Goal: Task Accomplishment & Management: Complete application form

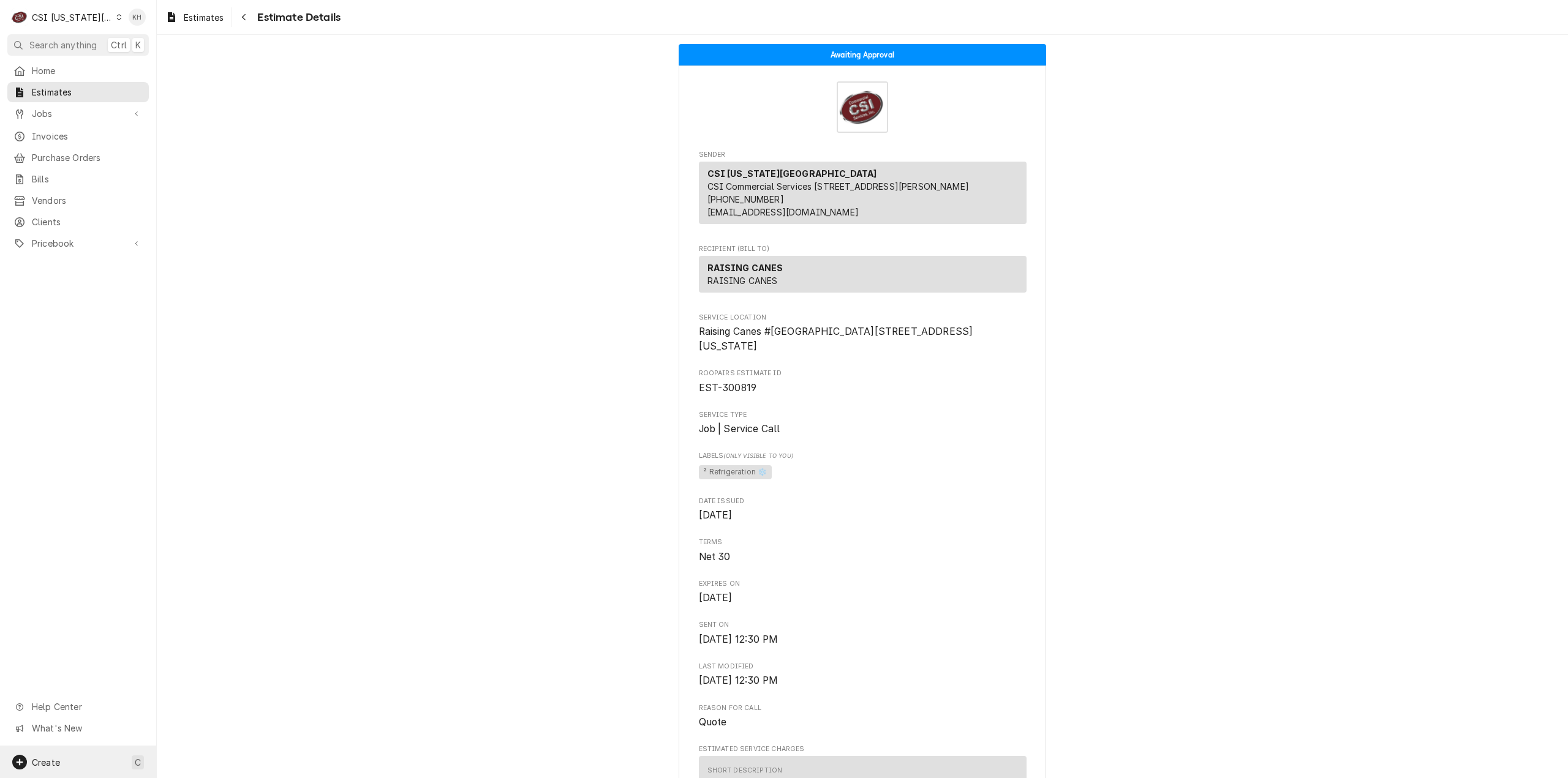
scroll to position [2569, 0]
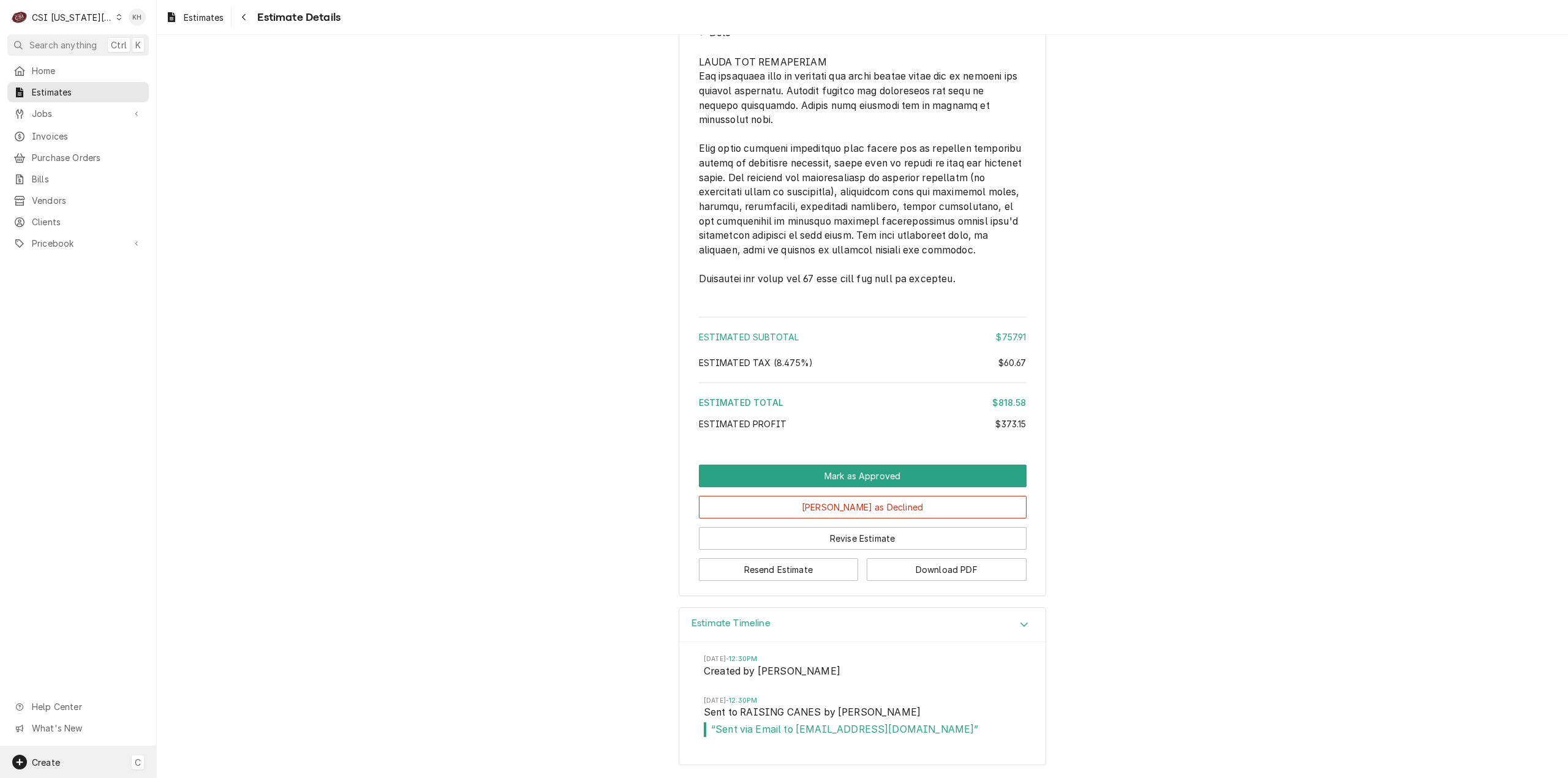
click at [60, 772] on div "Create C" at bounding box center [78, 762] width 156 height 32
drag, startPoint x: 194, startPoint y: 651, endPoint x: 174, endPoint y: 652, distance: 20.0
click at [193, 651] on div "Job" at bounding box center [229, 656] width 82 height 13
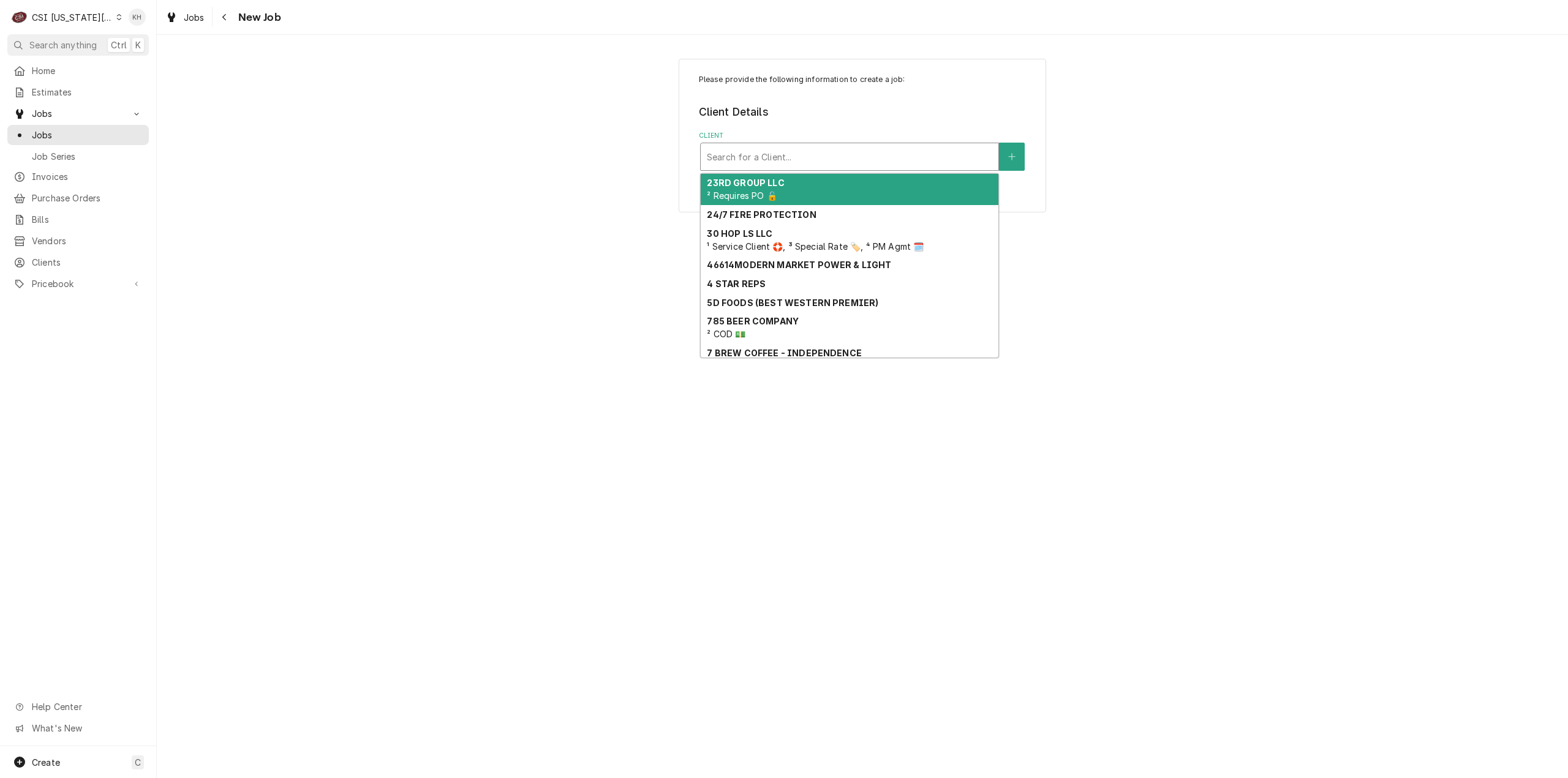
click at [875, 148] on div "Client" at bounding box center [849, 157] width 285 height 22
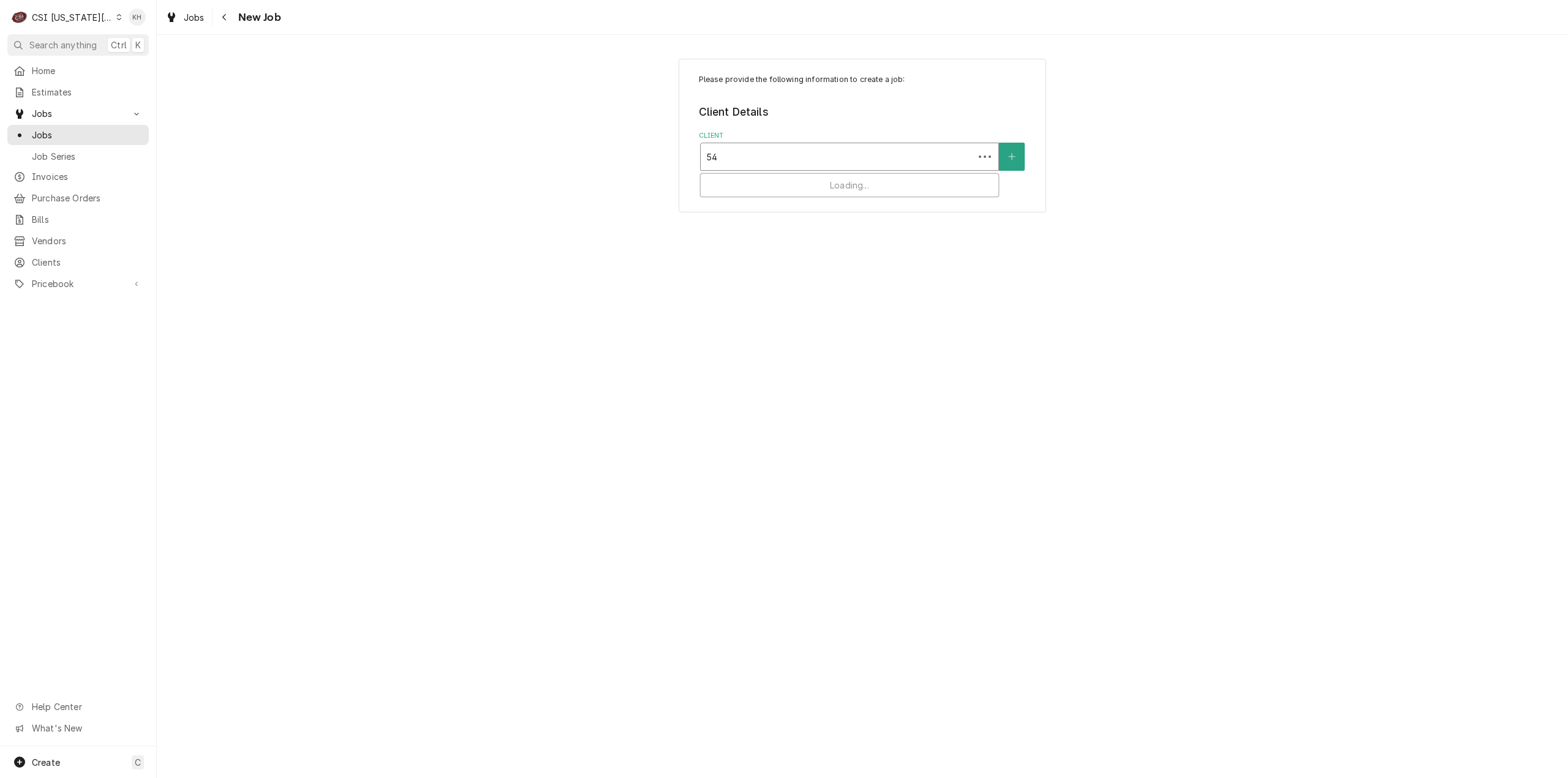
type input "540"
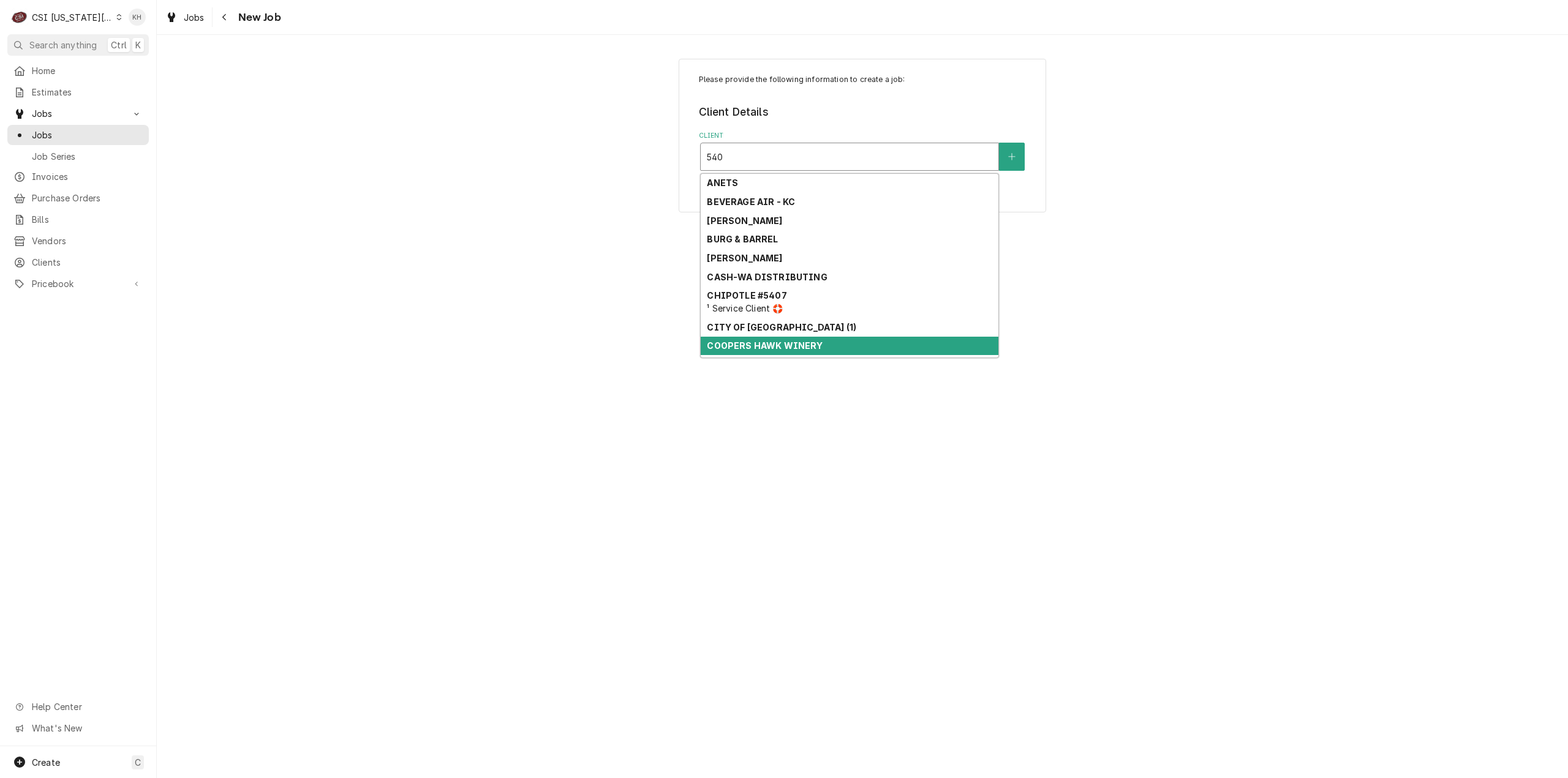
click at [800, 343] on strong "COOPERS HAWK WINERY" at bounding box center [764, 345] width 115 height 10
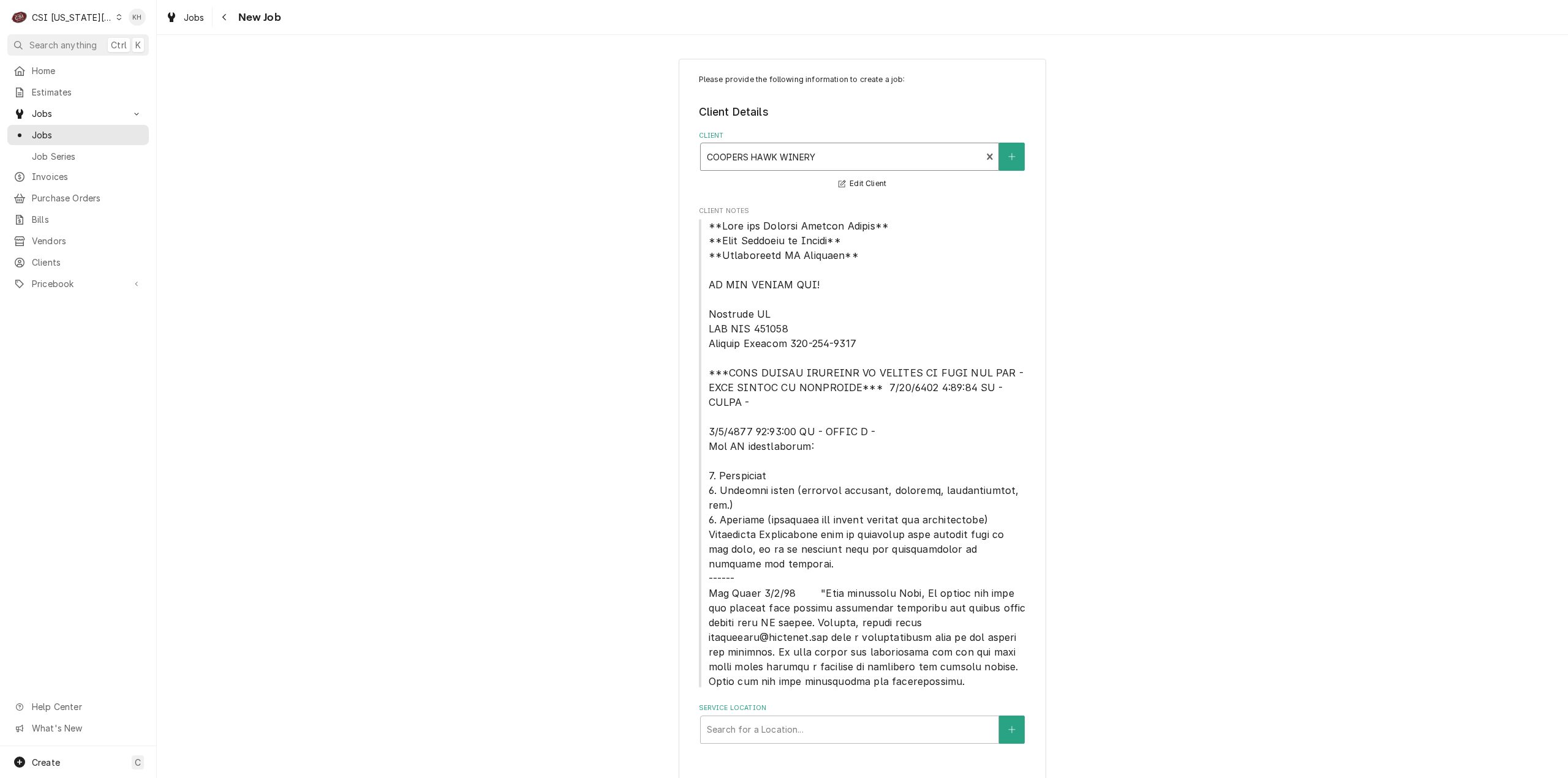
scroll to position [2, 0]
drag, startPoint x: 861, startPoint y: 718, endPoint x: 856, endPoint y: 711, distance: 8.6
click at [856, 716] on div "Service Location" at bounding box center [849, 727] width 285 height 22
type input "540"
click at [844, 744] on div "Coopers Hawk Winery / 540 Nw Chipman Road, Lees Summit, MO 64086" at bounding box center [849, 759] width 298 height 32
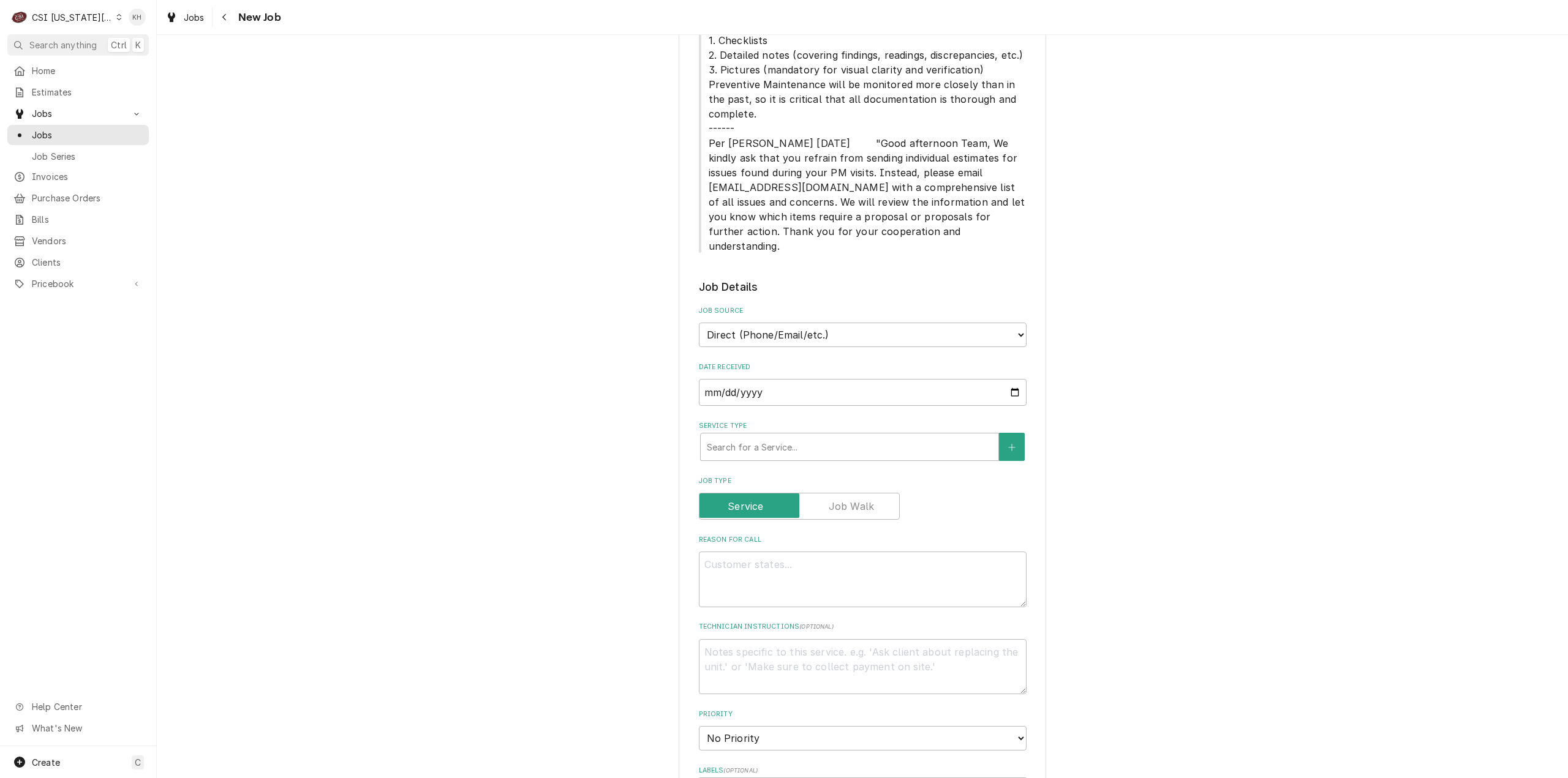
scroll to position [1043, 0]
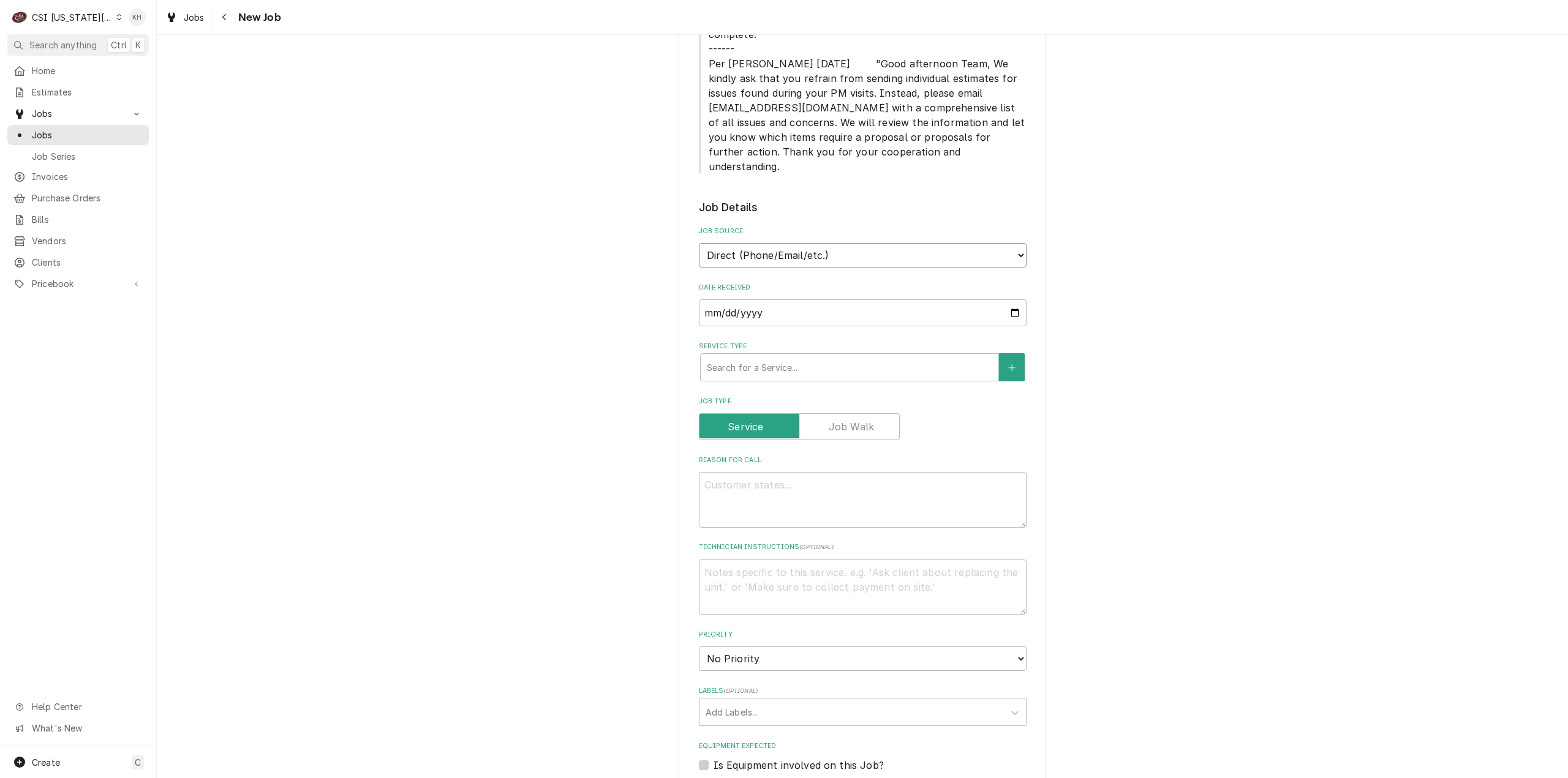
drag, startPoint x: 809, startPoint y: 229, endPoint x: 810, endPoint y: 236, distance: 7.1
click at [809, 243] on select "Direct (Phone/Email/etc.) Service Channel Corrigo Ecotrak Other" at bounding box center [862, 256] width 328 height 25
select select "1"
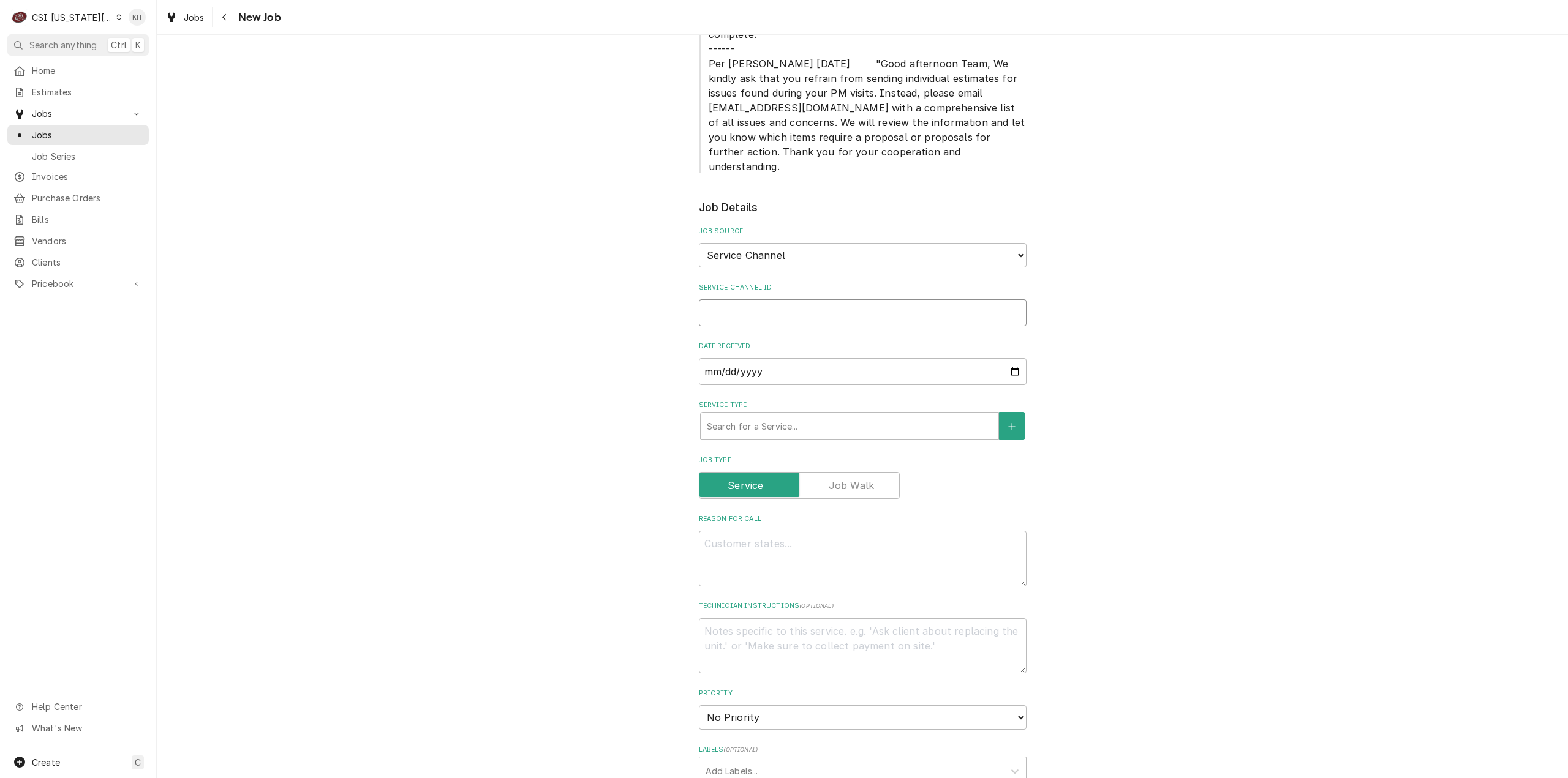
click at [806, 299] on input "Service Channel ID" at bounding box center [862, 312] width 328 height 27
paste input "328679339"
type textarea "x"
type input "328679339"
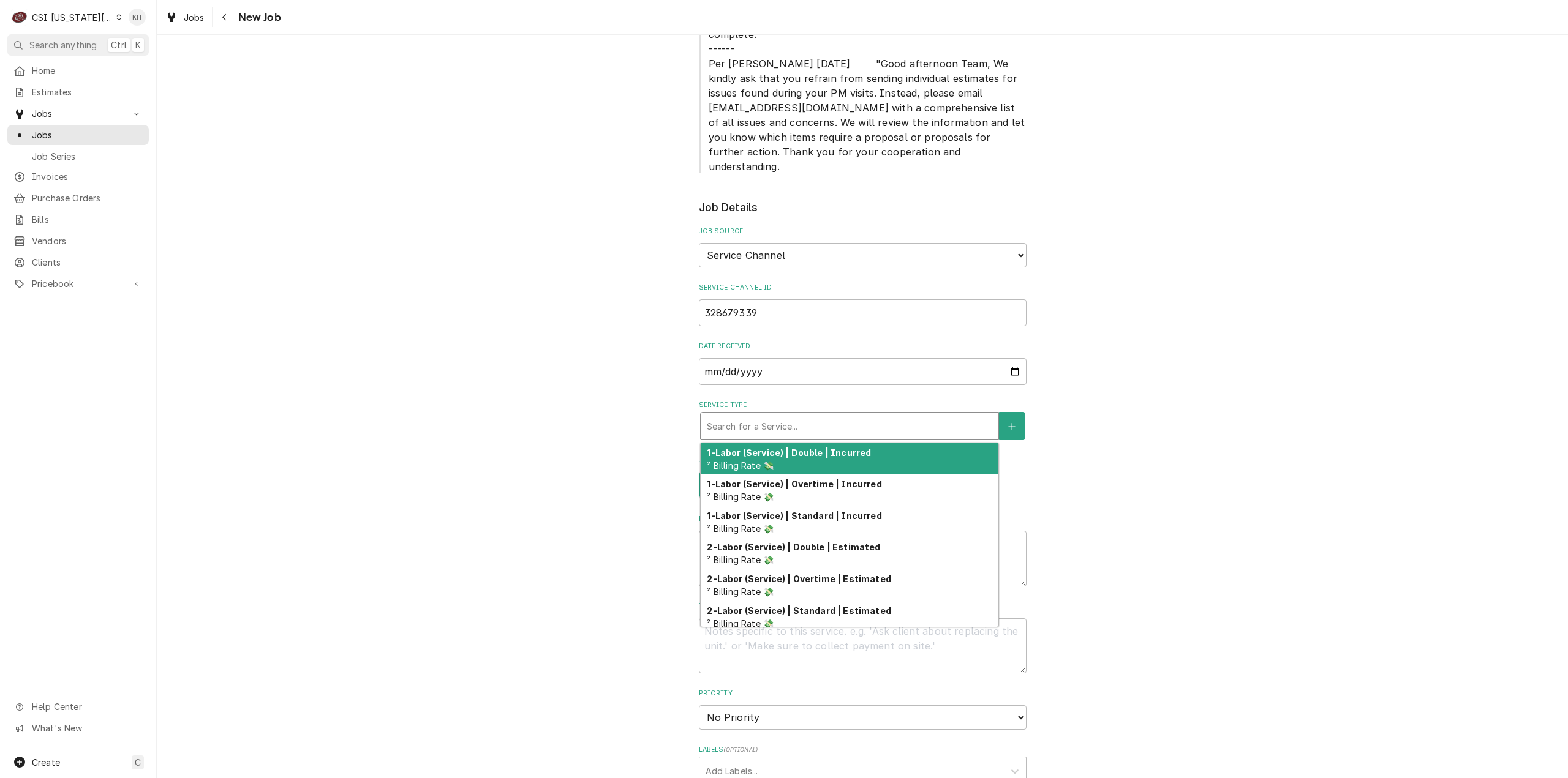
click at [821, 415] on div "Service Type" at bounding box center [849, 426] width 285 height 22
type textarea "x"
type input "s"
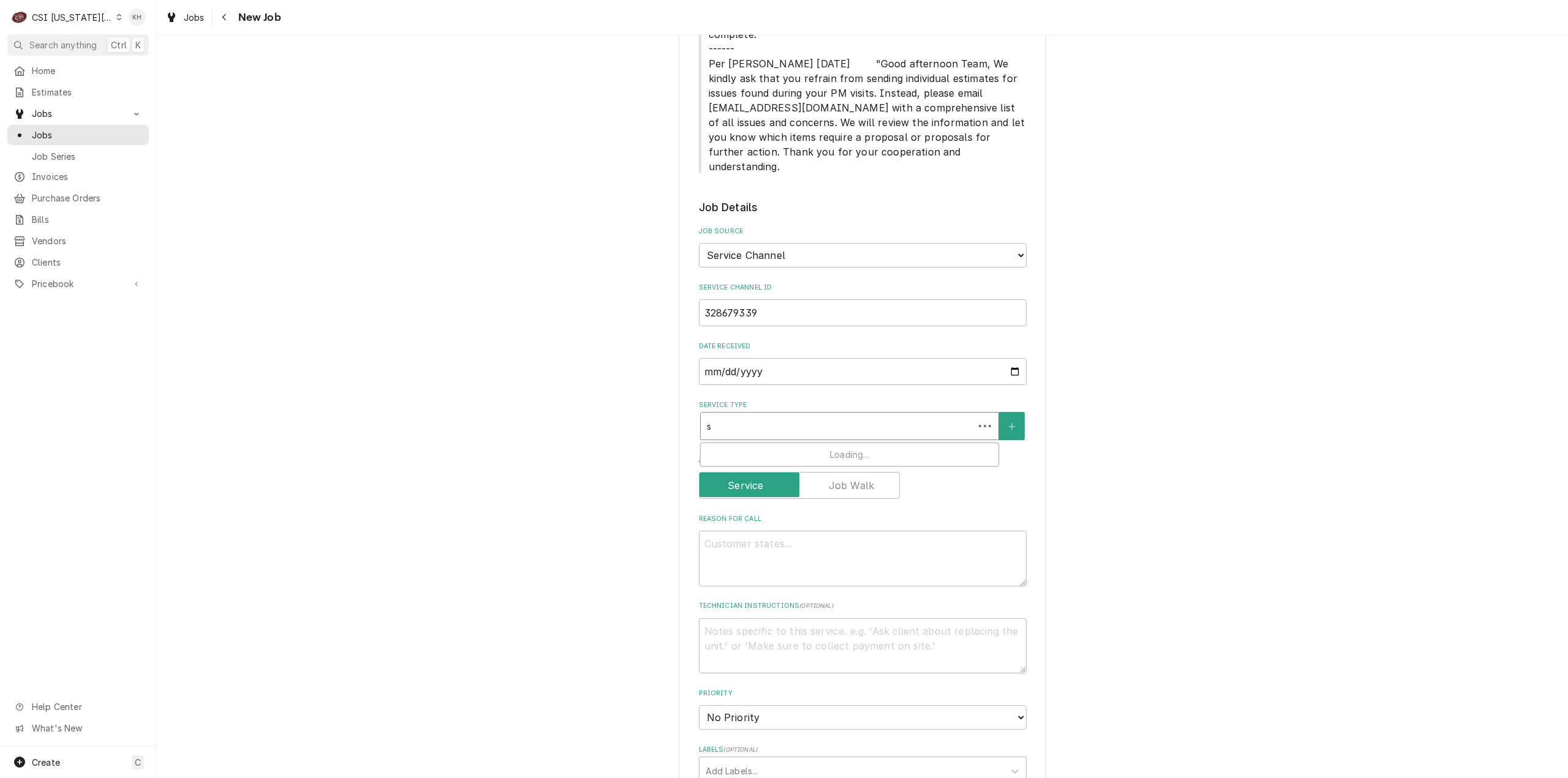
type textarea "x"
type input "se"
type textarea "x"
type input "ser"
type textarea "x"
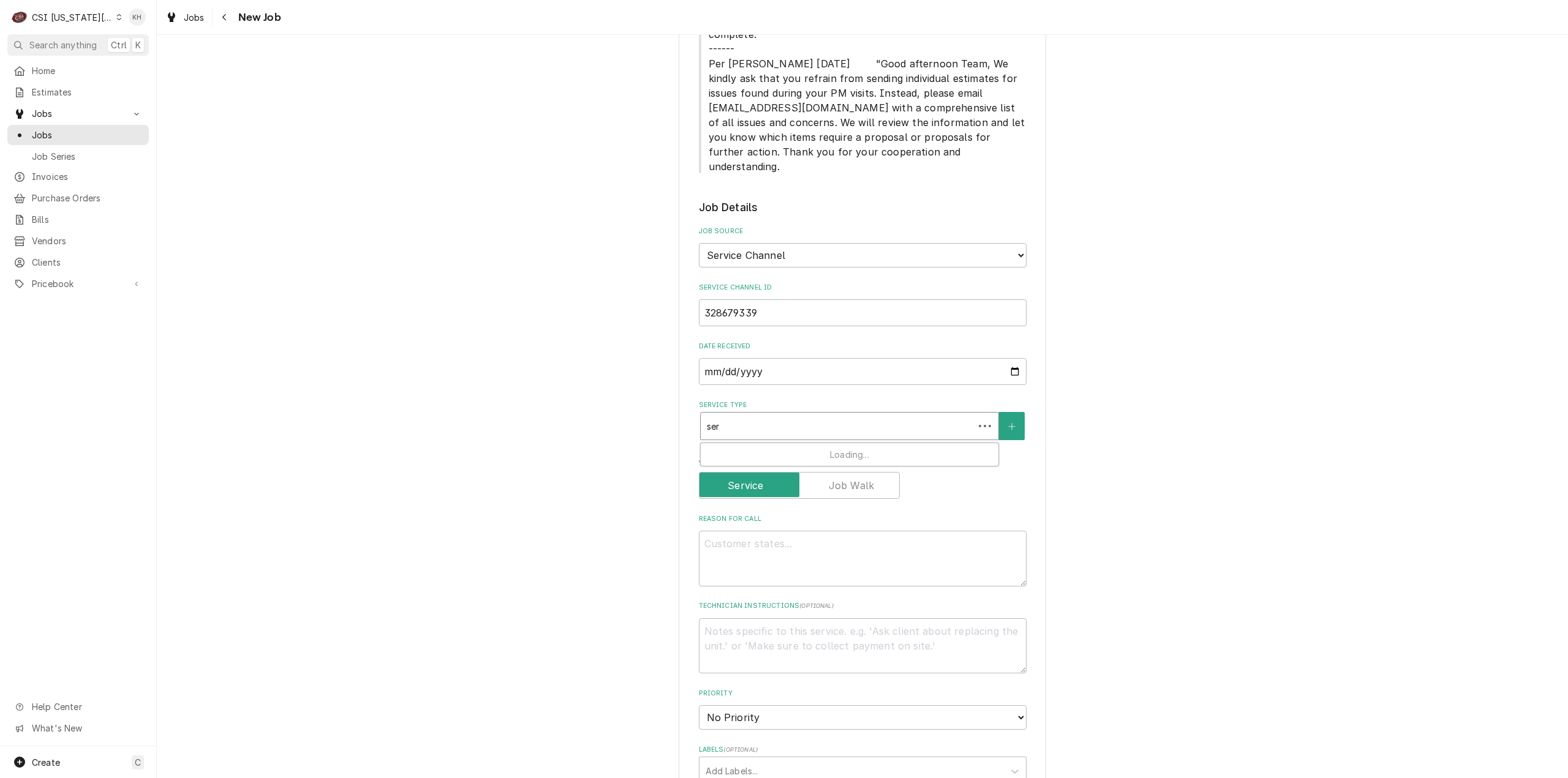
type input "serv"
type textarea "x"
type input "servi"
type textarea "x"
type input "servic"
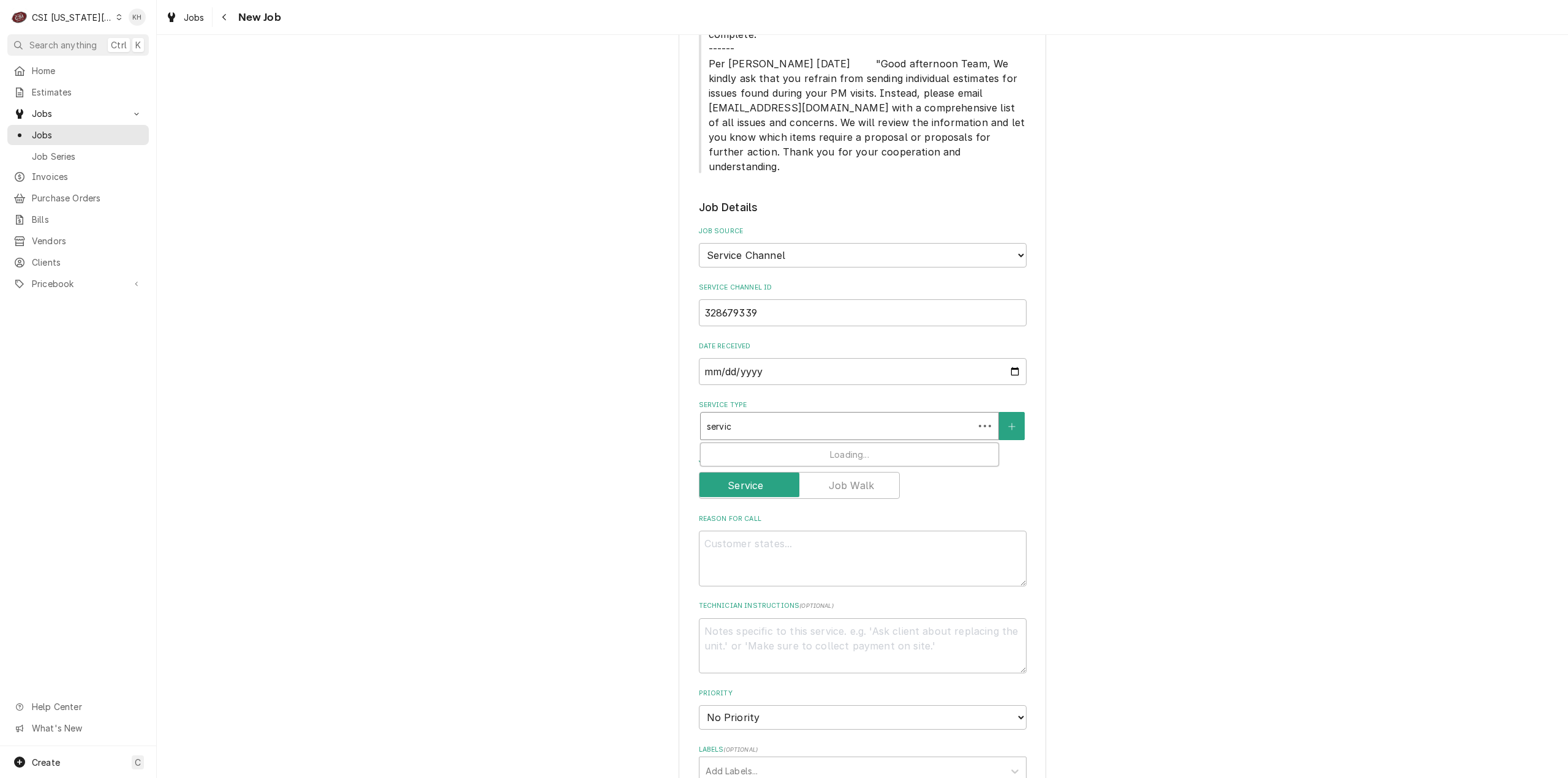
type textarea "x"
type input "service"
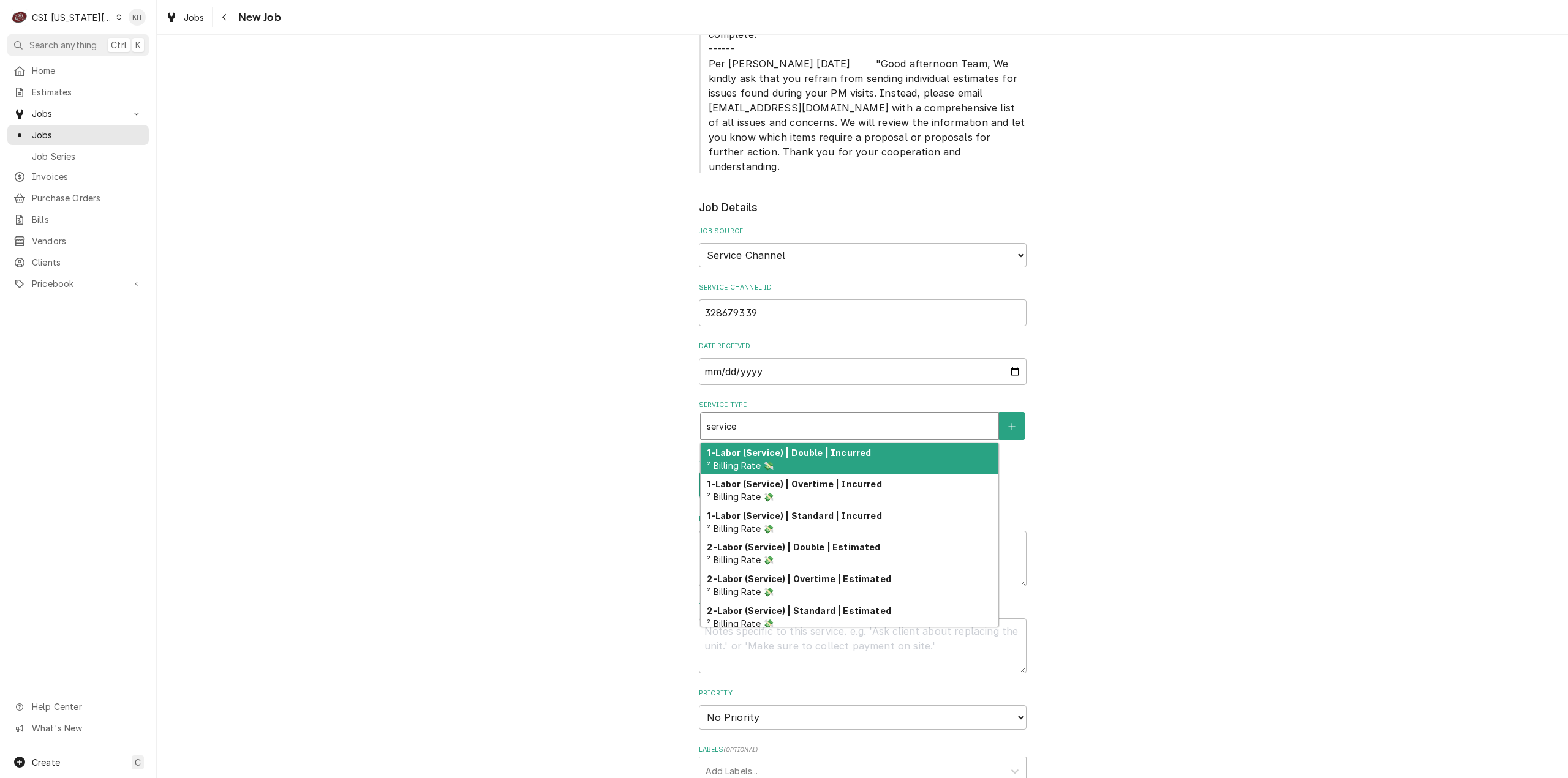
type textarea "x"
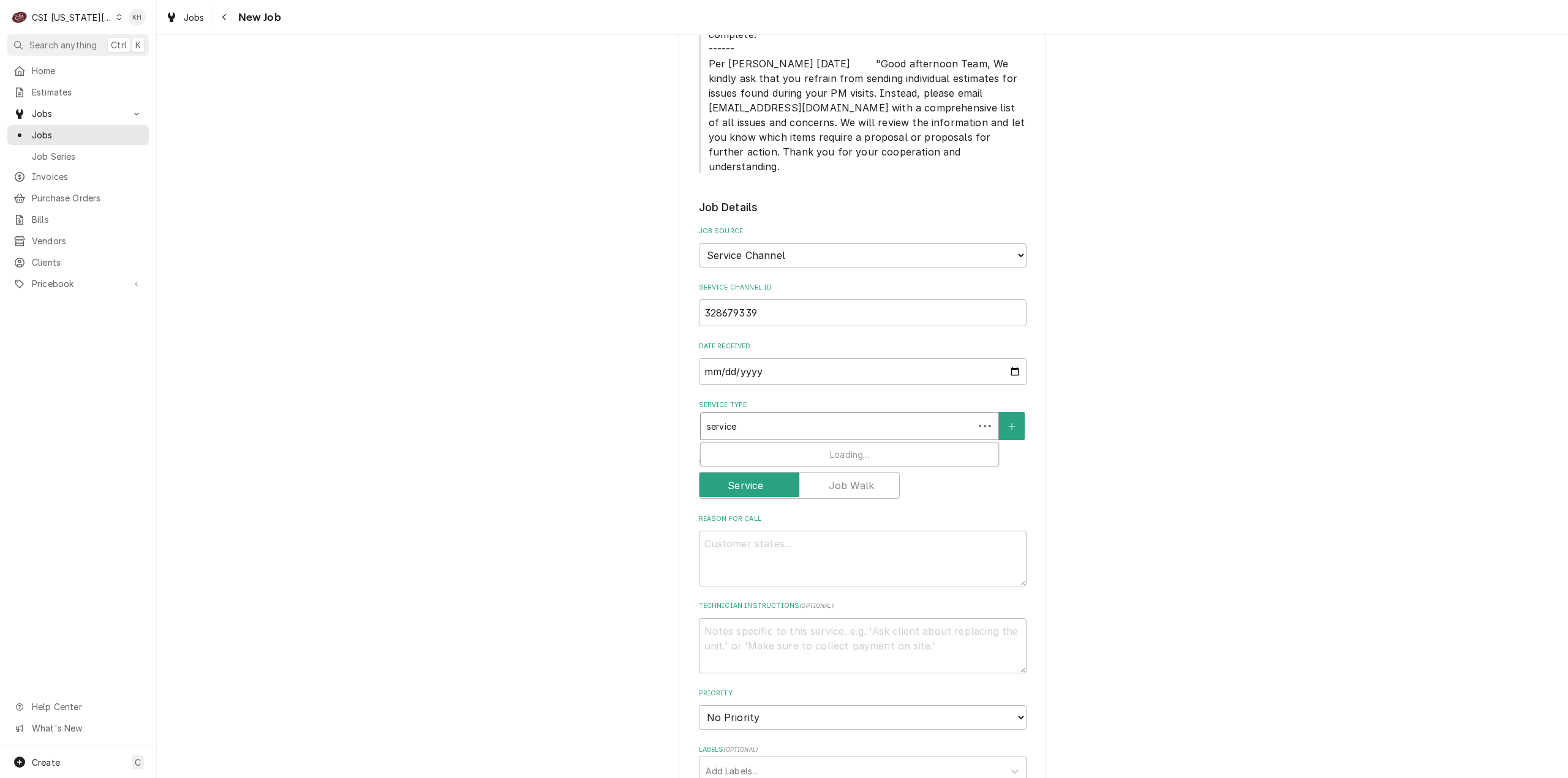
type input "service c"
type textarea "x"
type input "service cal"
type textarea "x"
type input "service call"
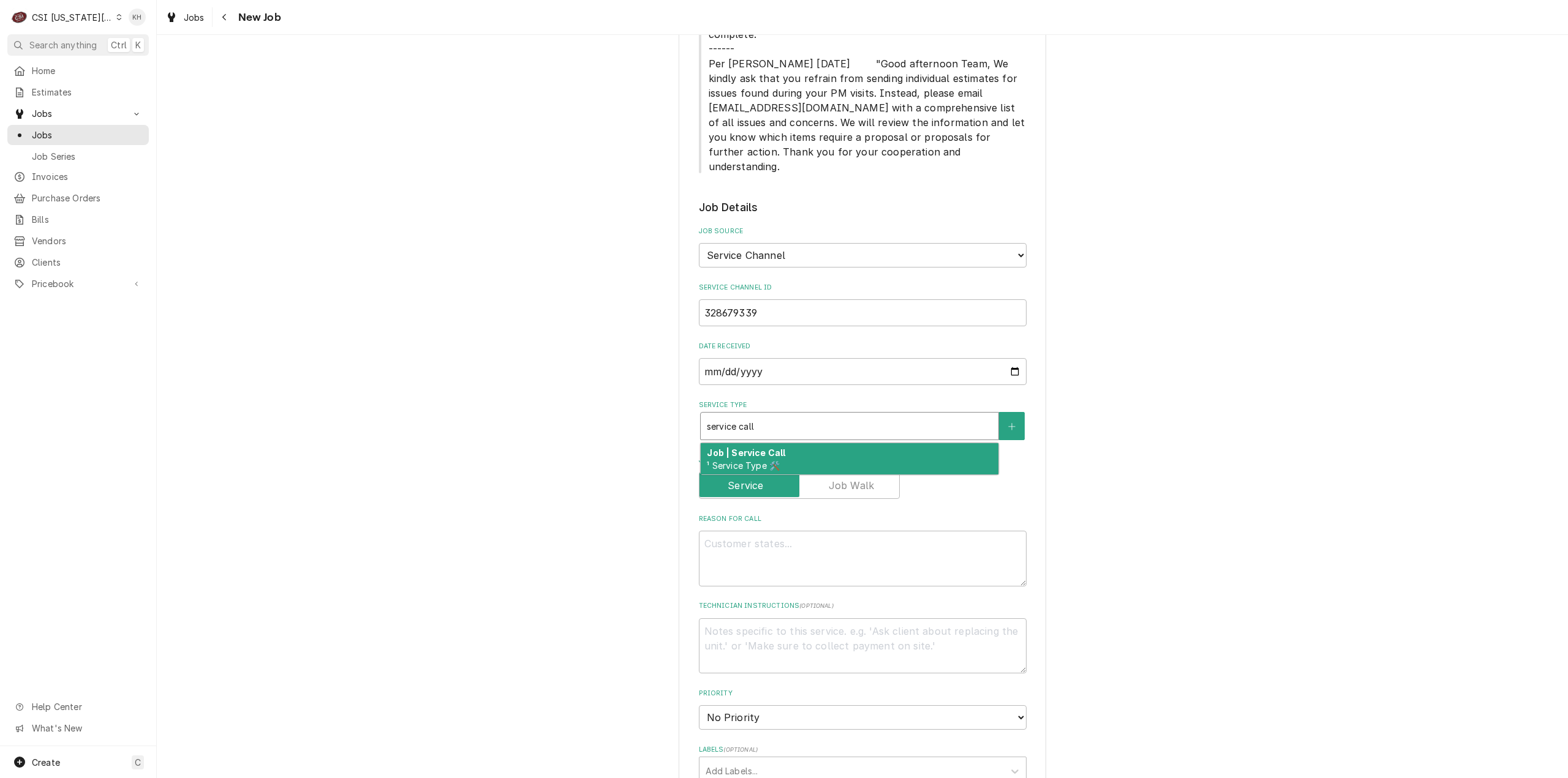
drag, startPoint x: 825, startPoint y: 432, endPoint x: 832, endPoint y: 422, distance: 12.2
click at [825, 443] on div "Job | Service Call ¹ Service Type 🛠️" at bounding box center [849, 459] width 298 height 32
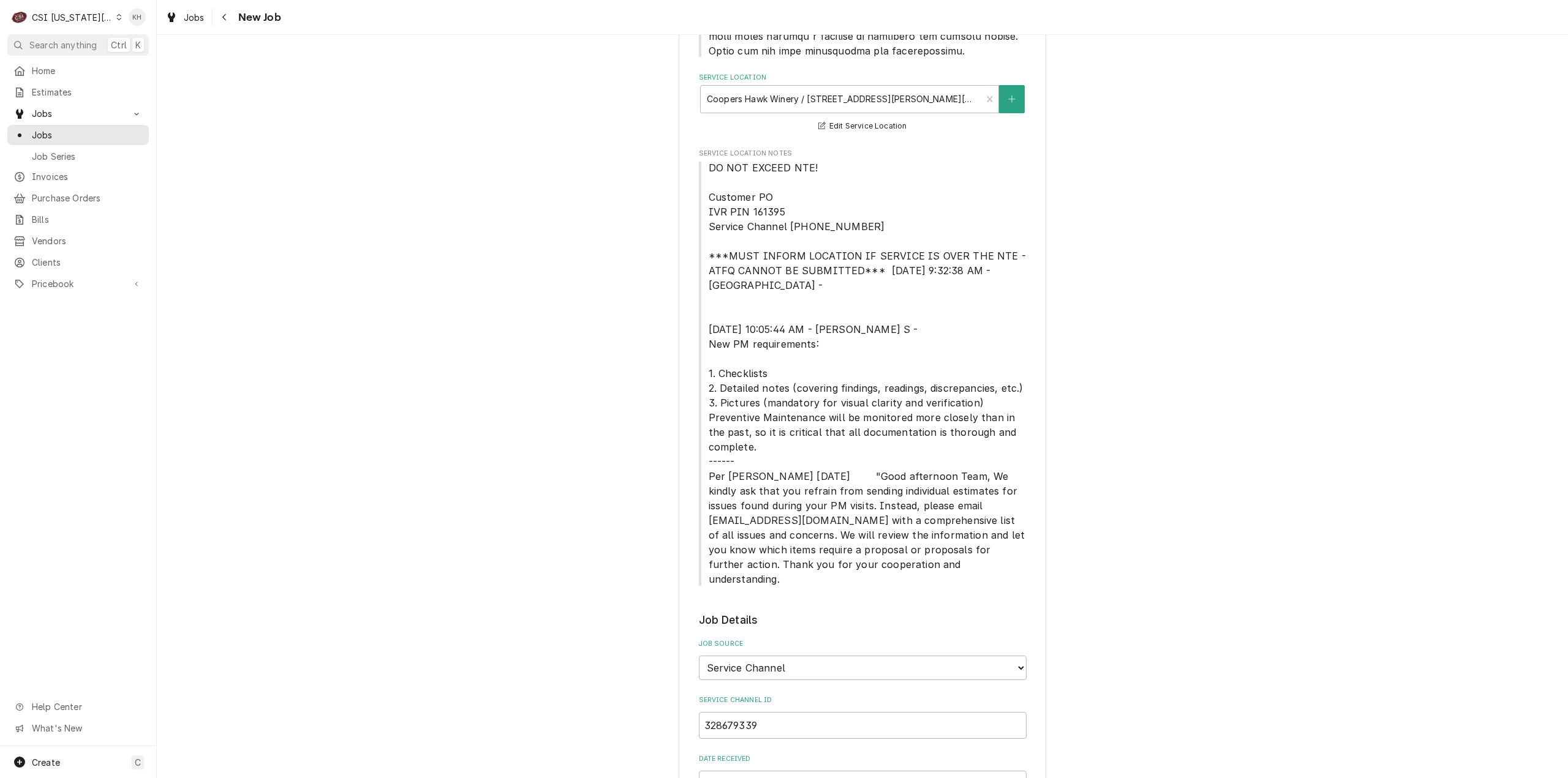
scroll to position [614, 0]
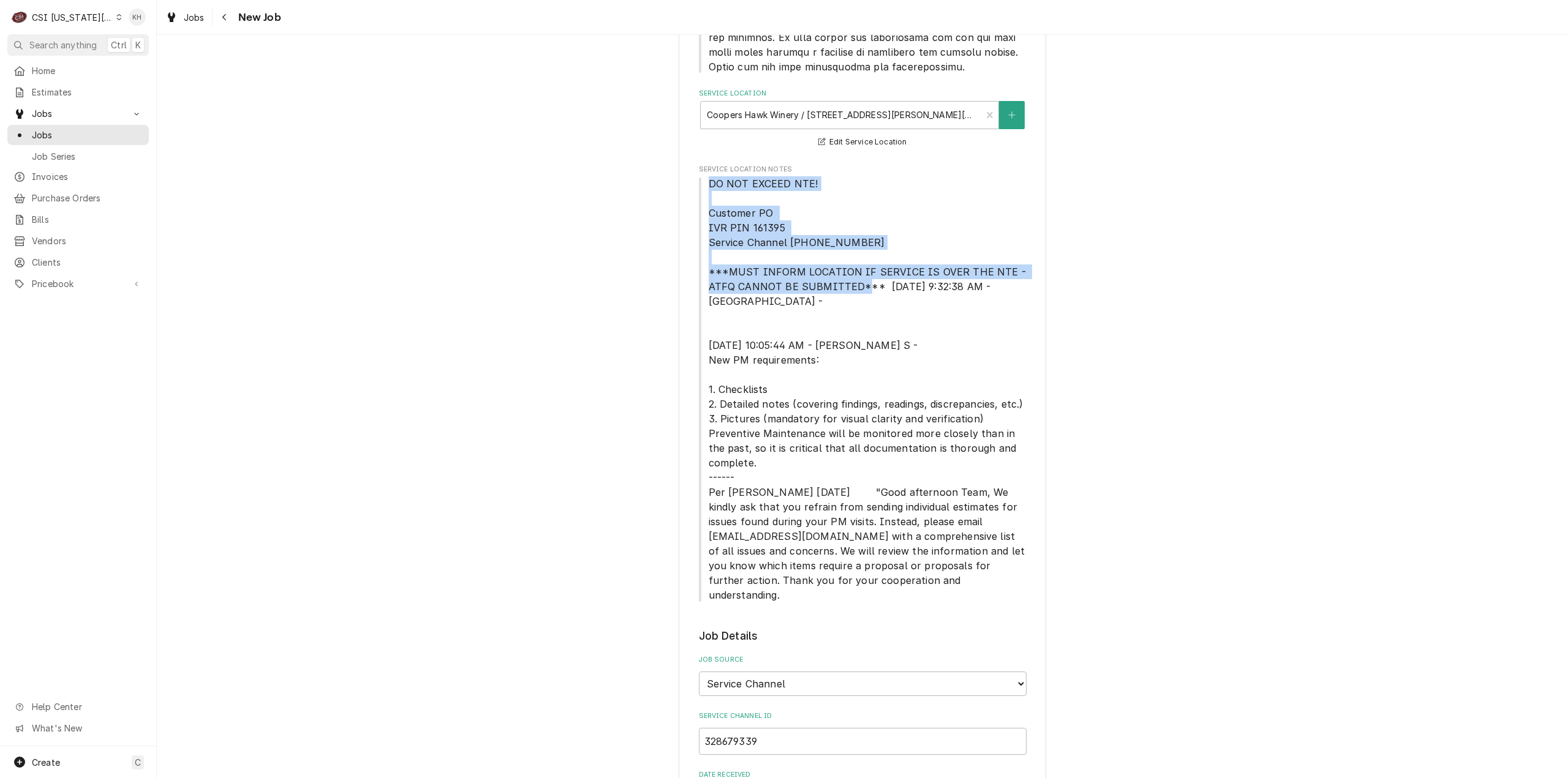
drag, startPoint x: 703, startPoint y: 165, endPoint x: 872, endPoint y: 276, distance: 202.2
click at [872, 276] on span "DO NOT EXCEED NTE! Customer PO IVR PIN 161395 Service Channel 516-500-7776 ***M…" at bounding box center [869, 389] width 321 height 424
copy span "DO NOT EXCEED NTE! Customer PO IVR PIN 161395 Service Channel 516-500-7776 ***M…"
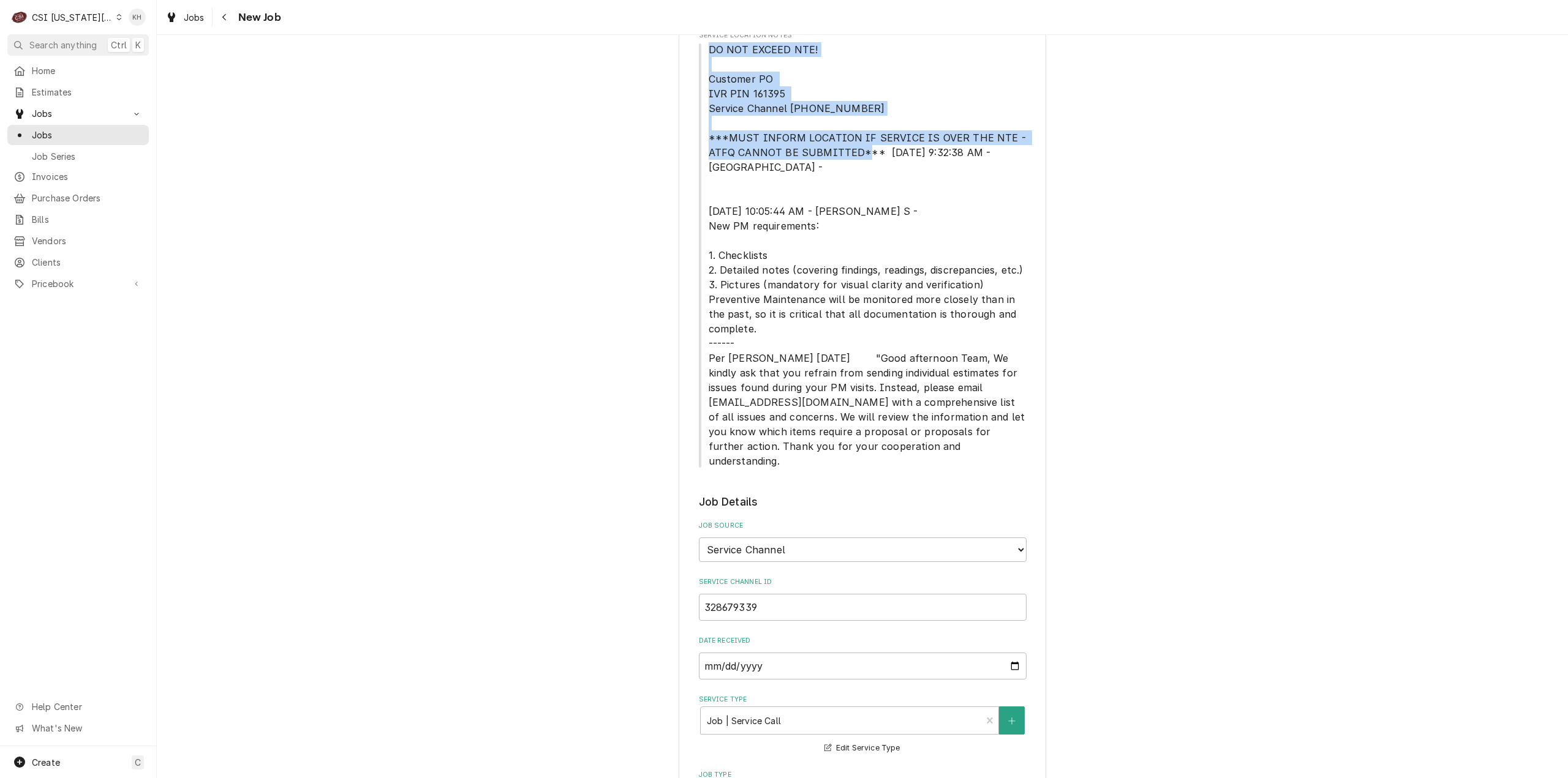
scroll to position [1104, 0]
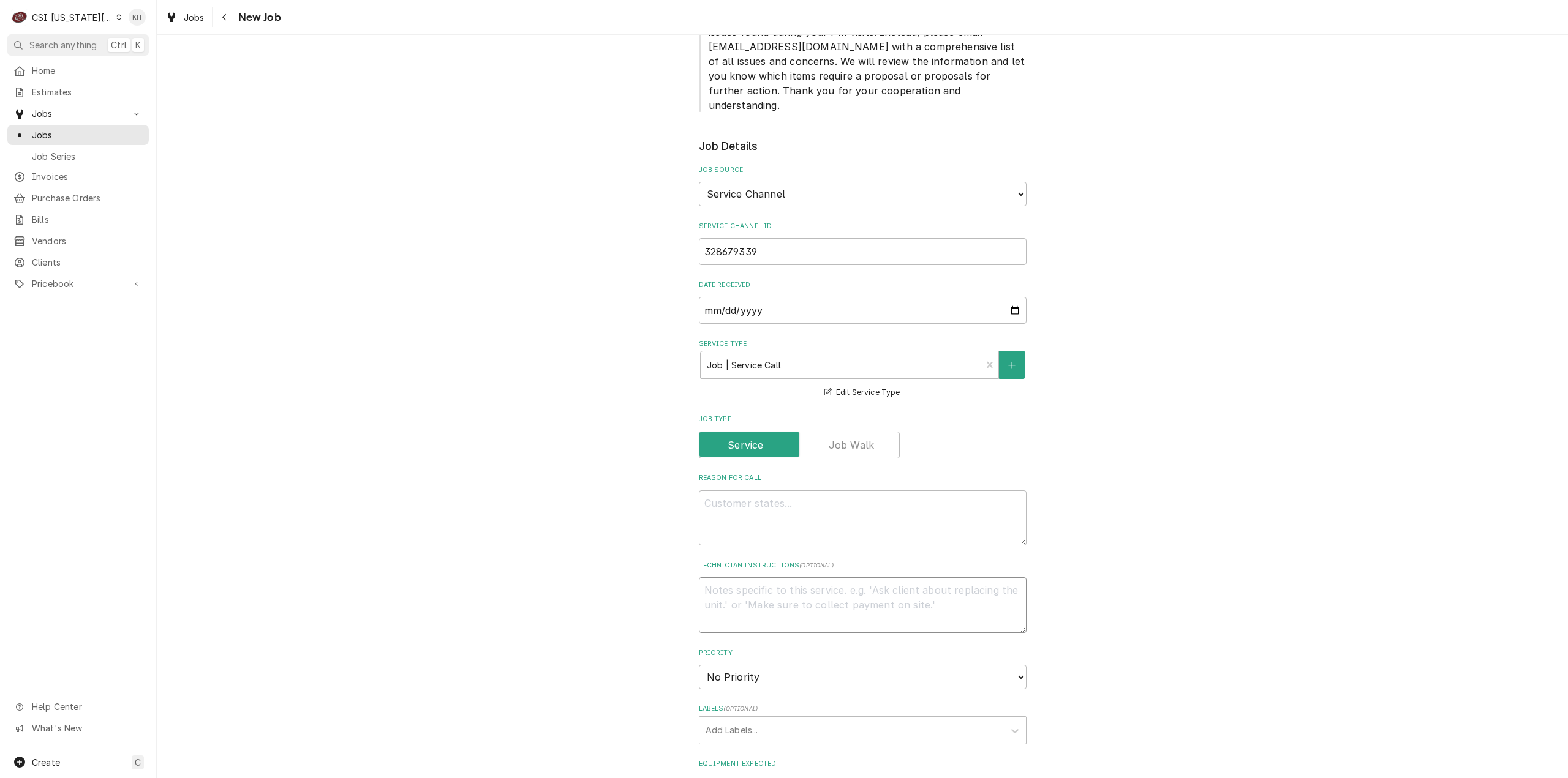
click at [774, 577] on textarea "Technician Instructions ( optional )" at bounding box center [862, 605] width 328 height 56
paste textarea "DO NOT EXCEED NTE! Customer PO IVR PIN 161395 Service Channel 516-500-7776 ***M…"
type textarea "x"
type textarea "DO NOT EXCEED NTE! Customer PO IVR PIN 161395 Service Channel 516-500-7776 ***M…"
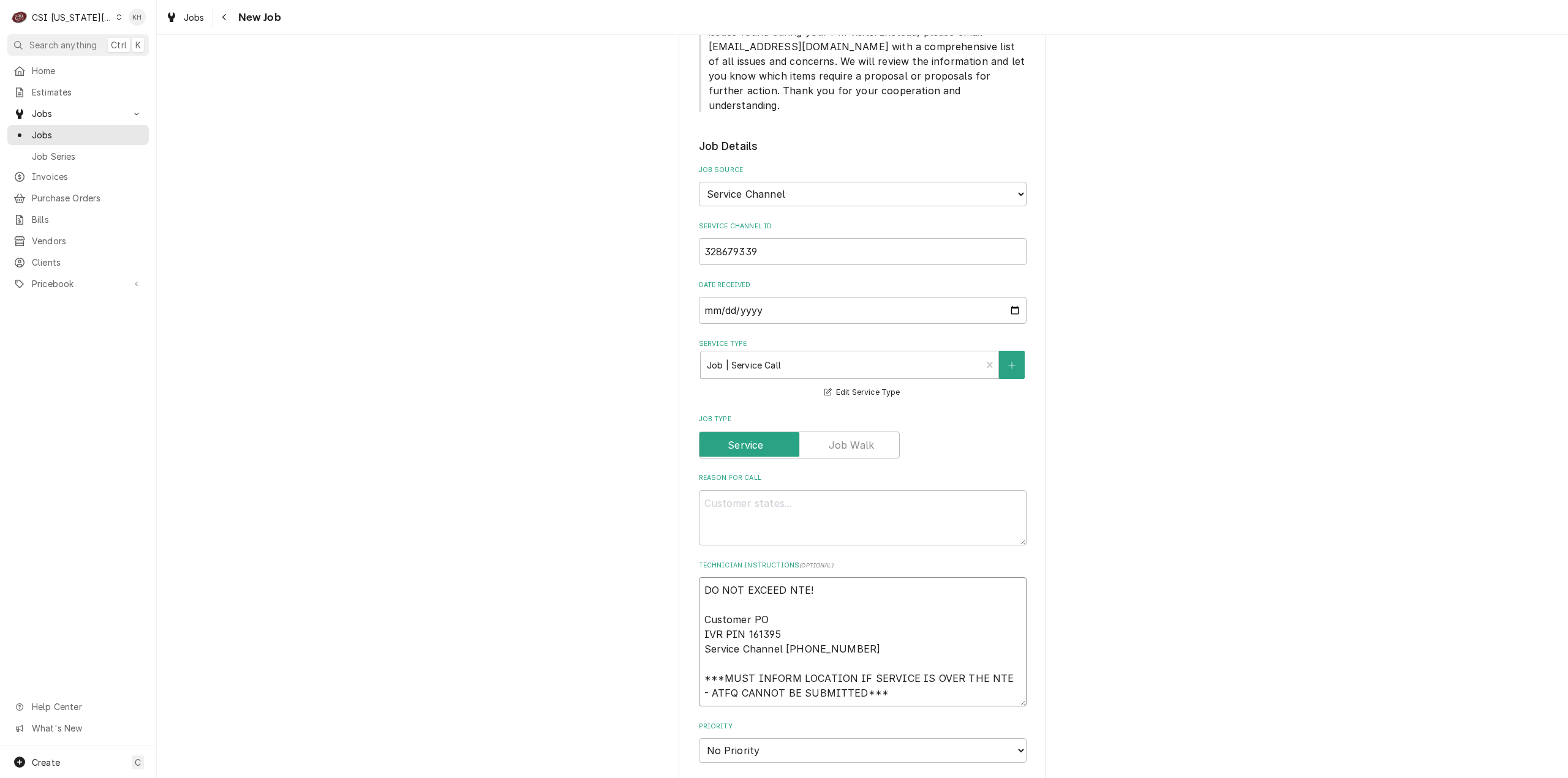
type textarea "x"
type textarea "DO NOT EXCEED NTE! Customer PO IVR PIN 161395 Service Channel 516-500-7776 ***M…"
click at [853, 491] on textarea "Reason For Call" at bounding box center [862, 518] width 328 height 56
paste textarea "KITCHEN / Cooking/Kitchen Equipment / Range Oven Combo - Prepline "Equip:" Food…"
type textarea "x"
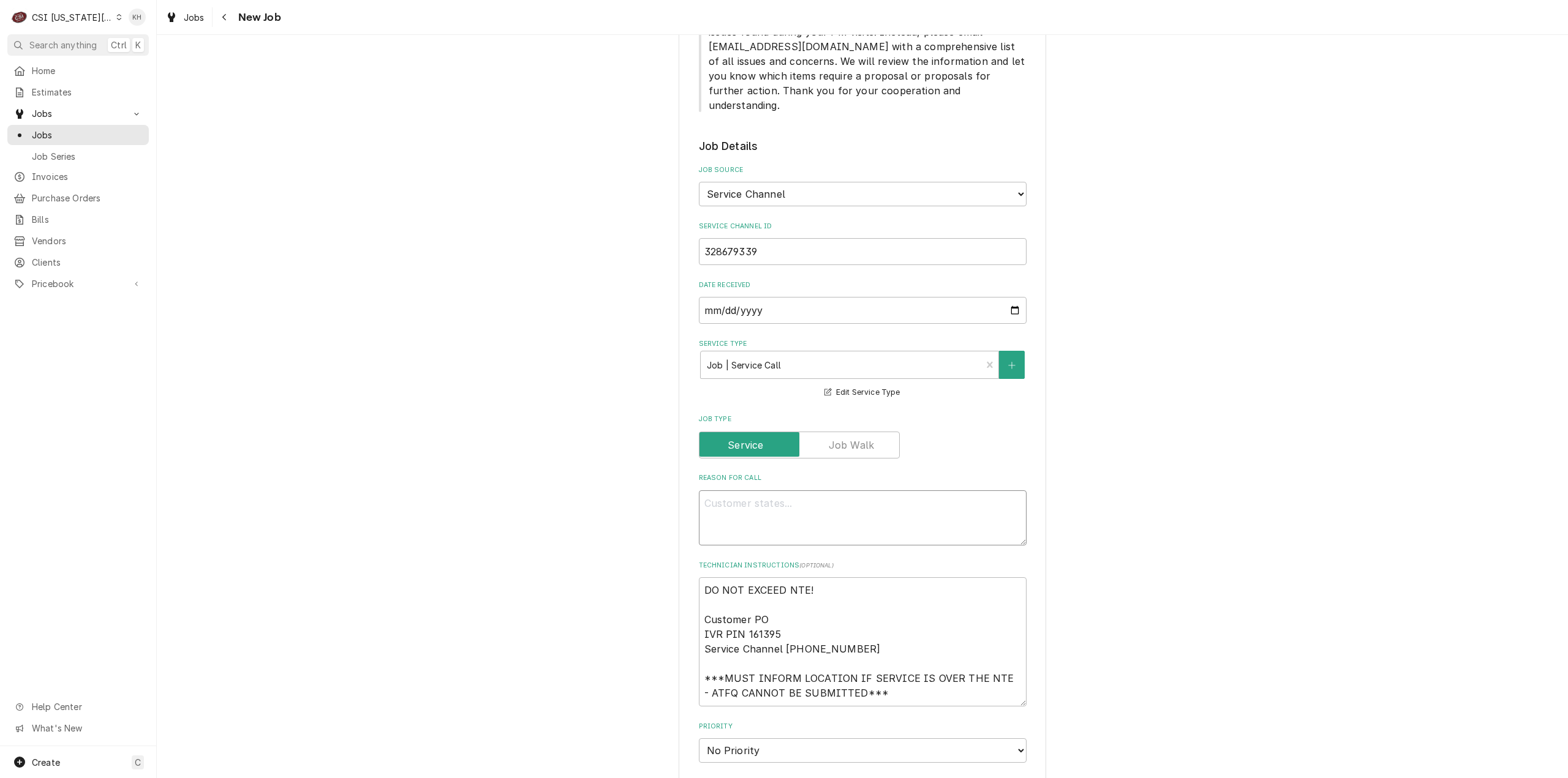
type textarea "KITCHEN / Cooking/Kitchen Equipment / Range Oven Combo - Prepline "Equip:" Food…"
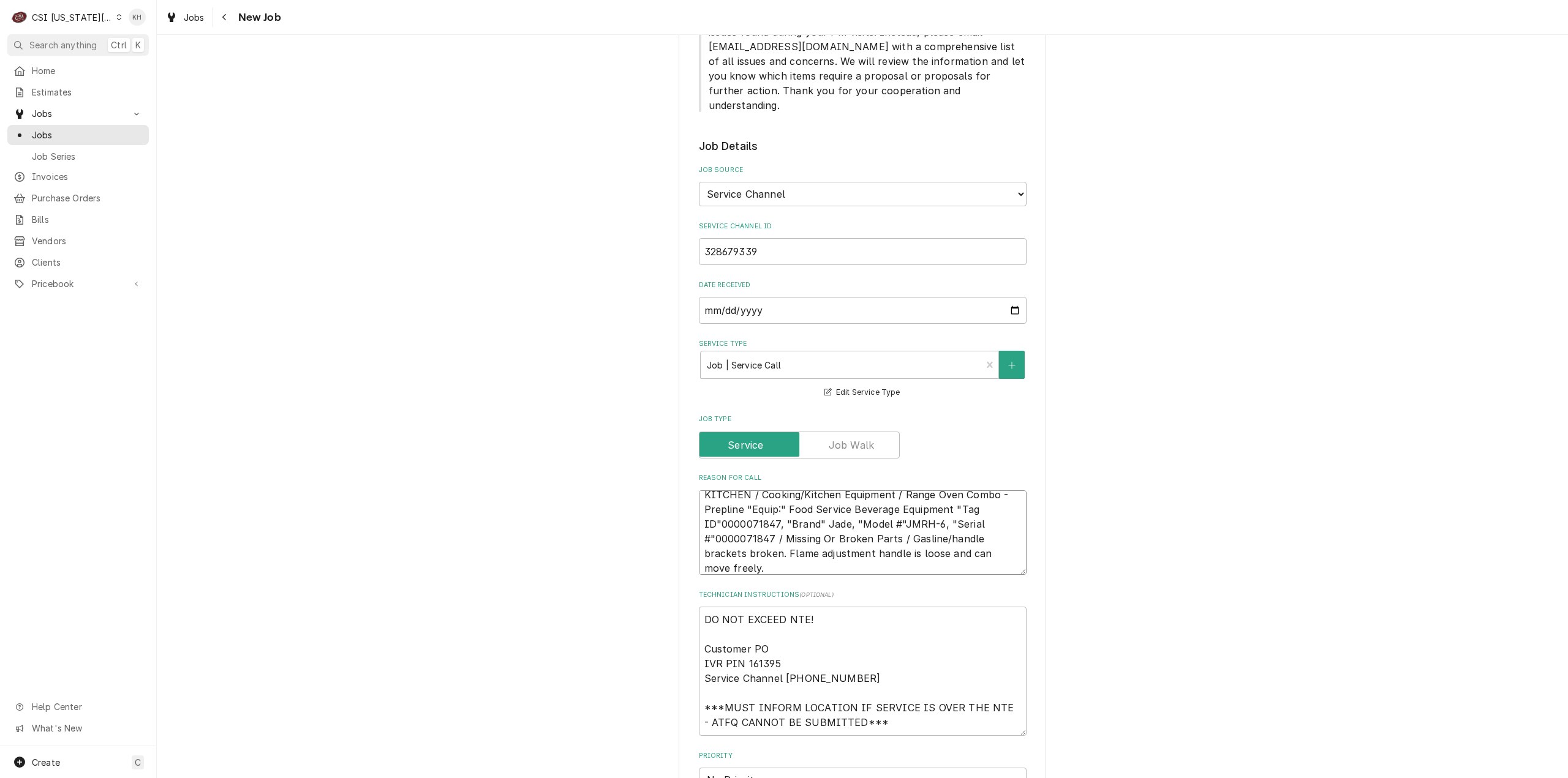
type textarea "x"
type textarea "KITCHEN / Cooking/Kitchen Equipment / Range Oven Combo - Prepline "Equip:" Food…"
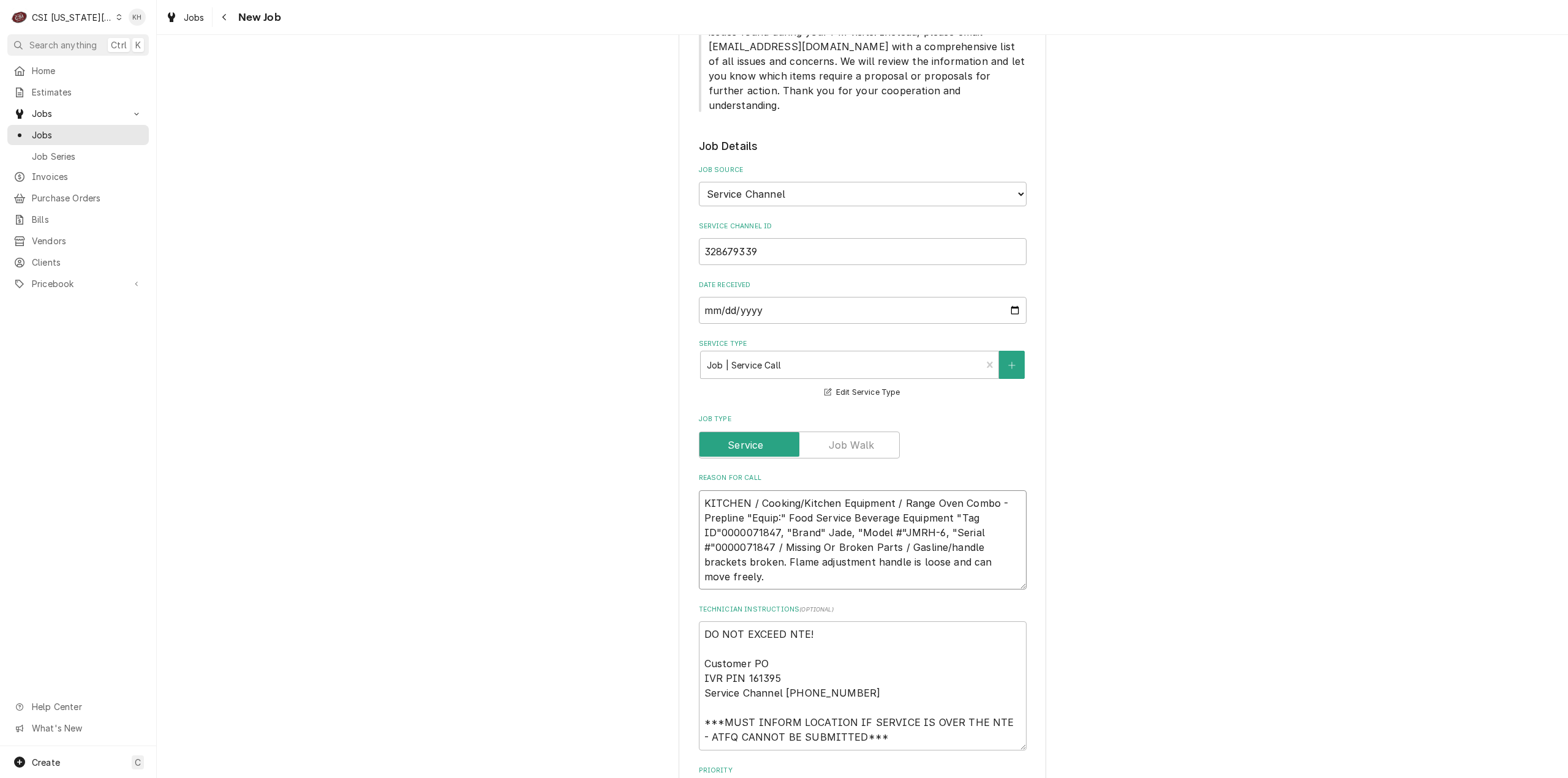
type textarea "x"
type textarea "KITCHEN / Cooking/Kitchen Equipment / Range Oven Combo - Prepline "Equip:" Food…"
type textarea "x"
type textarea "KITCHEN / Cooking/Kitchen Equipment / Range Oven Combo - Prepline "Equip:" Food…"
type textarea "x"
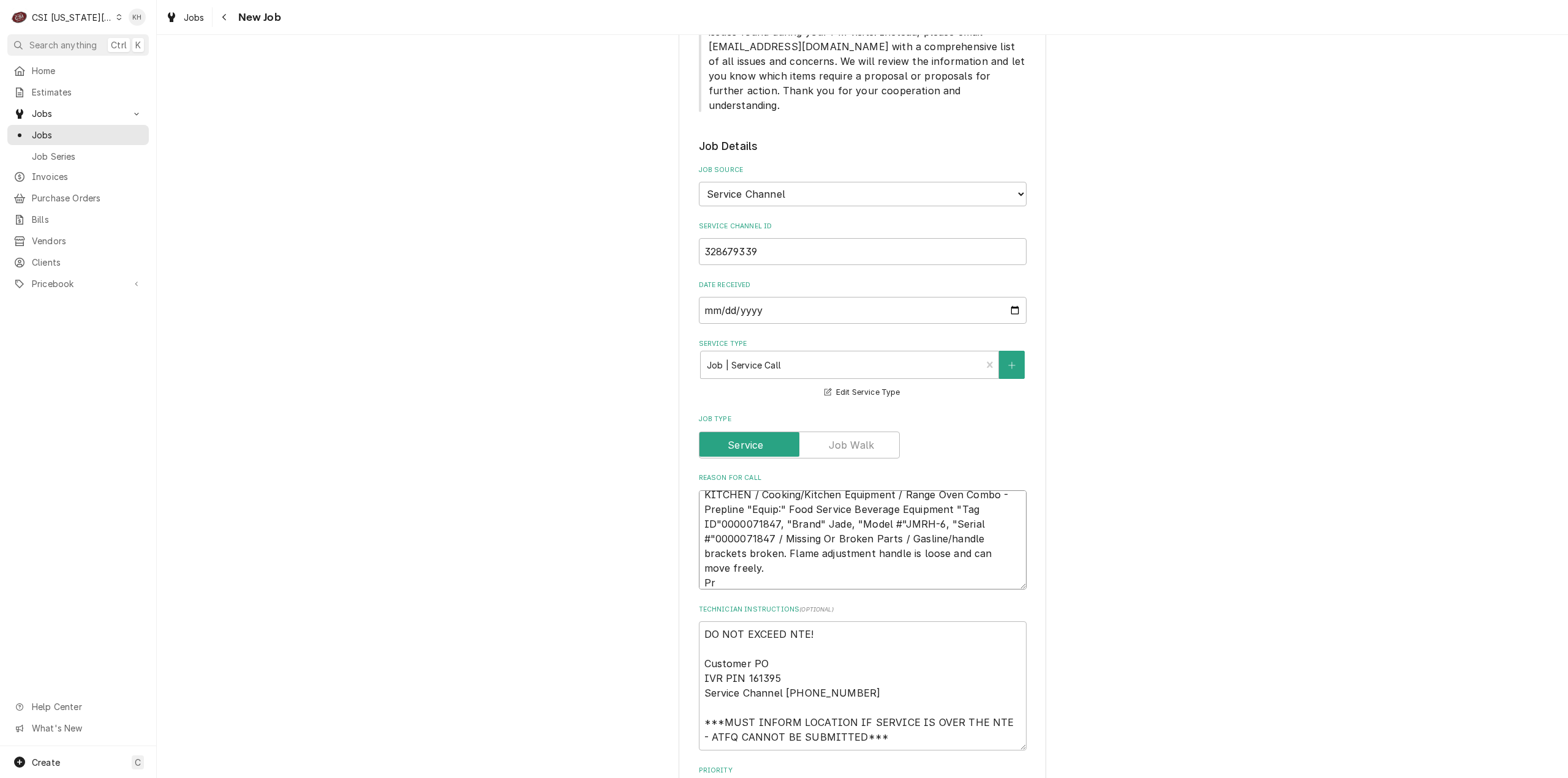
type textarea "KITCHEN / Cooking/Kitchen Equipment / Range Oven Combo - Prepline "Equip:" Food…"
type textarea "x"
type textarea "KITCHEN / Cooking/Kitchen Equipment / Range Oven Combo - Prepline "Equip:" Food…"
type textarea "x"
type textarea "KITCHEN / Cooking/Kitchen Equipment / Range Oven Combo - Prepline "Equip:" Food…"
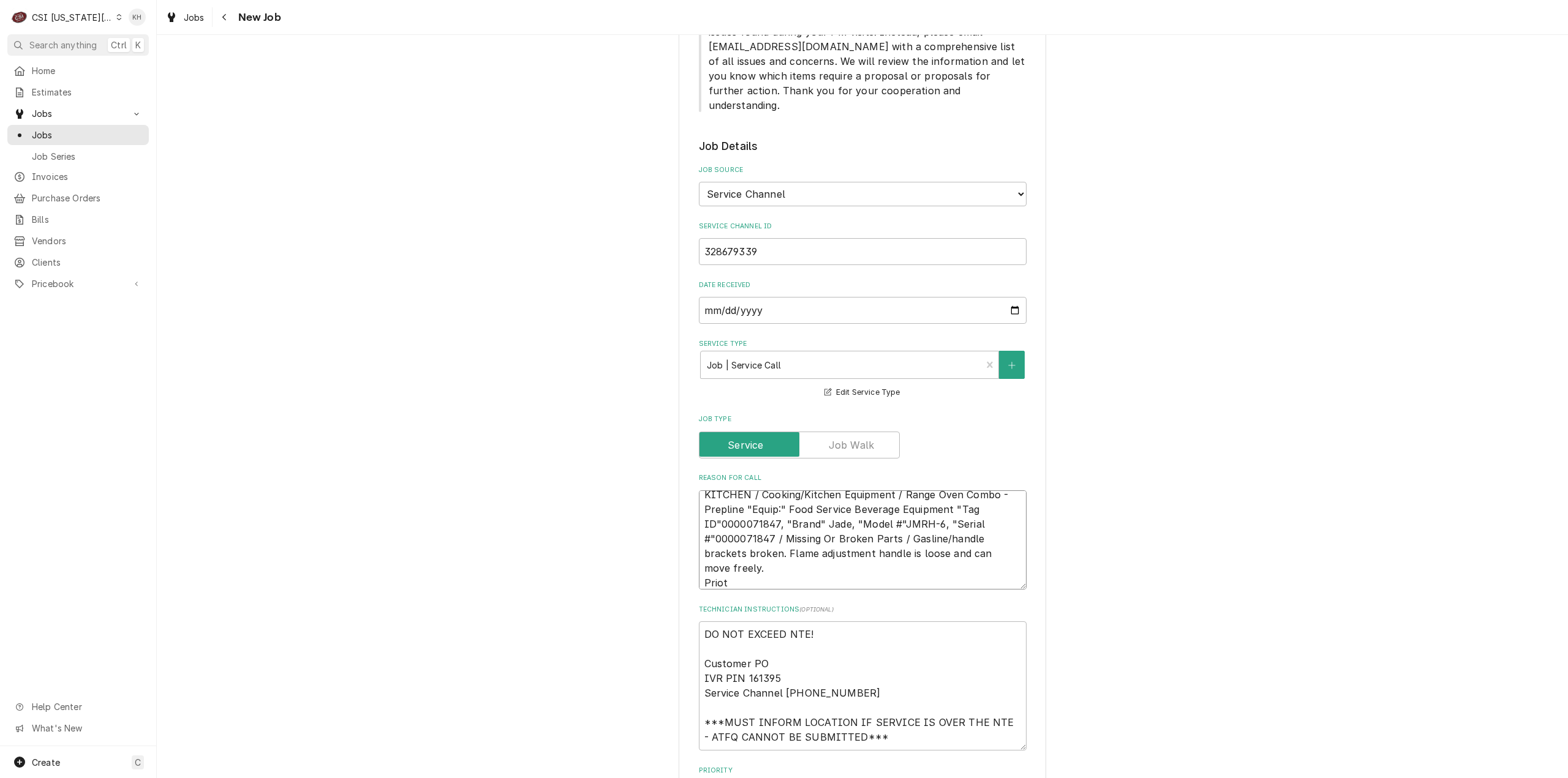
type textarea "x"
type textarea "KITCHEN / Cooking/Kitchen Equipment / Range Oven Combo - Prepline "Equip:" Food…"
type textarea "x"
type textarea "KITCHEN / Cooking/Kitchen Equipment / Range Oven Combo - Prepline "Equip:" Food…"
type textarea "x"
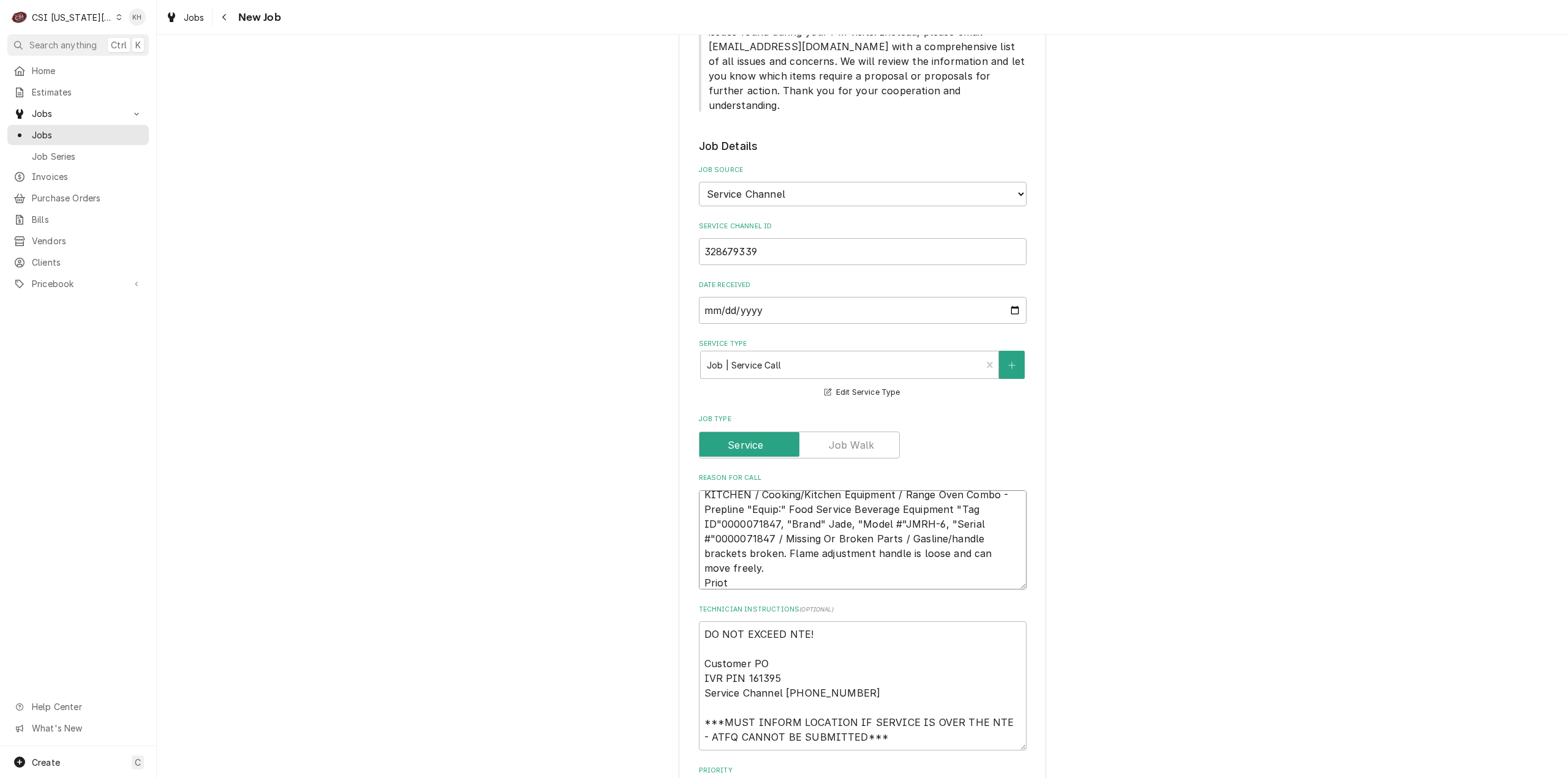
type textarea "KITCHEN / Cooking/Kitchen Equipment / Range Oven Combo - Prepline "Equip:" Food…"
type textarea "x"
type textarea "KITCHEN / Cooking/Kitchen Equipment / Range Oven Combo - Prepline "Equip:" Food…"
type textarea "x"
type textarea "KITCHEN / Cooking/Kitchen Equipment / Range Oven Combo - Prepline "Equip:" Food…"
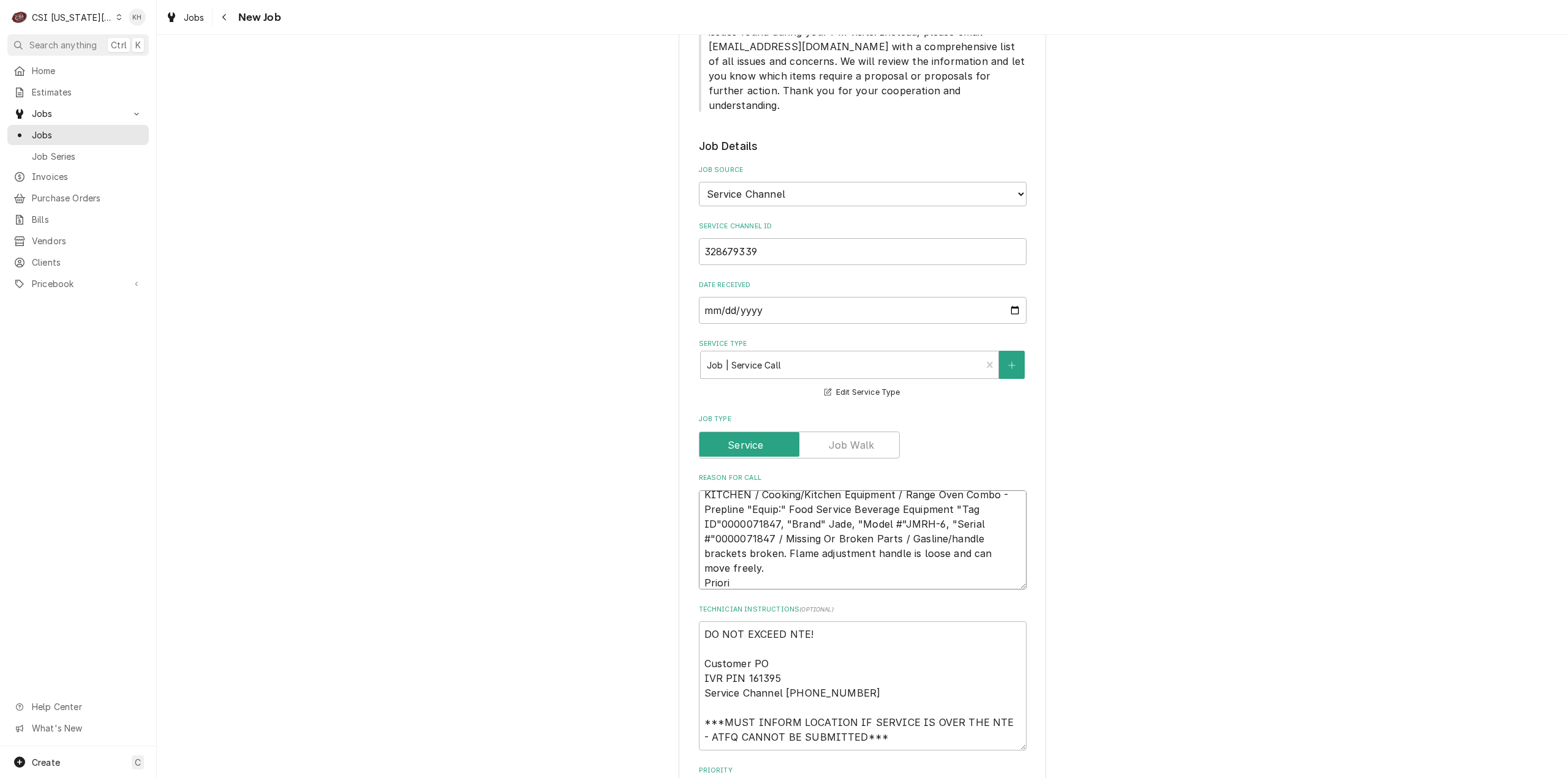
type textarea "x"
type textarea "KITCHEN / Cooking/Kitchen Equipment / Range Oven Combo - Prepline "Equip:" Food…"
type textarea "x"
type textarea "KITCHEN / Cooking/Kitchen Equipment / Range Oven Combo - Prepline "Equip:" Food…"
type textarea "x"
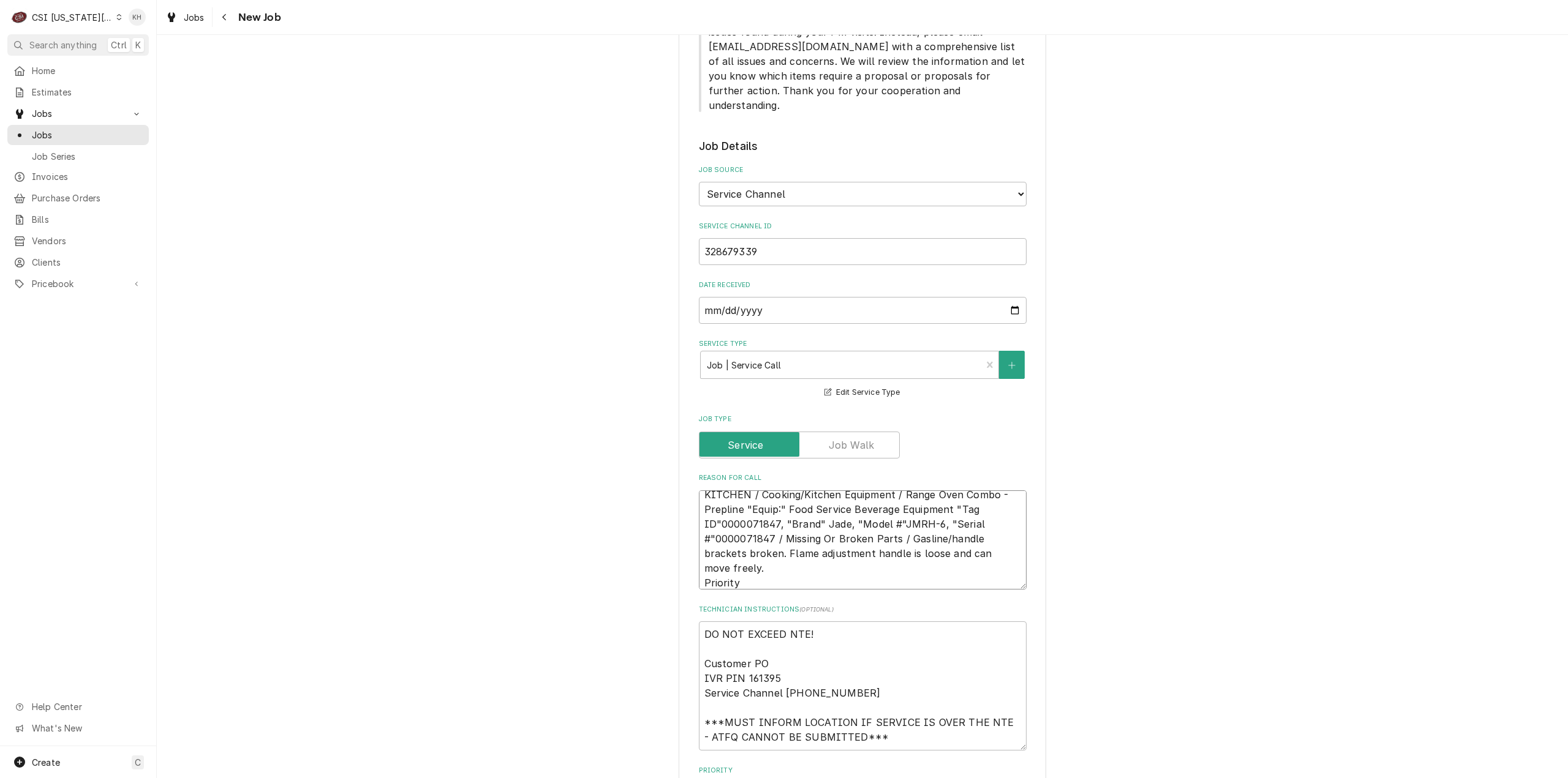
type textarea "KITCHEN / Cooking/Kitchen Equipment / Range Oven Combo - Prepline "Equip:" Food…"
type textarea "x"
type textarea "KITCHEN / Cooking/Kitchen Equipment / Range Oven Combo - Prepline "Equip:" Food…"
click at [777, 548] on textarea "KITCHEN / Cooking/Kitchen Equipment / Range Oven Combo - Prepline "Equip:" Food…" at bounding box center [862, 540] width 328 height 100
paste textarea "Tomorrow (24 Hours)"
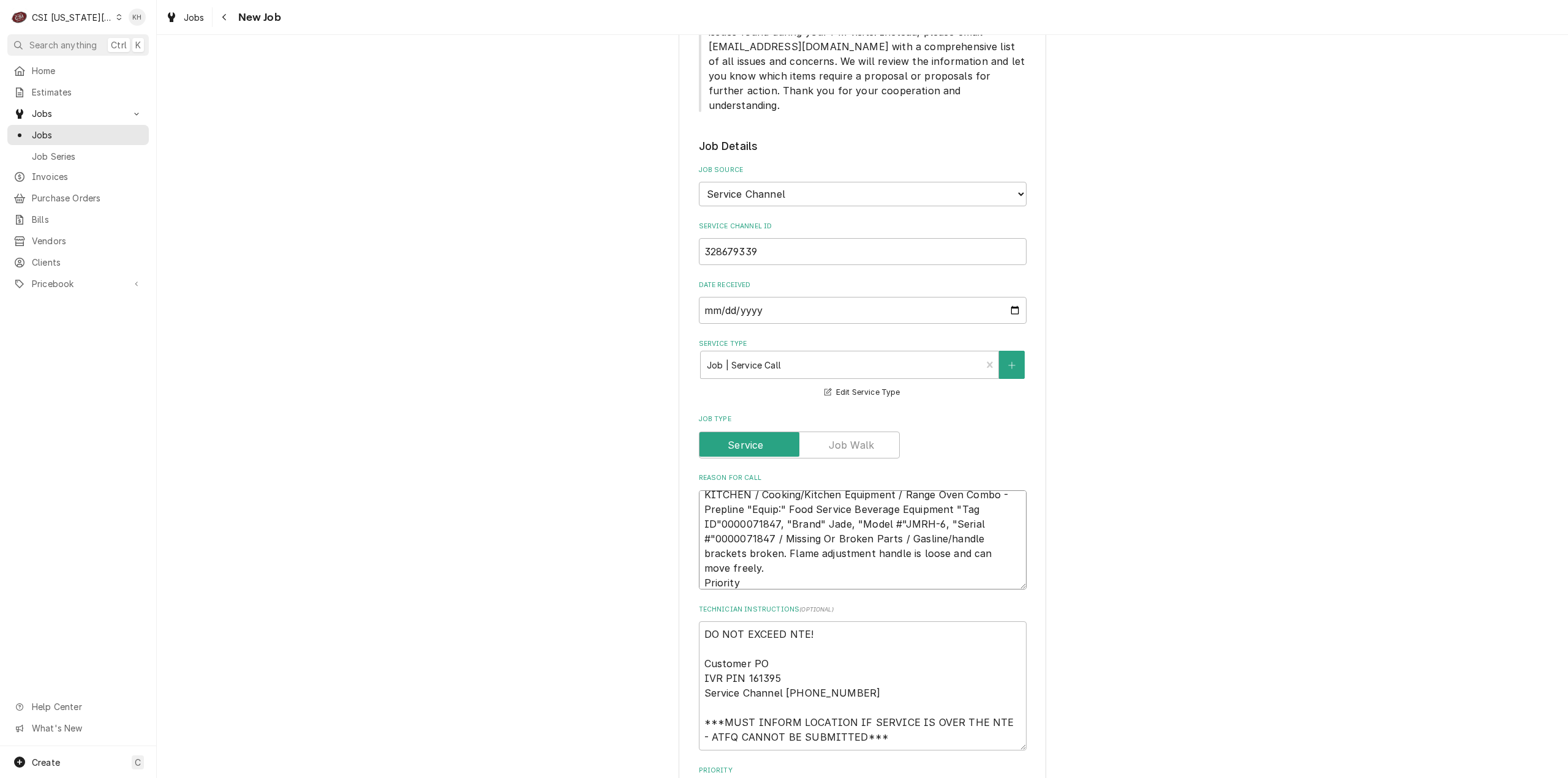
type textarea "x"
type textarea "KITCHEN / Cooking/Kitchen Equipment / Range Oven Combo - Prepline "Equip:" Food…"
type textarea "x"
type textarea "DO NOT EXCEED NTE! Customer PO IVR PIN 161395 Service Channel 516-500-7776 ***M…"
type textarea "x"
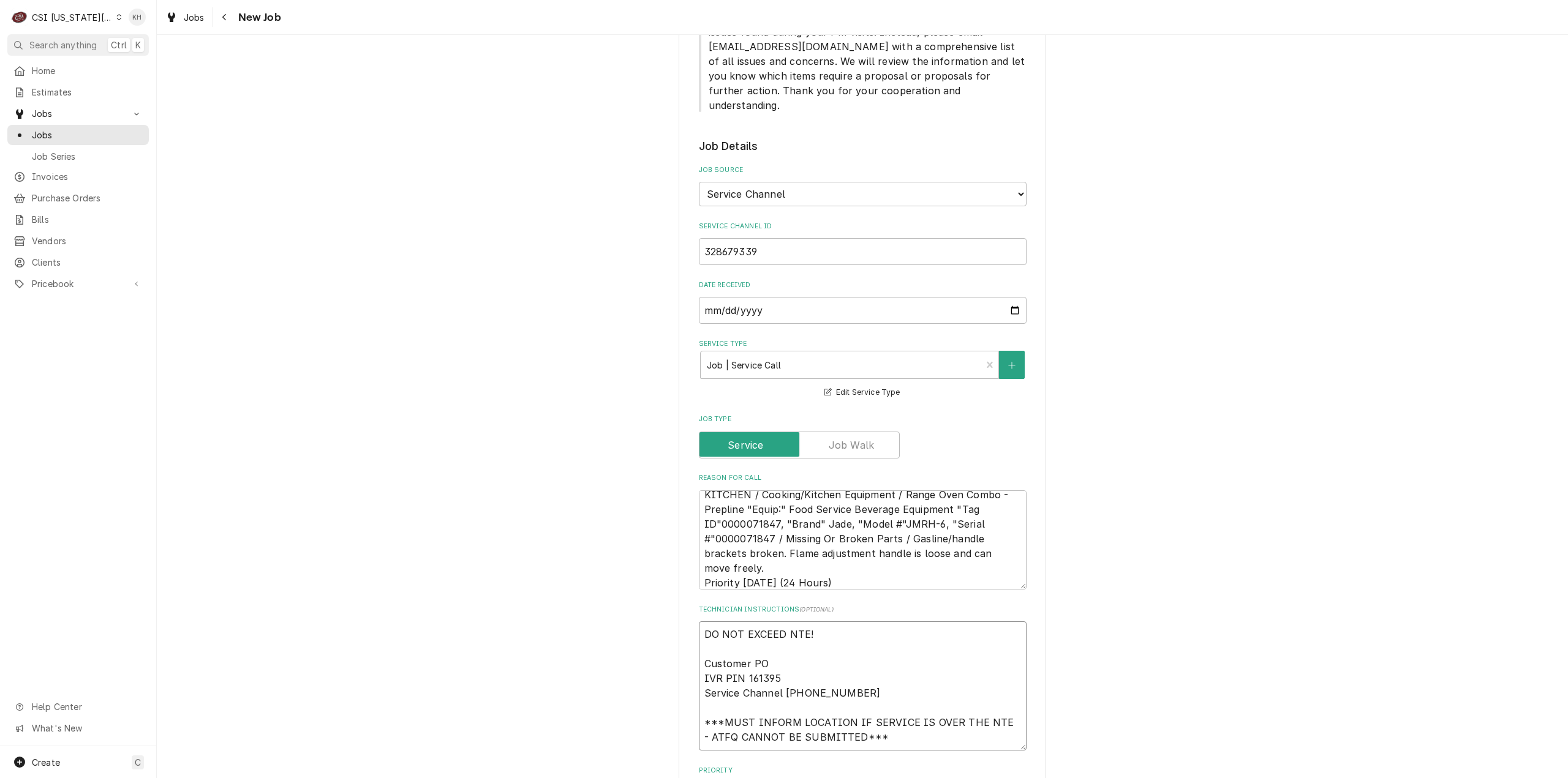
type textarea "DO NOT EXCEED NTE! Customer PO IVR PIN 161395 Service Channel 516-500-7776 ***M…"
type textarea "x"
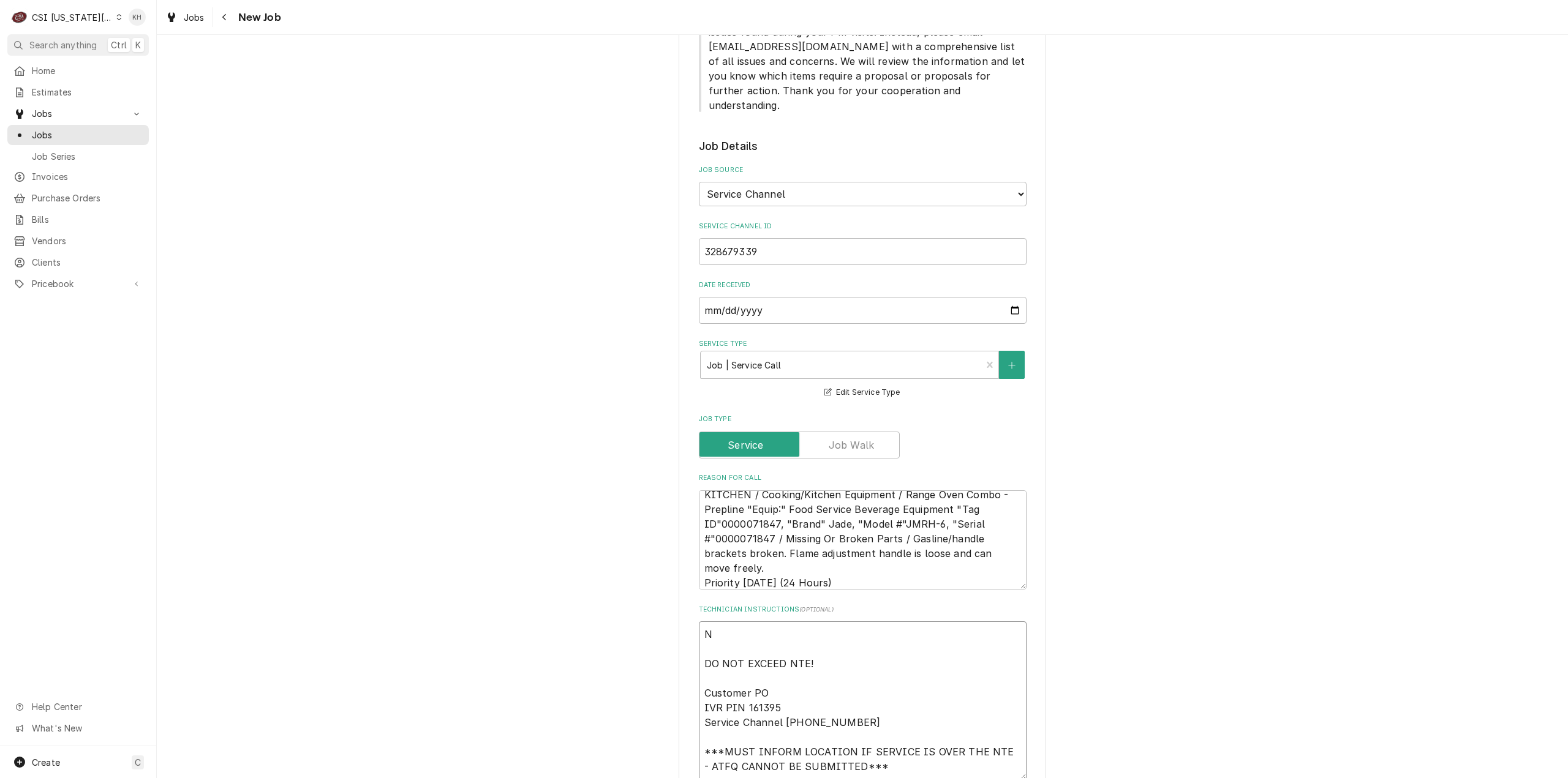
type textarea "NT DO NOT EXCEED NTE! Customer PO IVR PIN 161395 Service Channel 516-500-7776 *…"
type textarea "x"
type textarea "NTE DO NOT EXCEED NTE! Customer PO IVR PIN 161395 Service Channel 516-500-7776 …"
type textarea "x"
type textarea "NTE DO NOT EXCEED NTE! Customer PO IVR PIN 161395 Service Channel 516-500-7776 …"
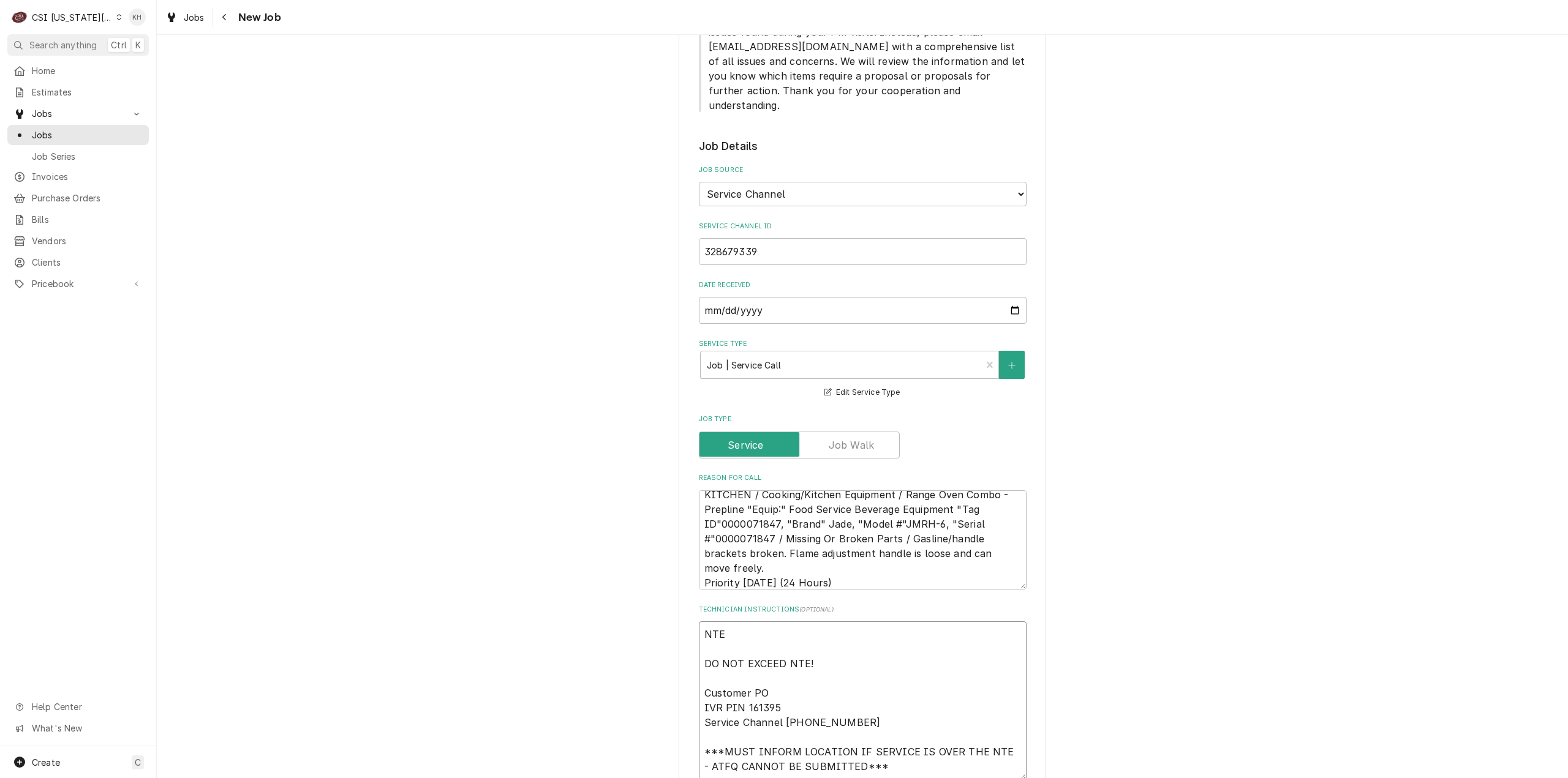
type textarea "x"
type textarea "NTE $ DO NOT EXCEED NTE! Customer PO IVR PIN 161395 Service Channel 516-500-777…"
type textarea "x"
type textarea "NTE $1 DO NOT EXCEED NTE! Customer PO IVR PIN 161395 Service Channel 516-500-77…"
type textarea "x"
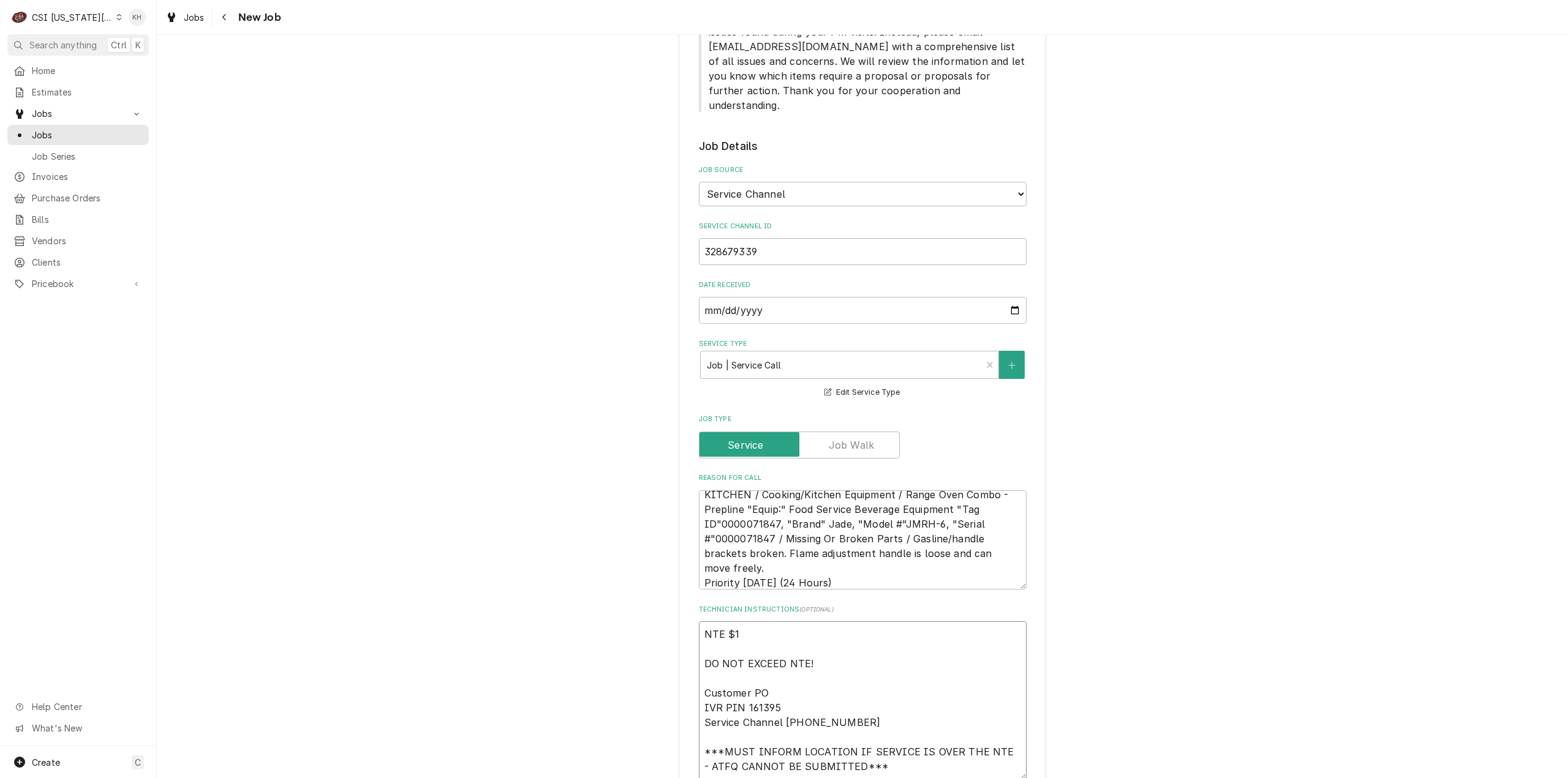
type textarea "NTE $11 DO NOT EXCEED NTE! Customer PO IVR PIN 161395 Service Channel 516-500-7…"
type textarea "x"
type textarea "NTE $110 DO NOT EXCEED NTE! Customer PO IVR PIN 161395 Service Channel 516-500-…"
type textarea "x"
type textarea "NTE $1100 DO NOT EXCEED NTE! Customer PO IVR PIN 161395 Service Channel 516-500…"
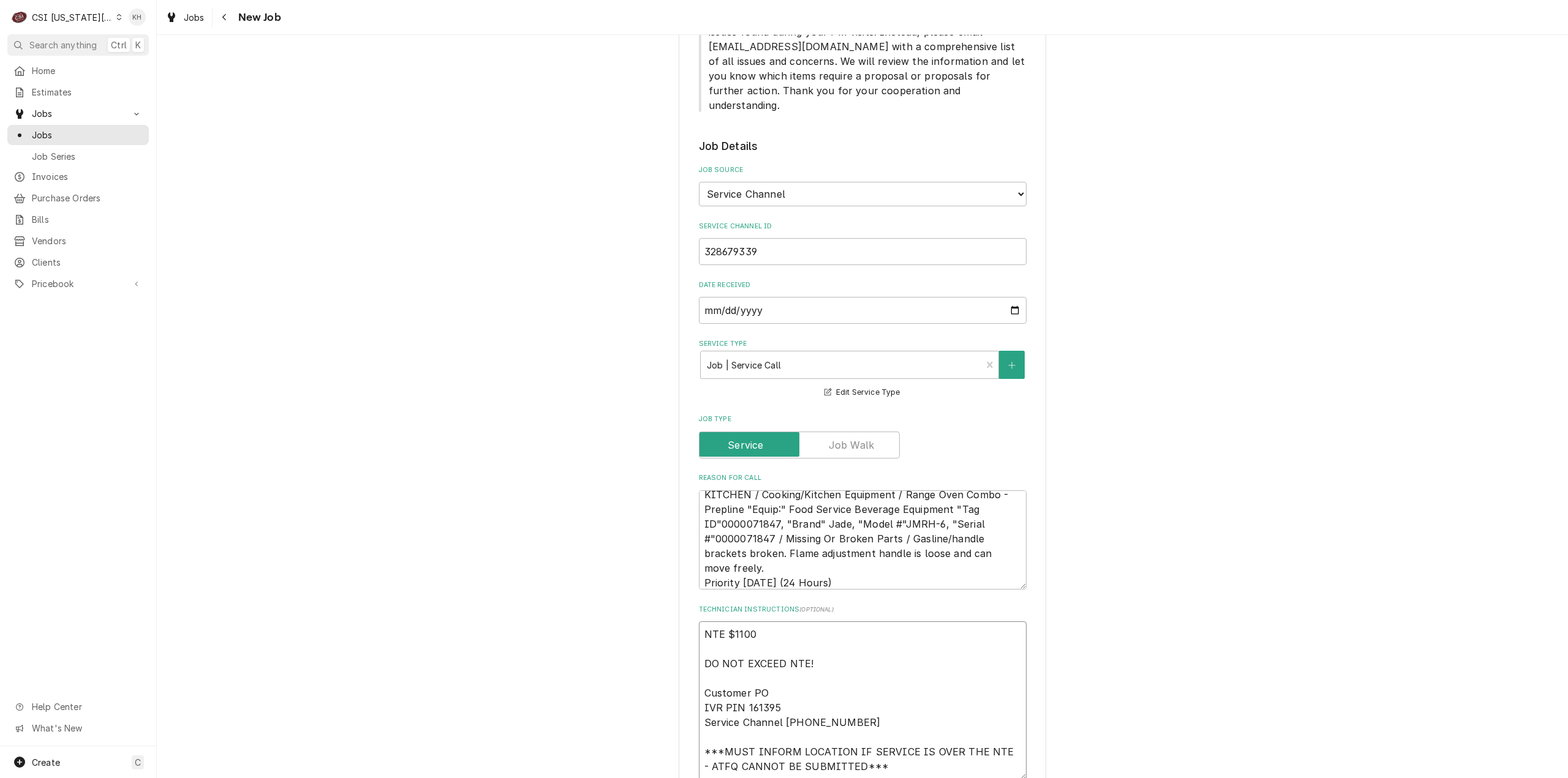
type textarea "x"
type textarea "NTE $1100. DO NOT EXCEED NTE! Customer PO IVR PIN 161395 Service Channel 516-50…"
type textarea "x"
type textarea "NTE $1100.0 DO NOT EXCEED NTE! Customer PO IVR PIN 161395 Service Channel 516-5…"
type textarea "x"
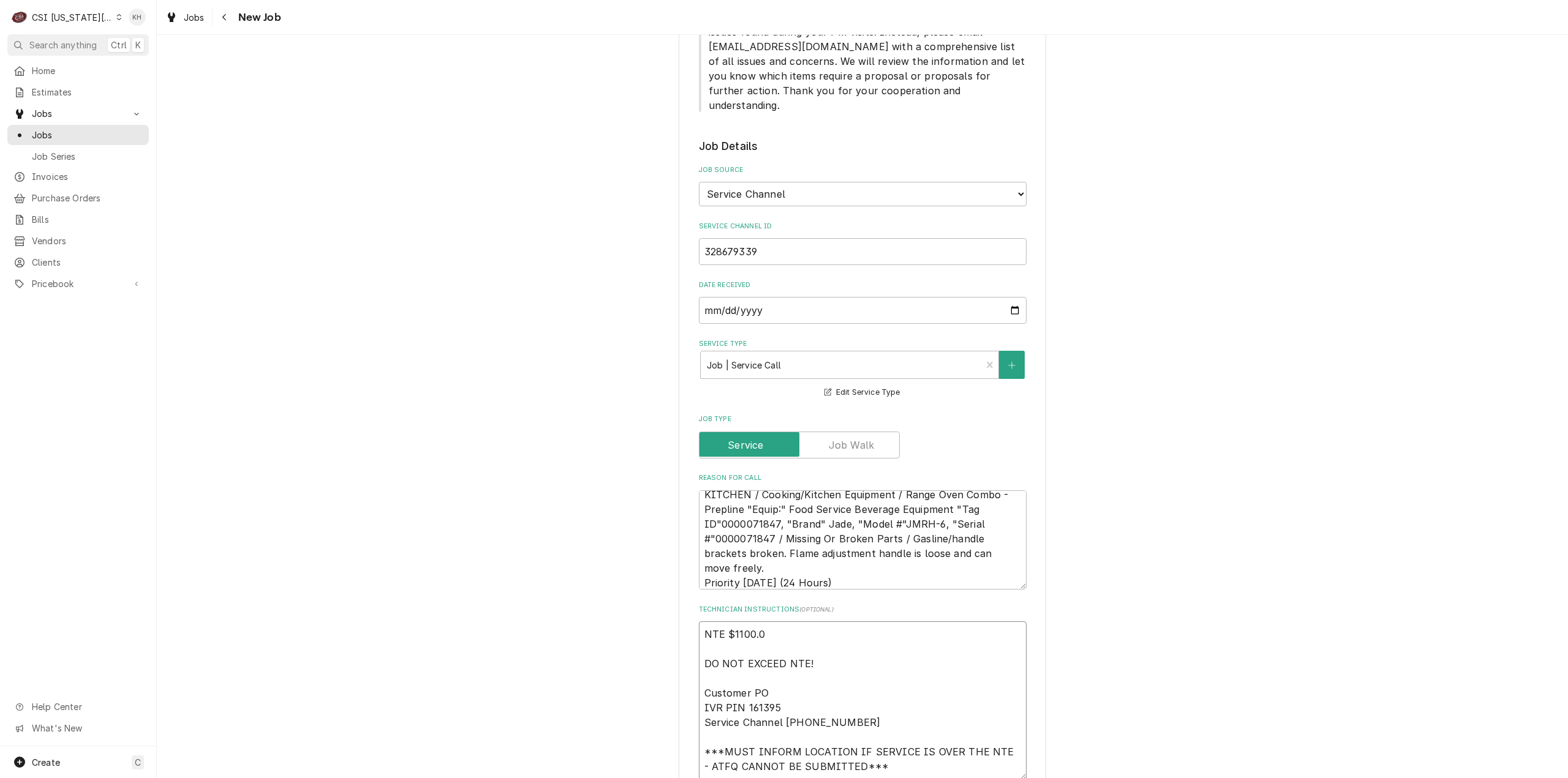
type textarea "NTE $1100.00 DO NOT EXCEED NTE! Customer PO IVR PIN 161395 Service Channel 516-…"
type textarea "x"
type textarea "NTE $1100.00 DO NOT EXCEED NTE! Customer PO IVR PIN 161395 Service Channel 516-…"
click at [836, 497] on textarea "KITCHEN / Cooking/Kitchen Equipment / Range Oven Combo - Prepline "Equip:" Food…" at bounding box center [862, 540] width 328 height 100
click at [836, 497] on textarea "KITCHEN / Cooking/Kitchen Equipment / Range Oven Combo - Prepline "Equip:" Food…" at bounding box center [862, 540] width 328 height 100
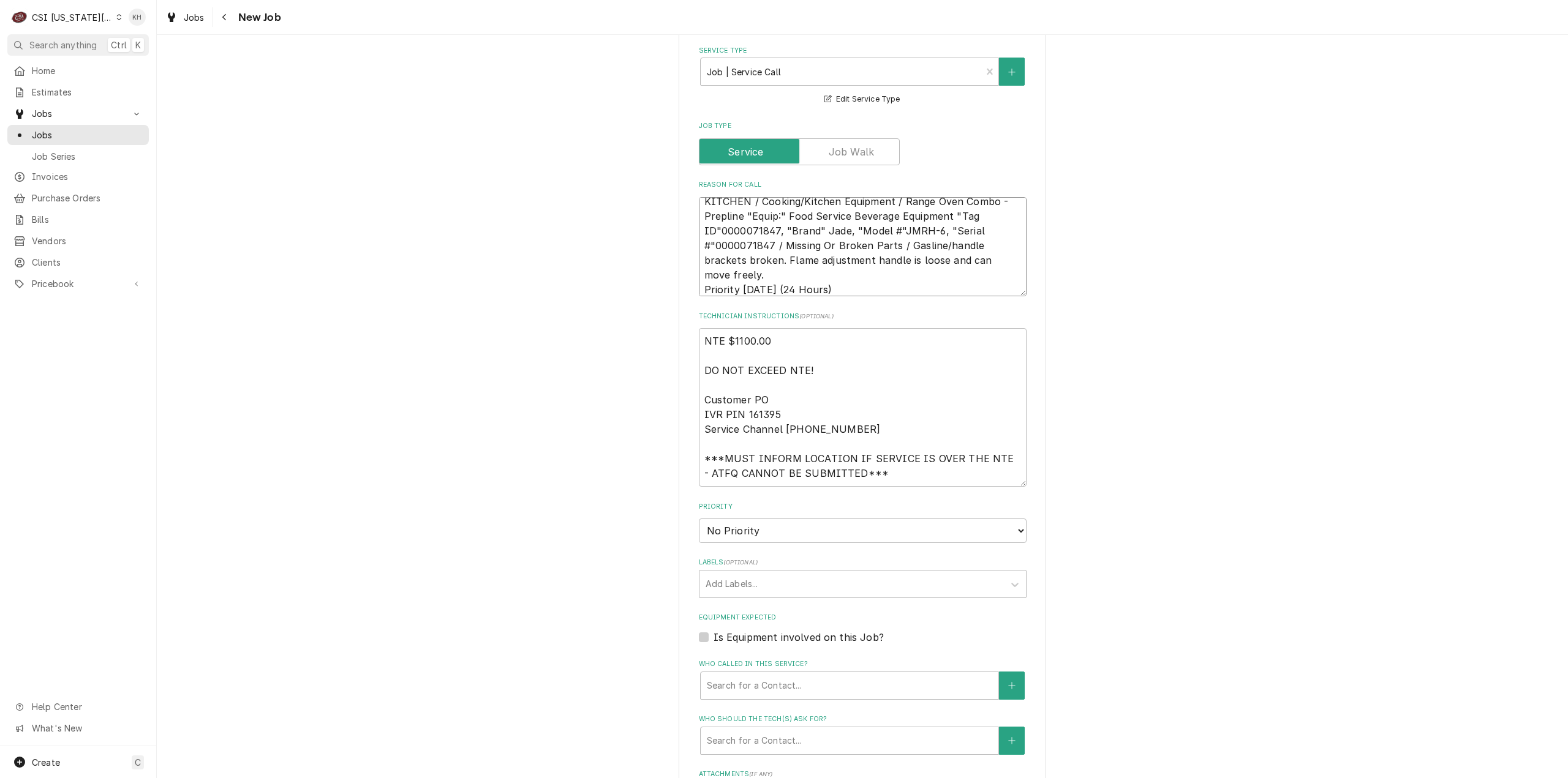
scroll to position [1410, 0]
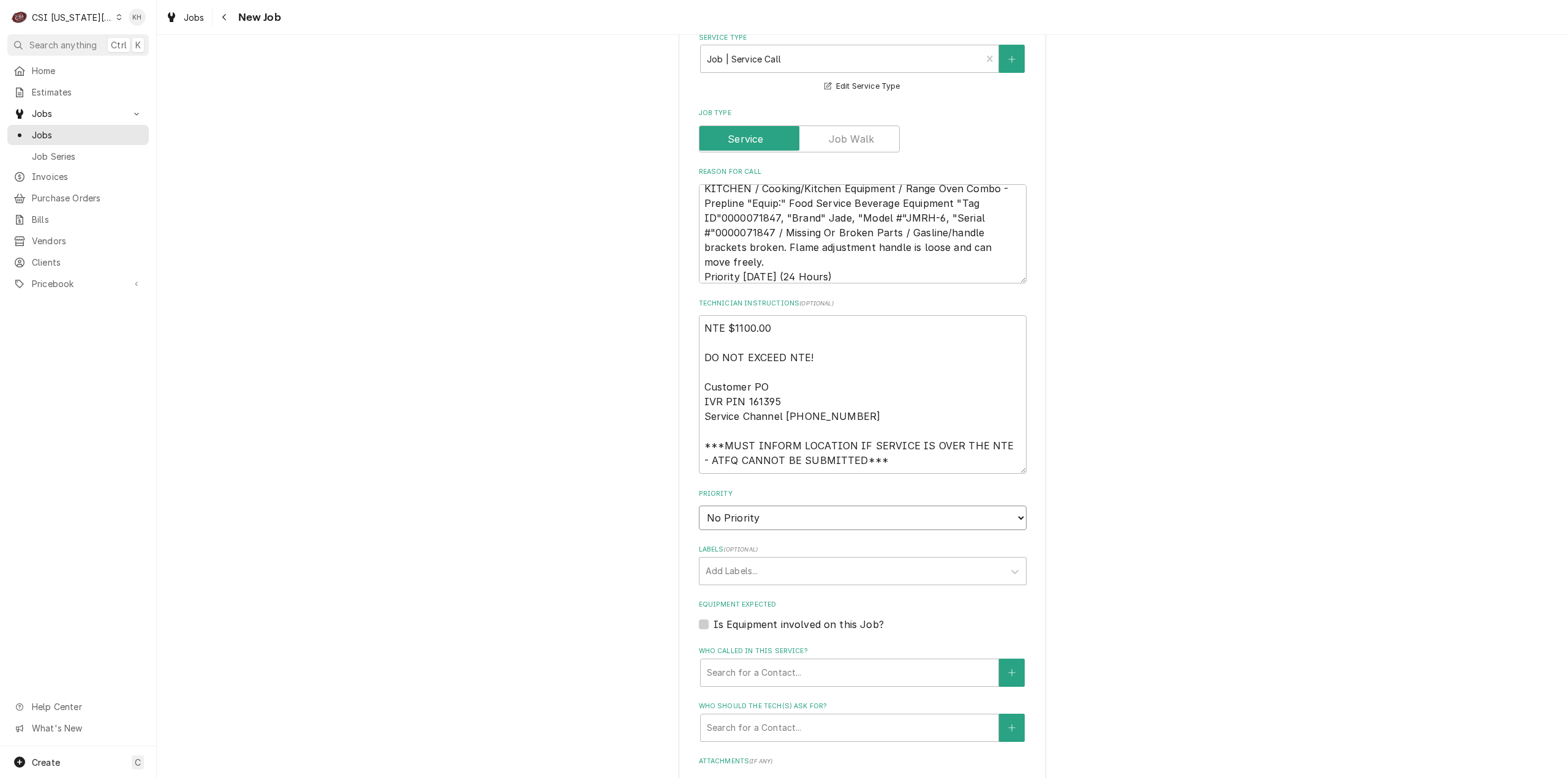
drag, startPoint x: 759, startPoint y: 488, endPoint x: 759, endPoint y: 500, distance: 12.0
click at [759, 506] on select "No Priority Urgent High Medium Low" at bounding box center [862, 518] width 328 height 25
select select "4"
click at [698, 506] on select "No Priority Urgent High Medium Low" at bounding box center [862, 518] width 328 height 25
type textarea "x"
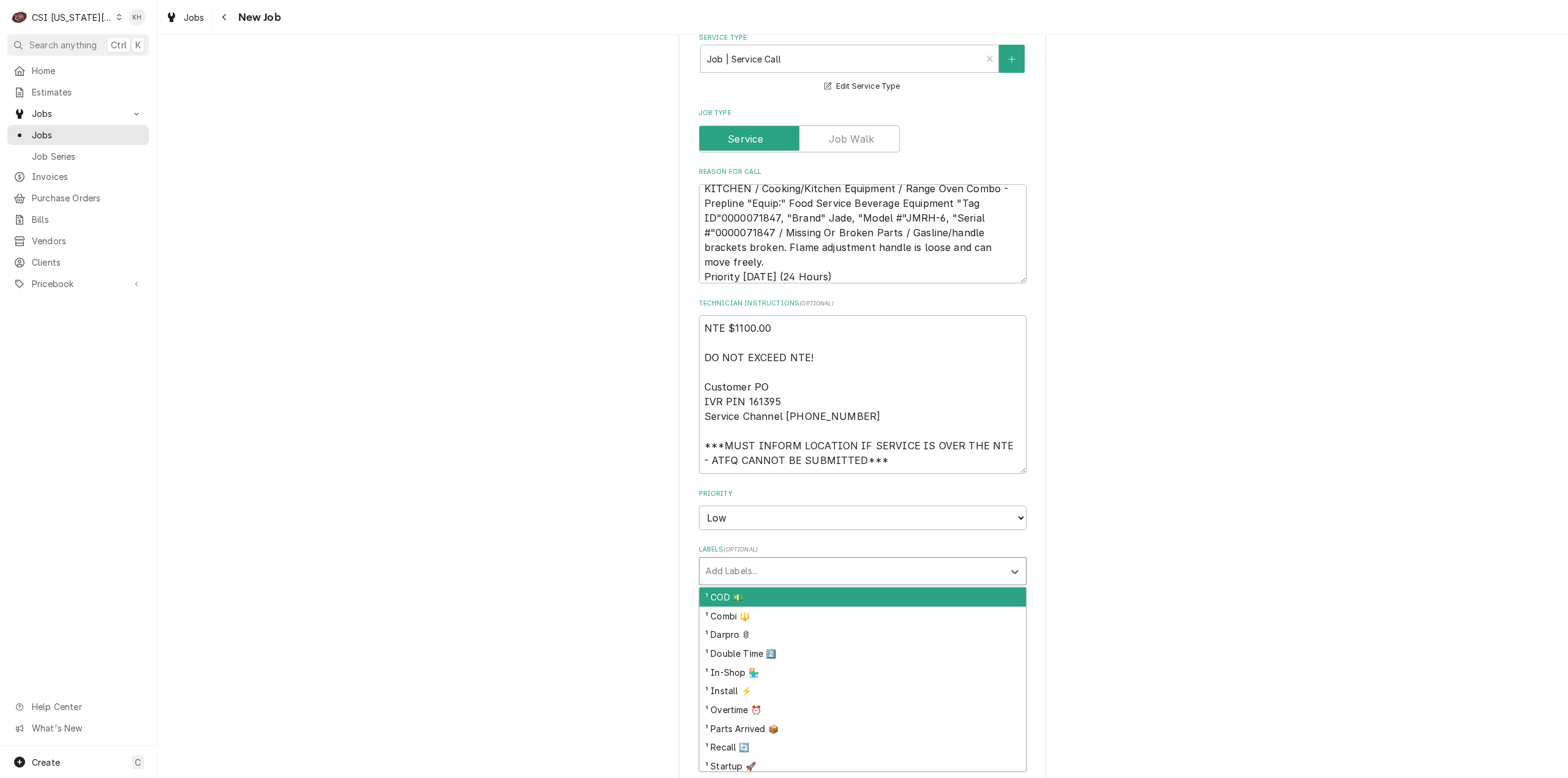
click at [758, 560] on div "Labels" at bounding box center [851, 571] width 292 height 22
type input "cook"
click at [756, 587] on div "² Cooking 🔥" at bounding box center [862, 597] width 326 height 19
type textarea "x"
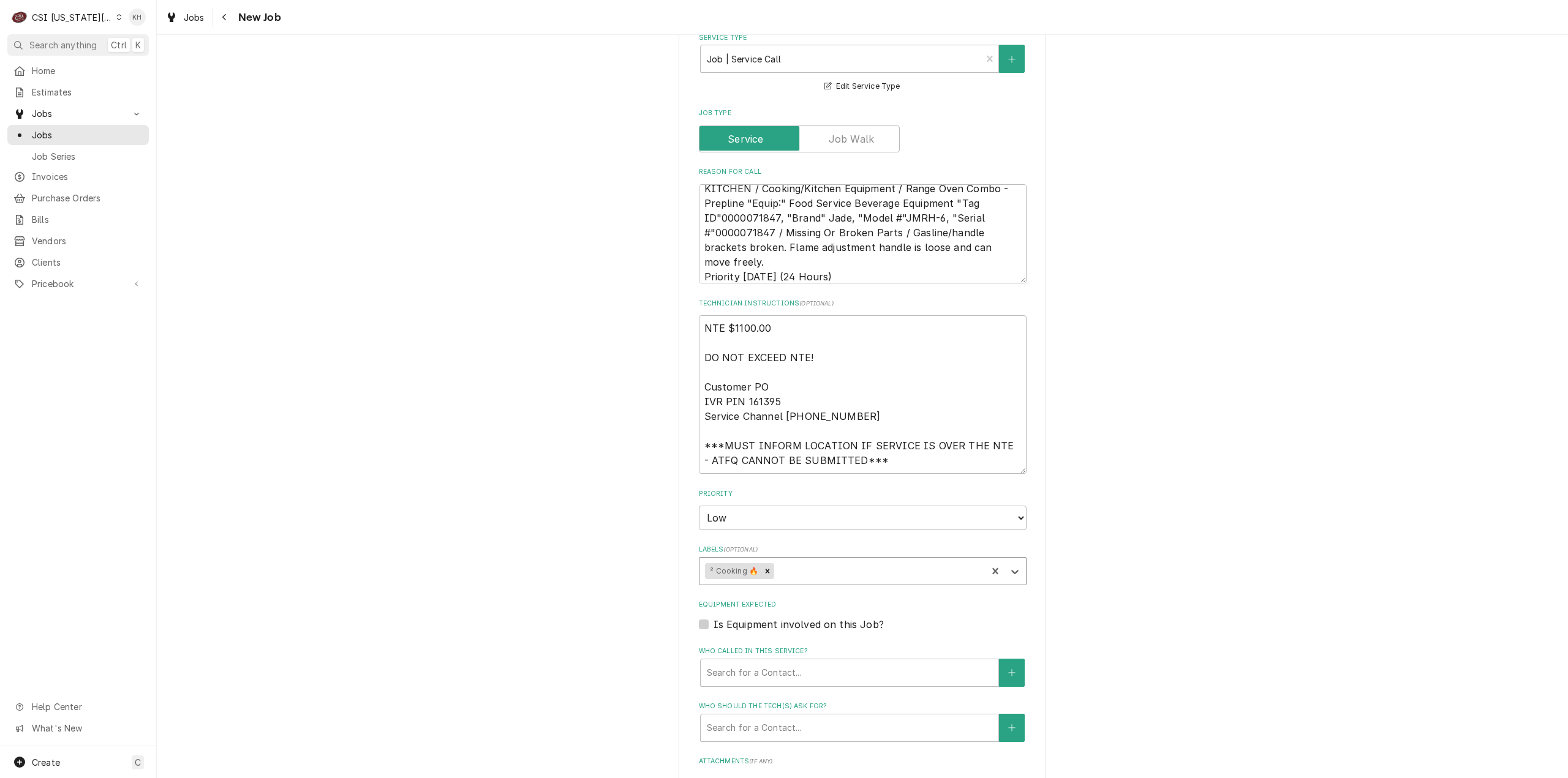
type textarea "x"
drag, startPoint x: 701, startPoint y: 594, endPoint x: 743, endPoint y: 634, distance: 58.0
click at [703, 617] on div "Is Equipment involved on this Job?" at bounding box center [862, 624] width 328 height 15
click at [753, 662] on div "Who called in this service?" at bounding box center [849, 673] width 285 height 22
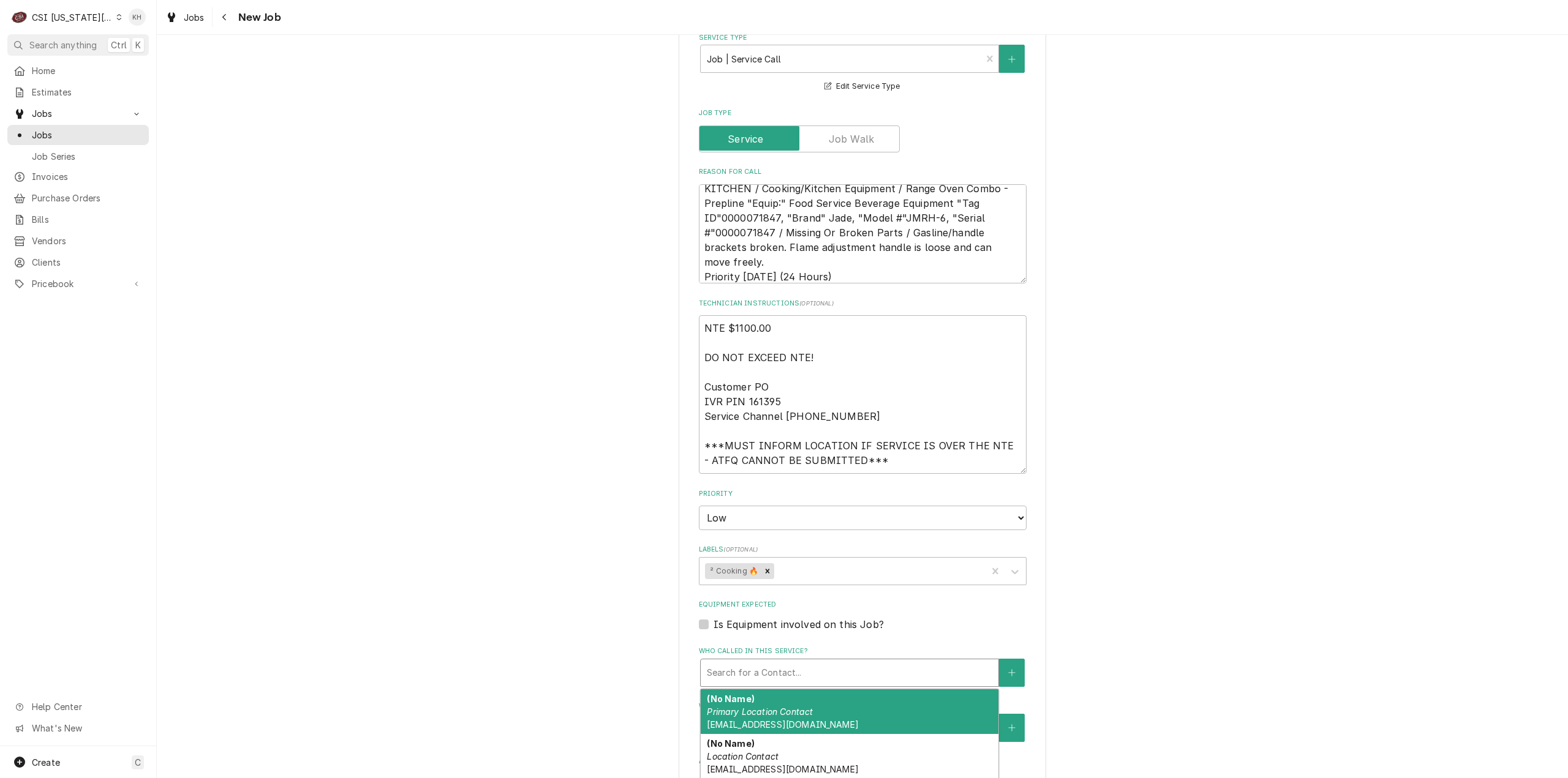
drag, startPoint x: 695, startPoint y: 598, endPoint x: 712, endPoint y: 609, distance: 20.2
click at [713, 617] on label "Is Equipment involved on this Job?" at bounding box center [798, 624] width 171 height 15
click at [713, 617] on input "Equipment Expected" at bounding box center [877, 630] width 328 height 27
checkbox input "true"
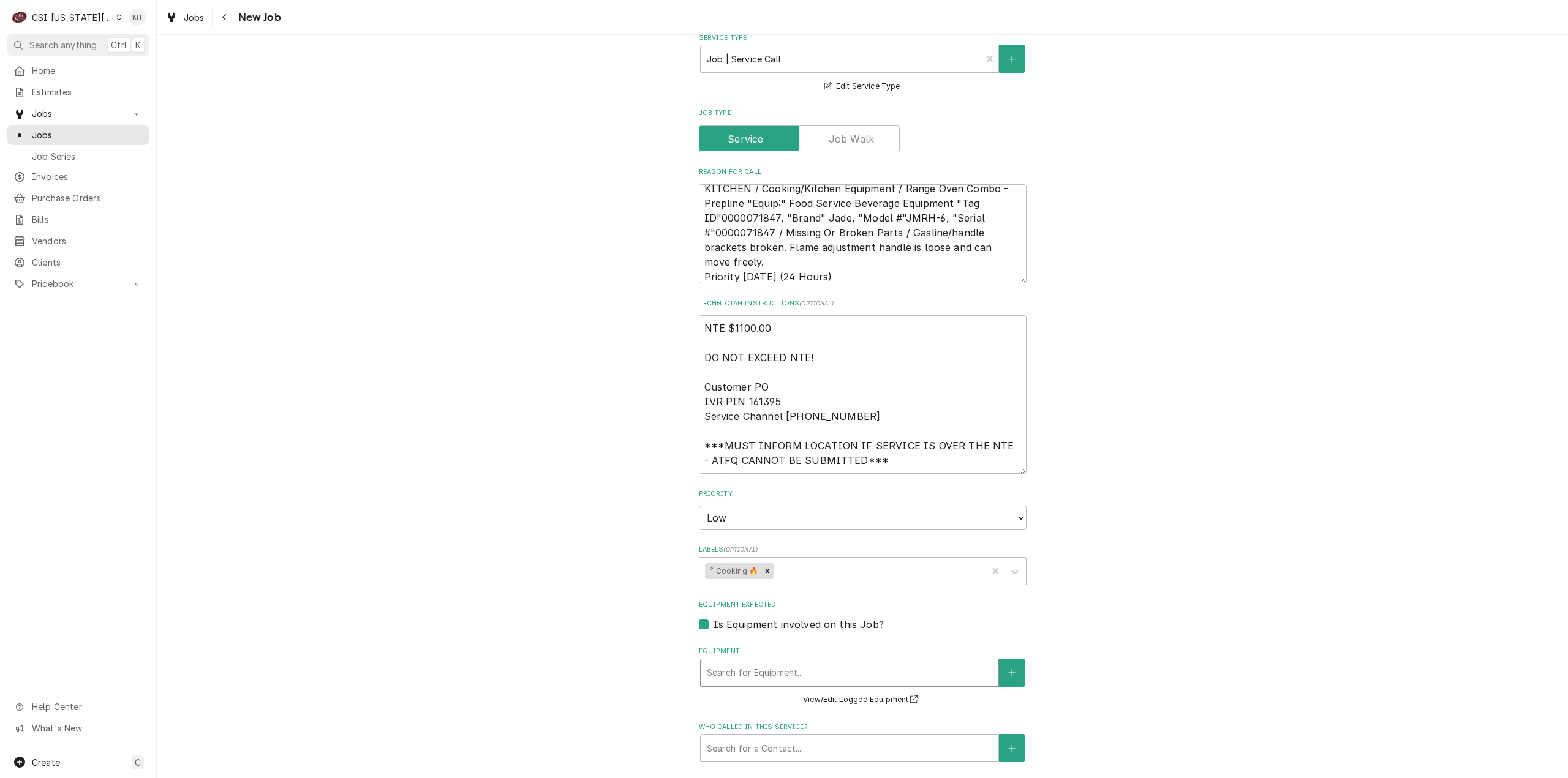
click at [725, 662] on div "Equipment" at bounding box center [849, 673] width 285 height 22
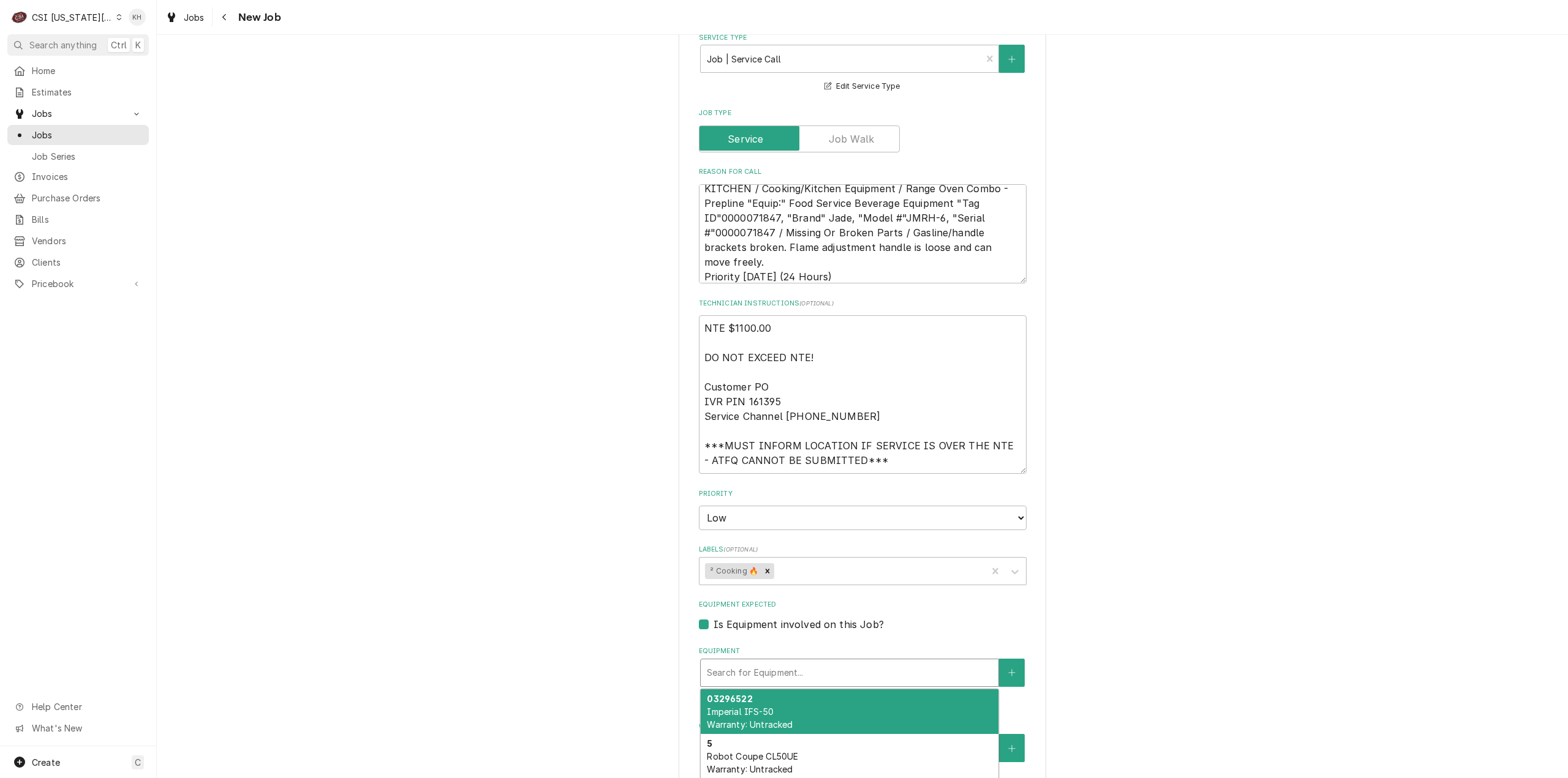
paste input "Jade"
type textarea "x"
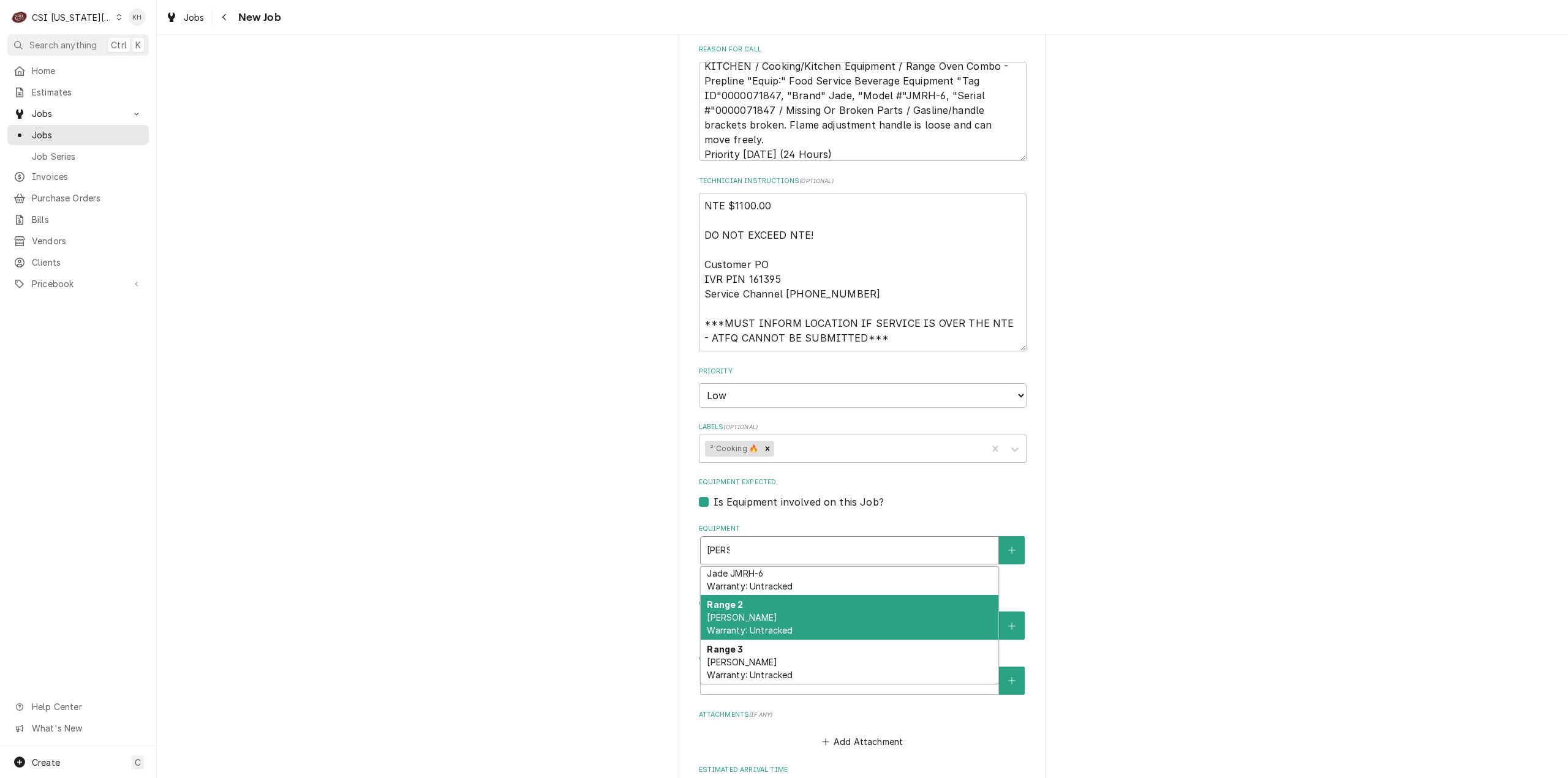
scroll to position [0, 0]
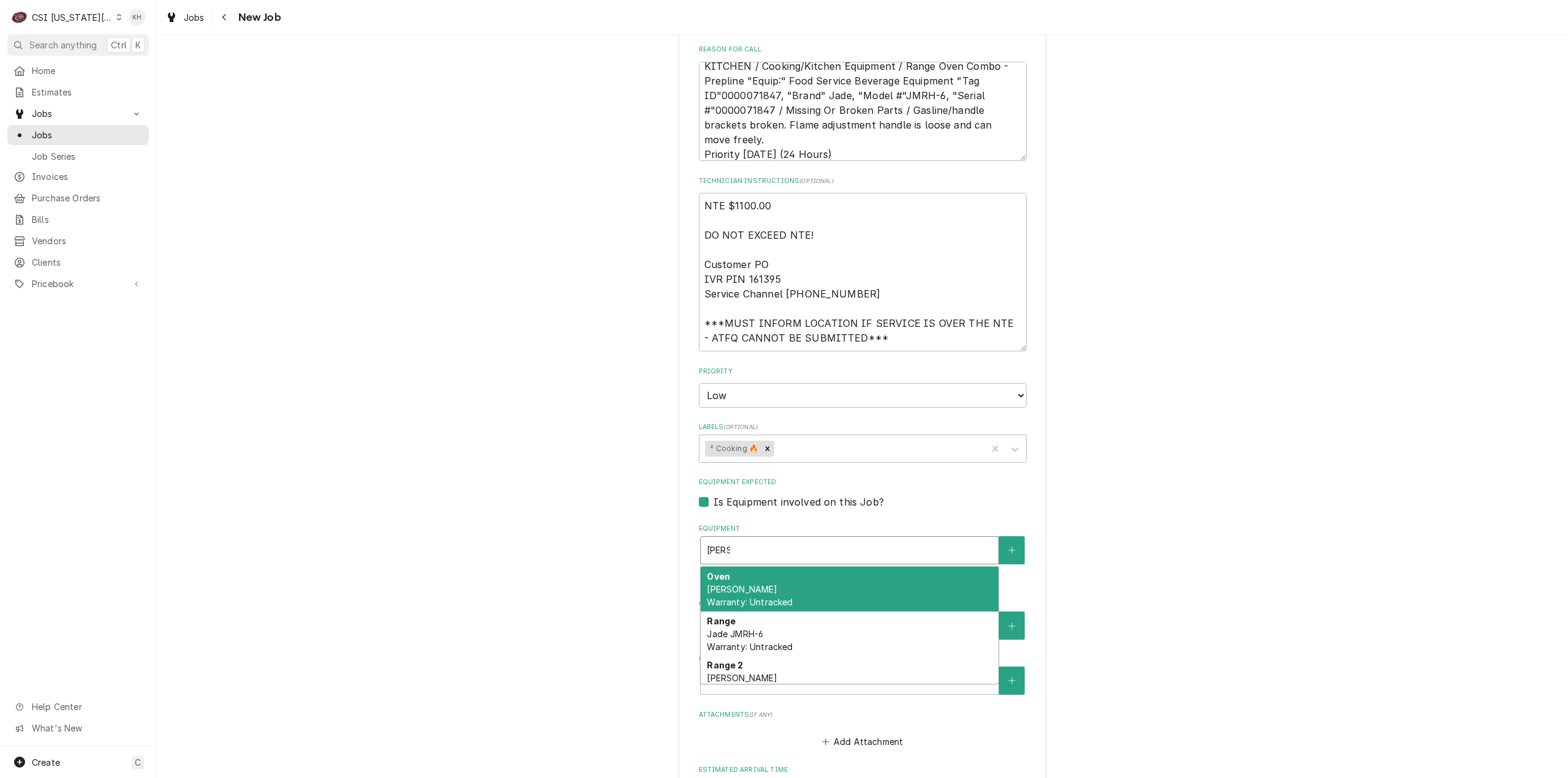
type input "Jade"
click at [752, 83] on textarea "KITCHEN / Cooking/Kitchen Equipment / Range Oven Combo - Prepline "Equip:" Food…" at bounding box center [862, 112] width 328 height 100
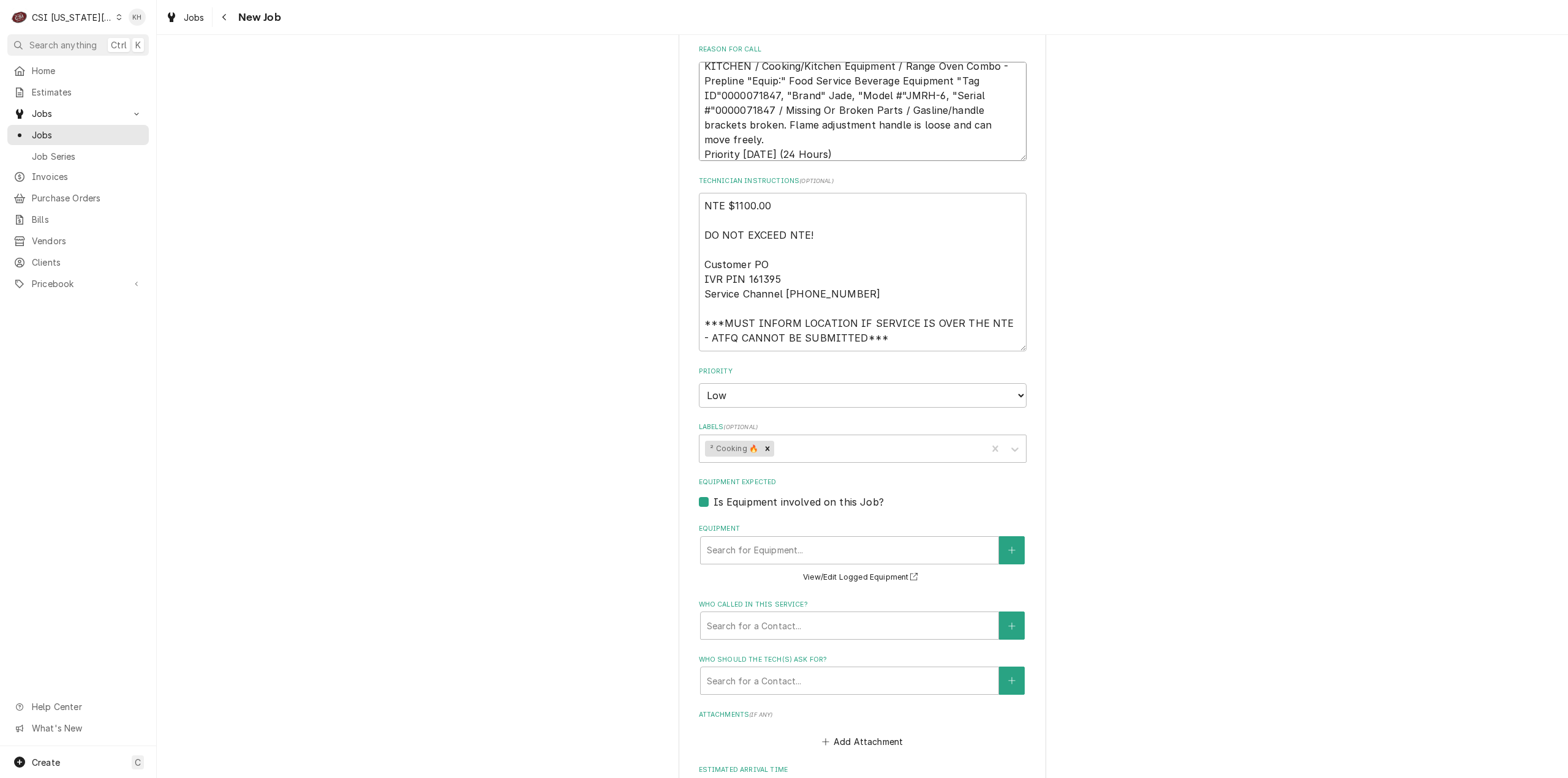
click at [752, 83] on textarea "KITCHEN / Cooking/Kitchen Equipment / Range Oven Combo - Prepline "Equip:" Food…" at bounding box center [862, 112] width 328 height 100
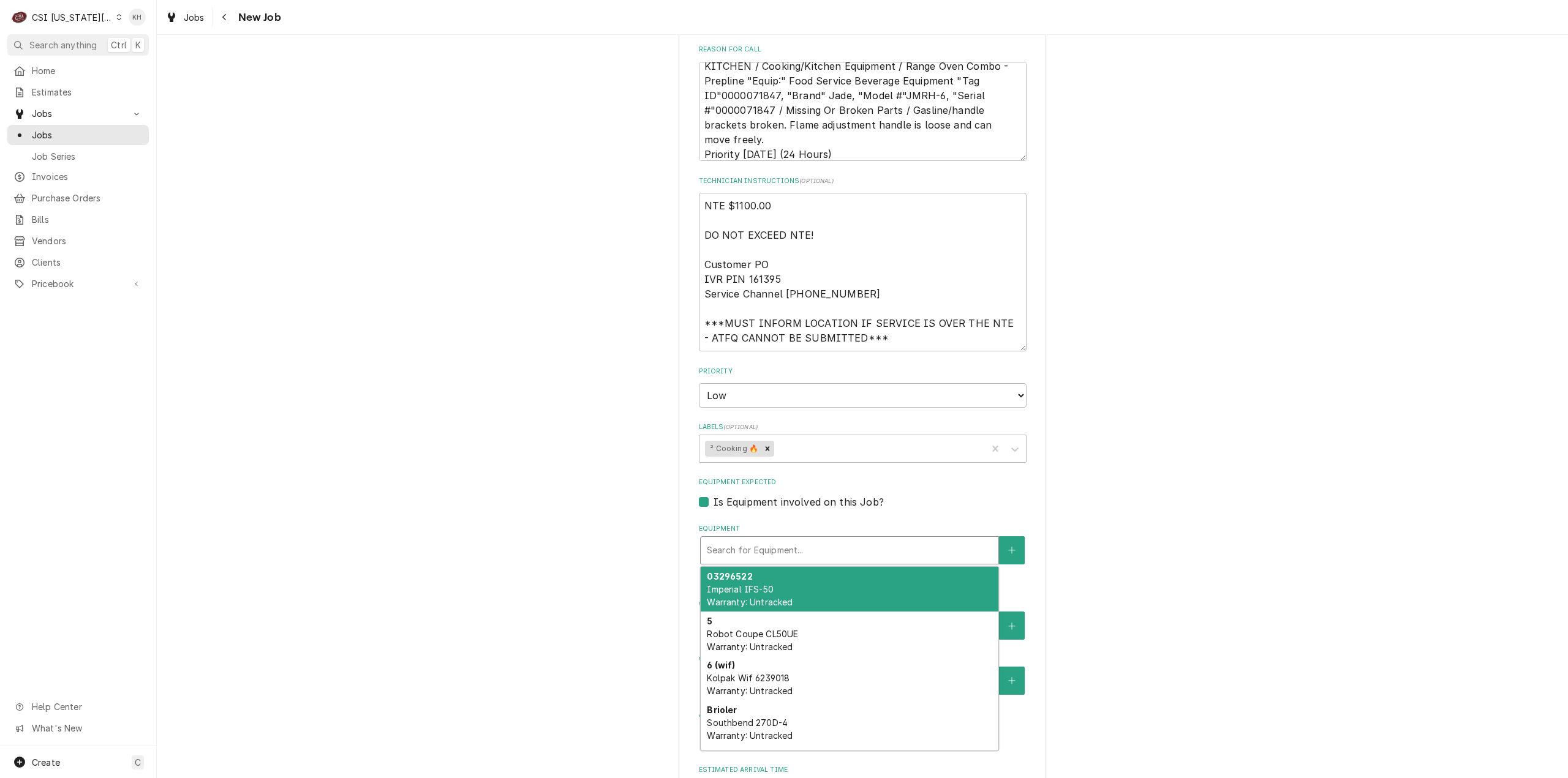
click at [787, 539] on div "Equipment" at bounding box center [849, 550] width 285 height 22
paste input "0000071847"
type textarea "x"
type input "0000071847"
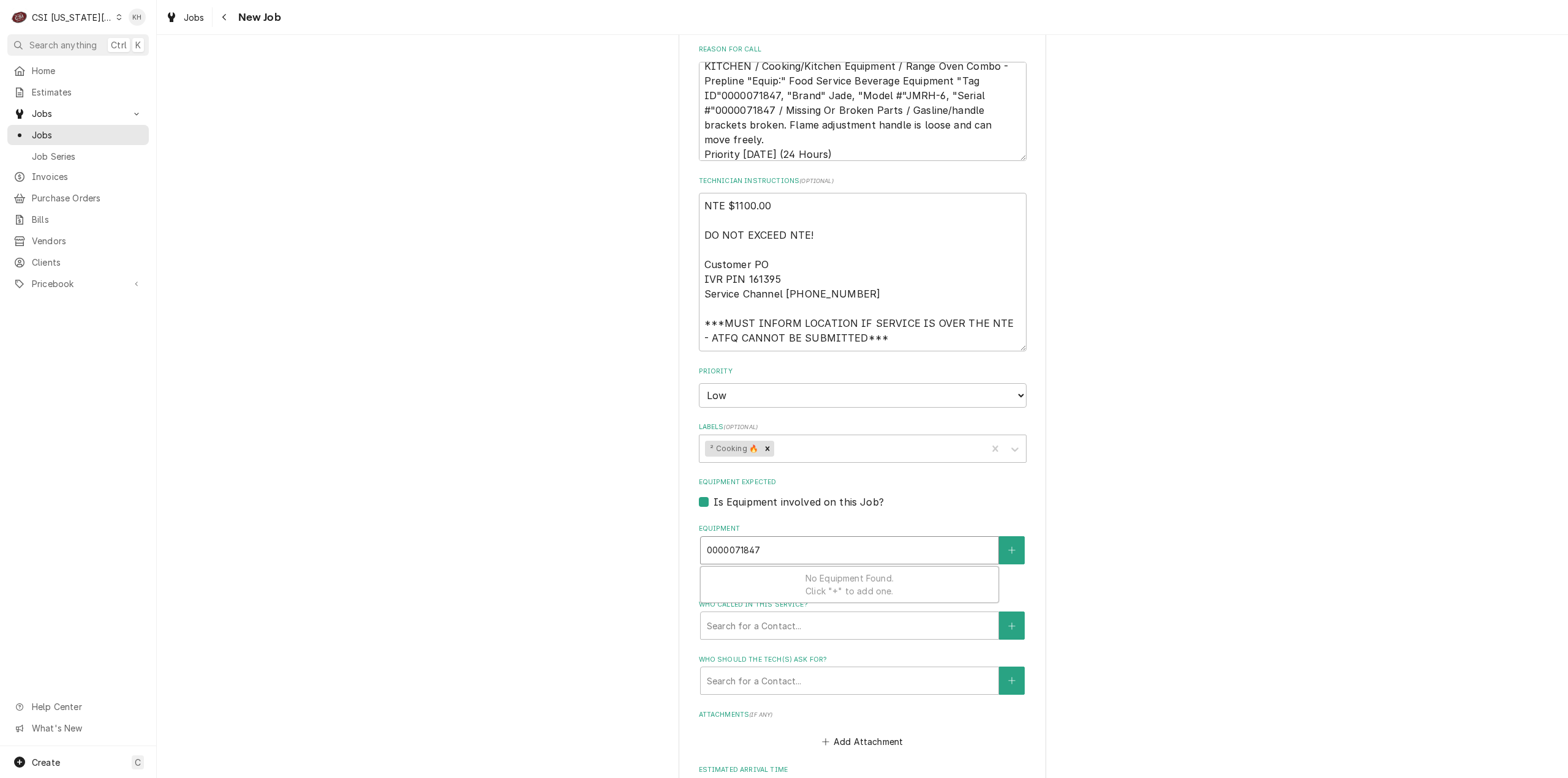
type textarea "x"
type input "0000071847"
drag, startPoint x: 729, startPoint y: 522, endPoint x: 687, endPoint y: 523, distance: 42.0
type textarea "x"
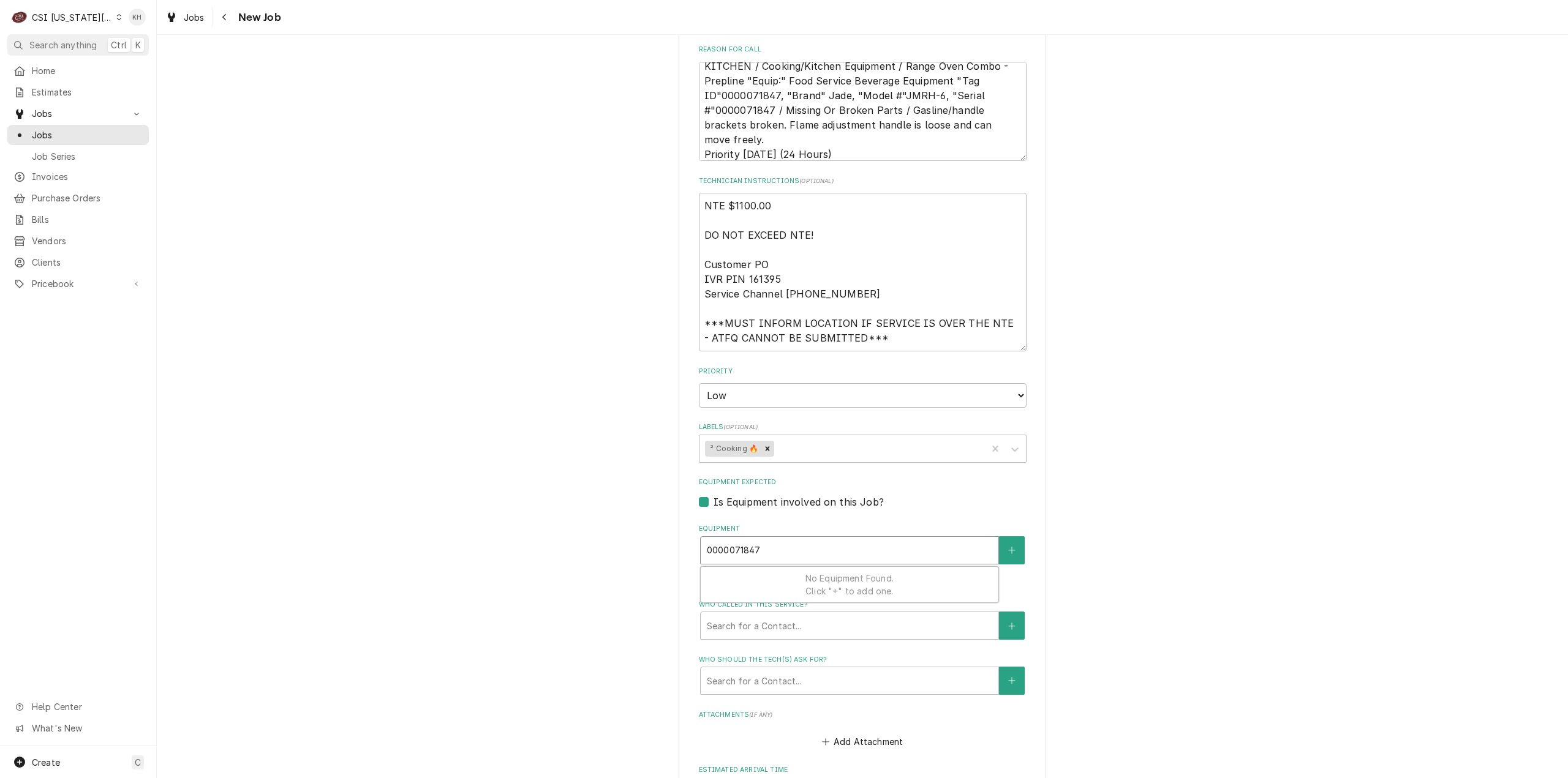
type input "71847"
drag, startPoint x: 729, startPoint y: 515, endPoint x: 746, endPoint y: 521, distance: 18.0
type textarea "x"
type input "ja"
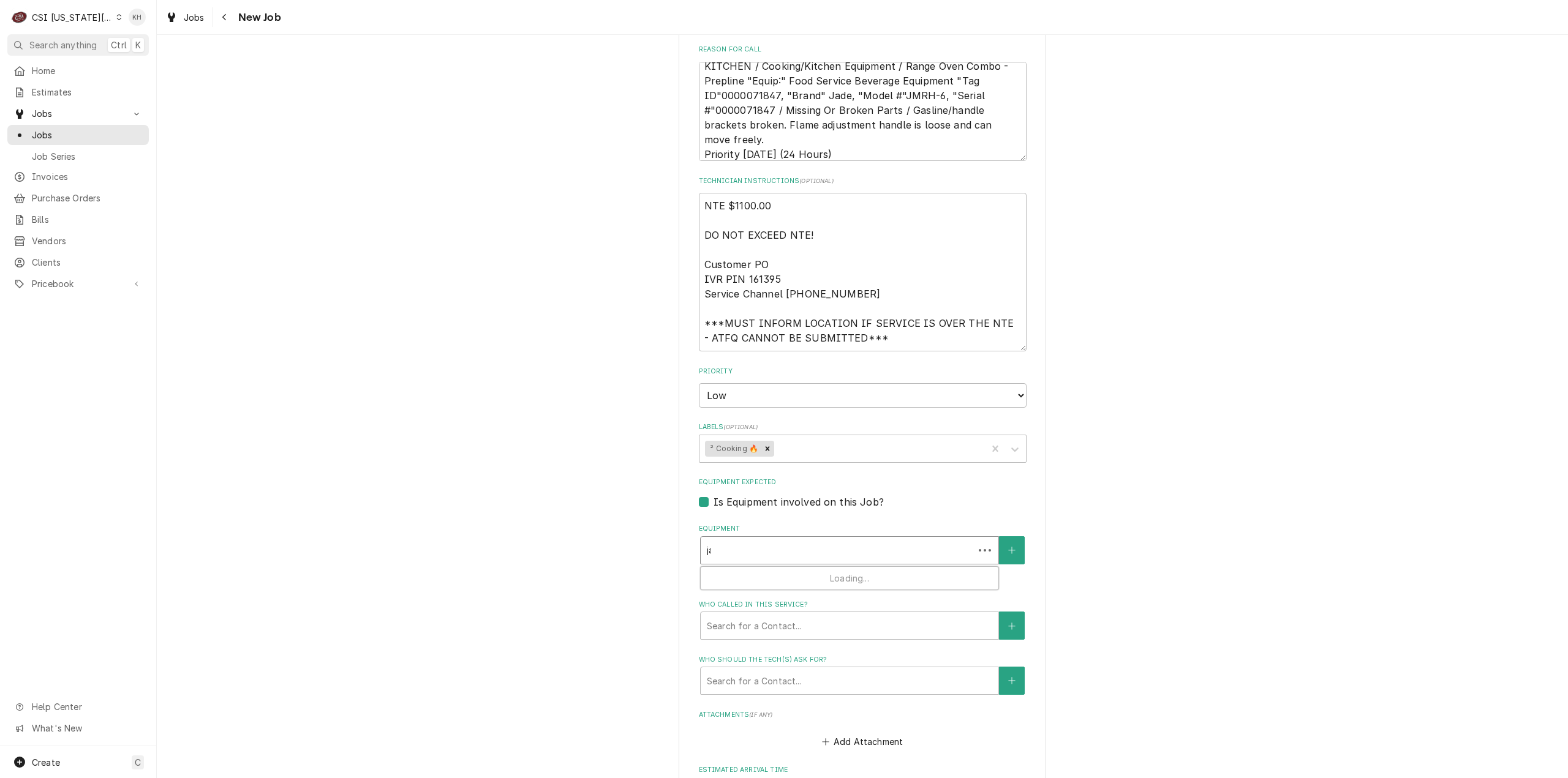
type textarea "x"
type input "jad"
type textarea "x"
type input "jade"
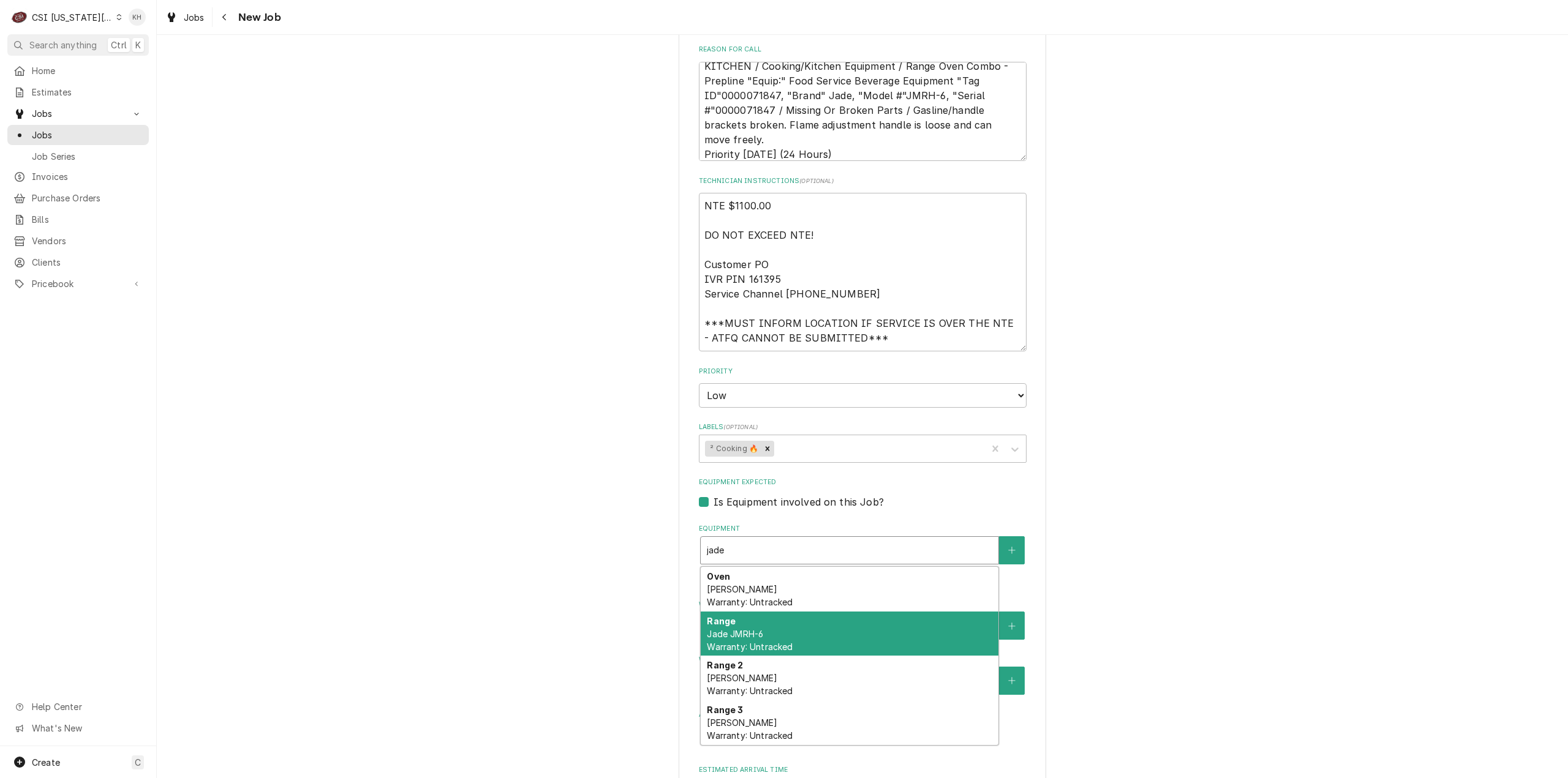
click at [774, 611] on div "Range Jade JMRH-6 Warranty: Untracked" at bounding box center [849, 634] width 298 height 45
type textarea "x"
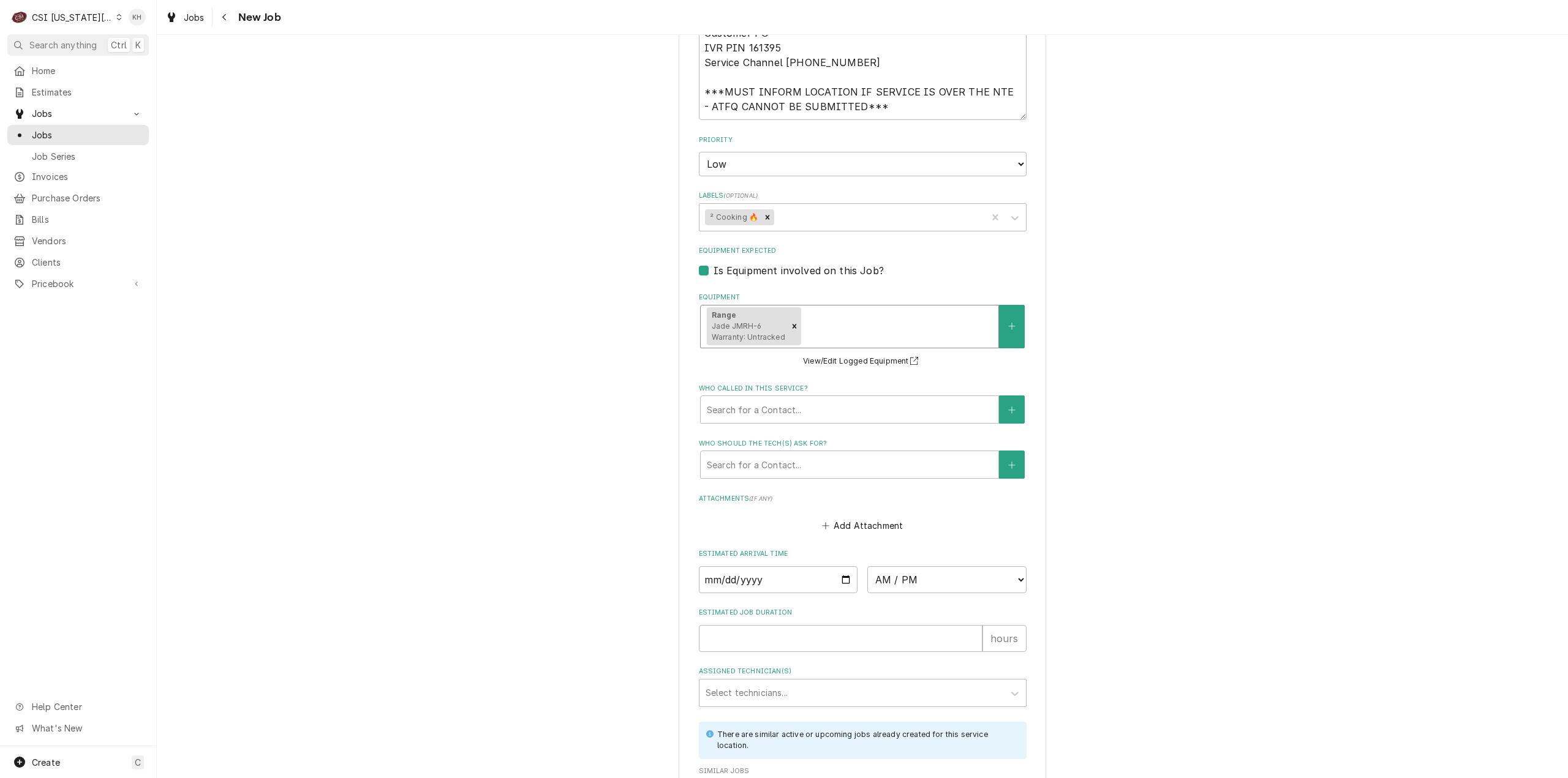
scroll to position [1839, 0]
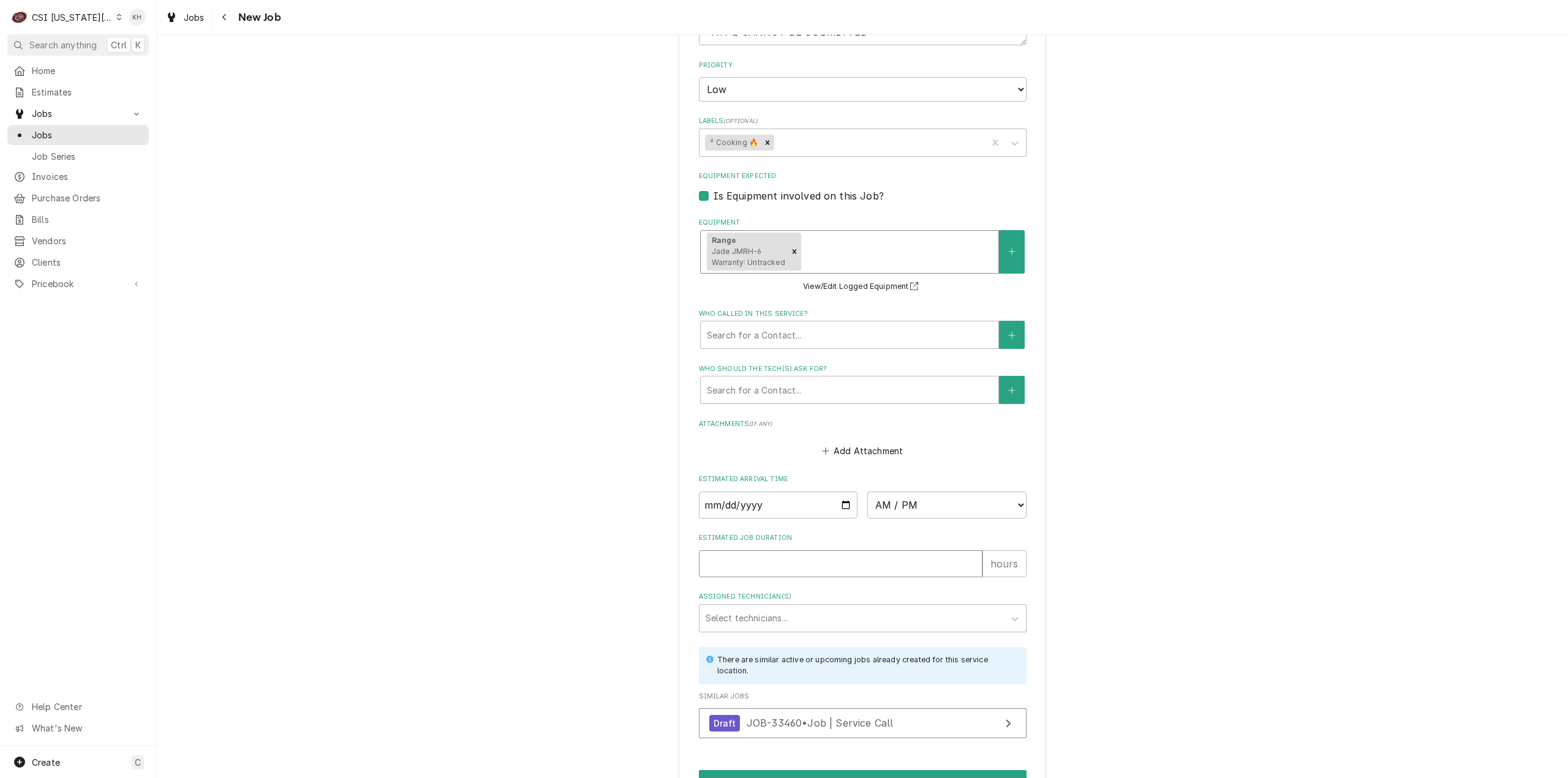
click at [801, 550] on input "Estimated Job Duration" at bounding box center [840, 563] width 284 height 27
type textarea "x"
type input "2"
type textarea "x"
type input "2"
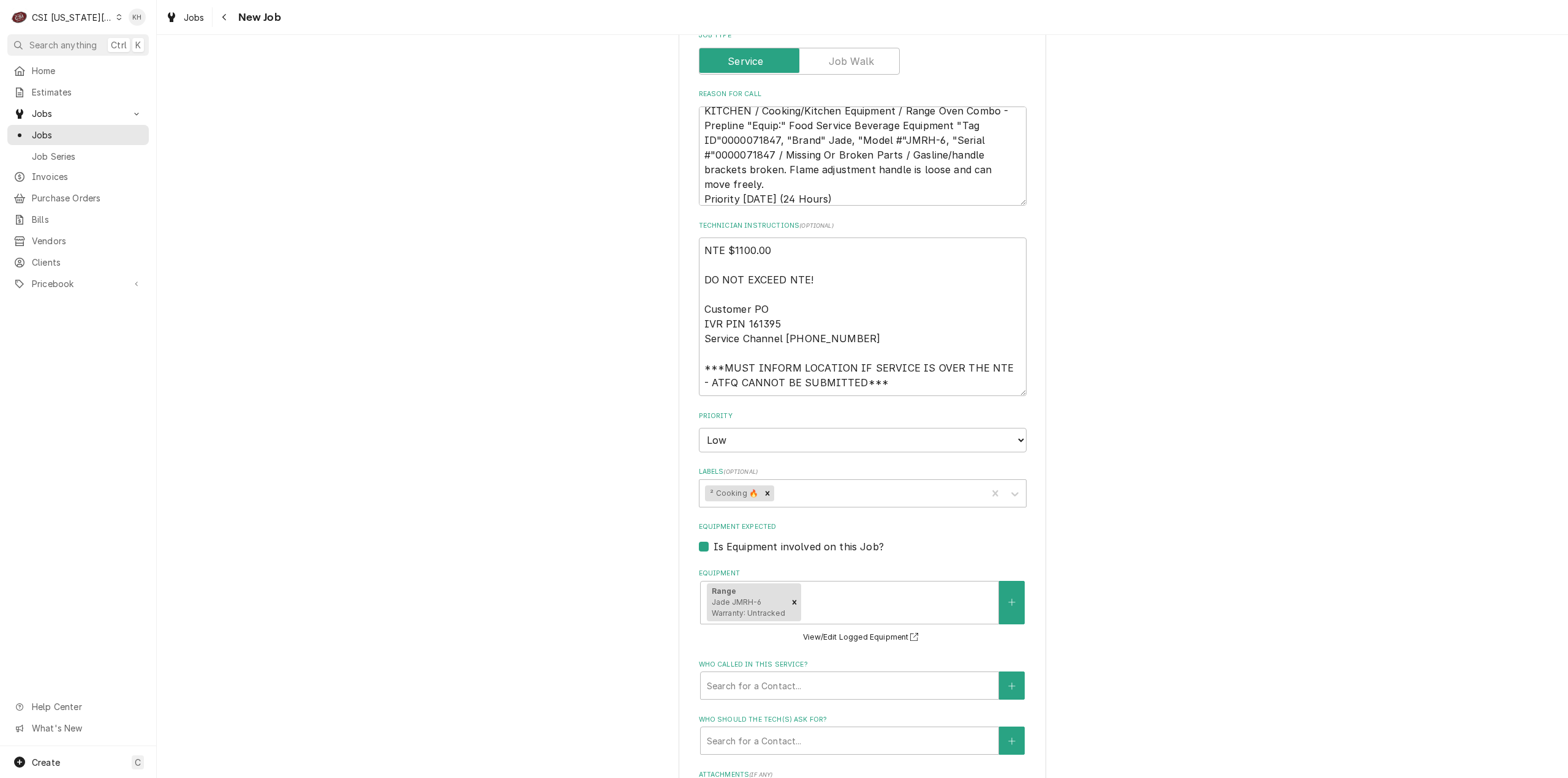
scroll to position [1472, 0]
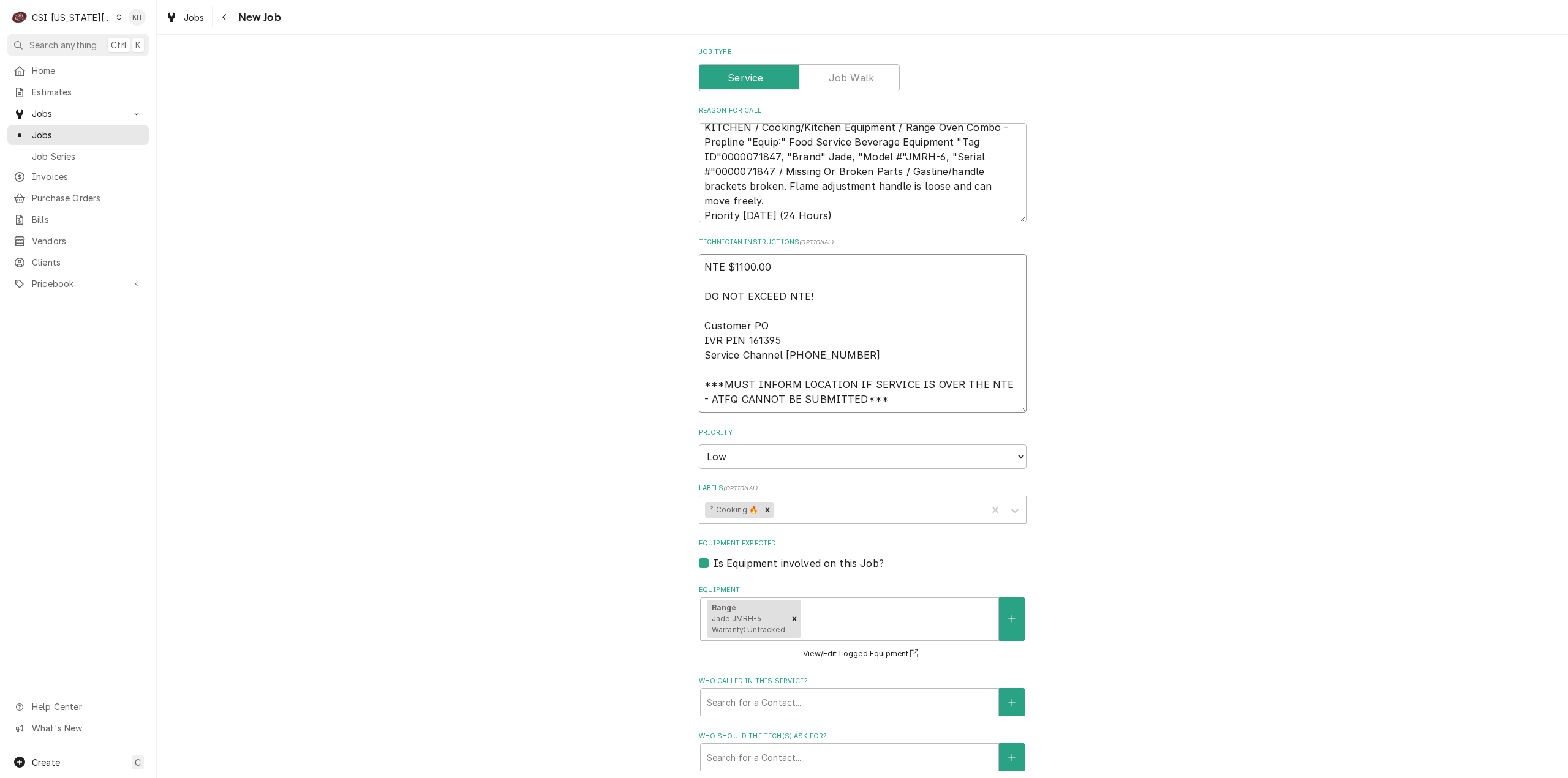
click at [874, 372] on textarea "NTE $1100.00 DO NOT EXCEED NTE! Customer PO IVR PIN 161395 Service Channel 516-…" at bounding box center [862, 333] width 328 height 159
type textarea "x"
type textarea "NTE $1100.00 DO NOT EXCEED NTE! Customer PO IVR PIN 161395 Service Channel 516-…"
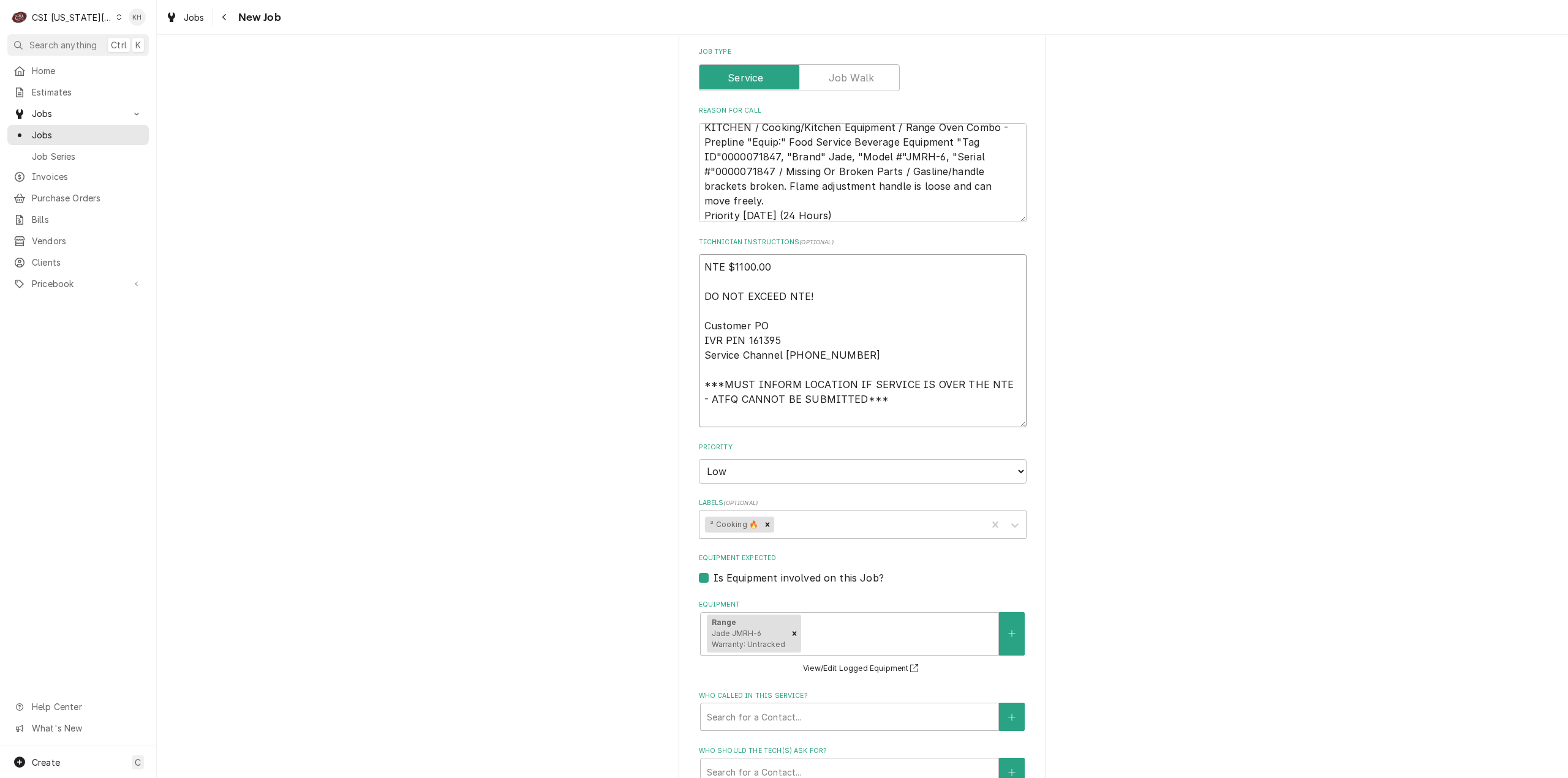
type textarea "x"
type textarea "NTE $1100.00 DO NOT EXCEED NTE! Customer PO IVR PIN 161395 Service Channel 516-…"
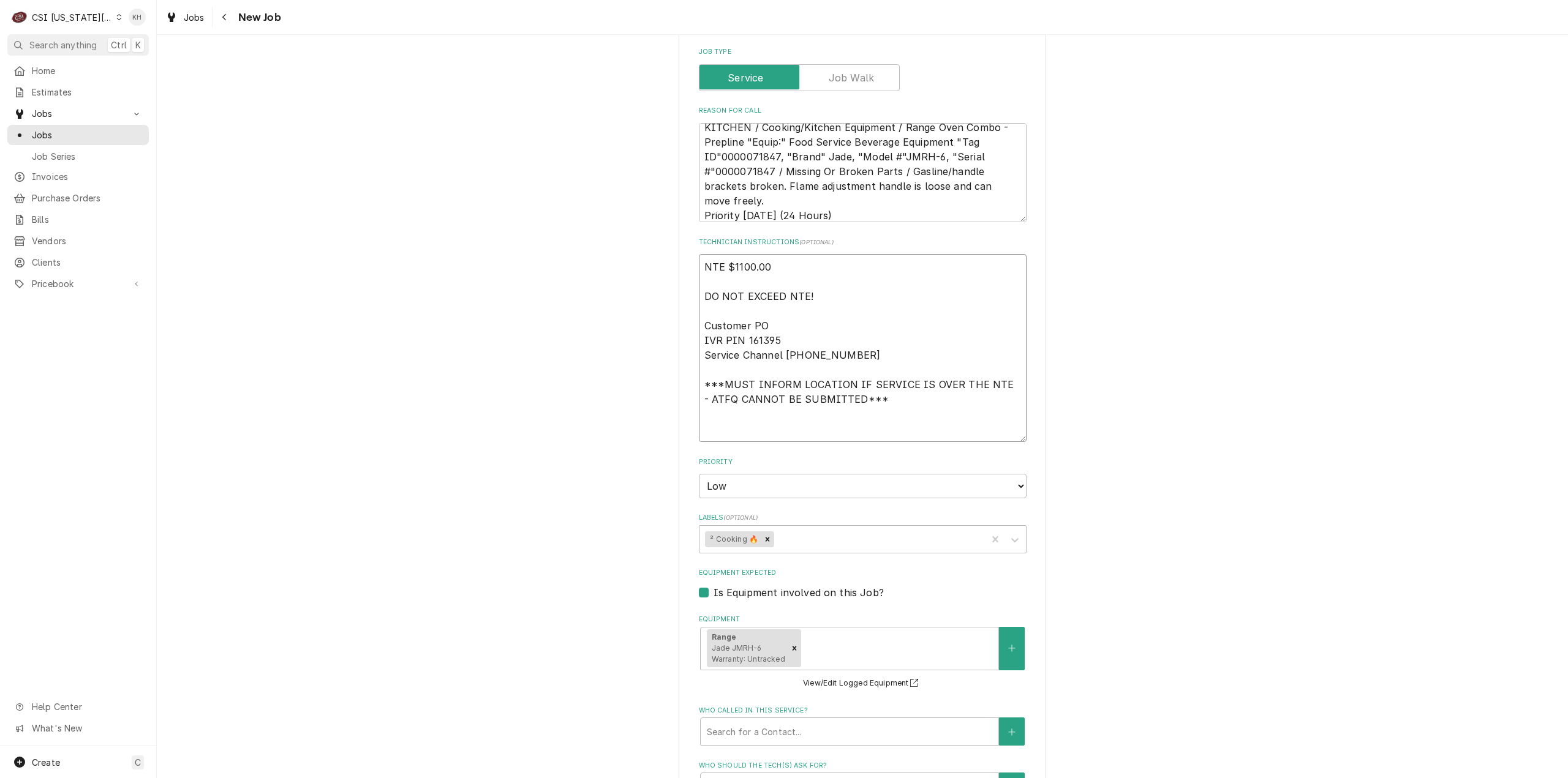
type textarea "x"
type textarea "NTE $1100.00 DO NOT EXCEED NTE! Customer PO IVR PIN 161395 Service Channel 516-…"
type textarea "x"
type textarea "NTE $1100.00 DO NOT EXCEED NTE! Customer PO IVR PIN 161395 Service Channel 516-…"
type textarea "x"
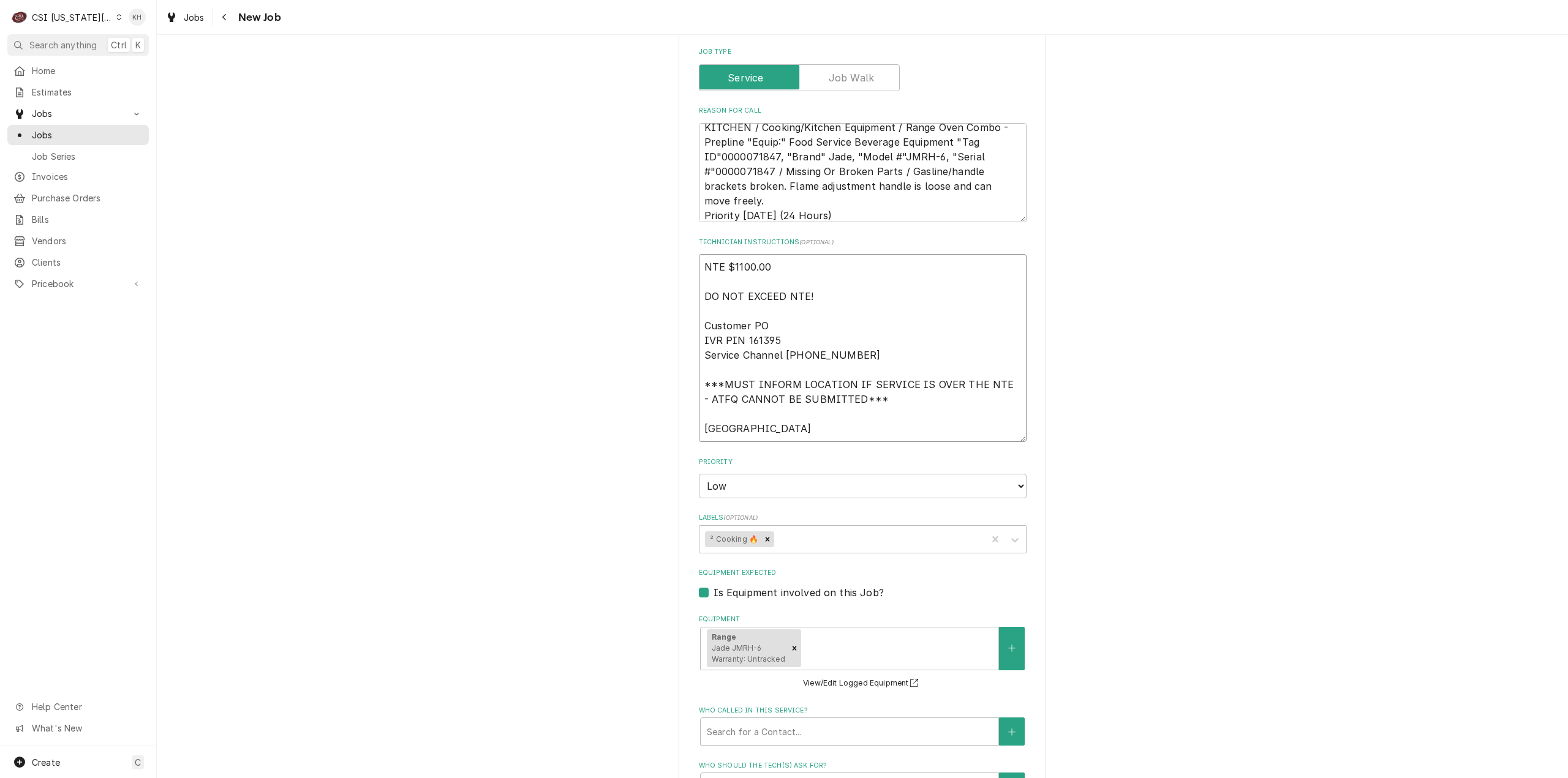
type textarea "NTE $1100.00 DO NOT EXCEED NTE! Customer PO IVR PIN 161395 Service Channel 516-…"
type textarea "x"
type textarea "NTE $1100.00 DO NOT EXCEED NTE! Customer PO IVR PIN 161395 Service Channel 516-…"
paste textarea "8167660123"
type textarea "x"
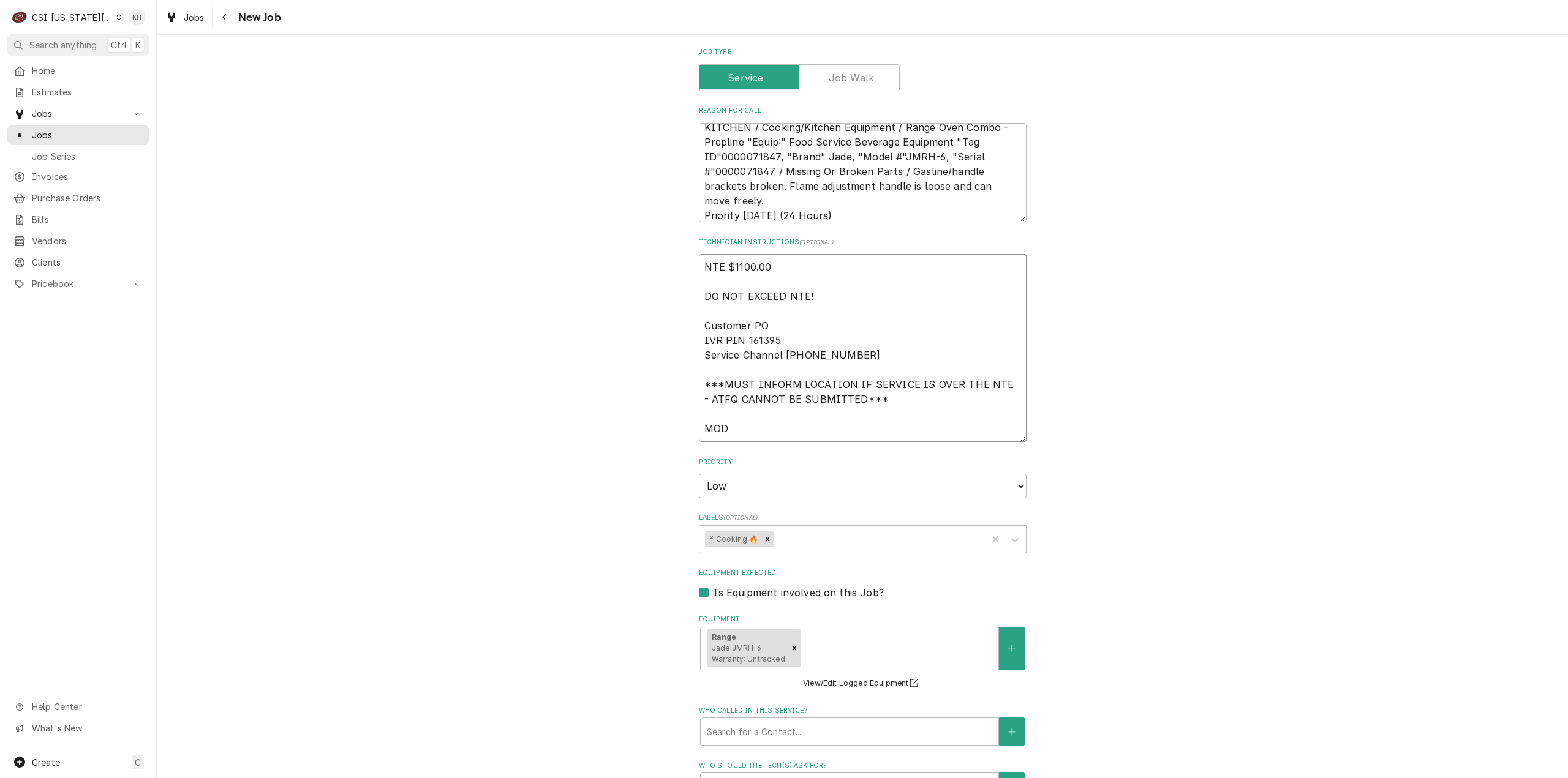
type textarea "NTE $1100.00 DO NOT EXCEED NTE! Customer PO IVR PIN 161395 Service Channel 516-…"
type textarea "x"
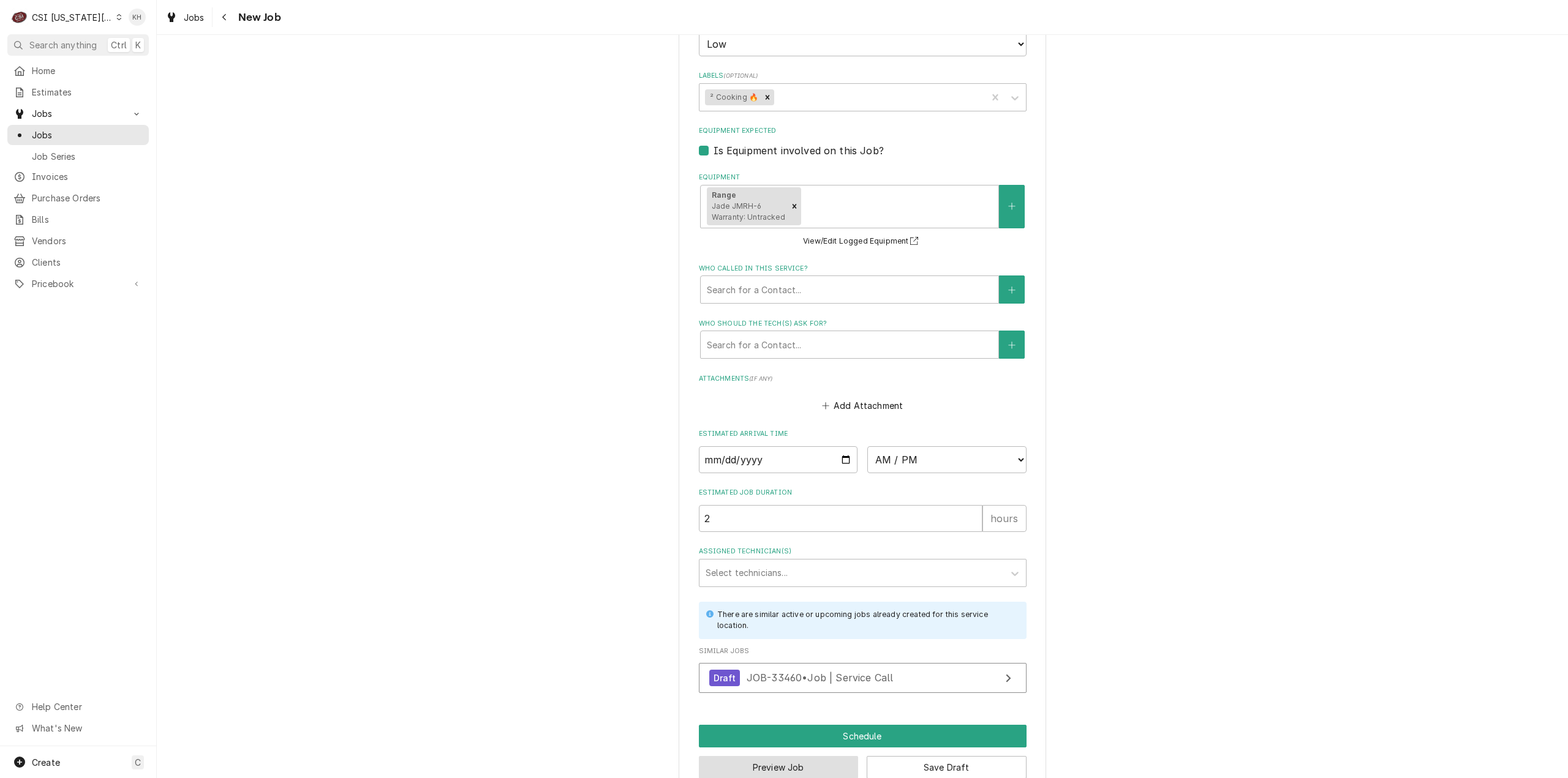
type textarea "NTE $1100.00 DO NOT EXCEED NTE! Customer PO IVR PIN 161395 Service Channel 516-…"
click at [827, 756] on button "Preview Job" at bounding box center [778, 767] width 160 height 22
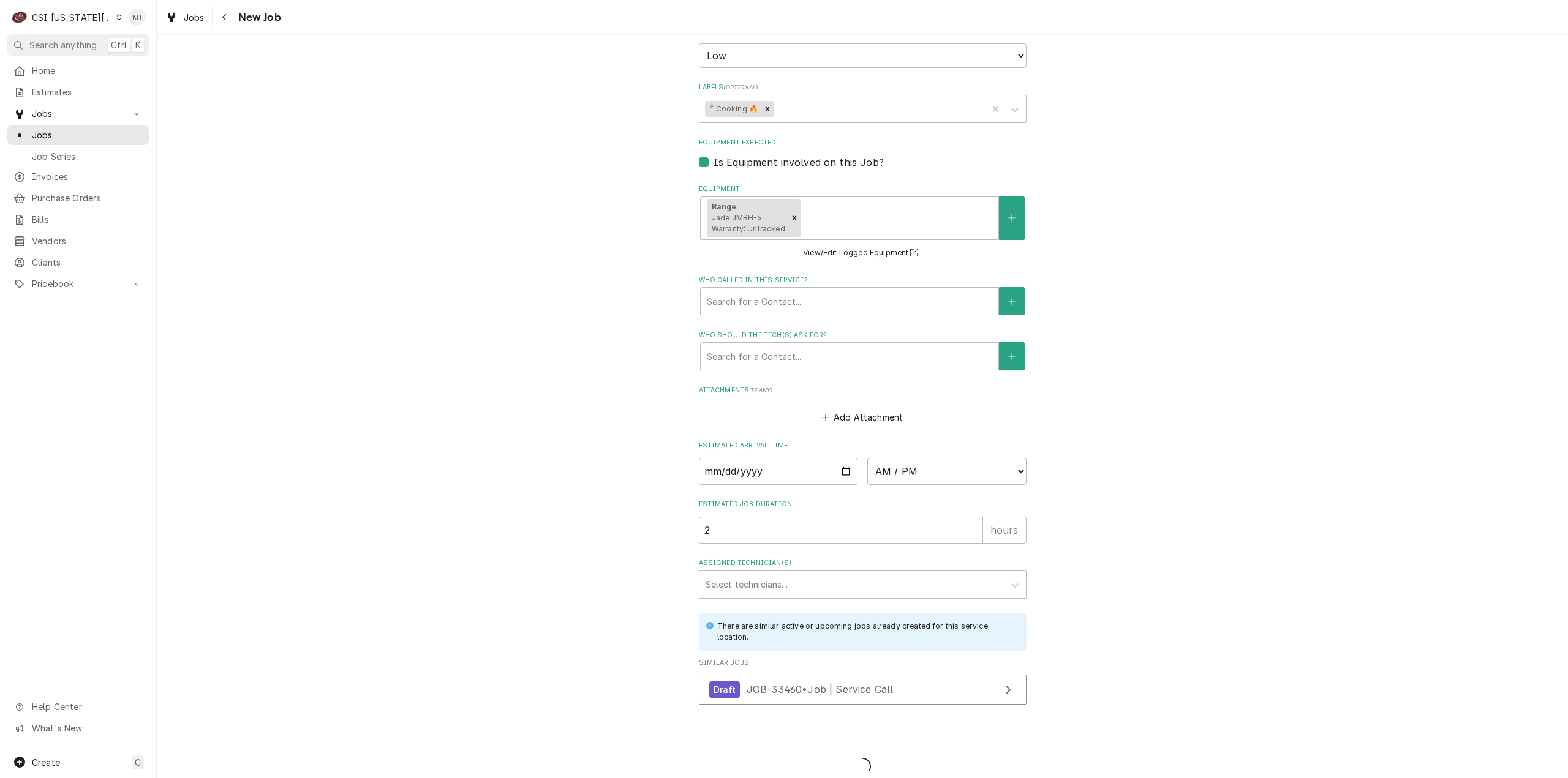
type textarea "x"
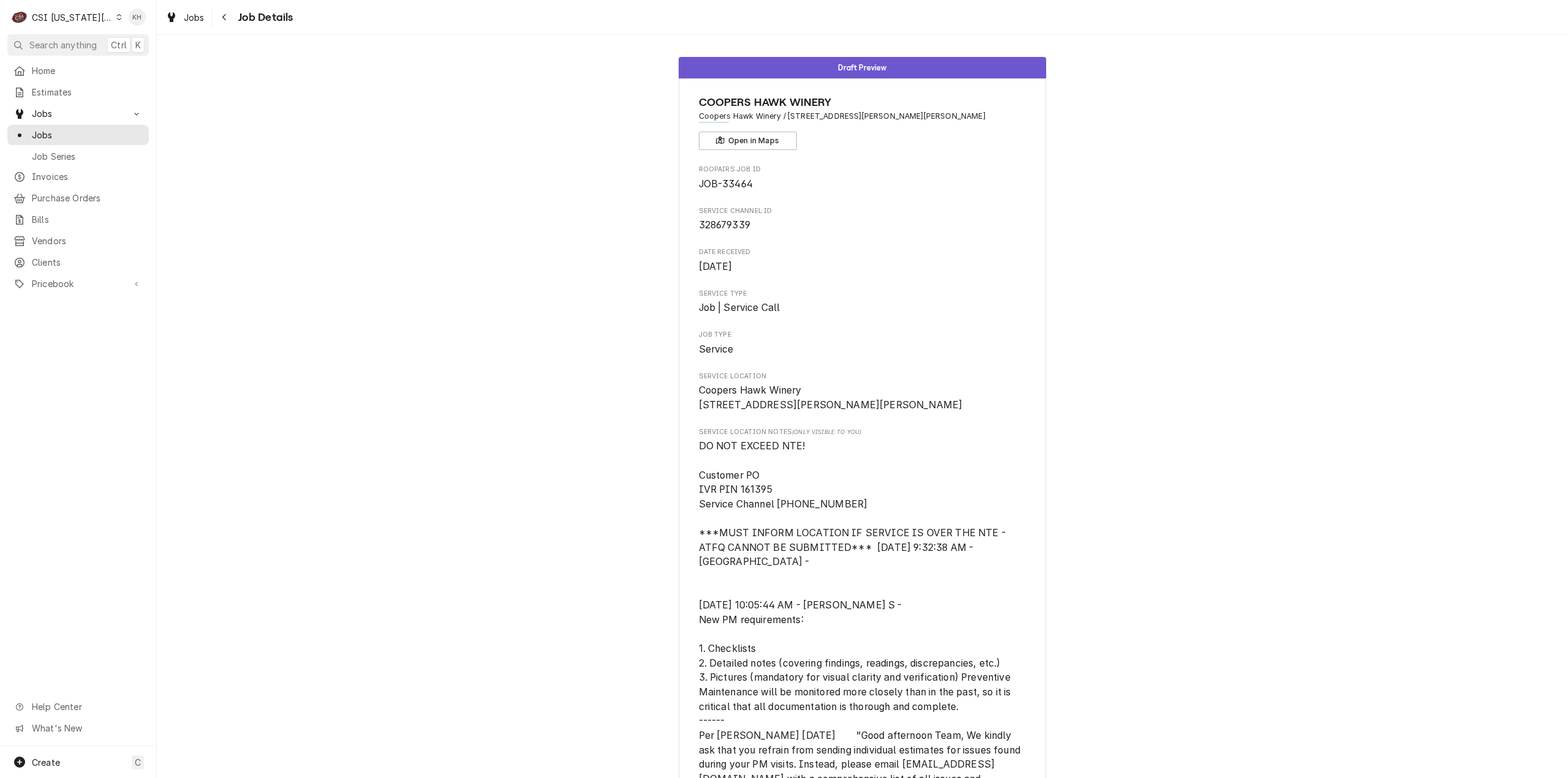
click at [83, 16] on div "CSI Kansas City" at bounding box center [72, 17] width 81 height 13
click at [171, 66] on div "CSI St. [PERSON_NAME]" at bounding box center [210, 67] width 179 height 13
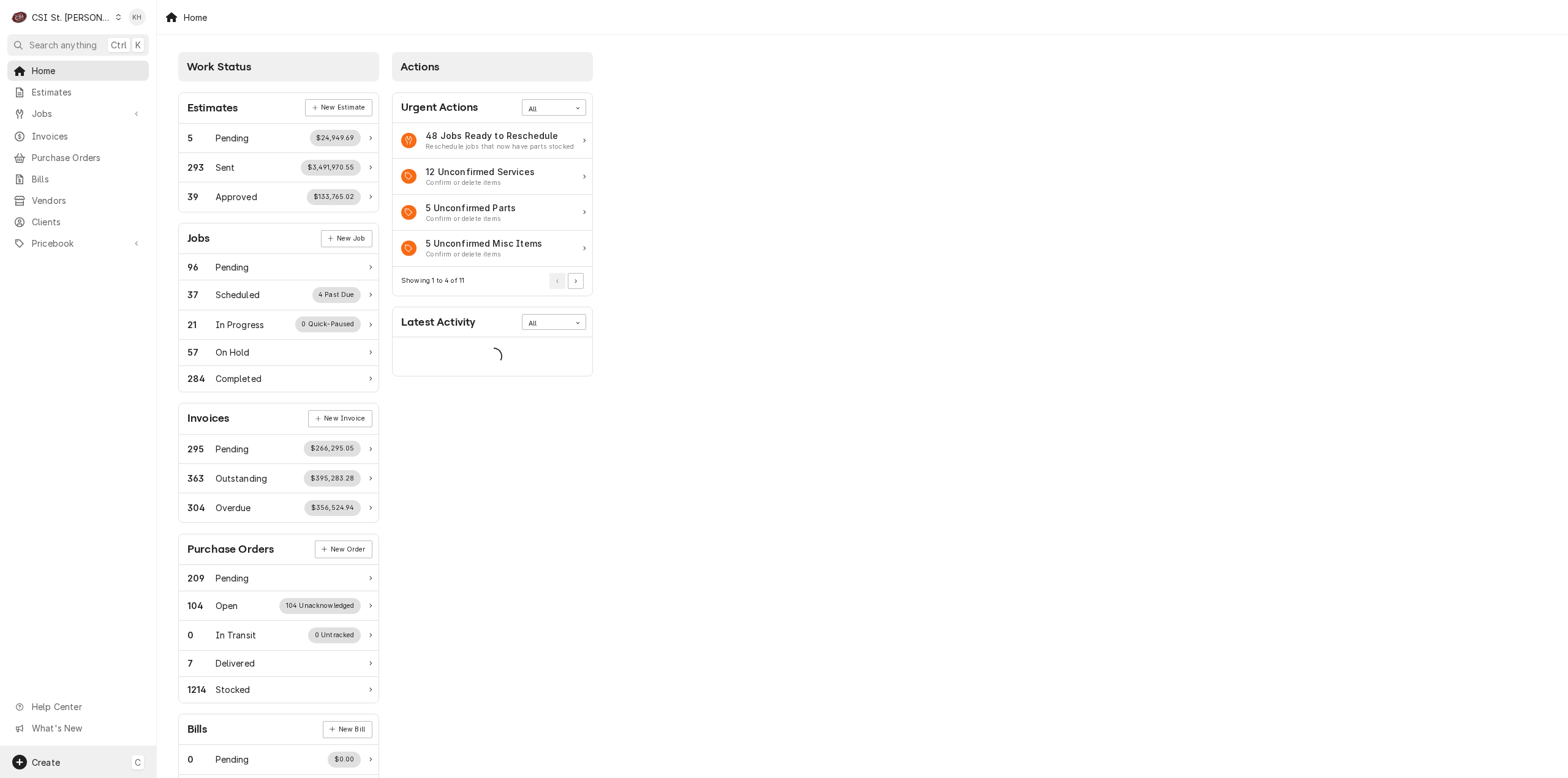
click at [83, 759] on div "Create C" at bounding box center [78, 762] width 156 height 32
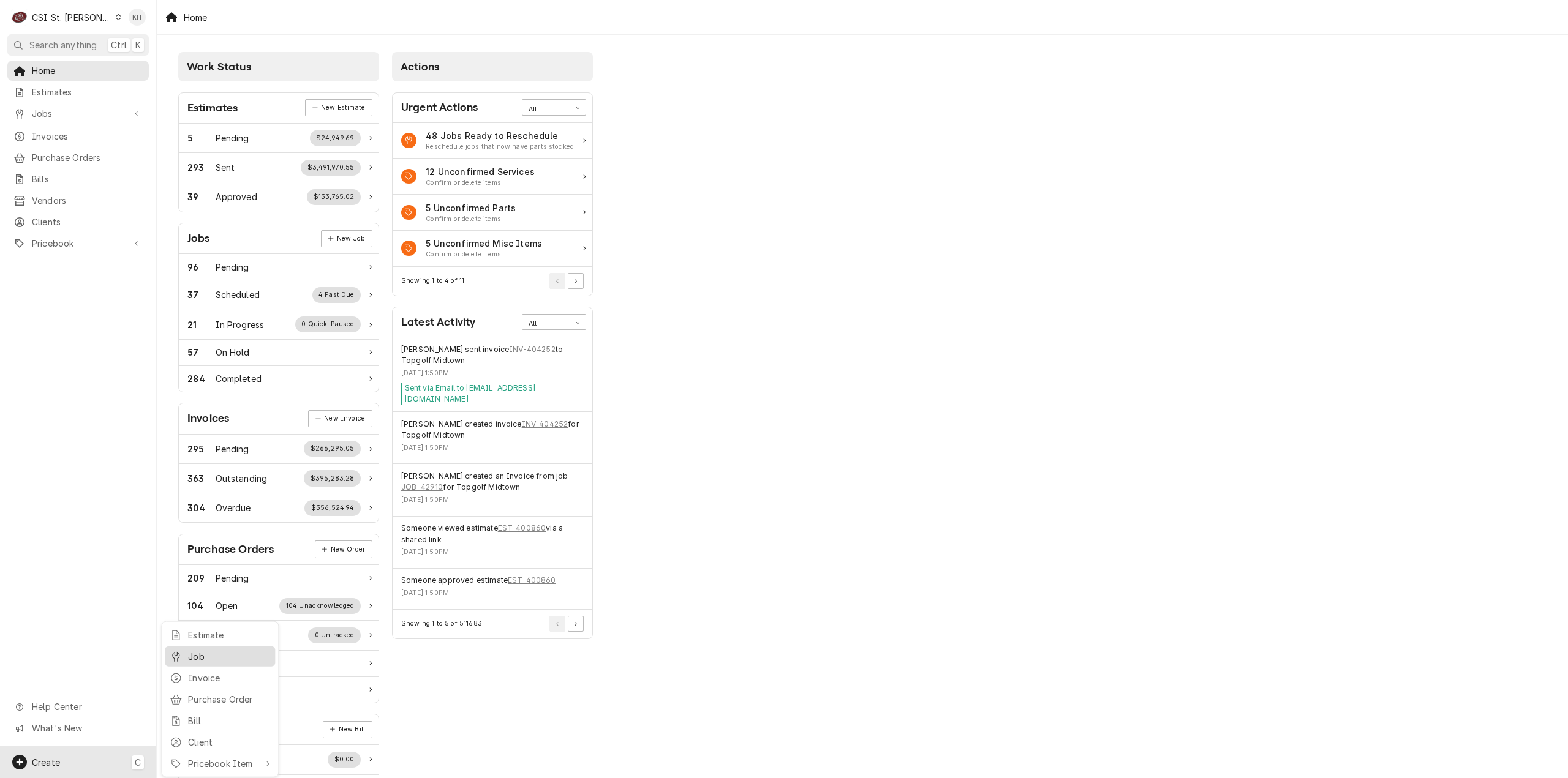
click at [205, 659] on div "Job" at bounding box center [229, 656] width 82 height 13
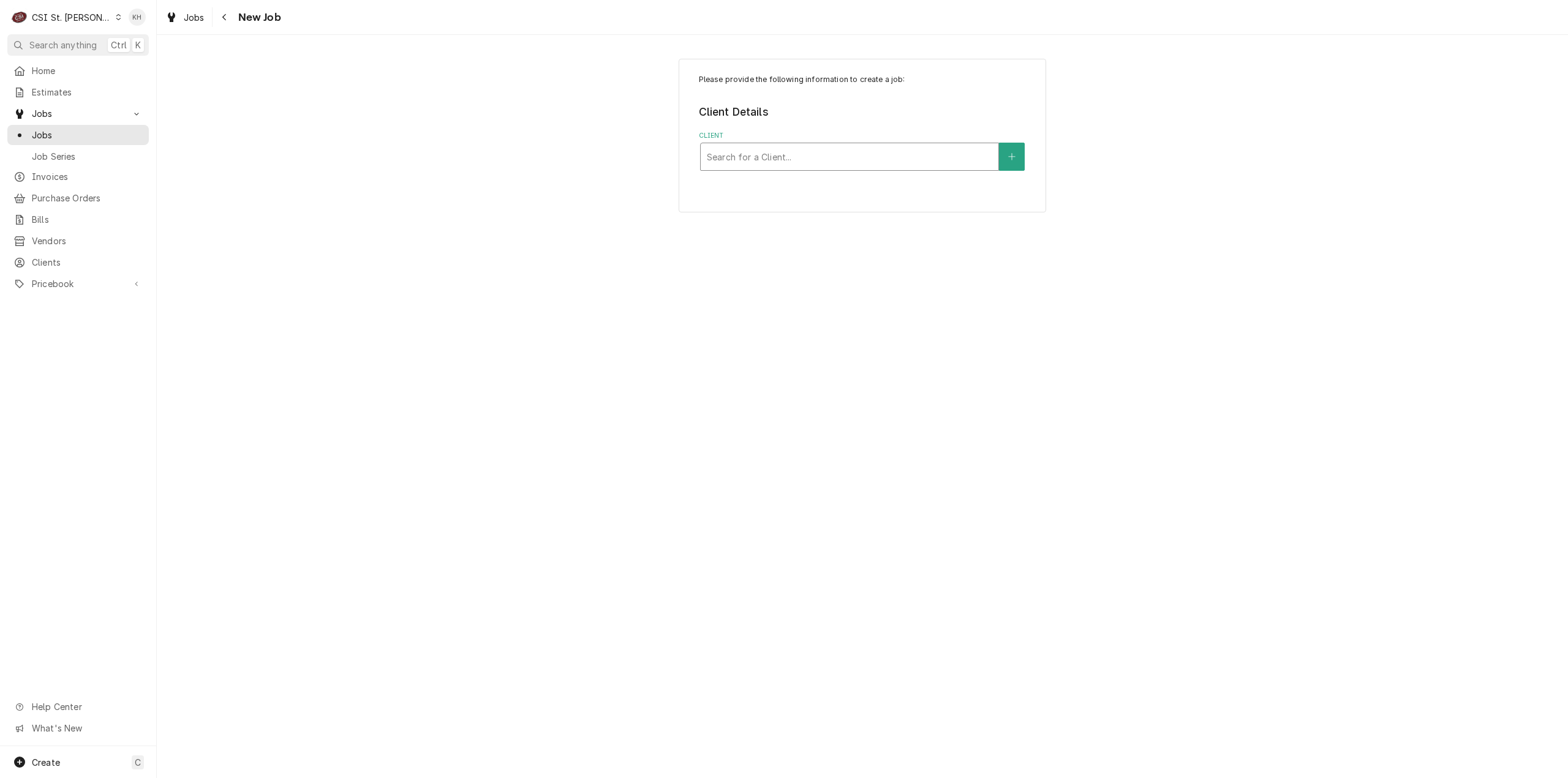
click at [840, 157] on div "Client" at bounding box center [849, 157] width 285 height 22
click at [725, 159] on input "1580went" at bounding box center [728, 157] width 43 height 19
type input "1580 went"
click at [756, 155] on div "Client" at bounding box center [837, 157] width 261 height 22
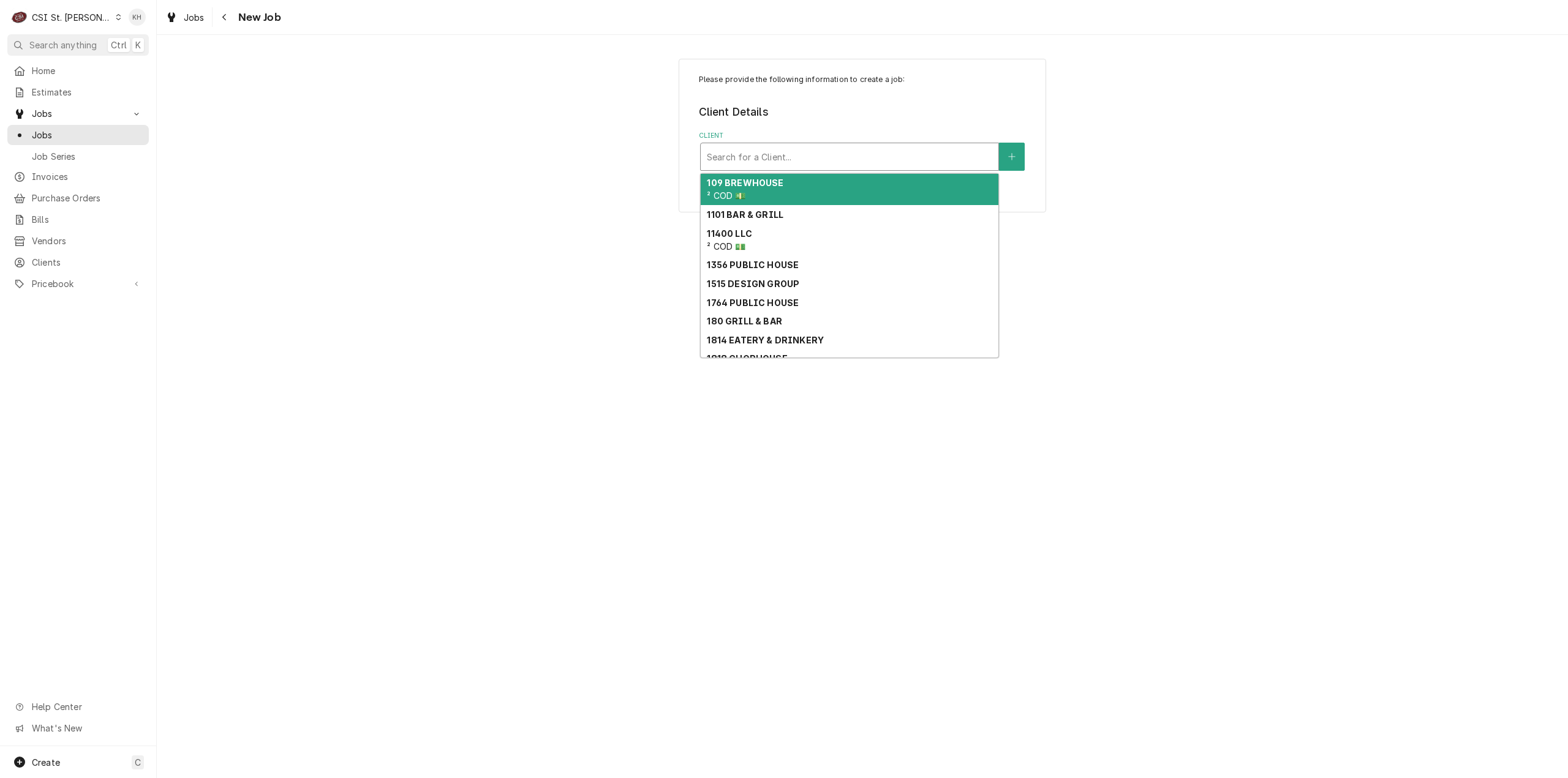
click at [774, 163] on div "Client" at bounding box center [849, 157] width 285 height 22
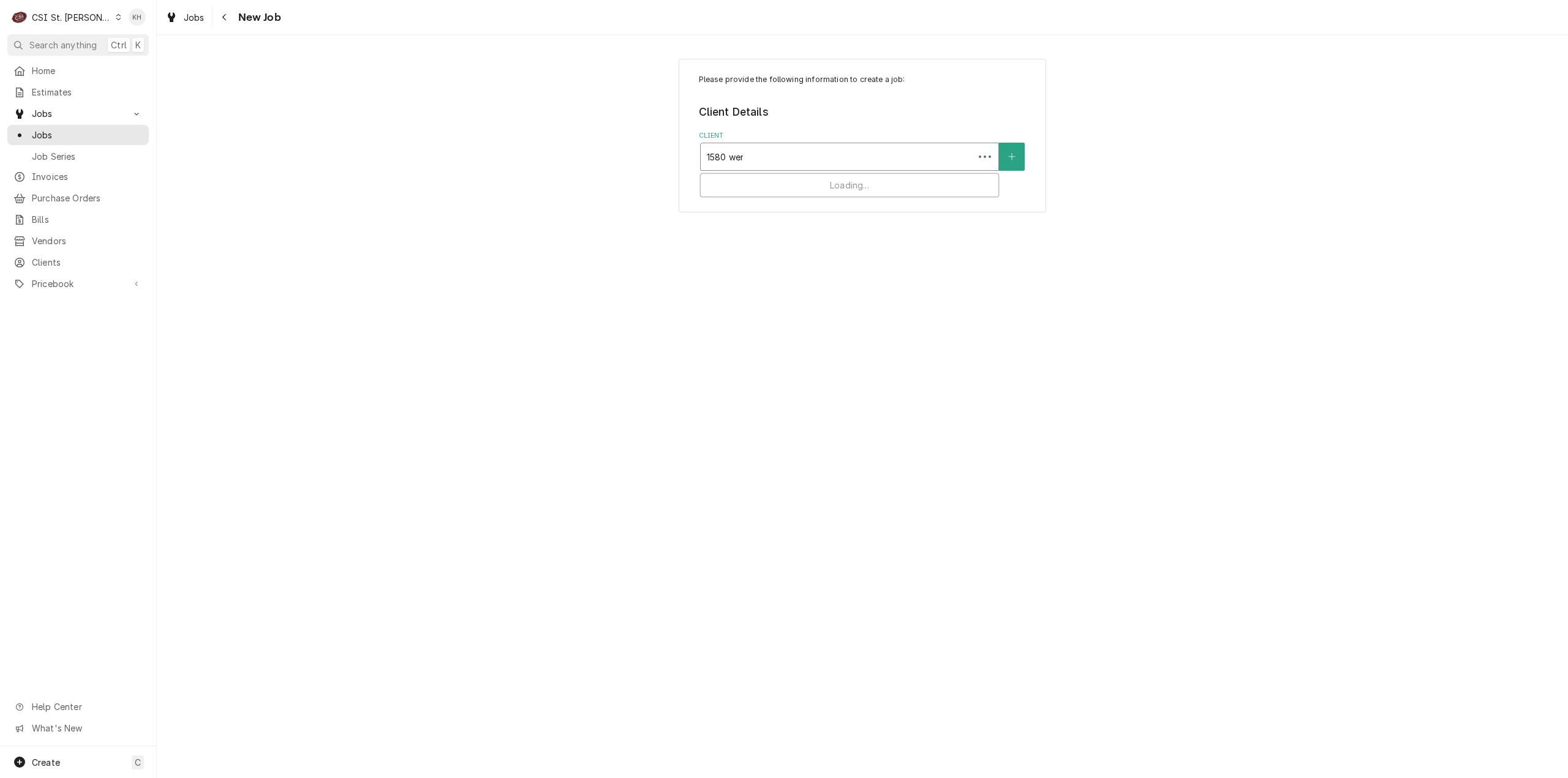
type input "1580 went"
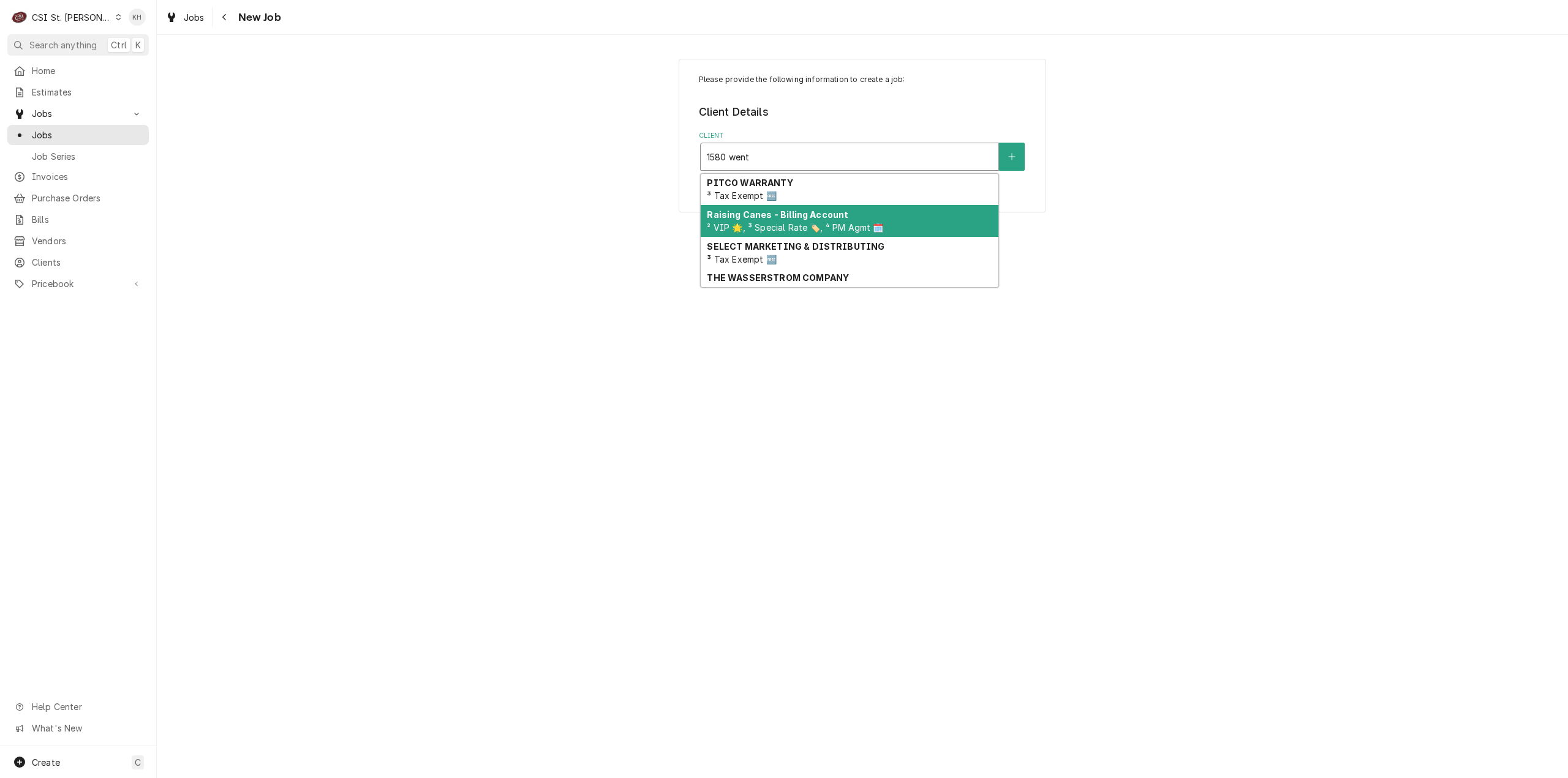
click at [789, 222] on div "Raising Canes - Billing Account ² VIP 🌟, ³ Special Rate 🏷️, ⁴ PM Agmt 🗓️" at bounding box center [849, 221] width 298 height 32
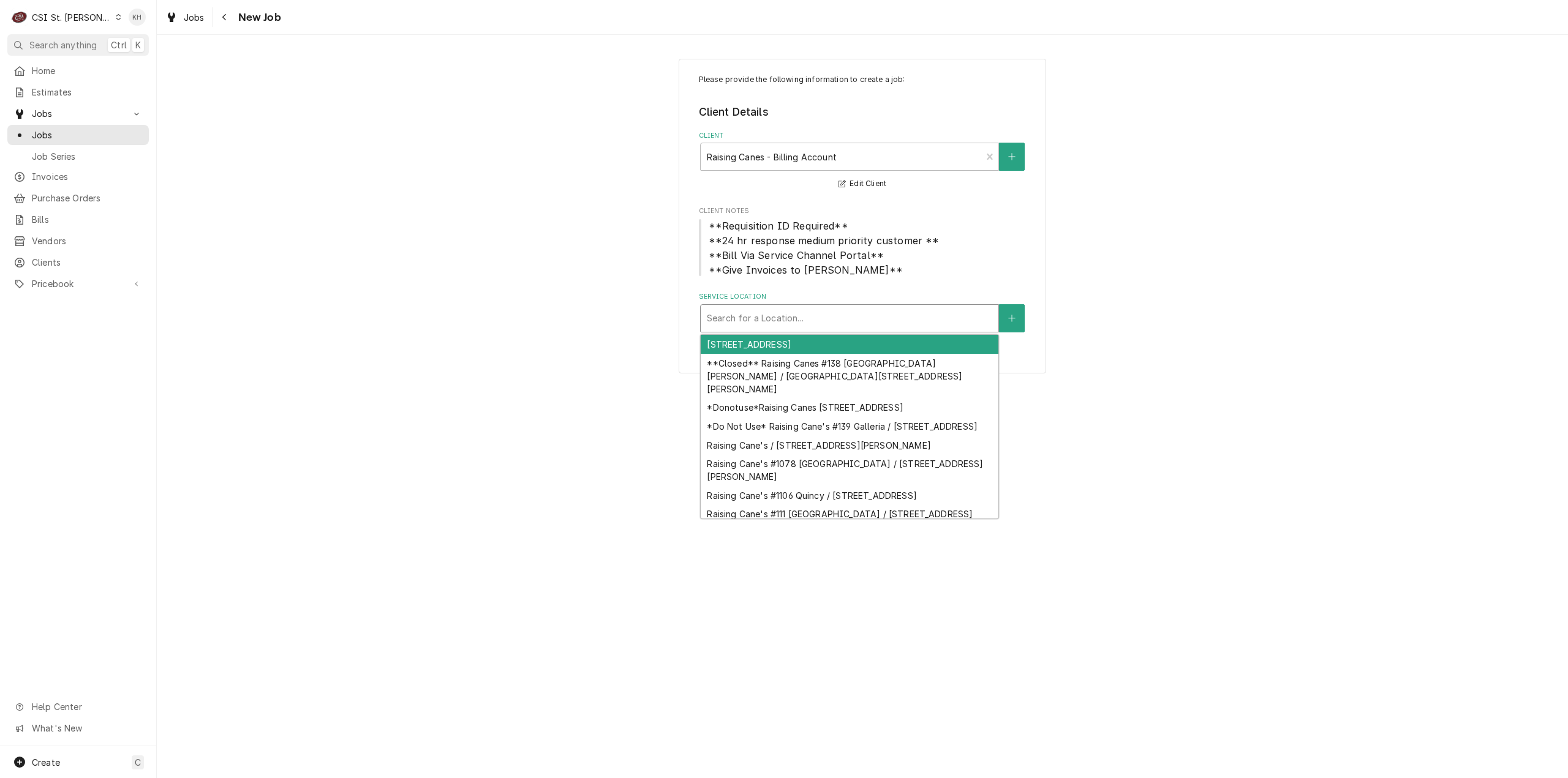
click at [832, 328] on div "Service Location" at bounding box center [849, 318] width 285 height 22
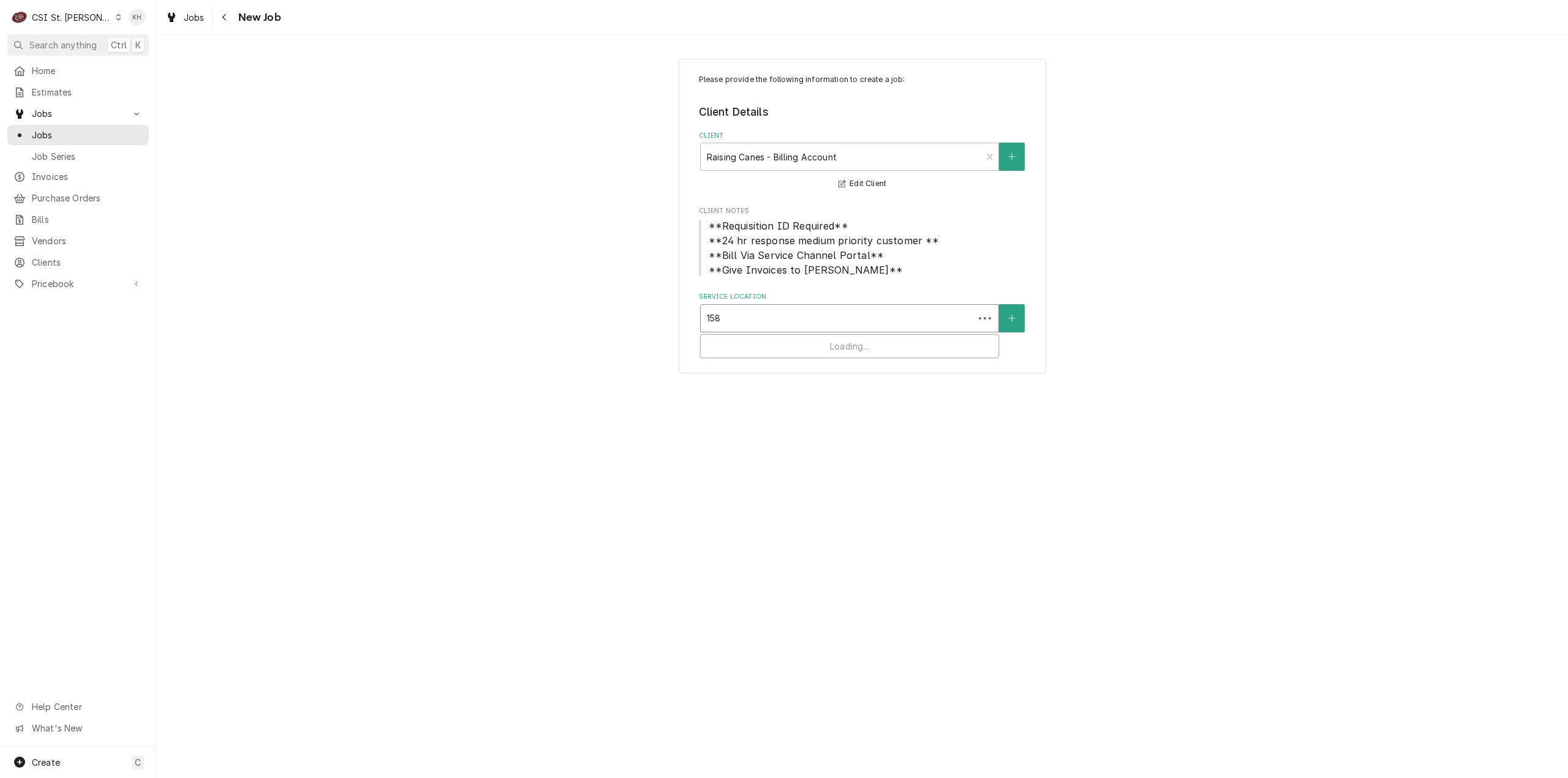
type input "1580"
click at [836, 351] on div "Raising Cane's #913 Wentzville / 1580 Wentzville Pkwy, Wentzville, MO 63385" at bounding box center [849, 344] width 298 height 19
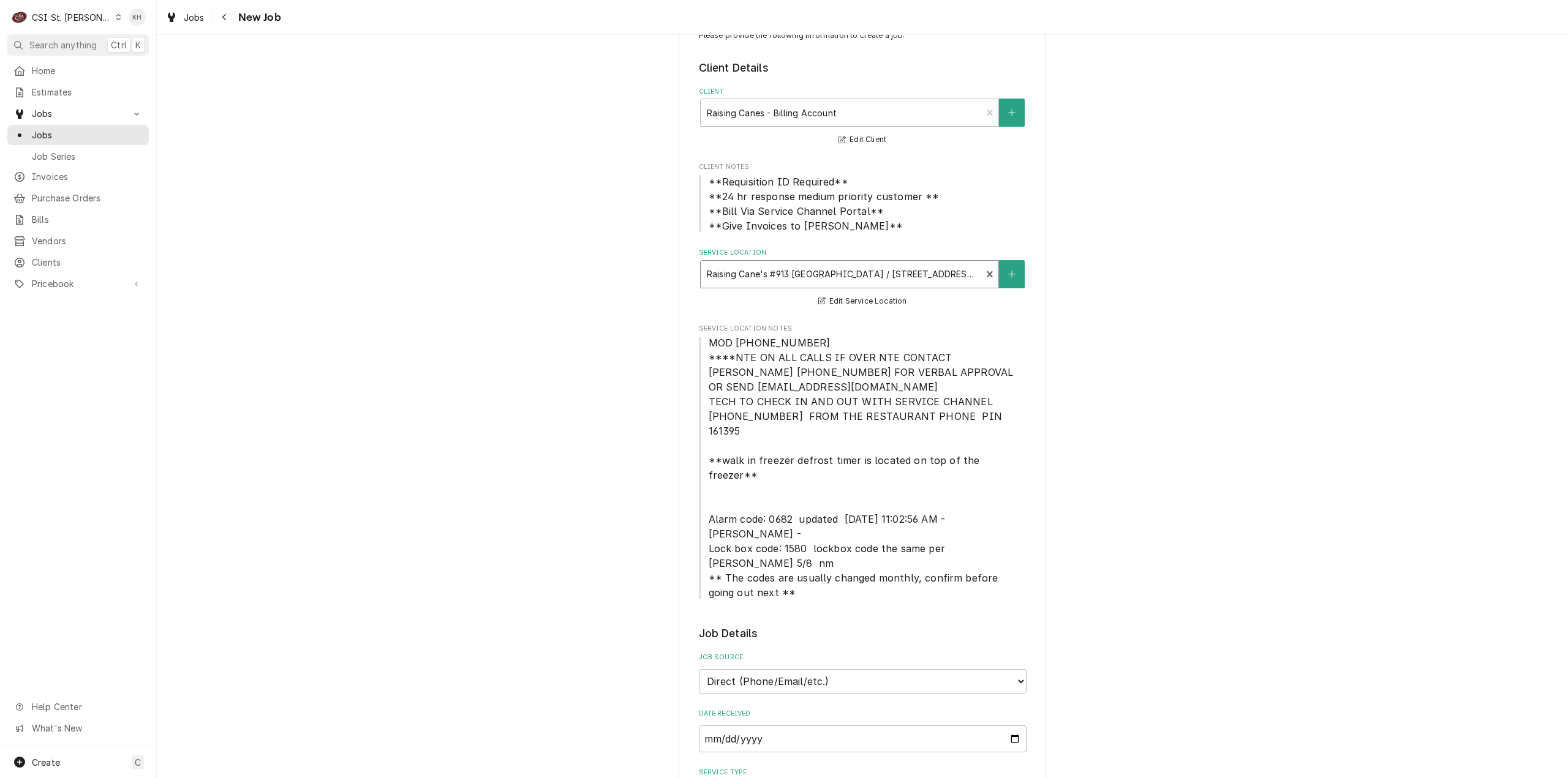
scroll to position [367, 0]
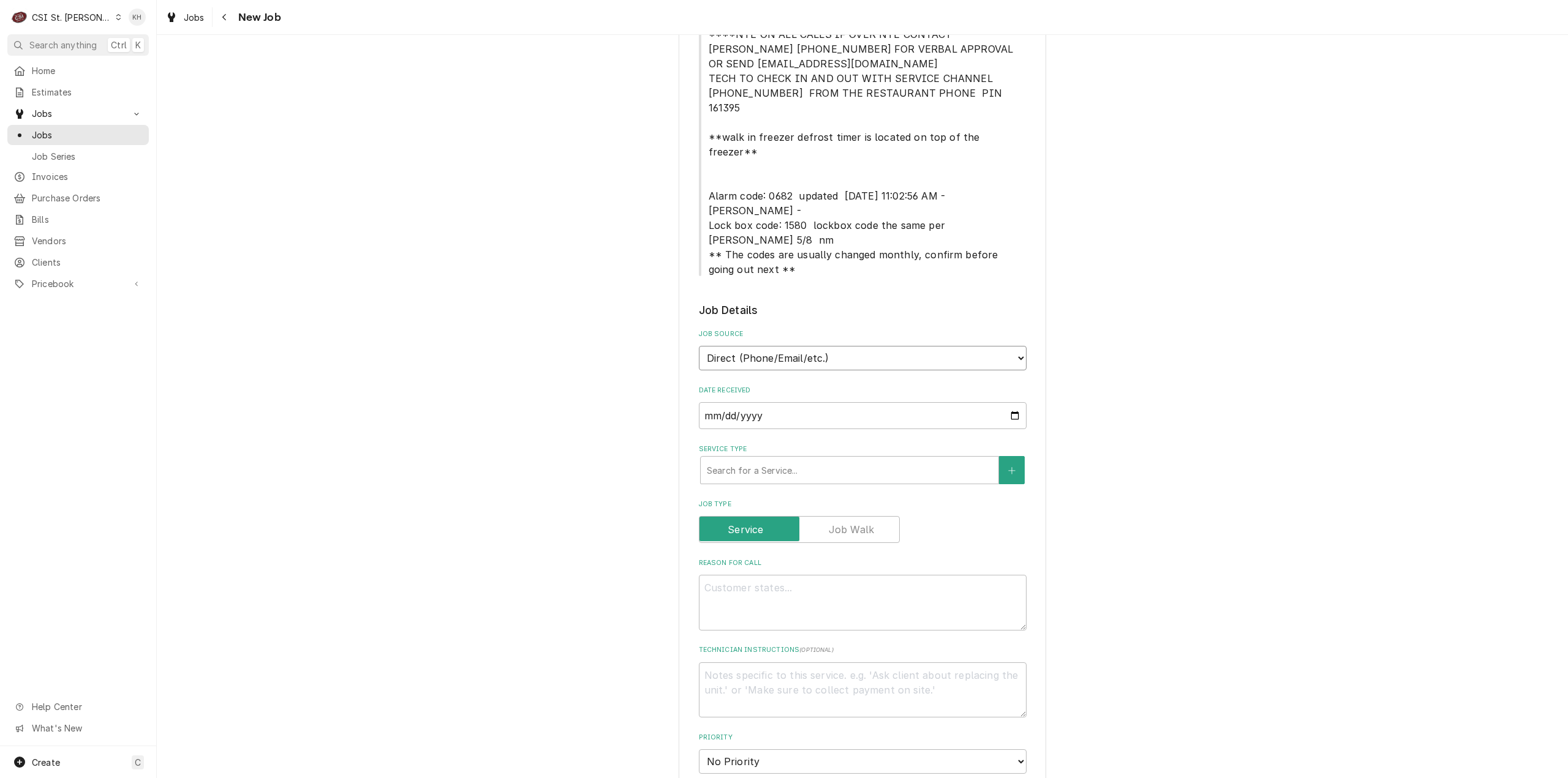
drag, startPoint x: 838, startPoint y: 293, endPoint x: 833, endPoint y: 308, distance: 15.8
click at [835, 346] on select "Direct (Phone/Email/etc.) Service Channel Corrigo Ecotrak Other" at bounding box center [862, 358] width 328 height 25
select select "1"
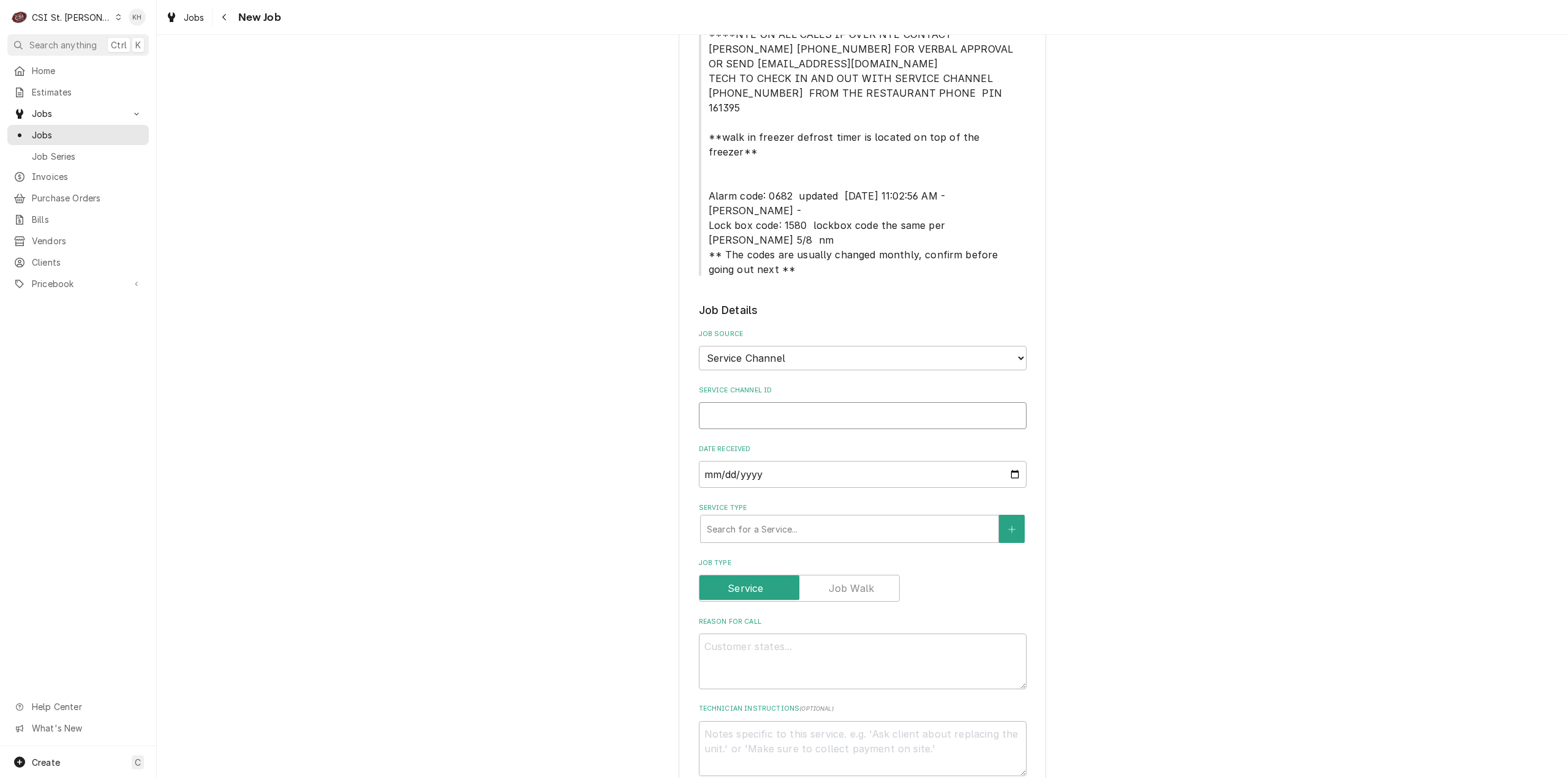
click at [814, 402] on input "Service Channel ID" at bounding box center [862, 415] width 328 height 27
paste input "328686370"
type textarea "x"
type input "328686370"
type textarea "x"
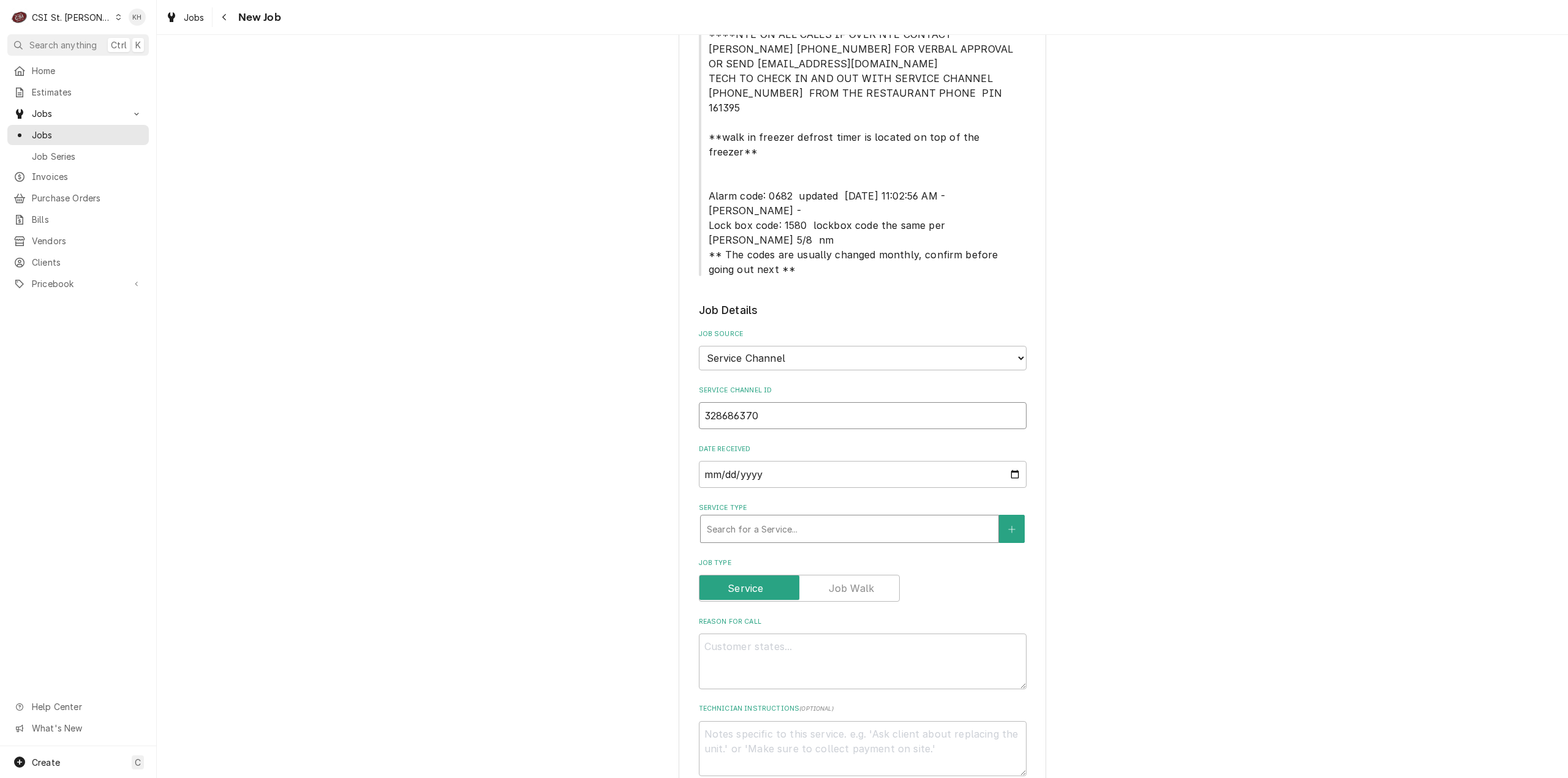
type input "328686370"
click at [827, 518] on div "Service Type" at bounding box center [849, 528] width 285 height 22
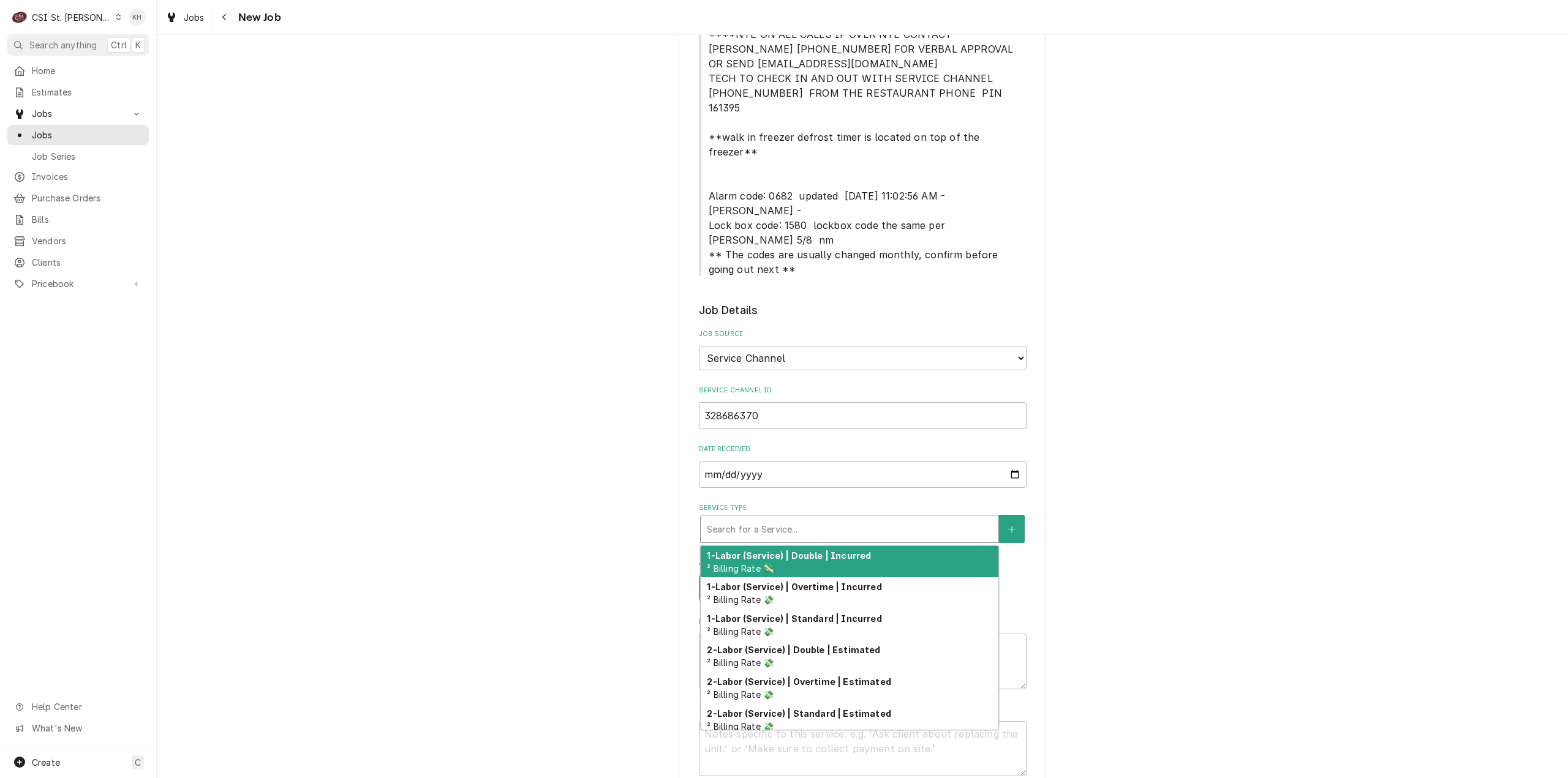
type textarea "x"
type input "s"
type textarea "x"
type input "se"
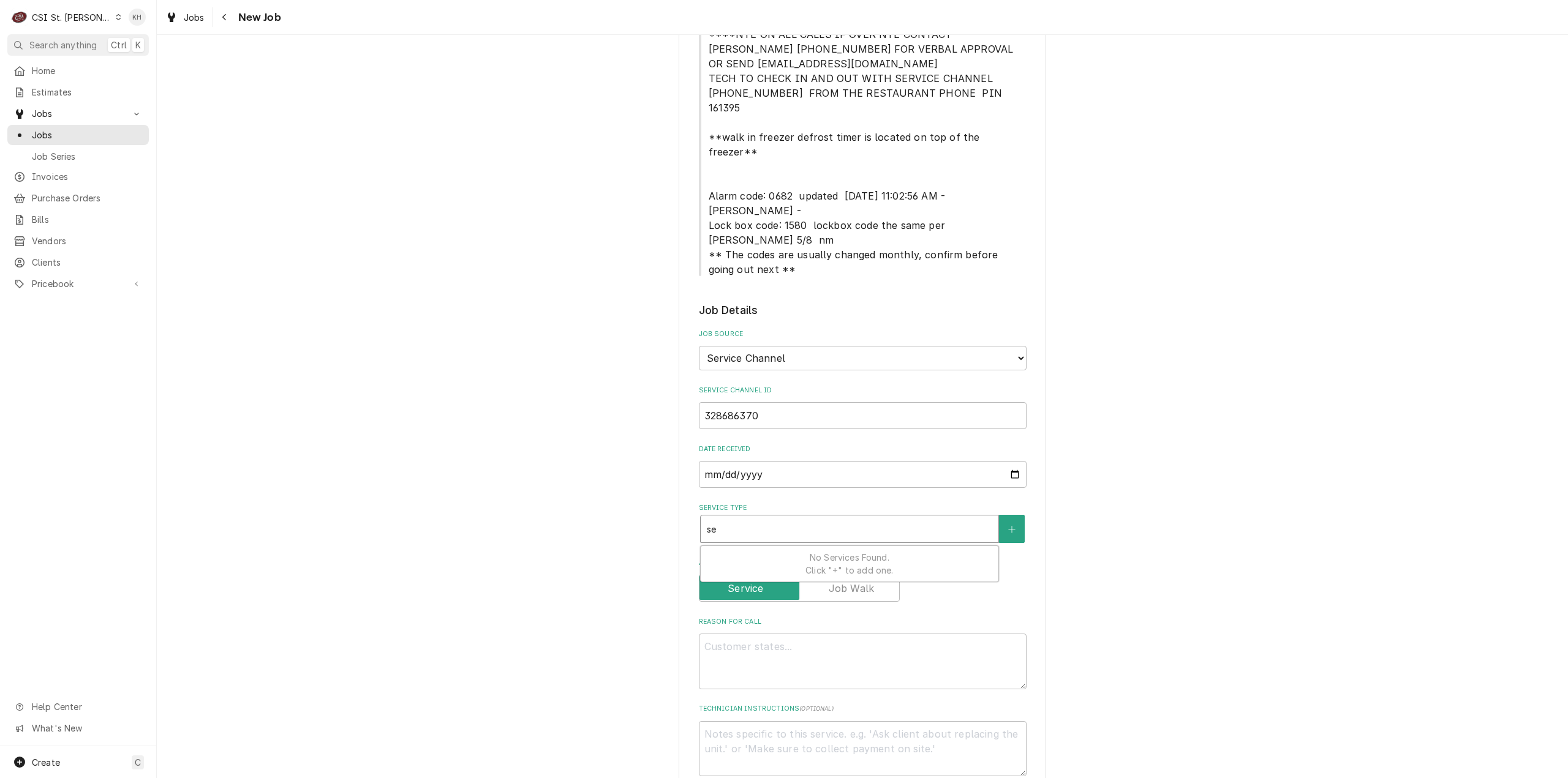
type textarea "x"
type input "ser"
type textarea "x"
type input "serv"
type textarea "x"
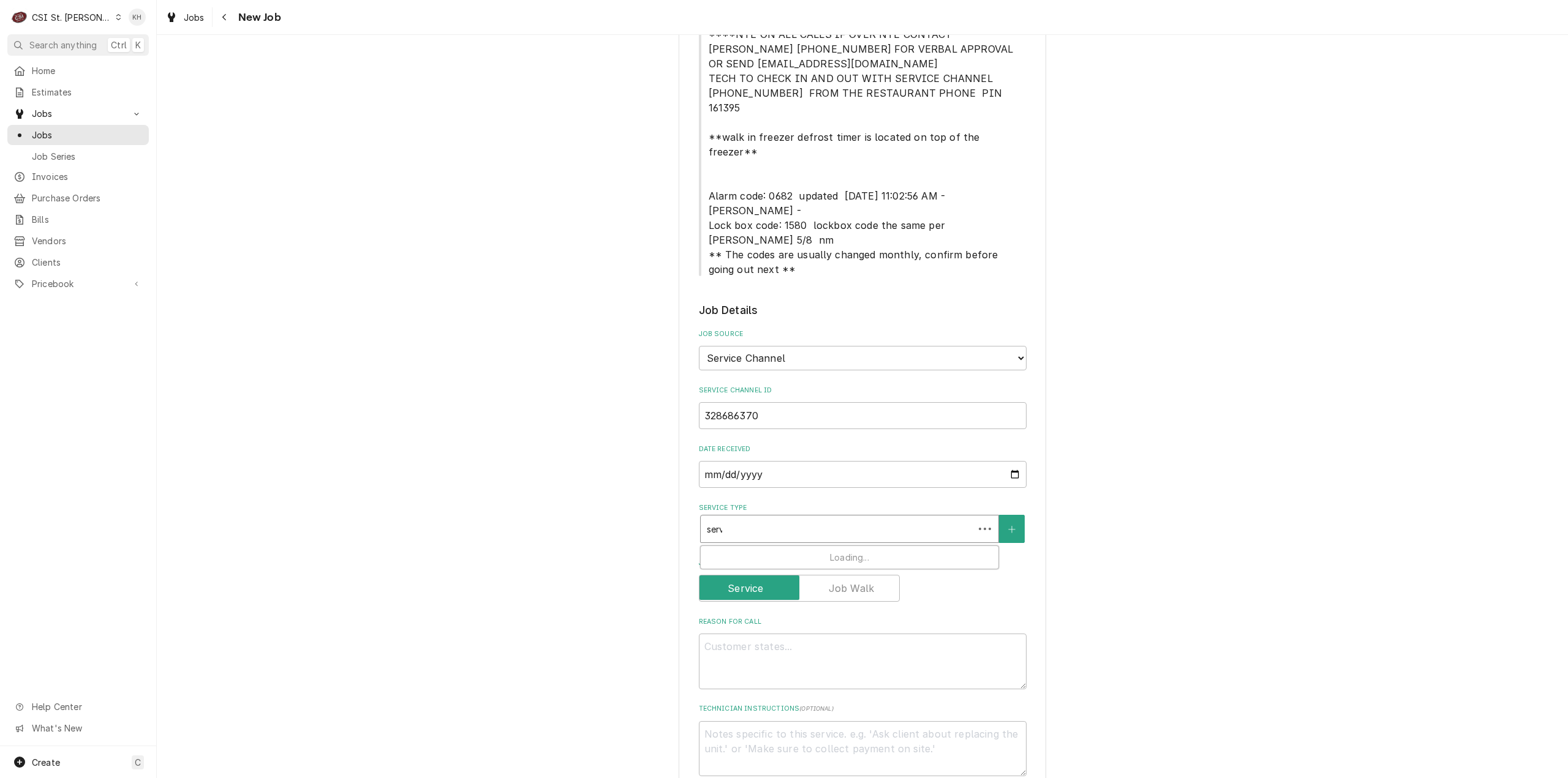
type input "servi"
type textarea "x"
type input "servic"
type textarea "x"
type input "service"
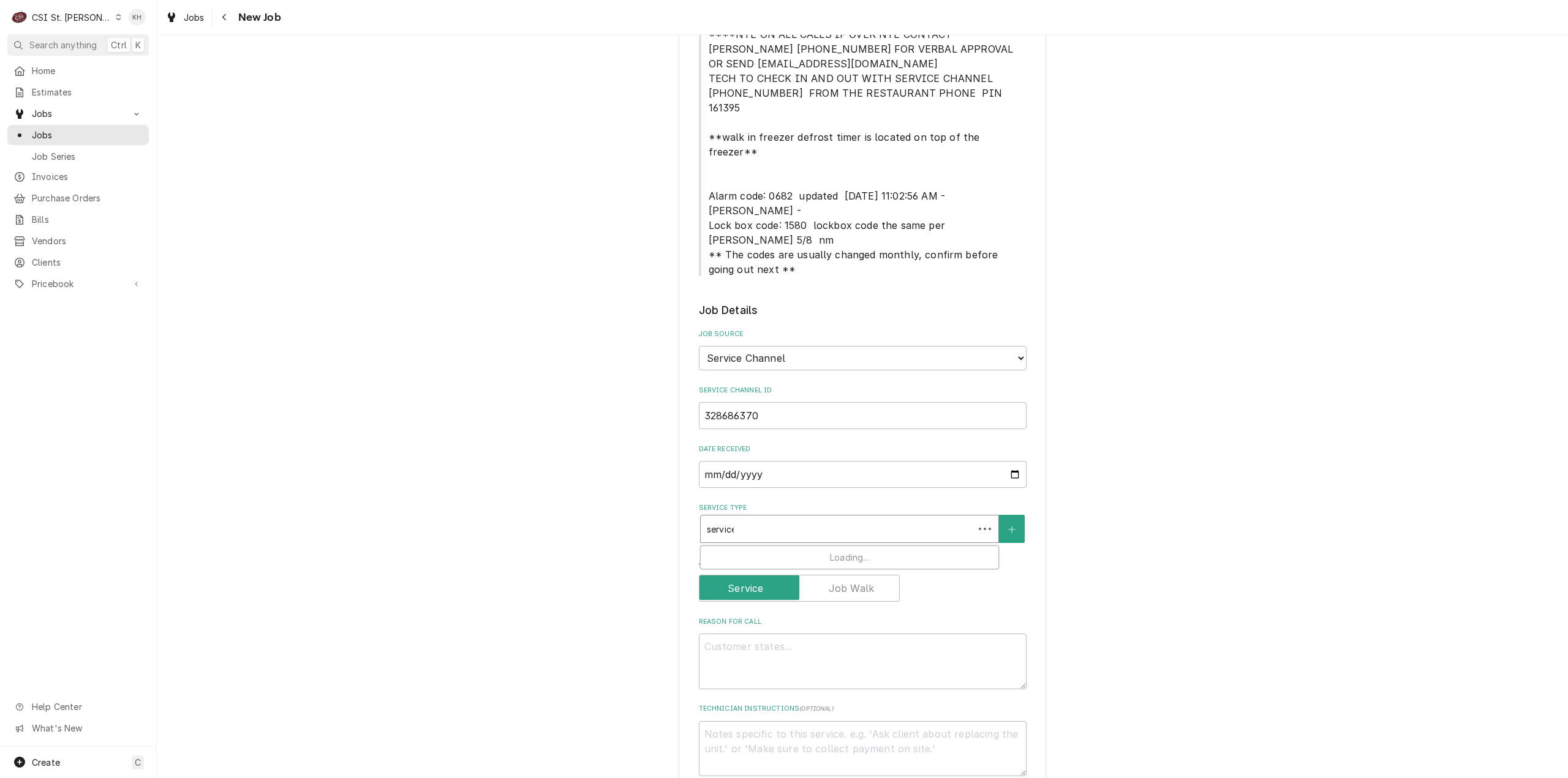
type textarea "x"
type input "service"
type textarea "x"
type input "service ca"
type textarea "x"
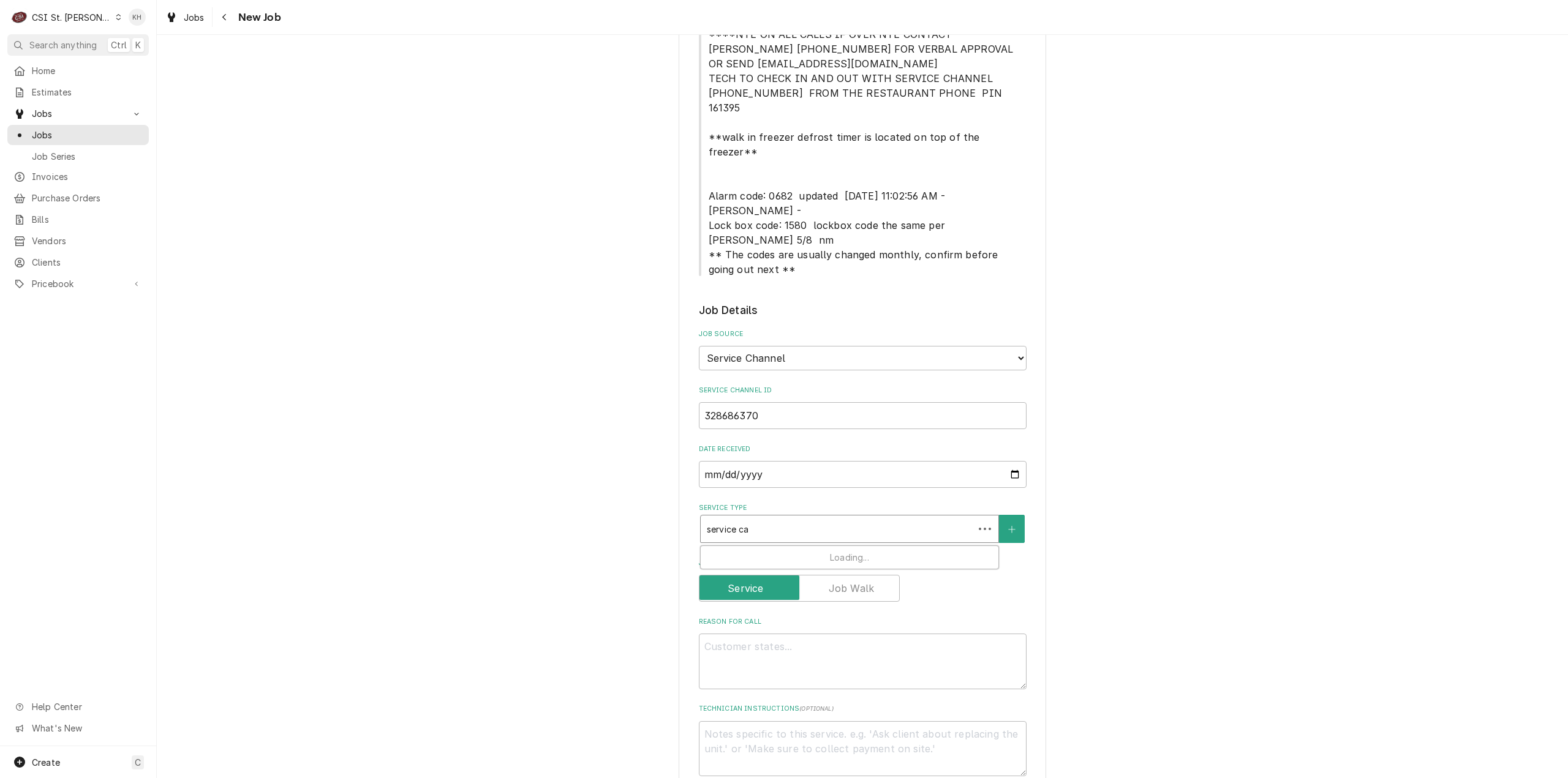
type input "service cal"
type textarea "x"
type input "service call"
click at [856, 546] on div "Job | Service Call ¹ Service Type 🛠️" at bounding box center [849, 562] width 298 height 32
click at [750, 655] on textarea "Reason For Call" at bounding box center [862, 683] width 328 height 56
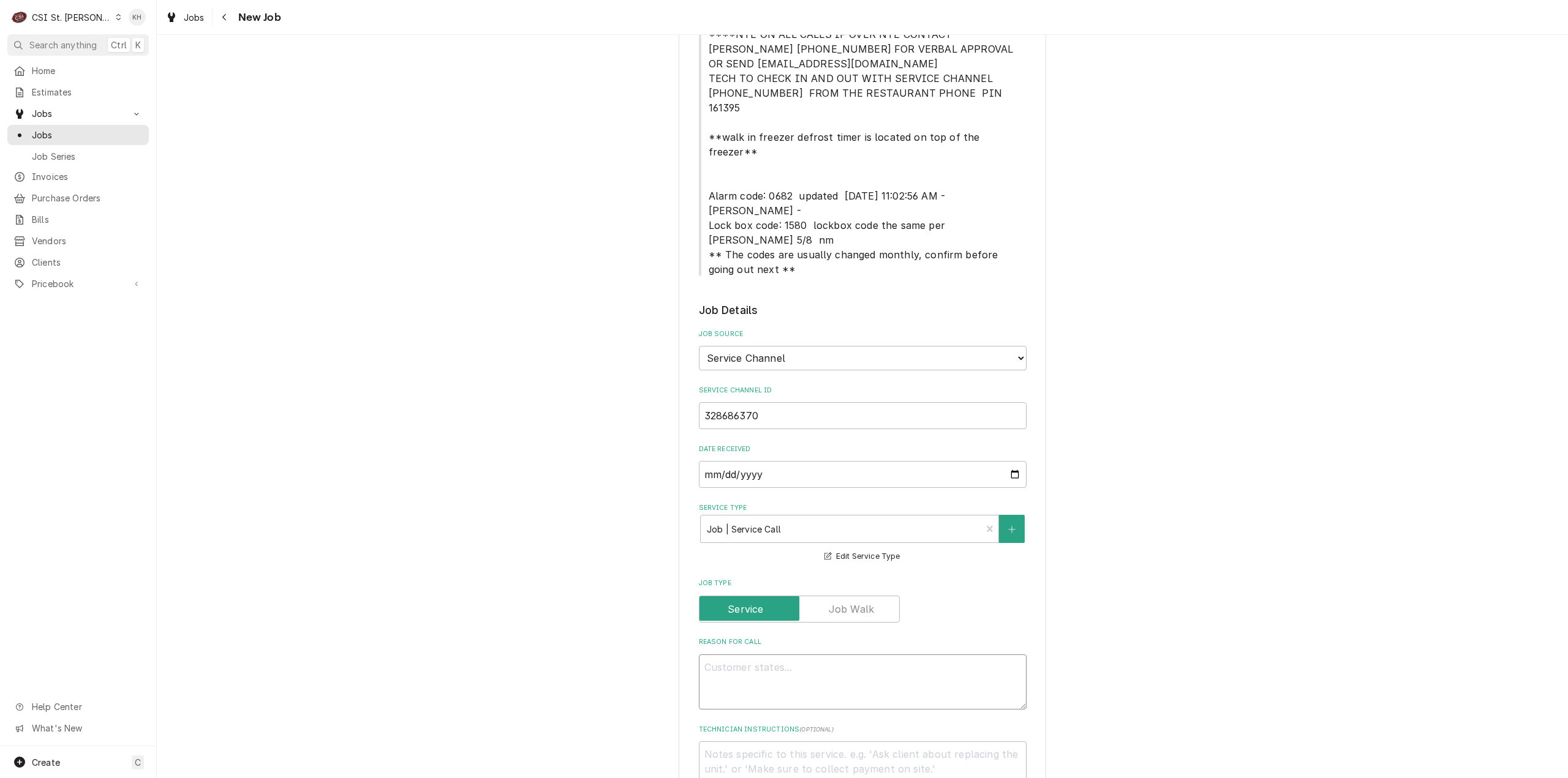
paste textarea ""KITCHEN / Hot Side / Filter Unit / Will not pump/filter/return oil / Did troub…"
type textarea "x"
type textarea ""KITCHEN / Hot Side / Filter Unit / Will not pump/filter/return oil / Did troub…"
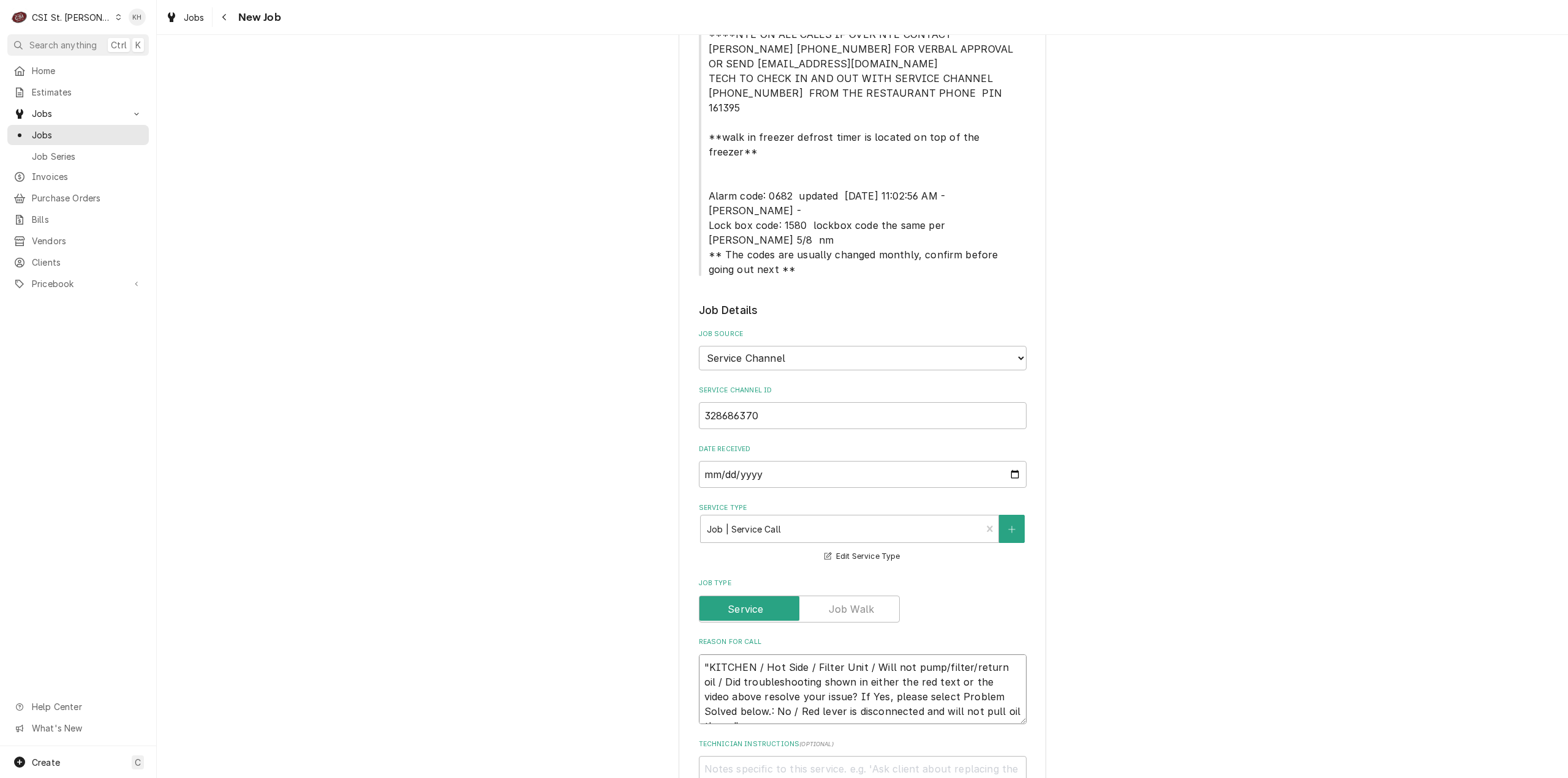
scroll to position [9, 0]
type textarea "x"
type textarea ""KITCHEN / Hot Side / Filter Unit / Will not pump/filter/return oil / Did troub…"
click at [705, 655] on textarea ""KITCHEN / Hot Side / Filter Unit / Will not pump/filter/return oil / Did troub…" at bounding box center [862, 690] width 328 height 71
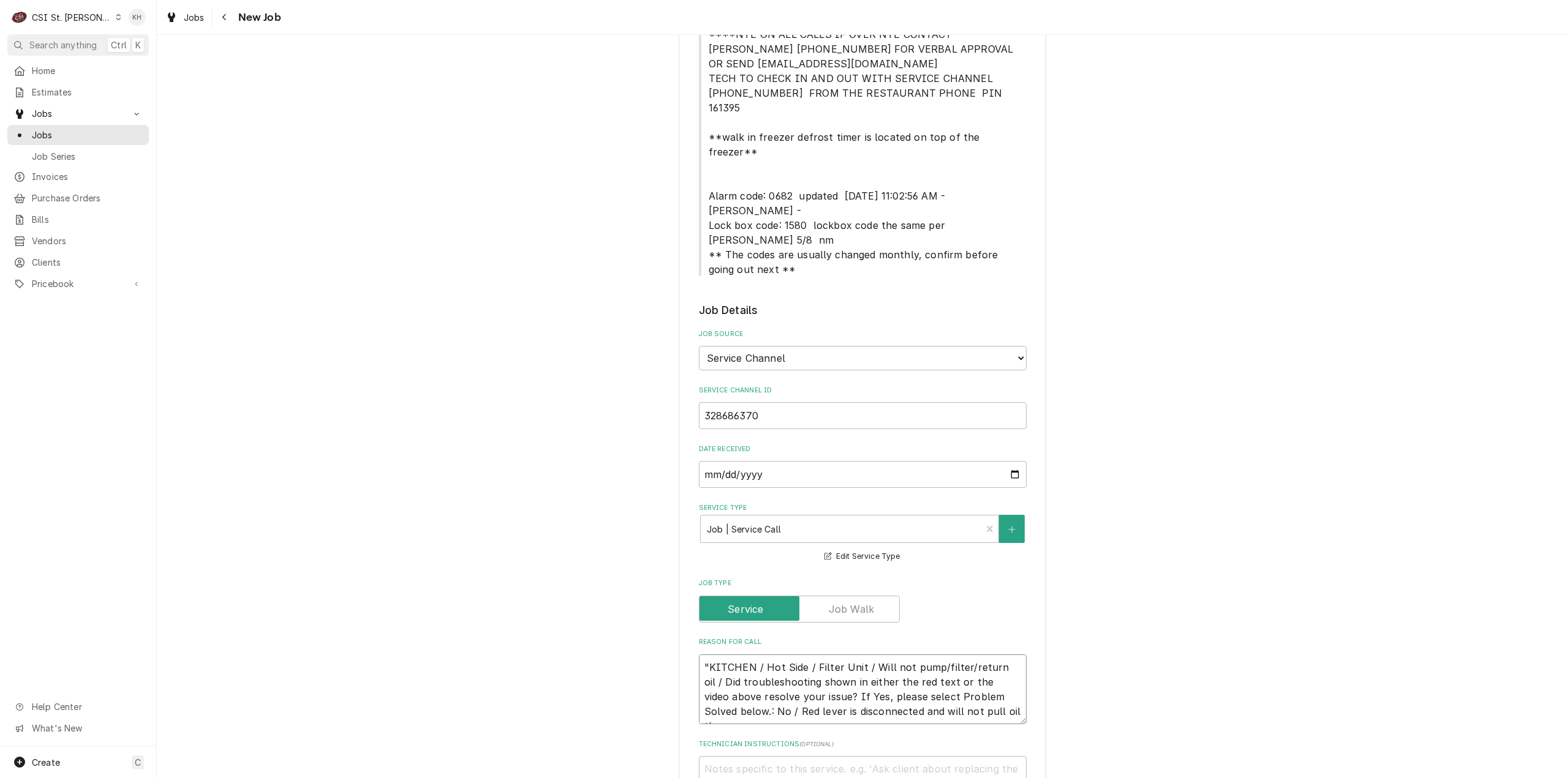
type textarea "x"
type textarea "KITCHEN / Hot Side / Filter Unit / Will not pump/filter/return oil / Did troubl…"
click at [992, 655] on textarea "KITCHEN / Hot Side / Filter Unit / Will not pump/filter/return oil / Did troubl…" at bounding box center [862, 690] width 328 height 71
type textarea "x"
type textarea "KITCHEN / Hot Side / Filter Unit / Will not pump/filter/return oil / Did troubl…"
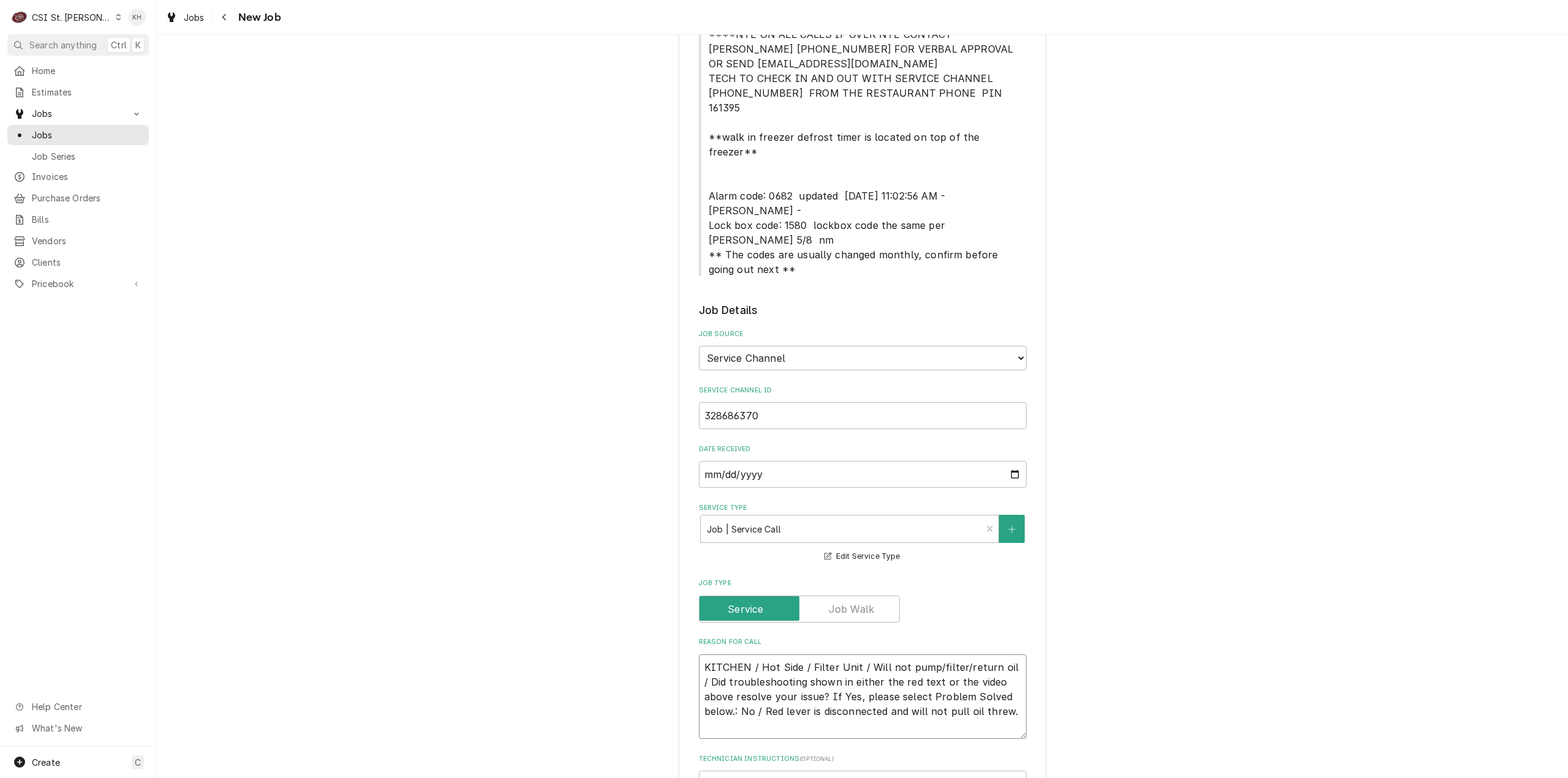
type textarea "x"
type textarea "KITCHEN / Hot Side / Filter Unit / Will not pump/filter/return oil / Did troubl…"
type textarea "x"
type textarea "KITCHEN / Hot Side / Filter Unit / Will not pump/filter/return oil / Did troubl…"
type textarea "x"
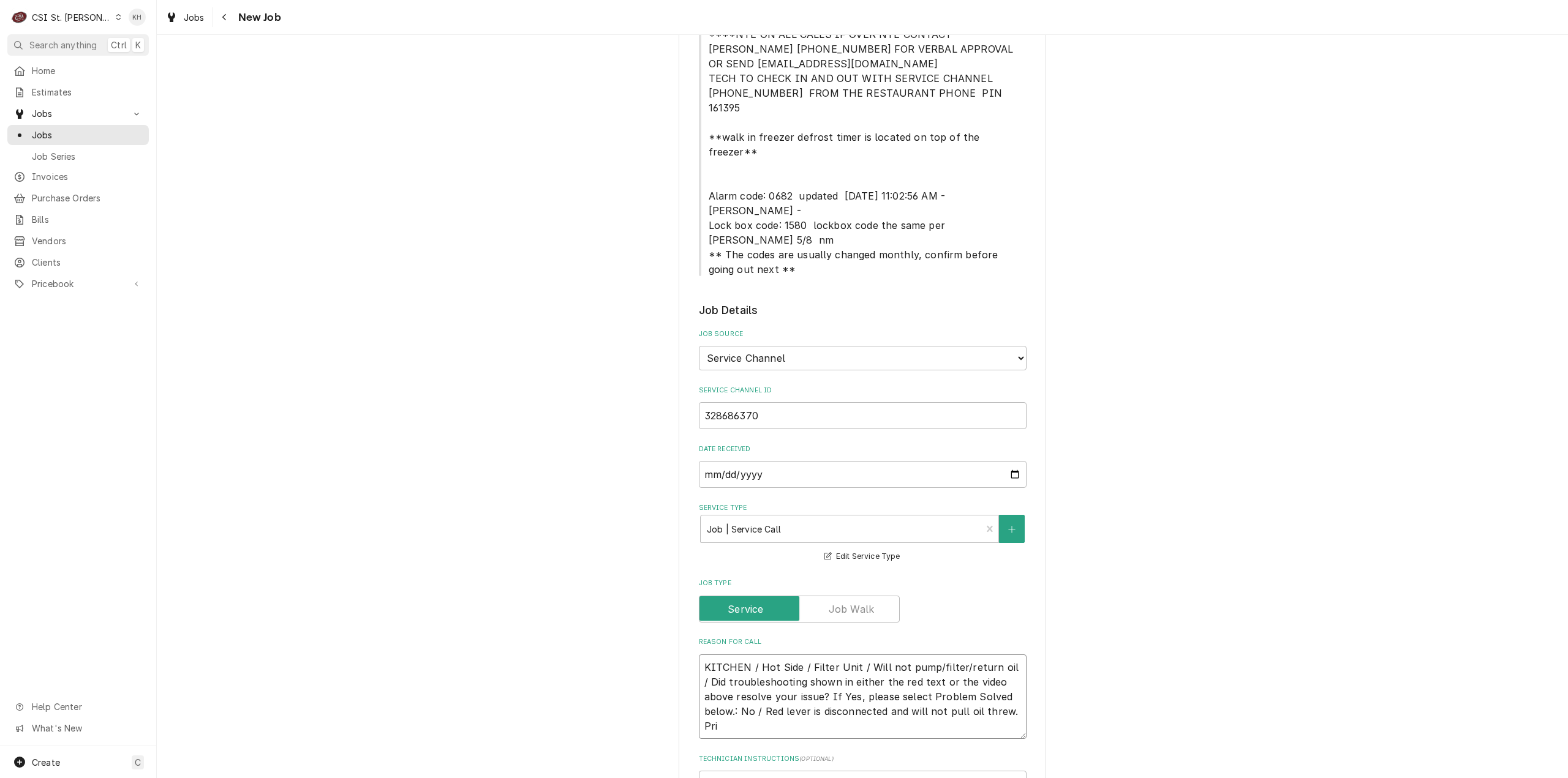
type textarea "KITCHEN / Hot Side / Filter Unit / Will not pump/filter/return oil / Did troubl…"
type textarea "x"
type textarea "KITCHEN / Hot Side / Filter Unit / Will not pump/filter/return oil / Did troubl…"
type textarea "x"
type textarea "KITCHEN / Hot Side / Filter Unit / Will not pump/filter/return oil / Did troubl…"
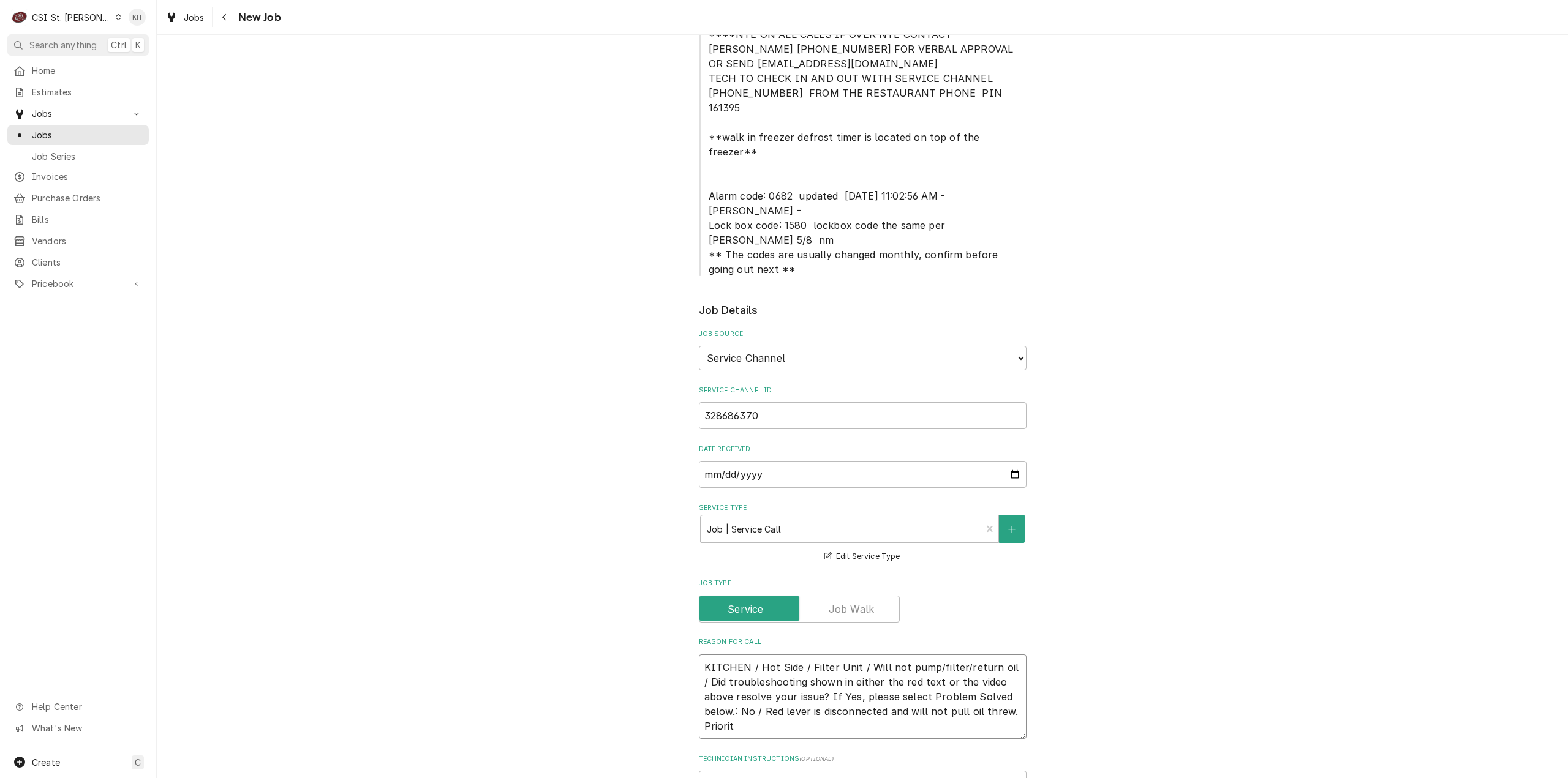
type textarea "x"
type textarea "KITCHEN / Hot Side / Filter Unit / Will not pump/filter/return oil / Did troubl…"
type textarea "x"
type textarea "KITCHEN / Hot Side / Filter Unit / Will not pump/filter/return oil / Did troubl…"
click at [782, 668] on textarea "KITCHEN / Hot Side / Filter Unit / Will not pump/filter/return oil / Did troubl…" at bounding box center [862, 697] width 328 height 85
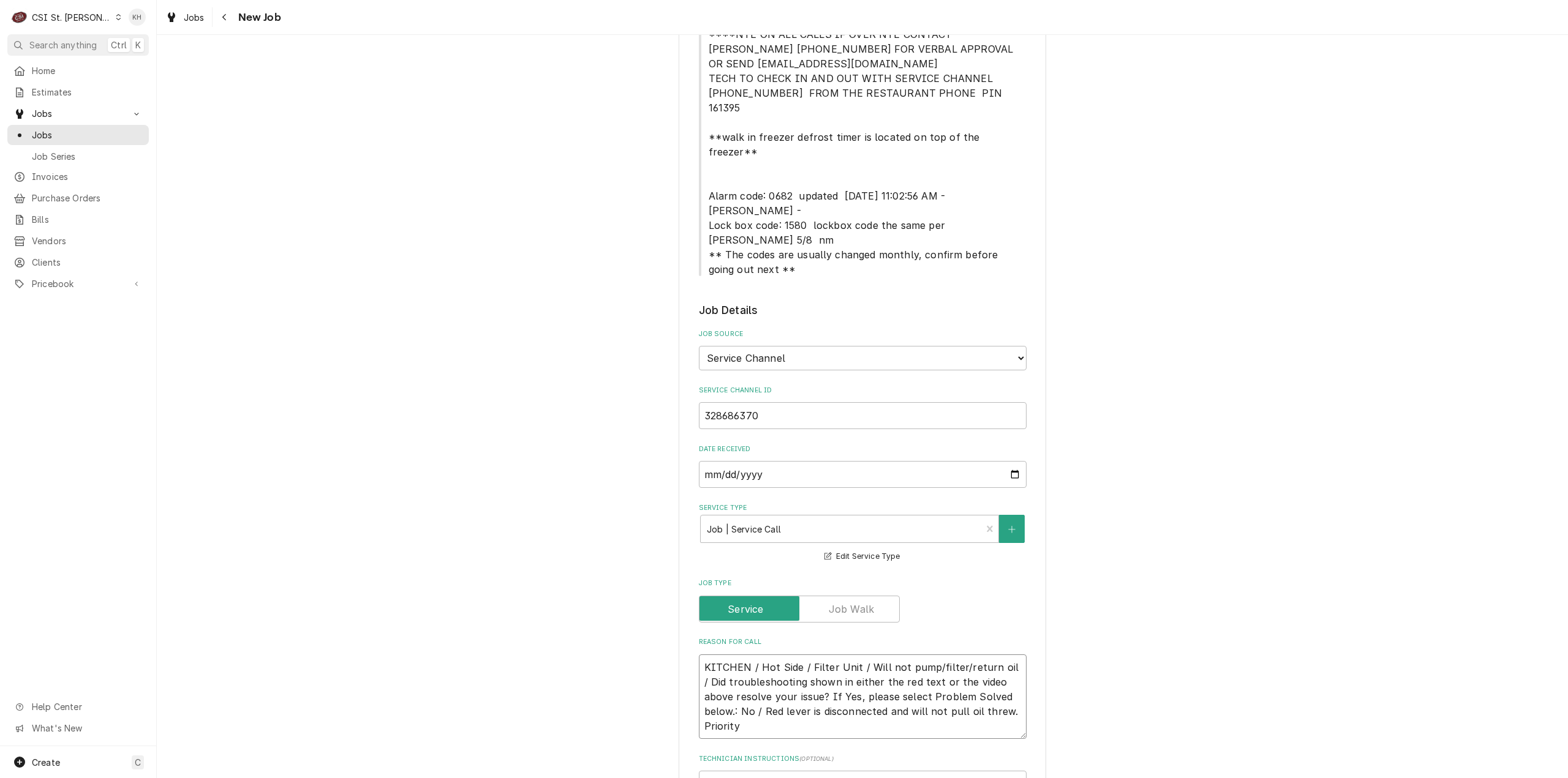
paste textarea "Urgent - 24 Hours"
type textarea "x"
type textarea "KITCHEN / Hot Side / Filter Unit / Will not pump/filter/return oil / Did troubl…"
type textarea "x"
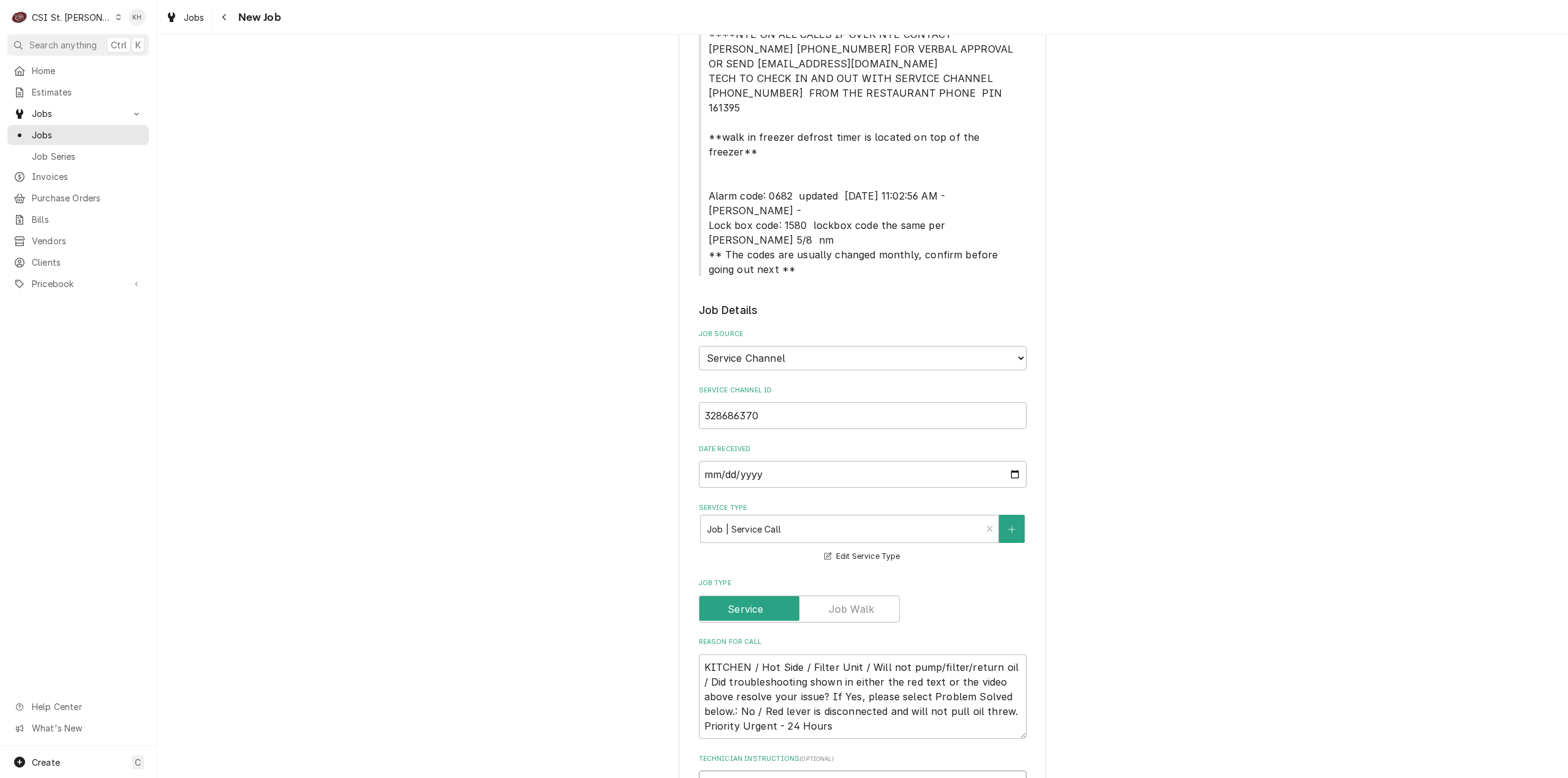
type textarea "N"
type textarea "x"
type textarea "NT"
type textarea "x"
type textarea "NTE"
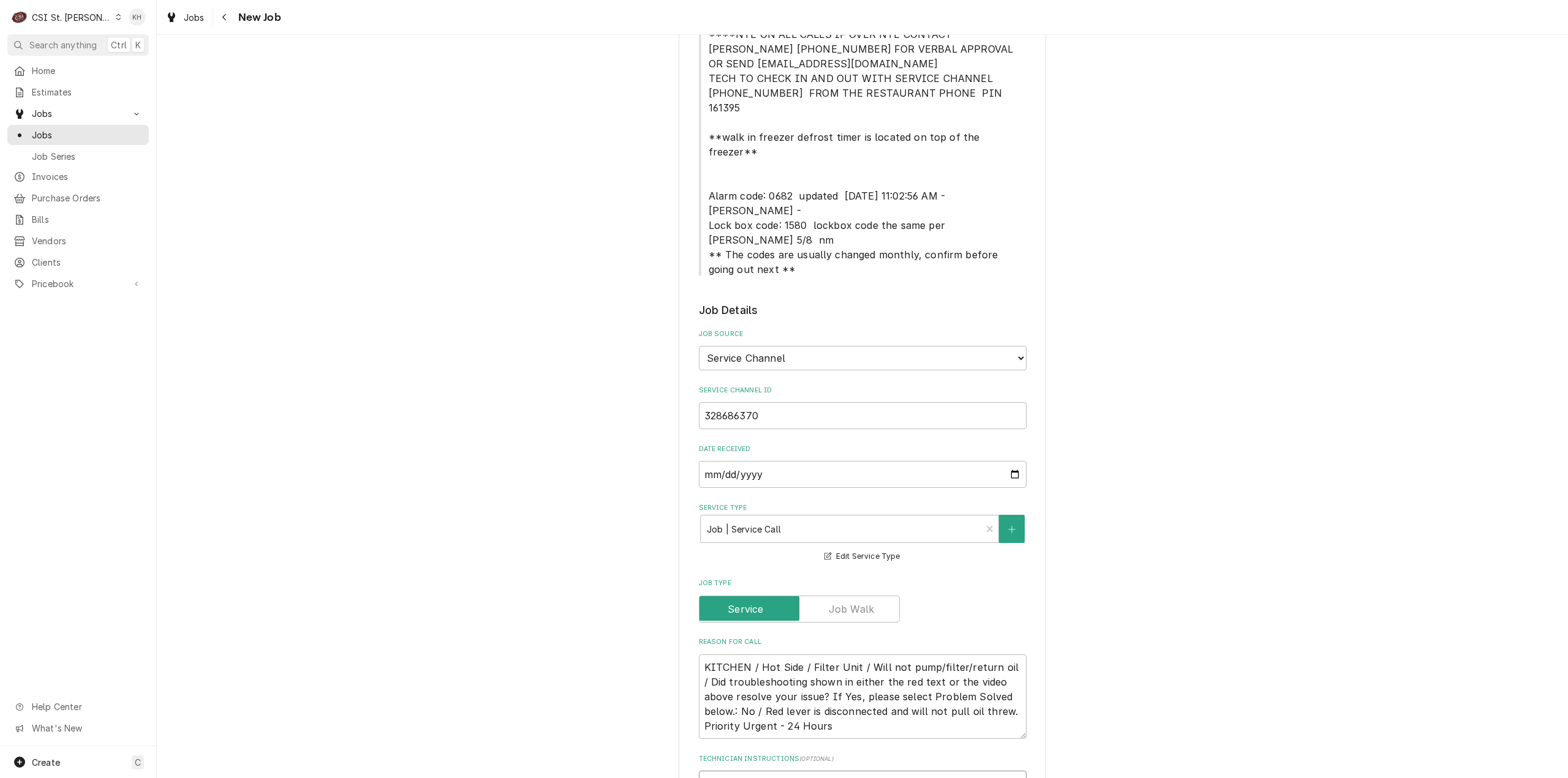
type textarea "x"
type textarea "NTE"
type textarea "x"
type textarea "NTE $"
type textarea "x"
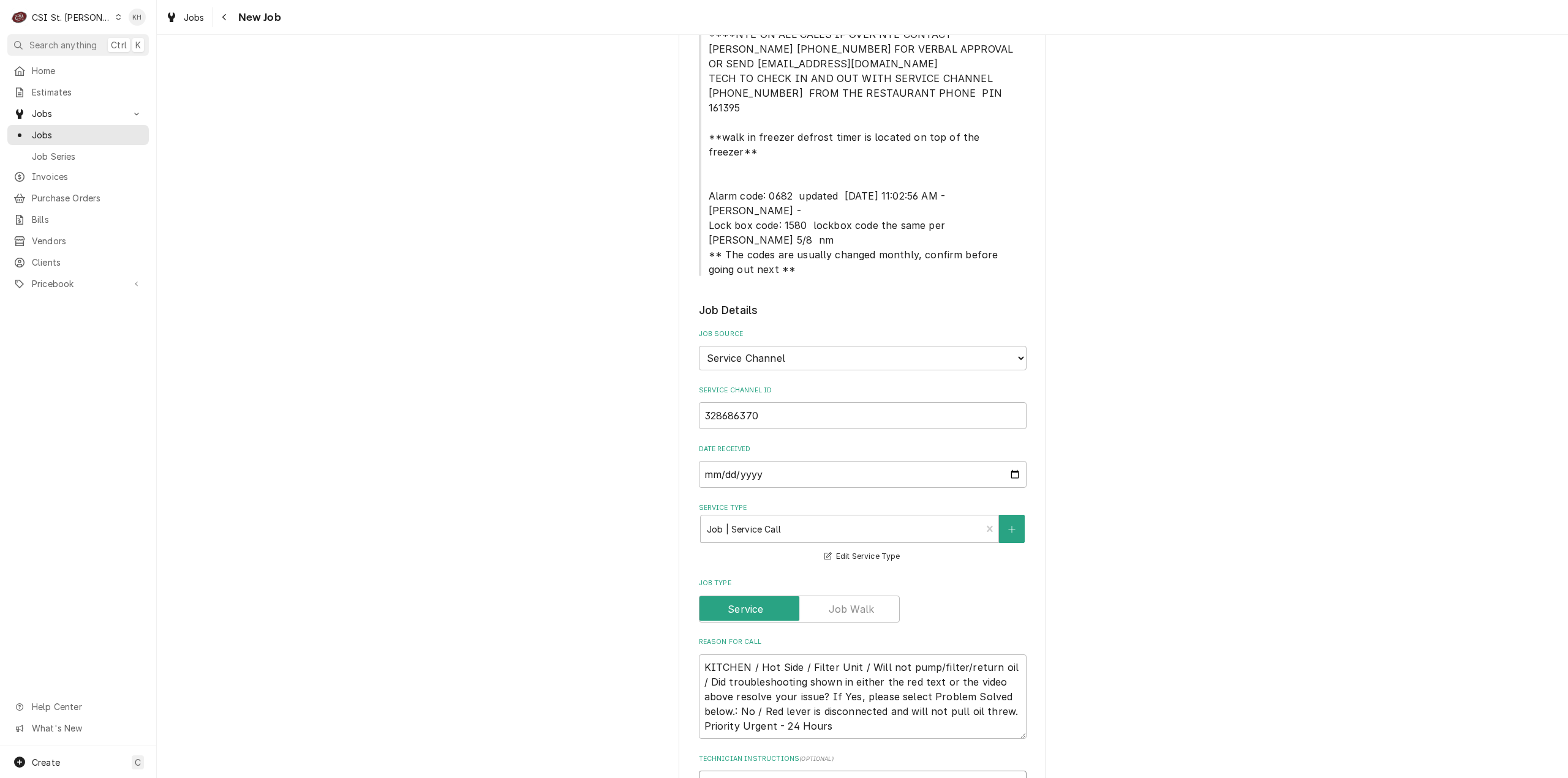
type textarea "NTE $4"
type textarea "x"
type textarea "NTE $45"
type textarea "x"
type textarea "NTE $450"
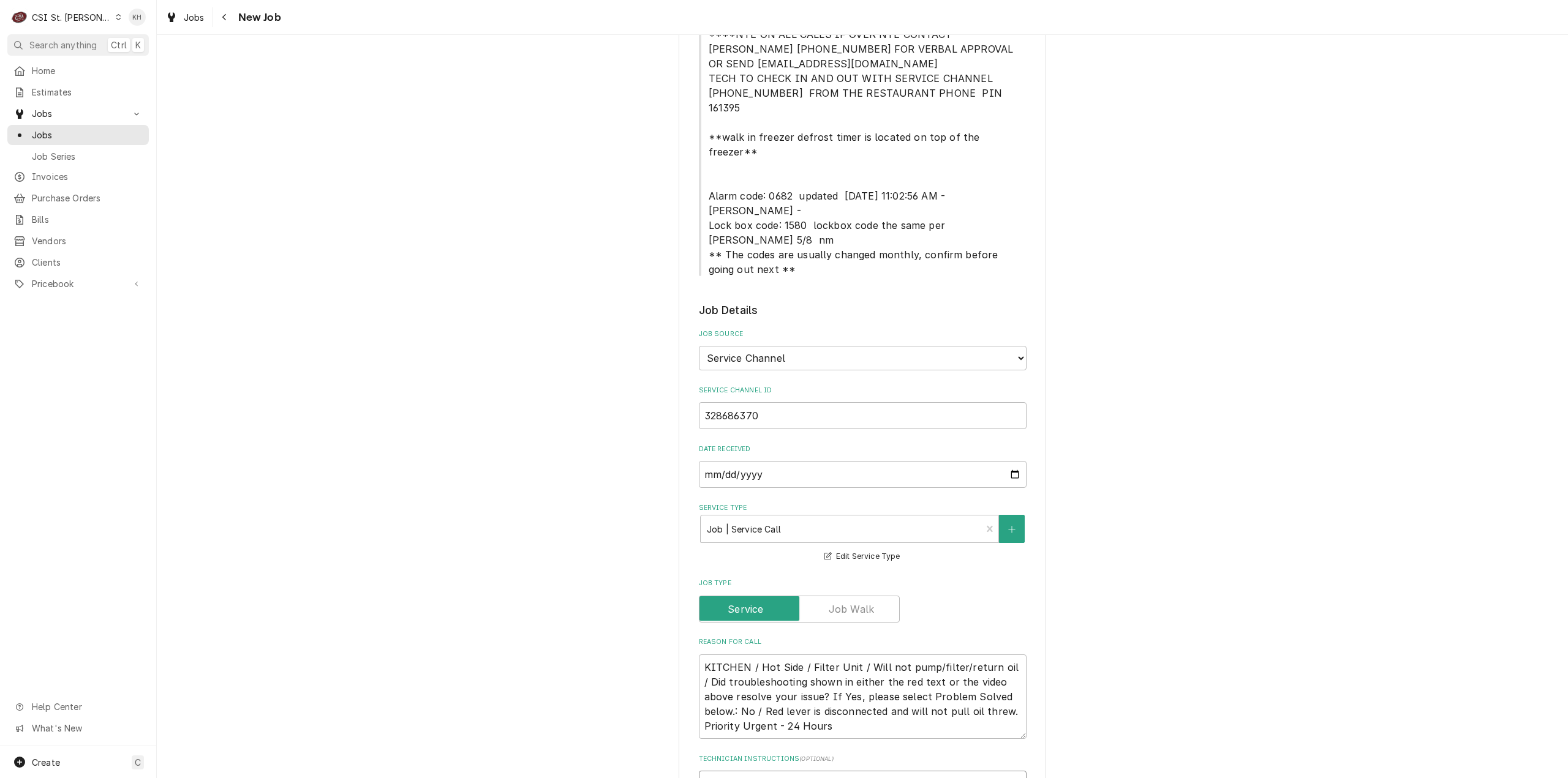
type textarea "x"
type textarea "NTE $450."
type textarea "x"
type textarea "NTE $450.0"
type textarea "x"
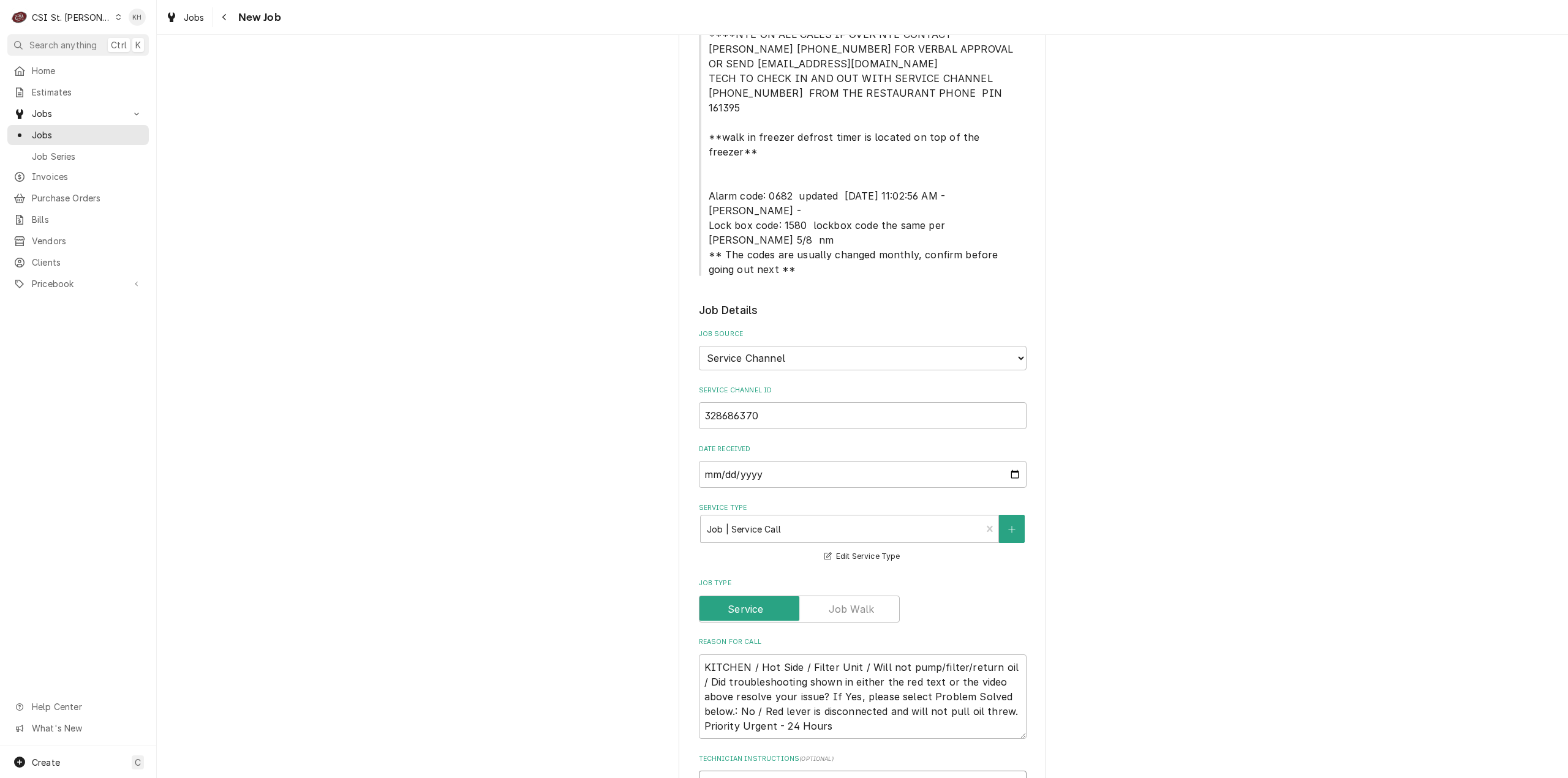
type textarea "NTE $450.00"
type textarea "x"
type textarea "NTE $450.00"
type textarea "x"
type textarea "NTE $450.00"
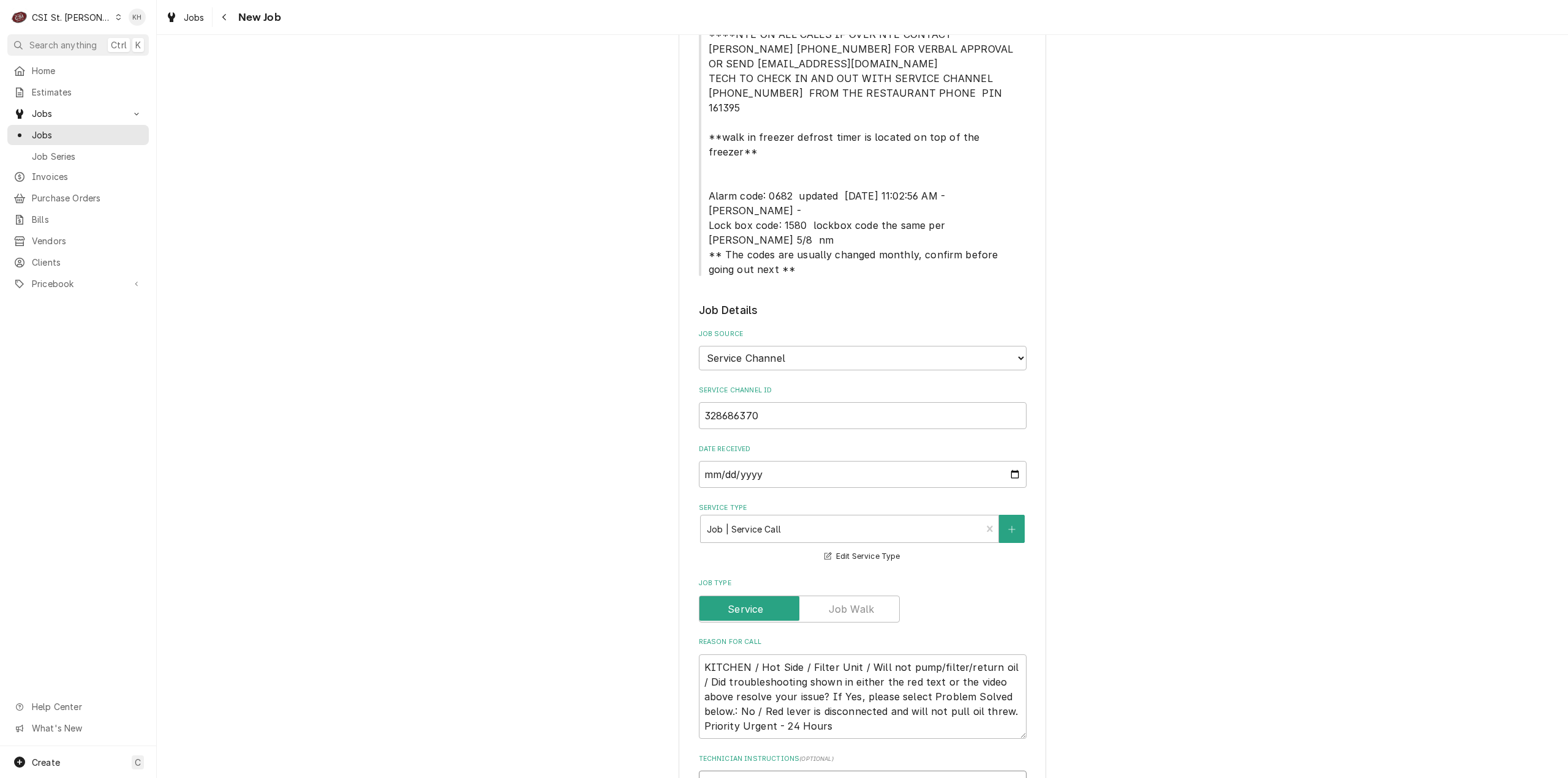
type textarea "x"
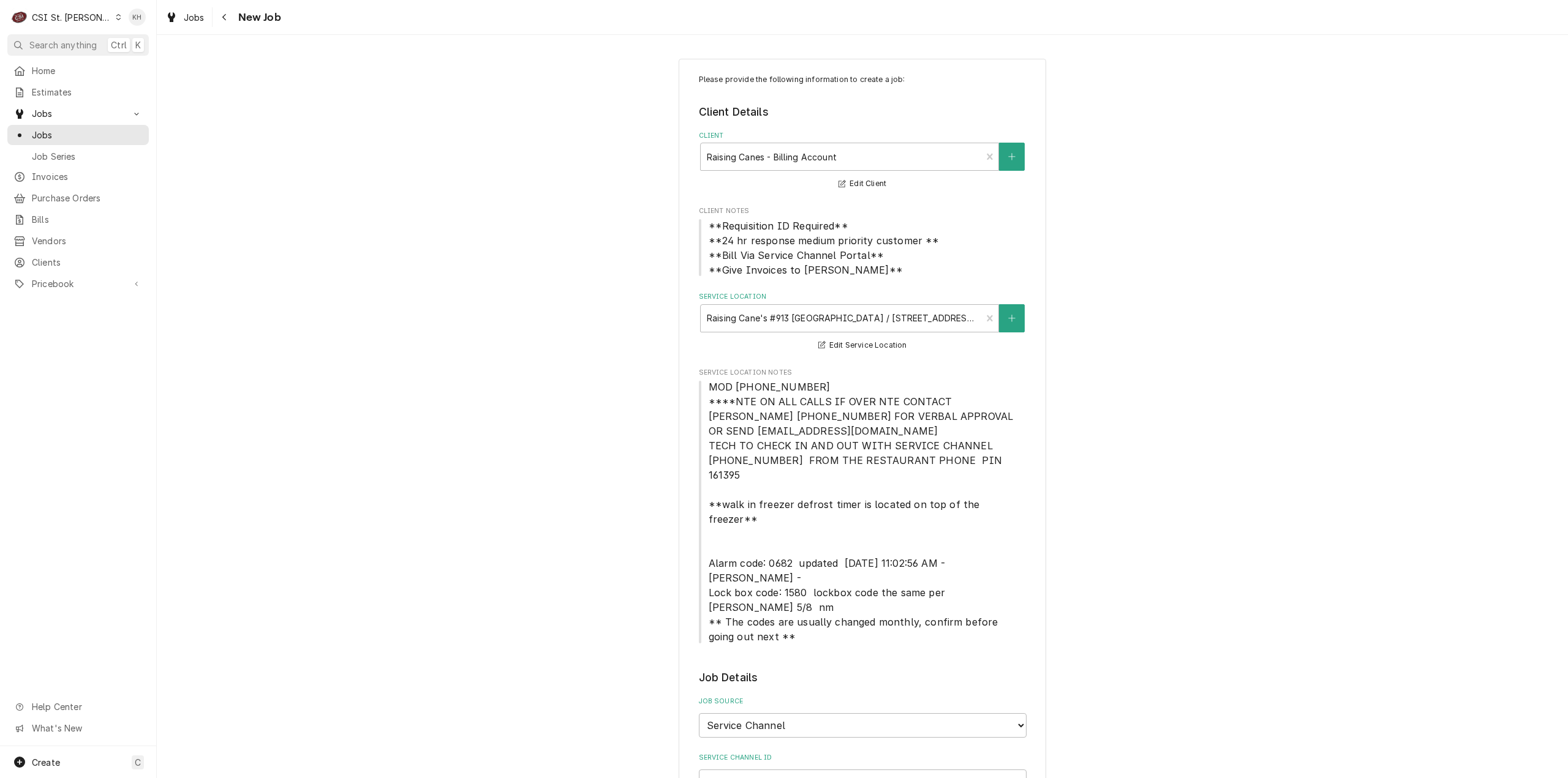
type textarea "NTE $450.00"
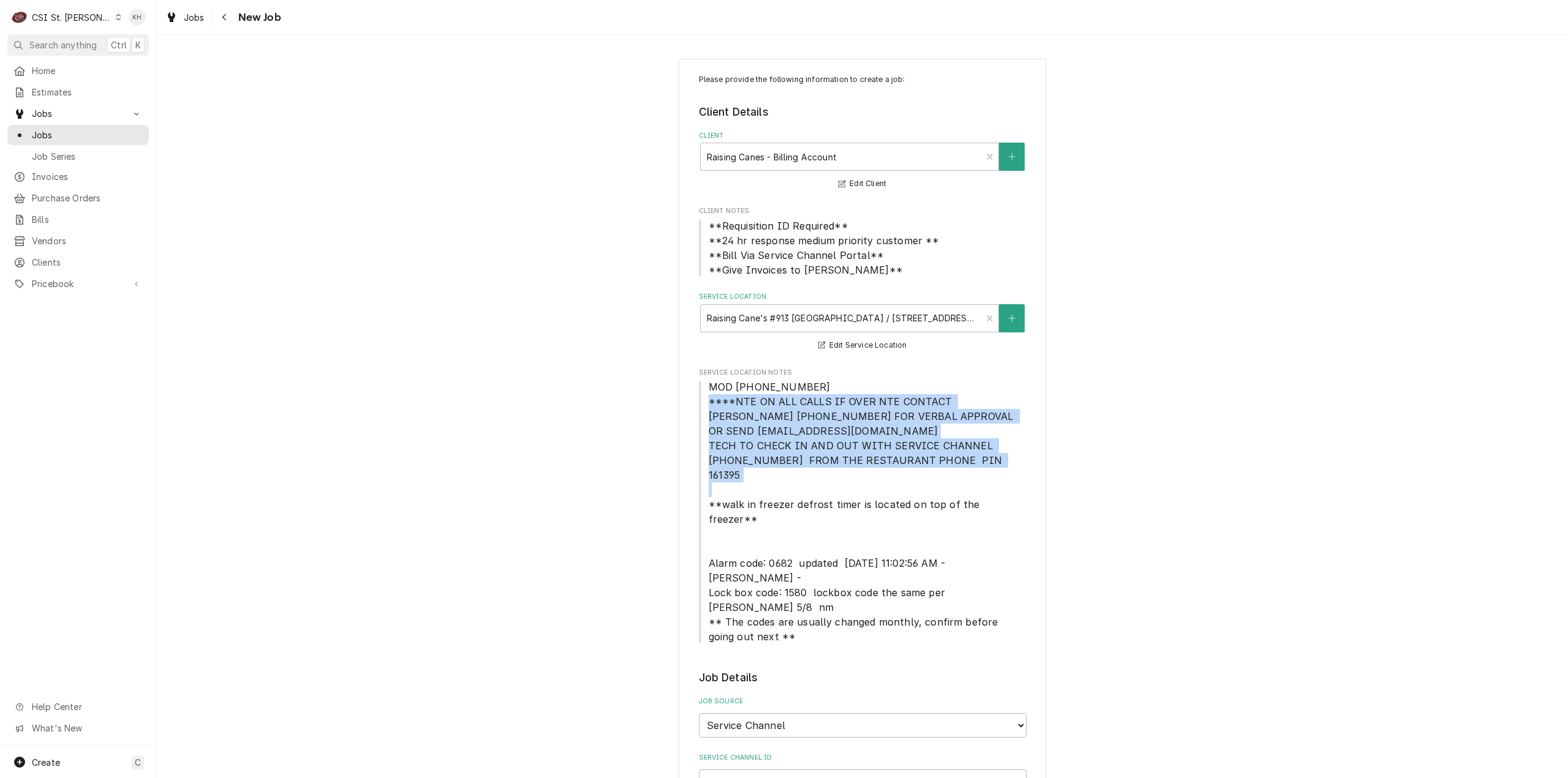
drag, startPoint x: 701, startPoint y: 401, endPoint x: 990, endPoint y: 474, distance: 298.1
click at [990, 474] on span "MOD (636) 345-9604 ****NTE ON ALL CALLS IF OVER NTE CONTACT JEFF COSTA 636-399-…" at bounding box center [862, 511] width 328 height 264
copy span "****NTE ON ALL CALLS IF OVER NTE CONTACT JEFF COSTA 636-399-1299 FOR VERBAL APP…"
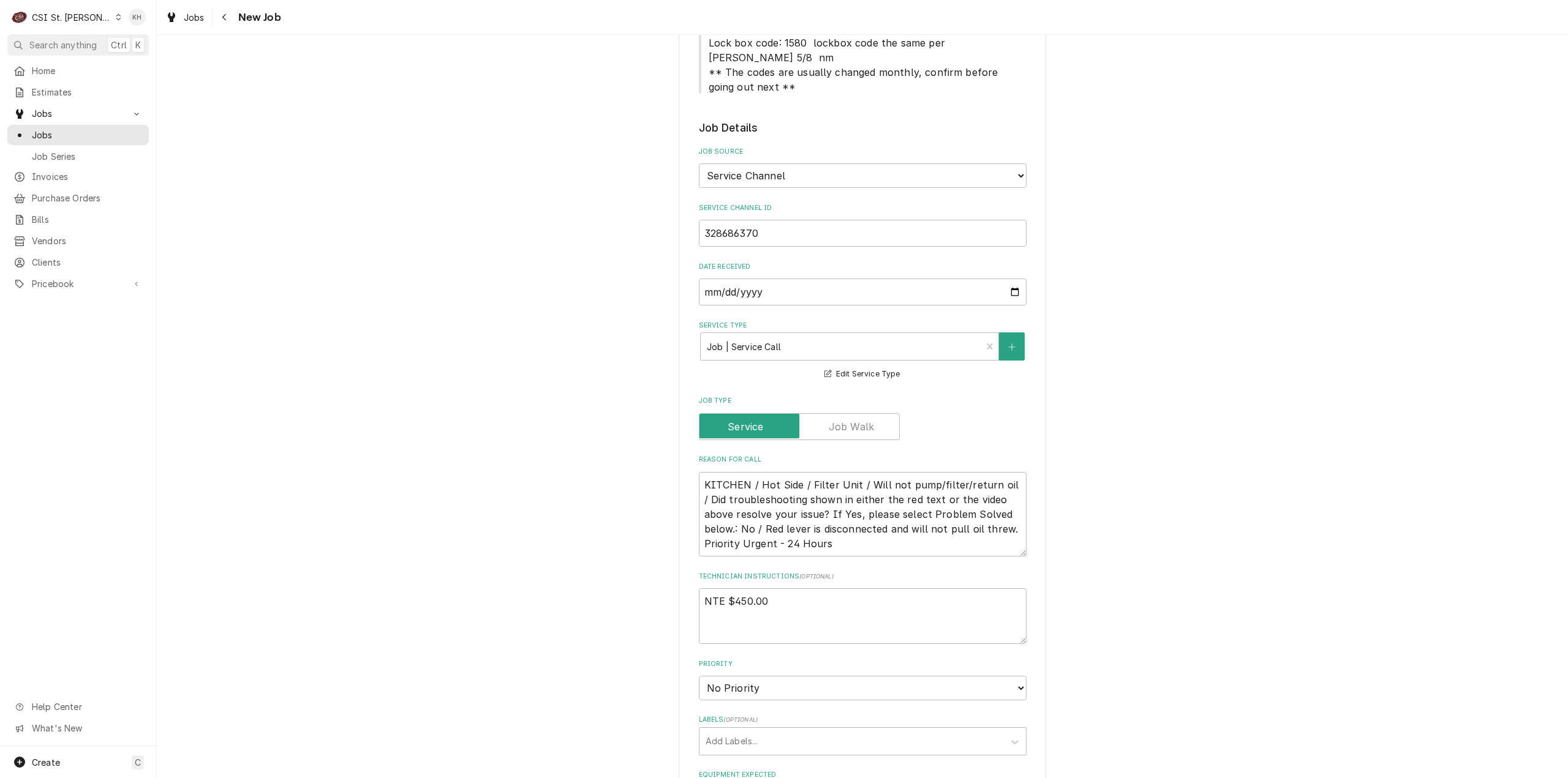
scroll to position [551, 0]
click at [745, 587] on textarea "NTE $450.00" at bounding box center [862, 615] width 328 height 56
paste textarea "****NTE ON ALL CALLS IF OVER NTE CONTACT JEFF COSTA 636-399-1299 FOR VERBAL APP…"
type textarea "x"
type textarea "NTE $450.00 ****NTE ON ALL CALLS IF OVER NTE CONTACT JEFF COSTA 636-399-1299 FO…"
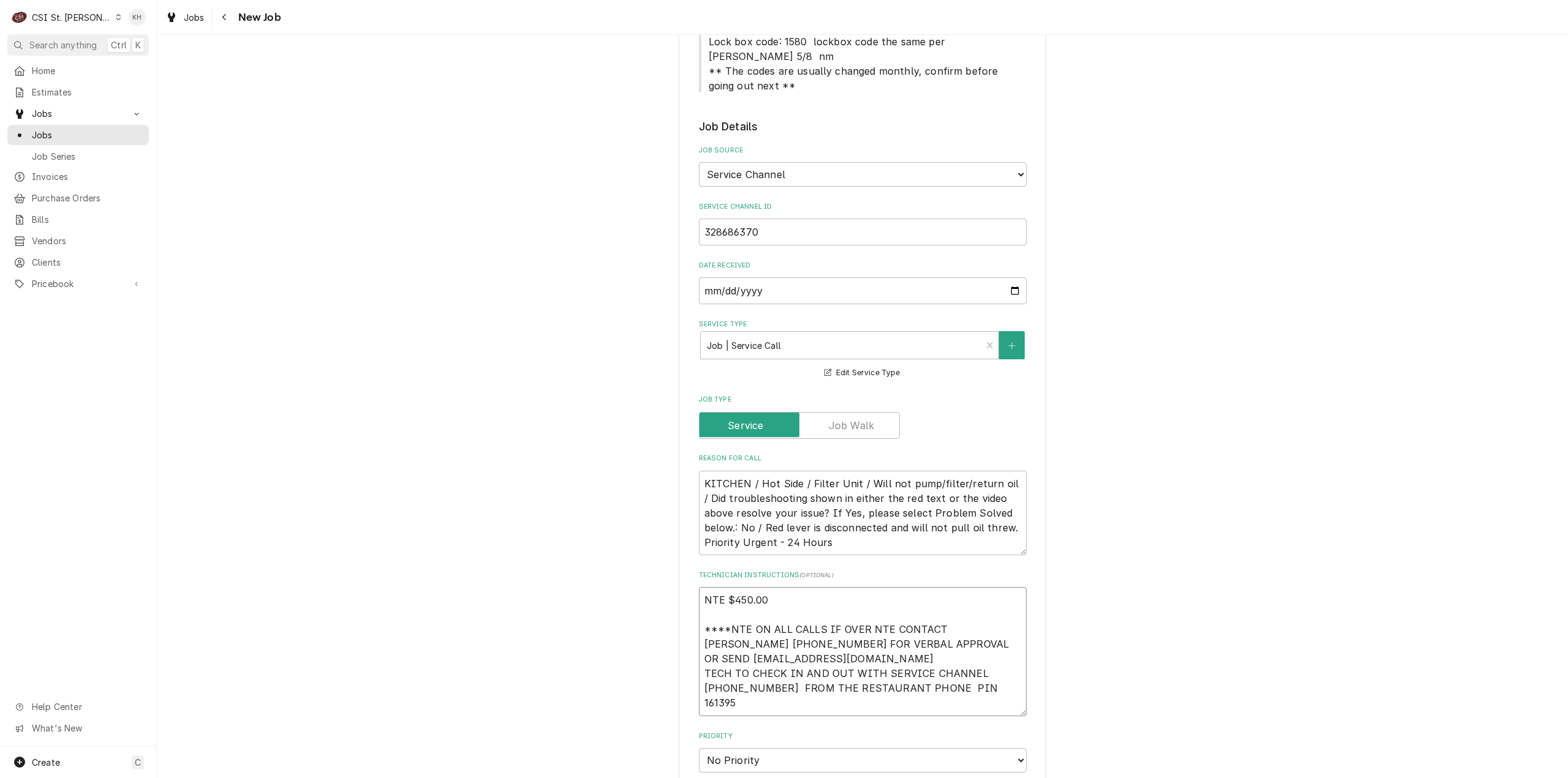
type textarea "x"
type textarea "NTE $450.00 ****NTE ON ALL CALLS IF OVER NTE CONTACT JEFF COSTA 636-399-1299 FO…"
type textarea "x"
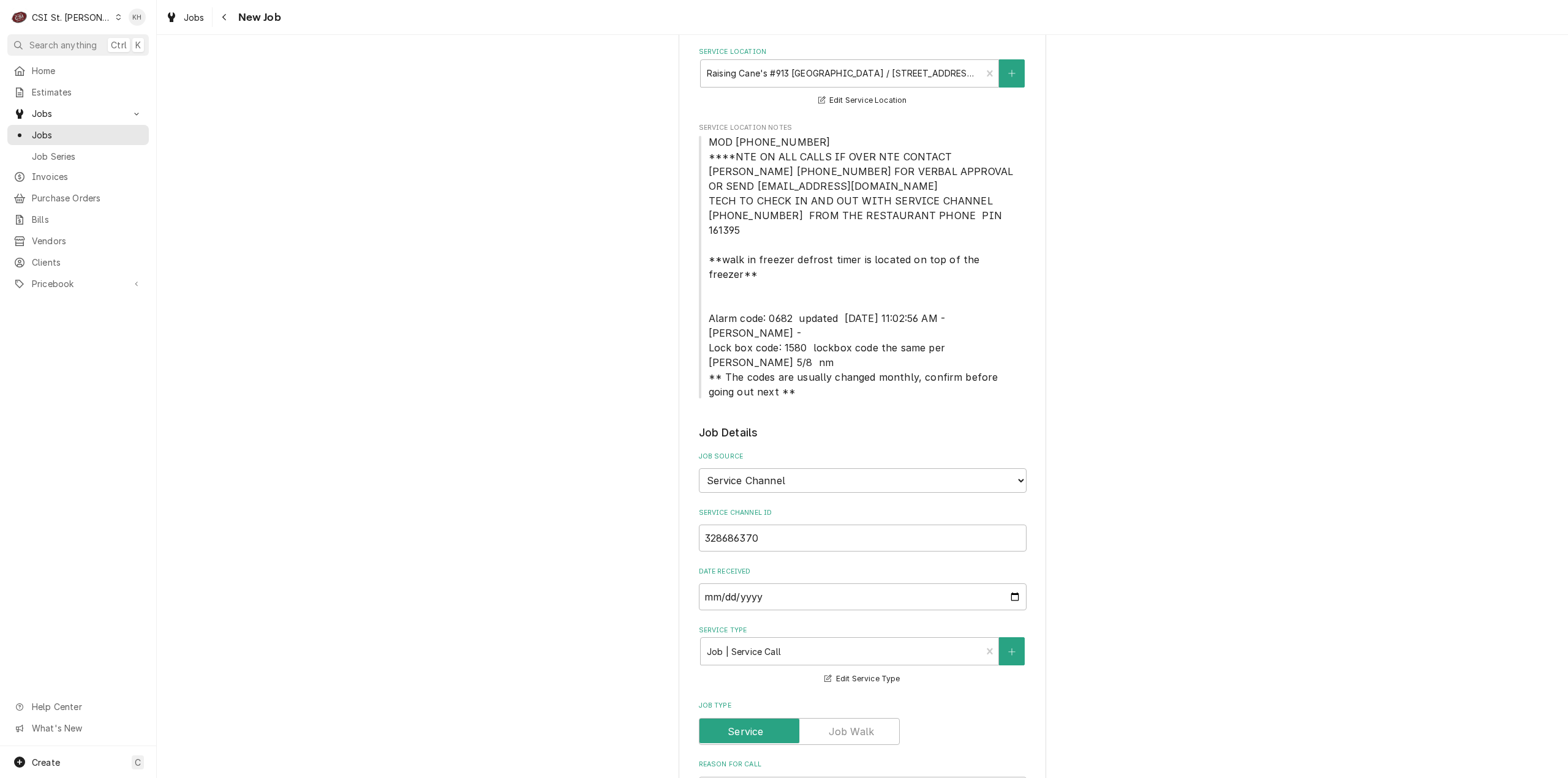
type textarea "NTE $450.00 ****NTE ON ALL CALLS IF OVER NTE CONTACT JEFF COSTA 636-399-1299 FO…"
drag, startPoint x: 703, startPoint y: 289, endPoint x: 792, endPoint y: 292, distance: 89.1
click at [792, 292] on span "MOD (636) 345-9604 ****NTE ON ALL CALLS IF OVER NTE CONTACT JEFF COSTA 636-399-…" at bounding box center [862, 267] width 308 height 262
copy span "Alarm code: 0682"
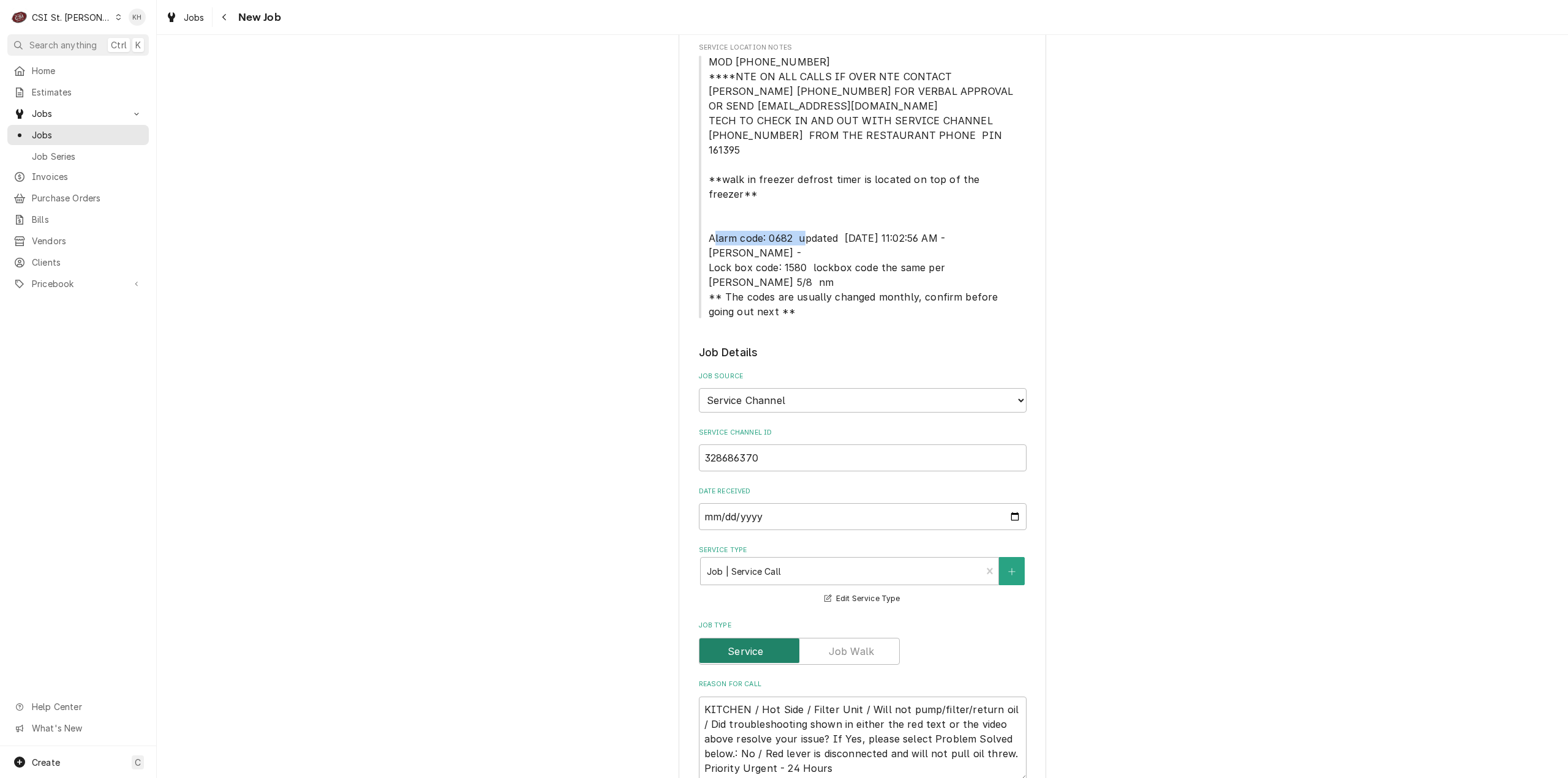
scroll to position [490, 0]
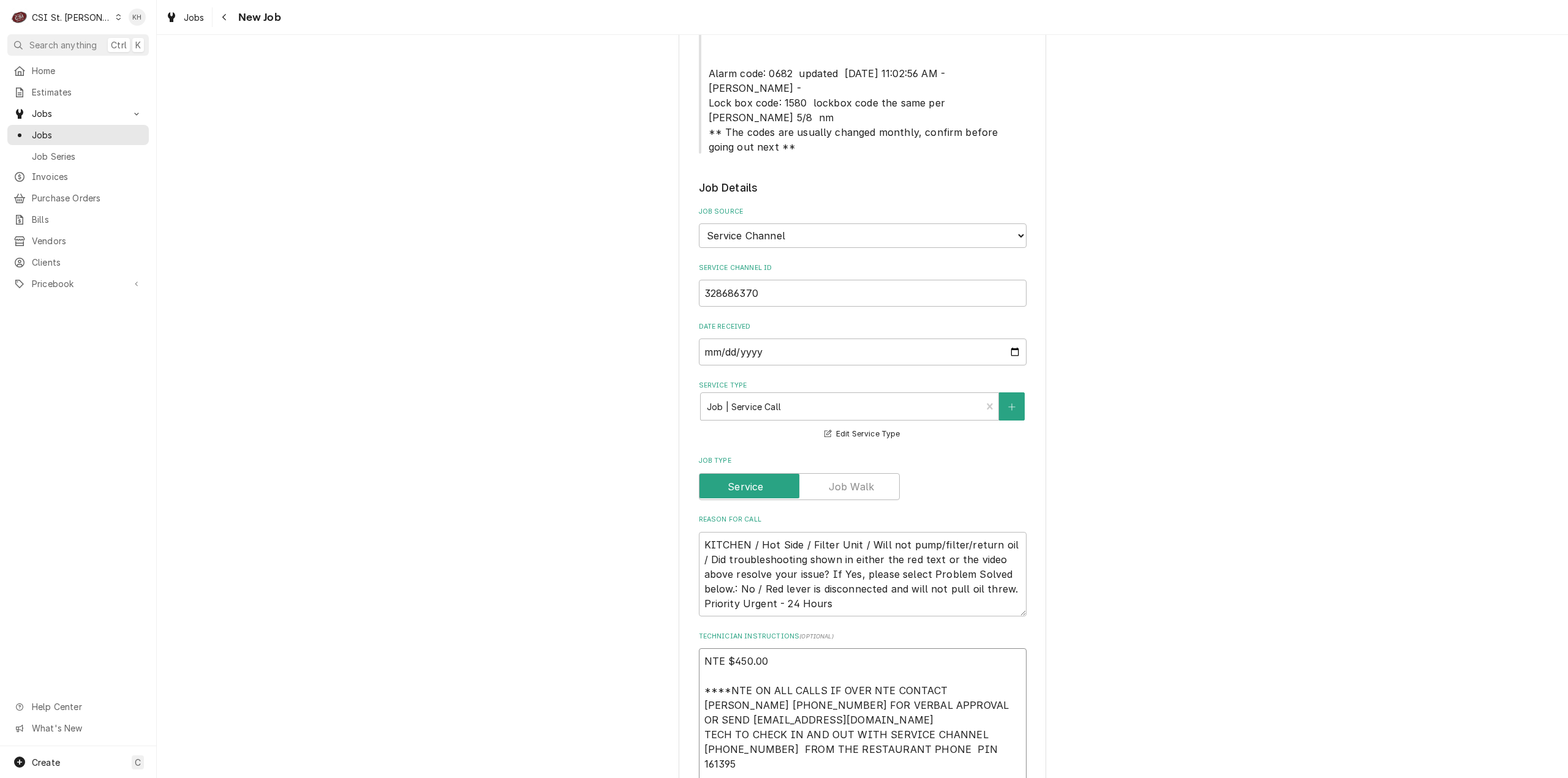
click at [794, 720] on textarea "NTE $450.00 ****NTE ON ALL CALLS IF OVER NTE CONTACT JEFF COSTA 636-399-1299 FO…" at bounding box center [862, 721] width 328 height 144
paste textarea "Alarm code: 0682"
type textarea "x"
type textarea "NTE $450.00 ****NTE ON ALL CALLS IF OVER NTE CONTACT JEFF COSTA 636-399-1299 FO…"
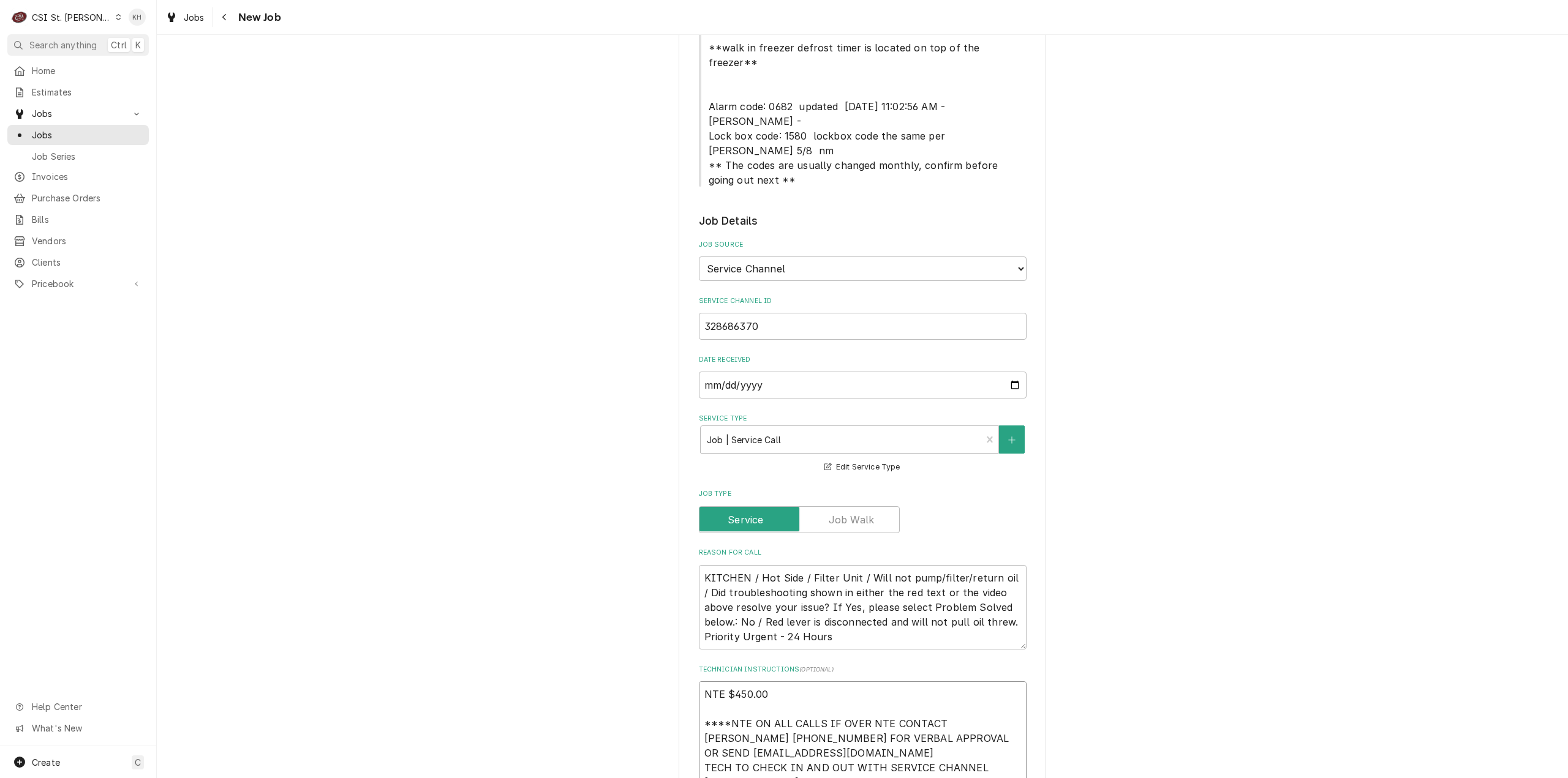
type textarea "x"
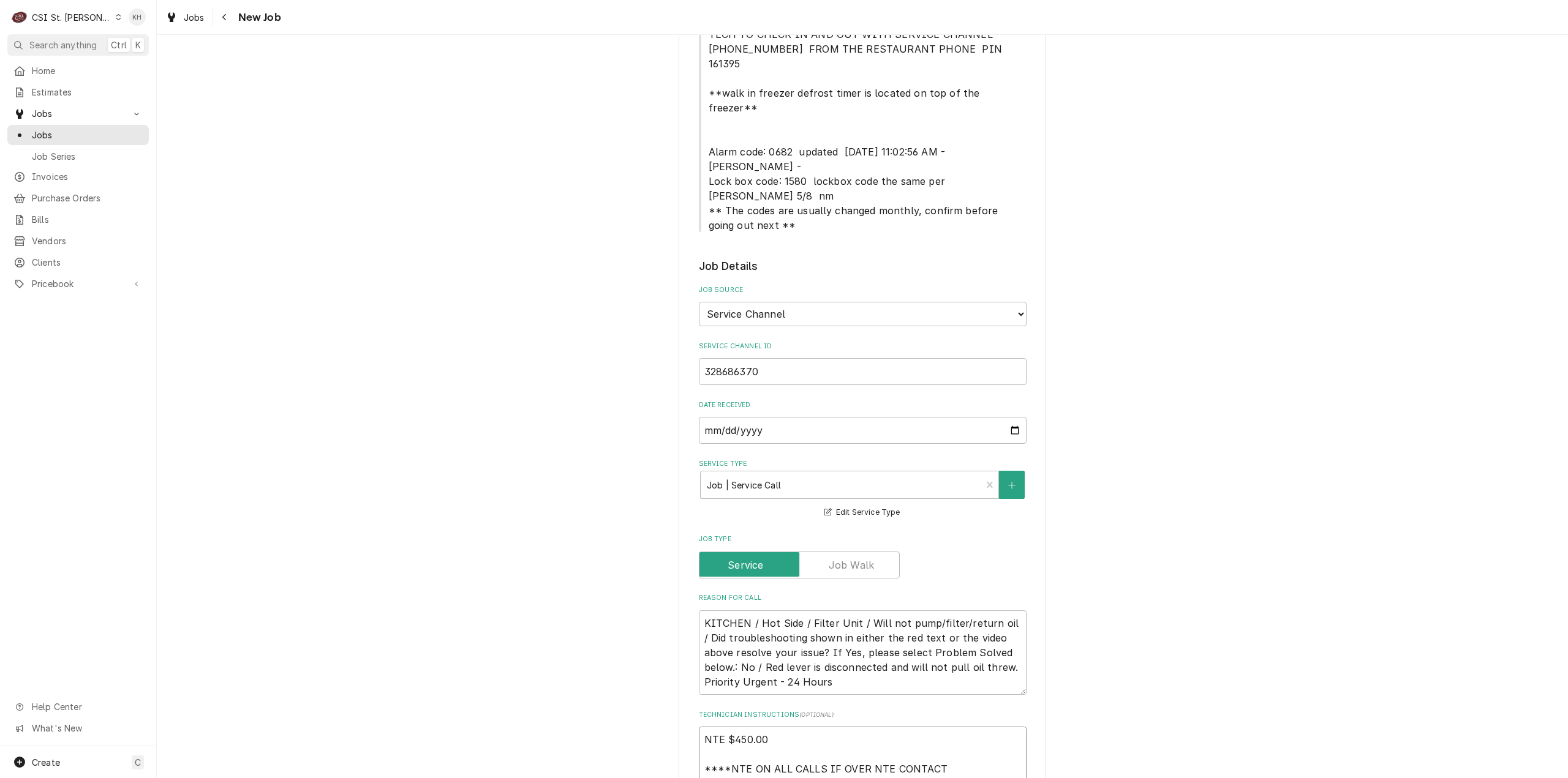
scroll to position [367, 0]
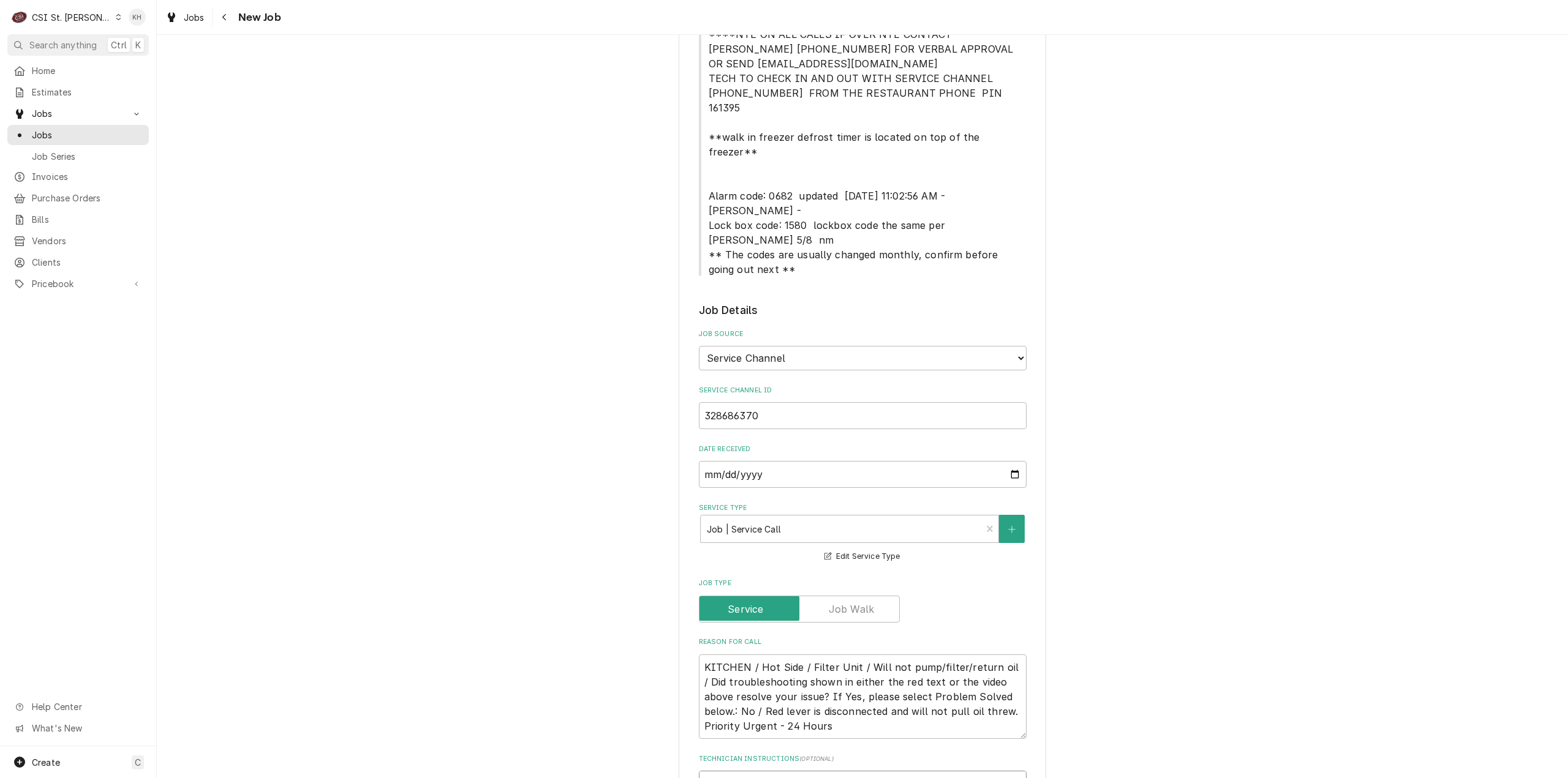
type textarea "NTE $450.00 ****NTE ON ALL CALLS IF OVER NTE CONTACT JEFF COSTA 636-399-1299 FO…"
drag, startPoint x: 703, startPoint y: 183, endPoint x: 801, endPoint y: 185, distance: 98.0
click at [801, 185] on span "MOD (636) 345-9604 ****NTE ON ALL CALLS IF OVER NTE CONTACT JEFF COSTA 636-399-…" at bounding box center [862, 144] width 308 height 262
copy span "Lock box code: 1580"
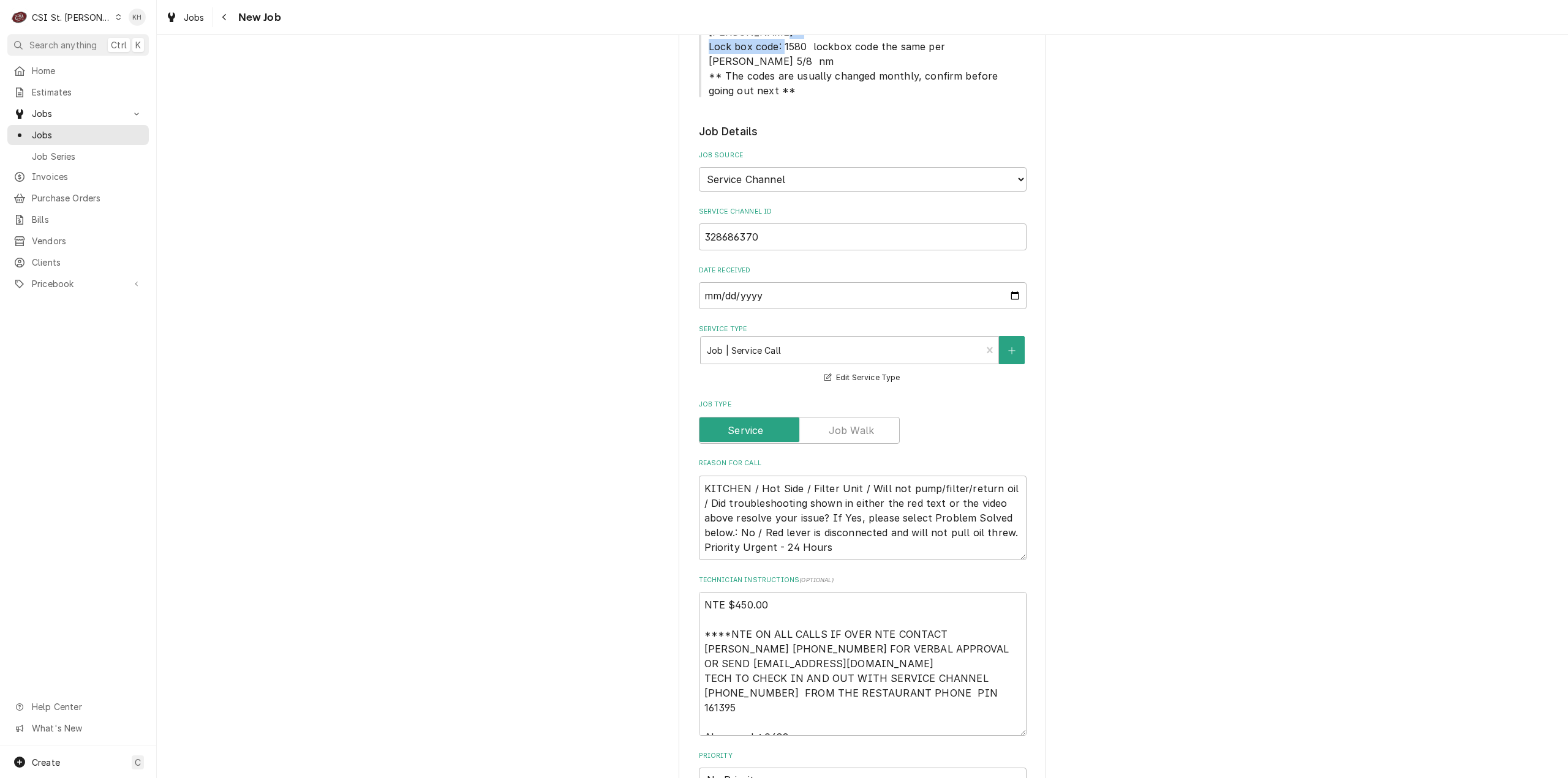
scroll to position [551, 0]
click at [795, 662] on textarea "NTE $450.00 ****NTE ON ALL CALLS IF OVER NTE CONTACT JEFF COSTA 636-399-1299 FO…" at bounding box center [862, 659] width 328 height 144
type textarea "x"
type textarea "NTE $450.00 ****NTE ON ALL CALLS IF OVER NTE CONTACT JEFF COSTA 636-399-1299 FO…"
paste textarea "Lock box code: 1580"
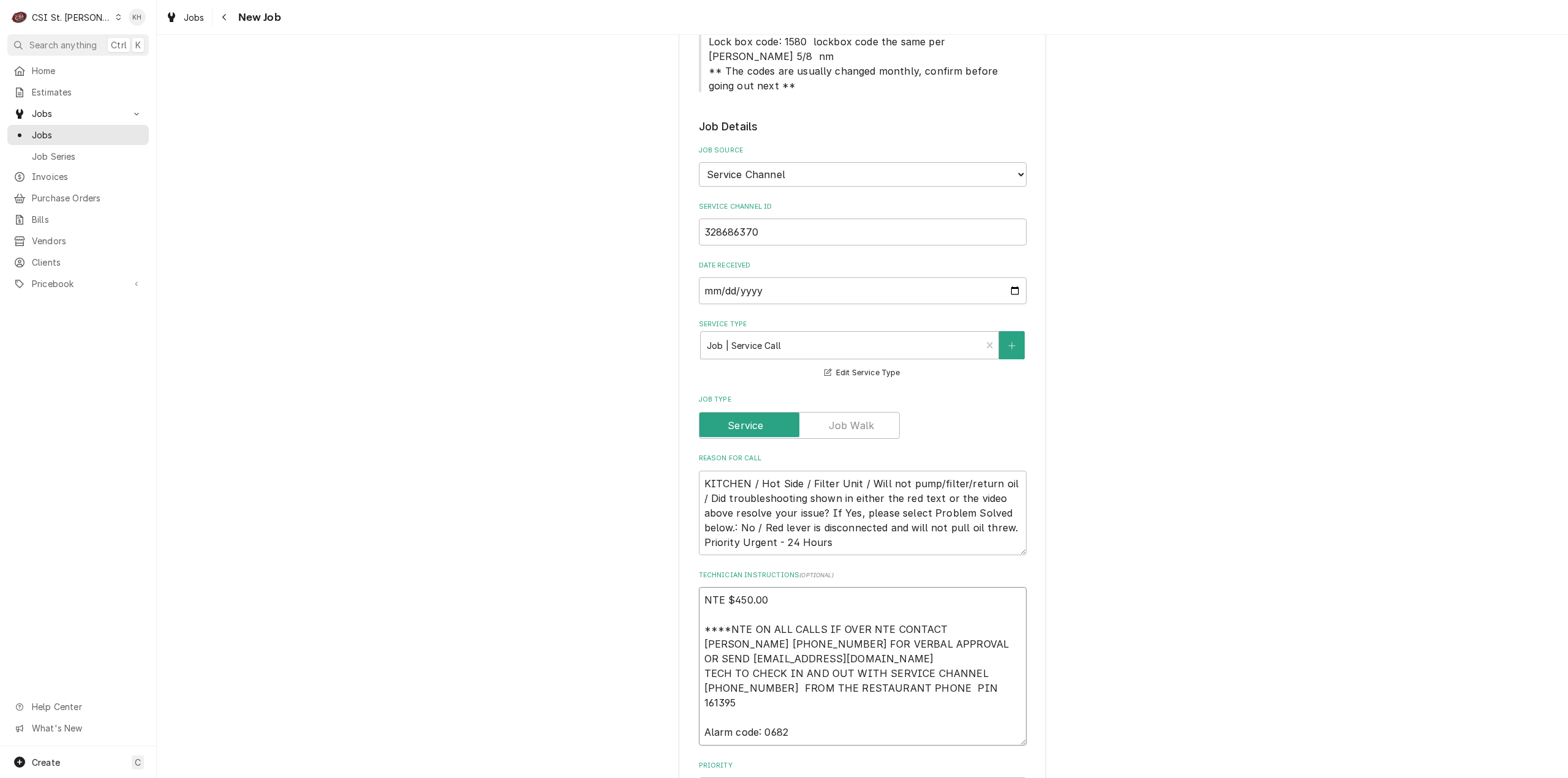
type textarea "x"
type textarea "NTE $450.00 ****NTE ON ALL CALLS IF OVER NTE CONTACT JEFF COSTA 636-399-1299 FO…"
type textarea "x"
type textarea "NTE $450.00 ****NTE ON ALL CALLS IF OVER NTE CONTACT JEFF COSTA 636-399-1299 FO…"
type textarea "x"
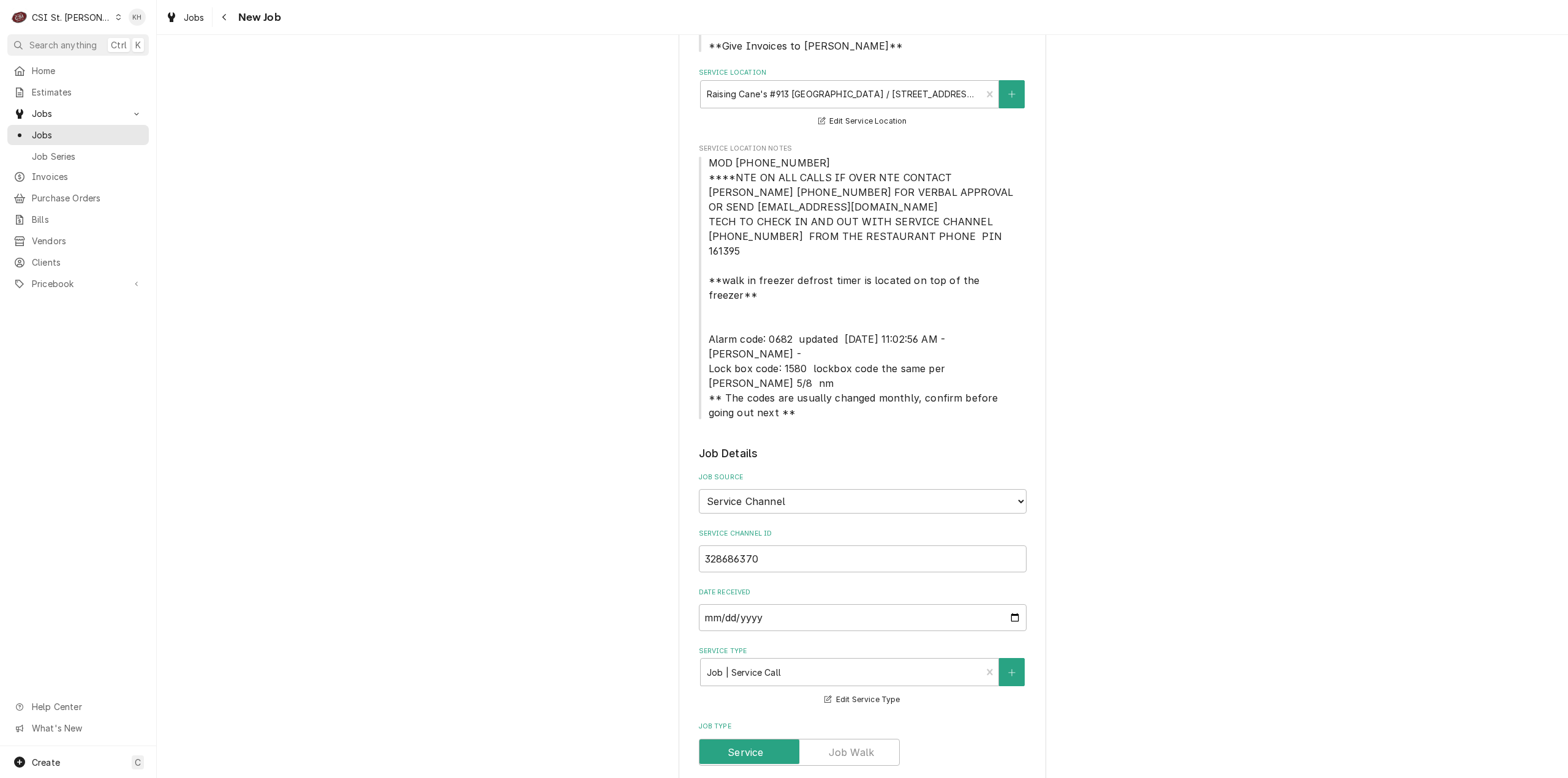
scroll to position [61, 0]
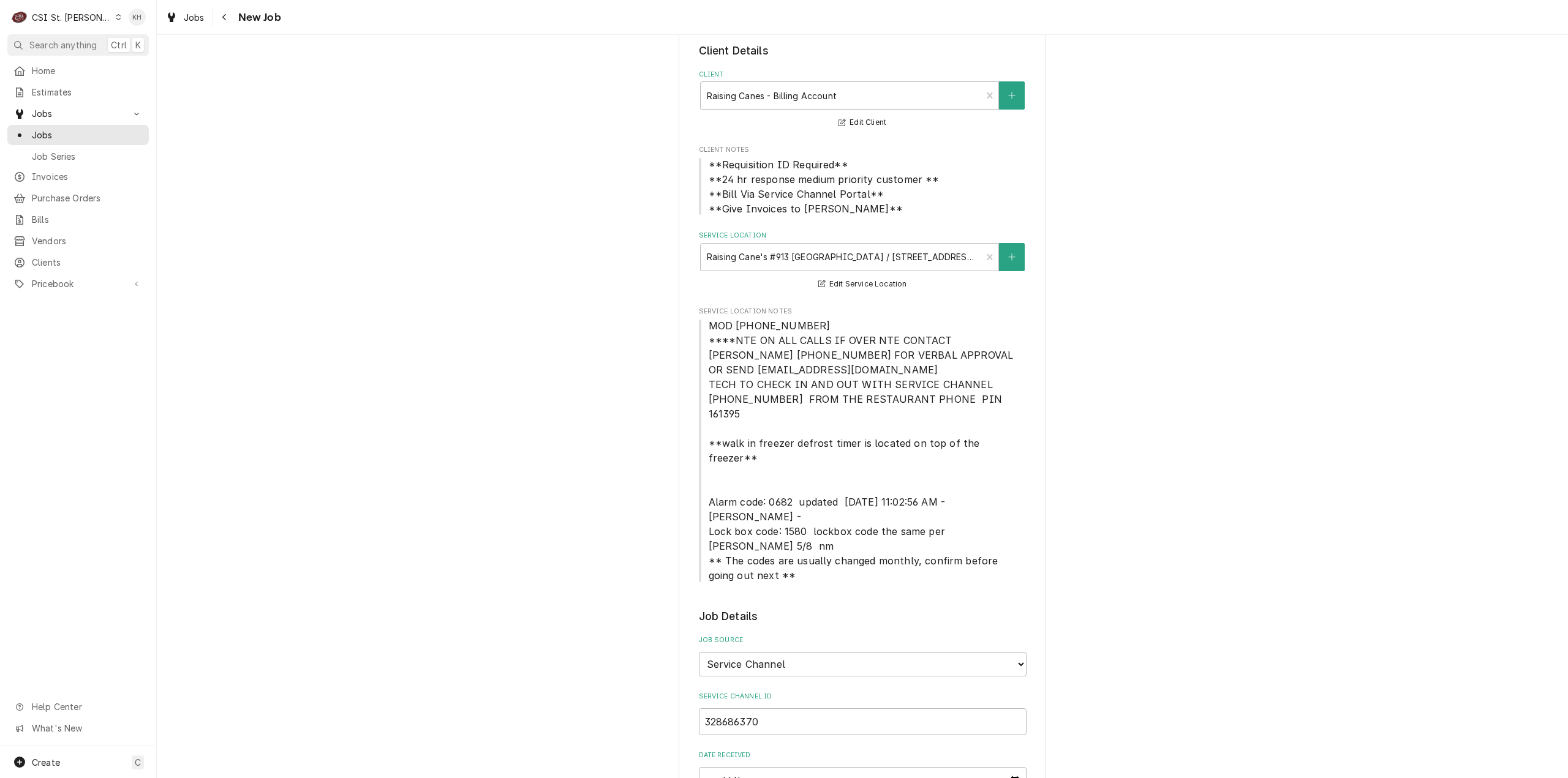
type textarea "NTE $450.00 ****NTE ON ALL CALLS IF OVER NTE CONTACT JEFF COSTA 636-399-1299 FO…"
drag, startPoint x: 805, startPoint y: 329, endPoint x: 698, endPoint y: 331, distance: 107.0
click at [698, 331] on span "MOD (636) 345-9604 ****NTE ON ALL CALLS IF OVER NTE CONTACT JEFF COSTA 636-399-…" at bounding box center [862, 450] width 328 height 264
copy span "MOD (636) 345-9604"
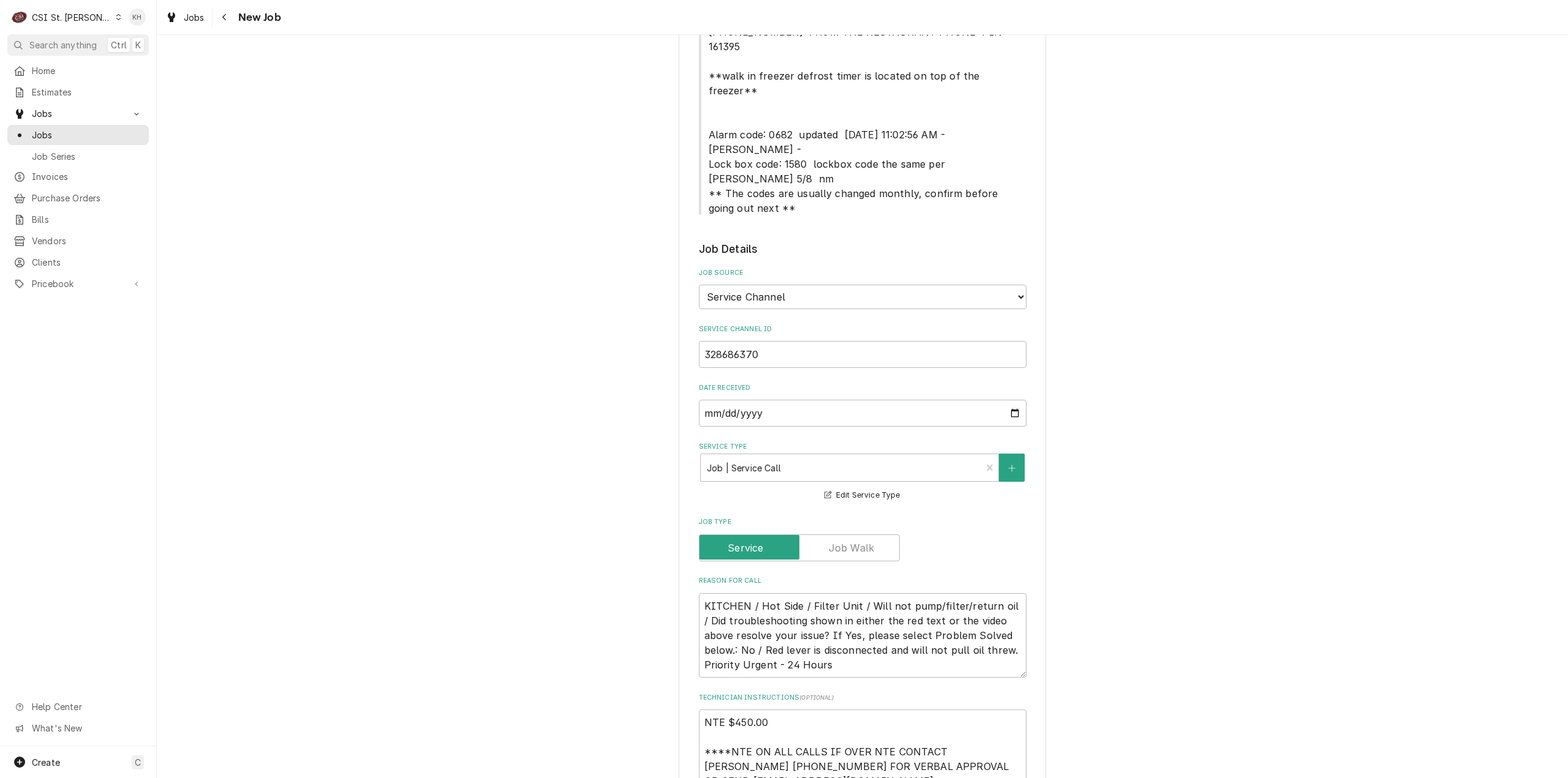
scroll to position [612, 0]
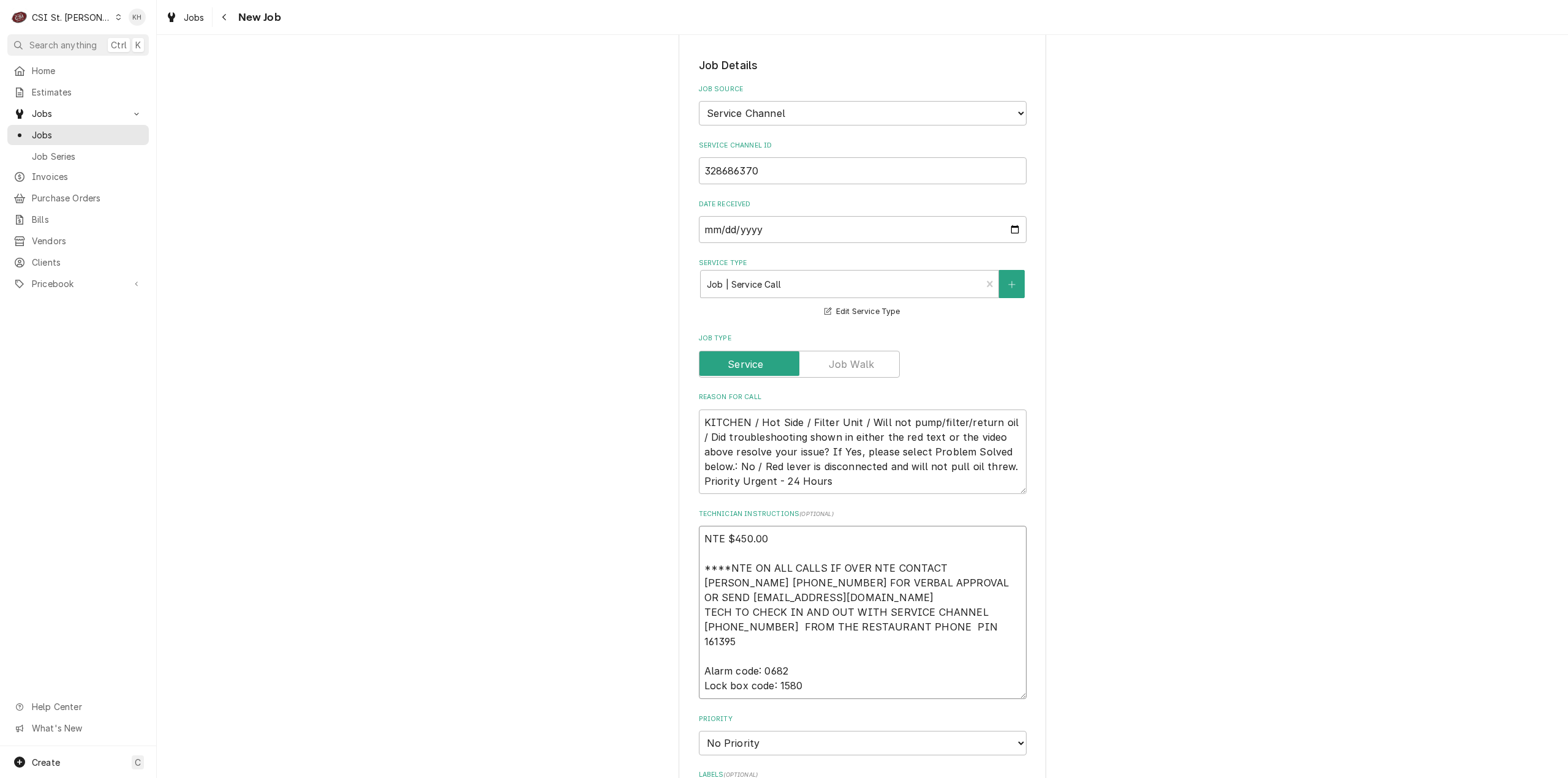
click at [752, 637] on textarea "NTE $450.00 ****NTE ON ALL CALLS IF OVER NTE CONTACT JEFF COSTA 636-399-1299 FO…" at bounding box center [862, 613] width 328 height 174
paste textarea "MOD (636) 345-9604"
type textarea "x"
type textarea "NTE $450.00 ****NTE ON ALL CALLS IF OVER NTE CONTACT JEFF COSTA 636-399-1299 FO…"
type textarea "x"
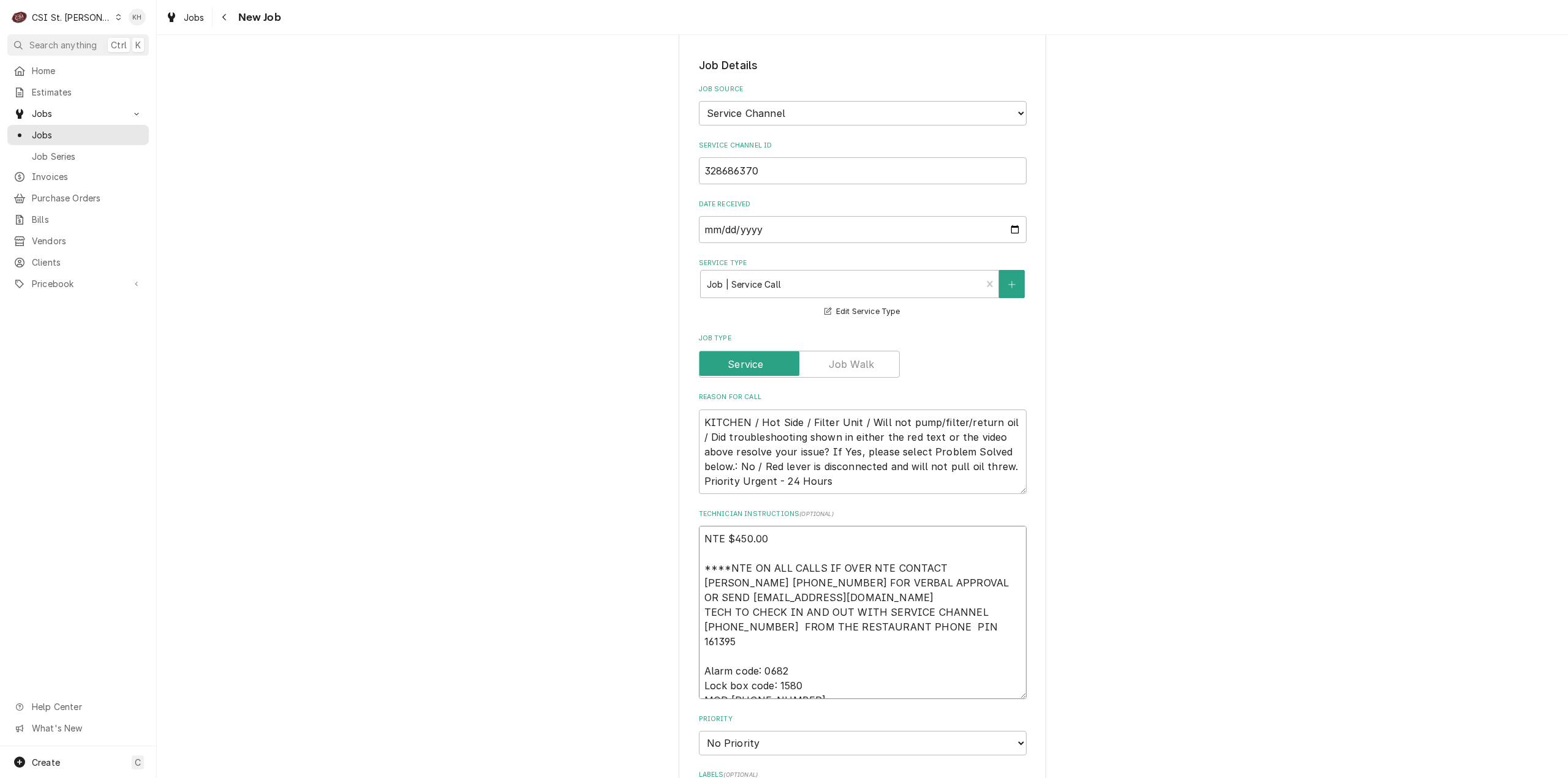
type textarea "NTE $450.00 ****NTE ON ALL CALLS IF OVER NTE CONTACT JEFF COSTA 636-399-1299 FO…"
click at [769, 731] on select "No Priority Urgent High Medium Low" at bounding box center [862, 743] width 328 height 25
select select "3"
click at [698, 731] on select "No Priority Urgent High Medium Low" at bounding box center [862, 743] width 328 height 25
type textarea "x"
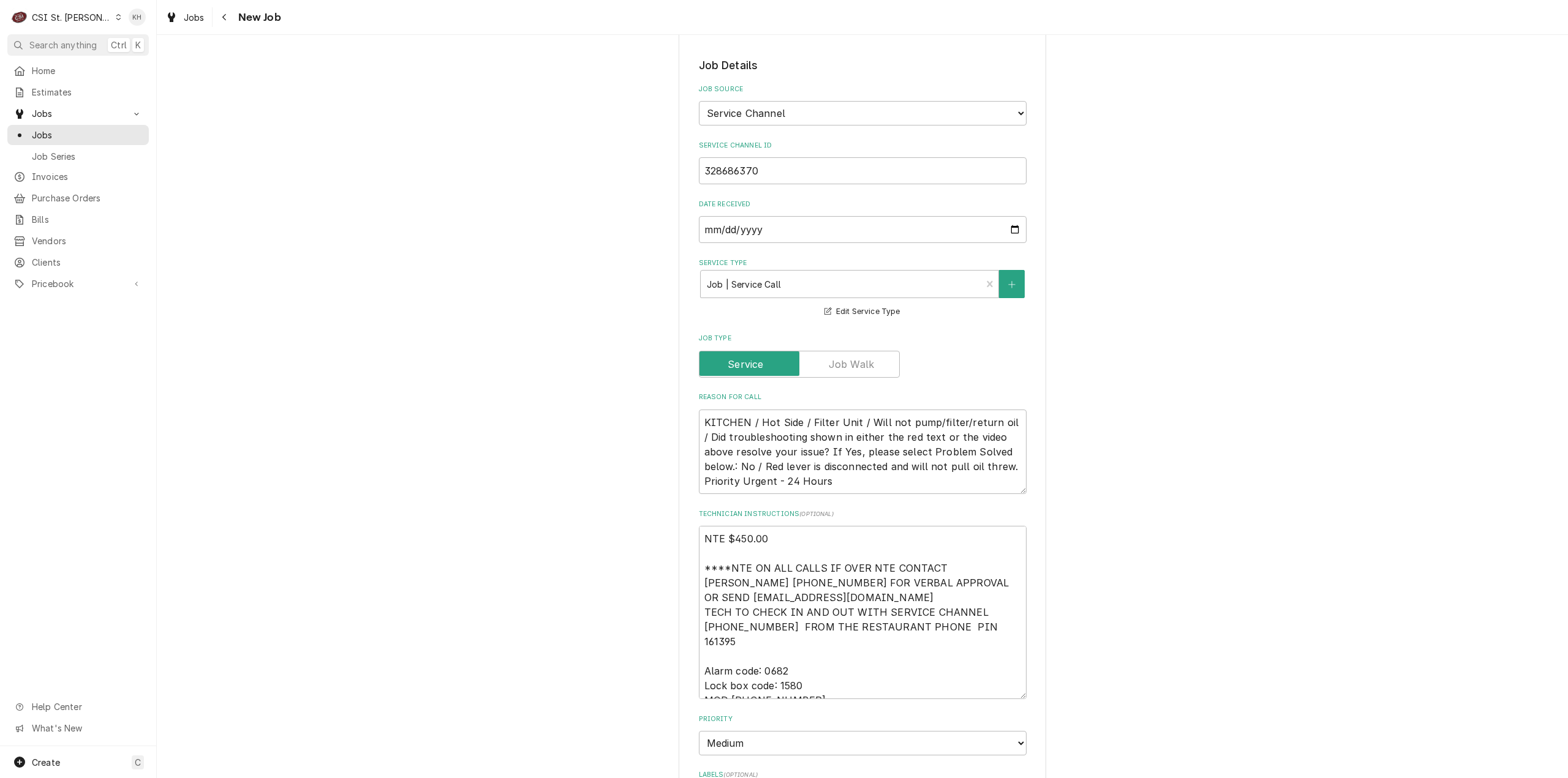
type input "cook"
type textarea "x"
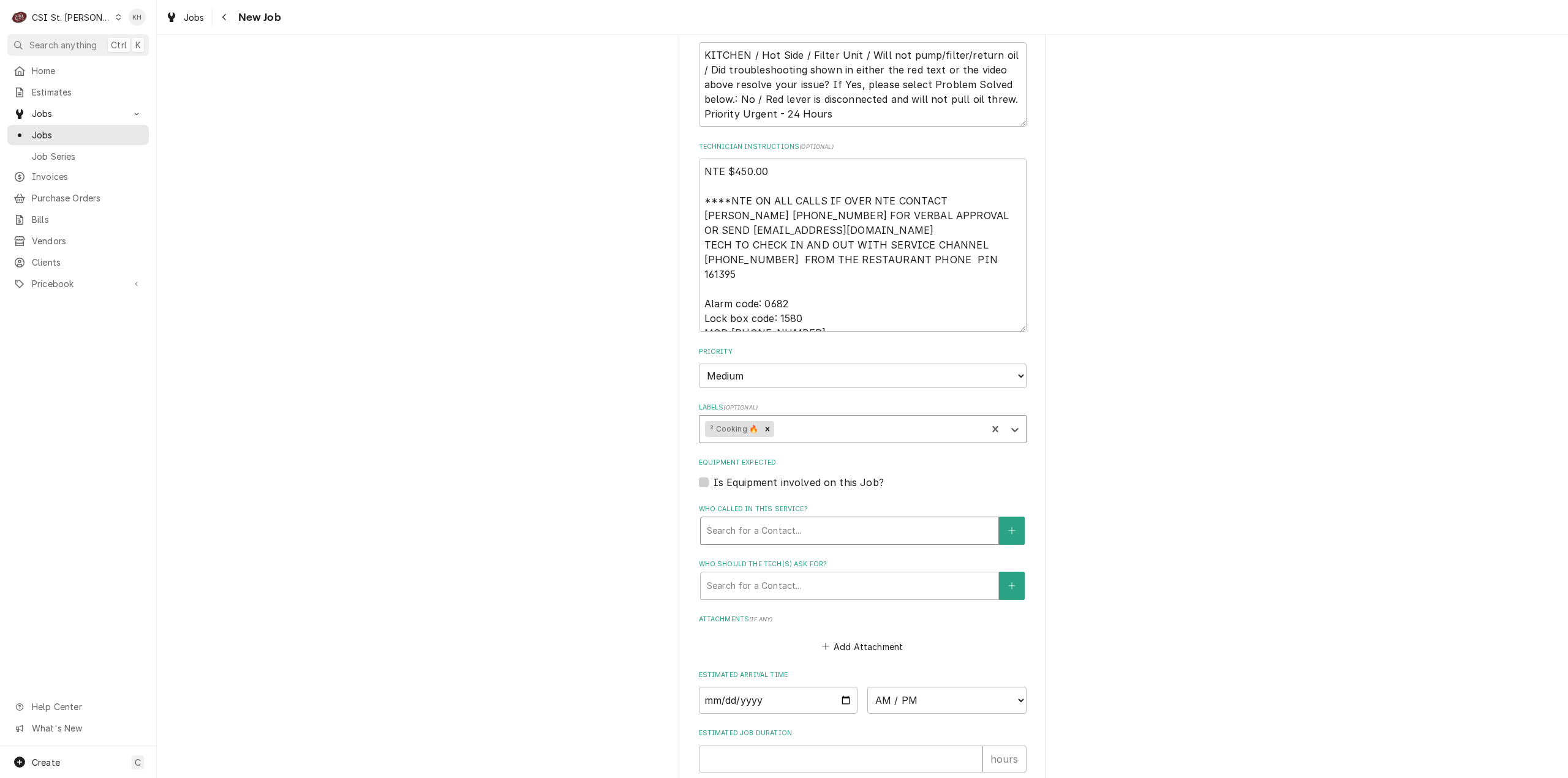
scroll to position [1191, 0]
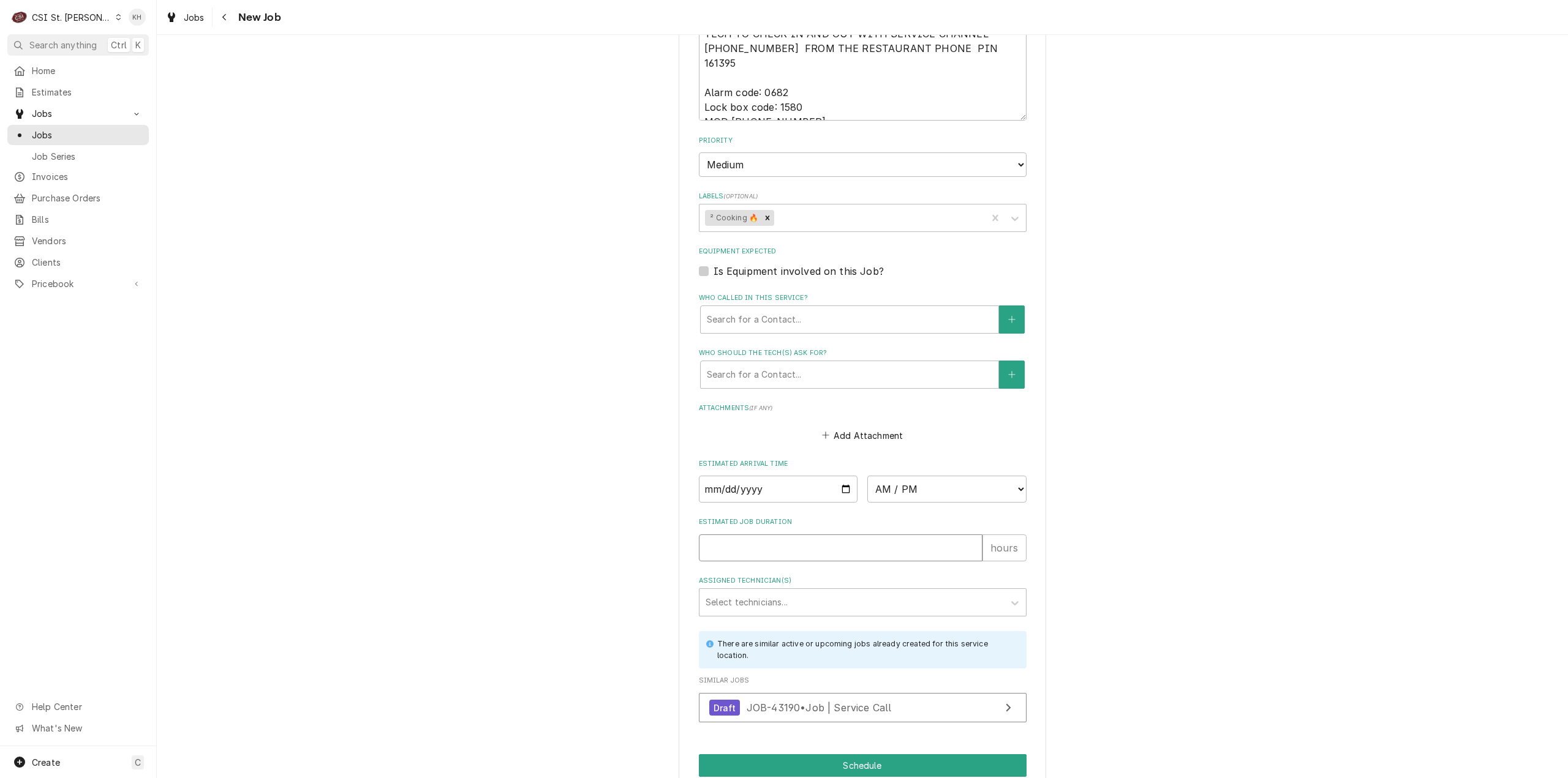
click at [745, 535] on input "Estimated Job Duration" at bounding box center [840, 548] width 284 height 27
type textarea "x"
type input "2"
type textarea "x"
type input "2"
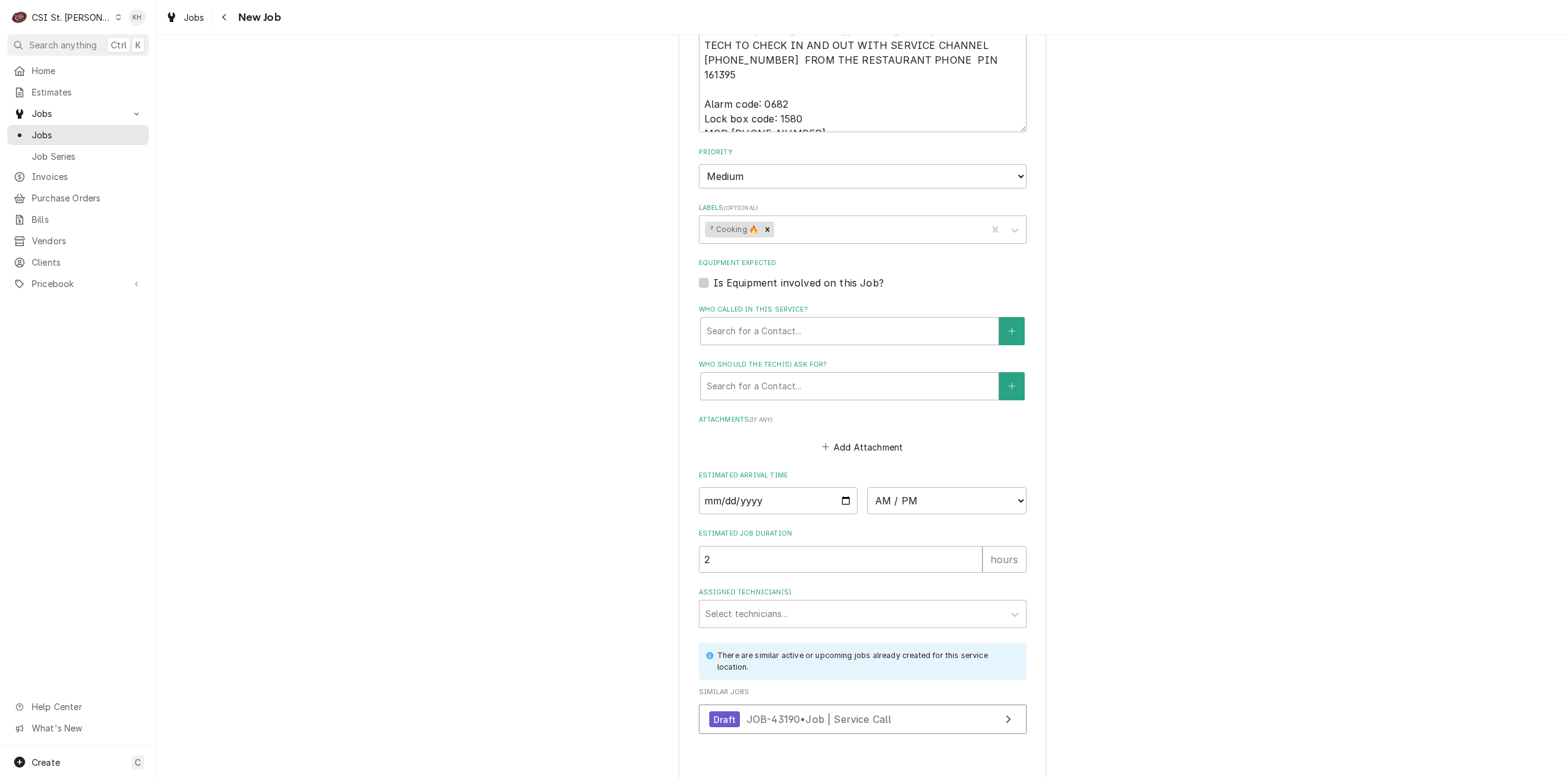
type textarea "x"
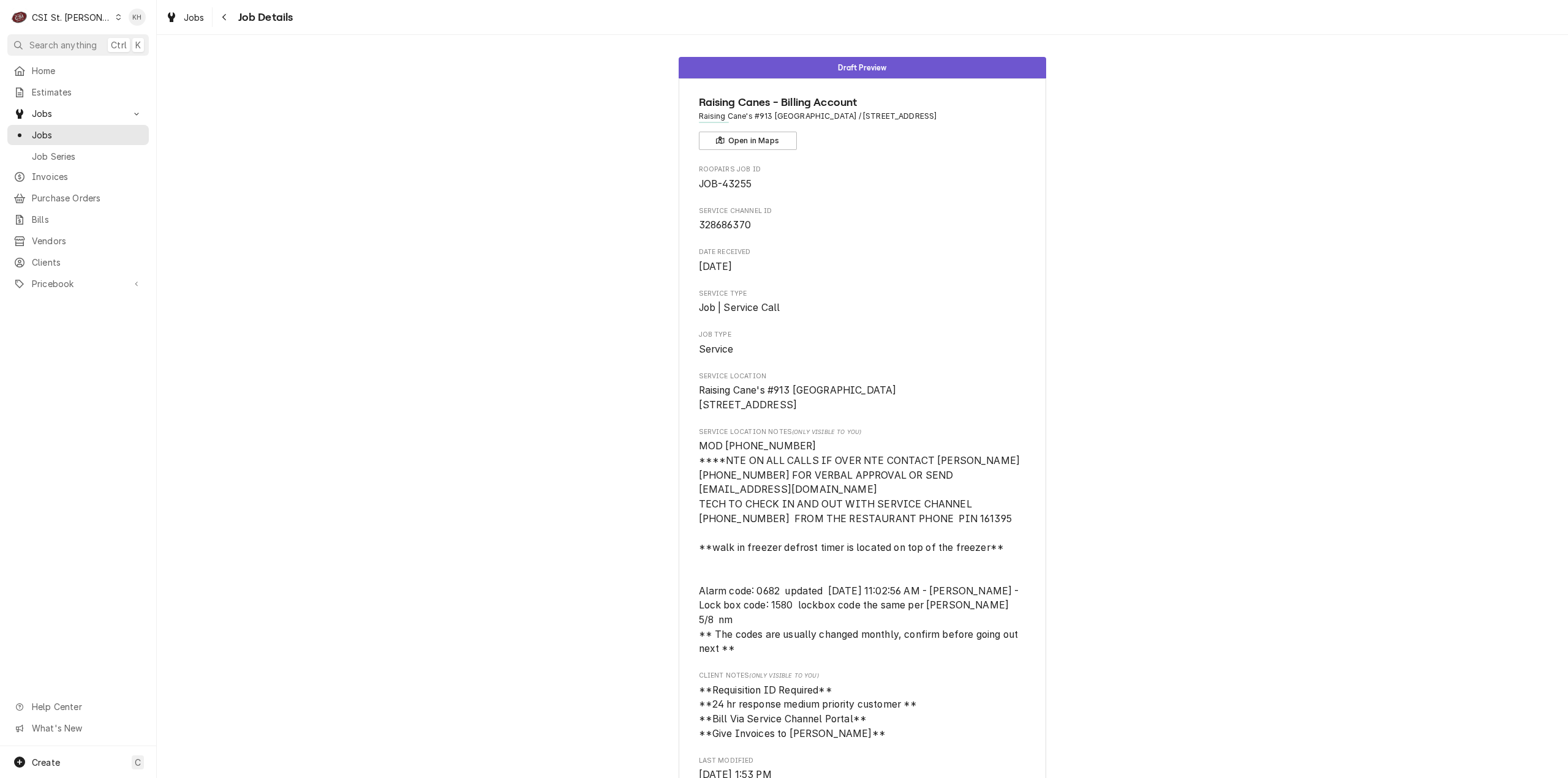
click at [373, 274] on div "Draft Preview Raising Canes - Billing Account Raising Cane's #913 [GEOGRAPHIC_D…" at bounding box center [862, 717] width 1411 height 1338
click at [74, 90] on span "Estimates" at bounding box center [87, 92] width 111 height 13
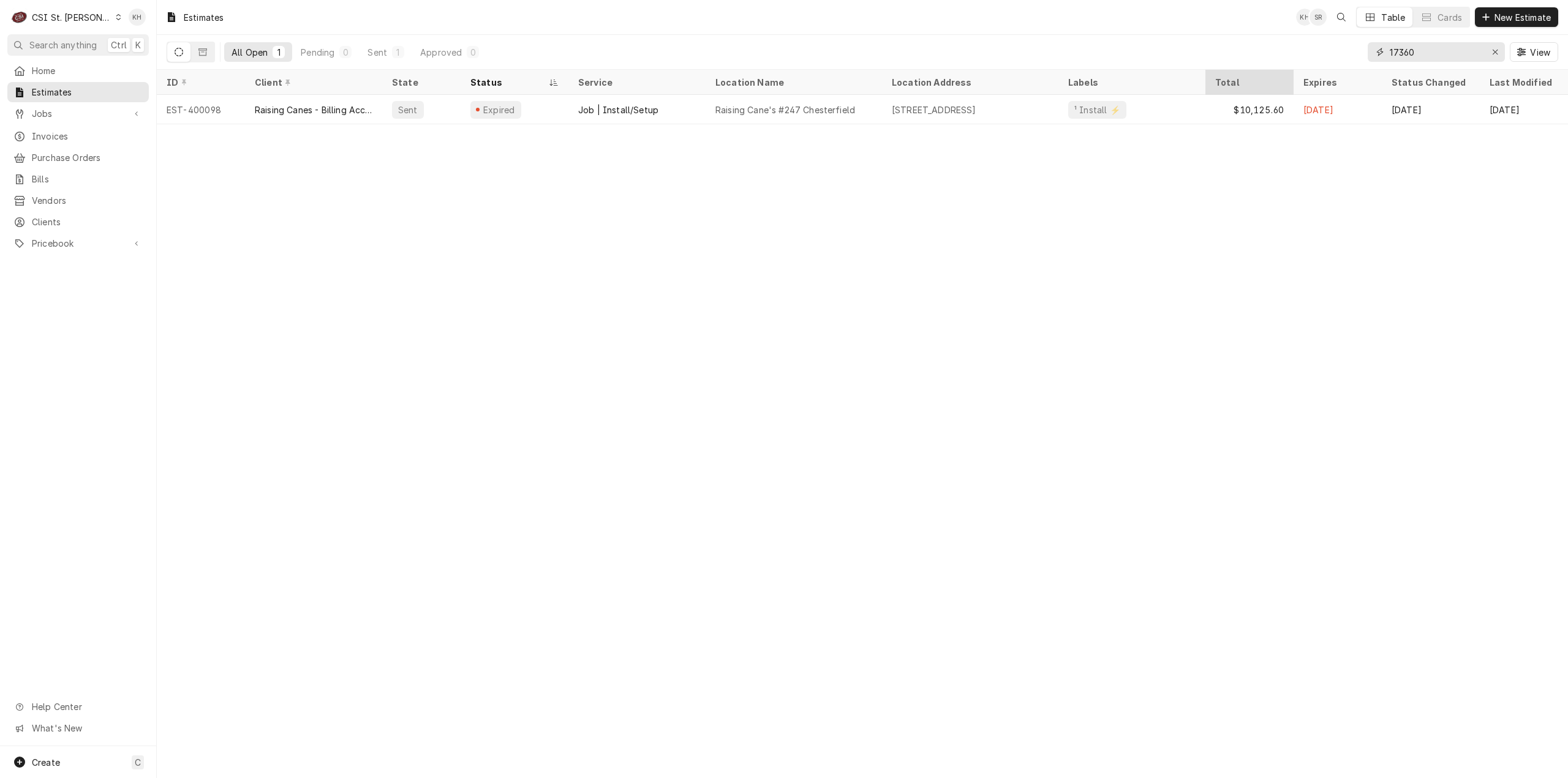
drag, startPoint x: 1444, startPoint y: 54, endPoint x: 1235, endPoint y: 70, distance: 209.6
click at [1235, 70] on div "Estimates [PERSON_NAME] Table Cards New Estimate All Open 1 Pending 0 Sent 1 Ap…" at bounding box center [862, 389] width 1411 height 778
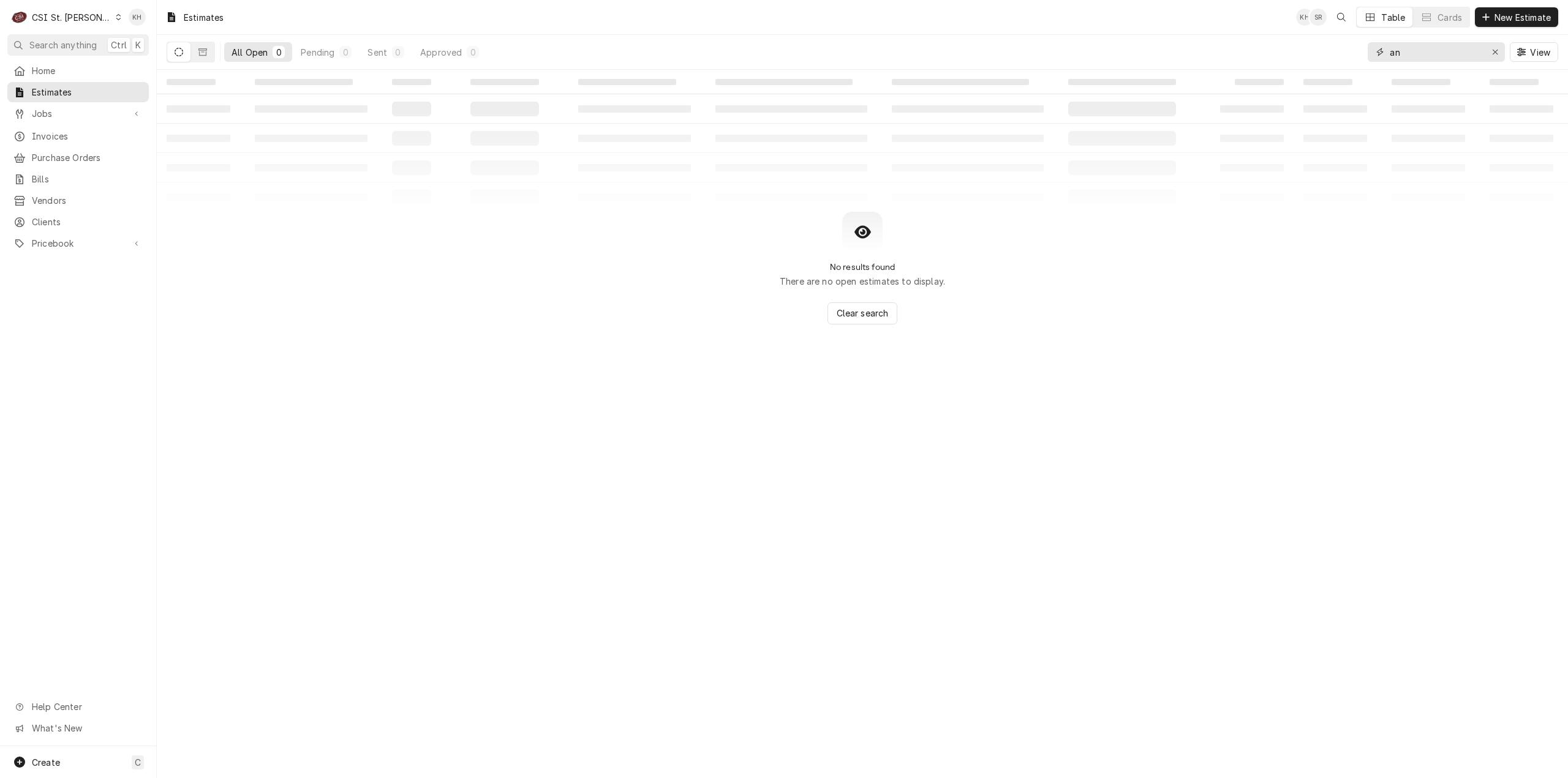
type input "a"
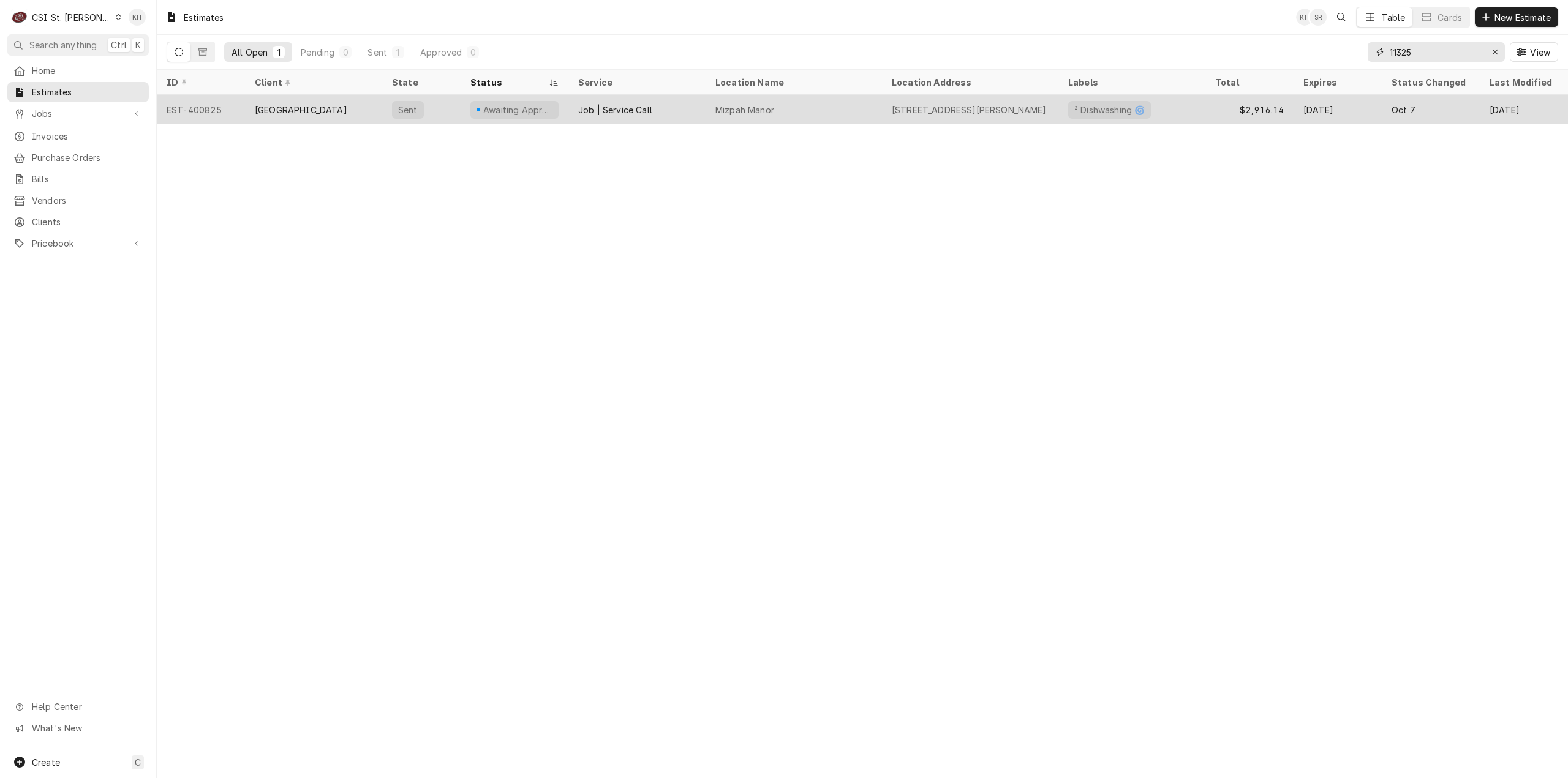
type input "11325"
click at [836, 111] on div "Mizpah Manor" at bounding box center [794, 109] width 177 height 29
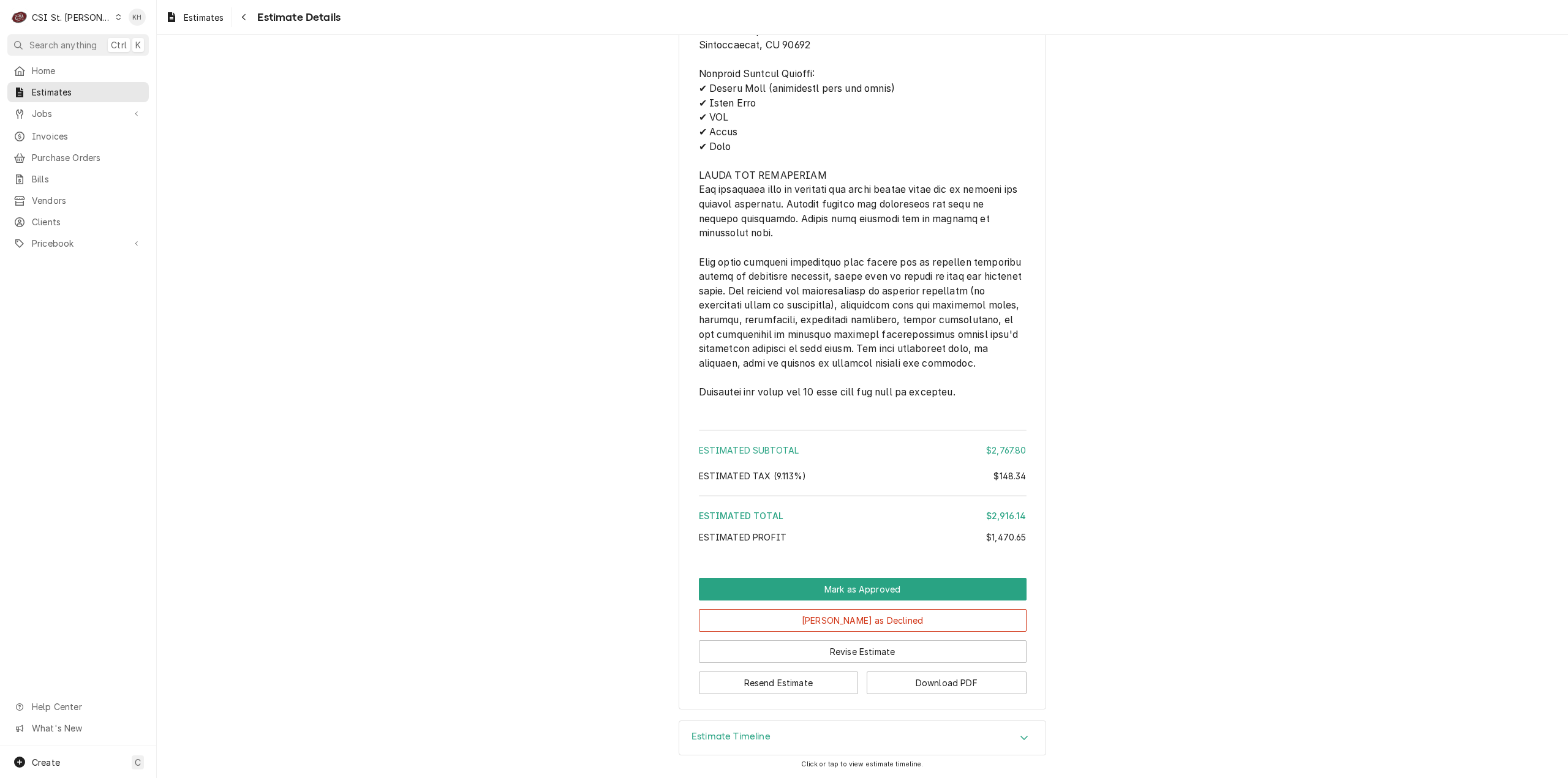
click at [769, 732] on div "Estimate Timeline" at bounding box center [862, 738] width 366 height 34
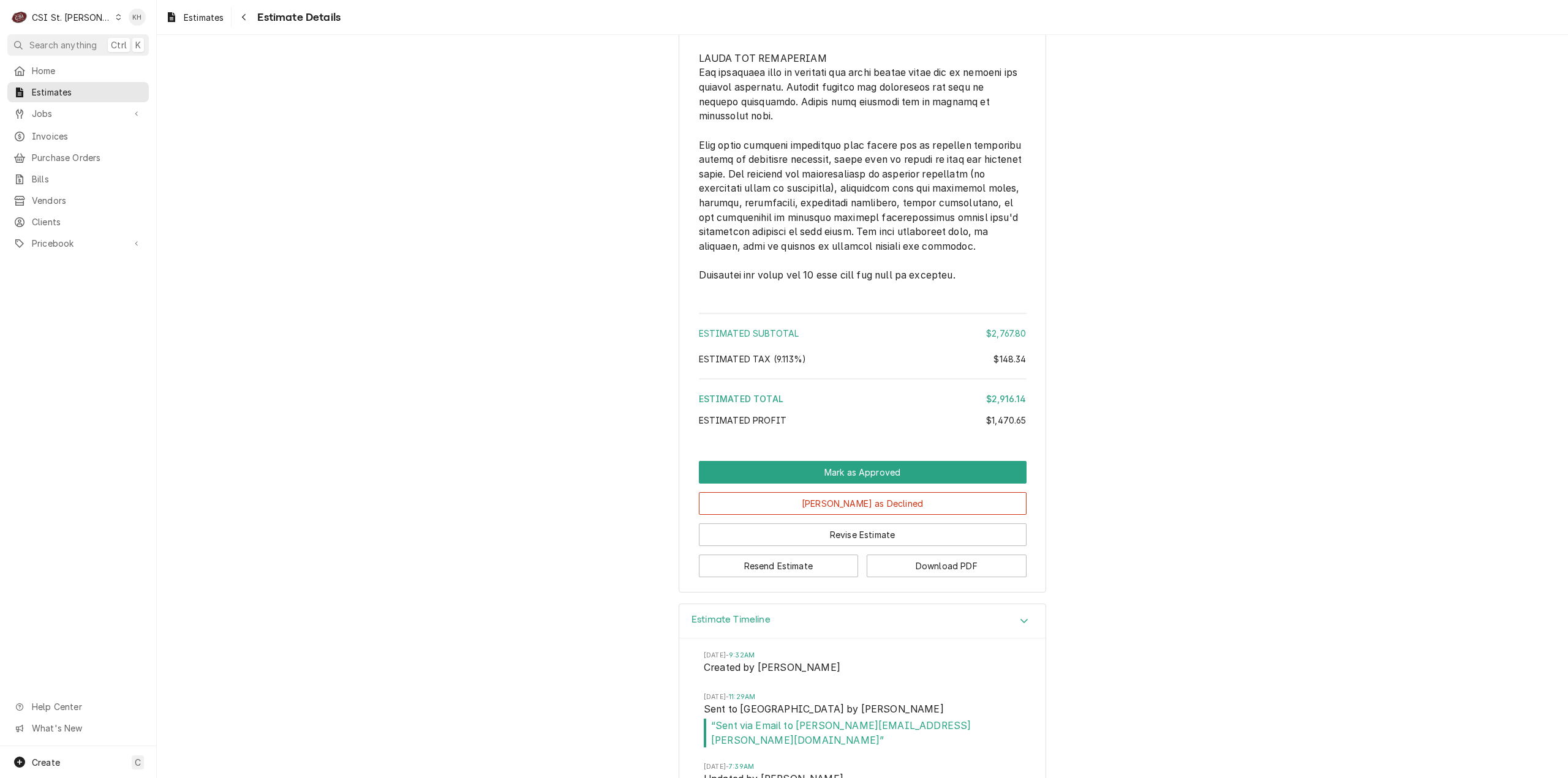
scroll to position [2594, 0]
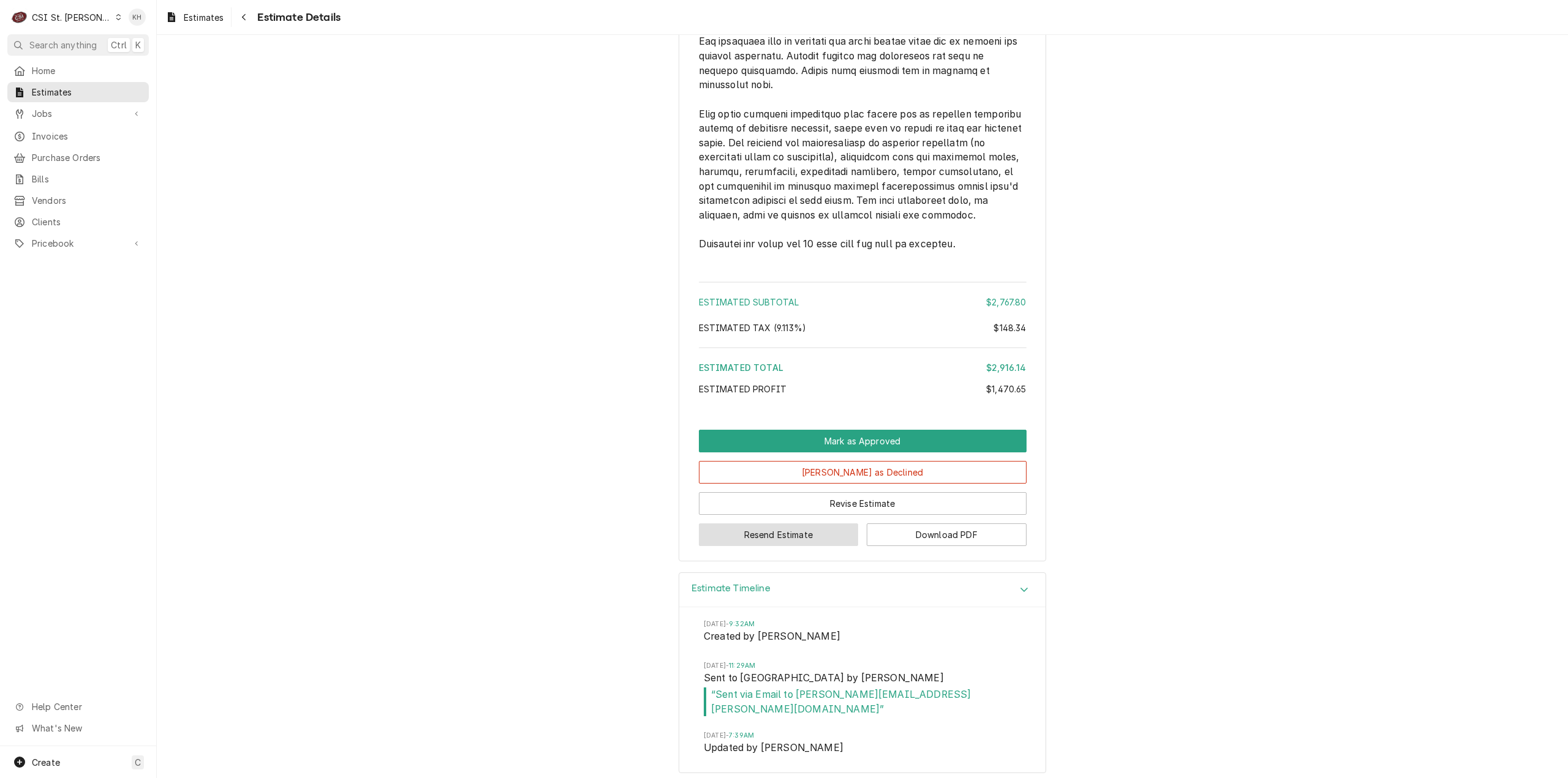
click at [794, 539] on button "Resend Estimate" at bounding box center [778, 534] width 160 height 22
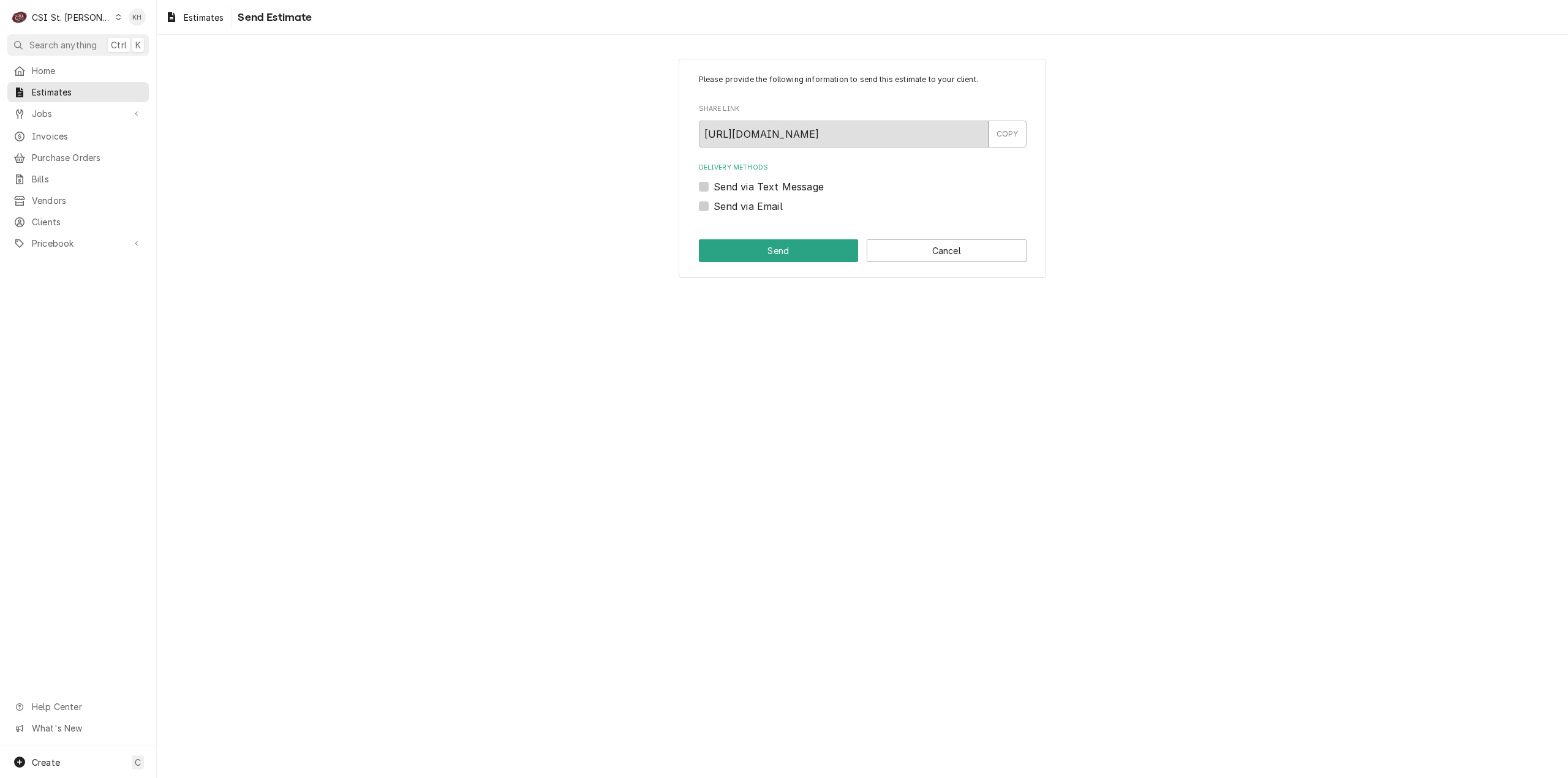
click at [713, 210] on label "Send via Email" at bounding box center [747, 206] width 69 height 15
click at [713, 210] on input "Send via Email" at bounding box center [877, 212] width 328 height 27
checkbox input "true"
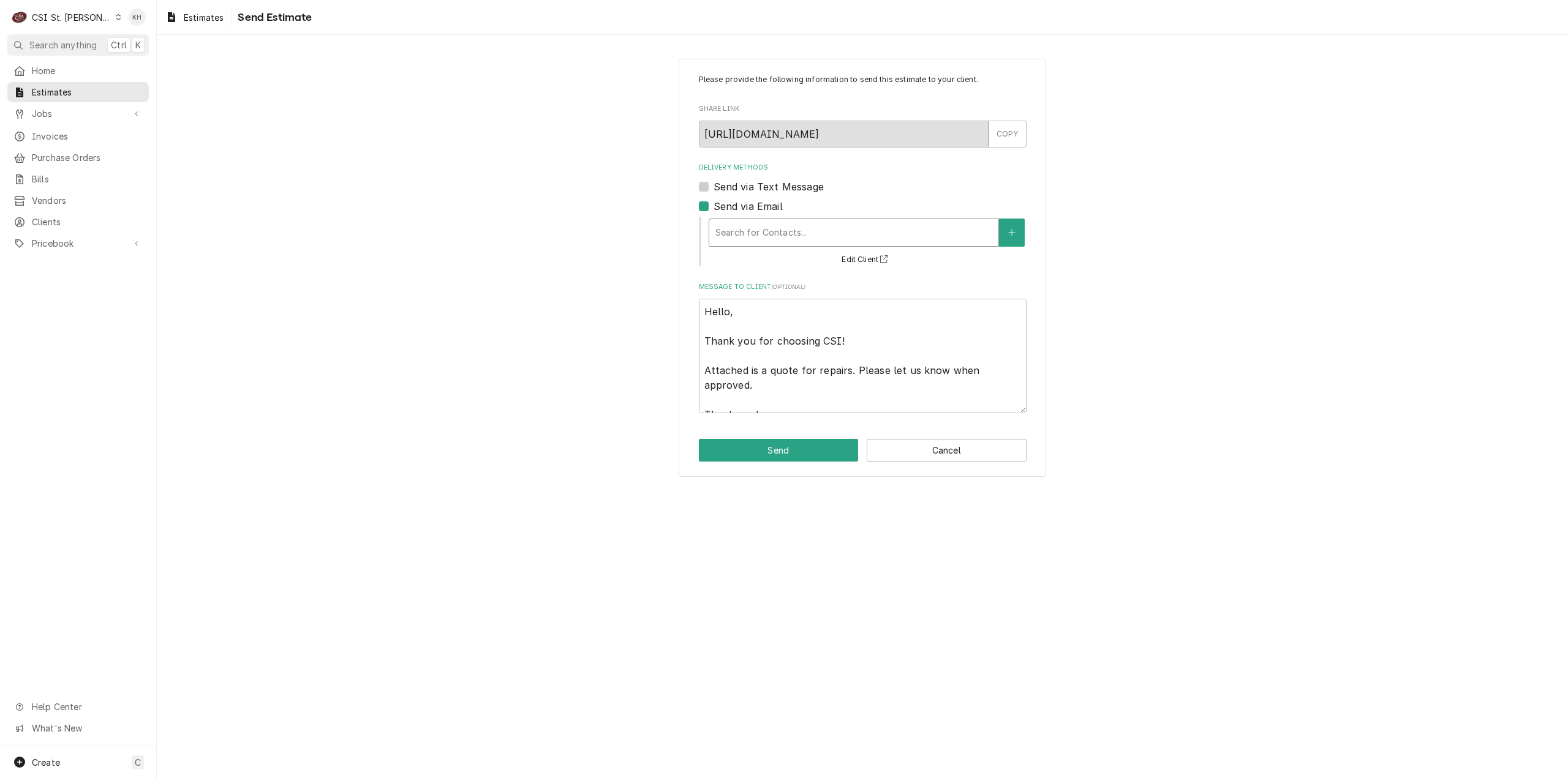
click at [956, 222] on div "Delivery Methods" at bounding box center [853, 232] width 277 height 22
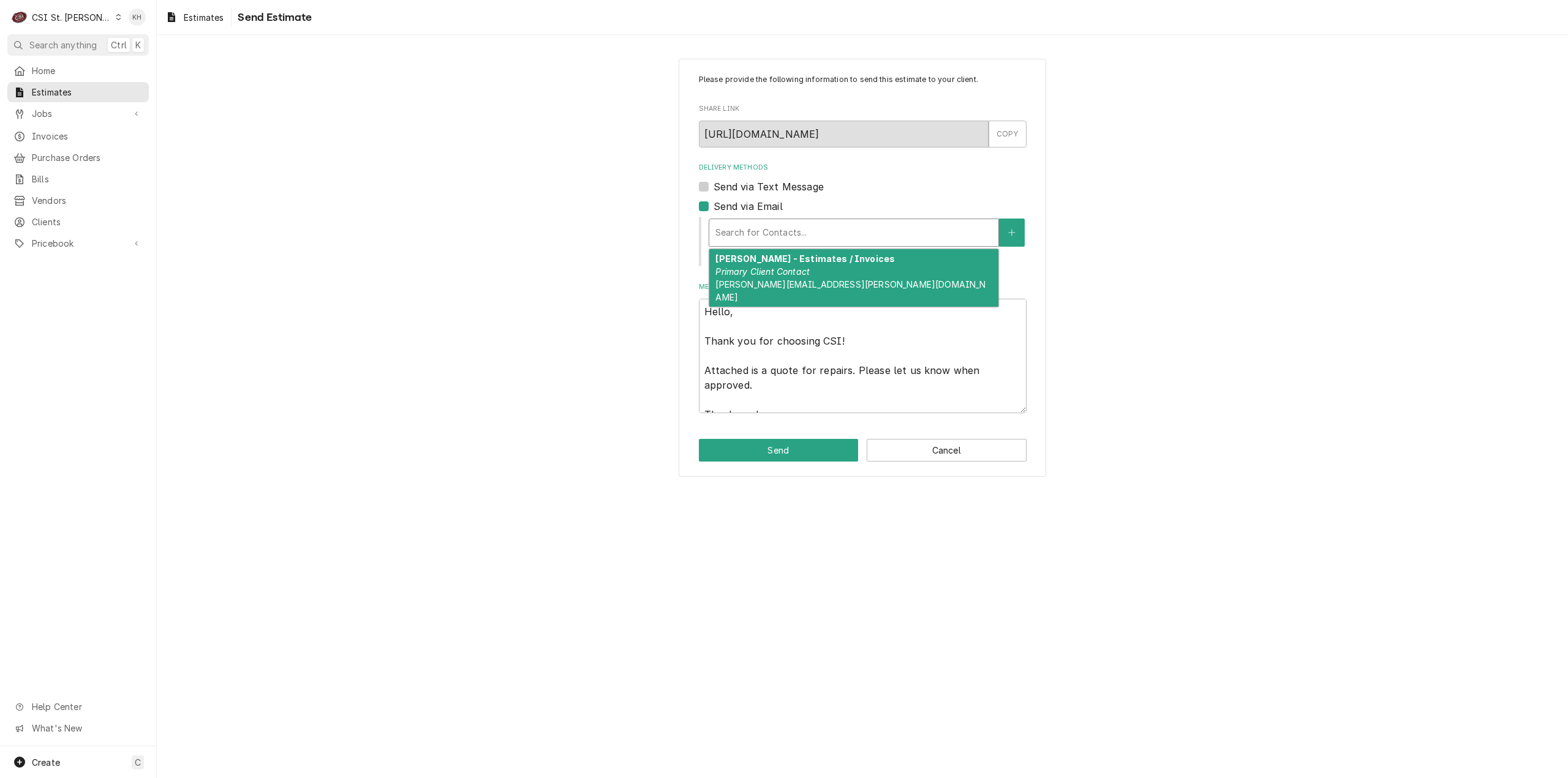
click at [879, 273] on div "[PERSON_NAME] - Estimates / Invoices Primary Client Contact [PERSON_NAME][EMAIL…" at bounding box center [853, 278] width 289 height 57
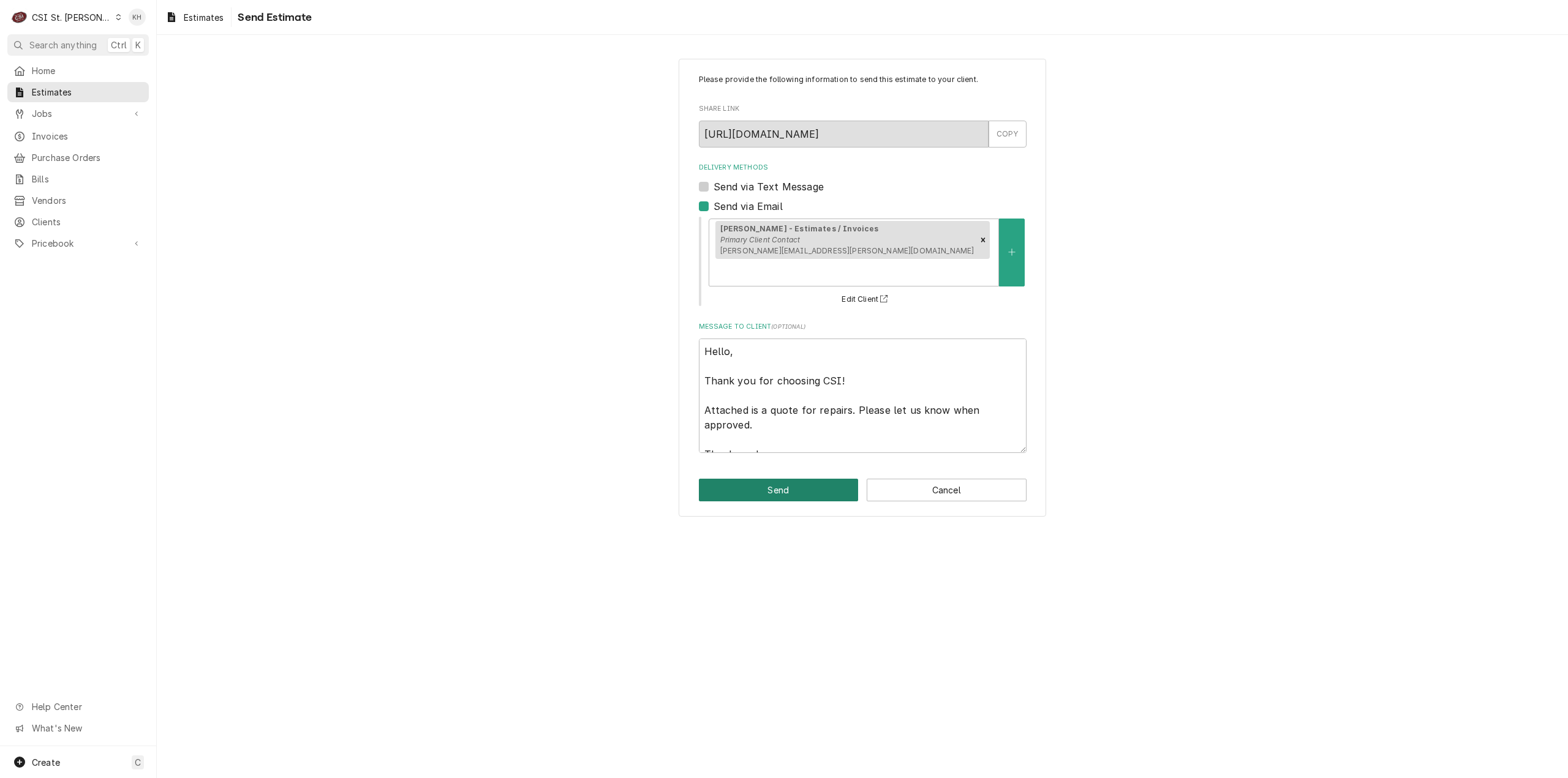
click at [808, 479] on button "Send" at bounding box center [778, 490] width 160 height 22
type textarea "x"
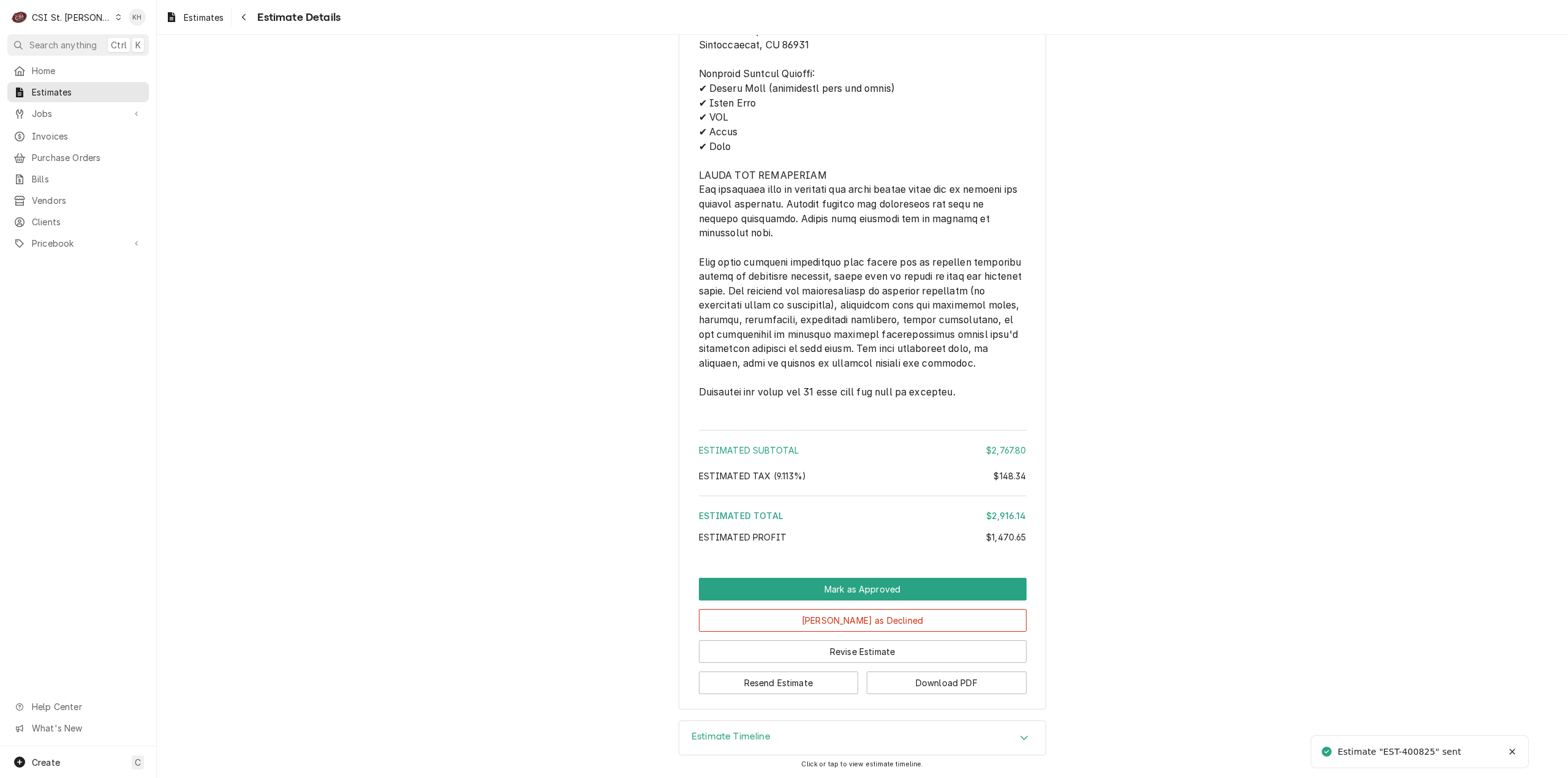
click at [774, 736] on div "Estimate Timeline" at bounding box center [862, 738] width 366 height 34
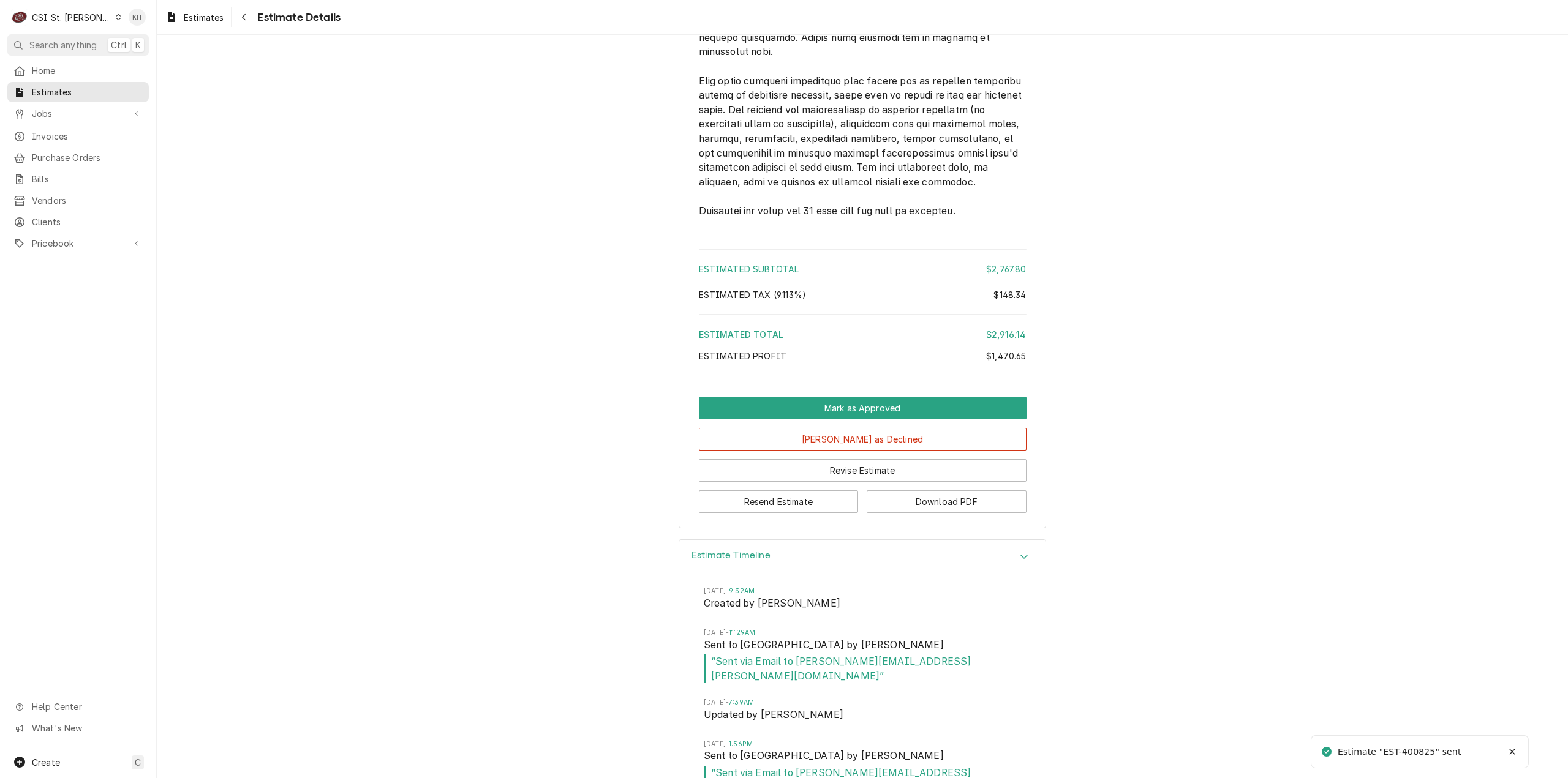
scroll to position [2649, 0]
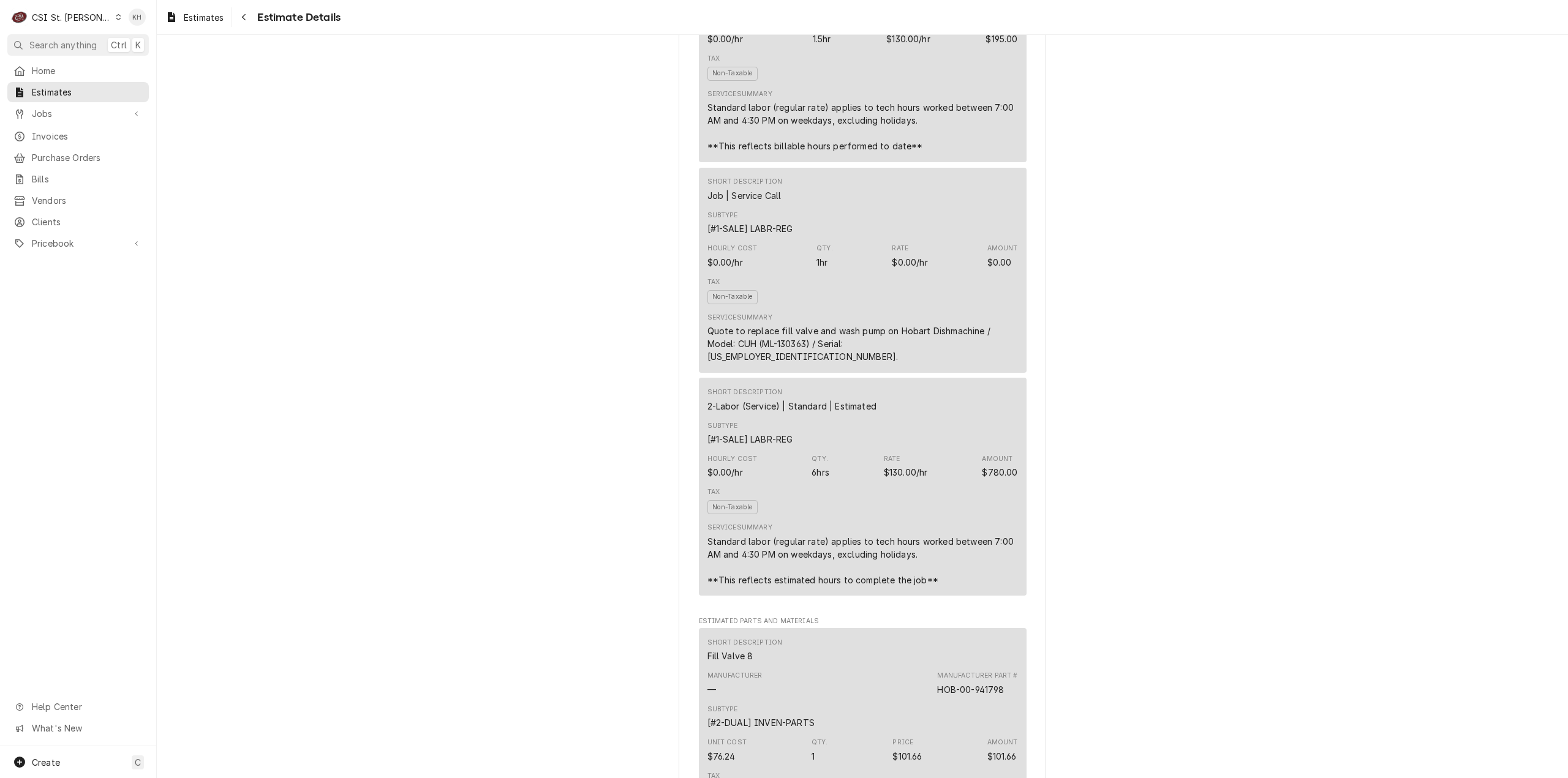
scroll to position [751, 0]
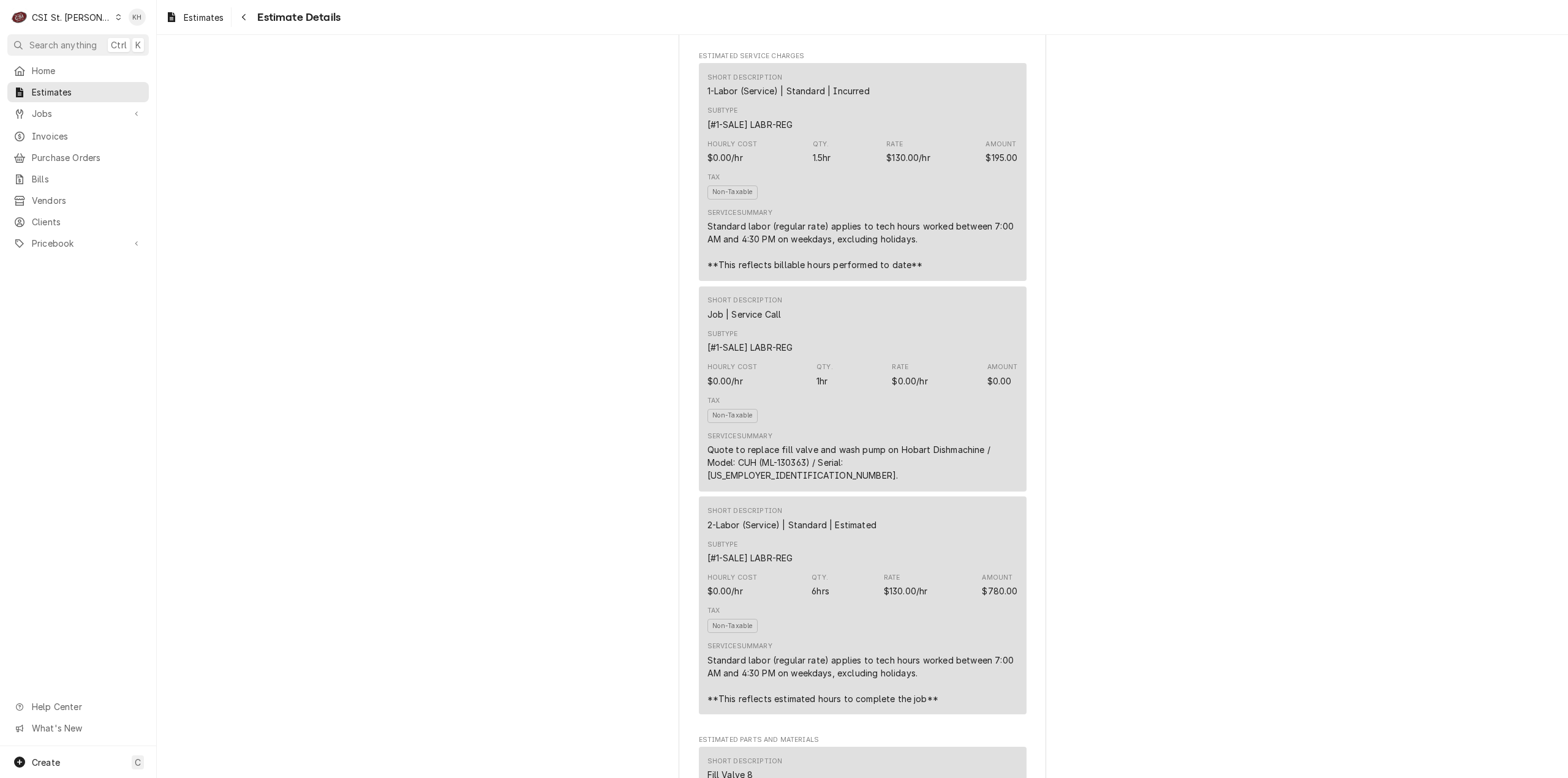
click at [74, 16] on div "CSI St. Louis" at bounding box center [71, 17] width 80 height 13
click at [160, 33] on div "CSI [US_STATE][GEOGRAPHIC_DATA]" at bounding box center [188, 24] width 174 height 20
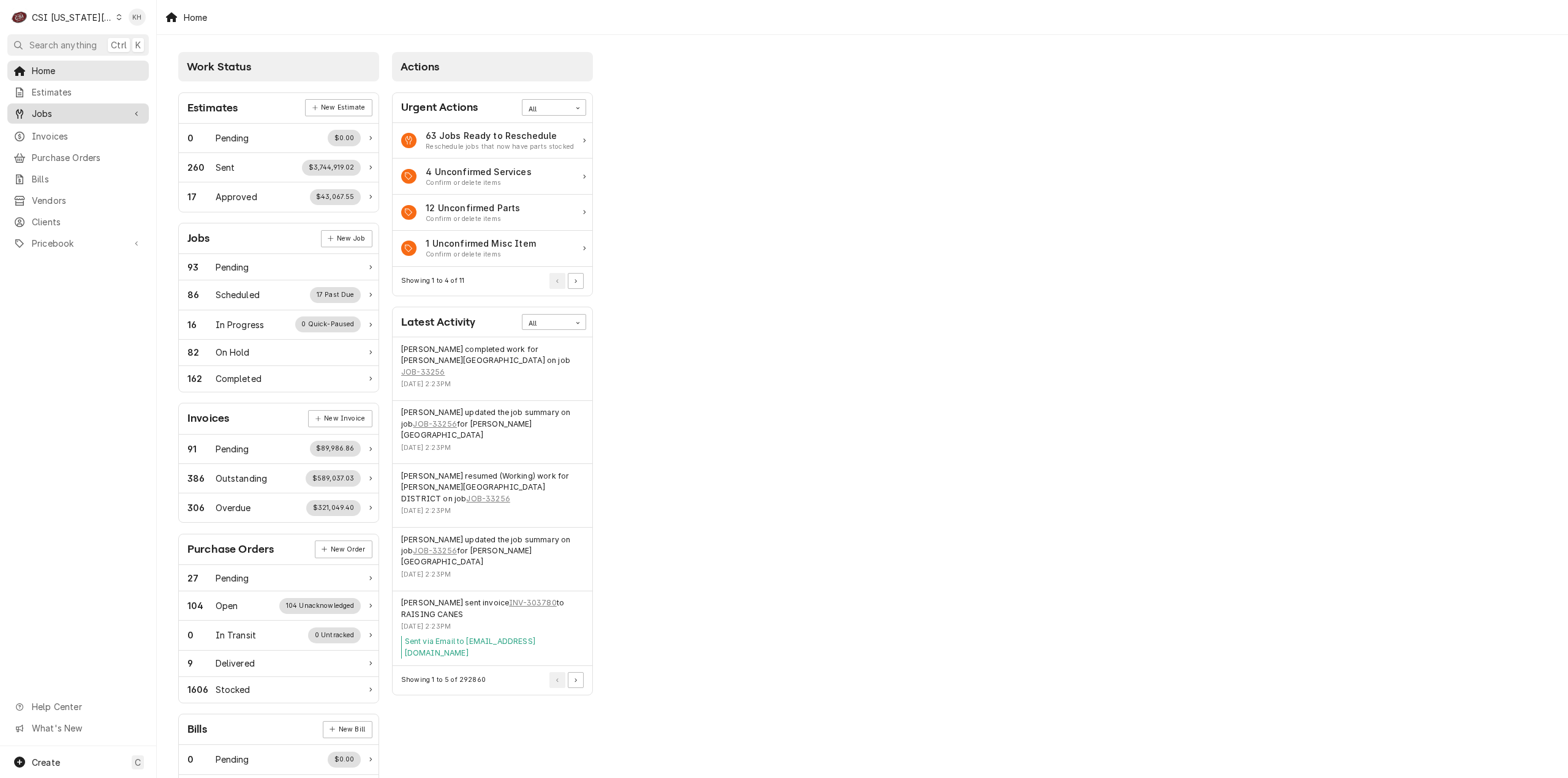
click at [60, 109] on span "Jobs" at bounding box center [78, 113] width 92 height 13
click at [66, 133] on span "Jobs" at bounding box center [87, 135] width 111 height 13
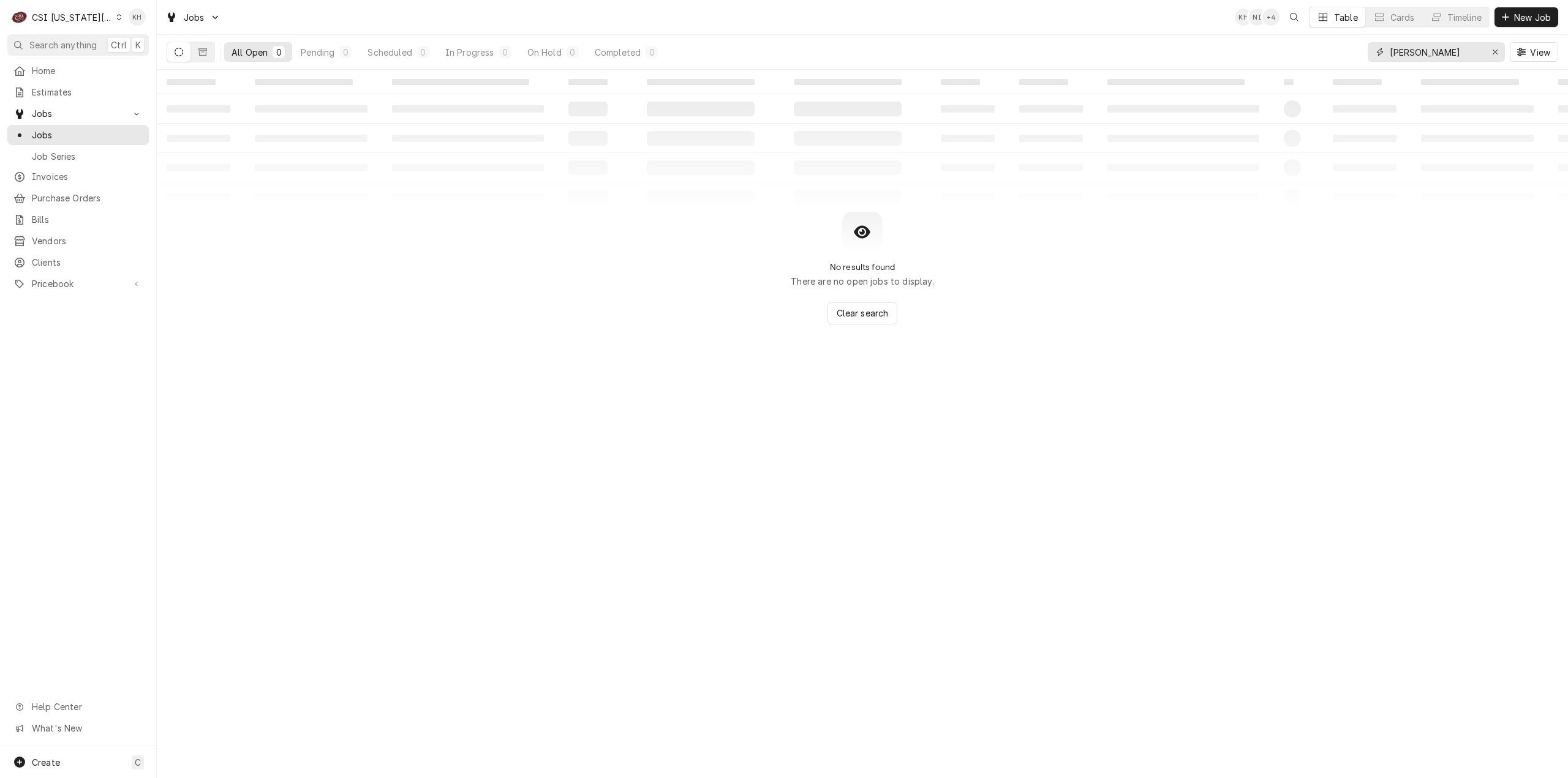
drag, startPoint x: 1428, startPoint y: 57, endPoint x: 1276, endPoint y: 63, distance: 152.1
click at [1296, 70] on div "Jobs KH NI + 4 Table Cards Timeline New Job All Open 0 Pending 0 Scheduled 0 In…" at bounding box center [862, 389] width 1411 height 778
drag, startPoint x: 1445, startPoint y: 50, endPoint x: 1270, endPoint y: 50, distance: 175.0
click at [1295, 58] on div "All Open 0 Pending 0 Scheduled 0 In Progress 0 On Hold 0 Completed 0 227189 View" at bounding box center [862, 52] width 1391 height 34
paste input "521 MAIN ST"
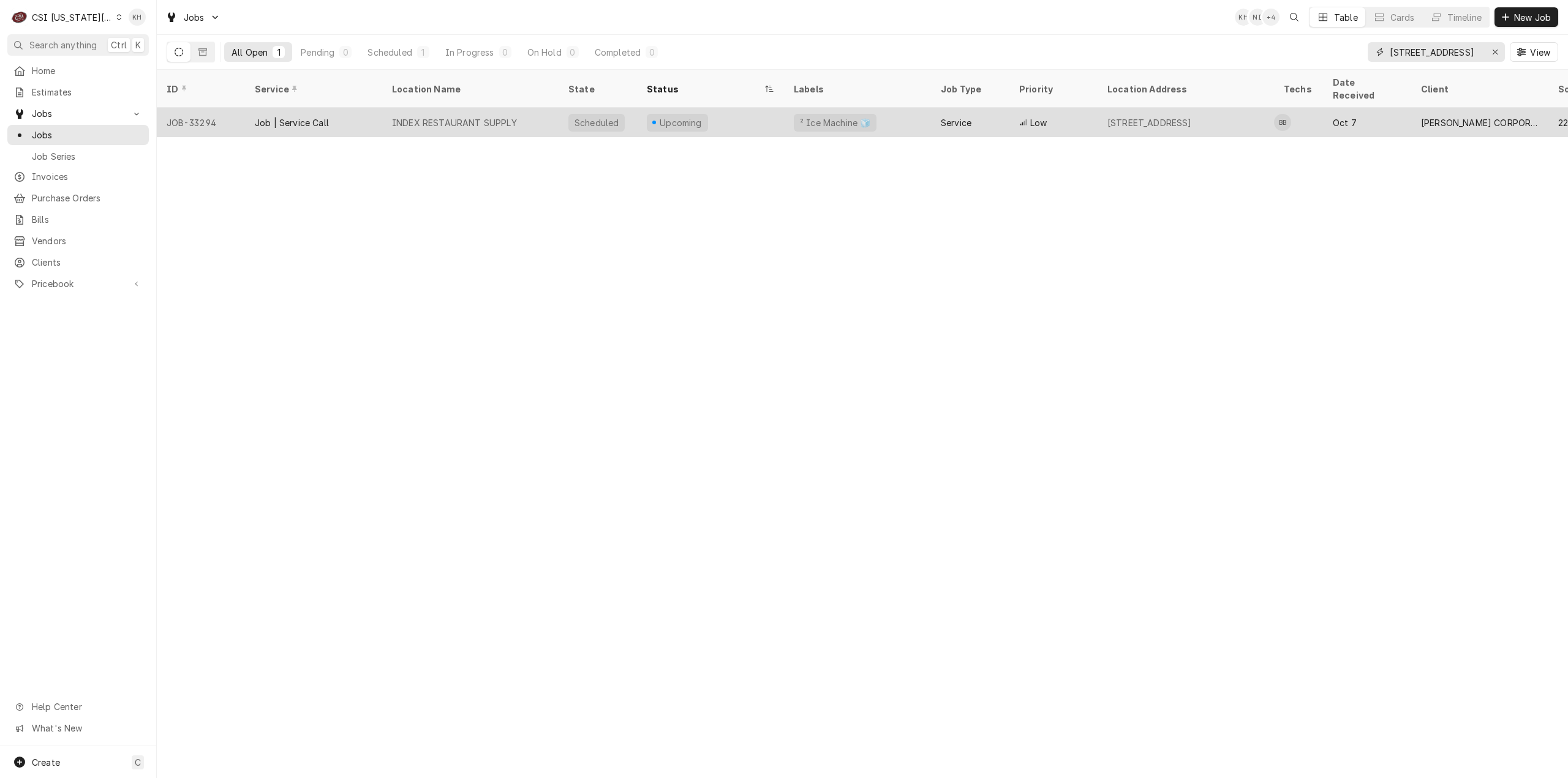
type input "521 MAIN ST"
click at [503, 116] on div "INDEX RESTAURANT SUPPLY" at bounding box center [454, 122] width 125 height 13
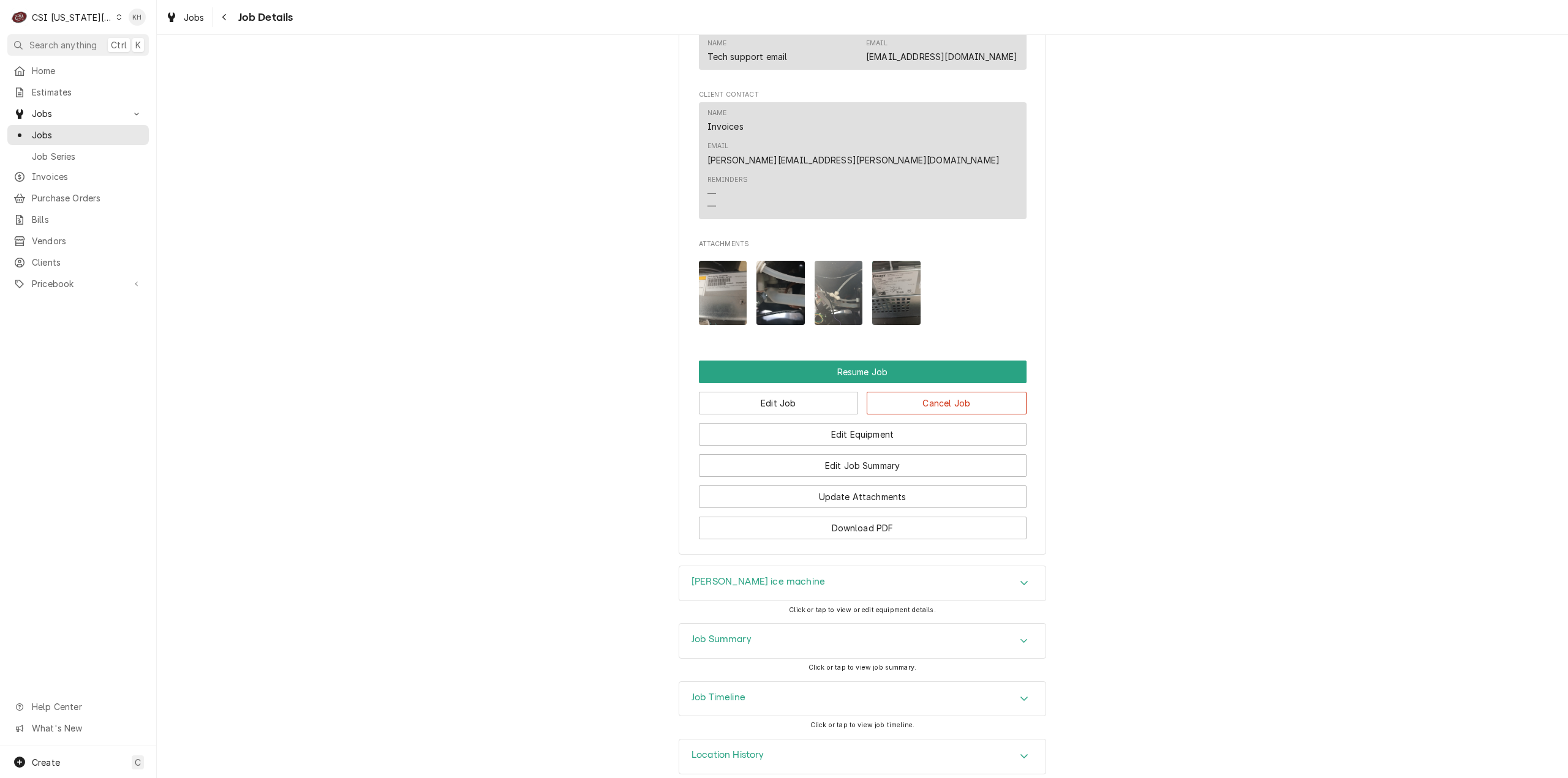
click at [767, 682] on div "Job Timeline" at bounding box center [862, 699] width 366 height 34
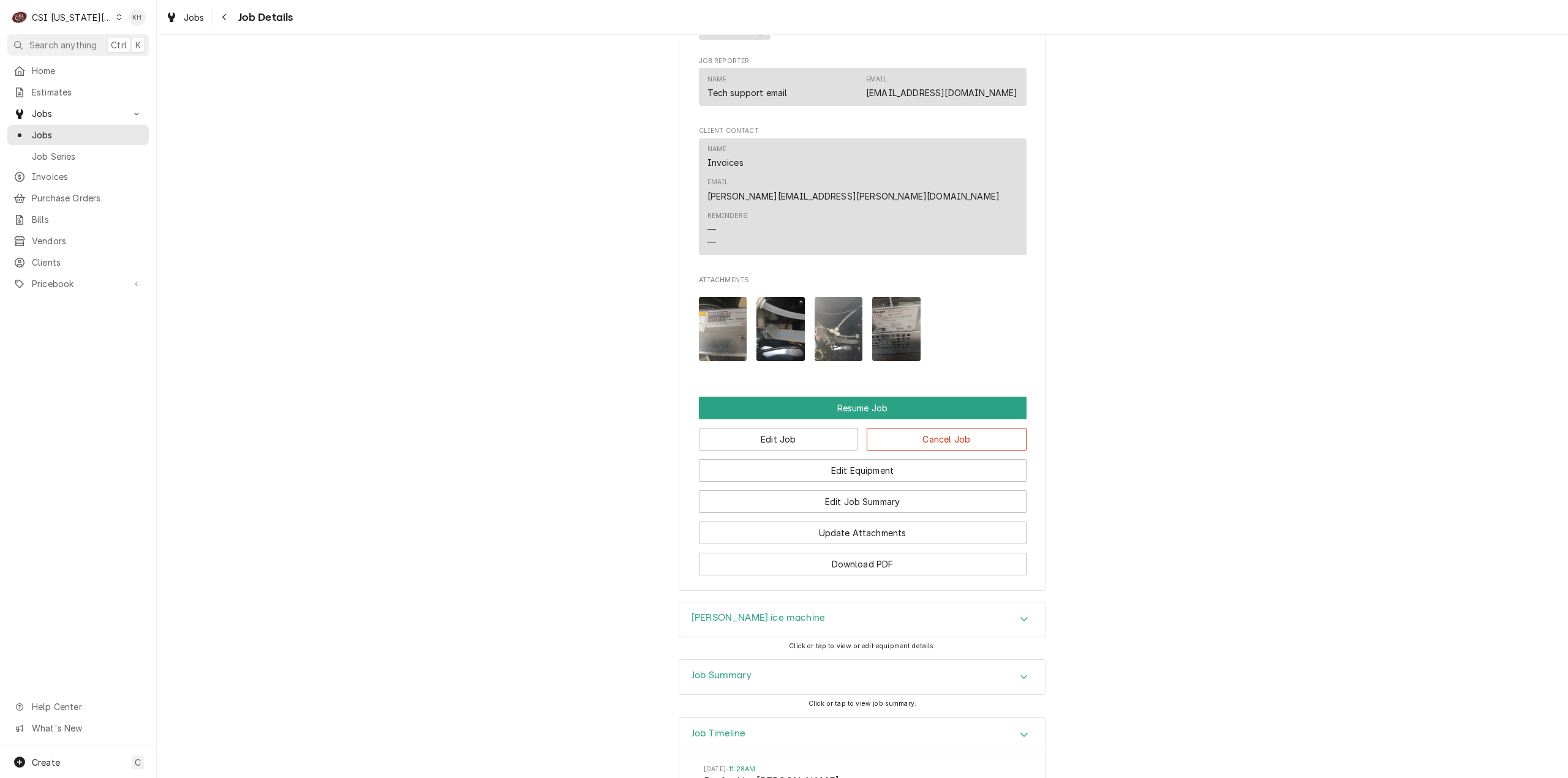
click at [757, 660] on div "Job Summary" at bounding box center [862, 677] width 366 height 34
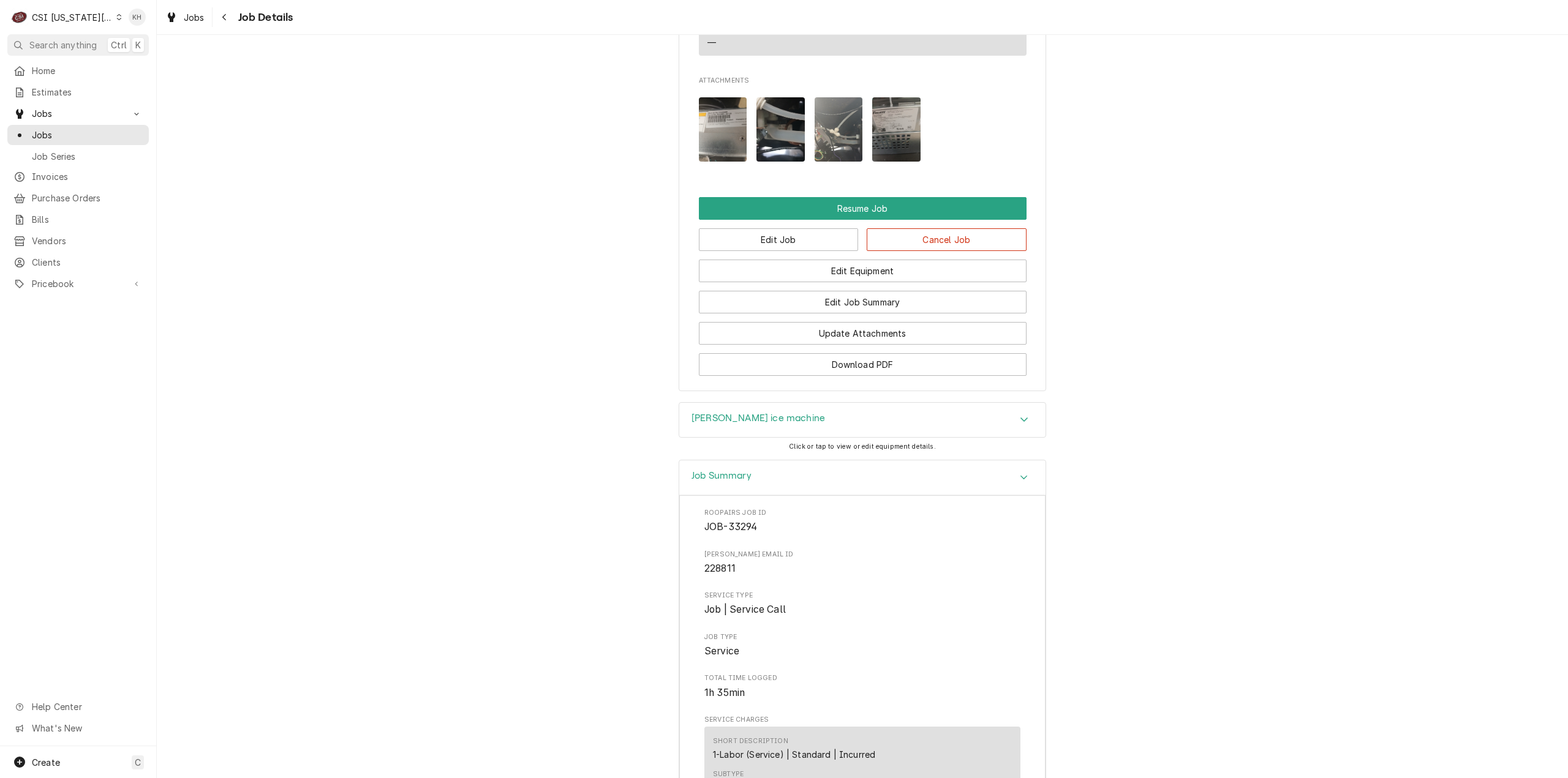
scroll to position [2528, 0]
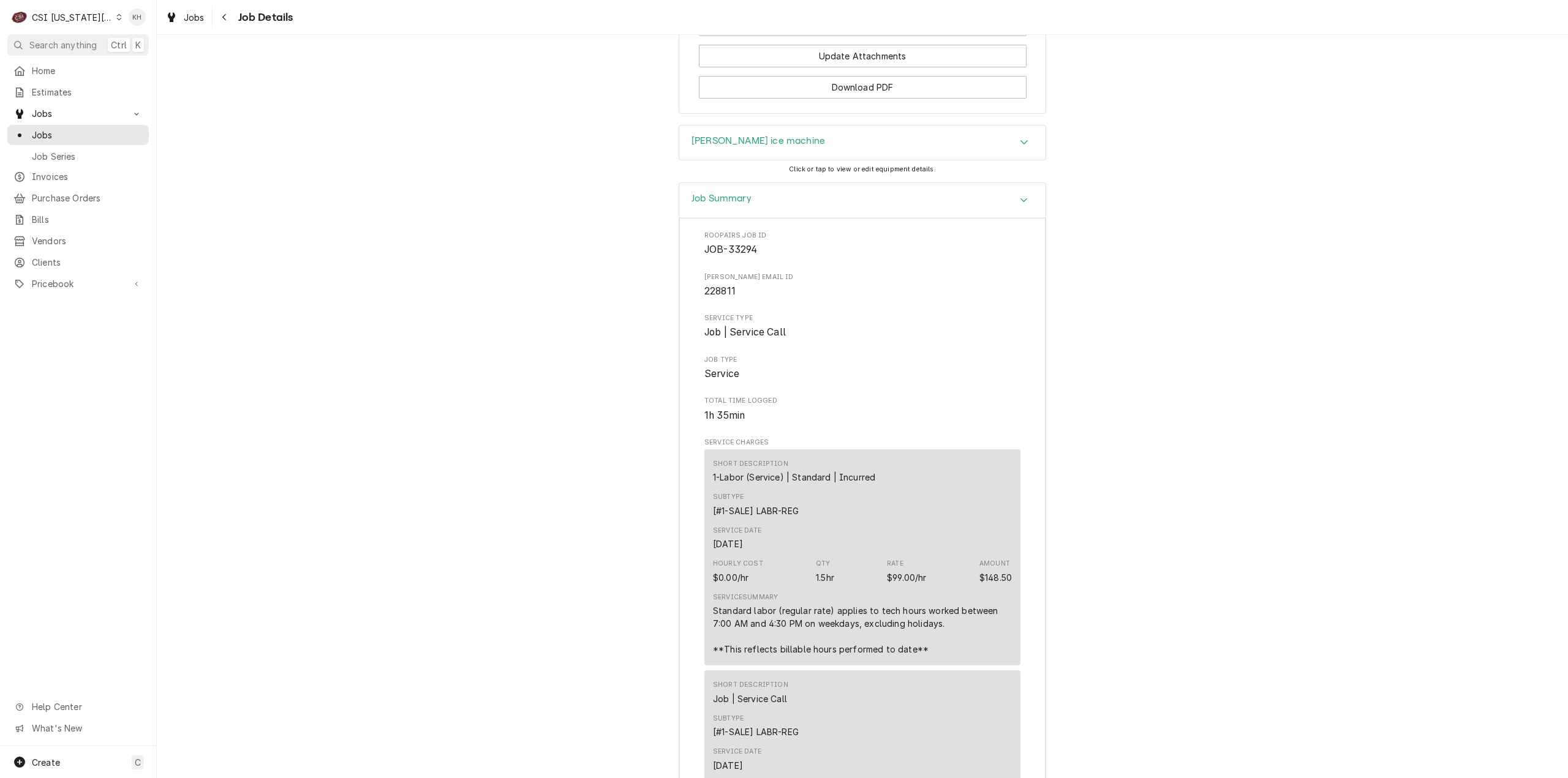
drag, startPoint x: 756, startPoint y: 185, endPoint x: 874, endPoint y: 395, distance: 240.9
click at [760, 191] on div "Job Summary" at bounding box center [862, 200] width 366 height 35
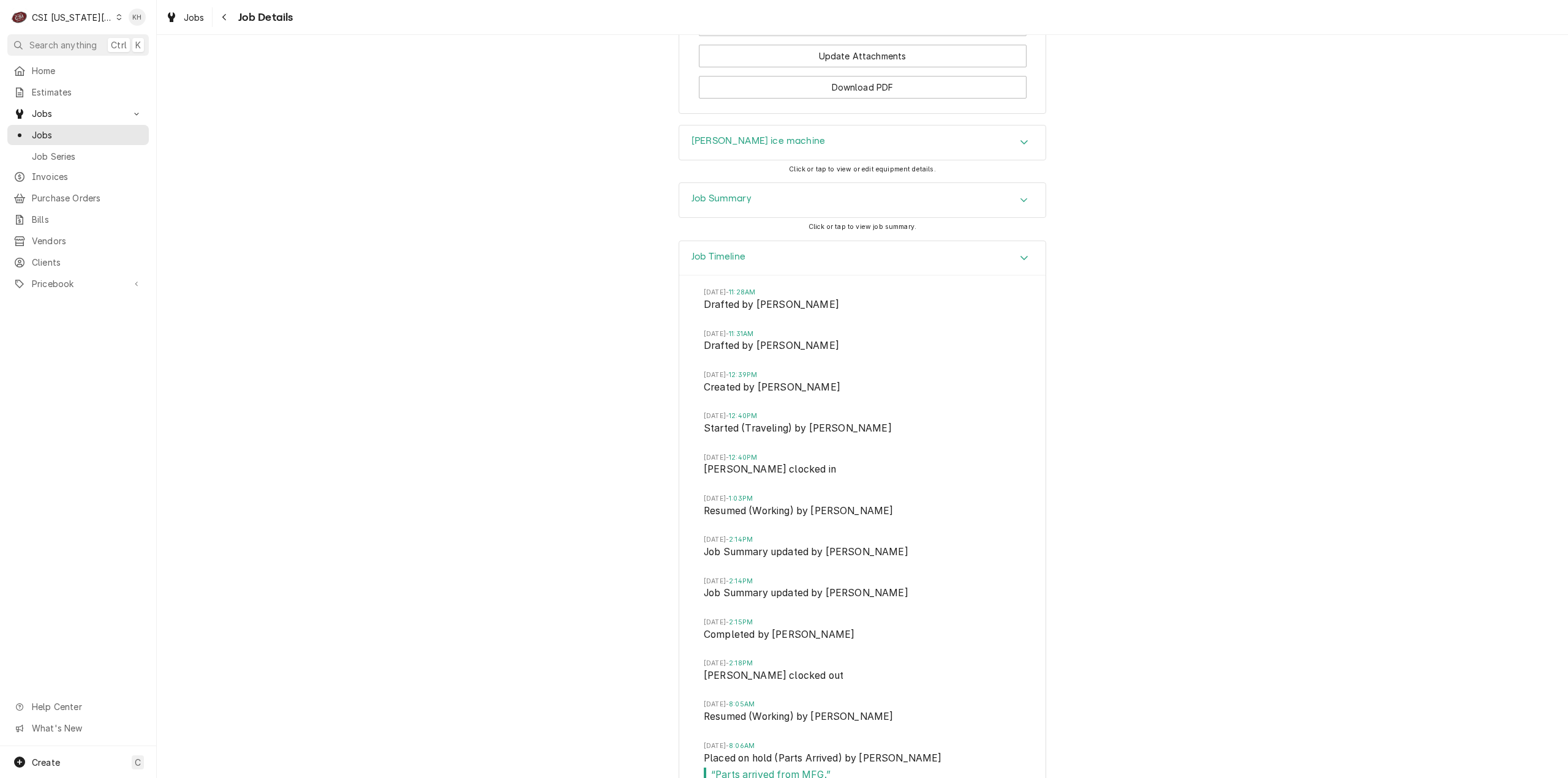
click at [789, 276] on div "[DATE] 11:28AM Drafted by [PERSON_NAME][DATE] 11:31AM Drafted by [PERSON_NAME] …" at bounding box center [862, 647] width 366 height 742
click at [787, 246] on div "Job Timeline" at bounding box center [862, 258] width 366 height 35
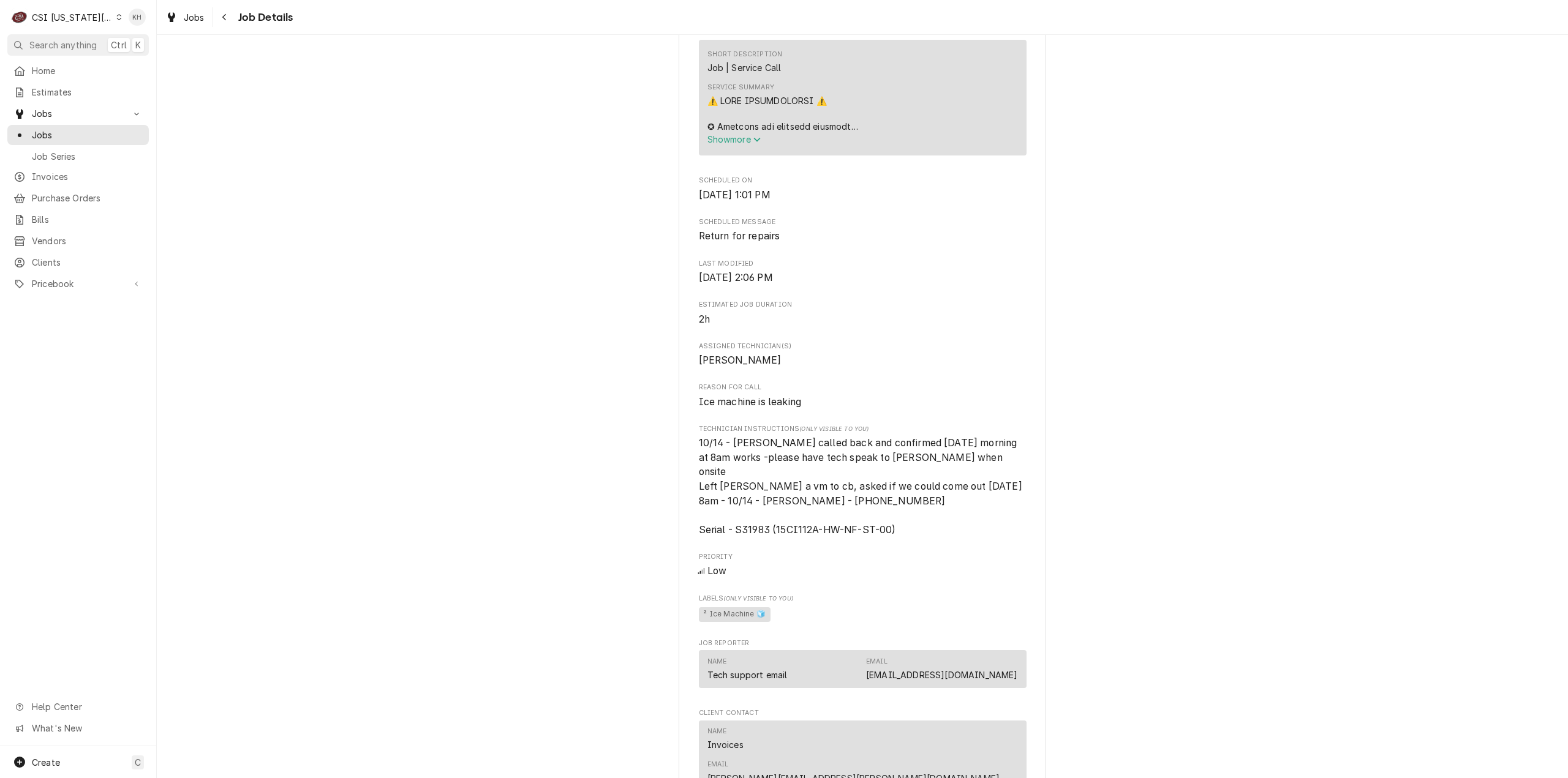
scroll to position [1714, 0]
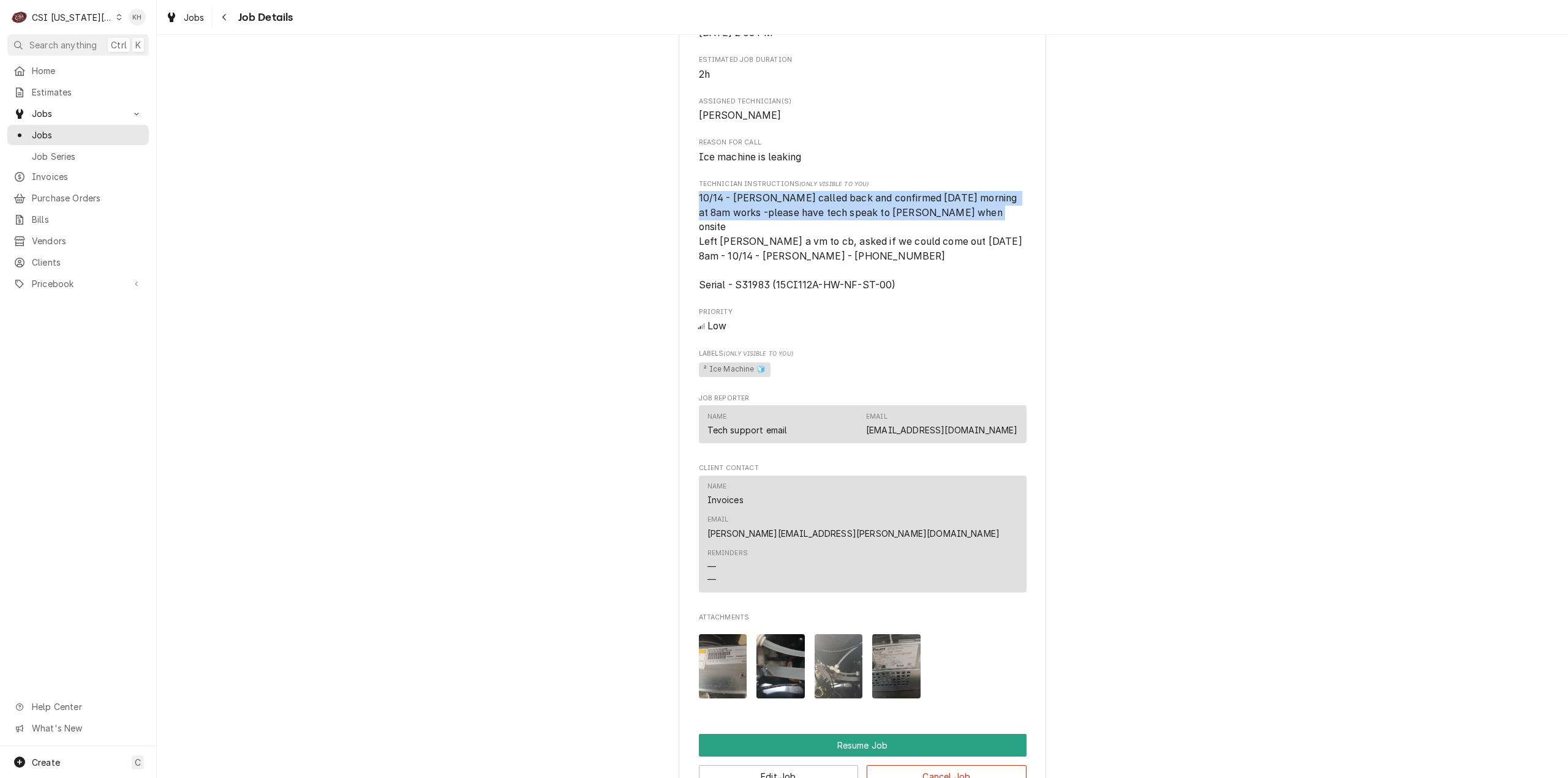
drag, startPoint x: 974, startPoint y: 215, endPoint x: 660, endPoint y: 199, distance: 314.4
click at [786, 239] on span "10/14 - [PERSON_NAME] called back and confirmed [DATE] morning at 8am works -pl…" at bounding box center [862, 241] width 328 height 101
drag, startPoint x: 806, startPoint y: 249, endPoint x: 774, endPoint y: 238, distance: 33.8
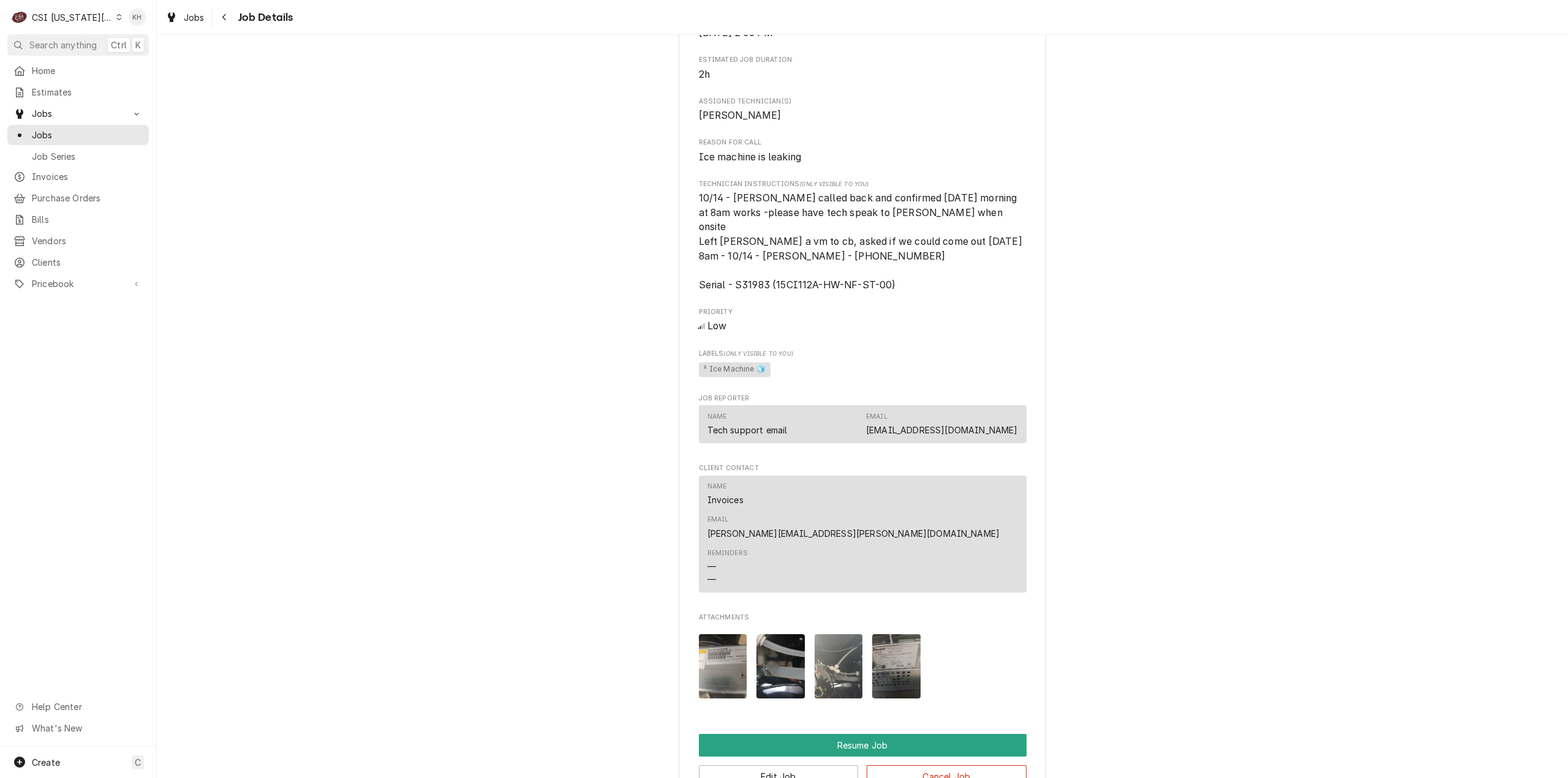
click at [809, 260] on span "10/14 - [PERSON_NAME] called back and confirmed [DATE] morning at 8am works -pl…" at bounding box center [862, 241] width 328 height 101
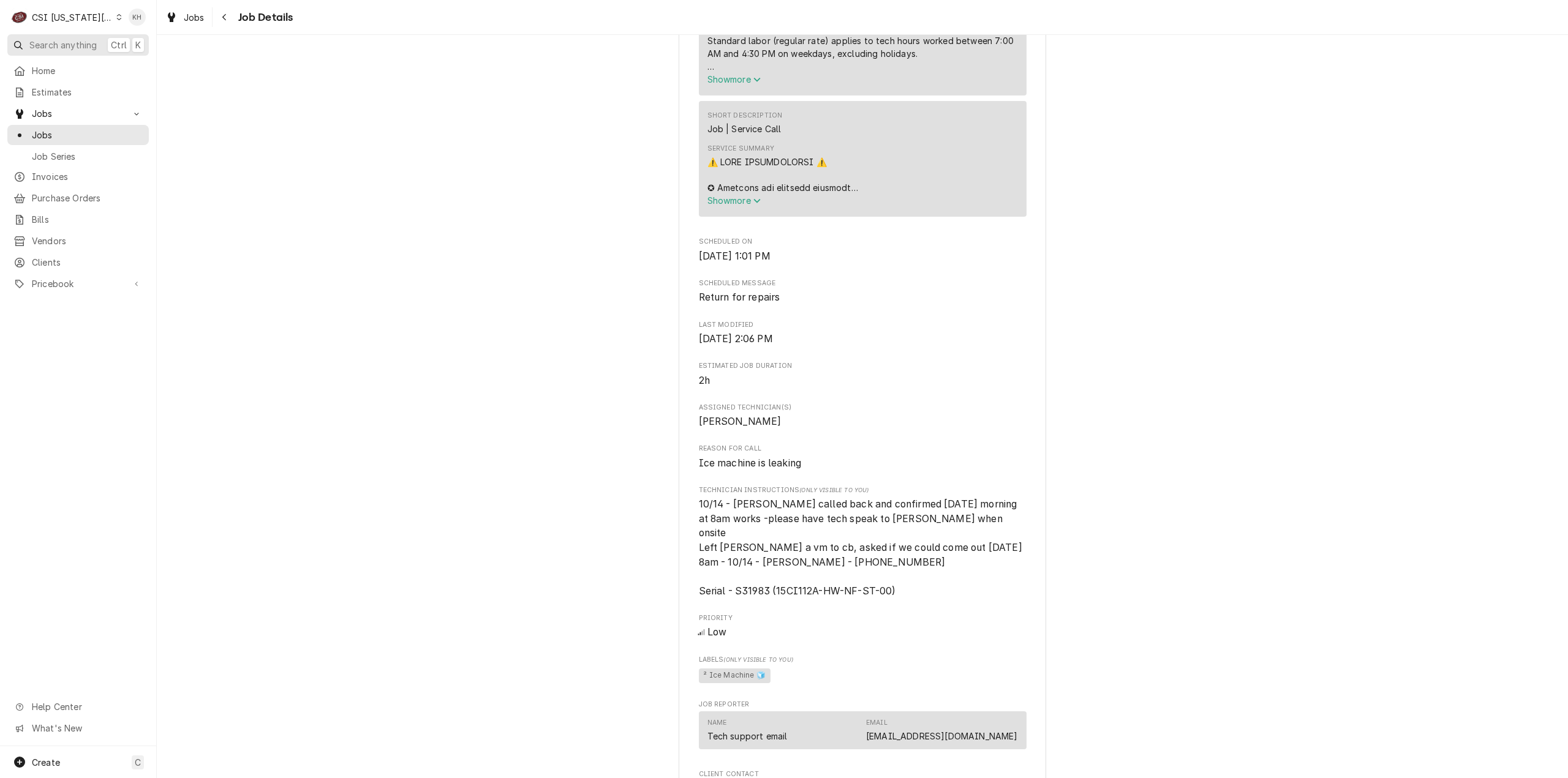
click at [70, 53] on button "Search anything Ctrl K" at bounding box center [78, 45] width 141 height 22
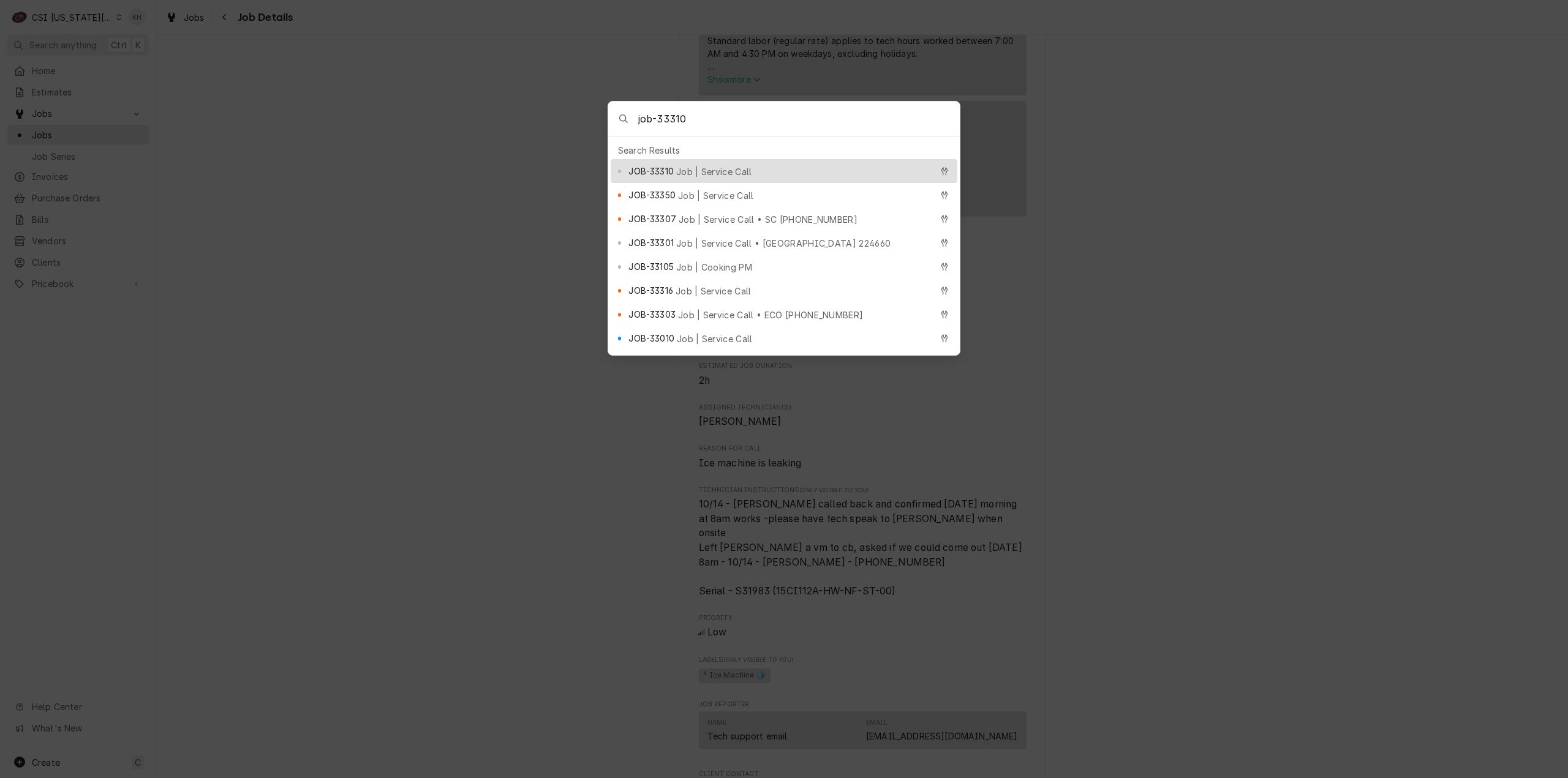
type input "job-33310"
click at [695, 167] on span "Job | Service Call" at bounding box center [714, 171] width 76 height 13
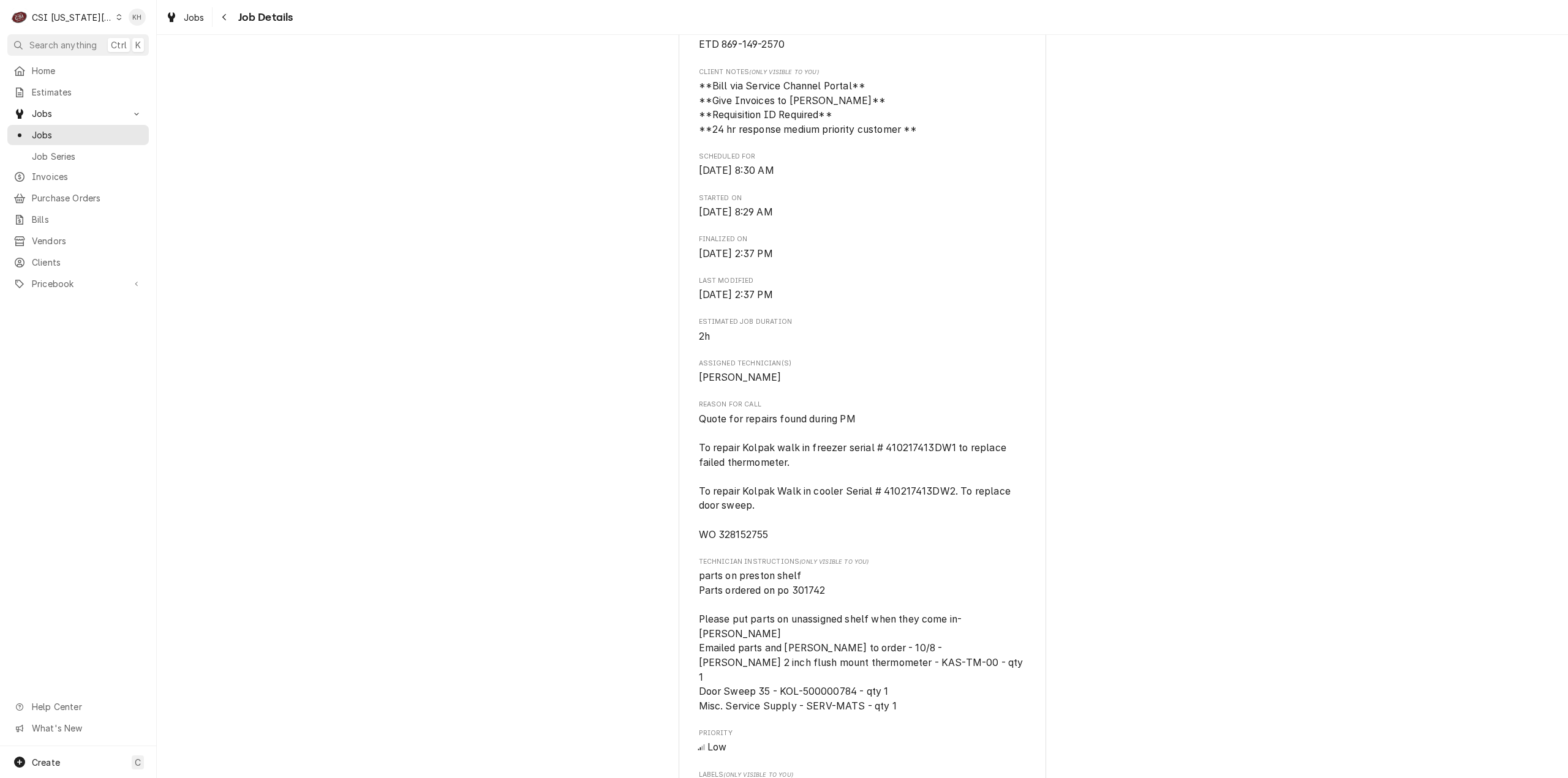
scroll to position [918, 0]
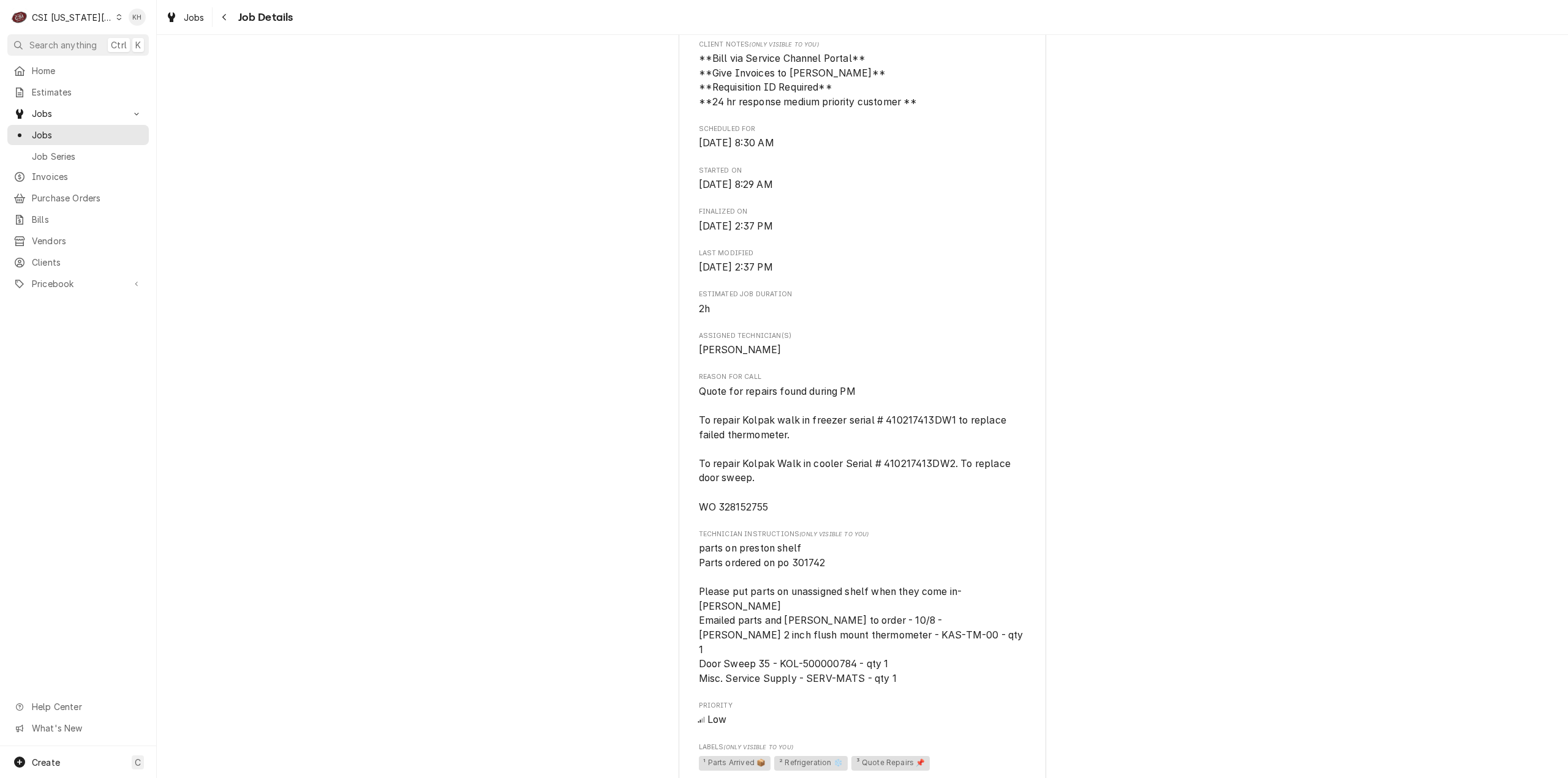
click at [758, 513] on span "Quote for repairs found during PM To repair Kolpak walk in freezer serial # 410…" at bounding box center [856, 449] width 315 height 127
copy span "328152755"
click at [78, 129] on span "Jobs" at bounding box center [87, 135] width 111 height 13
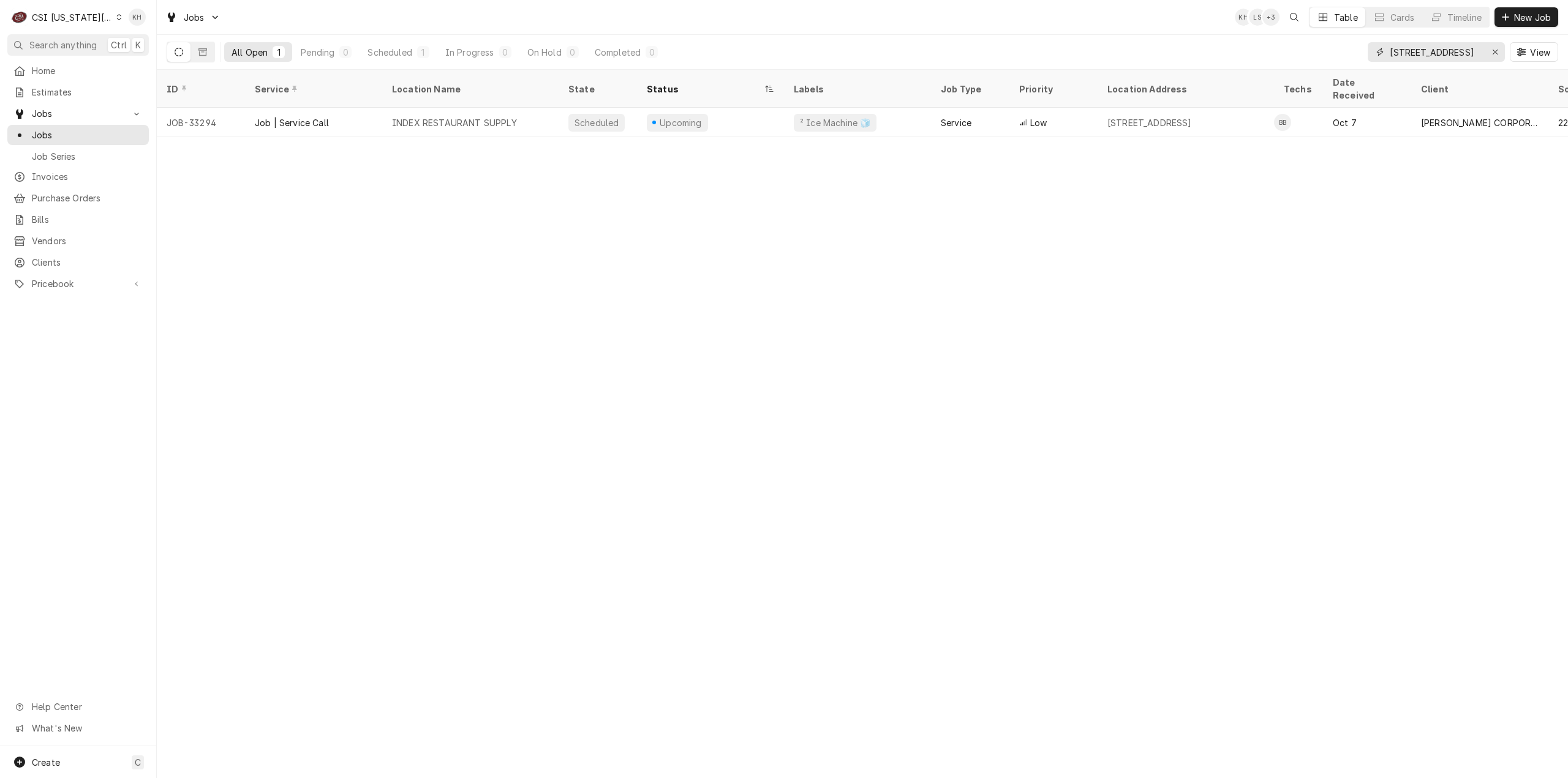
drag, startPoint x: 1463, startPoint y: 50, endPoint x: 1275, endPoint y: 55, distance: 188.1
click at [1275, 55] on div "All Open 1 Pending 0 Scheduled 1 In Progress 0 On Hold 0 Completed 0 521 MAIN S…" at bounding box center [862, 52] width 1391 height 34
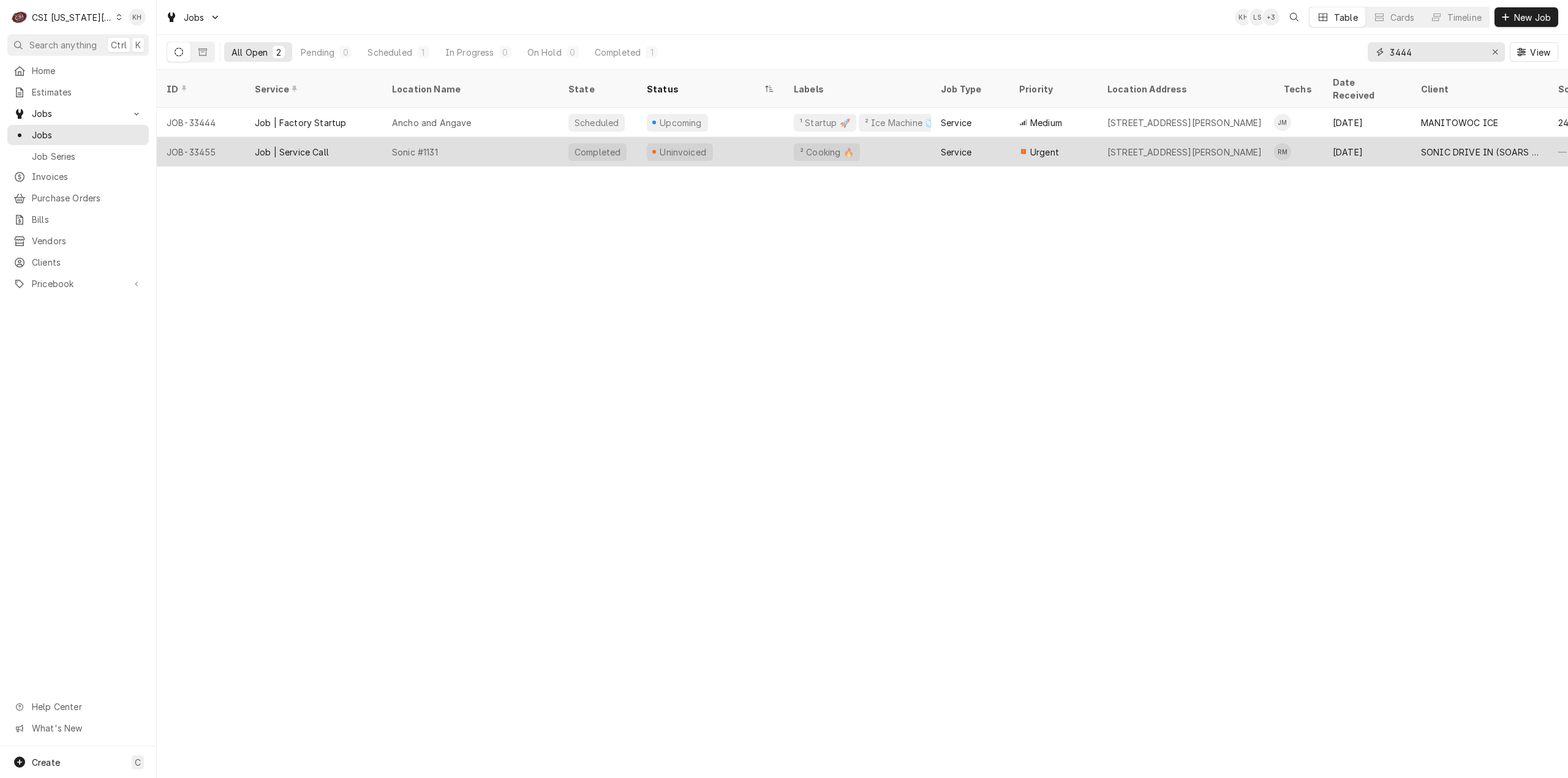
type input "3444"
click at [463, 137] on div "Sonic #1131" at bounding box center [470, 152] width 177 height 29
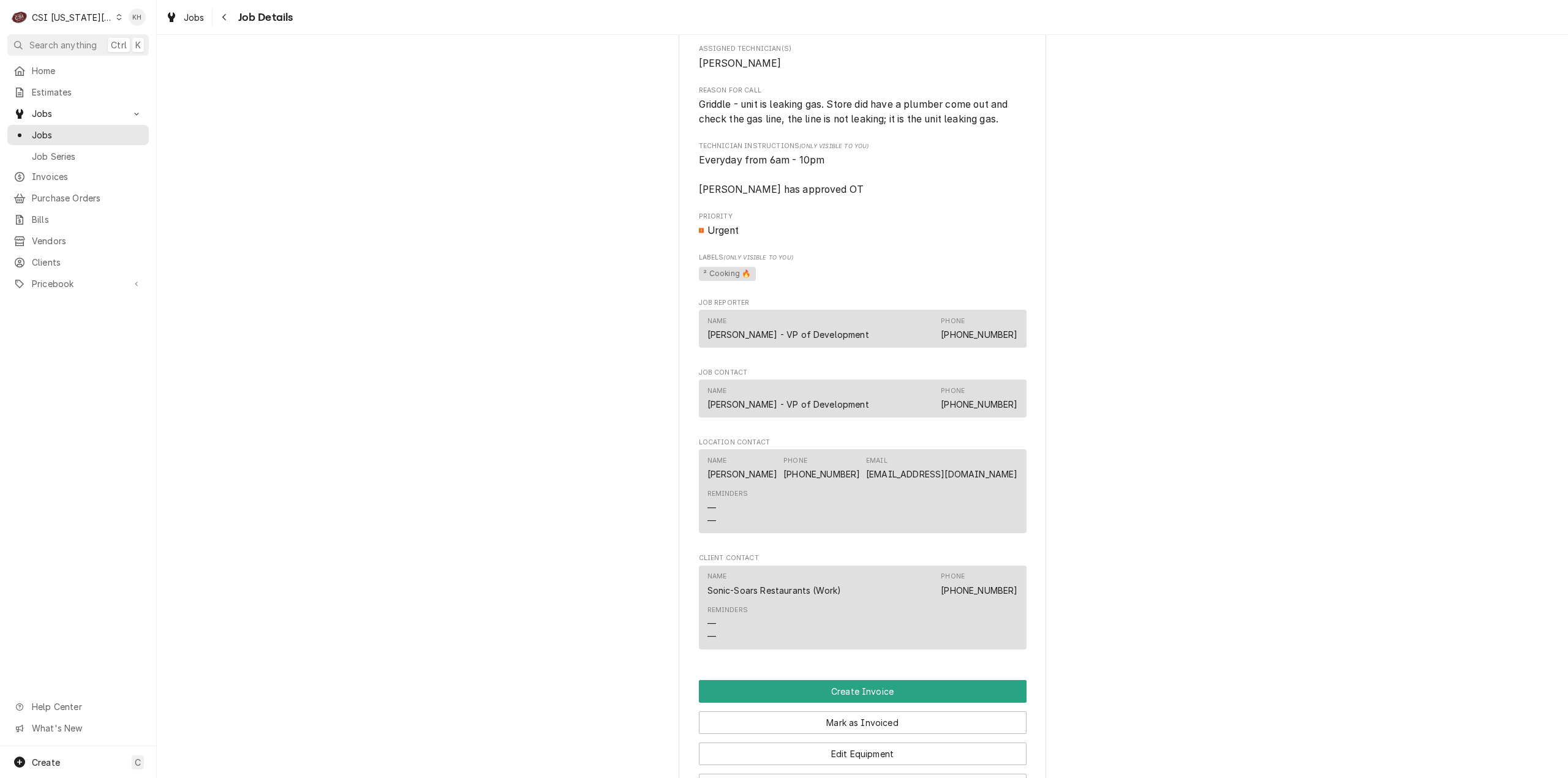
scroll to position [551, 0]
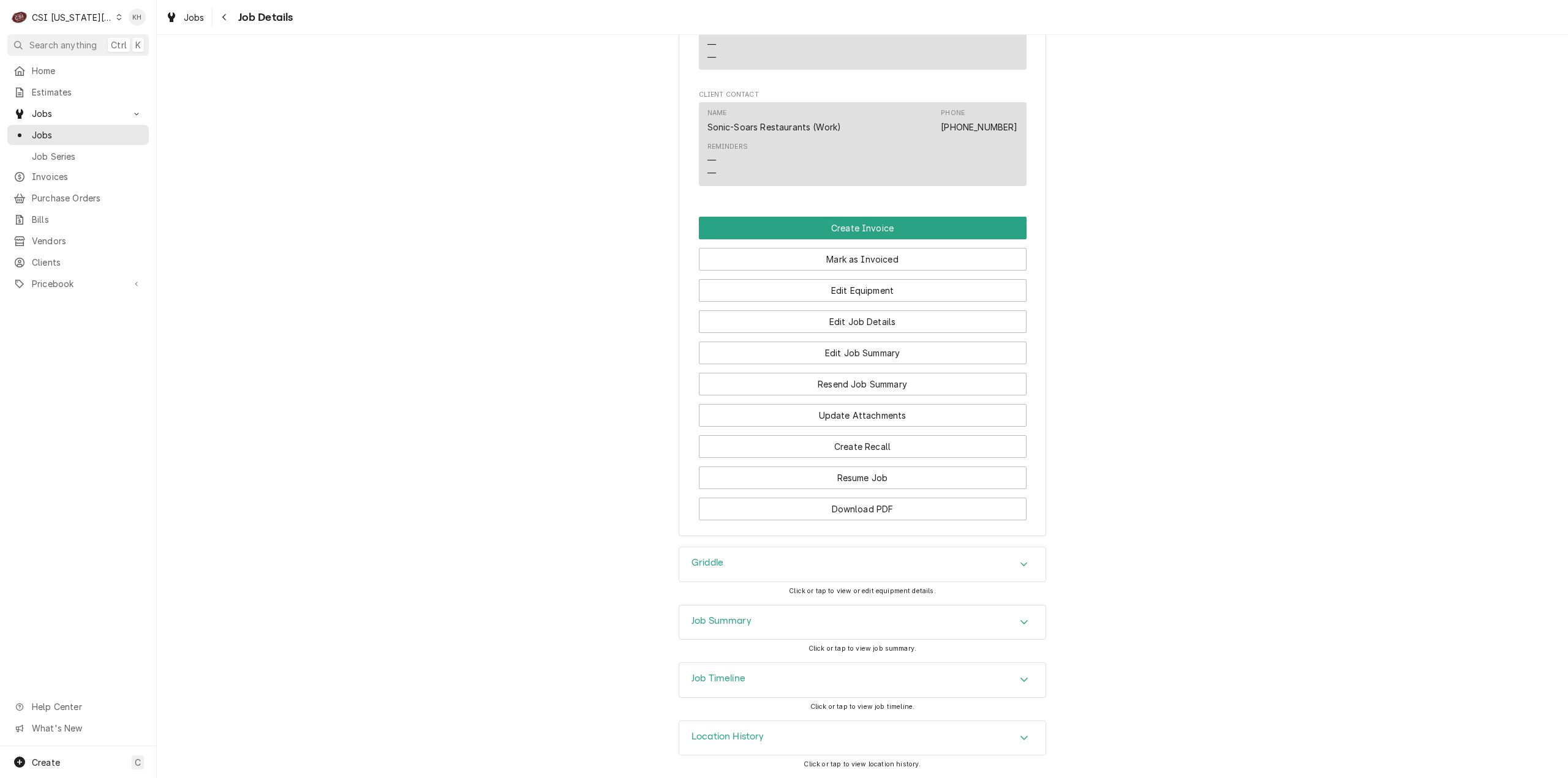
click at [713, 686] on div "Job Timeline" at bounding box center [719, 680] width 54 height 15
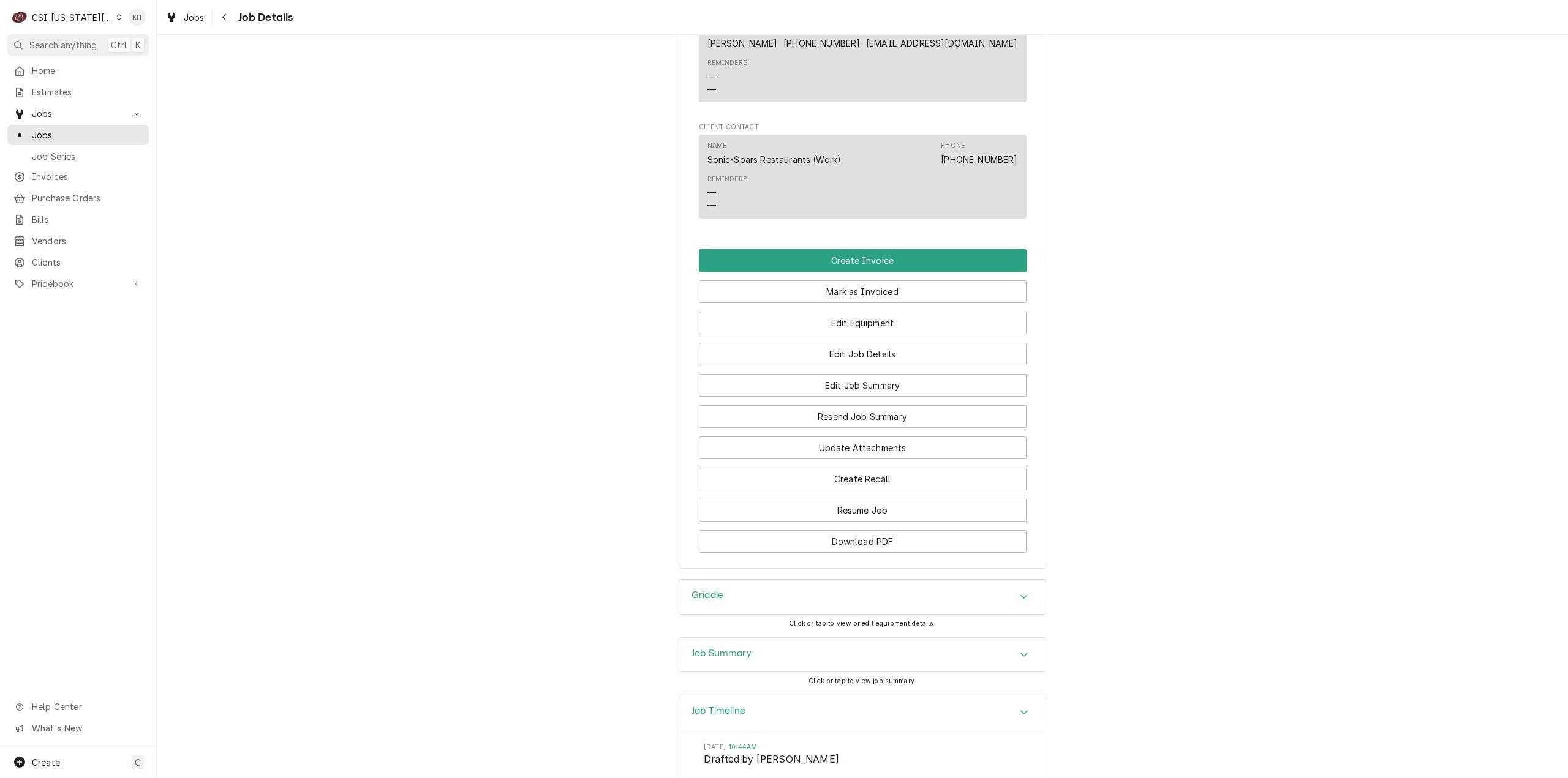
scroll to position [1430, 0]
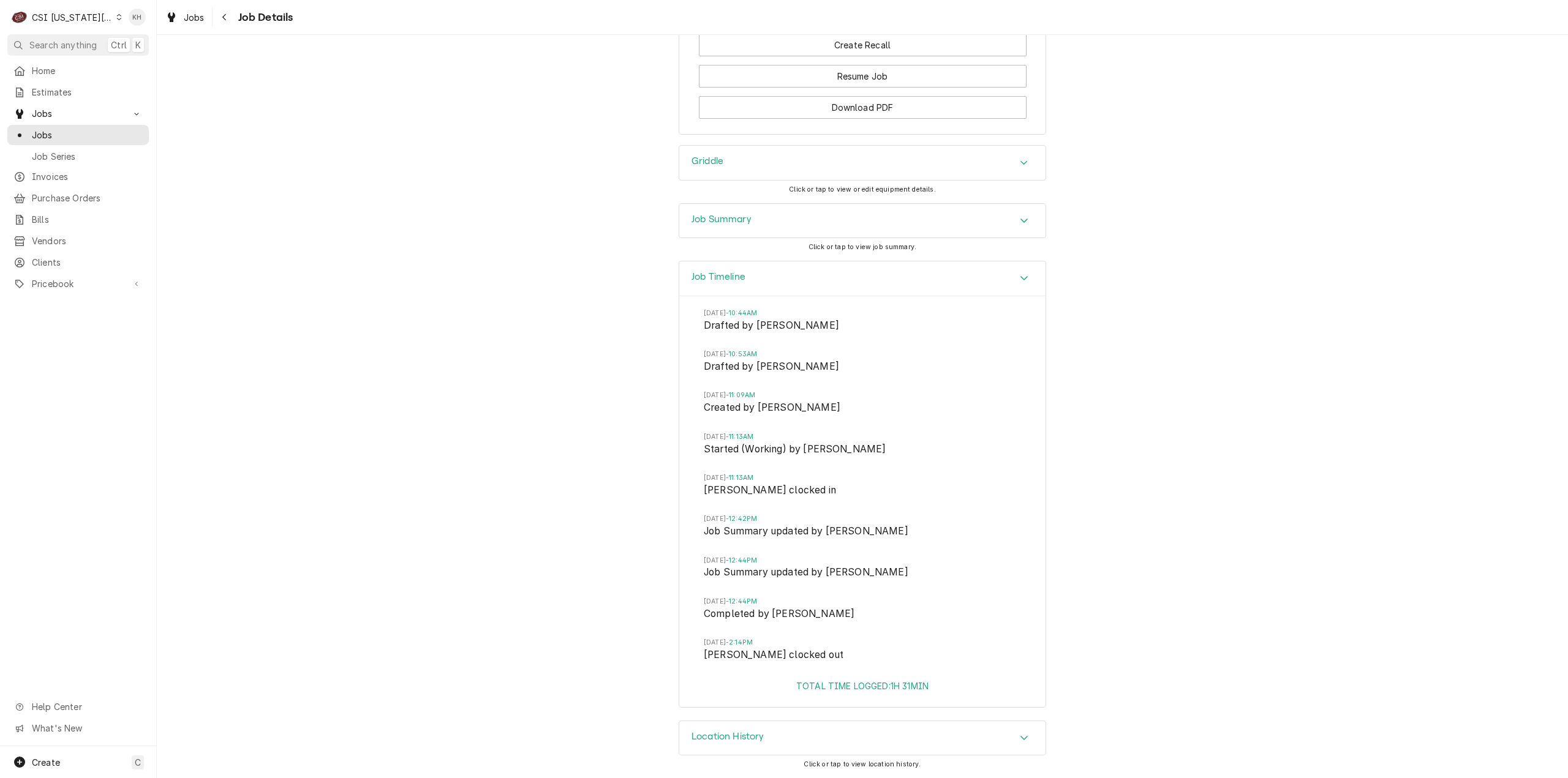
click at [815, 234] on div "Job Summary" at bounding box center [862, 221] width 366 height 34
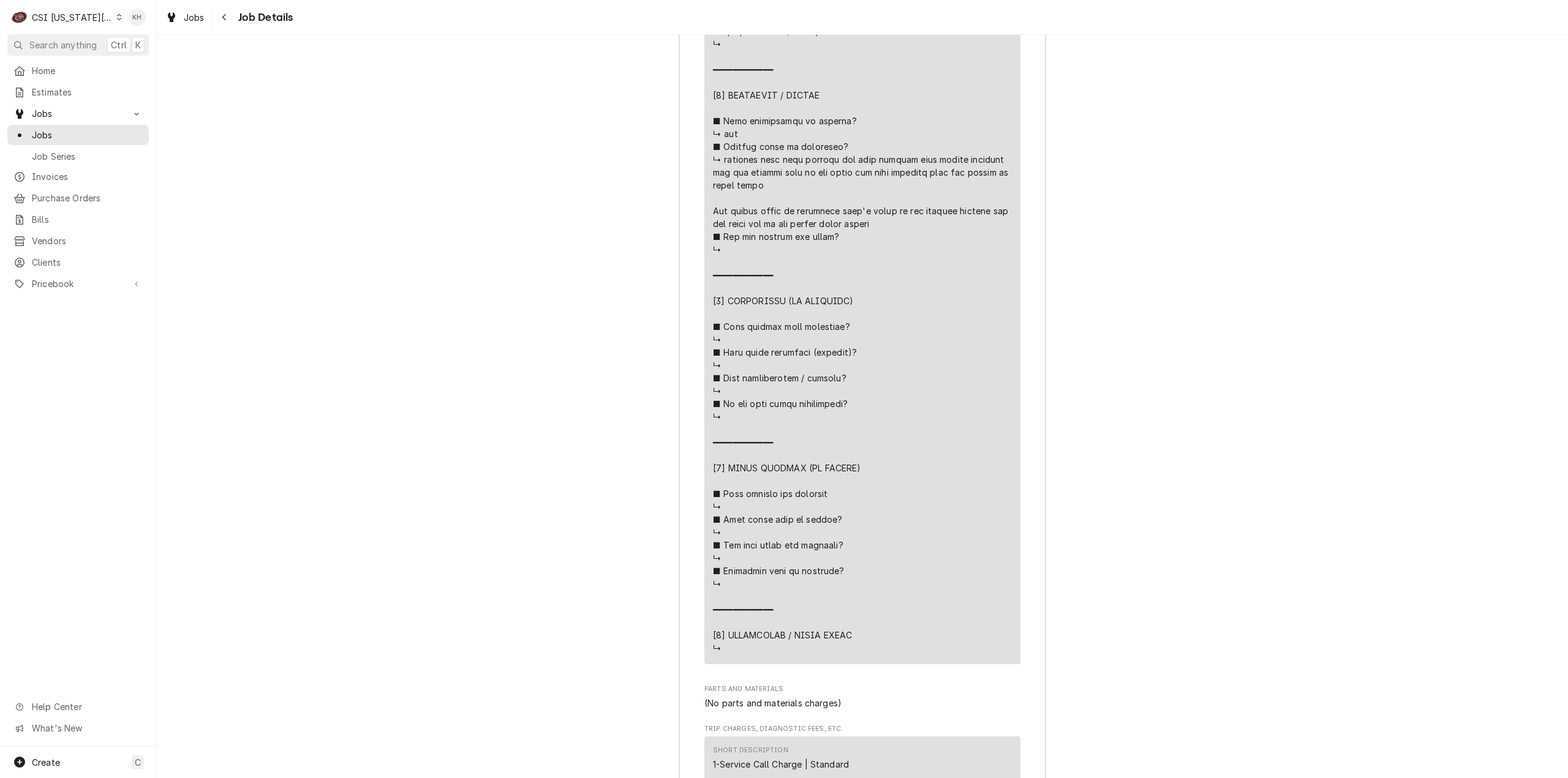
scroll to position [2532, 0]
click at [85, 132] on span "Jobs" at bounding box center [87, 135] width 111 height 13
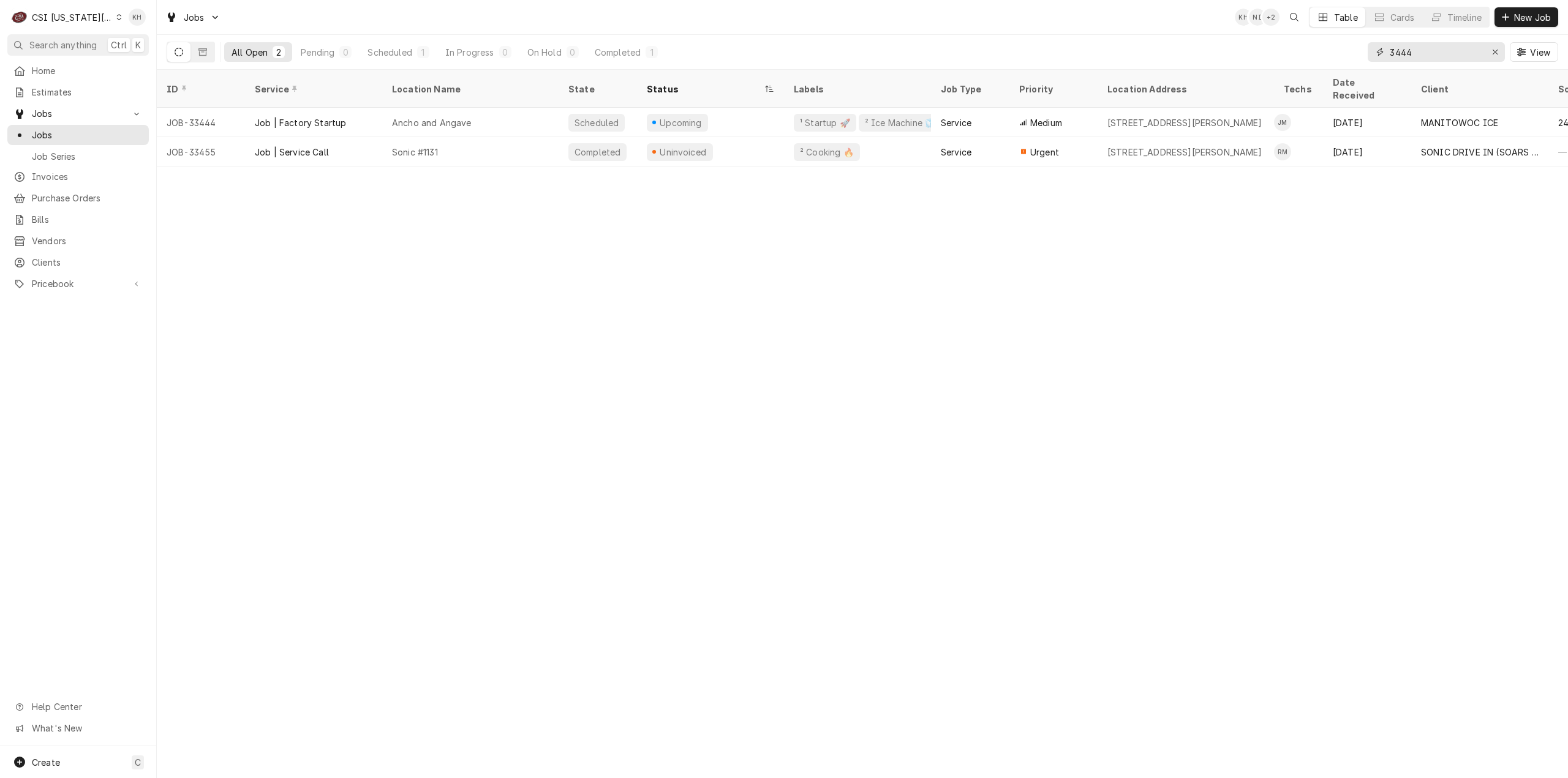
drag, startPoint x: 1476, startPoint y: 56, endPoint x: 1289, endPoint y: 64, distance: 187.2
click at [1290, 65] on div "All Open 2 Pending 0 Scheduled 1 In Progress 0 On Hold 0 Completed 1 3444 View" at bounding box center [862, 52] width 1391 height 34
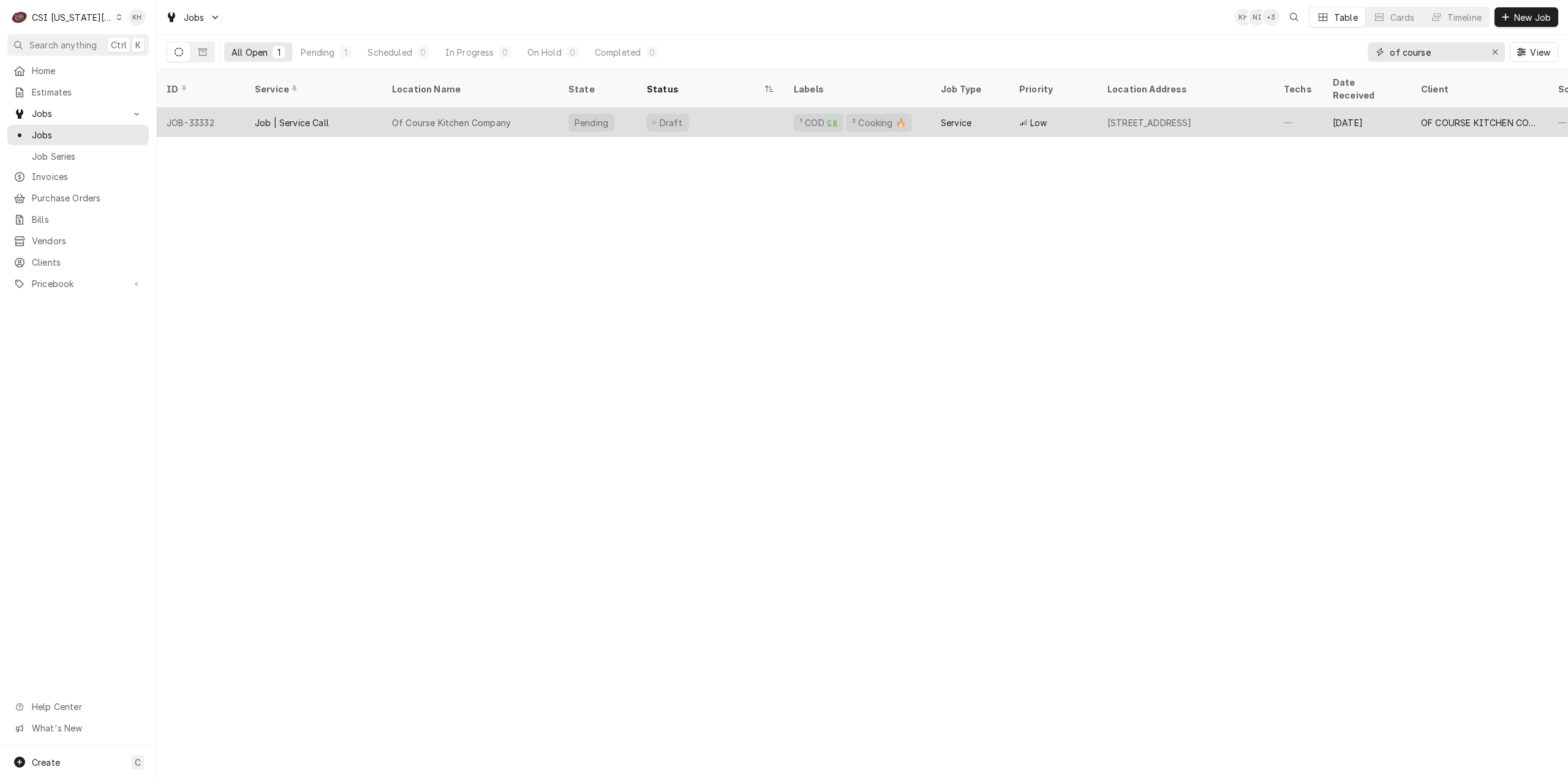
type input "of course"
click at [515, 110] on div "Of Course Kitchen Company" at bounding box center [470, 122] width 177 height 29
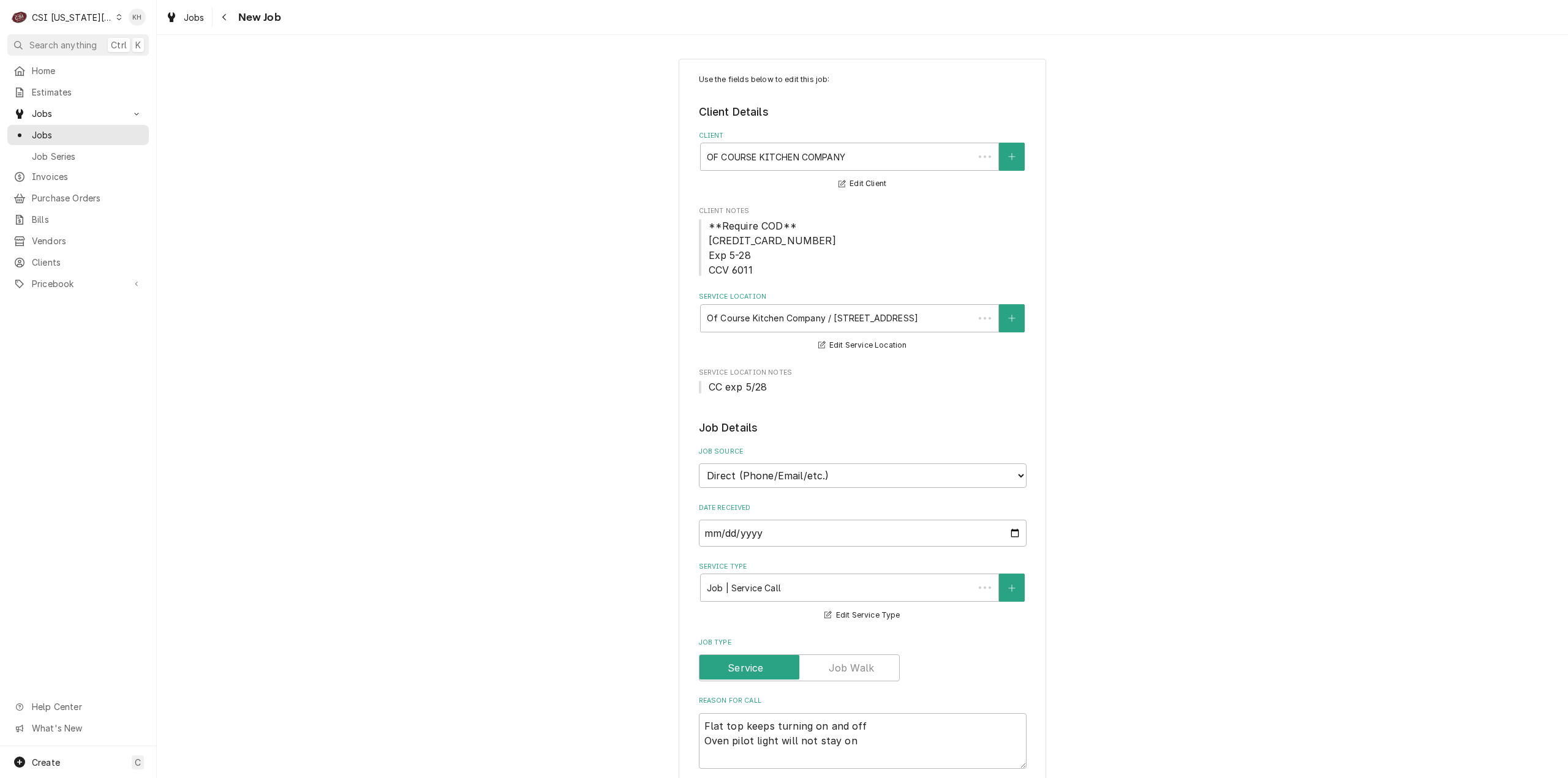
type textarea "x"
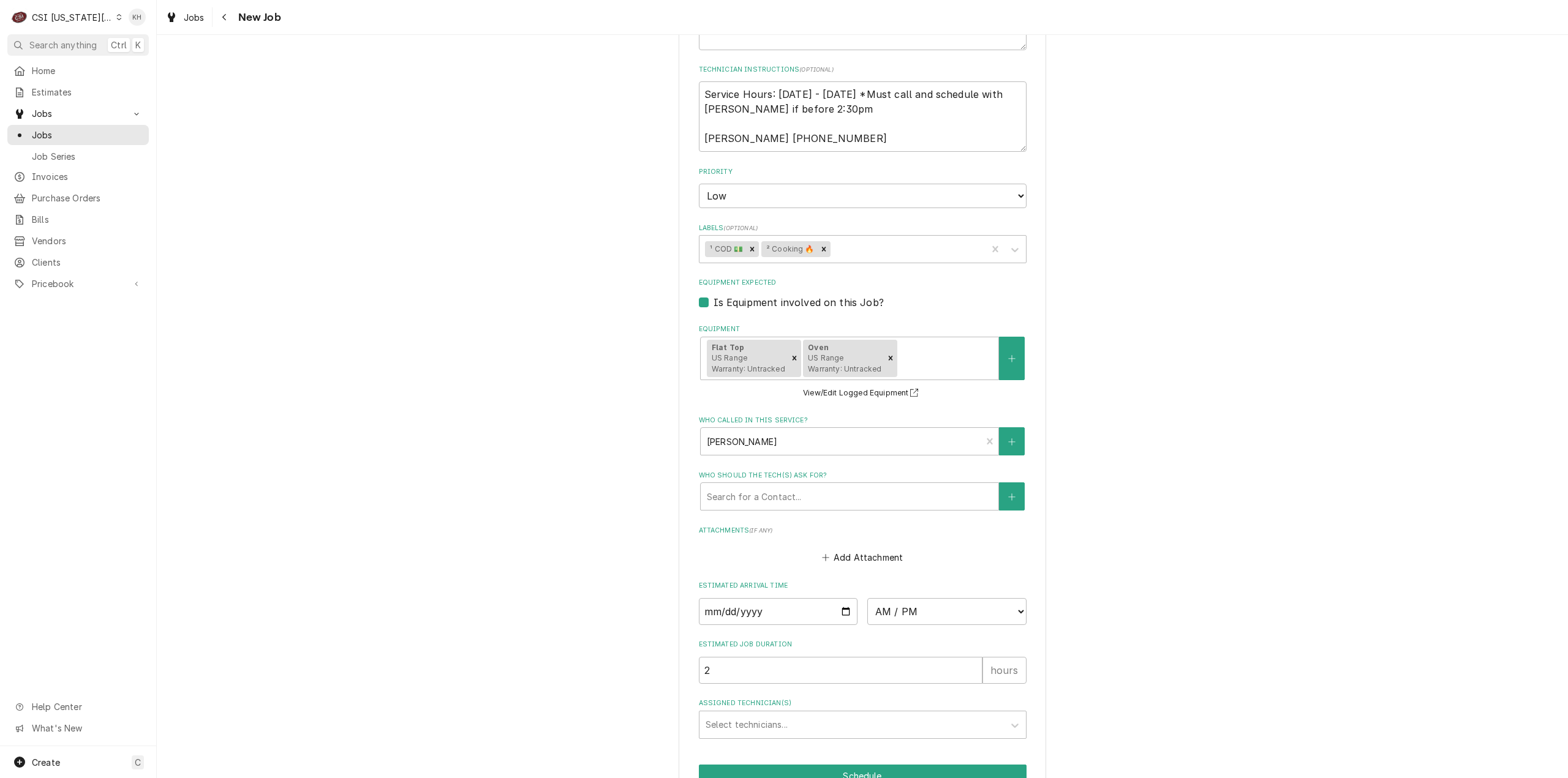
scroll to position [697, 0]
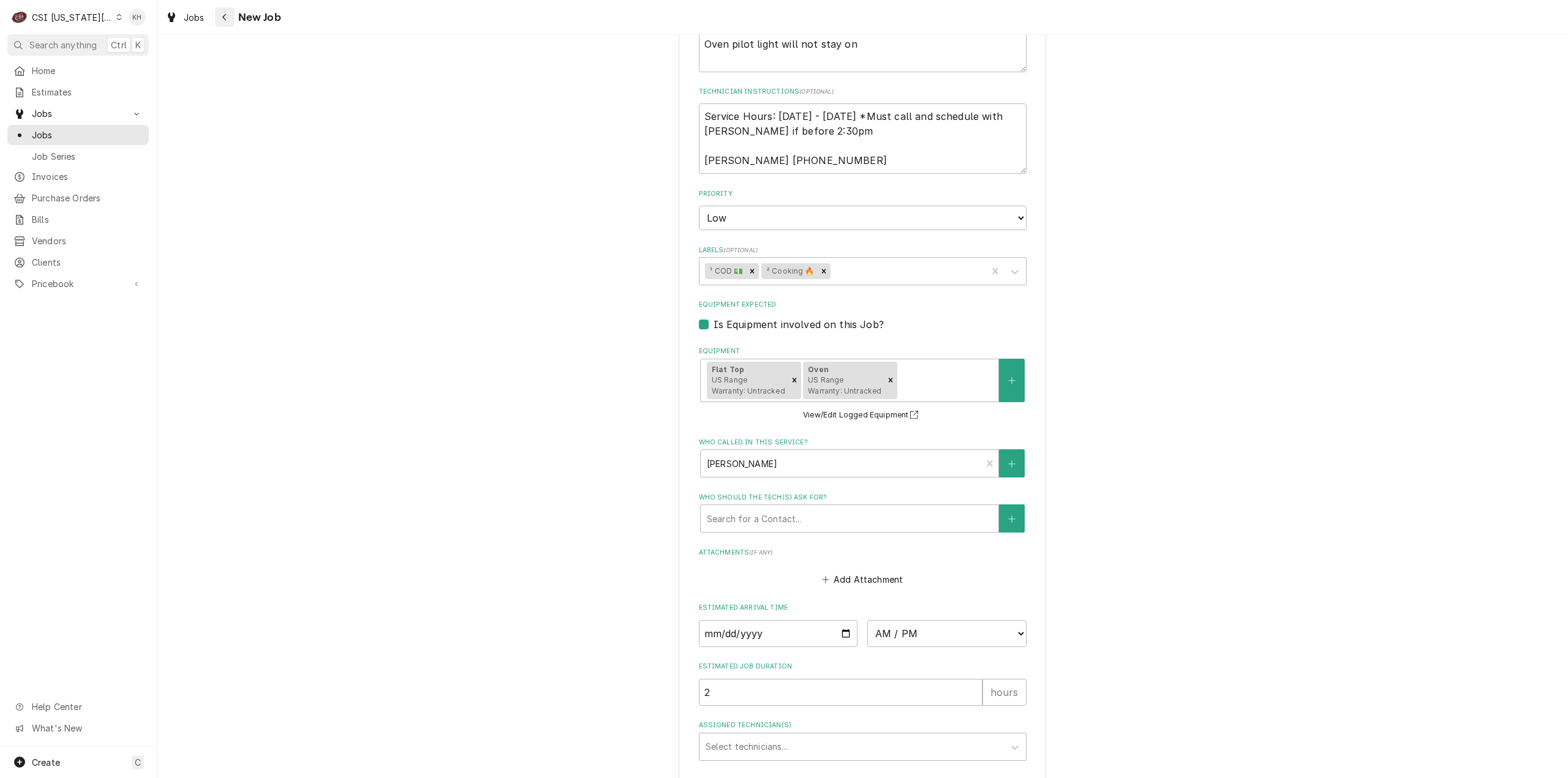
click at [221, 22] on div "Navigate back" at bounding box center [225, 17] width 12 height 12
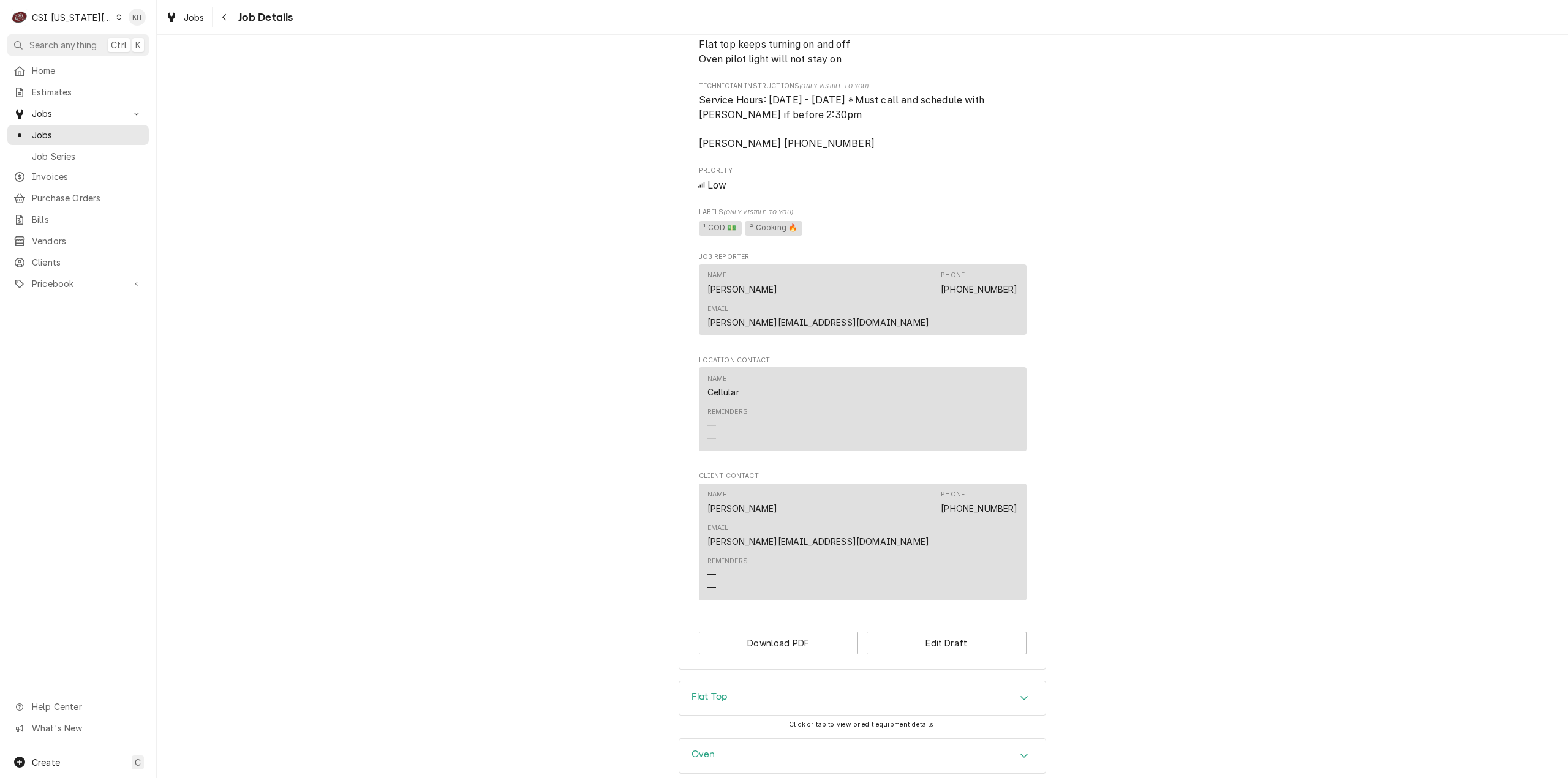
scroll to position [649, 0]
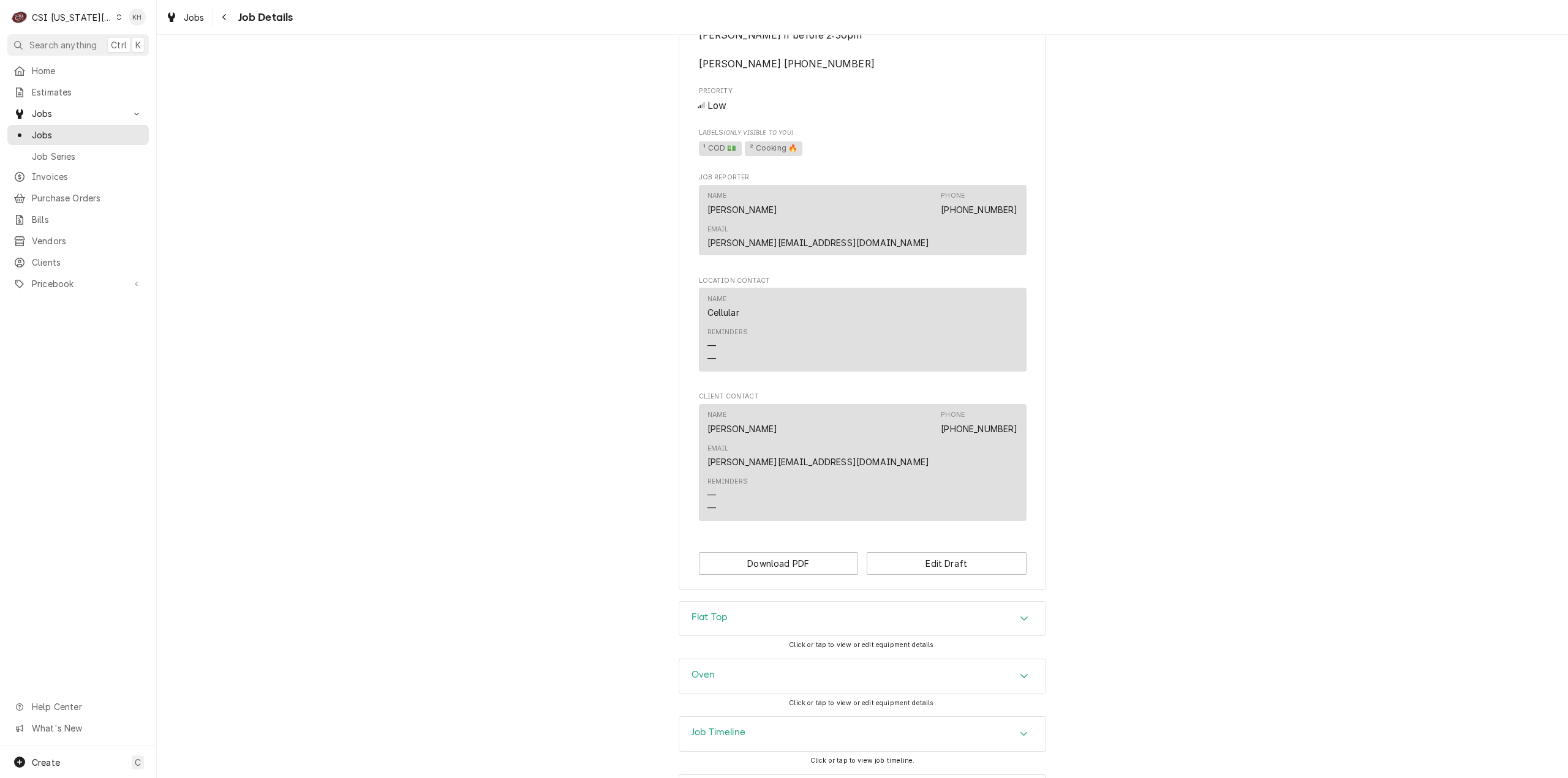
click at [762, 717] on div "Job Timeline" at bounding box center [862, 734] width 366 height 34
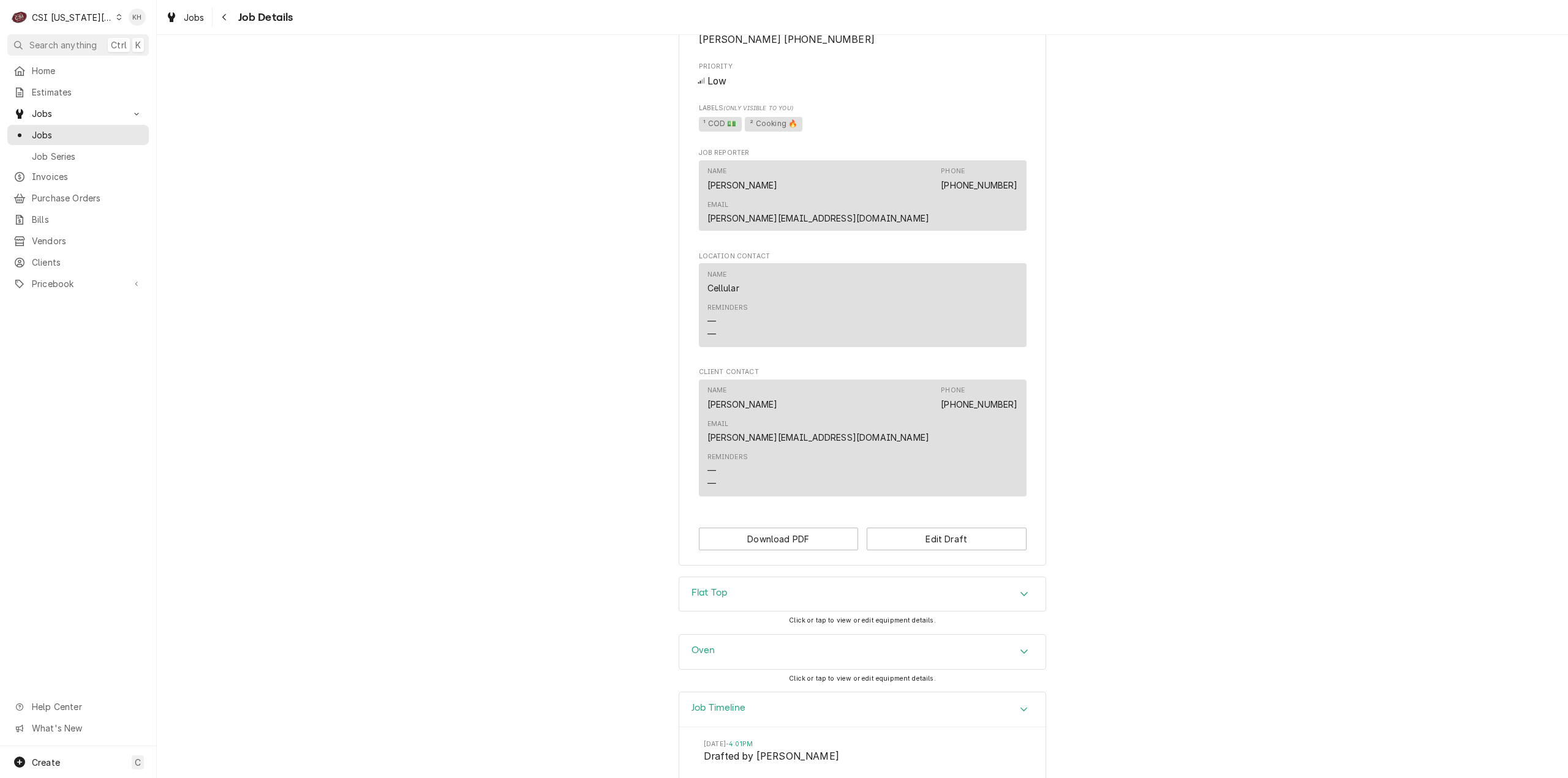
scroll to position [777, 0]
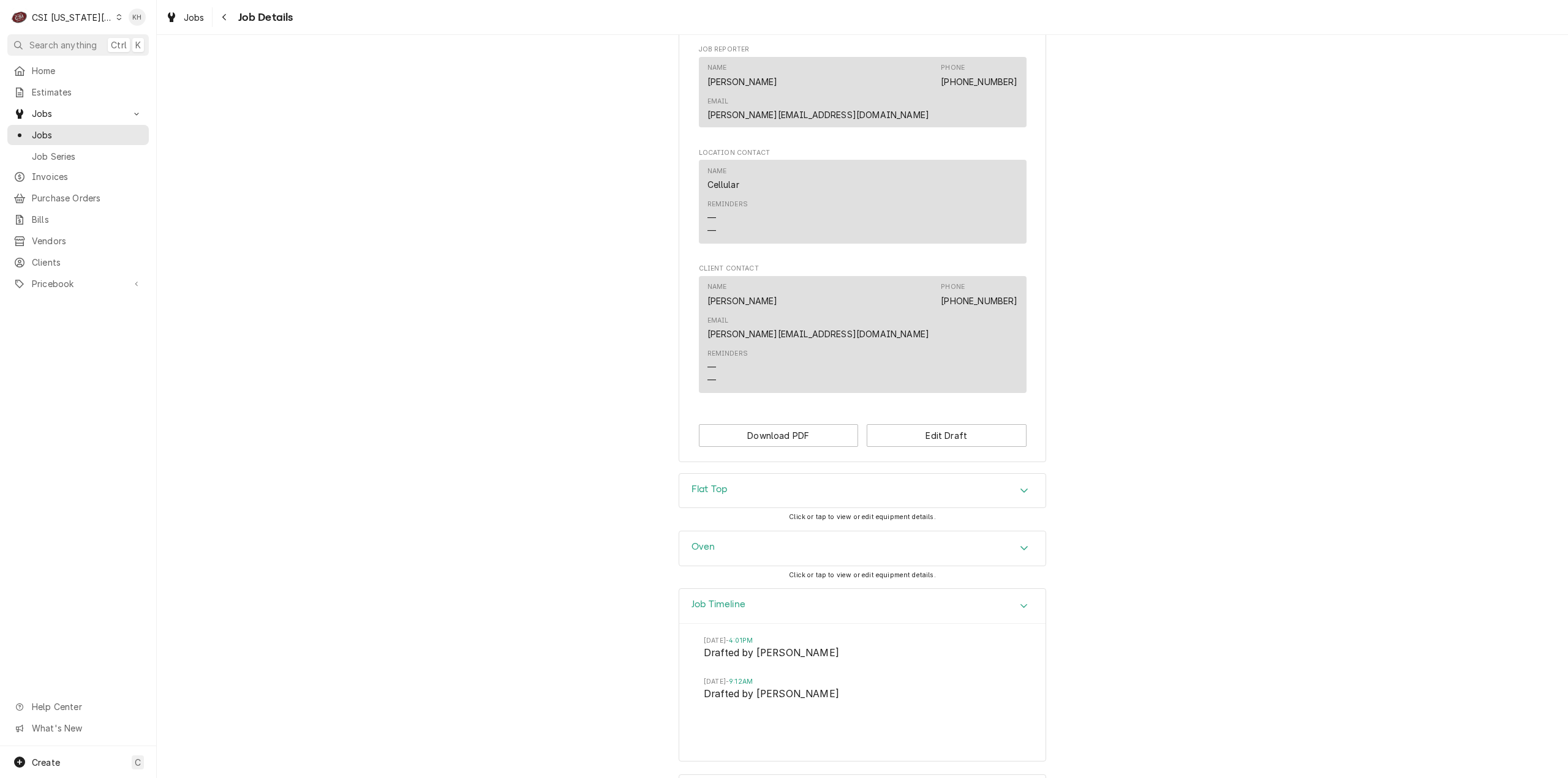
click at [970, 589] on div "Job Timeline" at bounding box center [862, 606] width 366 height 35
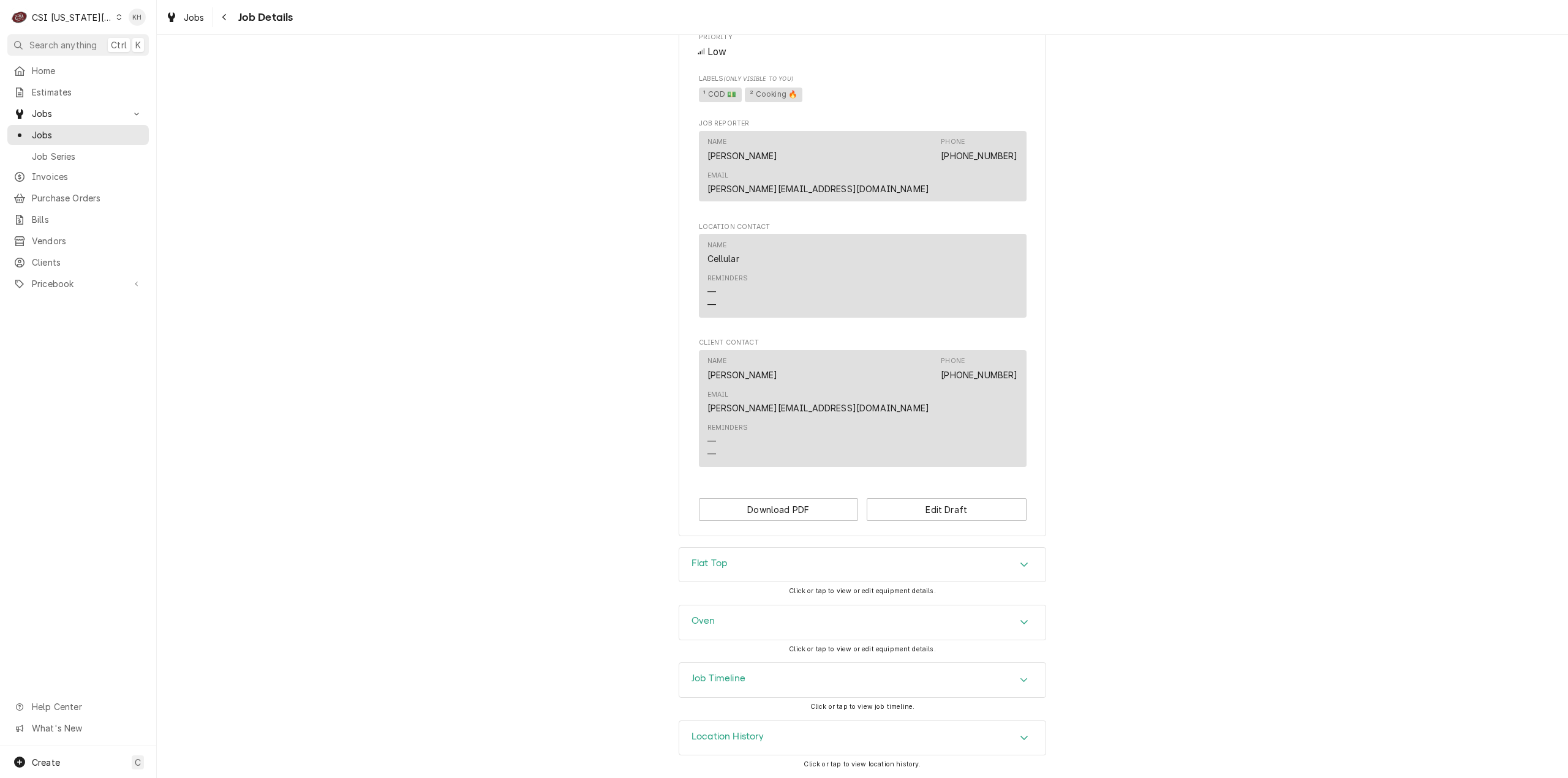
scroll to position [649, 0]
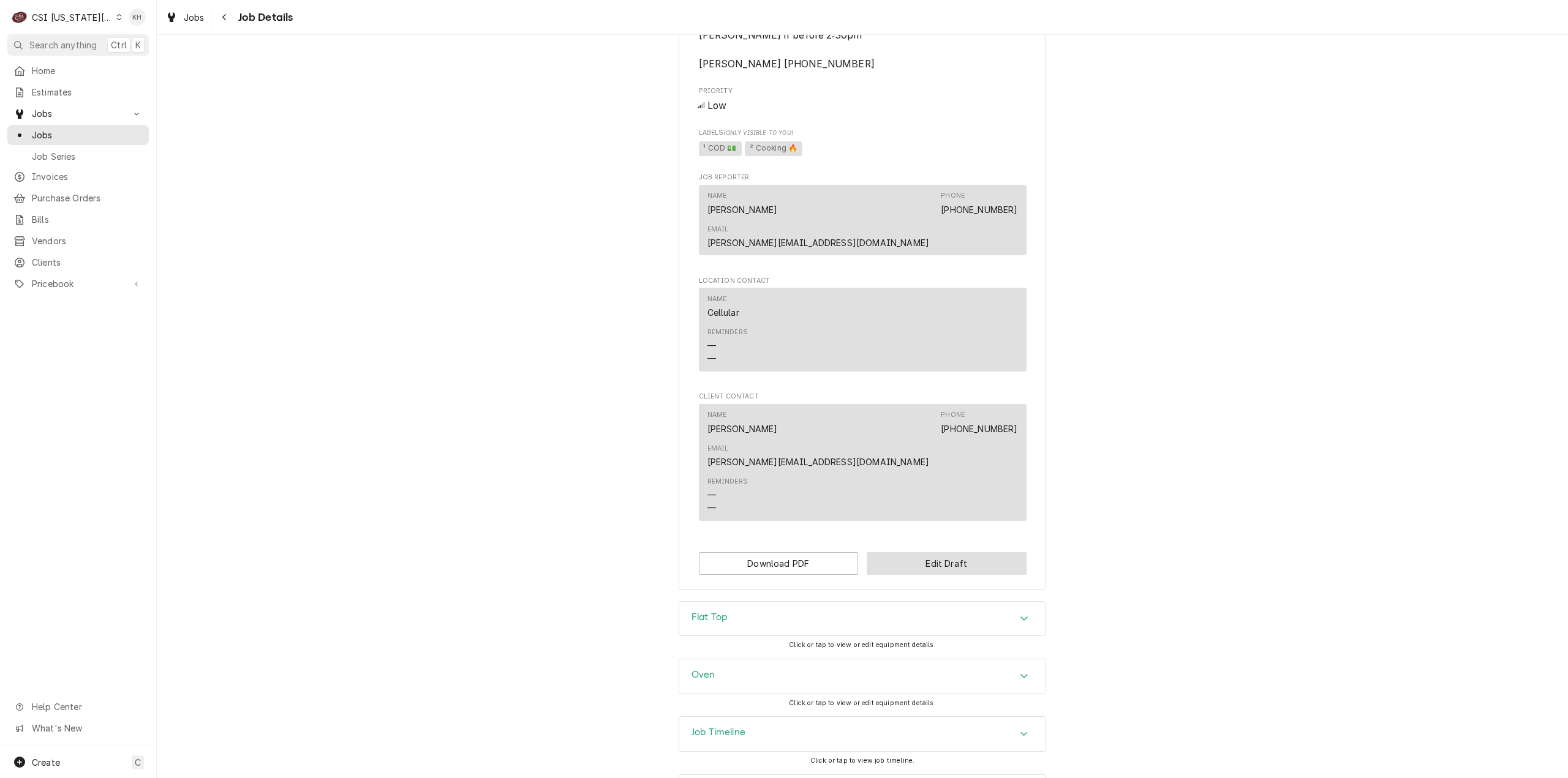
click at [955, 553] on button "Edit Draft" at bounding box center [946, 563] width 160 height 22
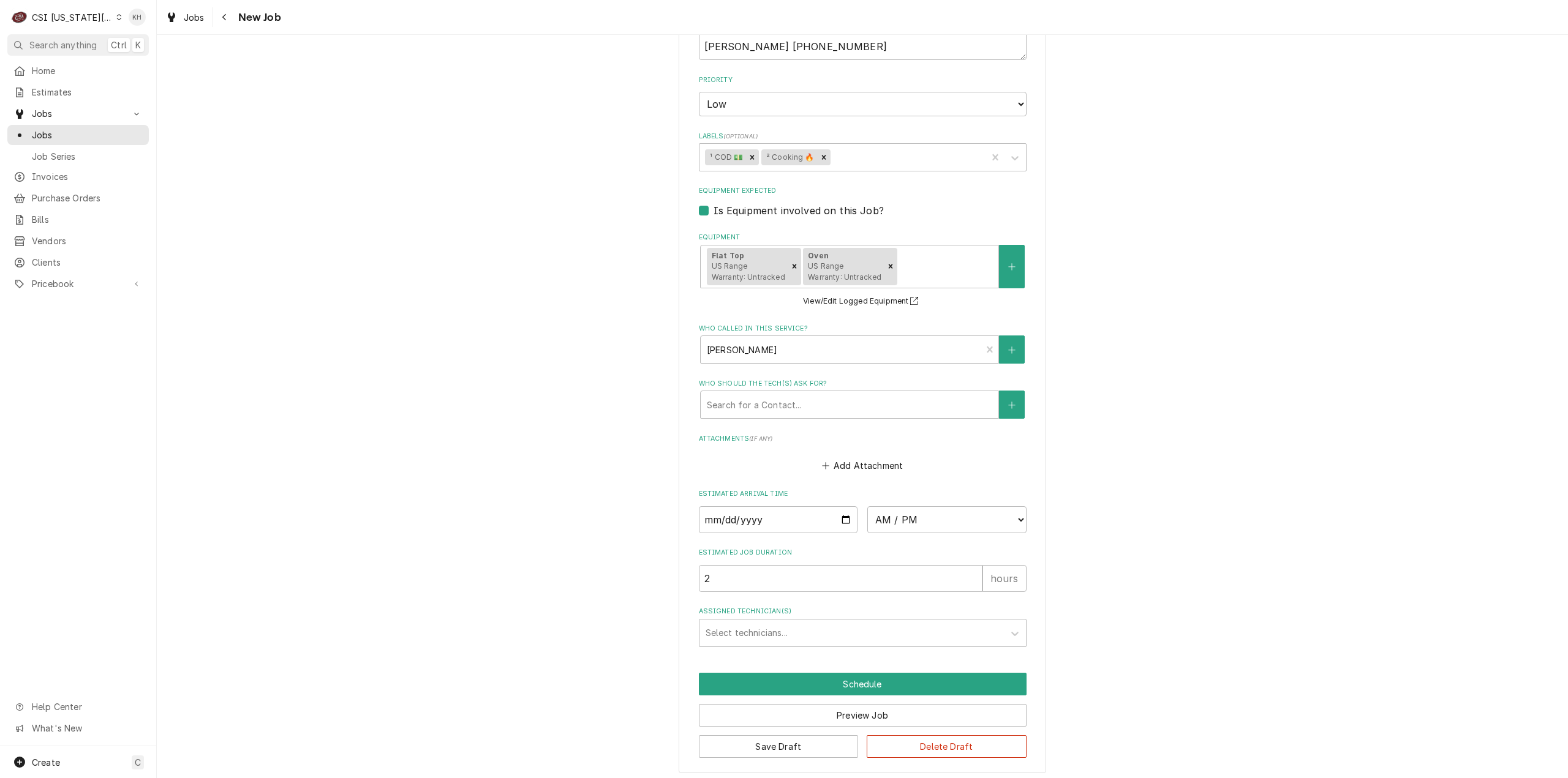
scroll to position [819, 0]
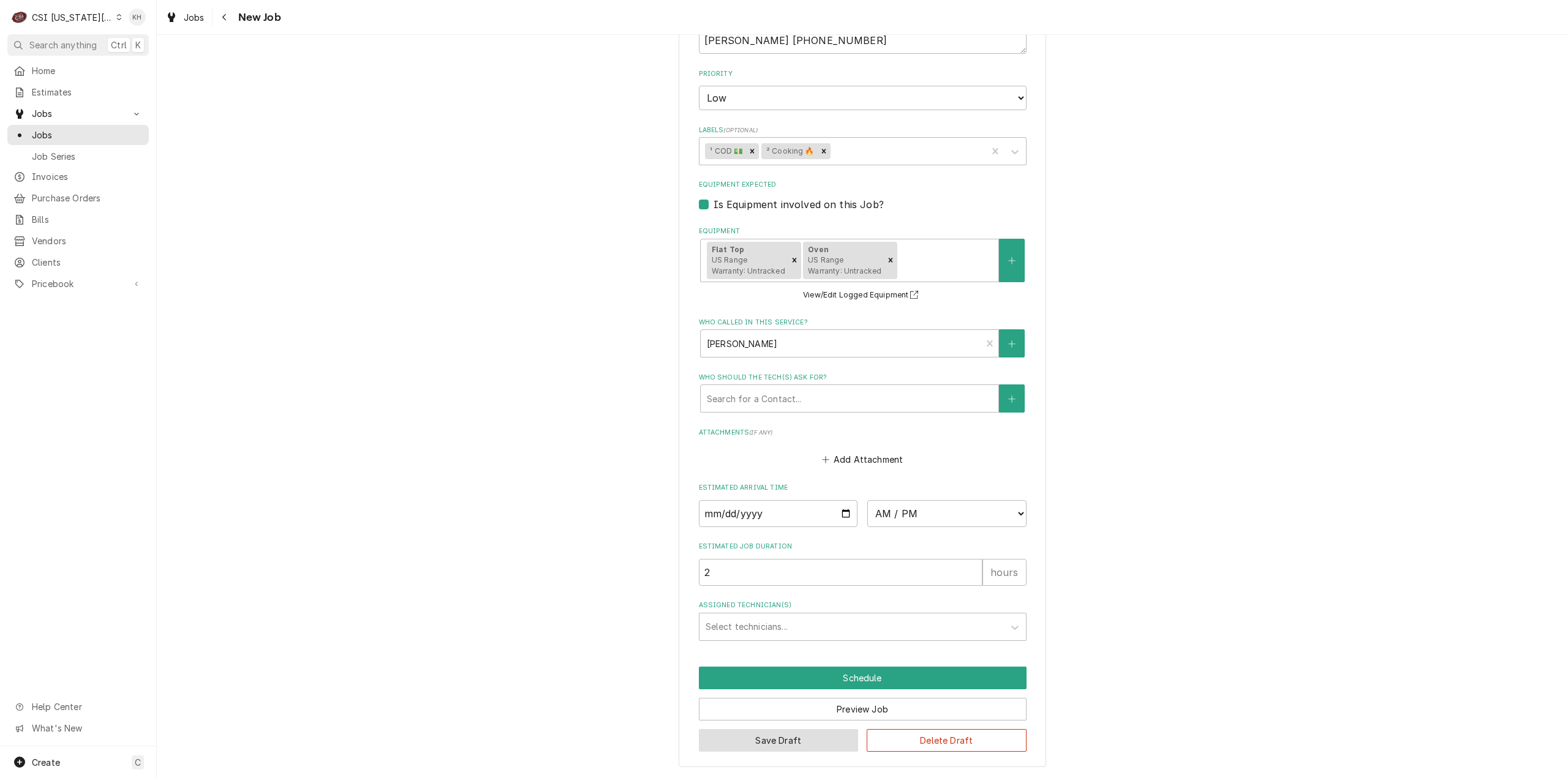
drag, startPoint x: 796, startPoint y: 742, endPoint x: 770, endPoint y: 777, distance: 43.6
click at [795, 742] on button "Save Draft" at bounding box center [778, 740] width 160 height 22
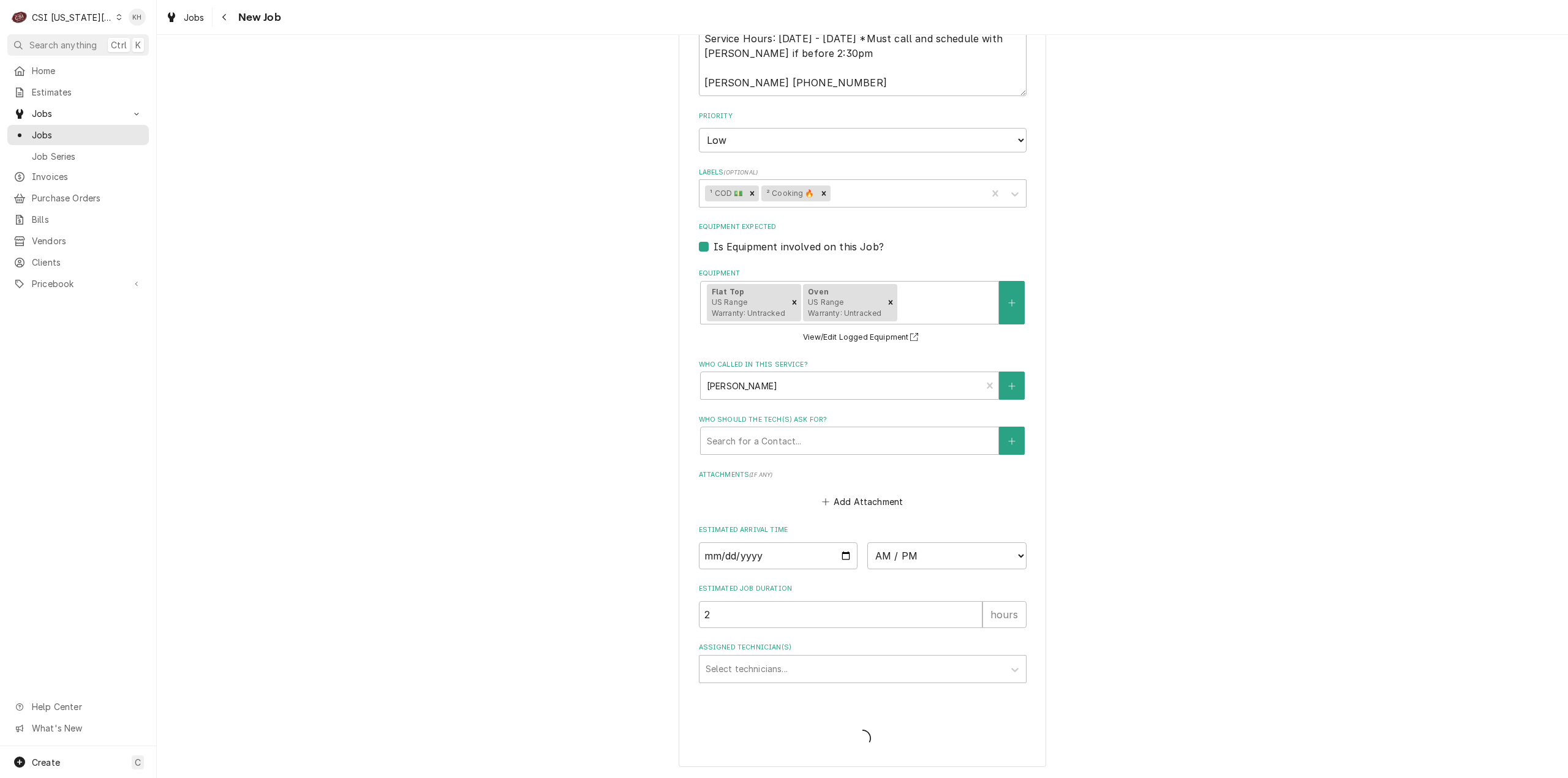
type textarea "x"
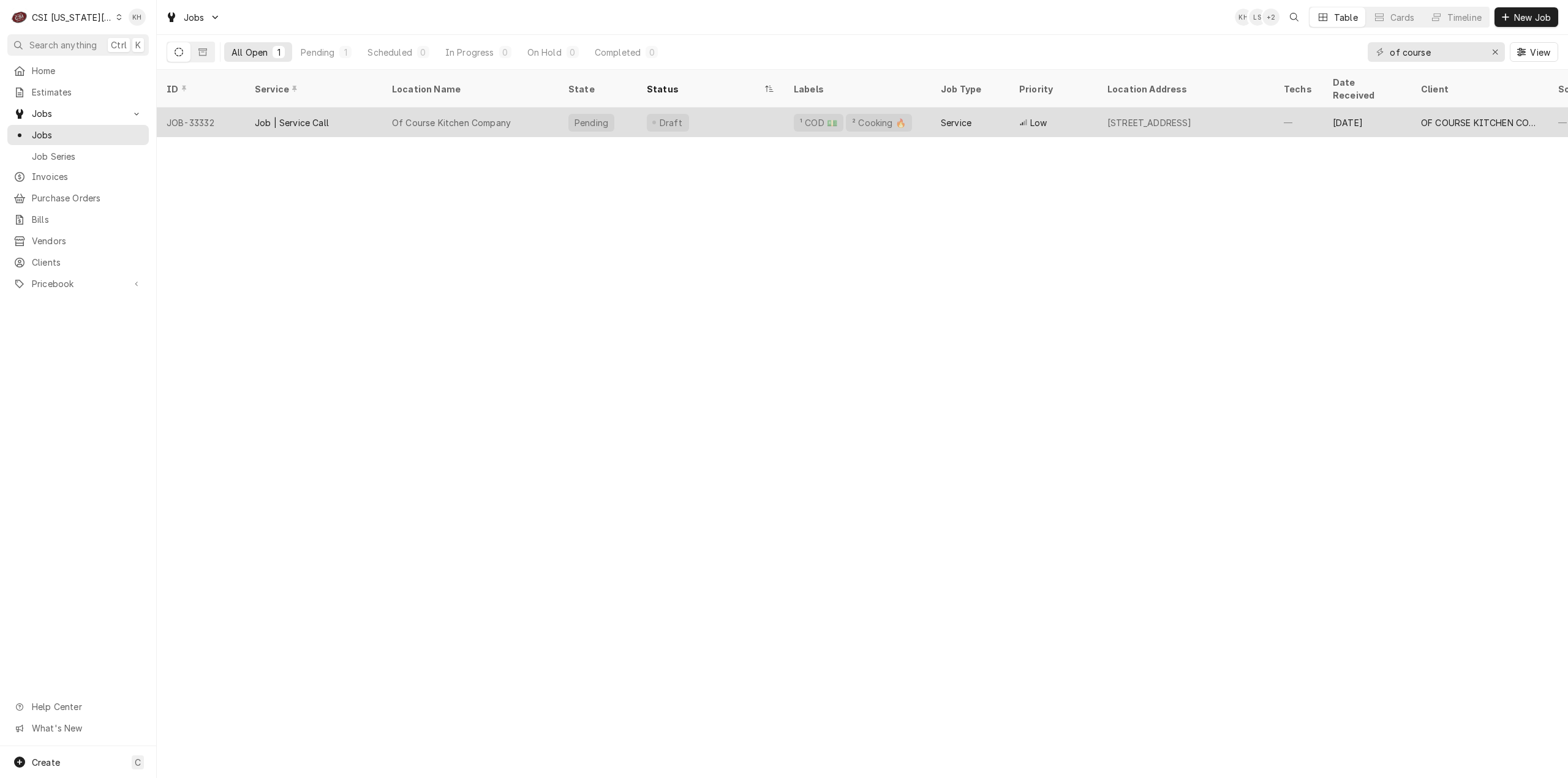
click at [528, 113] on div "Of Course Kitchen Company" at bounding box center [470, 122] width 177 height 29
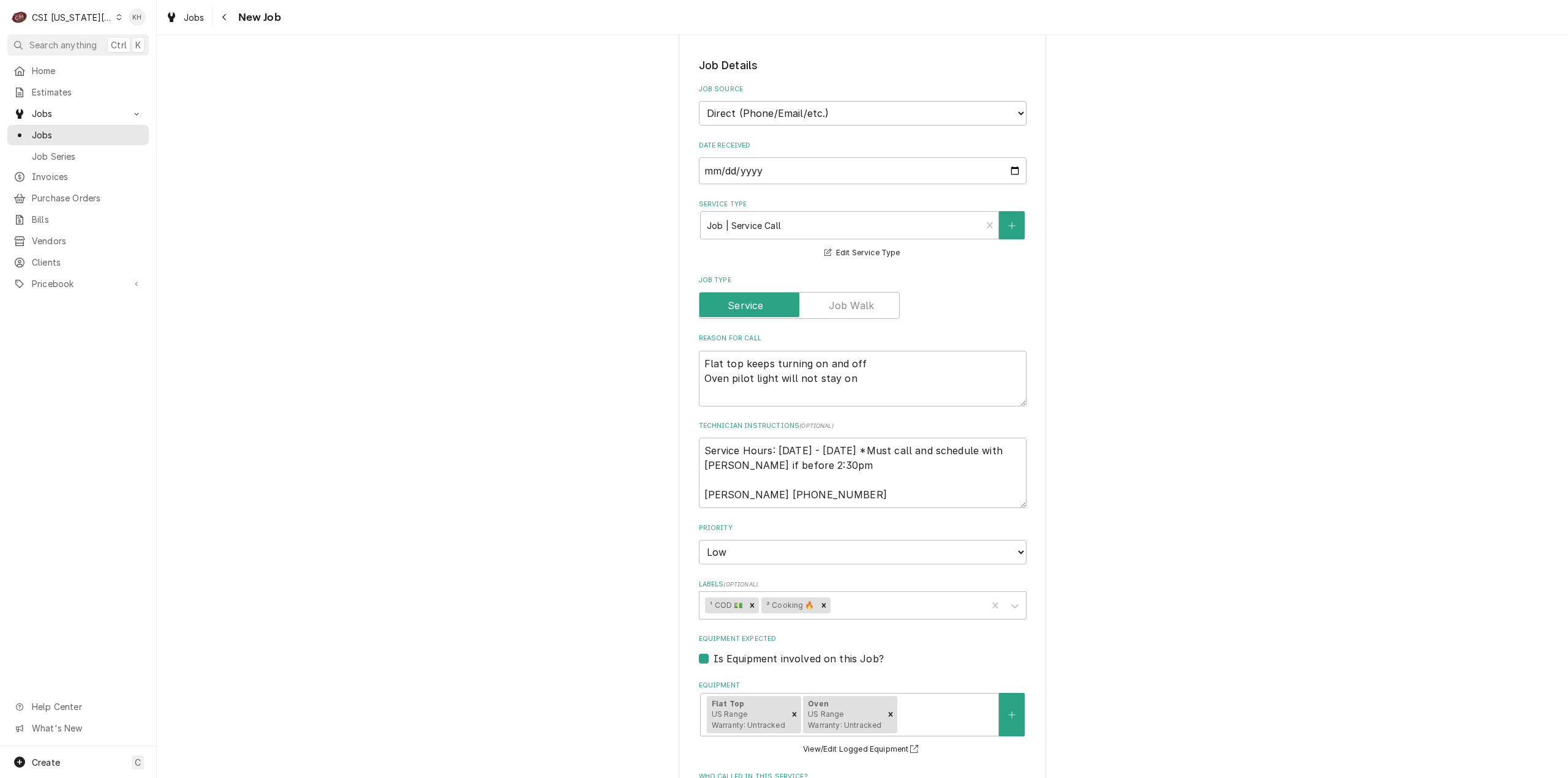
scroll to position [367, 0]
drag, startPoint x: 819, startPoint y: 464, endPoint x: 873, endPoint y: 442, distance: 58.3
click at [873, 442] on textarea "Service Hours: [DATE] - [DATE] *Must call and schedule with [PERSON_NAME] if be…" at bounding box center [862, 468] width 328 height 71
type textarea "x"
type textarea "Service Hours: [DATE] - [DATE] *P [PERSON_NAME] [PHONE_NUMBER]"
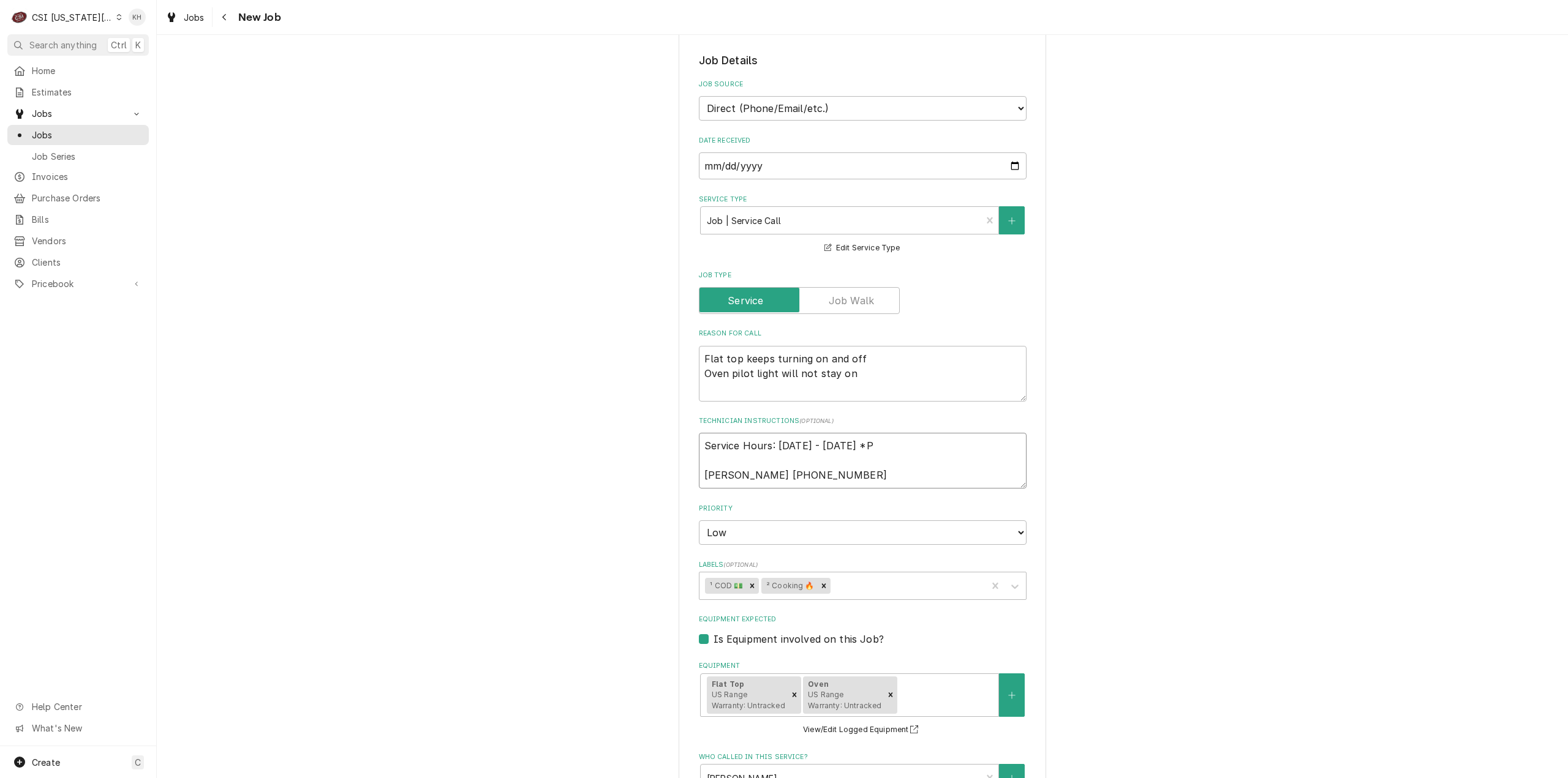
type textarea "x"
type textarea "Service Hours: [DATE] - [DATE] *Pl [PERSON_NAME] [PHONE_NUMBER]"
type textarea "x"
type textarea "Service Hours: [DATE] - [DATE] *Plea [PERSON_NAME] [PHONE_NUMBER]"
type textarea "x"
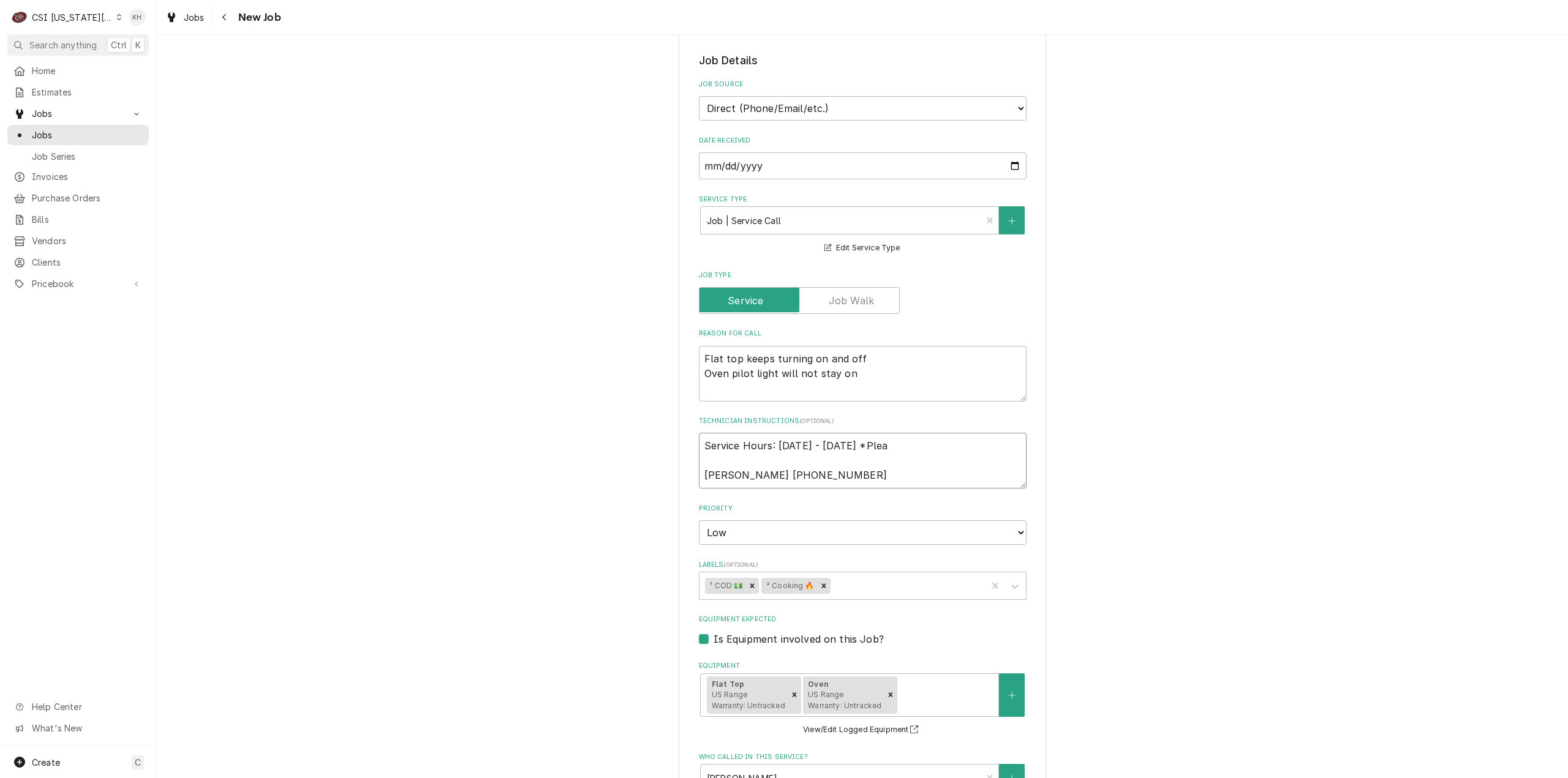
type textarea "Service Hours: [DATE] - [DATE] *[PERSON_NAME] [PHONE_NUMBER]"
type textarea "x"
type textarea "Service Hours: [DATE] - [DATE] *Please [PERSON_NAME] [PHONE_NUMBER]"
type textarea "x"
type textarea "Service Hours: Tuesday - Saturday *Please Swetha 913-956-9336"
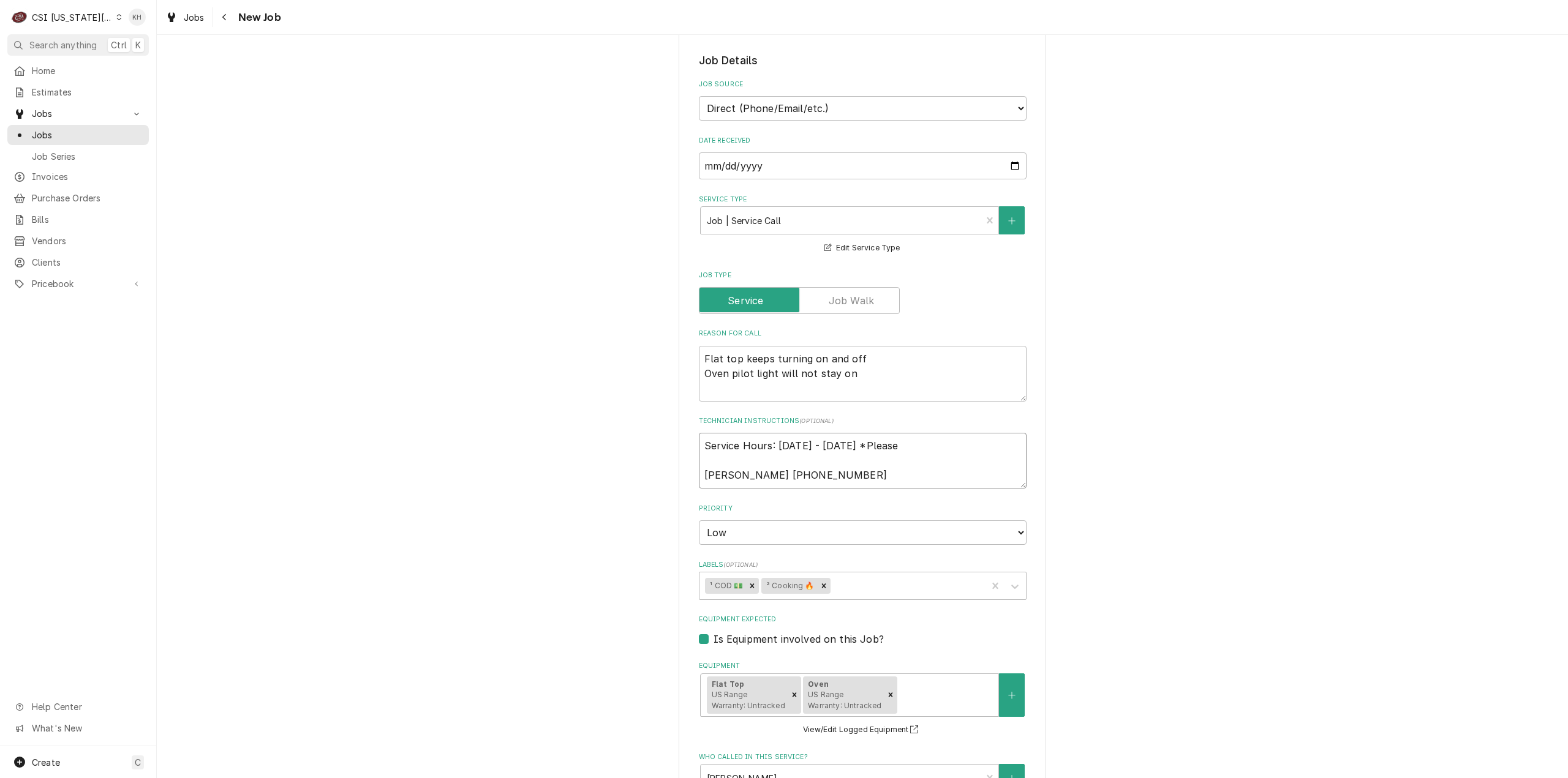
type textarea "x"
type textarea "Service Hours: Tuesday - Saturday *Please c Swetha 913-956-9336"
type textarea "x"
type textarea "Service Hours: Tuesday - Saturday *Please ca Swetha 913-956-9336"
type textarea "x"
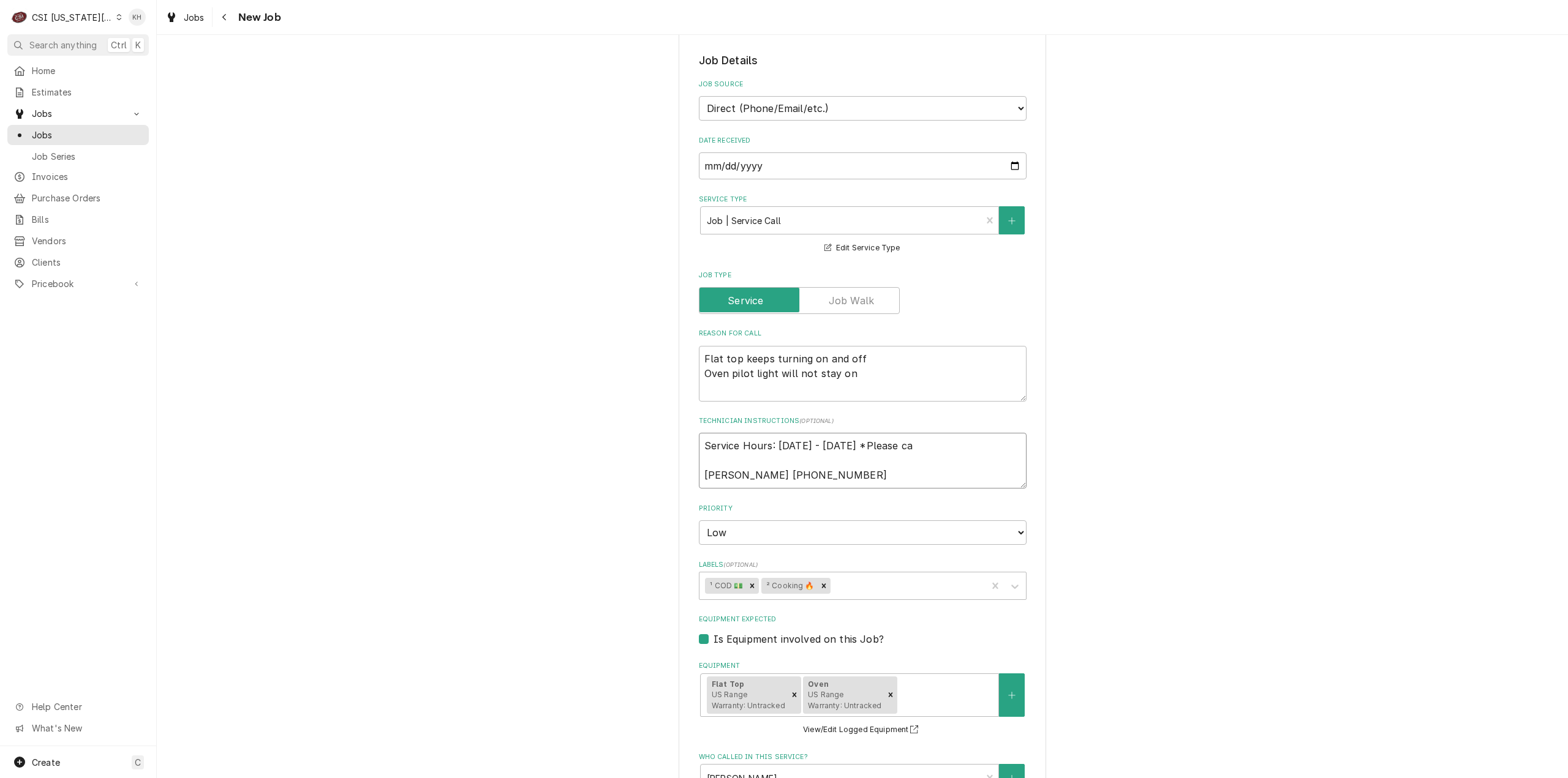
type textarea "Service Hours: Tuesday - Saturday *Please cal Swetha 913-956-9336"
type textarea "x"
type textarea "Service Hours: Tuesday - Saturday *Please call Swetha 913-956-9336"
type textarea "x"
type textarea "Service Hours: Tuesday - Saturday *Please call Swetha 913-956-9336"
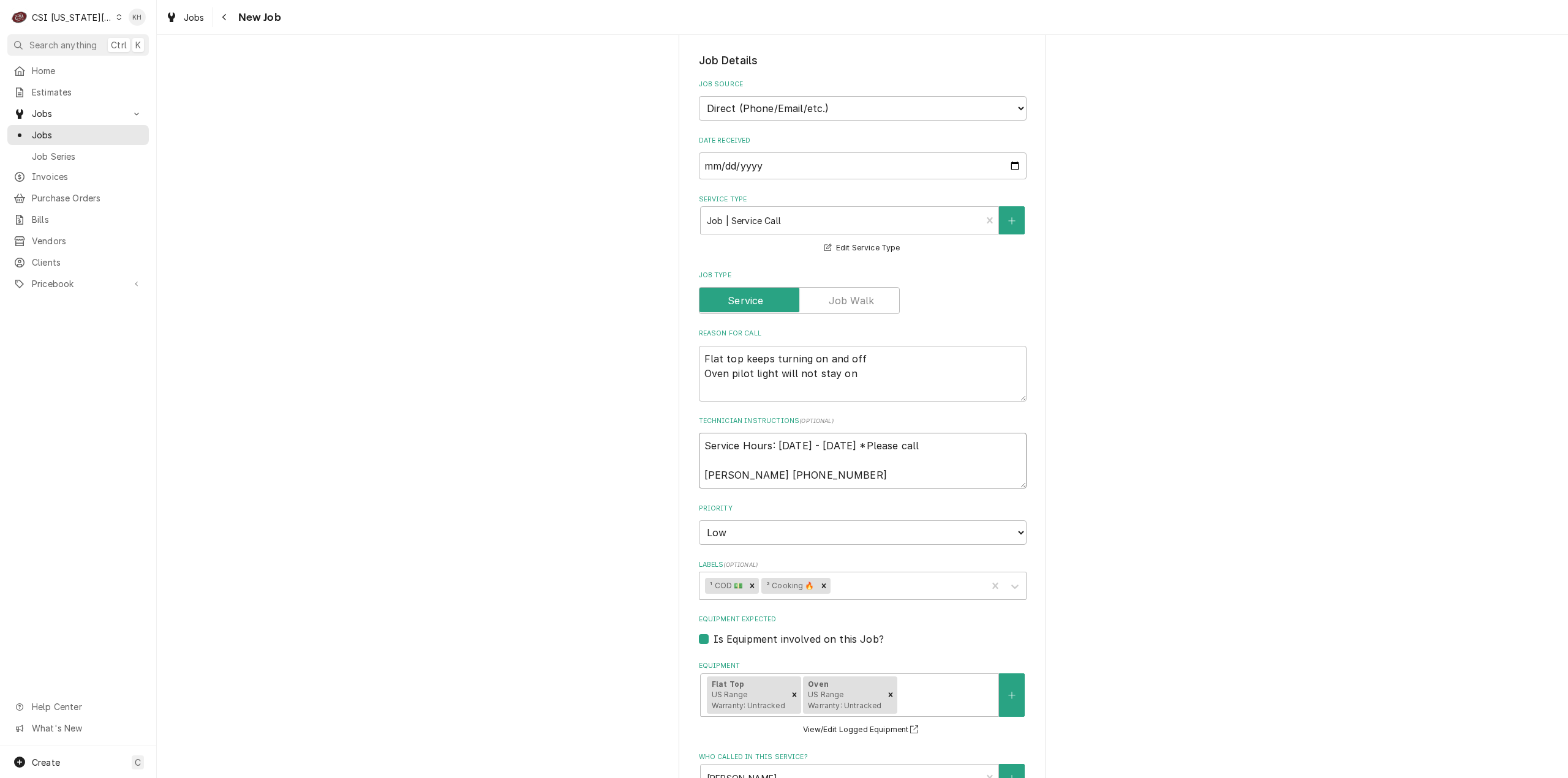
type textarea "x"
type textarea "Service Hours: Tuesday - Saturday *Please call S Swetha 913-956-9336"
type textarea "x"
type textarea "Service Hours: Tuesday - Saturday *Please call Sw Swetha 913-956-9336"
type textarea "x"
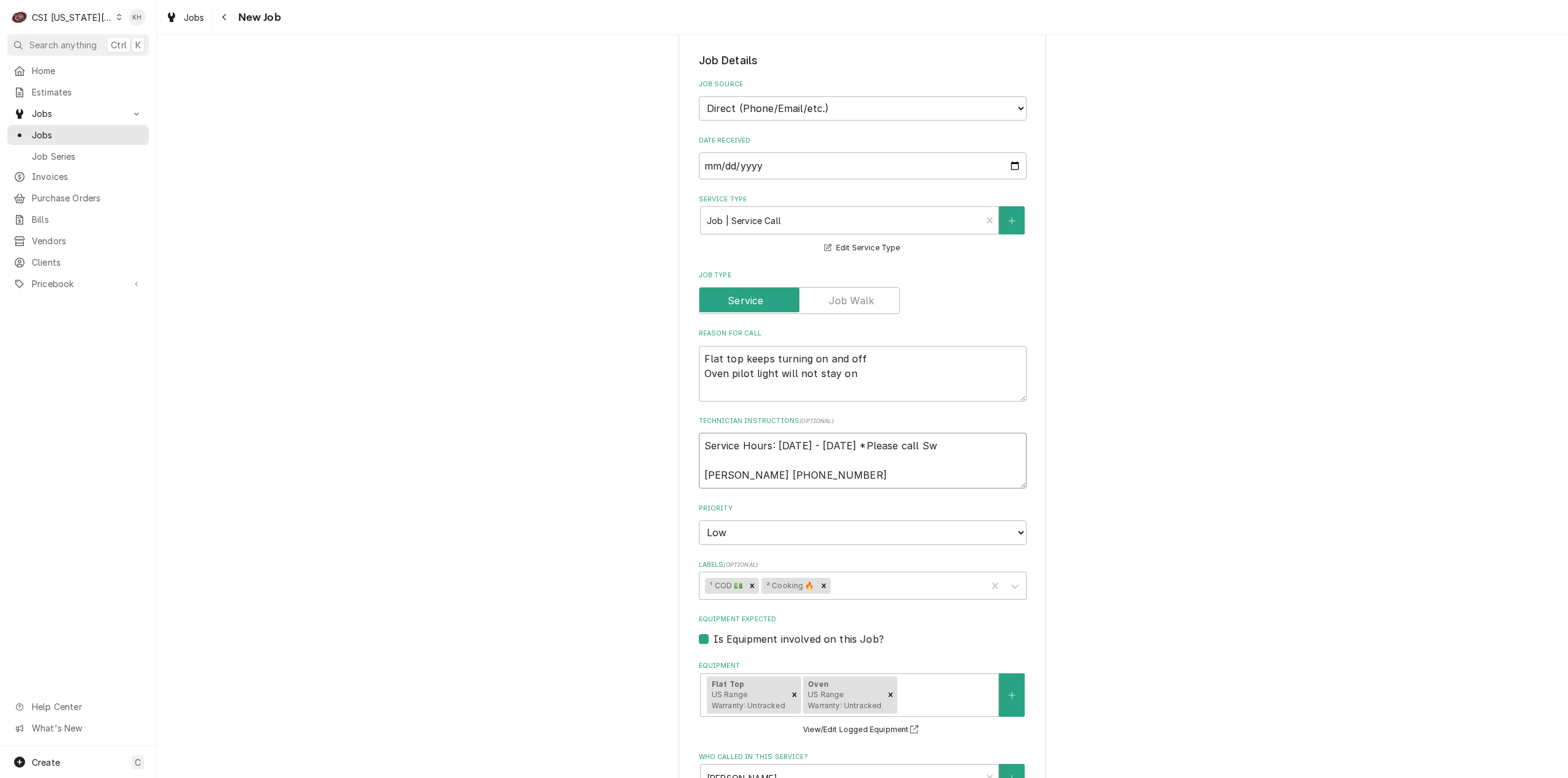
type textarea "Service Hours: Tuesday - Saturday *Please call Swe Swetha 913-956-9336"
type textarea "x"
type textarea "Service Hours: Tuesday - Saturday *Please call Swet Swetha 913-956-9336"
type textarea "x"
type textarea "Service Hours: Tuesday - Saturday *Please call Sweth Swetha 913-956-9336"
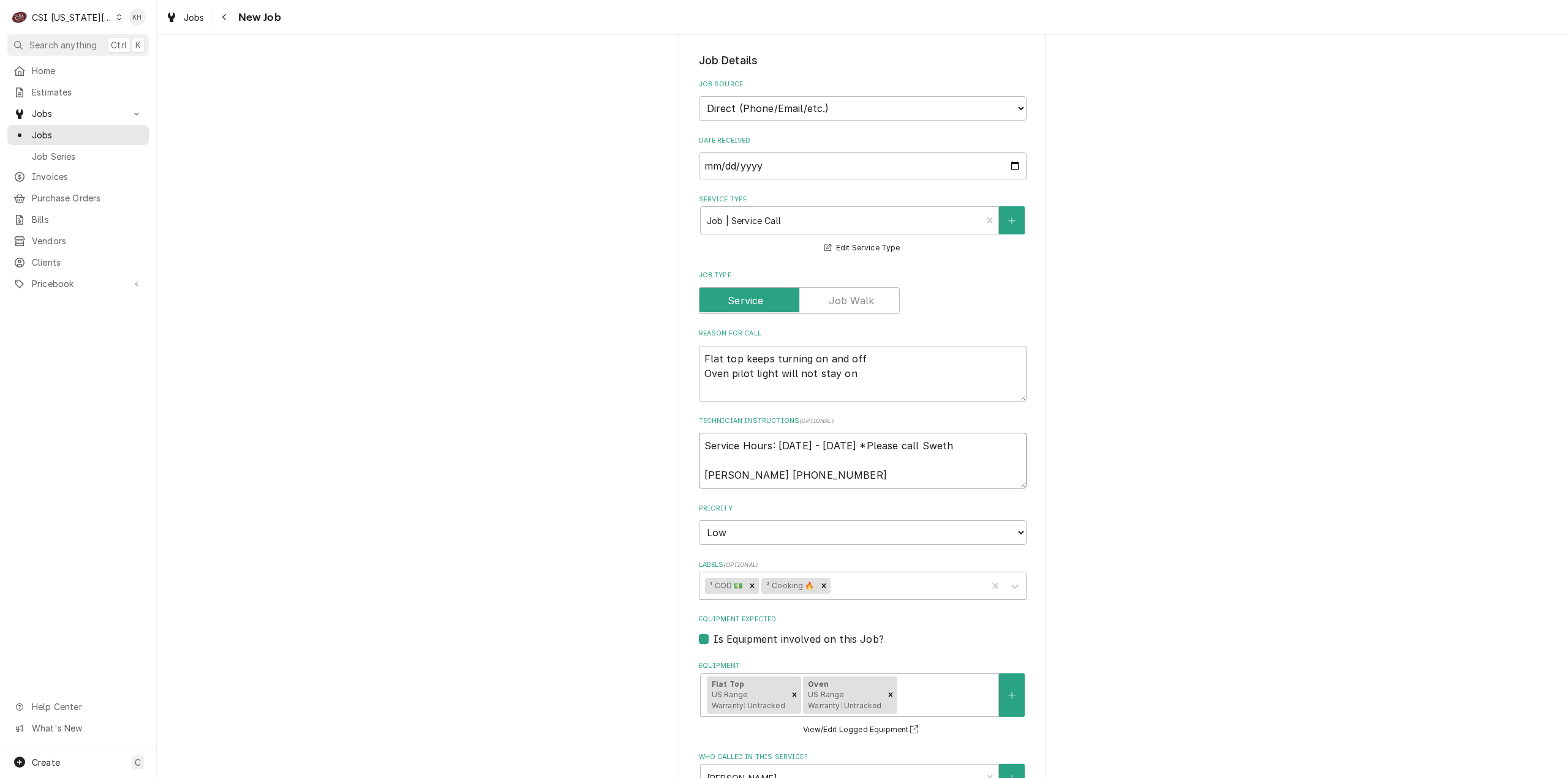
type textarea "x"
type textarea "Service Hours: Tuesday - Saturday *Please call Swetha Swetha 913-956-9336"
type textarea "x"
type textarea "Service Hours: Tuesday - Saturday *Please call Swetha Swetha 913-956-9336"
type textarea "x"
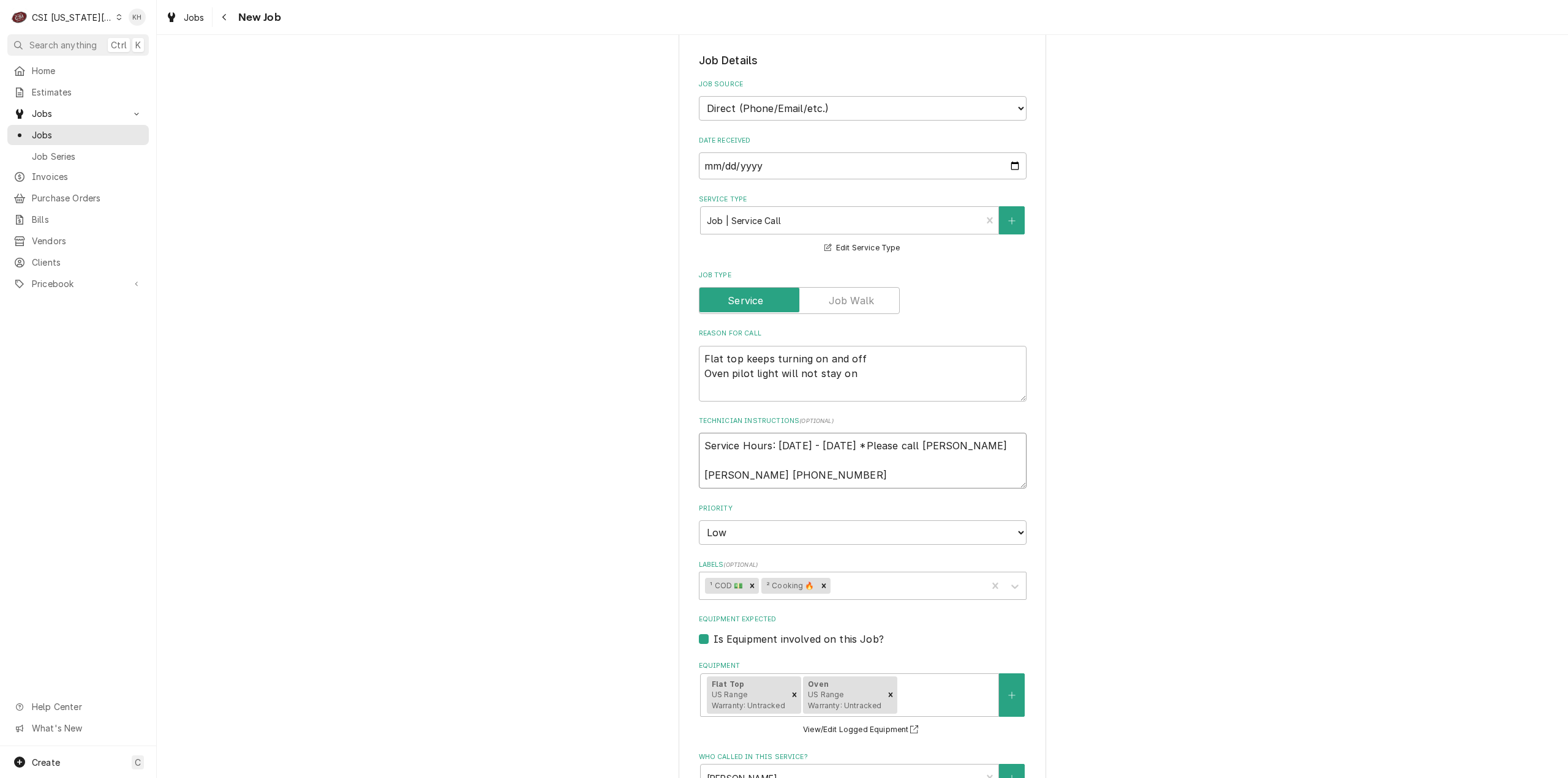
type textarea "Service Hours: Tuesday - Saturday *Please call Swetha w Swetha 913-956-9336"
type textarea "x"
type textarea "Service Hours: Tuesday - Saturday *Please call Swetha wh Swetha 913-956-9336"
type textarea "x"
type textarea "Service Hours: Tuesday - Saturday *Please call Swetha whe Swetha 913-956-9336"
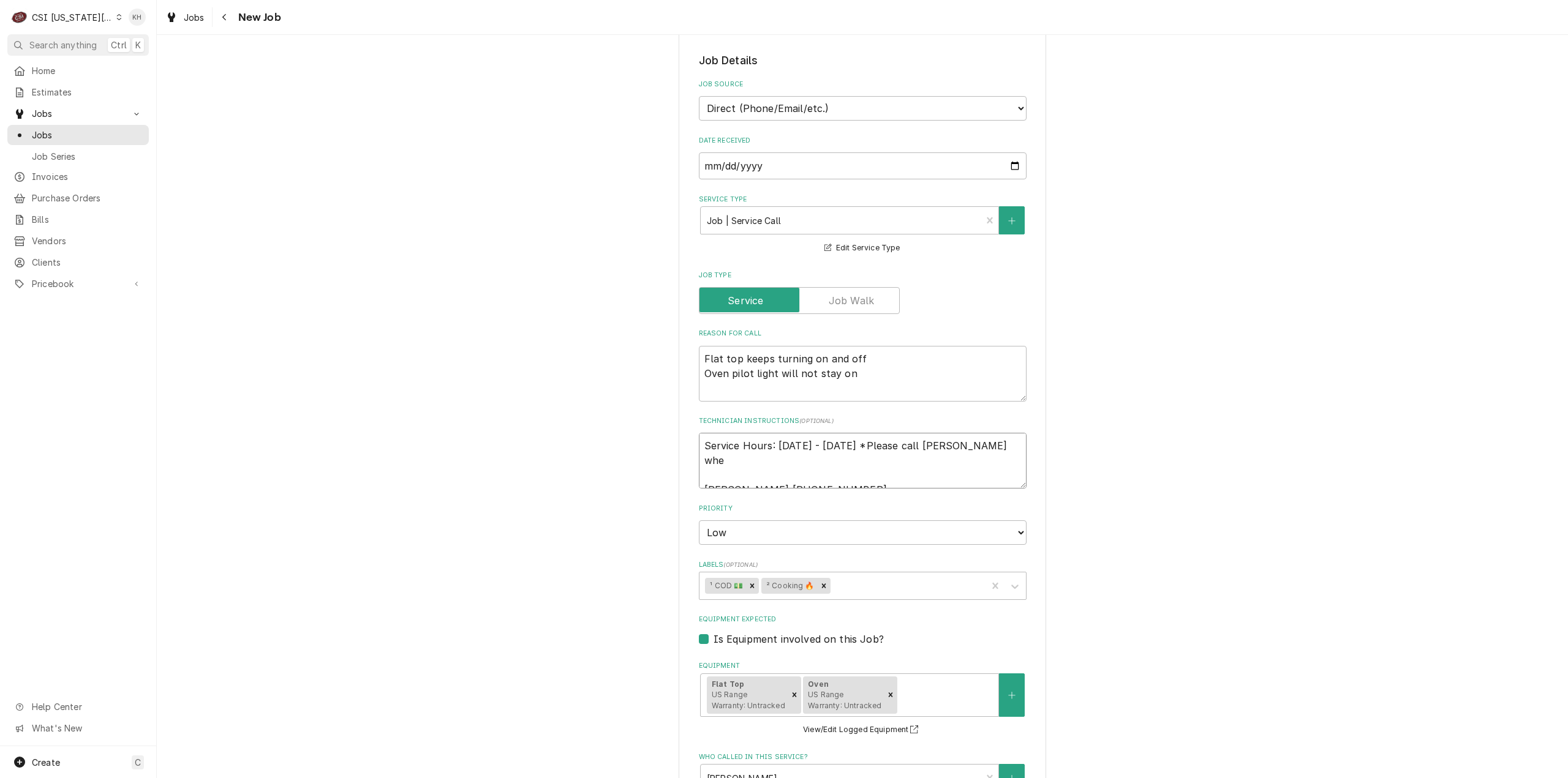
type textarea "x"
type textarea "Service Hours: Tuesday - Saturday *Please call Swetha when Swetha 913-956-9336"
type textarea "x"
type textarea "Service Hours: Tuesday - Saturday *Please call Swetha when Swetha 913-956-9336"
type textarea "x"
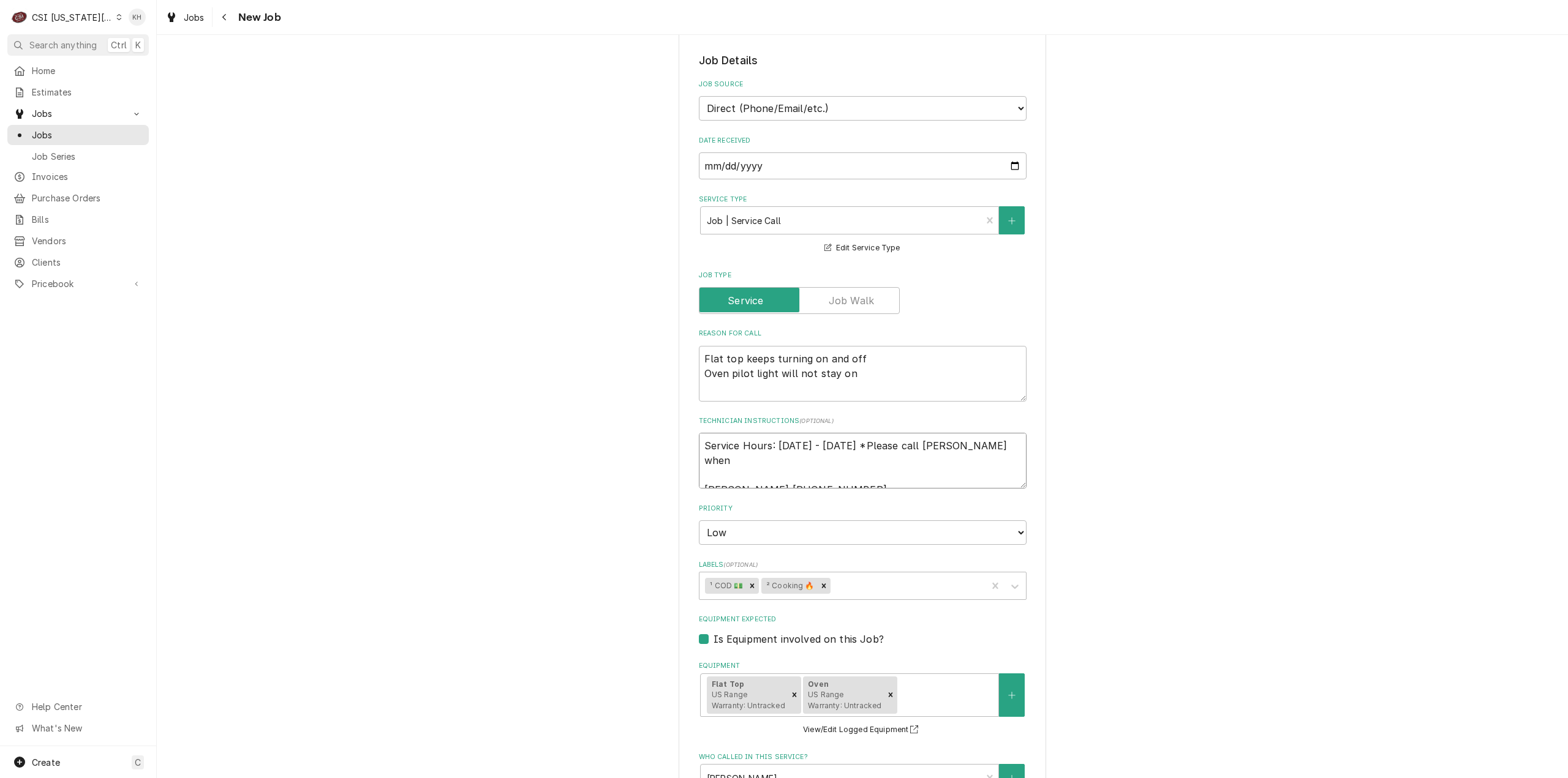
type textarea "Service Hours: Tuesday - Saturday *Please call Swetha when e Swetha 913-956-9336"
type textarea "x"
type textarea "Service Hours: Tuesday - Saturday *Please call Swetha when en Swetha 913-956-93…"
type textarea "x"
type textarea "Service Hours: Tuesday - Saturday *Please call Swetha when enr Swetha 913-956-9…"
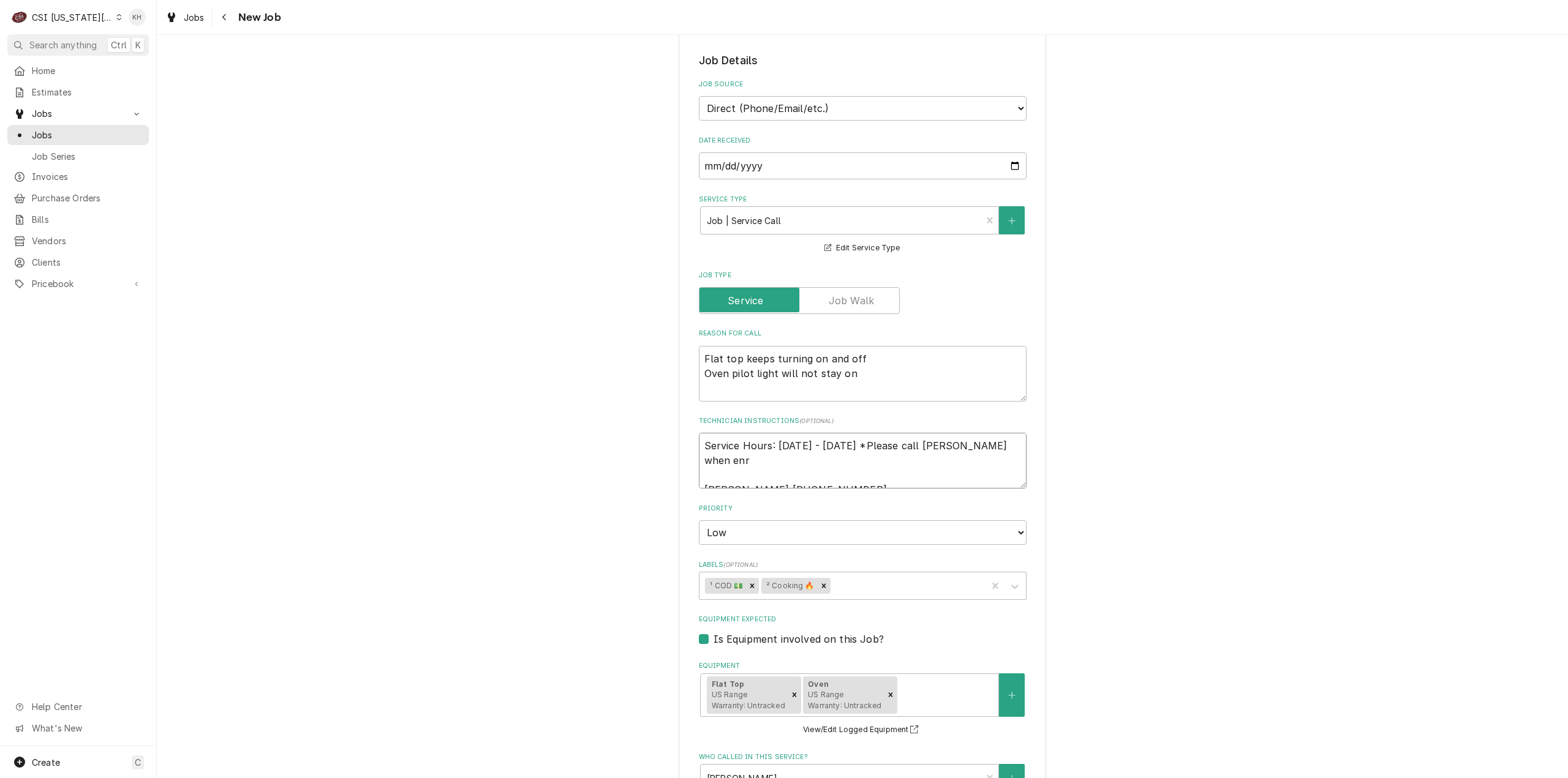
type textarea "x"
type textarea "Service Hours: Tuesday - Saturday *Please call Swetha when enro Swetha 913-956-…"
type textarea "x"
type textarea "Service Hours: Tuesday - Saturday *Please call Swetha when enrou Swetha 913-956…"
type textarea "x"
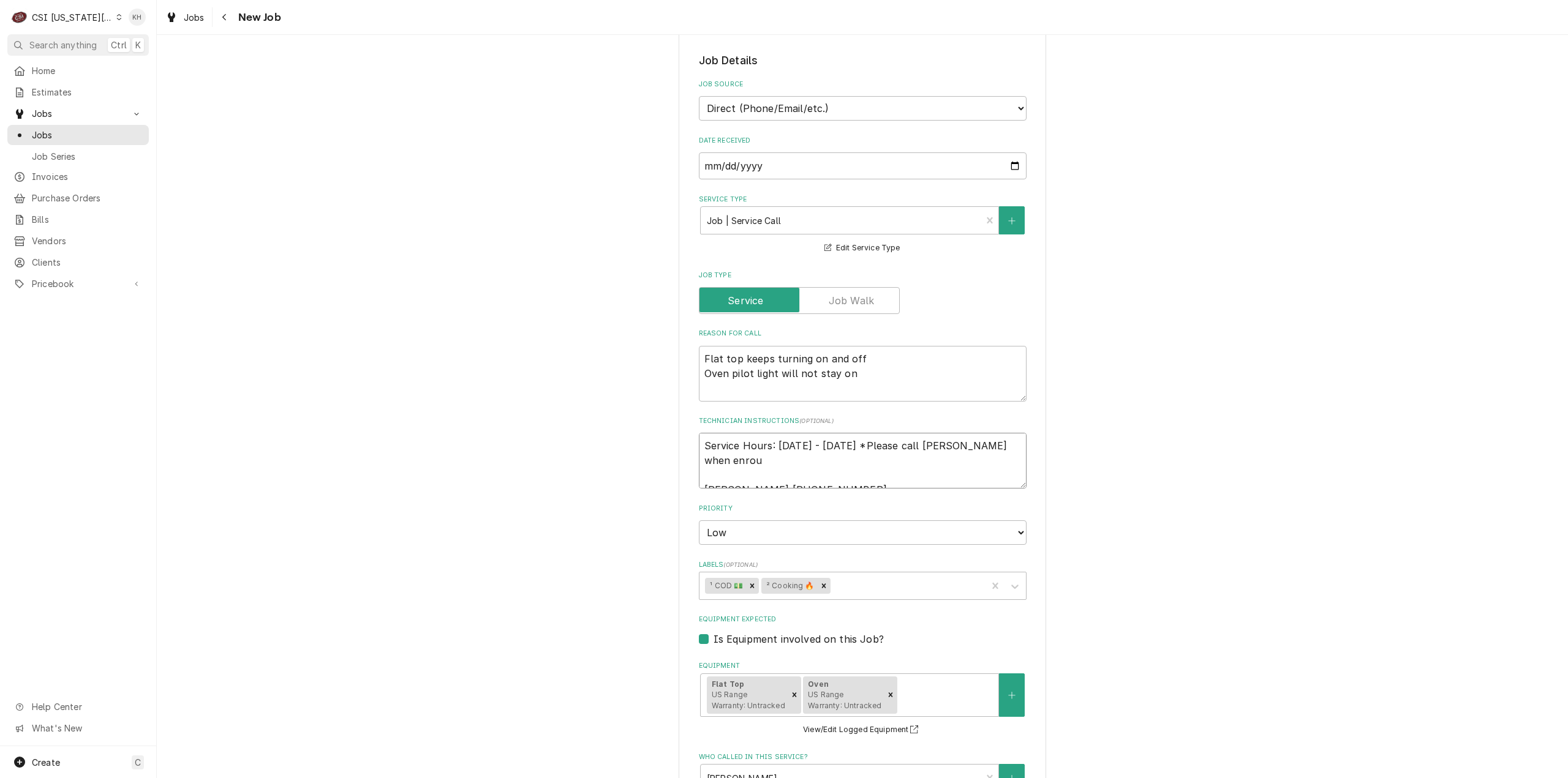
type textarea "Service Hours: Tuesday - Saturday *Please call Swetha when enrout Swetha 913-95…"
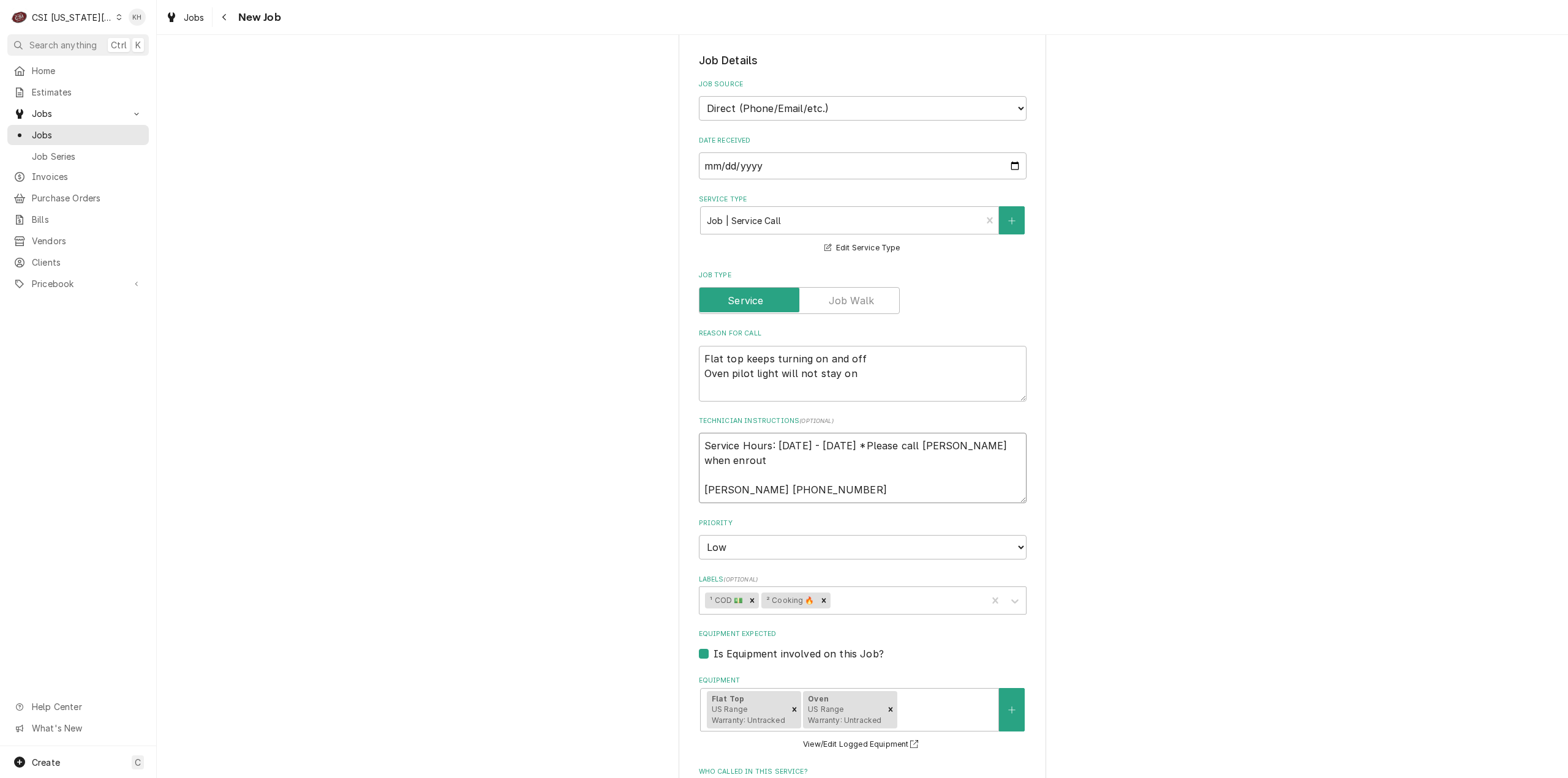
type textarea "x"
type textarea "Service Hours: Tuesday - Saturday *Please call Swetha when enrouth Swetha 913-9…"
type textarea "x"
type textarea "Service Hours: Tuesday - Saturday *Please call Swetha when enrout Swetha 913-95…"
type textarea "x"
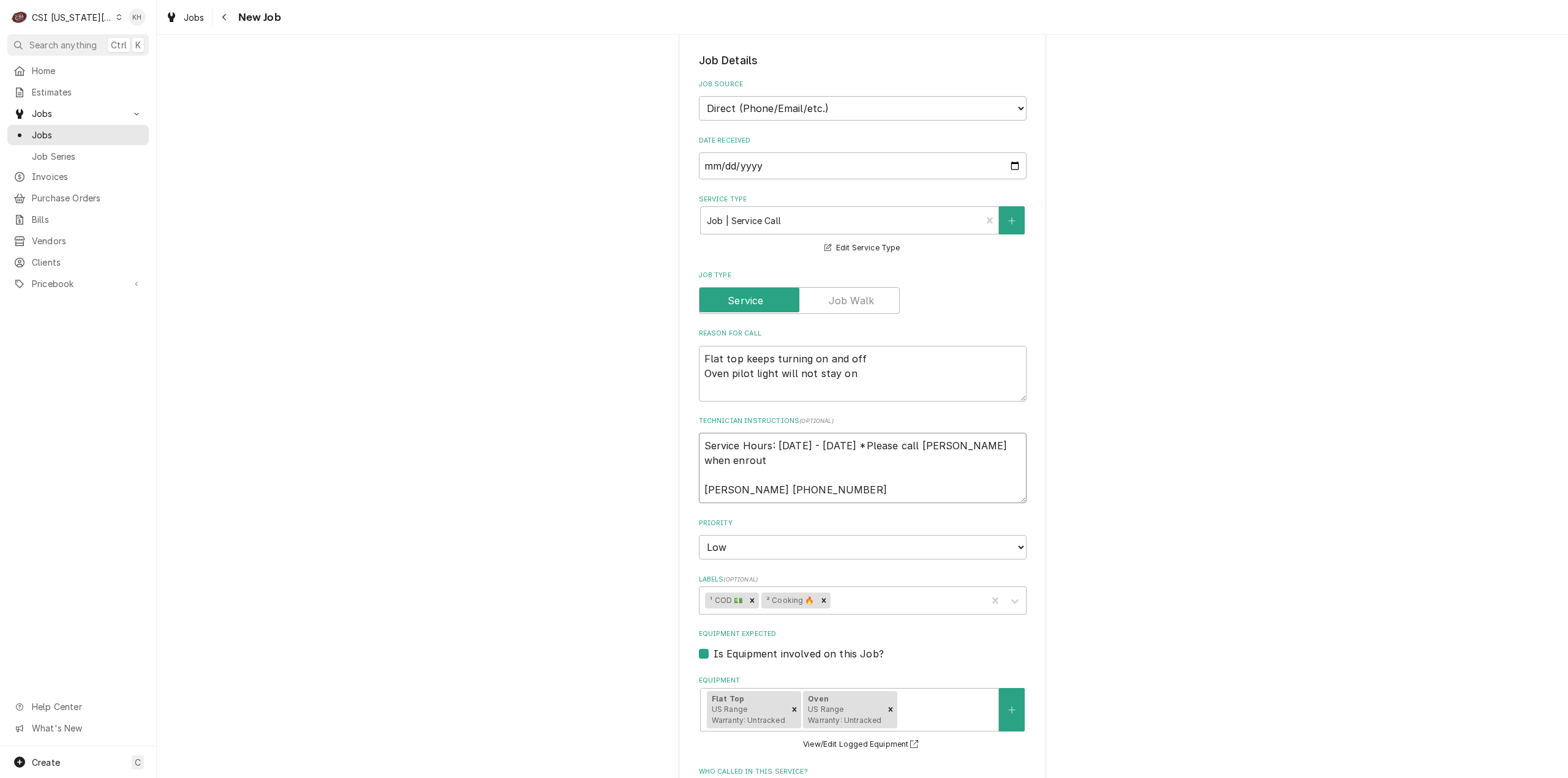
type textarea "Service Hours: Tuesday - Saturday *Please call Swetha when enroute Swetha 913-9…"
type textarea "x"
type textarea "Service Hours: Tuesday - Saturday *Please call Swetha when enroute Swetha 913-9…"
type textarea "x"
type textarea "Service Hours: Tuesday - Saturday *Please call Swetha when enroute t Swetha 913…"
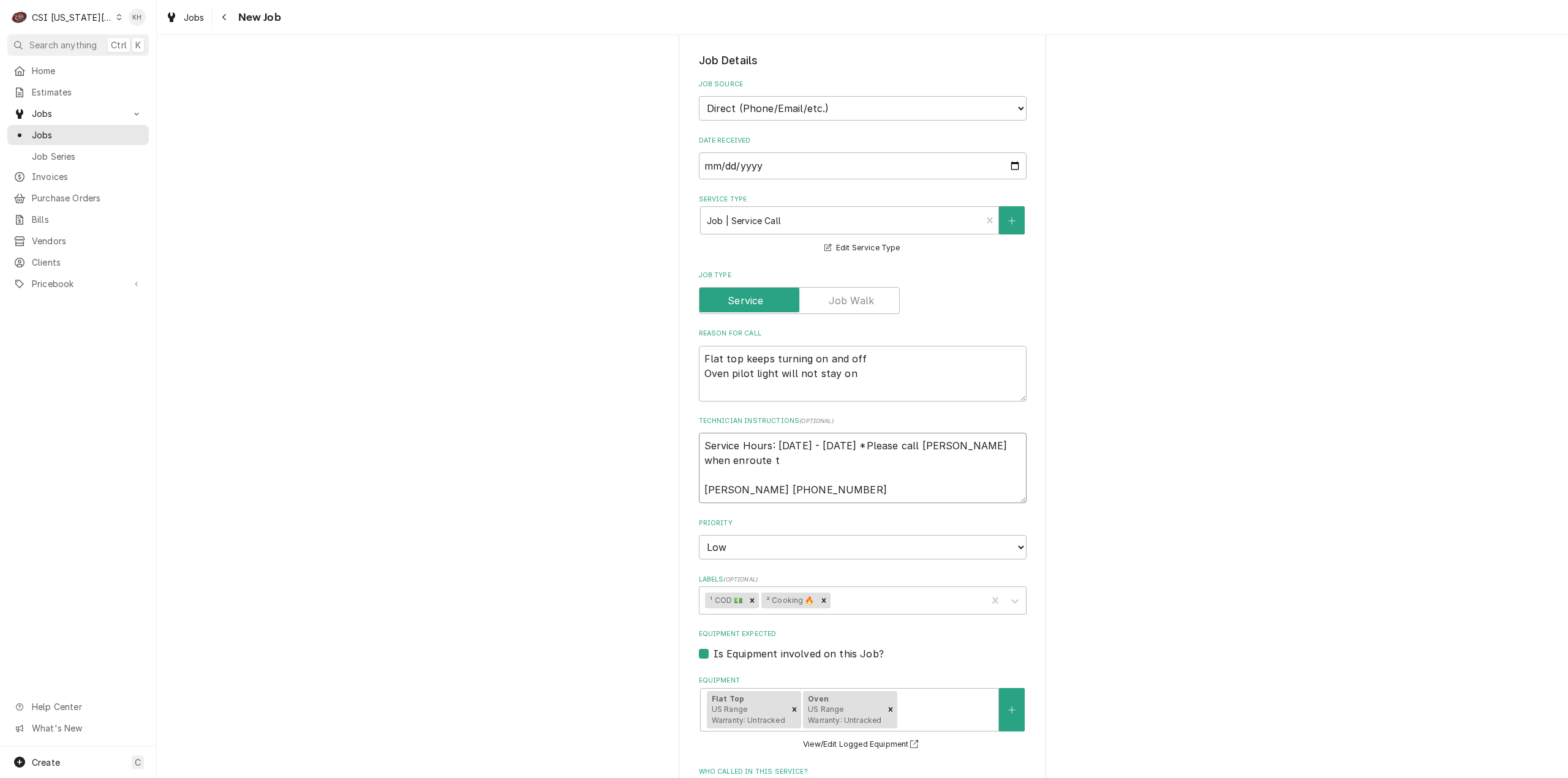
type textarea "x"
type textarea "Service Hours: Tuesday - Saturday *Please call Swetha when enroute to Swetha 91…"
type textarea "x"
type textarea "Service Hours: Tuesday - Saturday *Please call Swetha when enroute to l Swetha …"
type textarea "x"
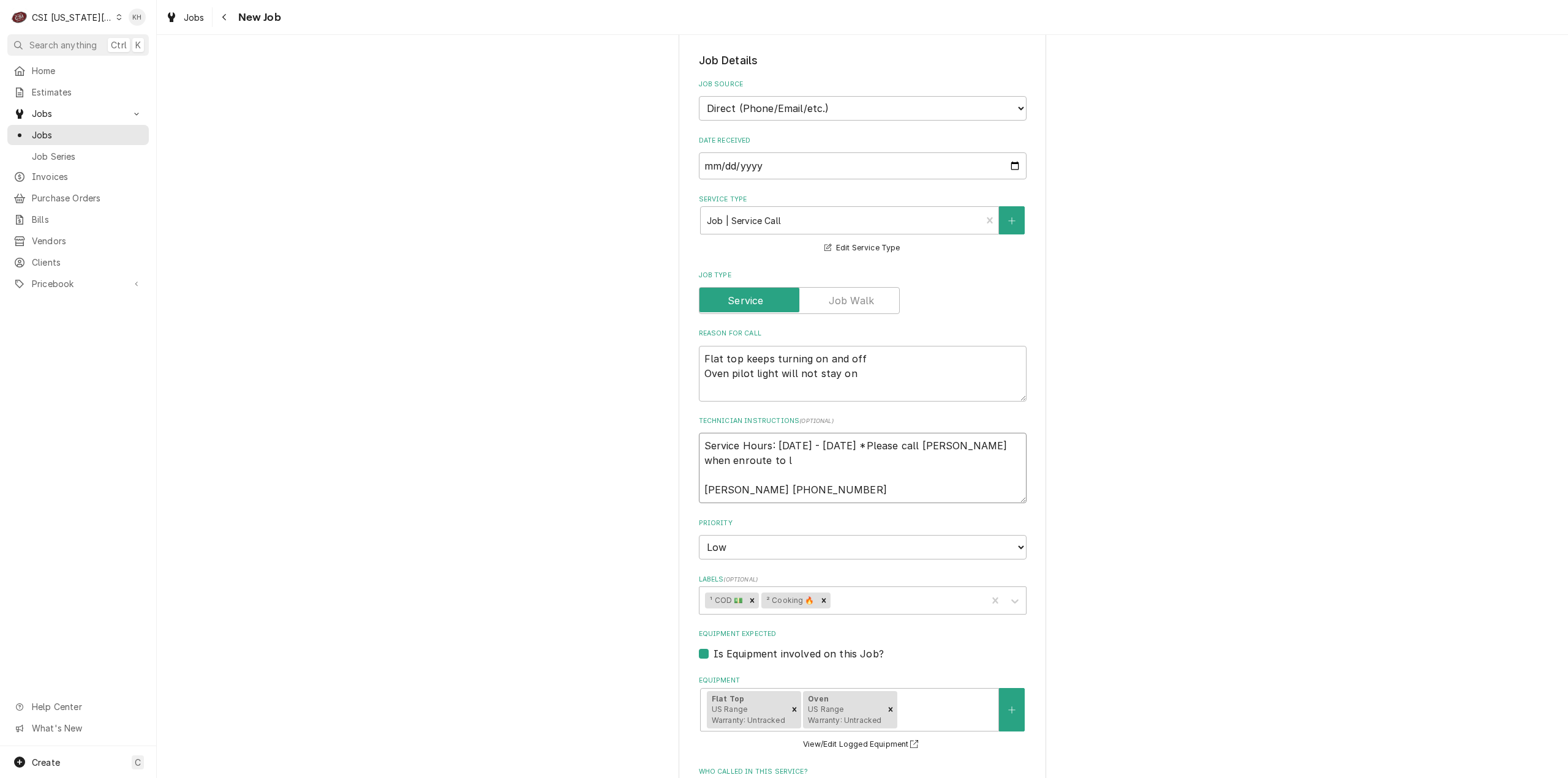
type textarea "Service Hours: Tuesday - Saturday *Please call Swetha when enroute to lo Swetha…"
type textarea "x"
type textarea "Service Hours: Tuesday - Saturday *Please call Swetha when enroute to loca Swet…"
type textarea "x"
type textarea "Service Hours: Tuesday - Saturday *Please call Swetha when enroute to locat Swe…"
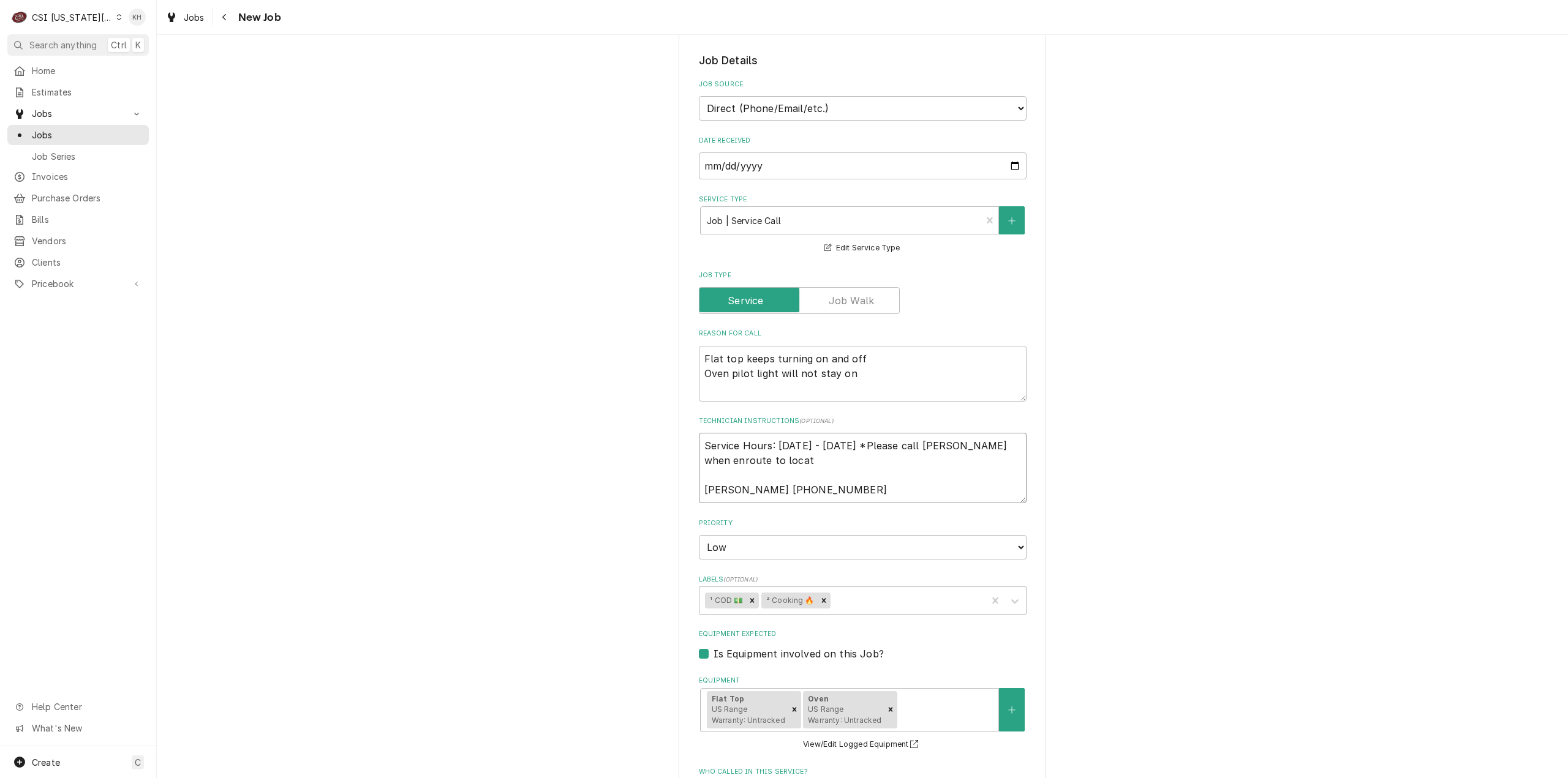
type textarea "x"
type textarea "Service Hours: Tuesday - Saturday *Please call Swetha when enroute to locati Sw…"
type textarea "x"
type textarea "Service Hours: Tuesday - Saturday *Please call Swetha when enroute to locatio S…"
type textarea "x"
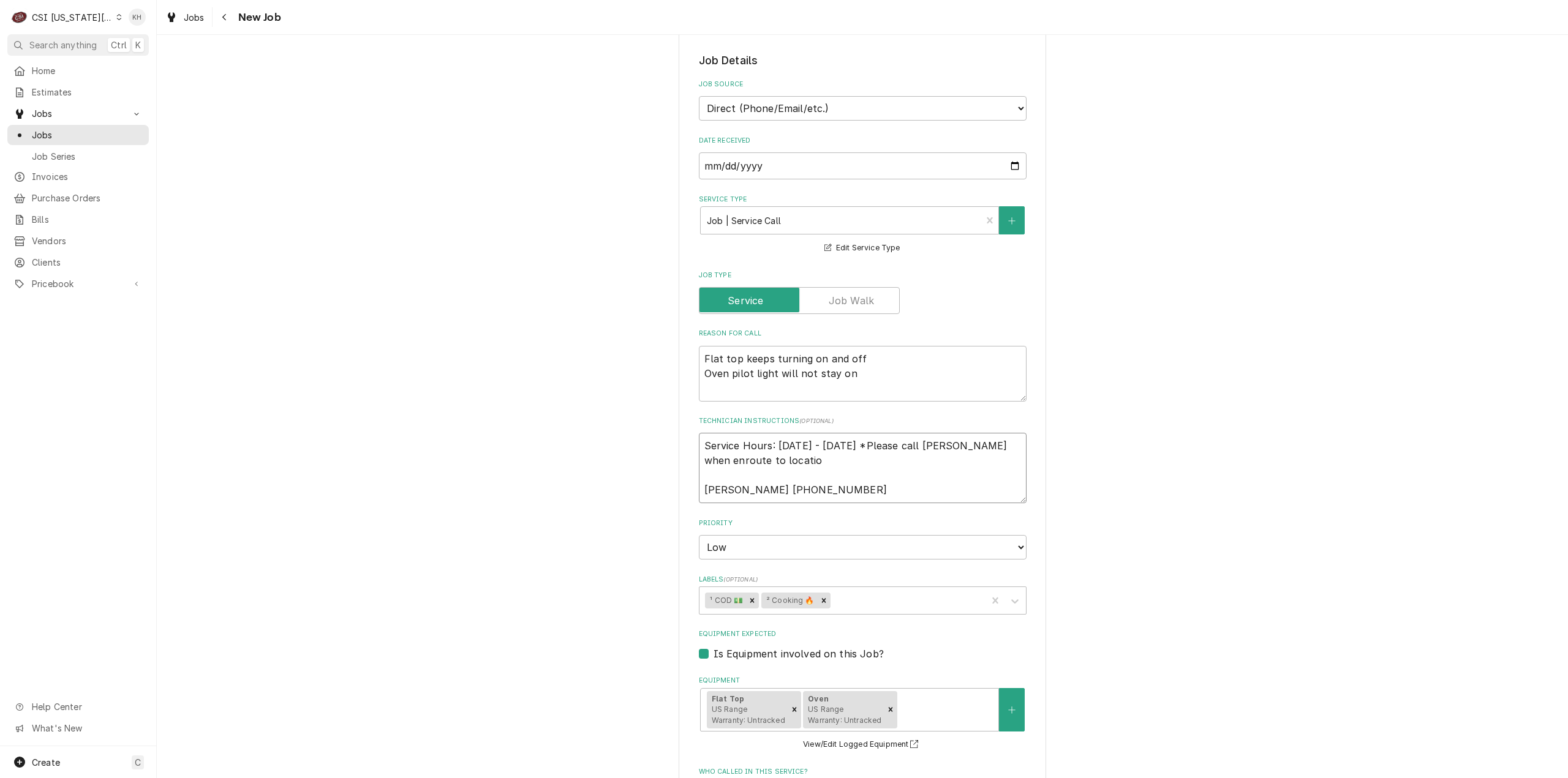
type textarea "Service Hours: Tuesday - Saturday *Please call Swetha when enroute to location …"
type textarea "x"
type textarea "Service Hours: Tuesday - Saturday *Please call Swetha when enroute to location …"
type textarea "x"
type textarea "Service Hours: Tuesday - Saturday *Please call Swetha when enroute to location …"
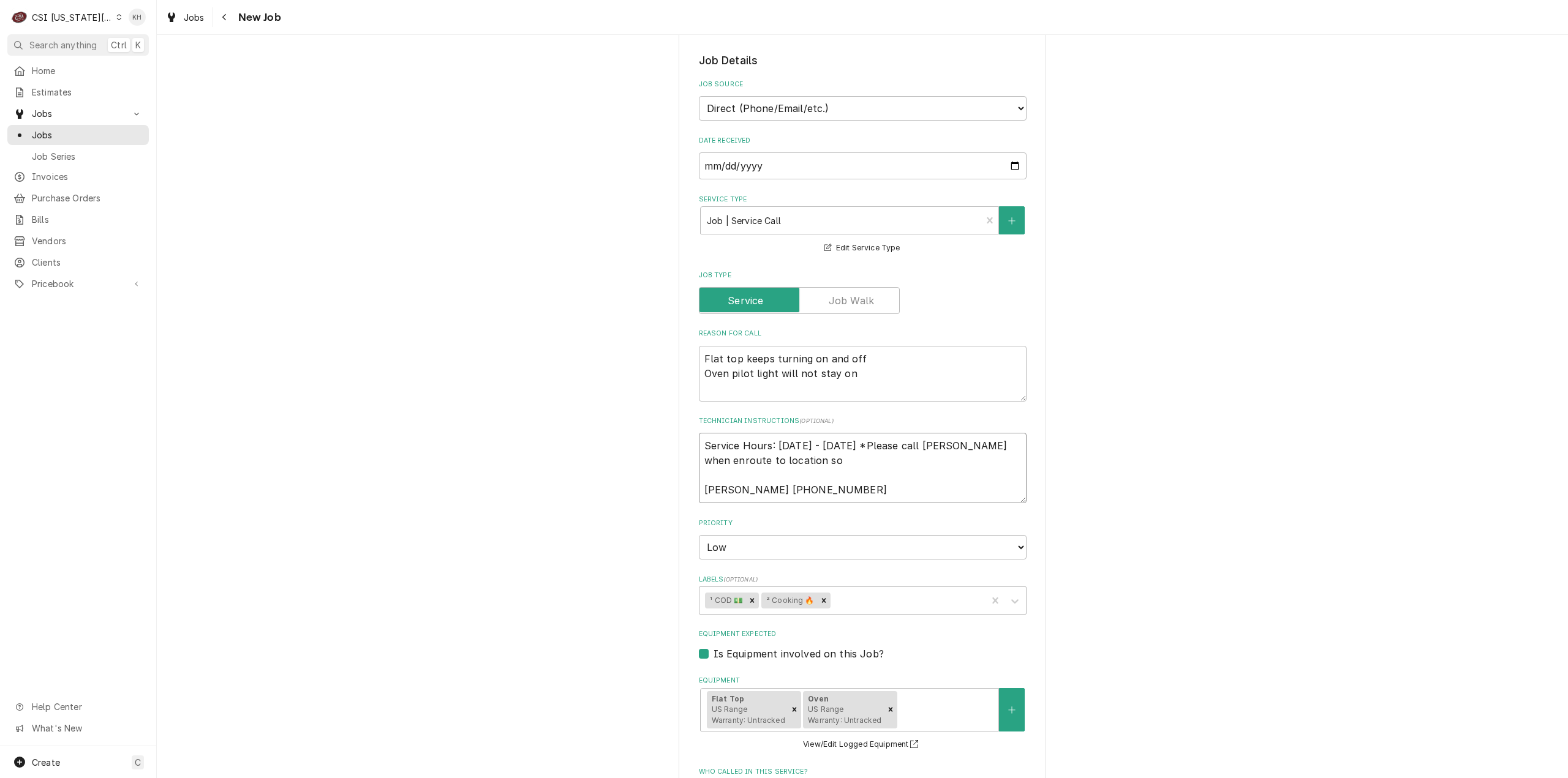
type textarea "x"
type textarea "Service Hours: Tuesday - Saturday *Please call Swetha when enroute to location …"
type textarea "x"
type textarea "Service Hours: Tuesday - Saturday *Please call Swetha when enroute to location …"
type textarea "x"
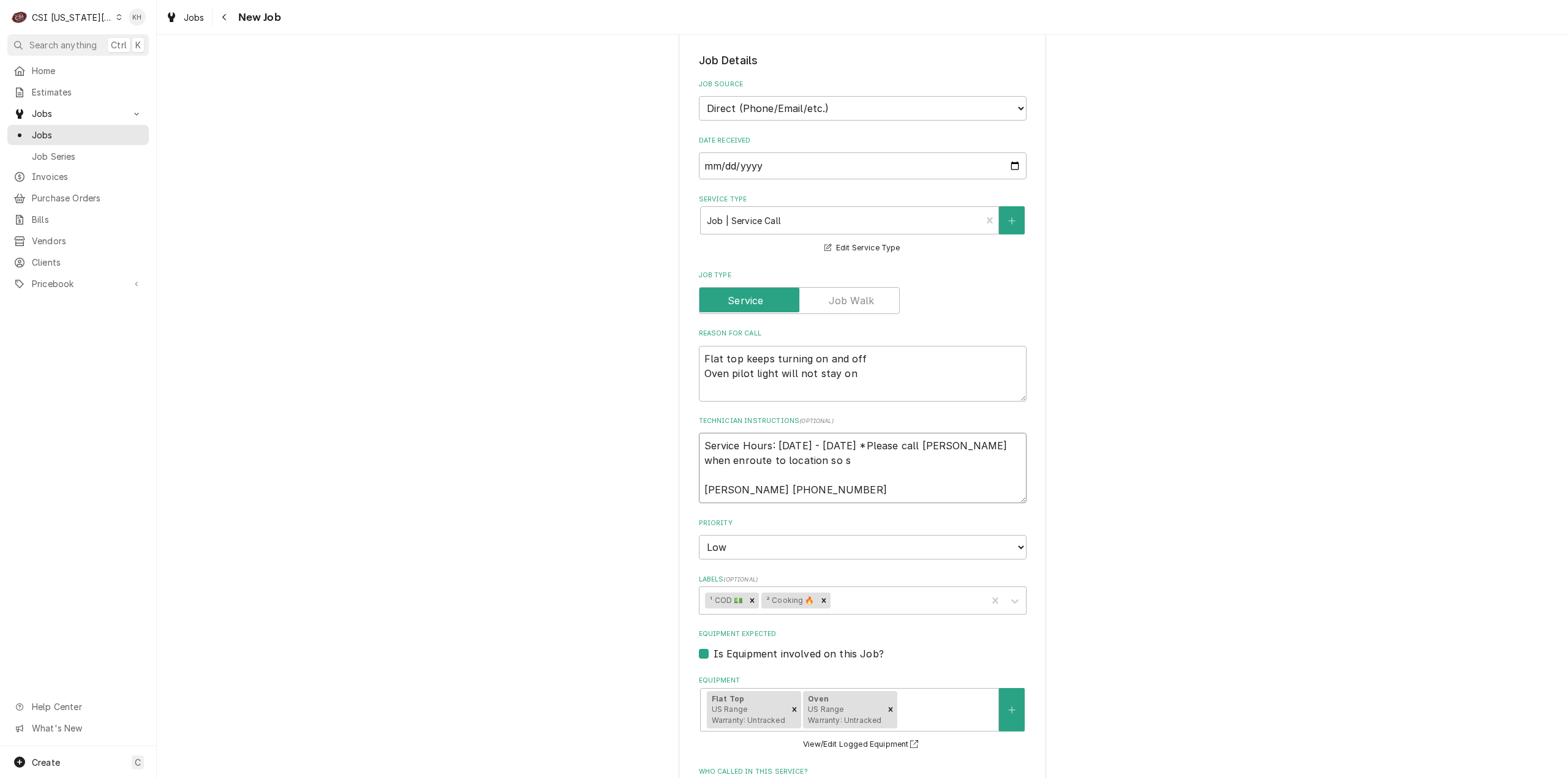
type textarea "Service Hours: Tuesday - Saturday *Please call Swetha when enroute to location …"
type textarea "x"
type textarea "Service Hours: Tuesday - Saturday *Please call Swetha when enroute to location …"
type textarea "x"
type textarea "Service Hours: Tuesday - Saturday *Please call Swetha when enroute to location …"
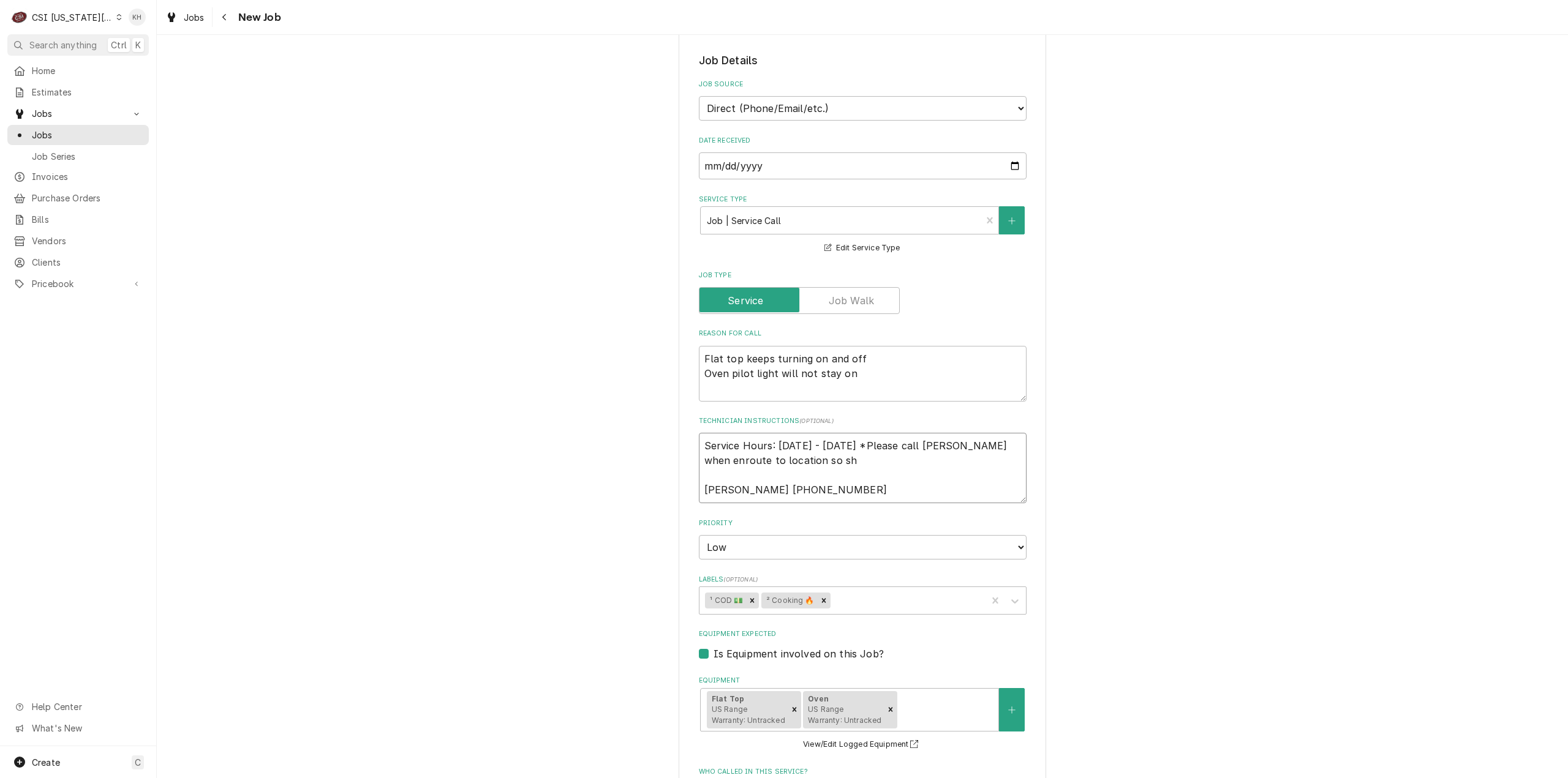
type textarea "x"
type textarea "Service Hours: Tuesday - Saturday *Please call Swetha when enroute to location …"
type textarea "x"
type textarea "Service Hours: Tuesday - Saturday *Please call Swetha when enroute to location …"
type textarea "x"
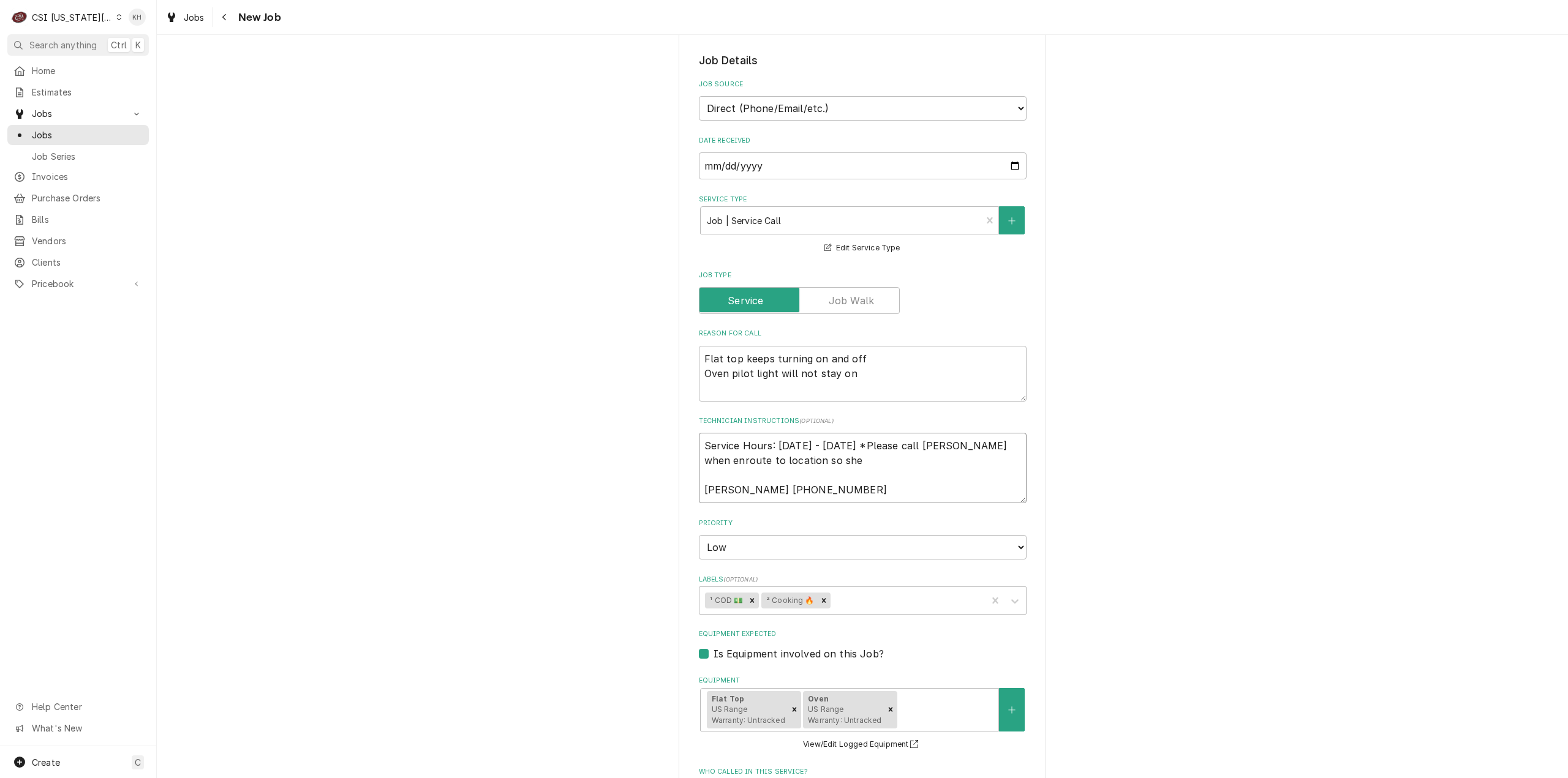
type textarea "Service Hours: Tuesday - Saturday *Please call Swetha when enroute to location …"
type textarea "x"
type textarea "Service Hours: Tuesday - Saturday *Please call Swetha when enroute to location …"
type textarea "x"
type textarea "Service Hours: Tuesday - Saturday *Please call Swetha when enroute to location …"
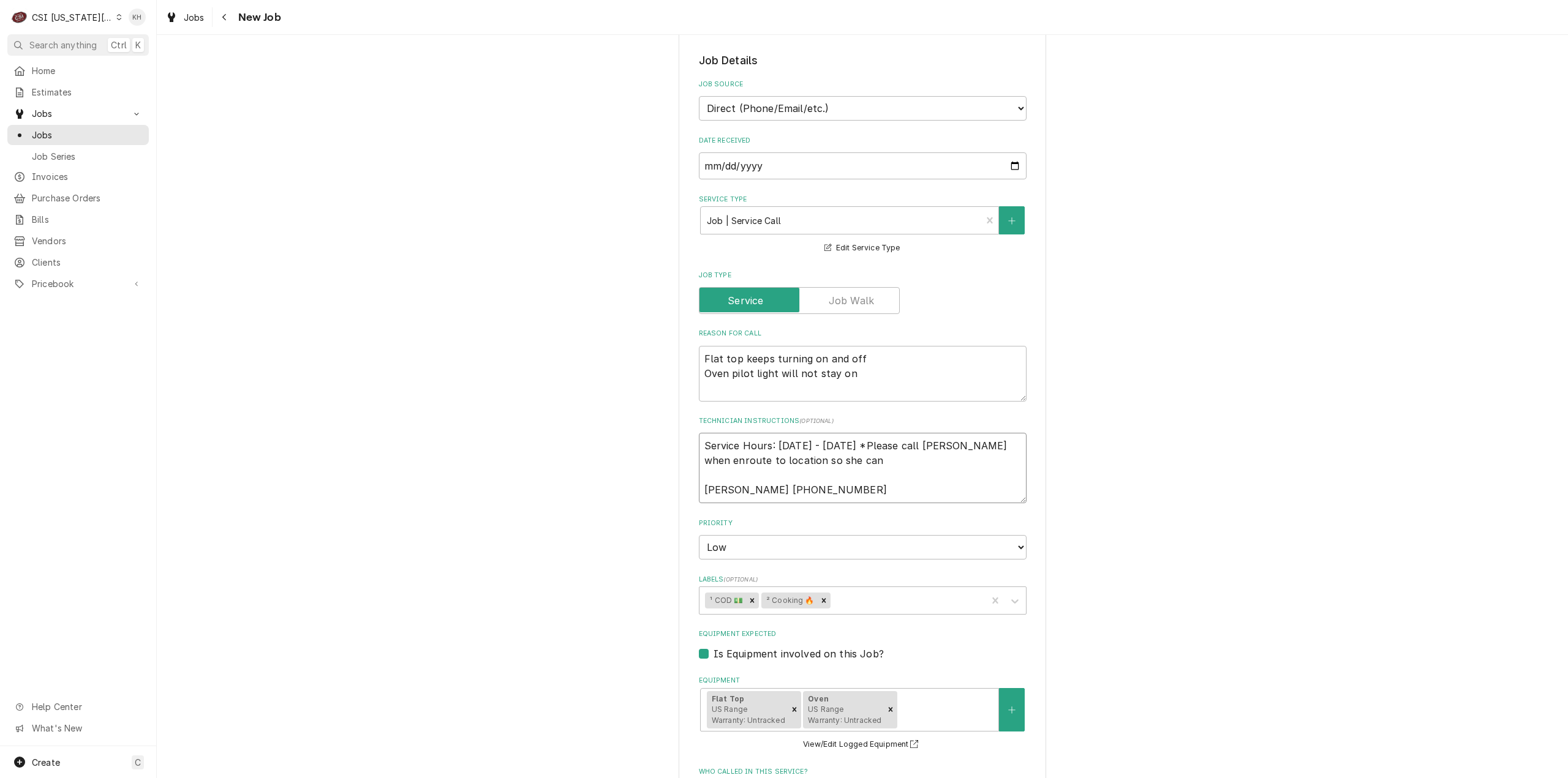
type textarea "x"
type textarea "Service Hours: Tuesday - Saturday *Please call Swetha when enroute to location …"
type textarea "x"
type textarea "Service Hours: Tuesday - Saturday *Please call Swetha when enroute to location …"
type textarea "x"
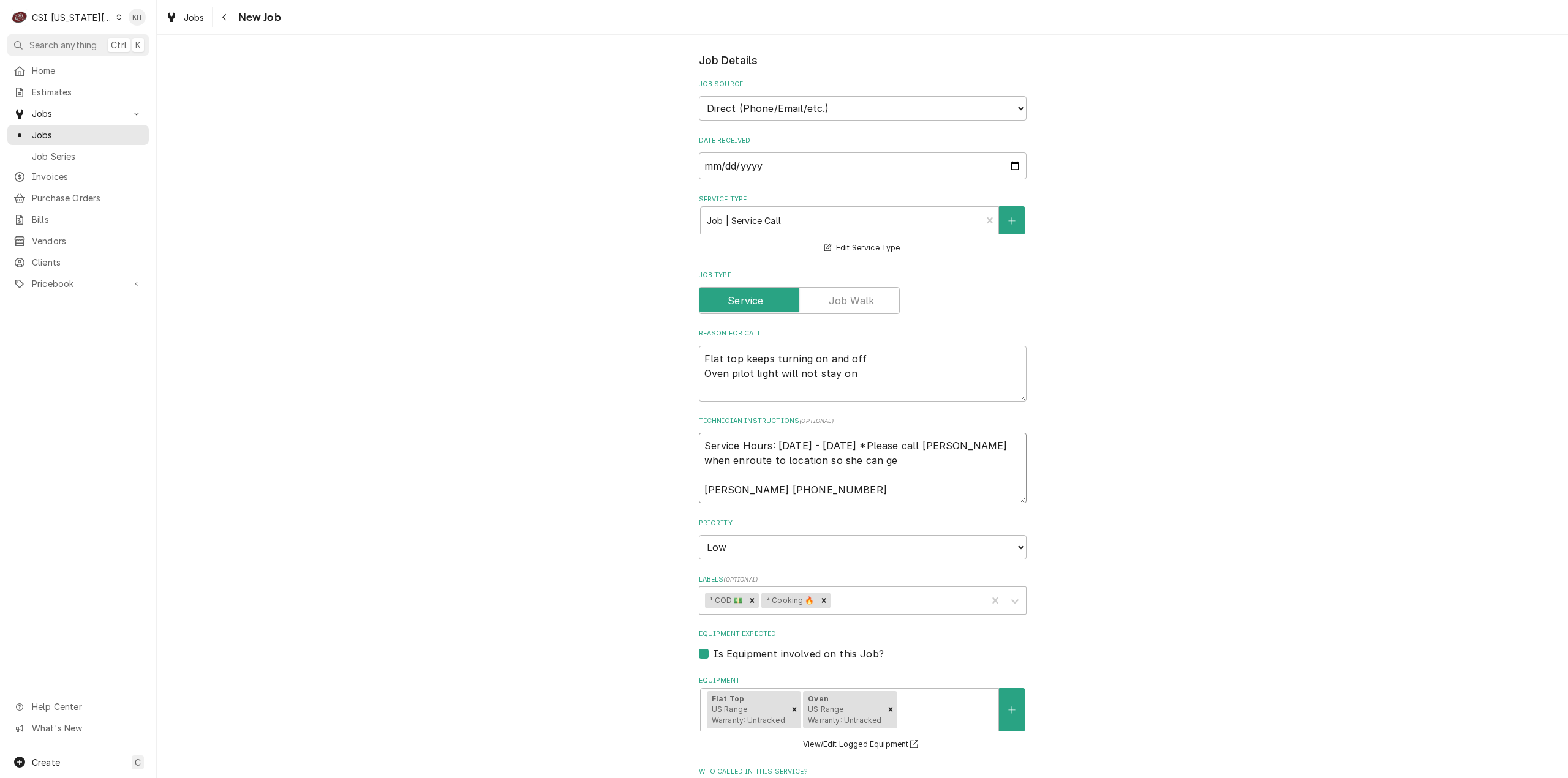
type textarea "Service Hours: Tuesday - Saturday *Please call Swetha when enroute to location …"
type textarea "x"
type textarea "Service Hours: Tuesday - Saturday *Please call Swetha when enroute to location …"
type textarea "x"
type textarea "Service Hours: Tuesday - Saturday *Please call Swetha when enroute to location …"
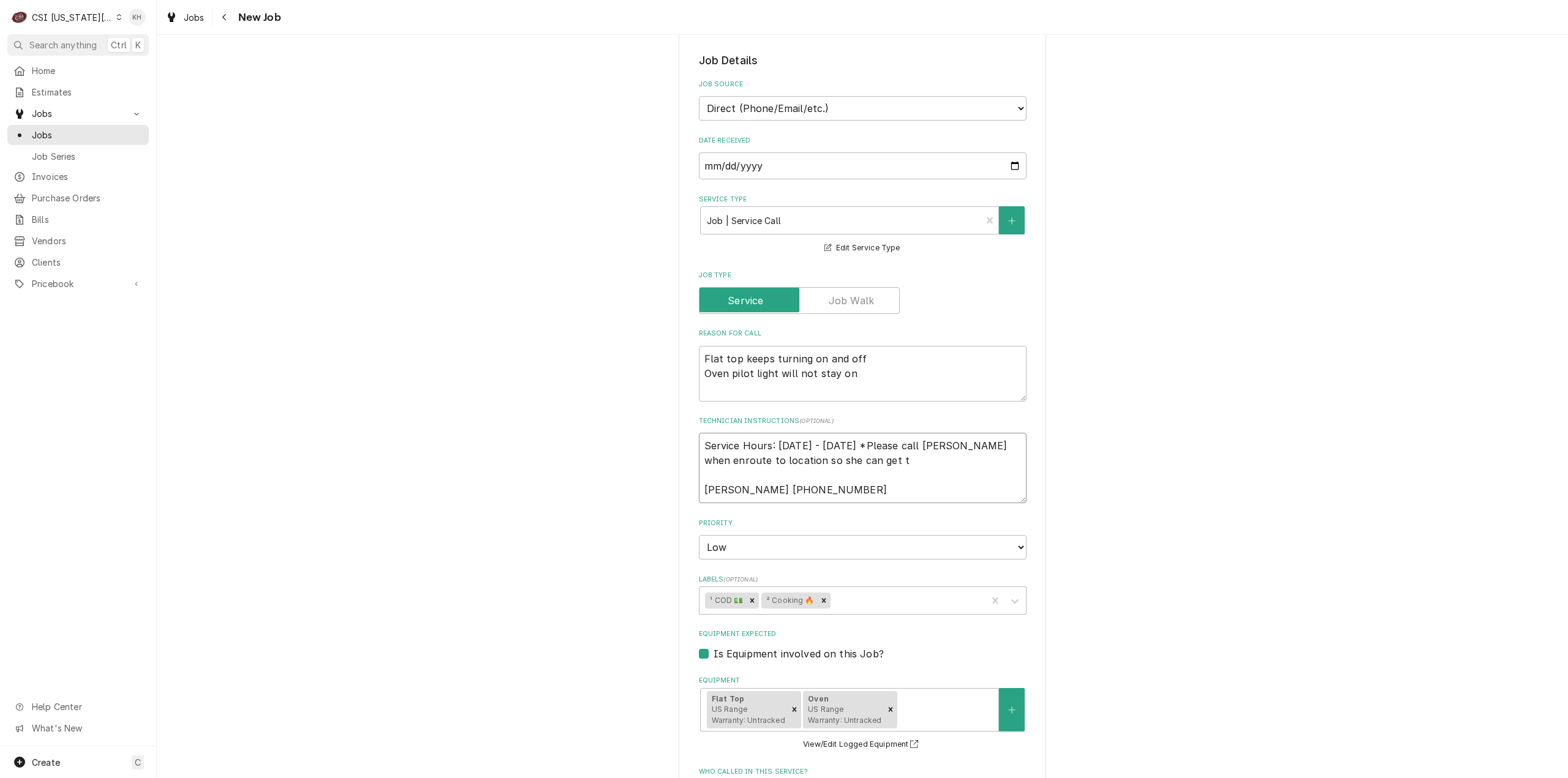
type textarea "x"
type textarea "Service Hours: Tuesday - Saturday *Please call Swetha when enroute to location …"
type textarea "x"
type textarea "Service Hours: Tuesday - Saturday *Please call Swetha when enroute to location …"
type textarea "x"
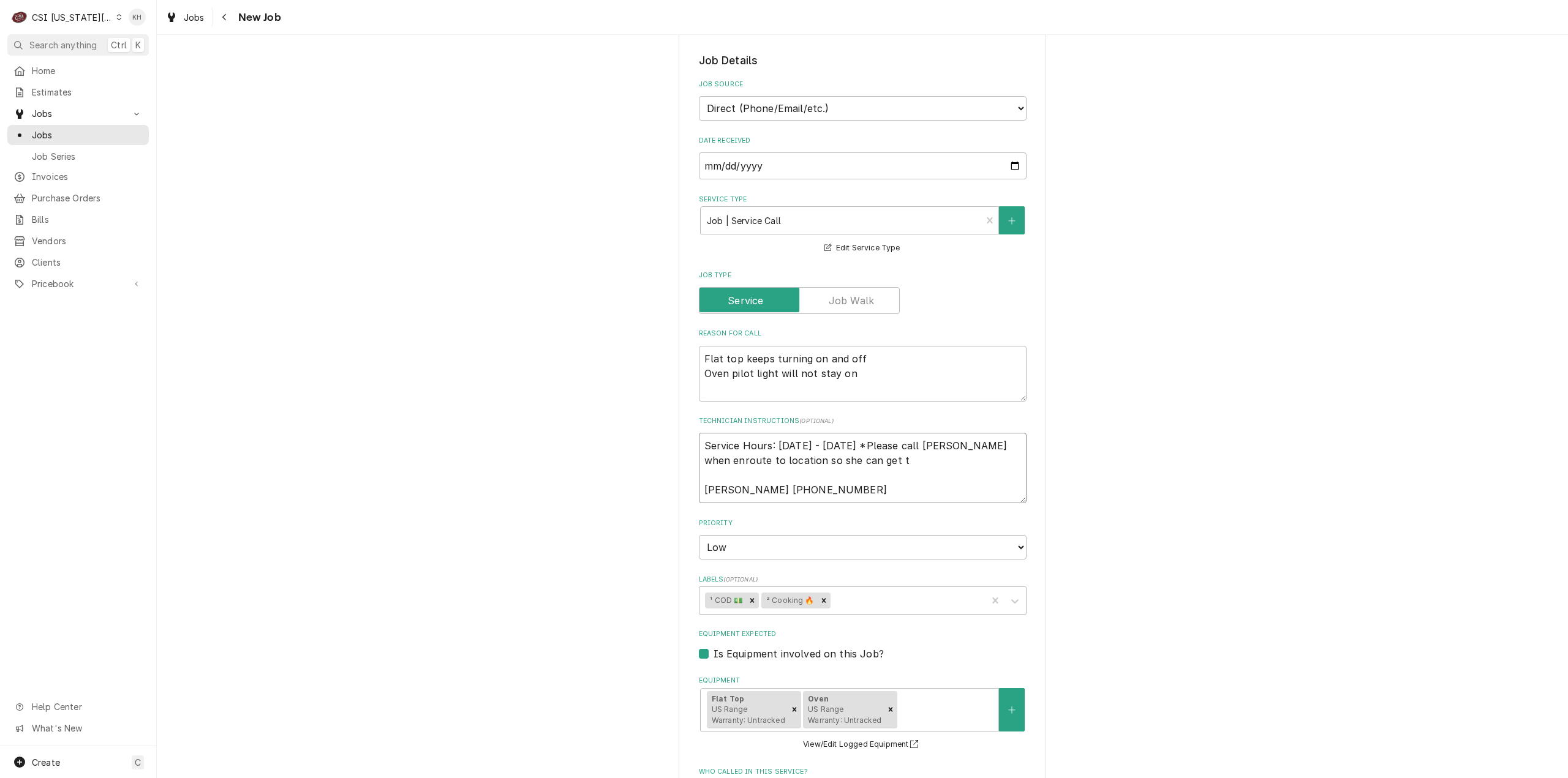
type textarea "Service Hours: Tuesday - Saturday *Please call Swetha when enroute to location …"
type textarea "x"
type textarea "Service Hours: Tuesday - Saturday *Please call Swetha when enroute to location …"
type textarea "x"
type textarea "Service Hours: Tuesday - Saturday *Please call Swetha when enroute to location …"
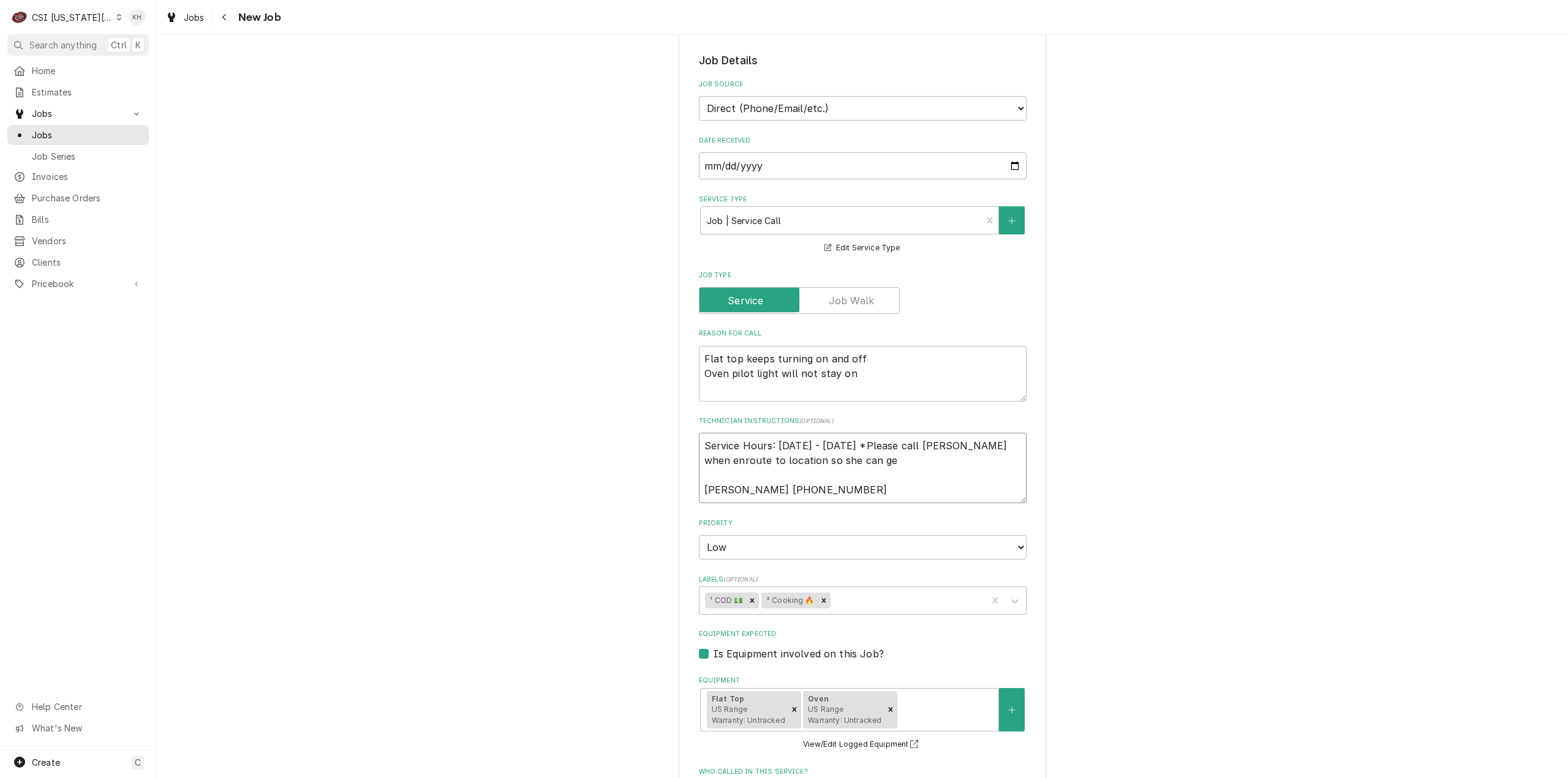
type textarea "x"
type textarea "Service Hours: Tuesday - Saturday *Please call Swetha when enroute to location …"
type textarea "x"
type textarea "Service Hours: Tuesday - Saturday *Please call Swetha when enroute to location …"
type textarea "x"
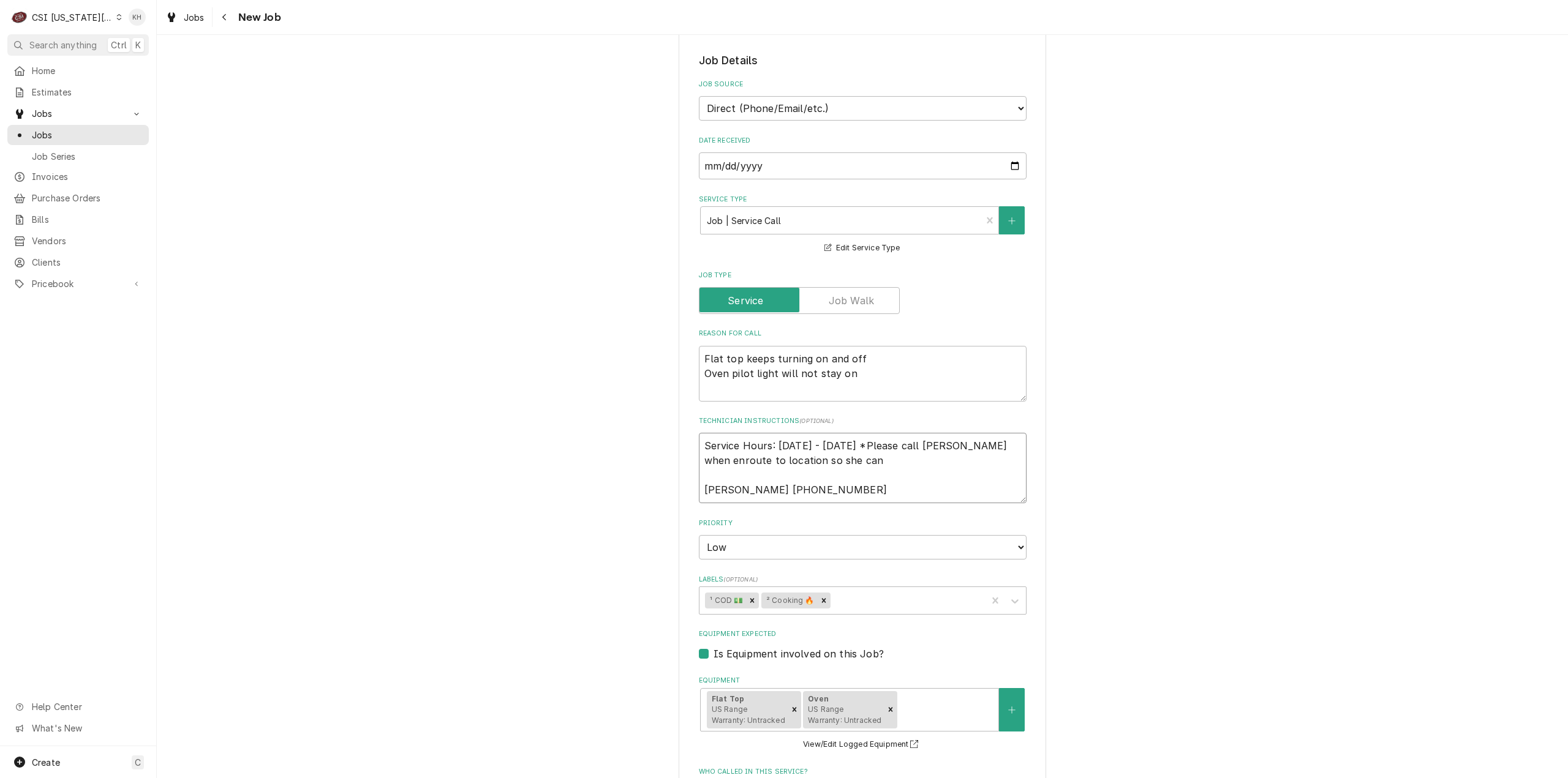
type textarea "Service Hours: Tuesday - Saturday *Please call Swetha when enroute to location …"
type textarea "x"
type textarea "Service Hours: Tuesday - Saturday *Please call Swetha when enroute to location …"
type textarea "x"
type textarea "Service Hours: Tuesday - Saturday *Please call Swetha when enroute to location …"
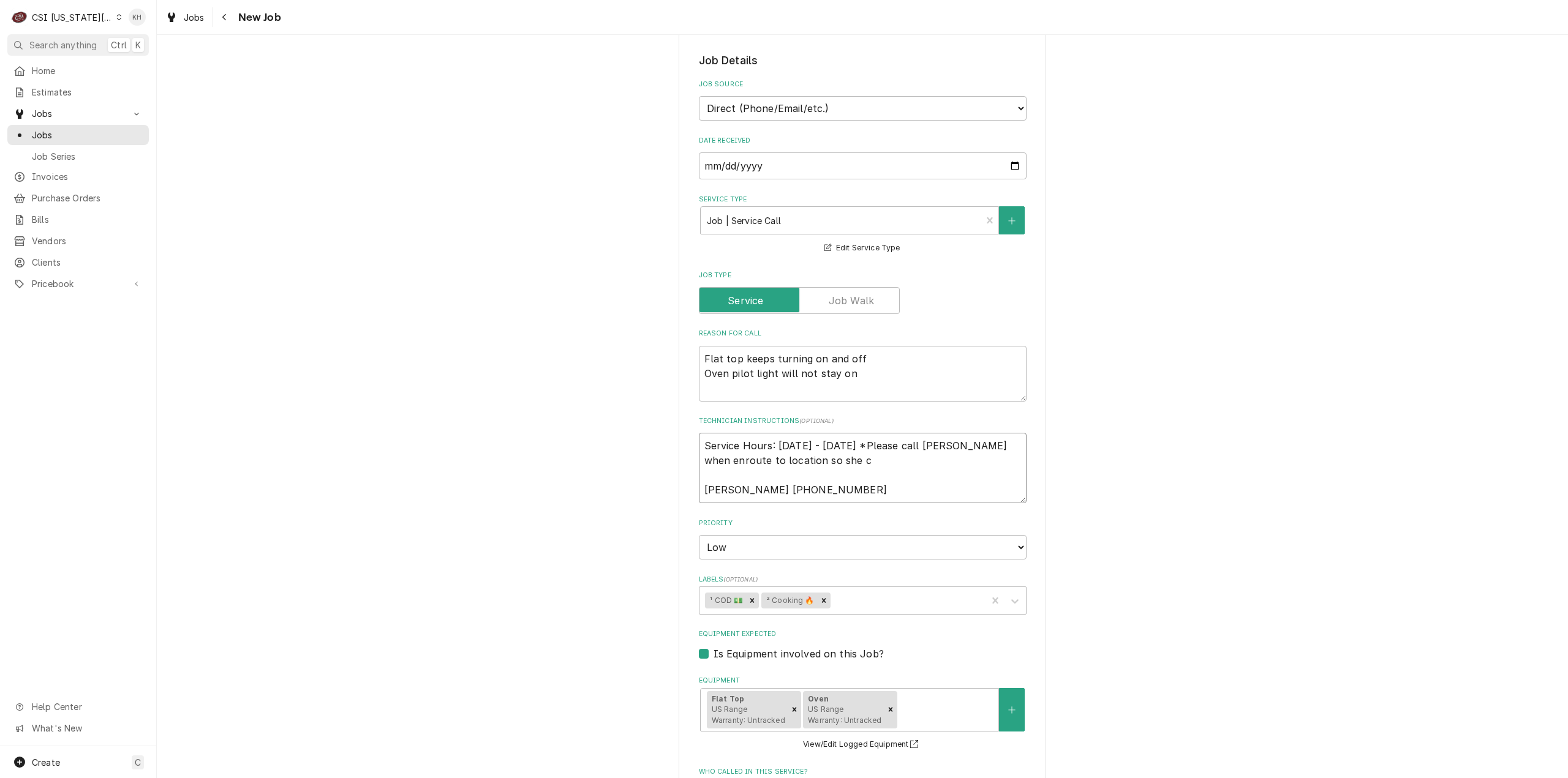
type textarea "x"
type textarea "Service Hours: Tuesday - Saturday *Please call Swetha when enroute to location …"
type textarea "x"
type textarea "Service Hours: Tuesday - Saturday *Please call Swetha when enroute to location …"
type textarea "x"
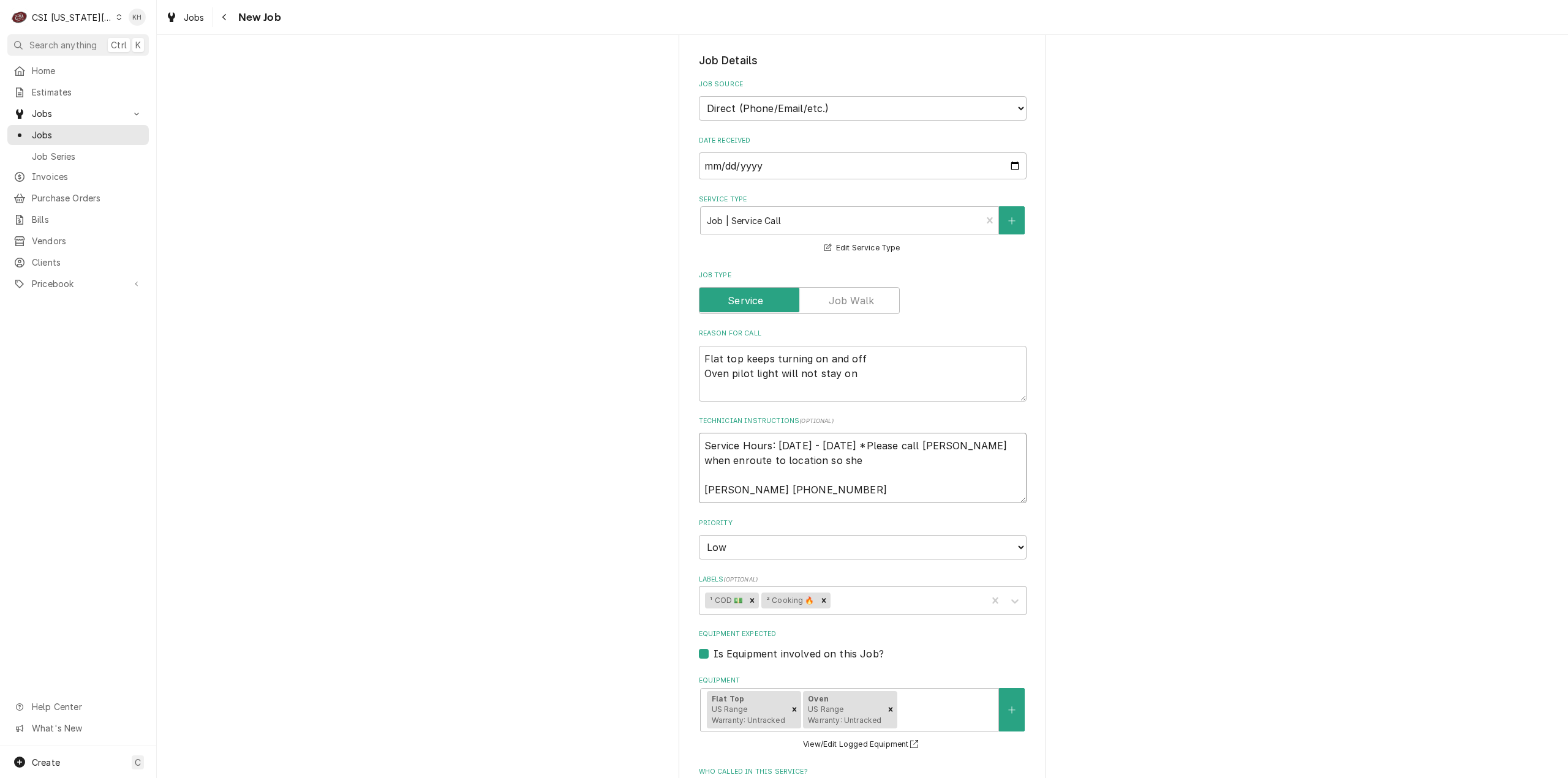
type textarea "Service Hours: Tuesday - Saturday *Please call Swetha when enroute to location …"
type textarea "x"
type textarea "Service Hours: Tuesday - Saturday *Please call Swetha when enroute to location …"
type textarea "x"
type textarea "Service Hours: Tuesday - Saturday *Please call Swetha when enroute to location …"
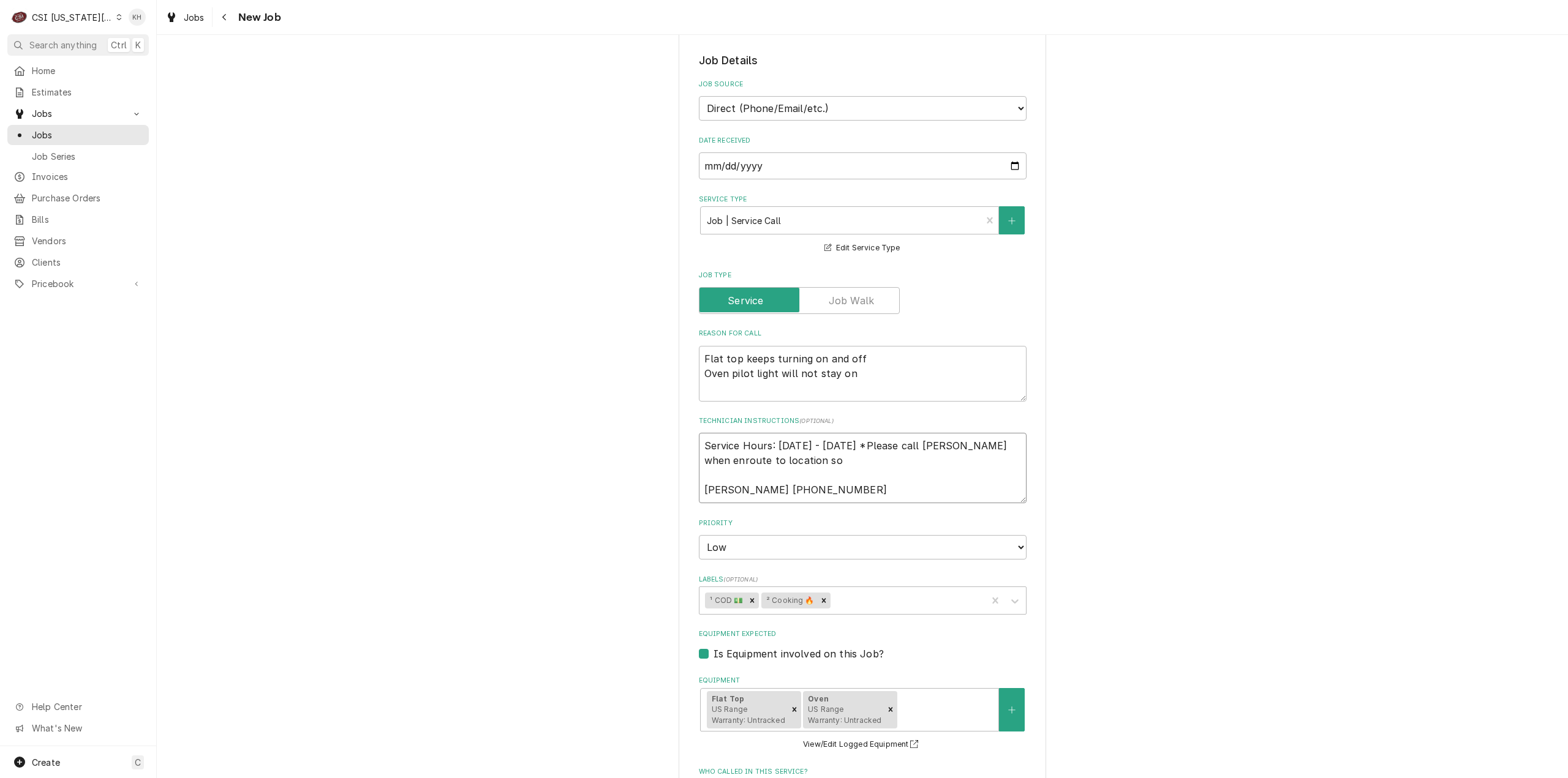
type textarea "x"
type textarea "Service Hours: Tuesday - Saturday *Please call Swetha when enroute to location …"
type textarea "x"
type textarea "Service Hours: Tuesday - Saturday *Please call Swetha when enroute to location …"
type textarea "x"
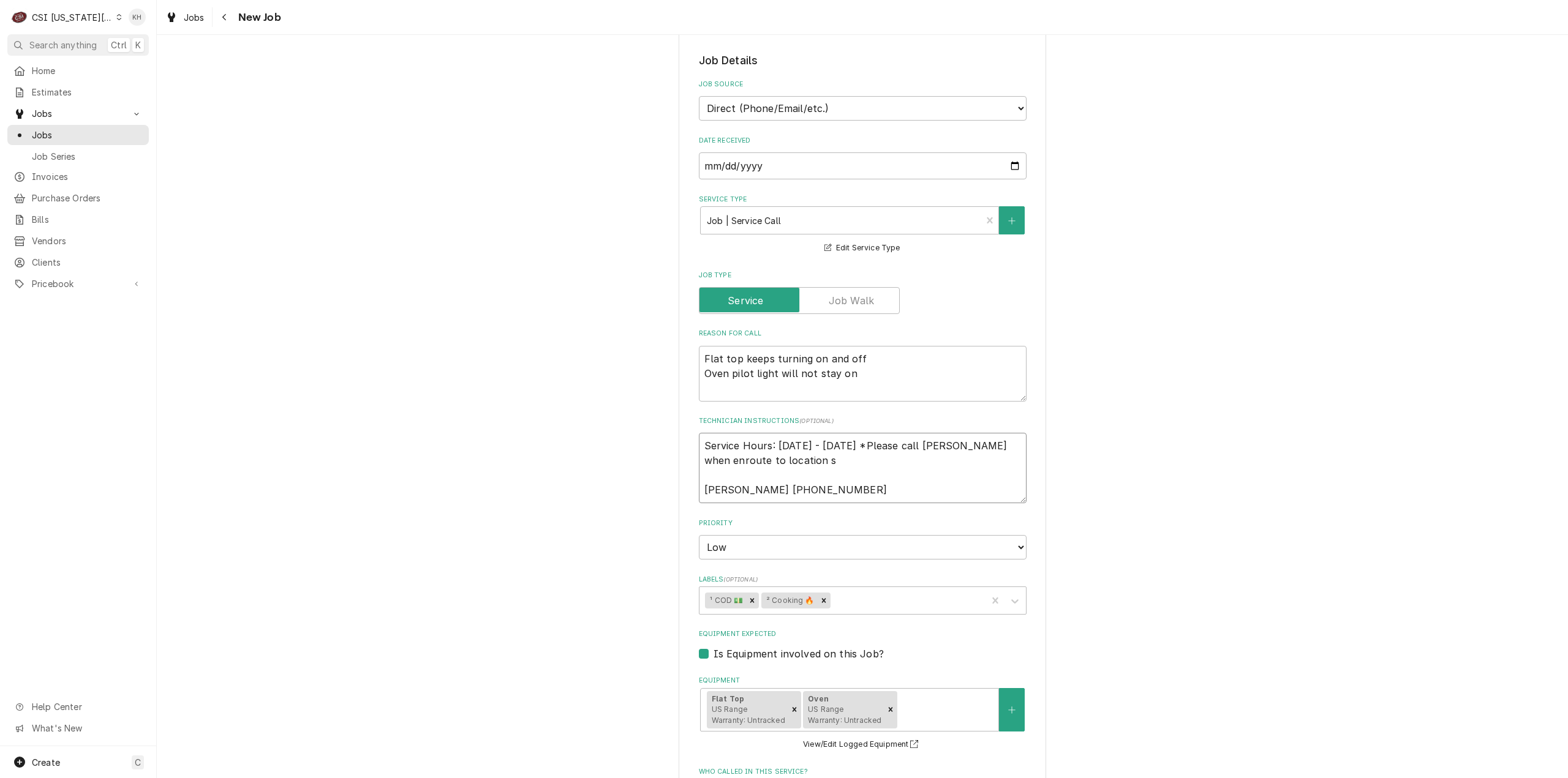
type textarea "Service Hours: Tuesday - Saturday *Please call Swetha when enroute to location …"
type textarea "x"
type textarea "Service Hours: Tuesday - Saturday *Please call Swetha when enroute to location …"
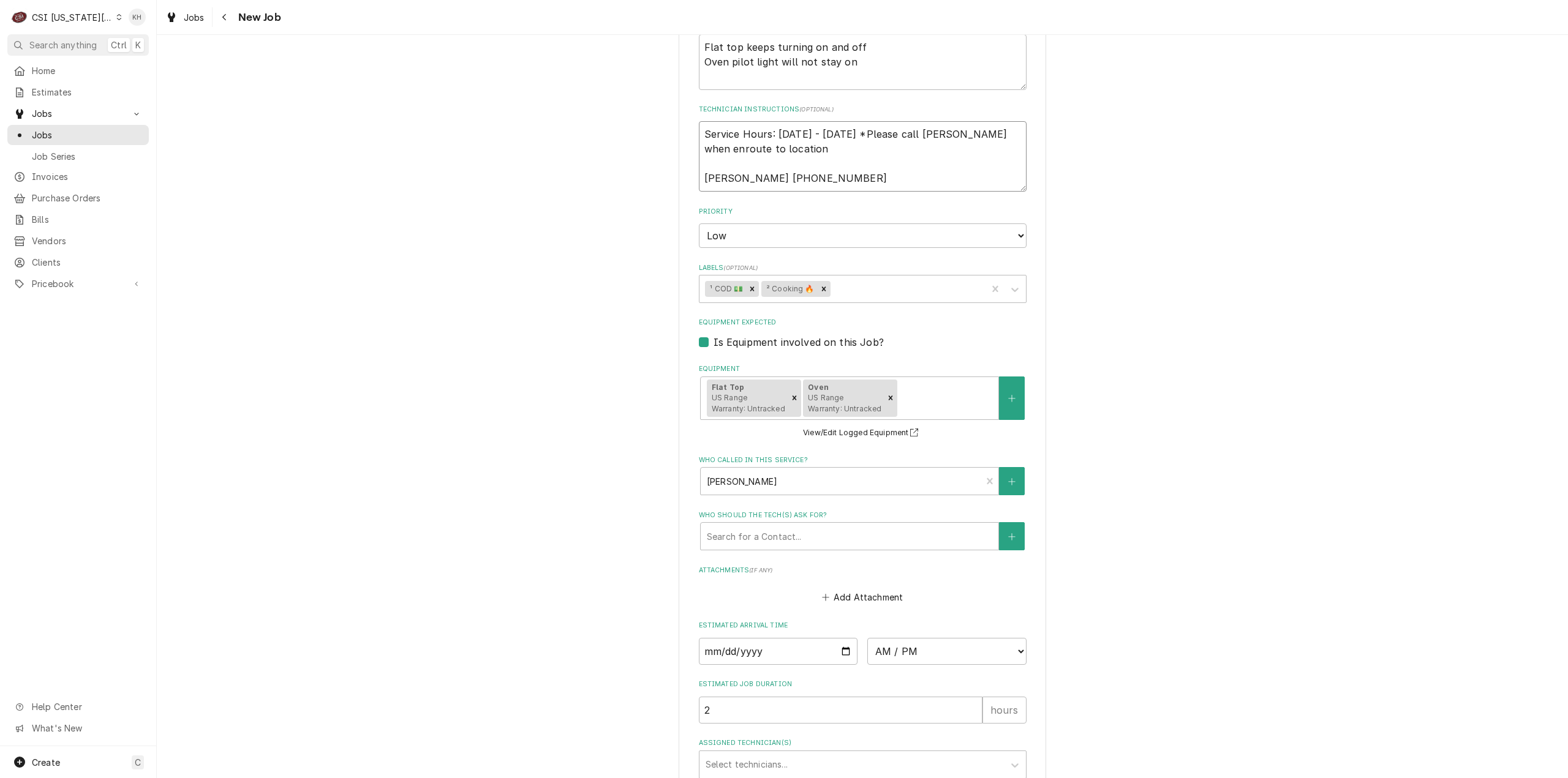
scroll to position [513, 0]
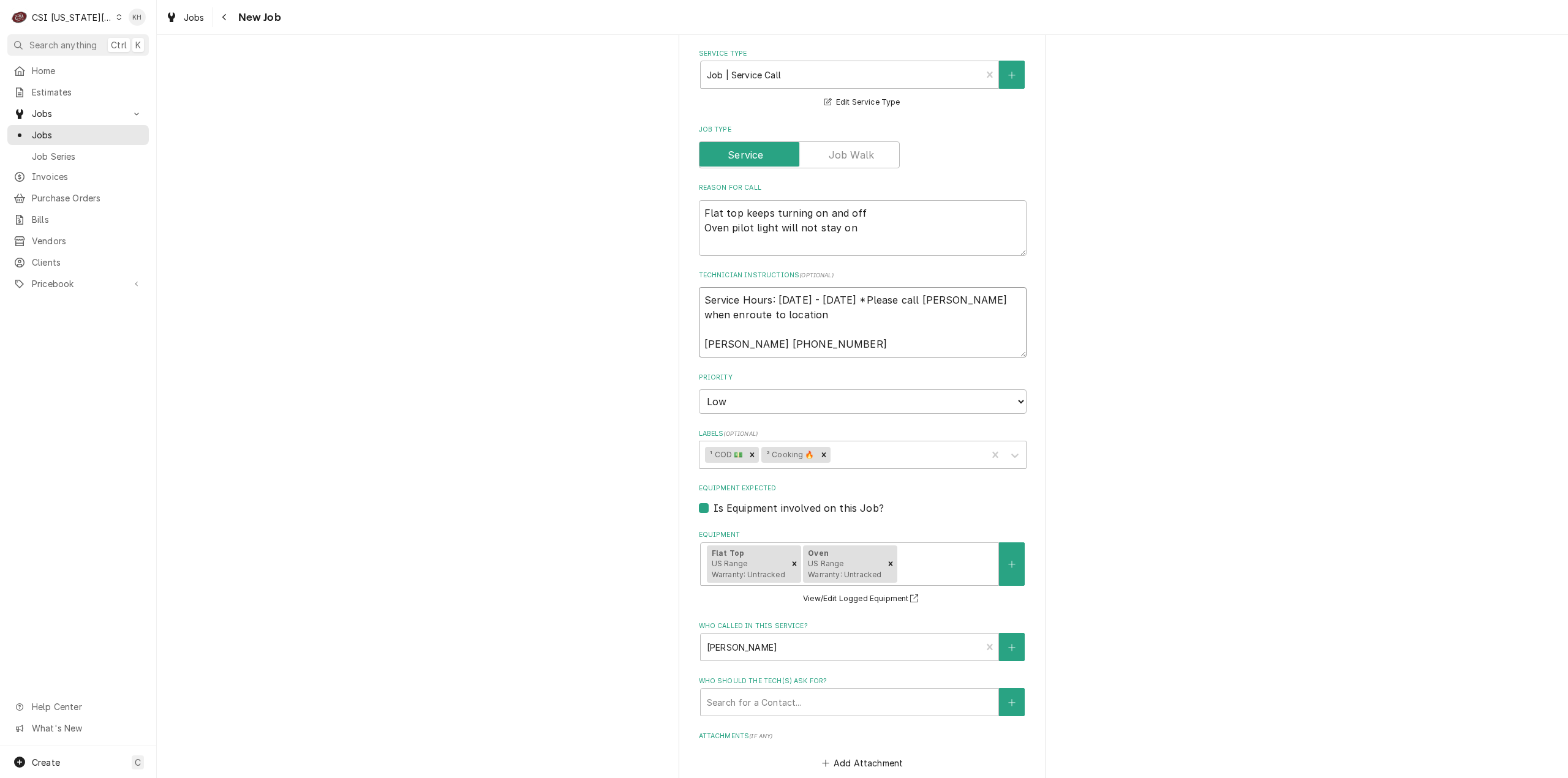
drag, startPoint x: 863, startPoint y: 300, endPoint x: 888, endPoint y: 295, distance: 25.5
click at [866, 299] on textarea "Service Hours: Tuesday - Saturday *Please call Swetha when enroute to location …" at bounding box center [862, 322] width 328 height 71
type textarea "x"
type textarea "Service Hours: Tuesday - Saturday *Please call Swetha when enroute to location …"
type textarea "x"
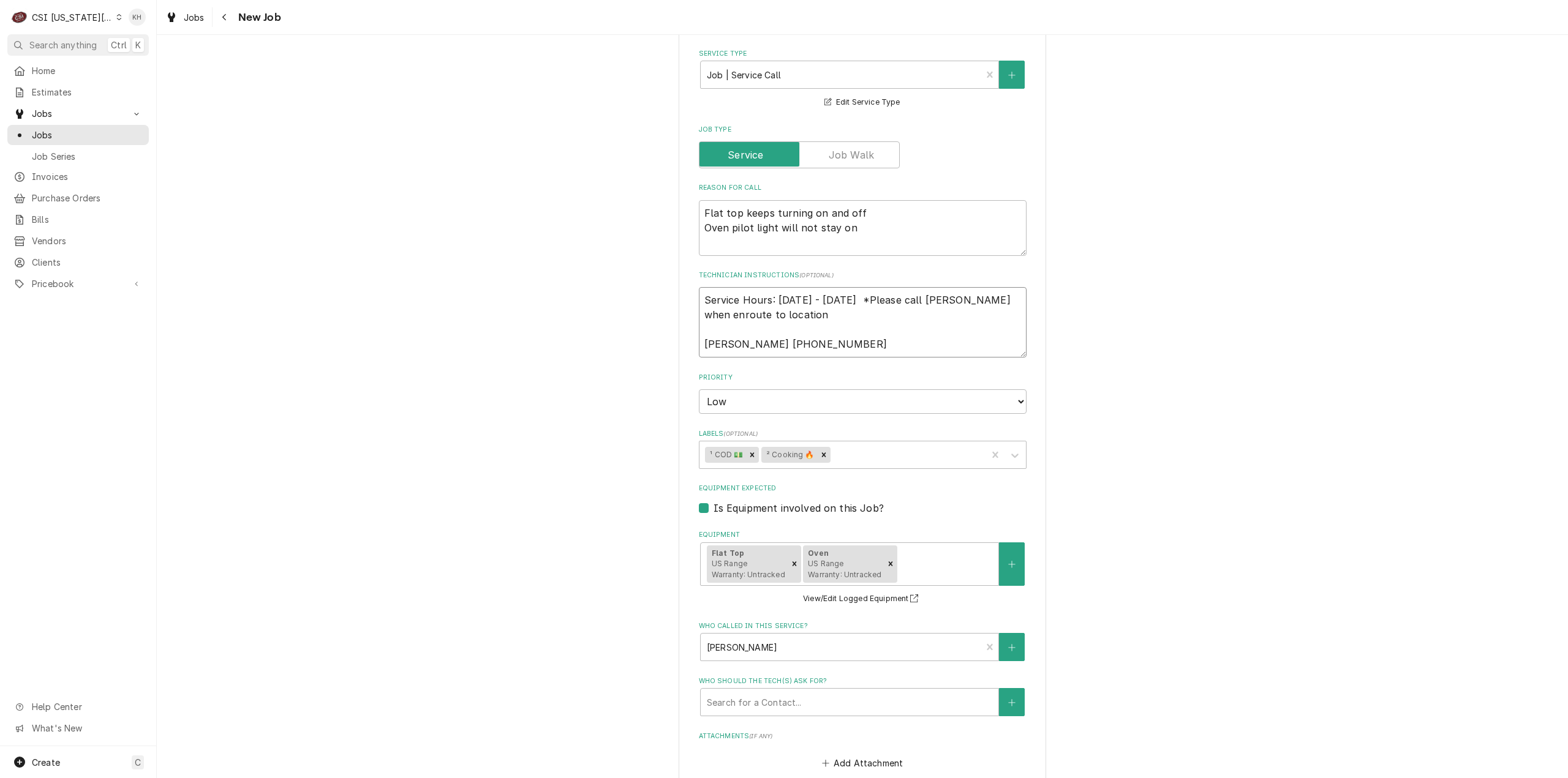
type textarea "Service Hours: Tuesday - Saturday a *Please call Swetha when enroute to locatio…"
type textarea "x"
type textarea "Service Hours: Tuesday - Saturday an *Please call Swetha when enroute to locati…"
type textarea "x"
type textarea "Service Hours: Tuesday - Saturday any *Please call Swetha when enroute to locat…"
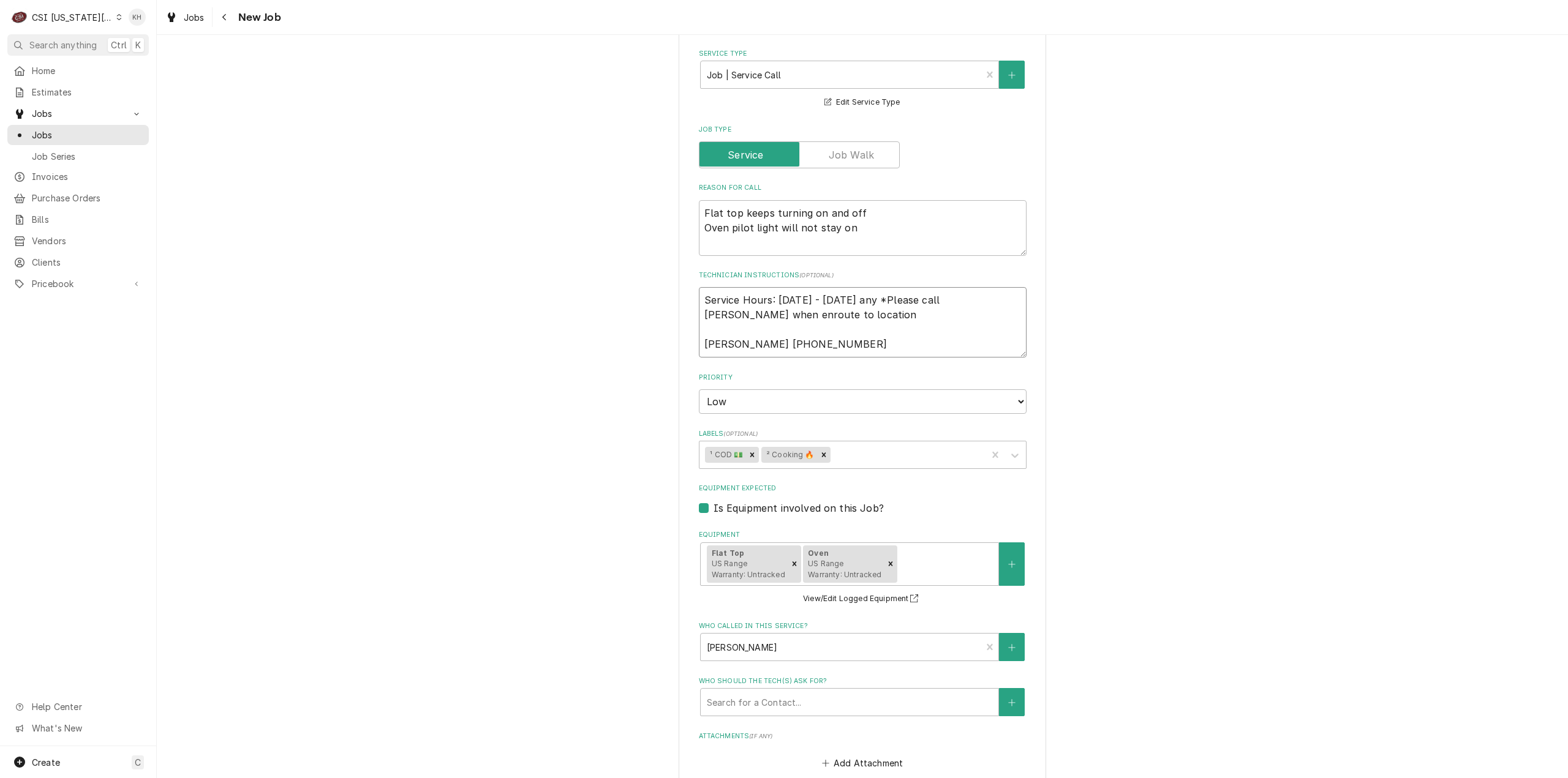
type textarea "x"
type textarea "Service Hours: Tuesday - Saturday anyt *Please call Swetha when enroute to loca…"
type textarea "x"
type textarea "Service Hours: Tuesday - Saturday anyti *Please call Swetha when enroute to loc…"
type textarea "x"
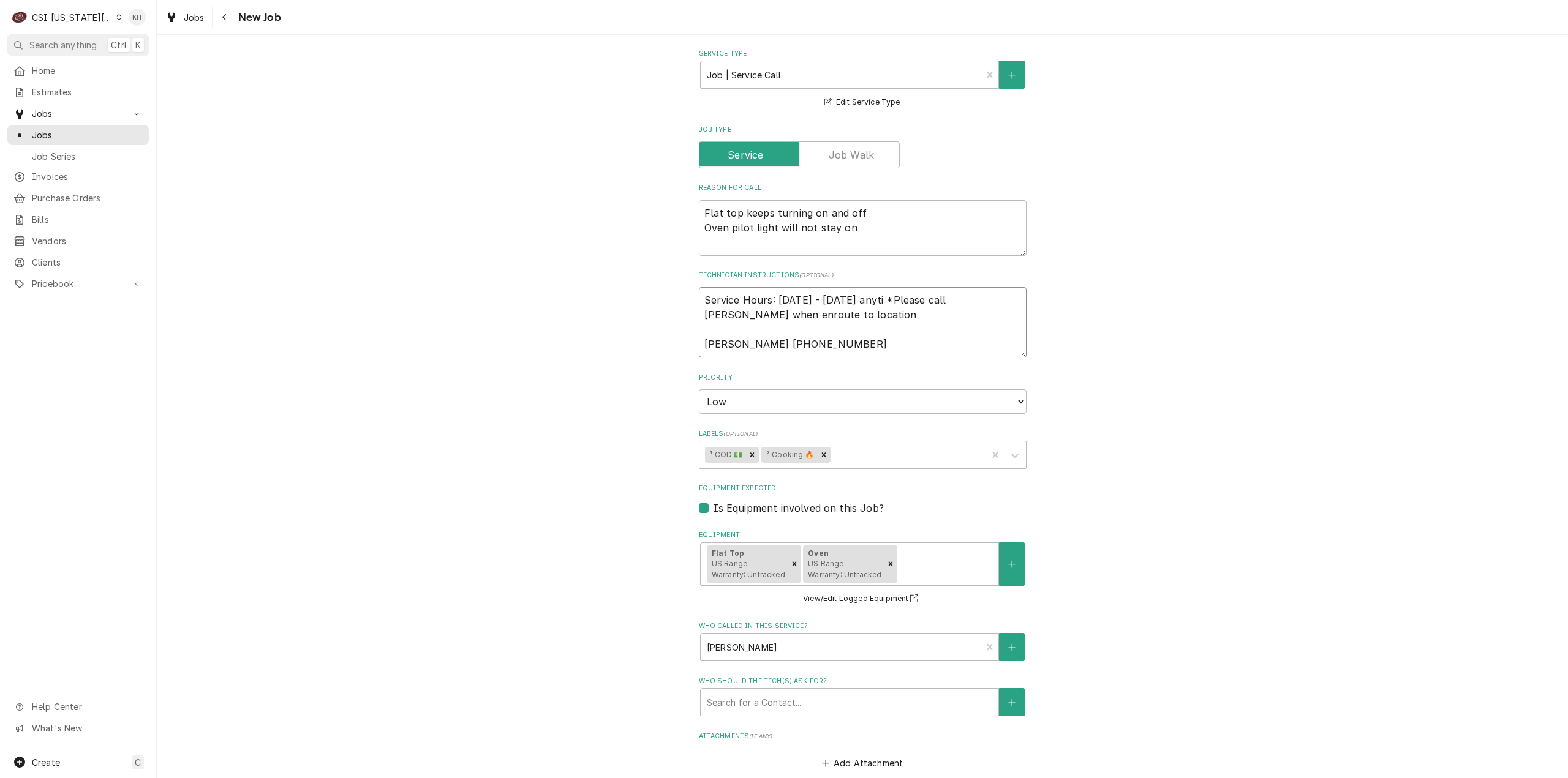
type textarea "Service Hours: Tuesday - Saturday anytim *Please call Swetha when enroute to lo…"
type textarea "x"
type textarea "Service Hours: Tuesday - Saturday anytime *Please call Swetha when enroute to l…"
type textarea "x"
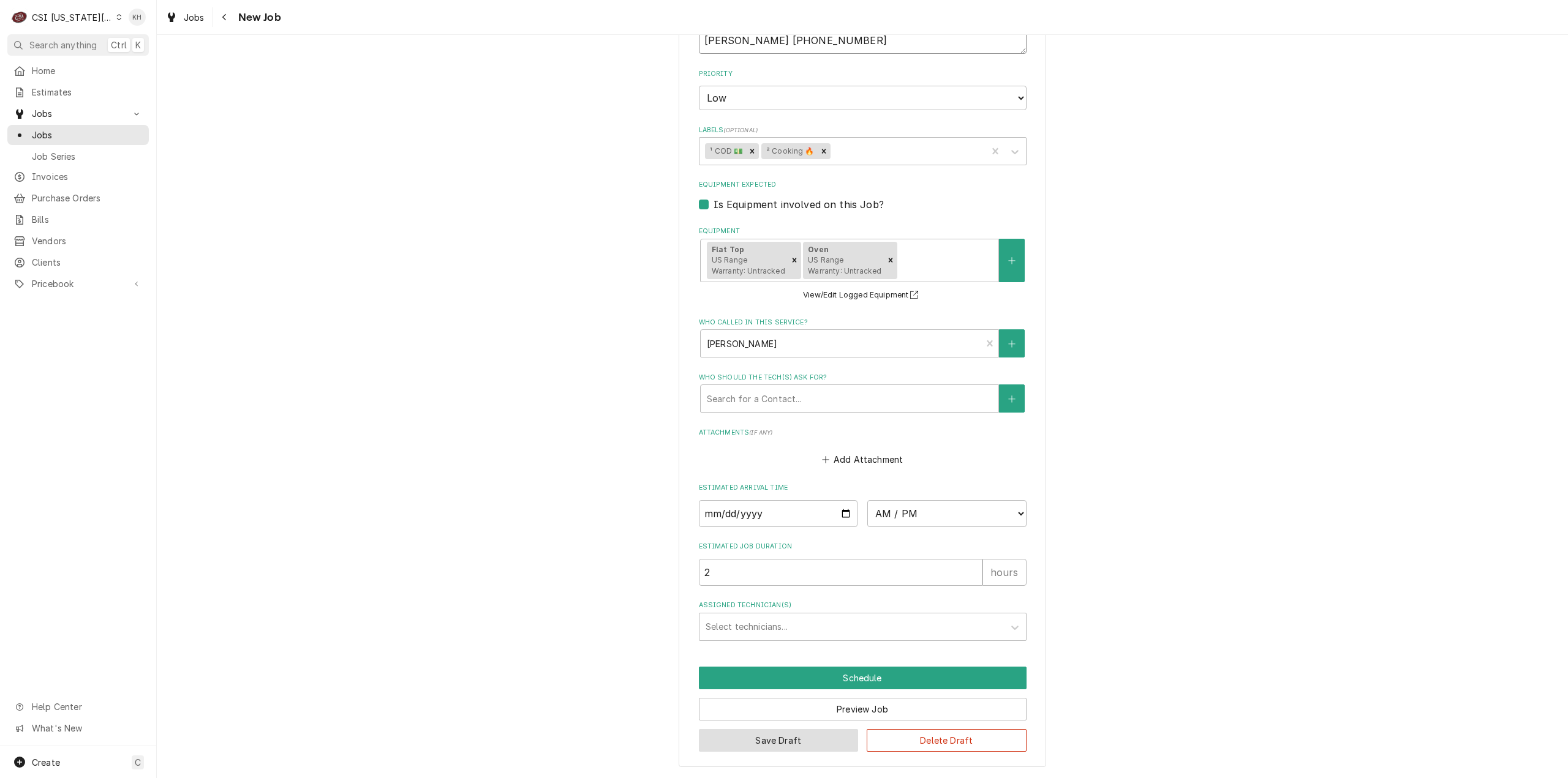
type textarea "Service Hours: Tuesday - Saturday anytime *Please call Swetha when enroute to l…"
click at [798, 747] on button "Save Draft" at bounding box center [778, 740] width 160 height 22
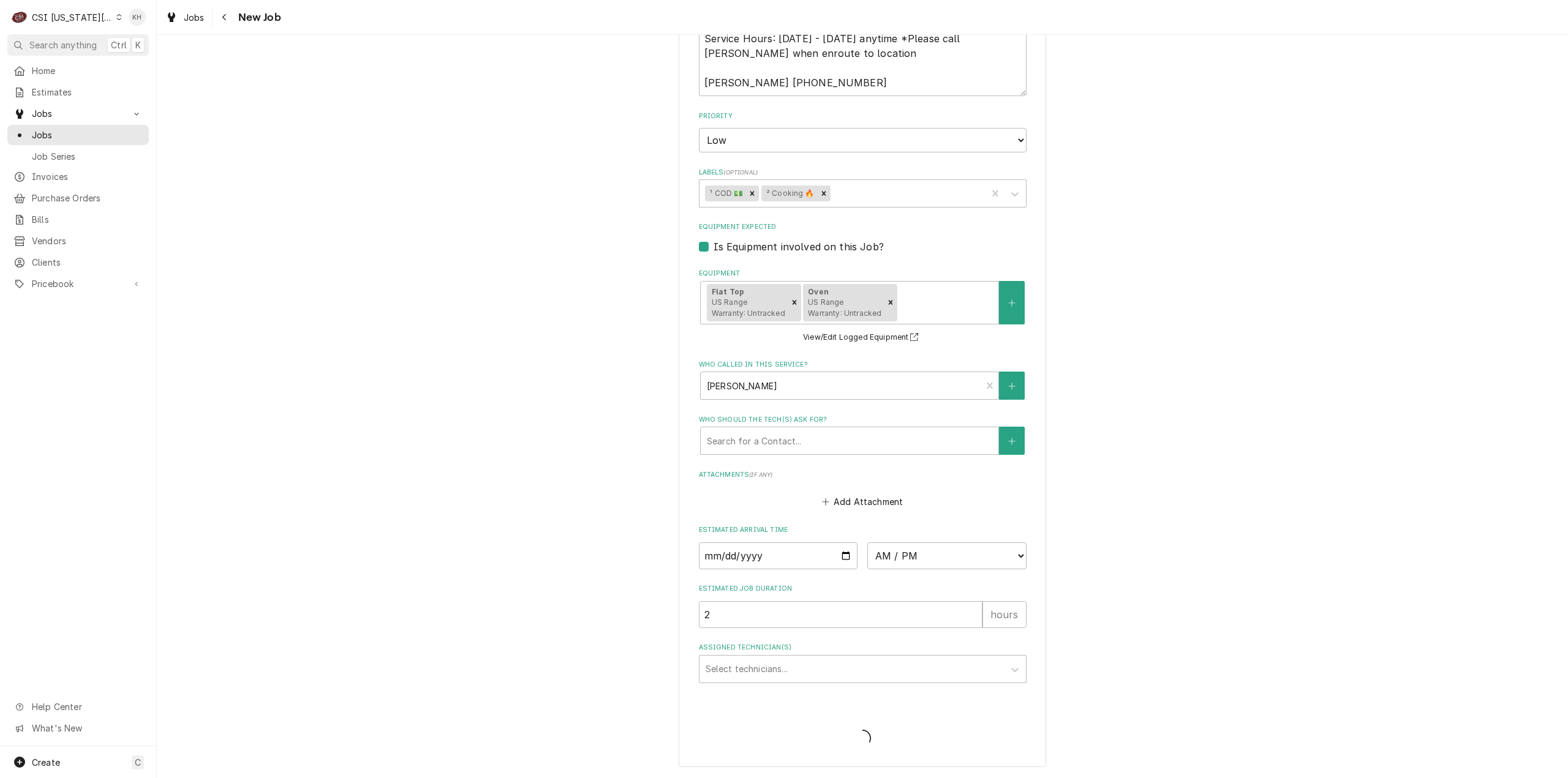
scroll to position [776, 0]
type textarea "x"
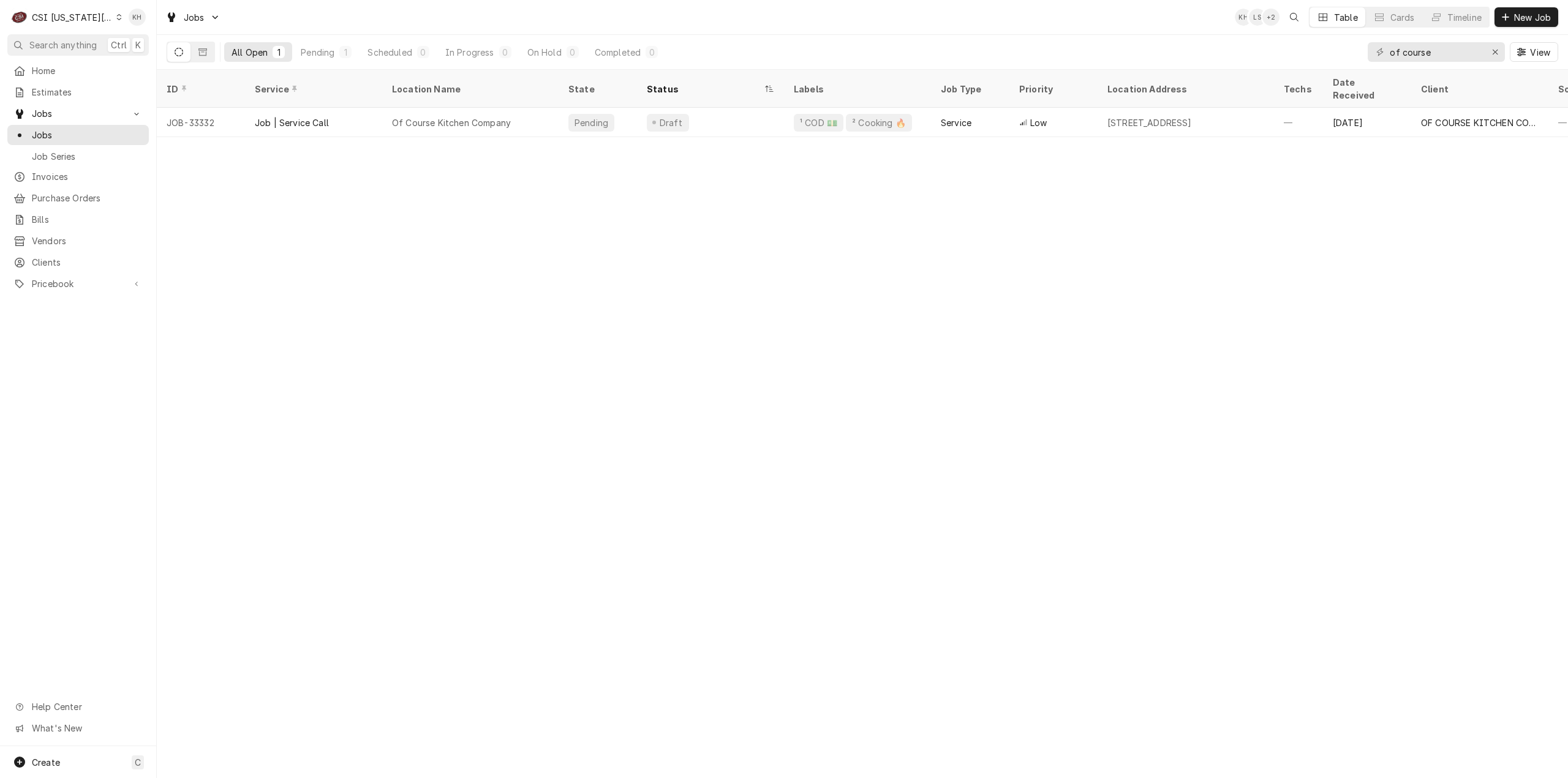
click at [83, 24] on div "C CSI [US_STATE] City" at bounding box center [66, 17] width 118 height 25
click at [137, 60] on div "CSI St. [PERSON_NAME]" at bounding box center [210, 67] width 186 height 15
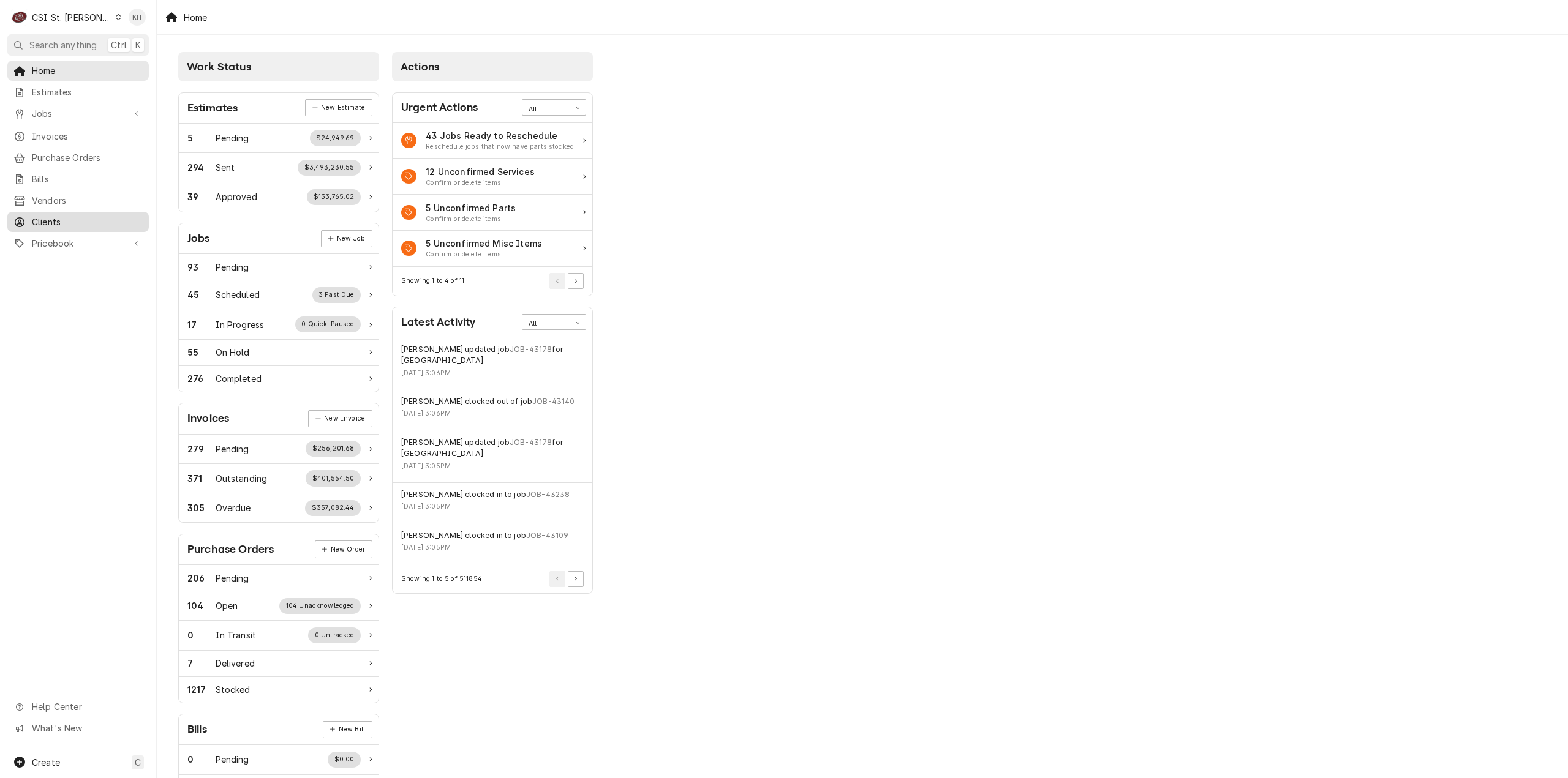
click at [72, 215] on span "Clients" at bounding box center [87, 222] width 111 height 13
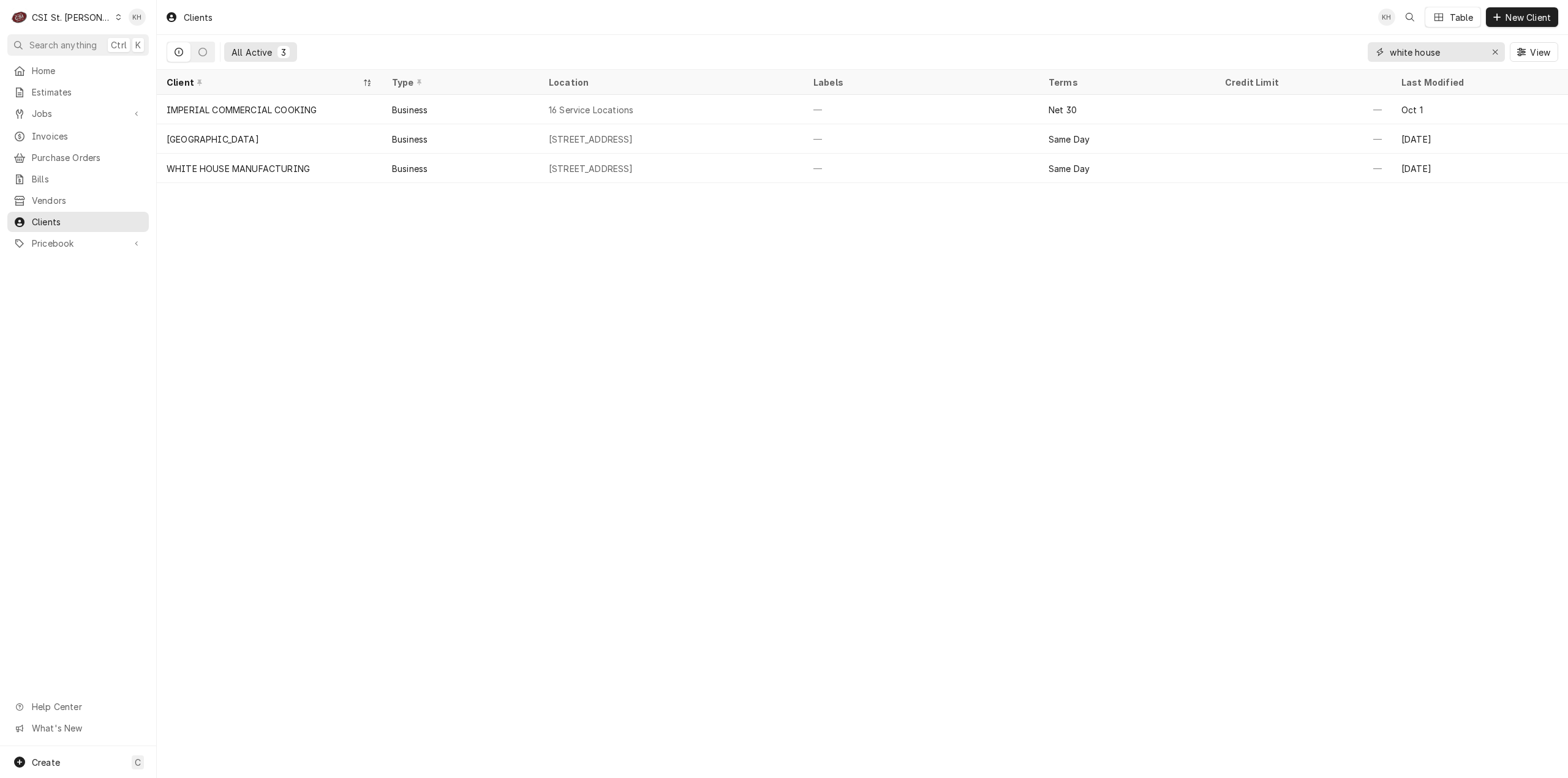
drag, startPoint x: 1446, startPoint y: 53, endPoint x: 1267, endPoint y: 66, distance: 179.5
click at [1267, 66] on div "All Active 3 white house View" at bounding box center [862, 52] width 1391 height 34
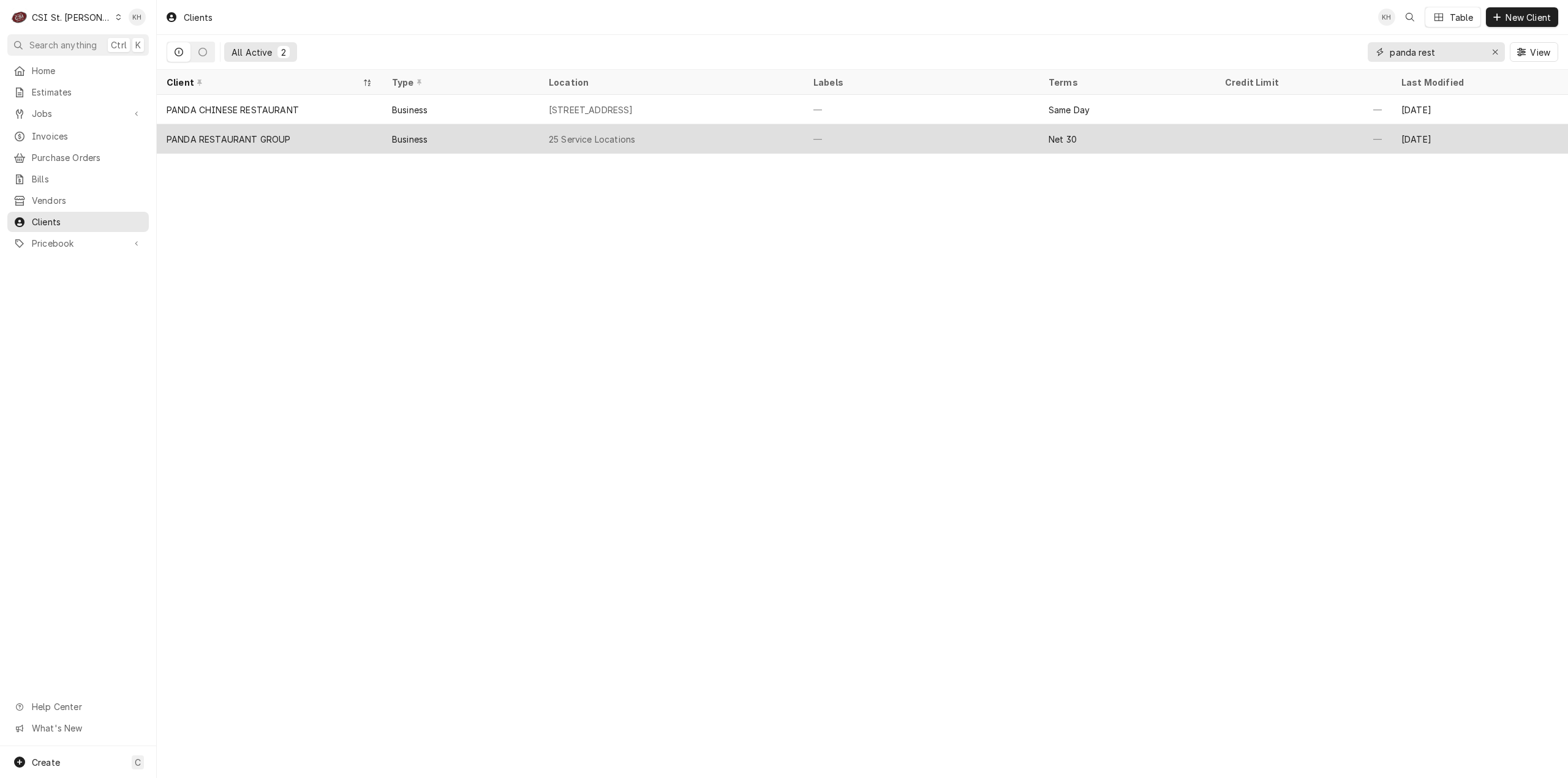
type input "panda rest"
click at [255, 133] on div "PANDA RESTAURANT GROUP" at bounding box center [229, 139] width 124 height 13
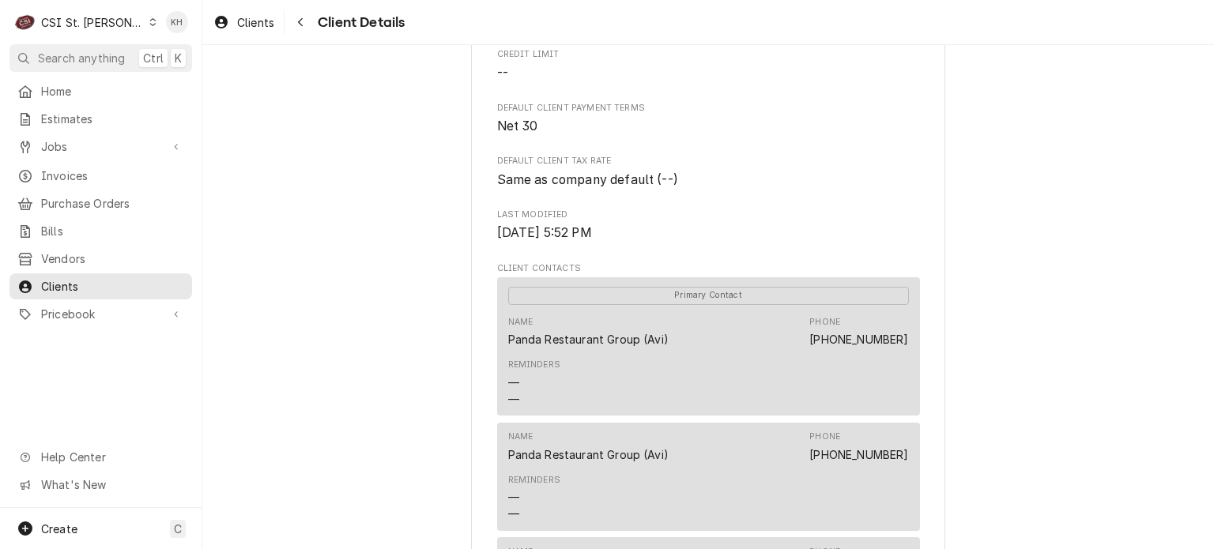
scroll to position [395, 0]
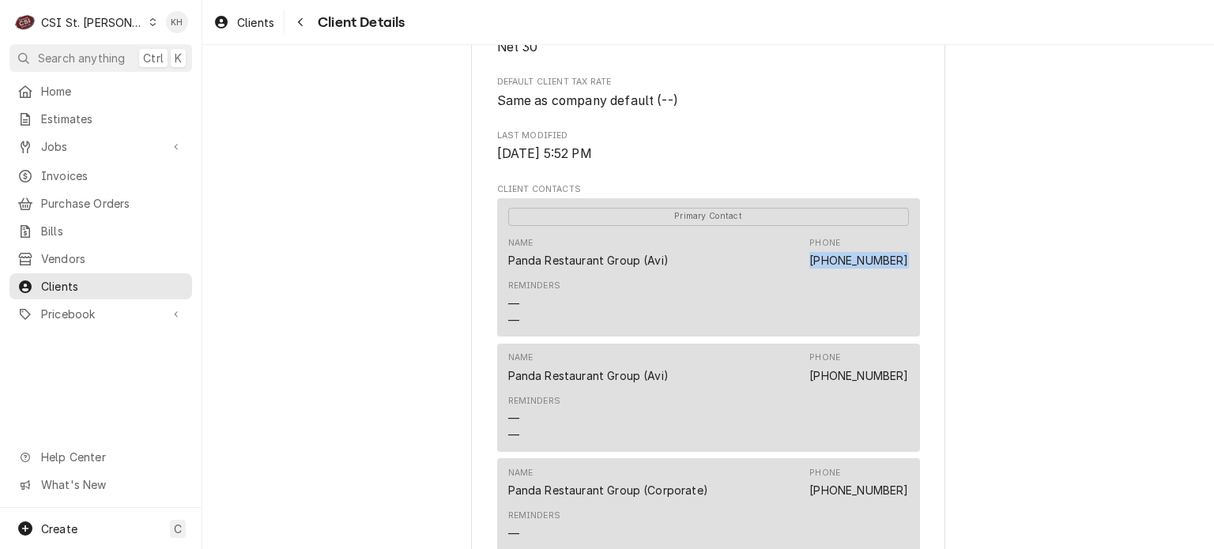
drag, startPoint x: 807, startPoint y: 275, endPoint x: 914, endPoint y: 277, distance: 107.5
copy link "[PHONE_NUMBER]"
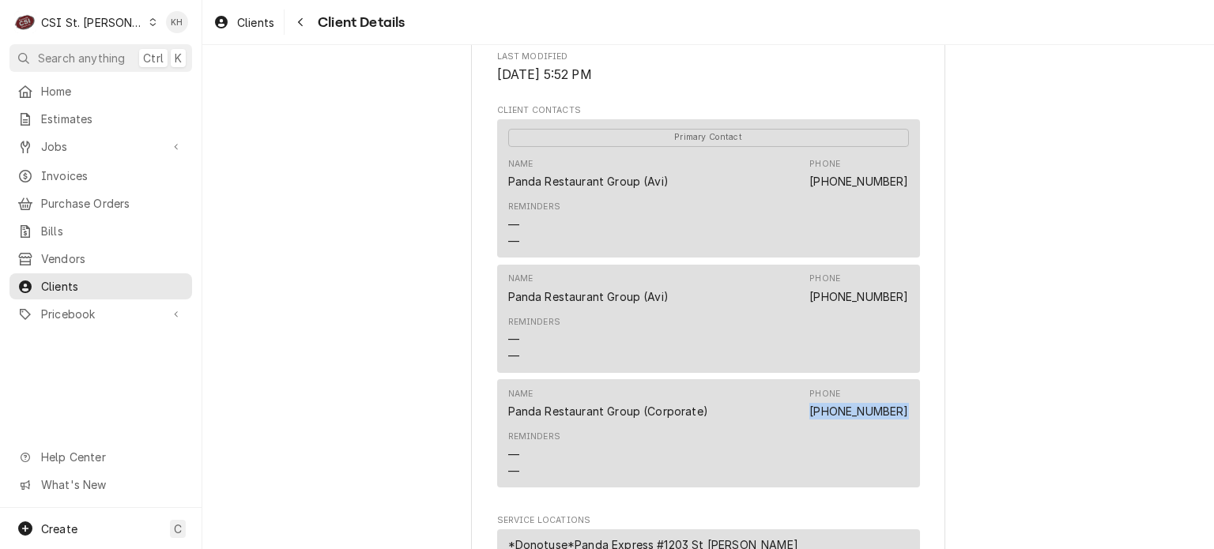
drag, startPoint x: 815, startPoint y: 435, endPoint x: 905, endPoint y: 426, distance: 90.5
click at [905, 426] on div "Name Panda Restaurant Group (Corporate) Phone [PHONE_NUMBER] Reminders — —" at bounding box center [708, 433] width 423 height 108
copy link "[PHONE_NUMBER]"
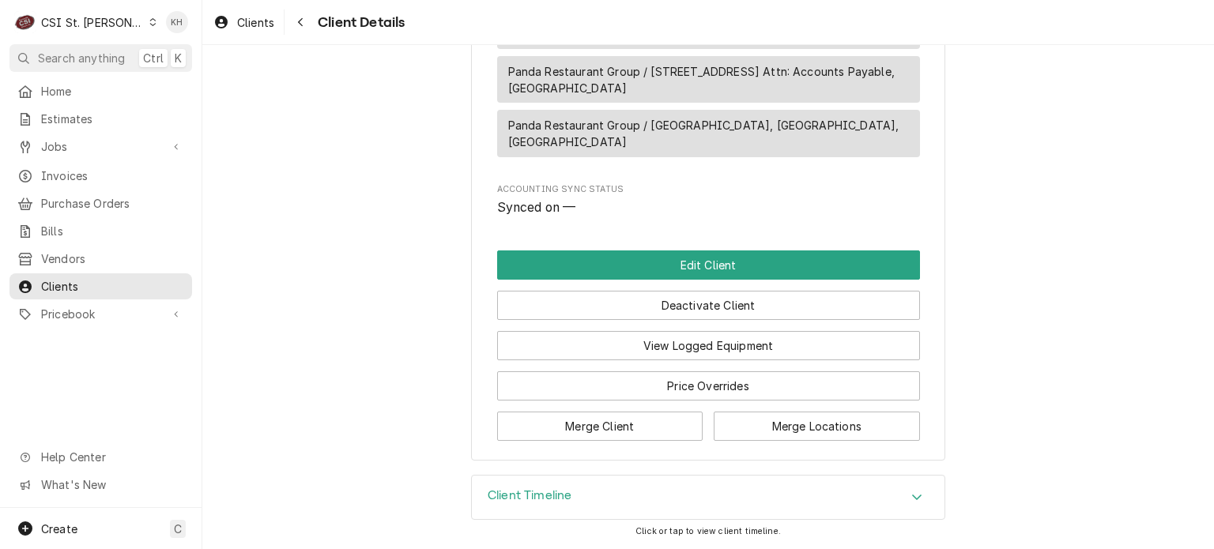
scroll to position [2103, 0]
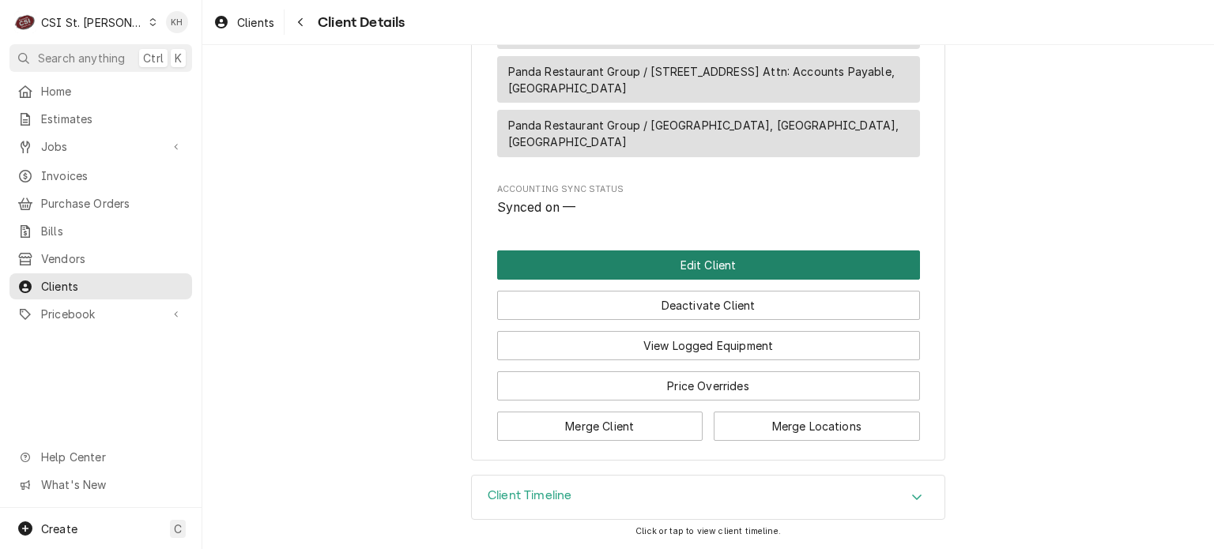
click at [803, 273] on button "Edit Client" at bounding box center [708, 264] width 423 height 29
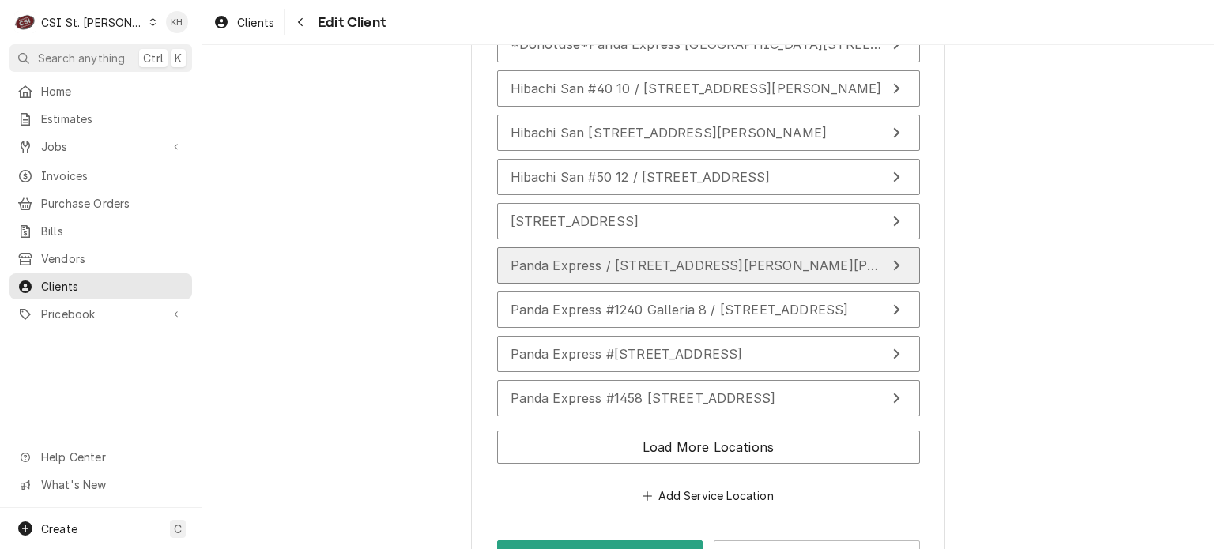
scroll to position [2133, 0]
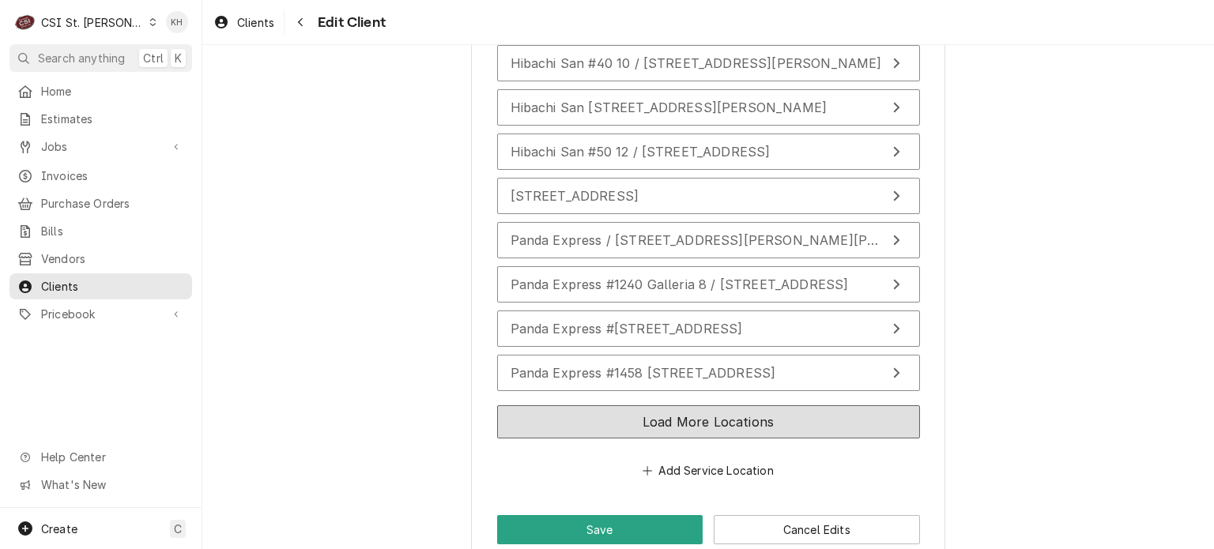
click at [758, 413] on button "Load More Locations" at bounding box center [708, 421] width 423 height 33
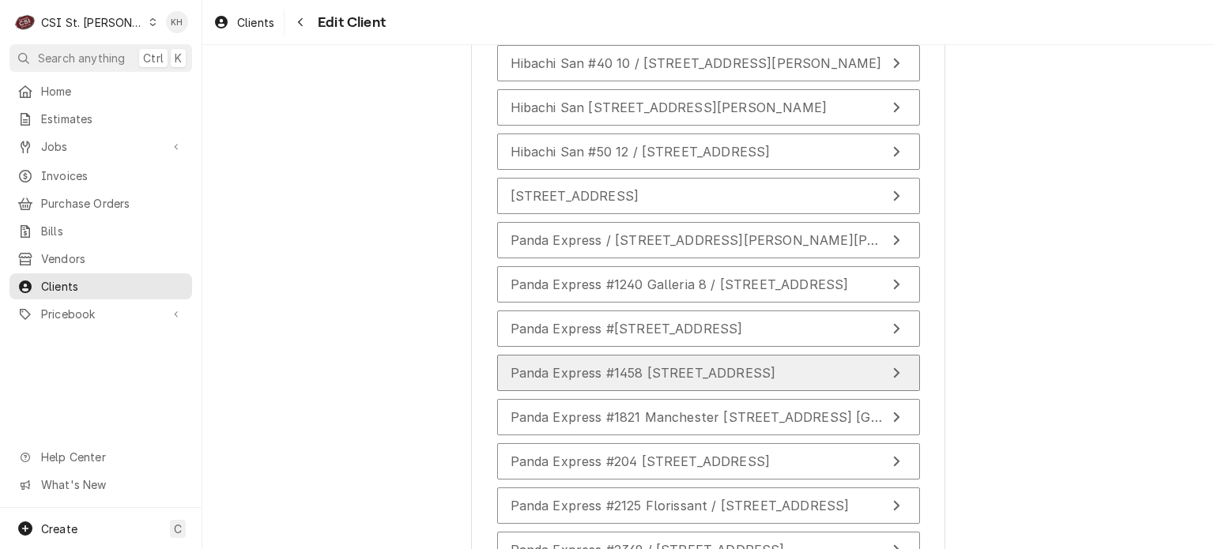
click at [776, 372] on span "Panda Express #1458 [STREET_ADDRESS]" at bounding box center [642, 373] width 265 height 16
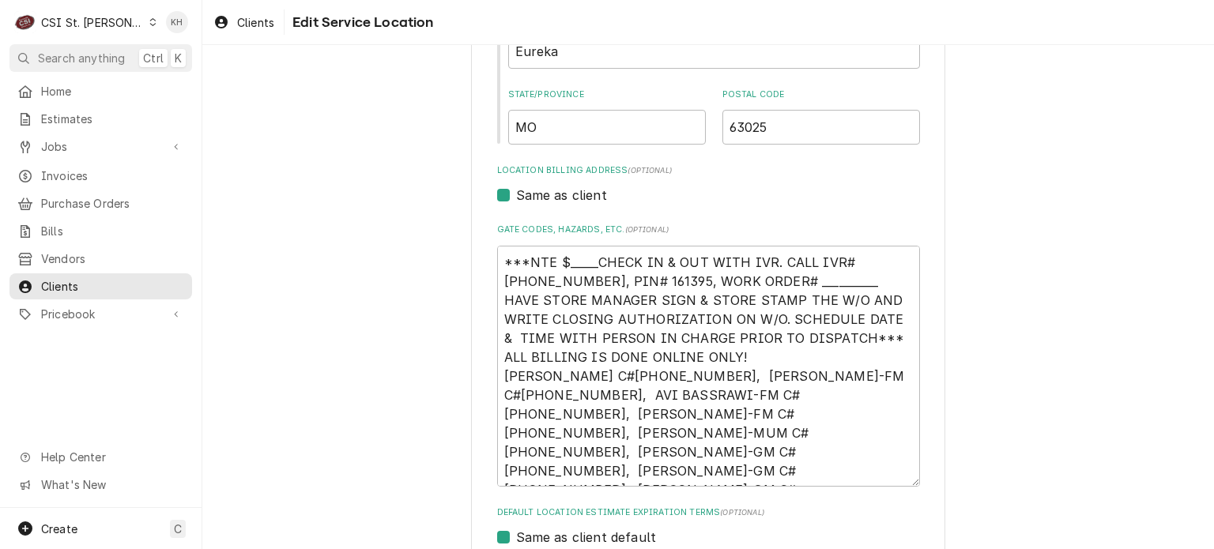
scroll to position [395, 0]
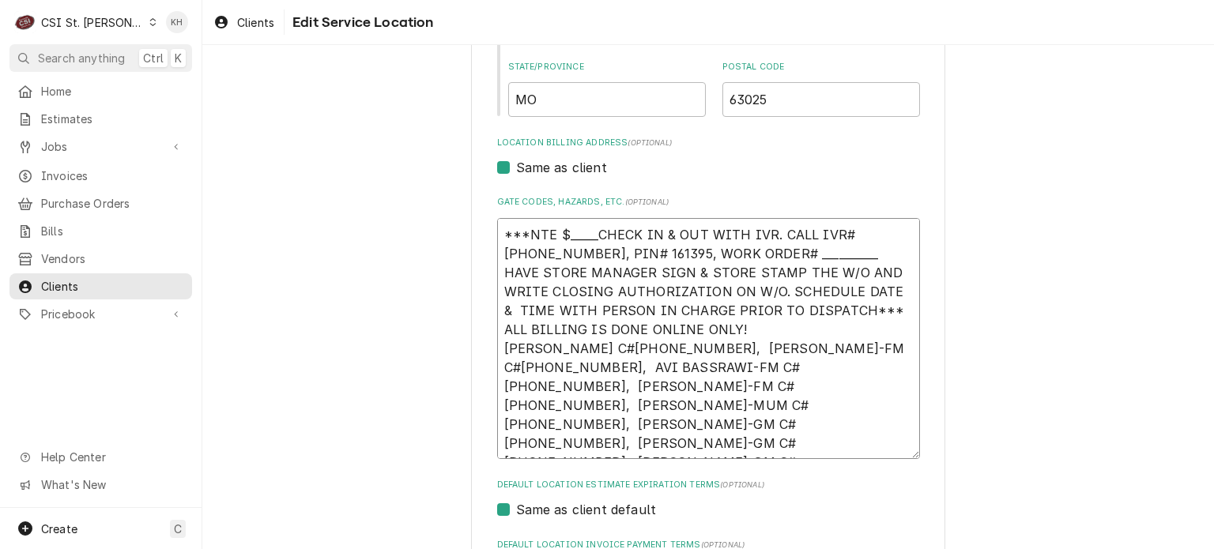
drag, startPoint x: 580, startPoint y: 447, endPoint x: 438, endPoint y: 229, distance: 259.9
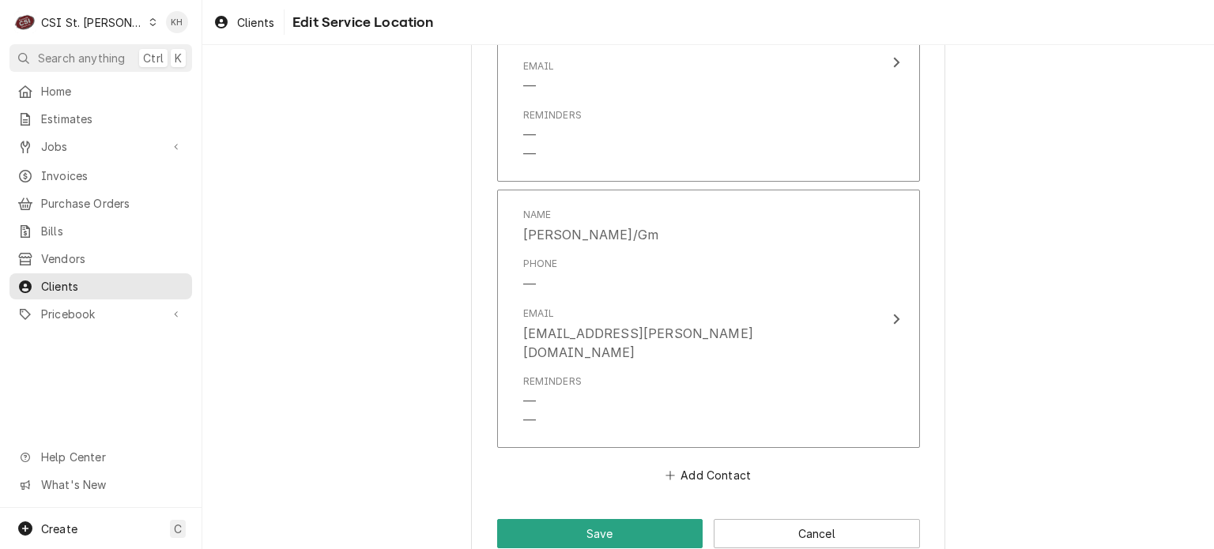
scroll to position [1919, 0]
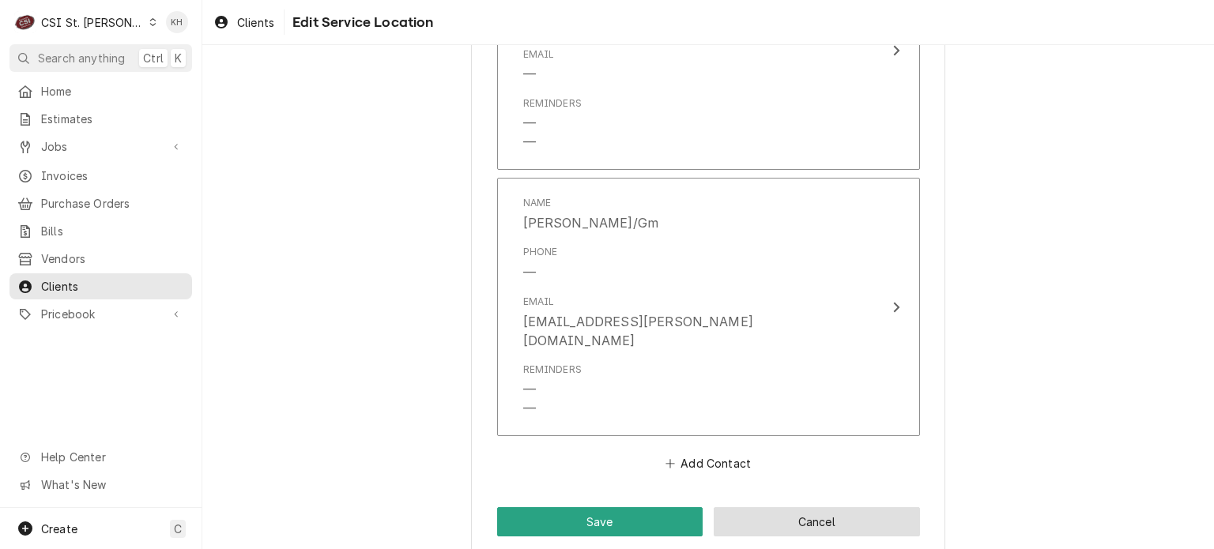
click at [768, 507] on button "Cancel" at bounding box center [816, 521] width 206 height 29
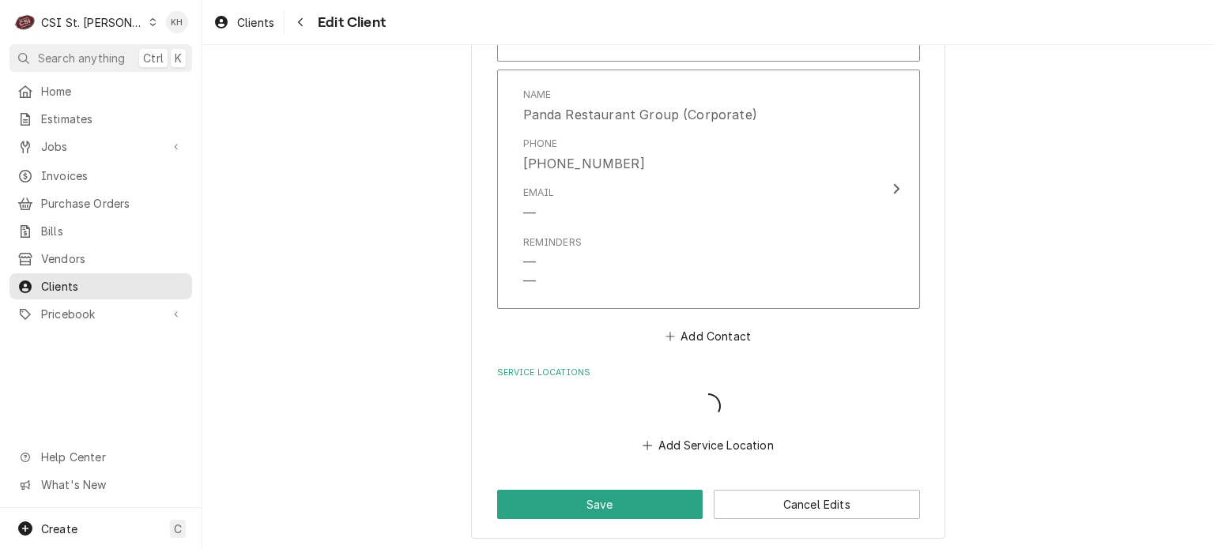
scroll to position [1919, 0]
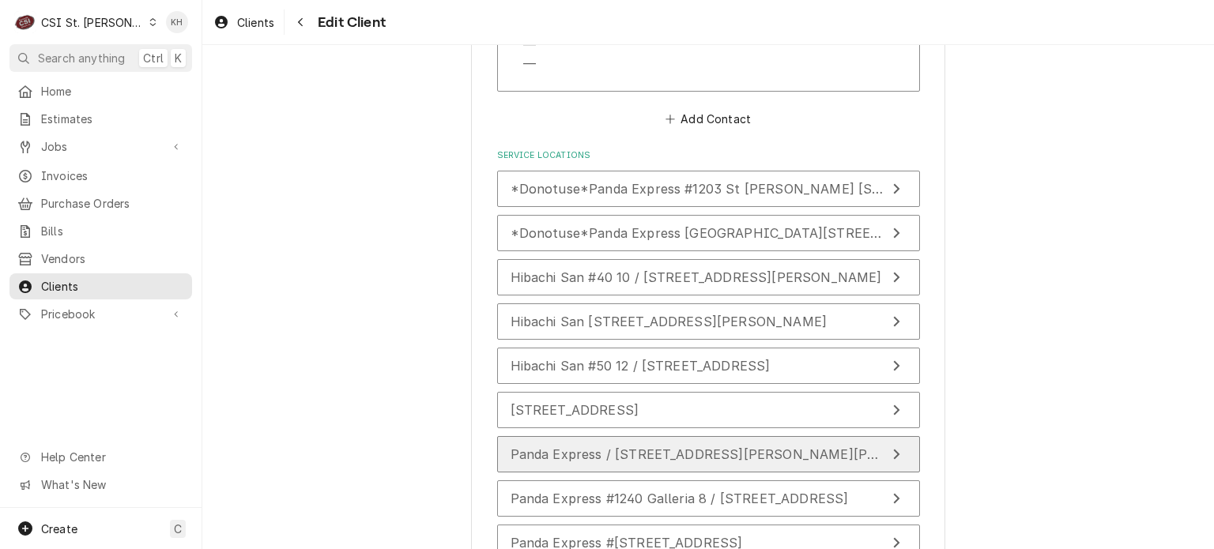
click at [698, 453] on span "Panda Express / 143 Replacement Avenue, Fort Leonard Wood" at bounding box center [736, 454] width 453 height 16
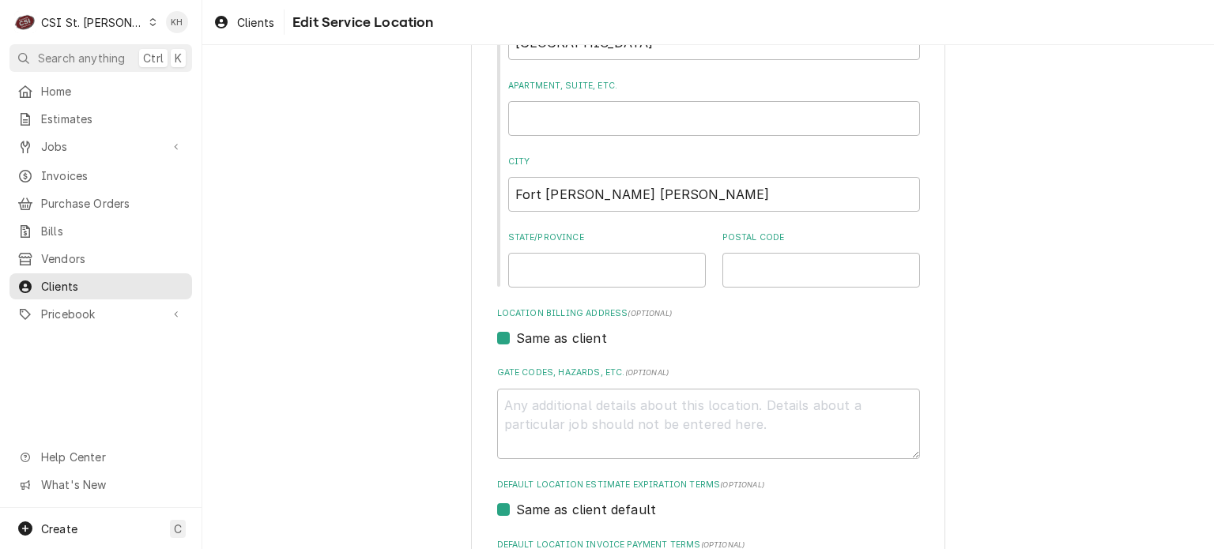
scroll to position [474, 0]
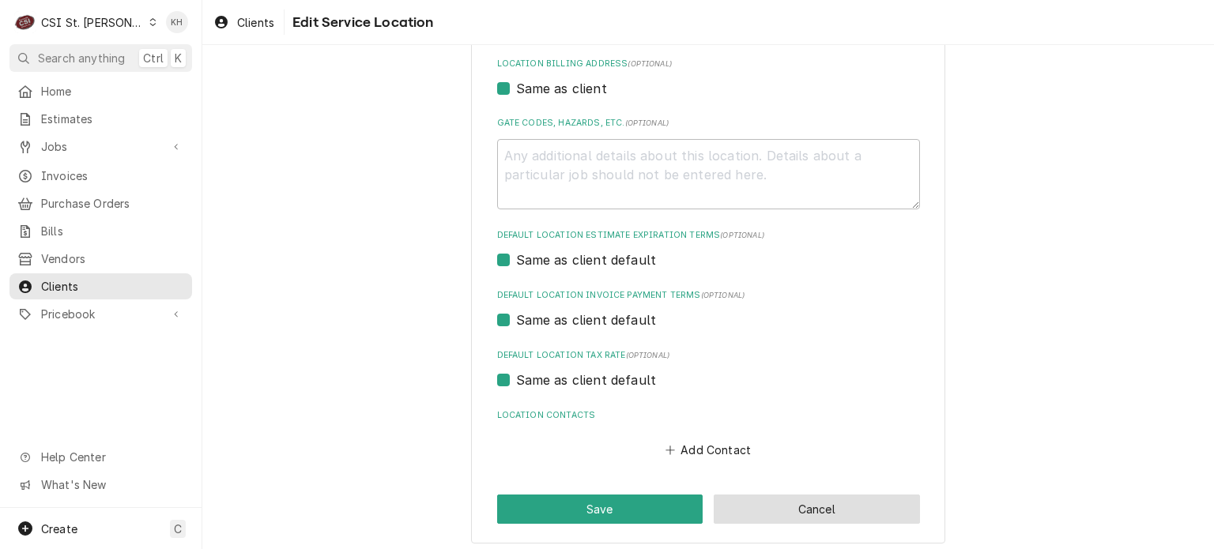
click at [791, 514] on button "Cancel" at bounding box center [816, 509] width 206 height 29
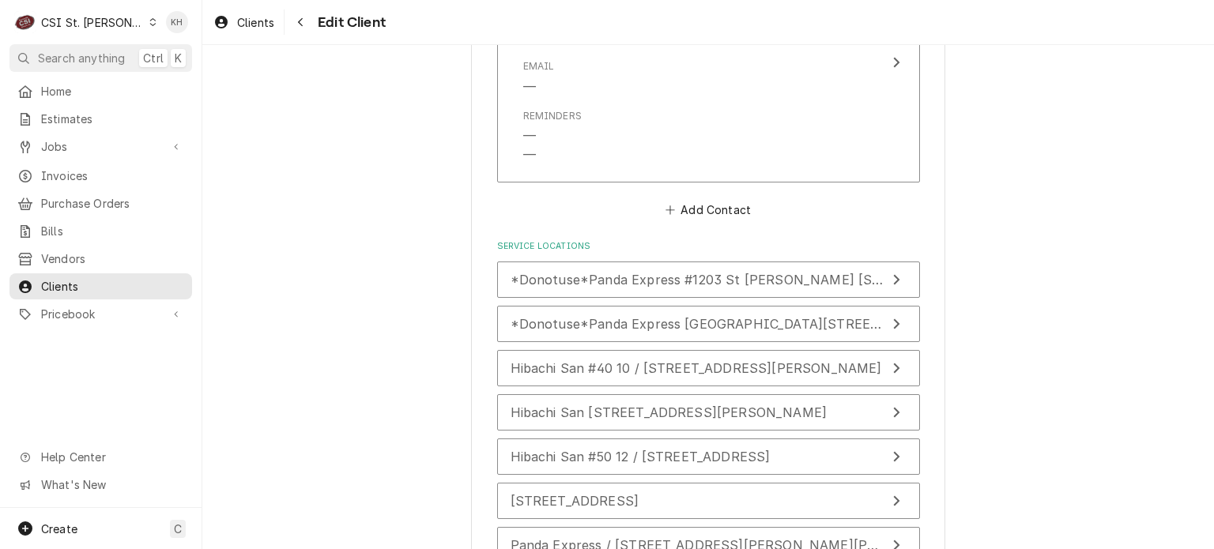
scroll to position [2155, 0]
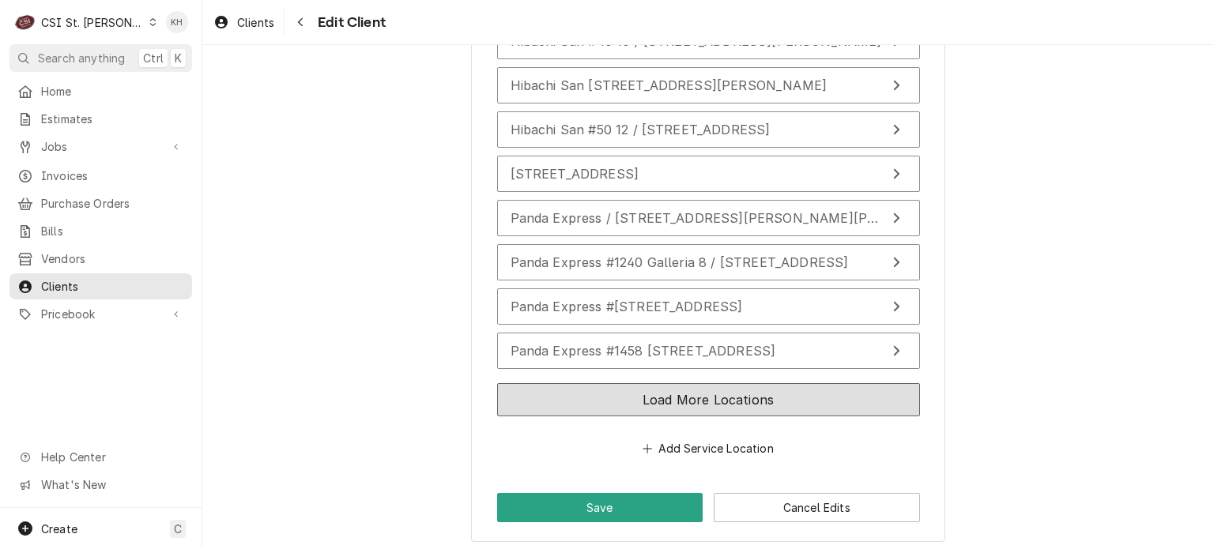
click at [714, 407] on button "Load More Locations" at bounding box center [708, 399] width 423 height 33
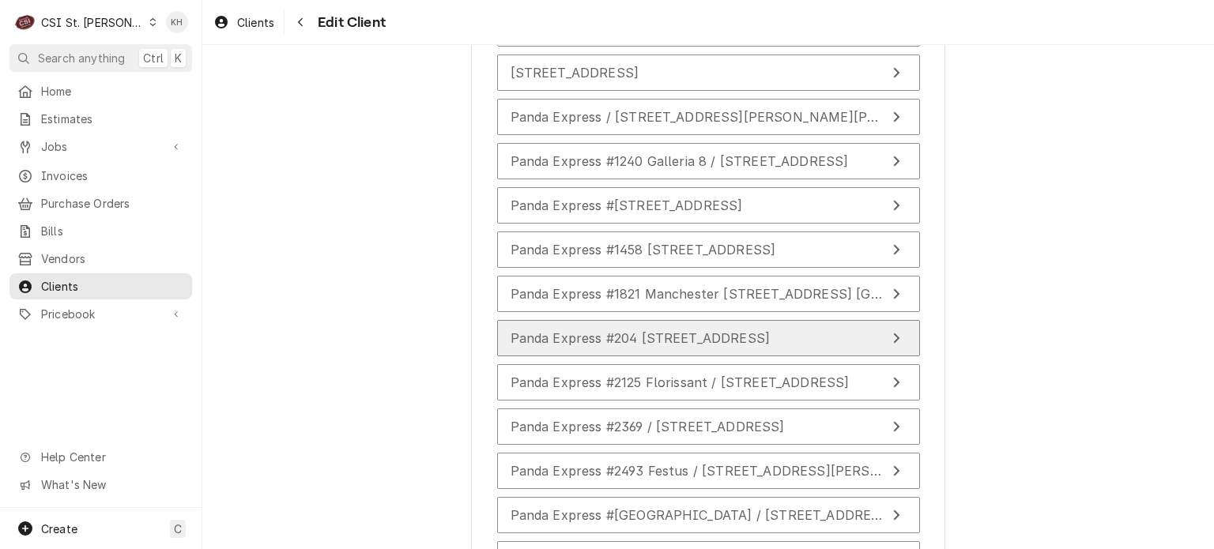
scroll to position [2550, 0]
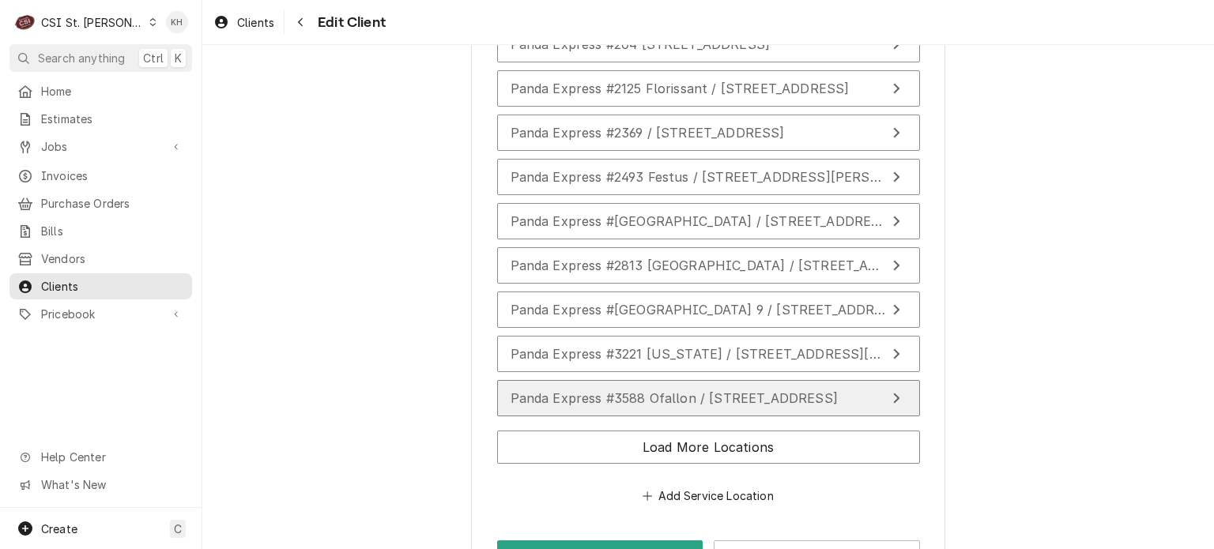
click at [721, 390] on span "Panda Express #3588 Ofallon / 3601 Monticello Plaza Dr, Ofallon, MO 63368" at bounding box center [673, 398] width 327 height 16
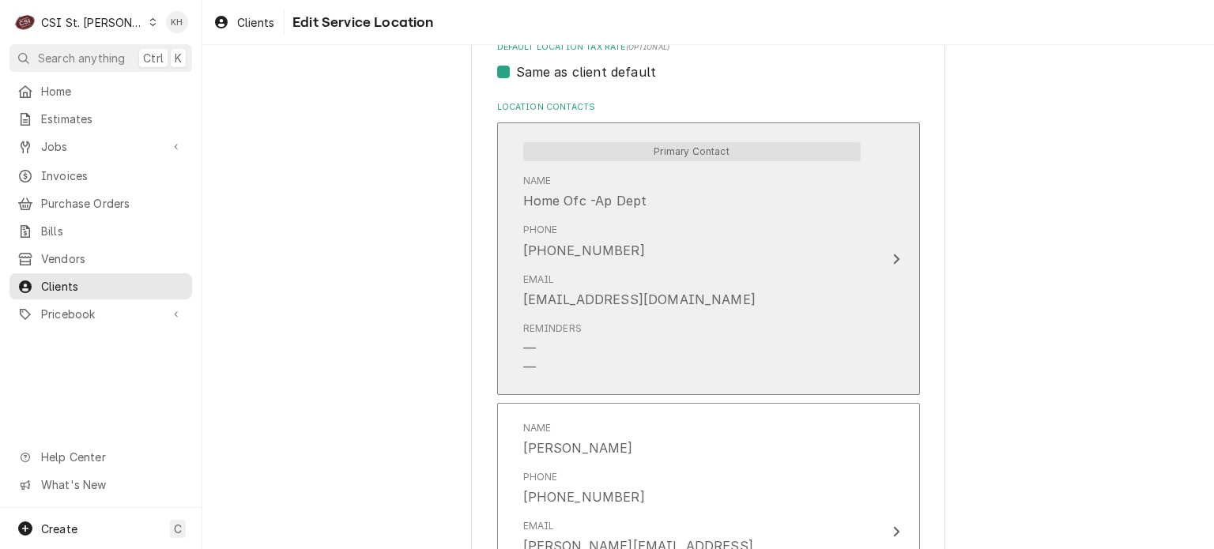
scroll to position [1008, 0]
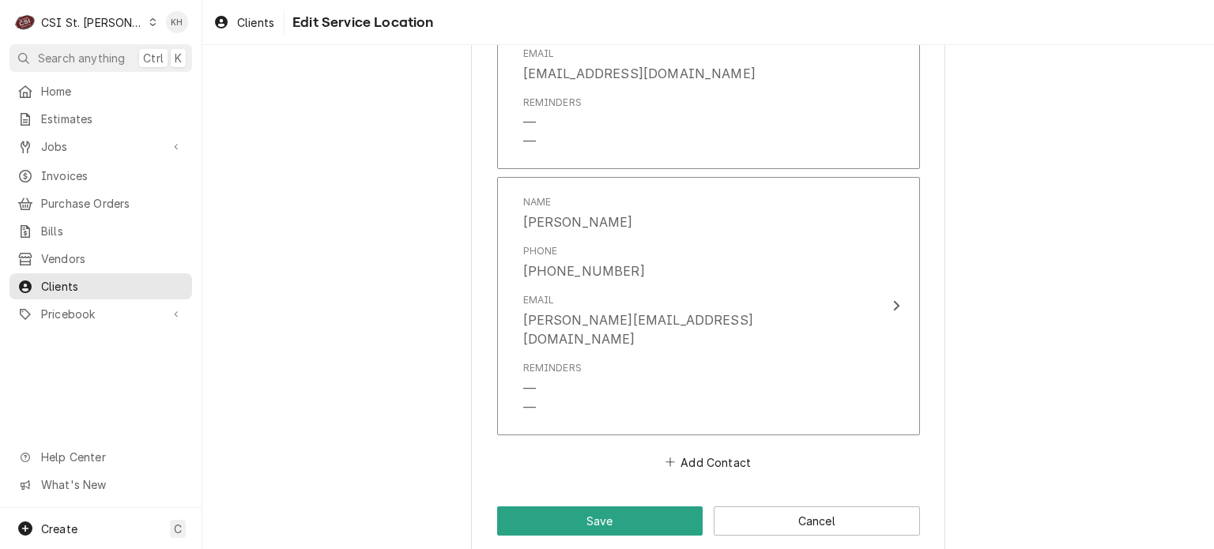
click at [795, 506] on button "Cancel" at bounding box center [816, 520] width 206 height 29
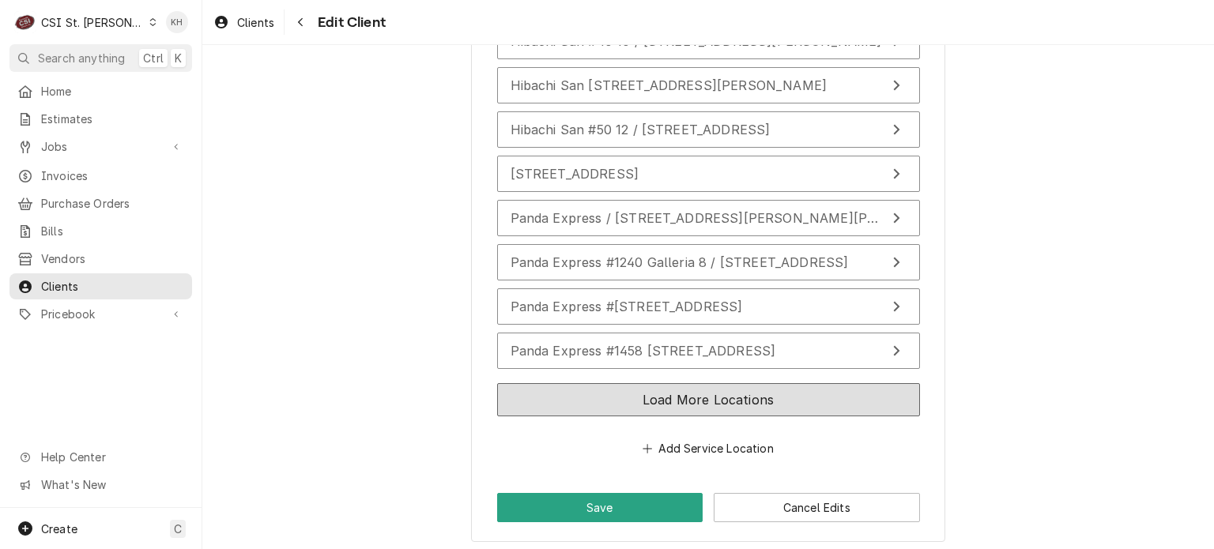
click at [728, 390] on button "Load More Locations" at bounding box center [708, 399] width 423 height 33
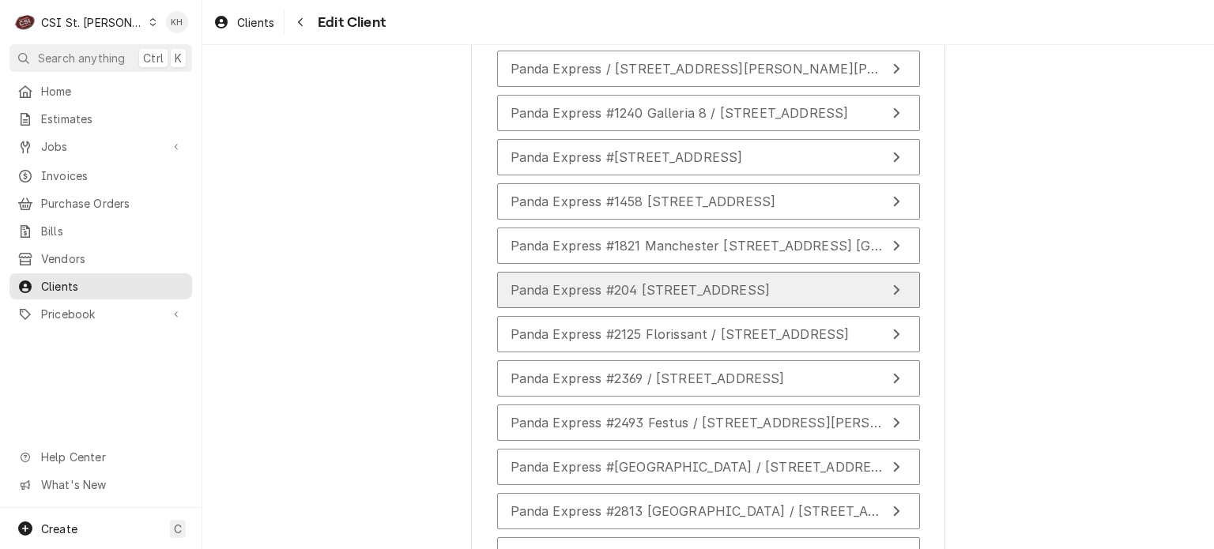
scroll to position [2471, 0]
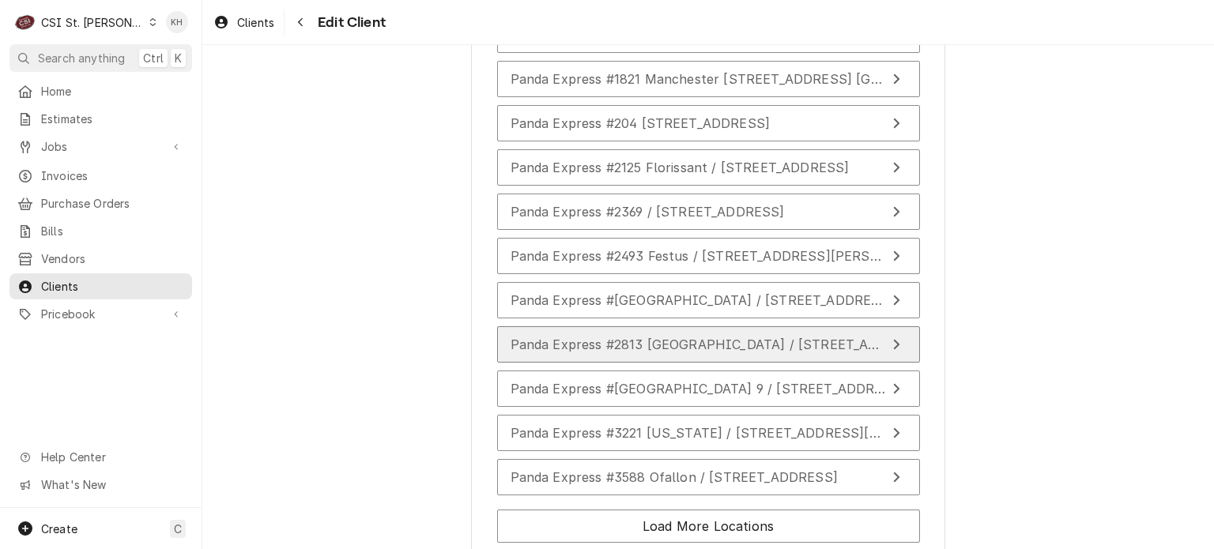
click at [738, 344] on div "Panda Express #2813 Bridgeton / 963 Northwest Plaza Drive, Bridgeton, MO 63044" at bounding box center [697, 344] width 375 height 19
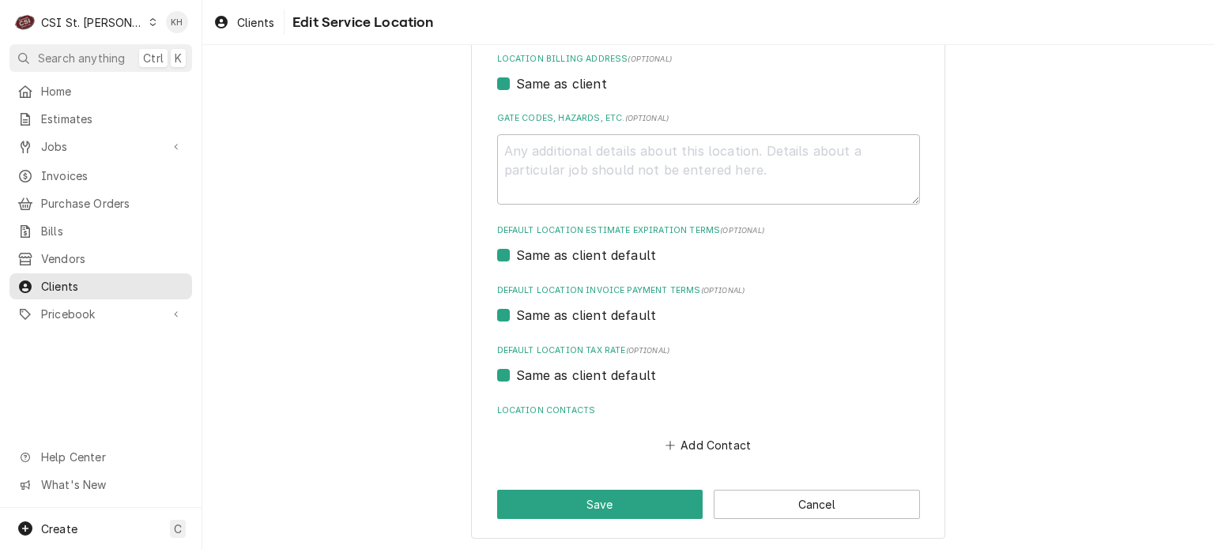
scroll to position [481, 0]
click at [799, 487] on div "Save Cancel" at bounding box center [708, 501] width 423 height 29
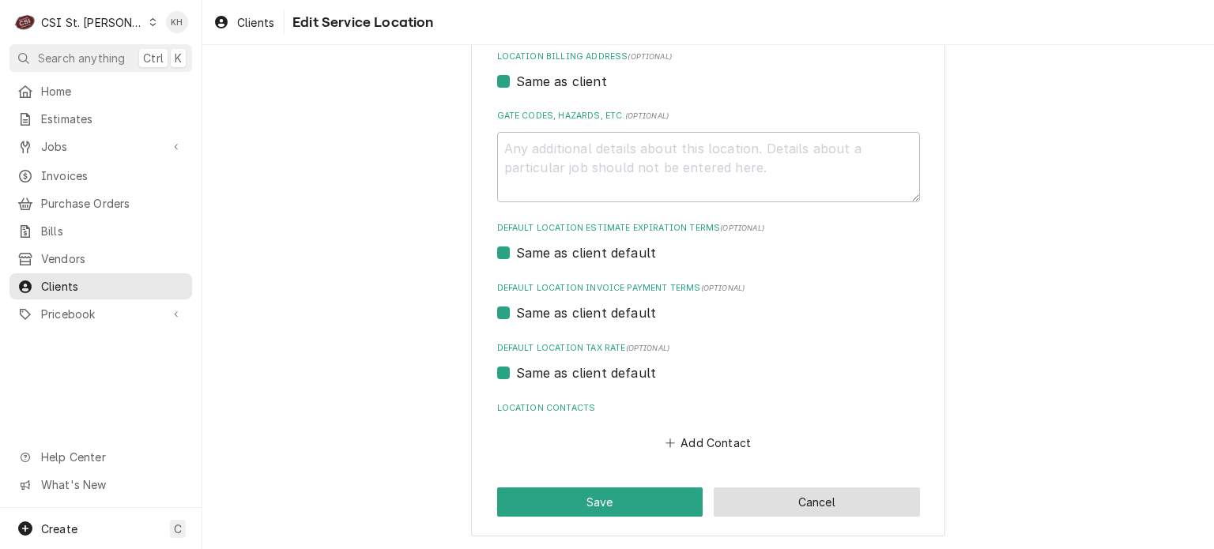
click at [800, 493] on button "Cancel" at bounding box center [816, 501] width 206 height 29
type textarea "x"
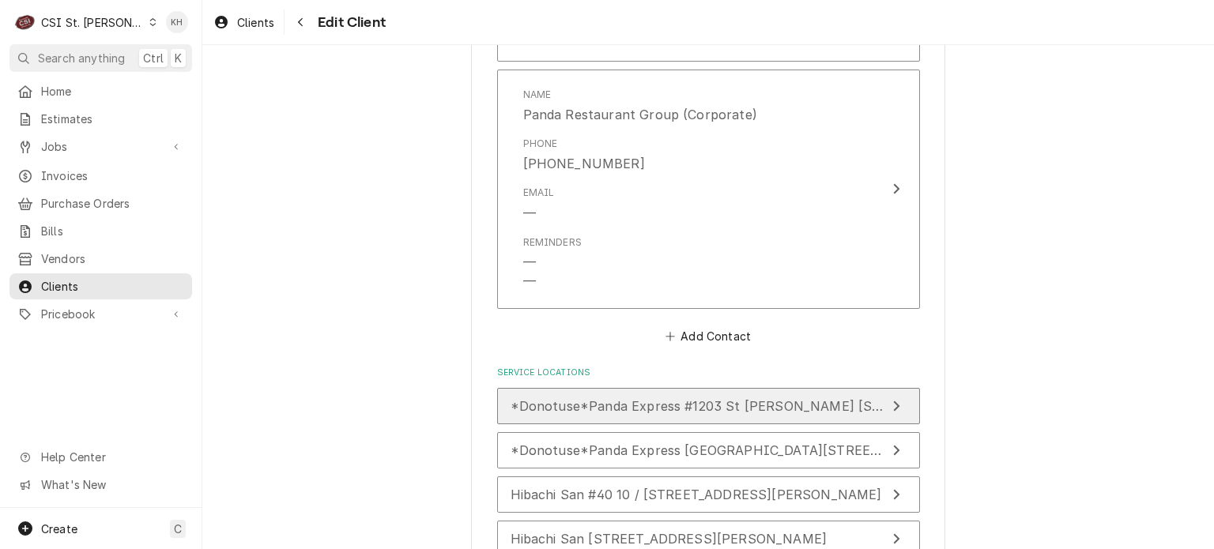
scroll to position [2155, 0]
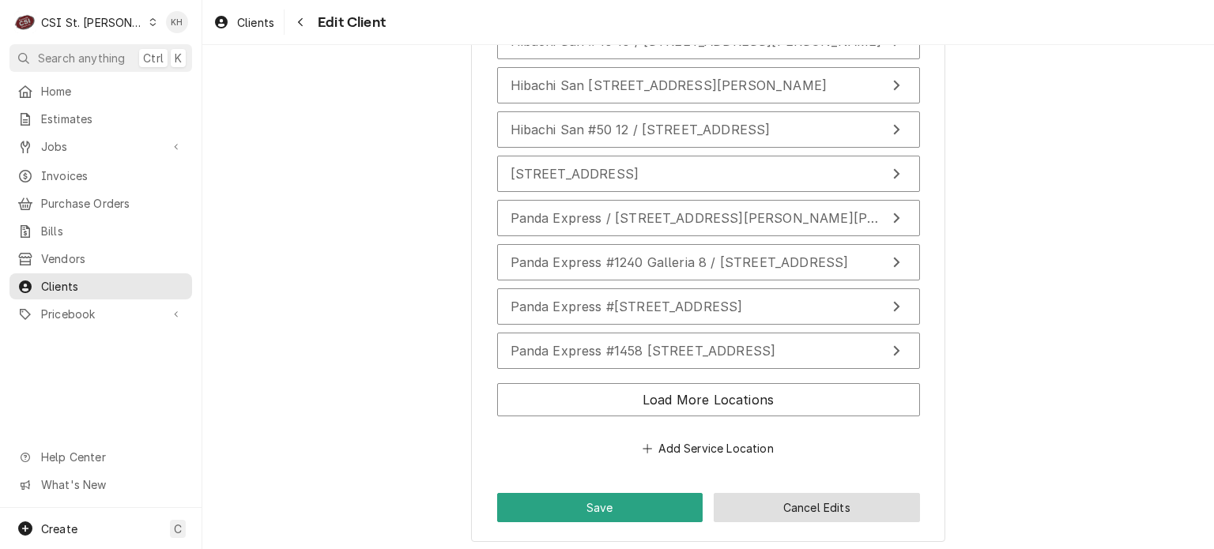
click at [779, 493] on button "Cancel Edits" at bounding box center [816, 507] width 206 height 29
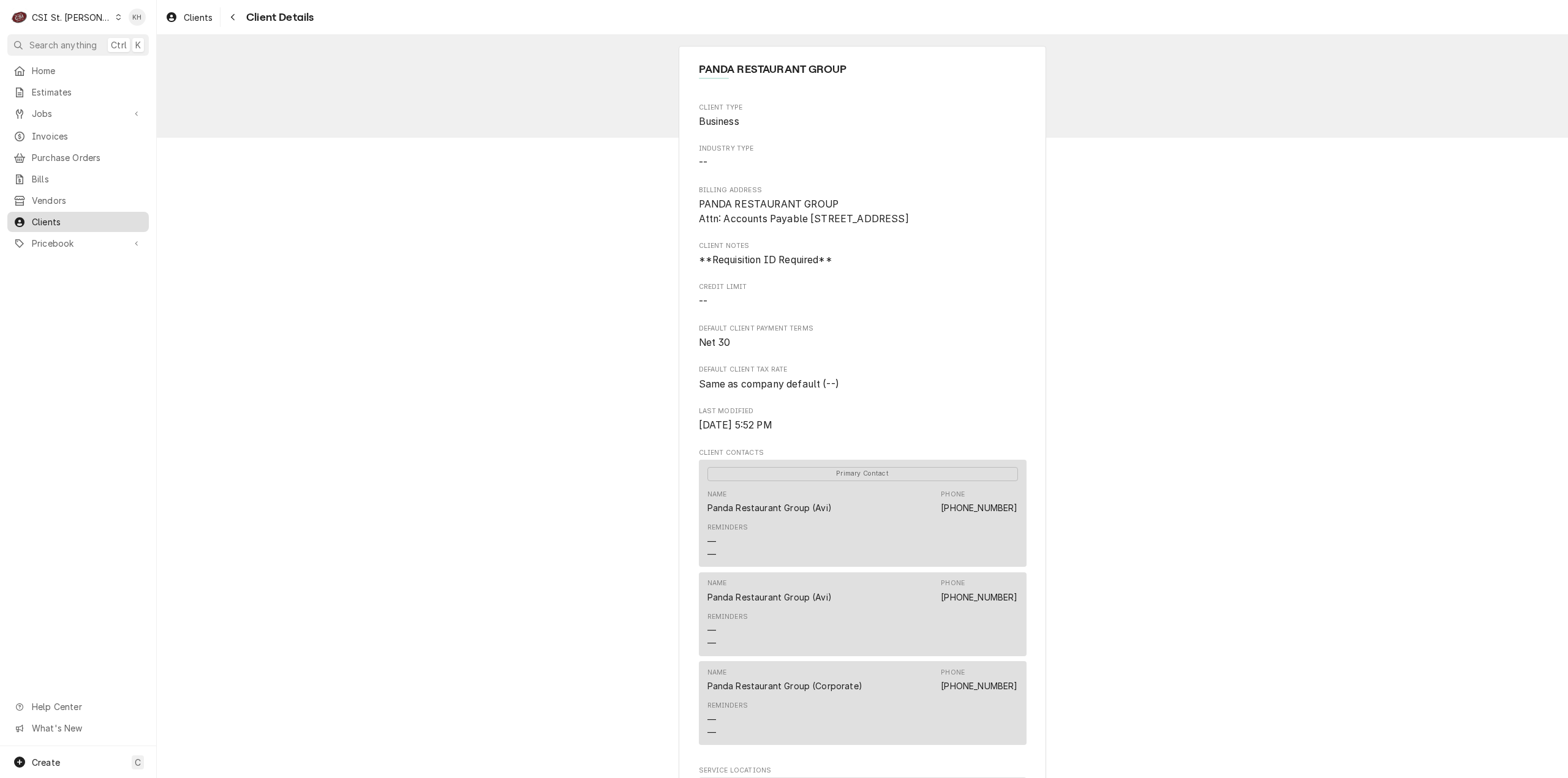
click at [71, 215] on span "Clients" at bounding box center [87, 222] width 111 height 13
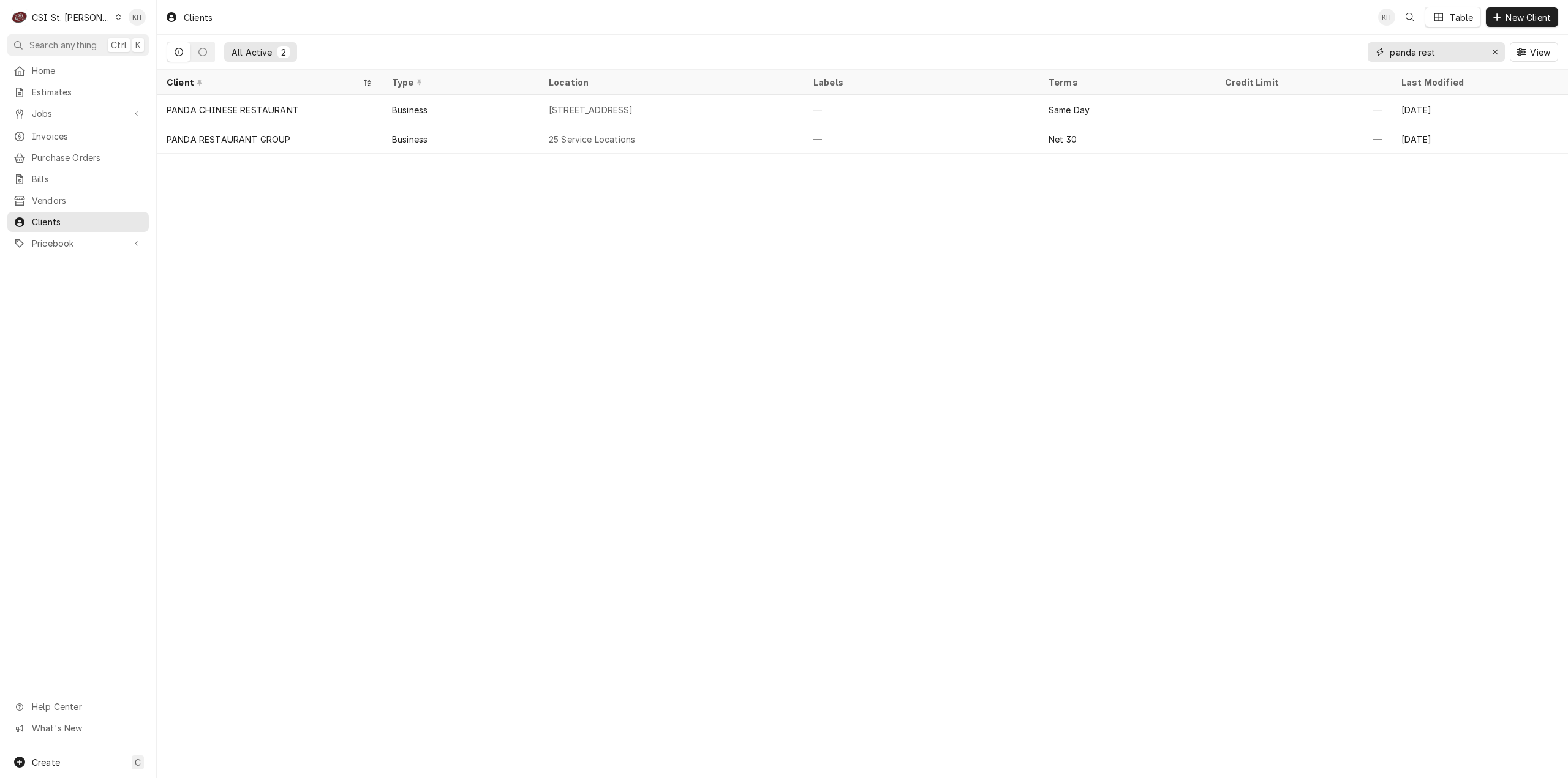
drag, startPoint x: 1439, startPoint y: 54, endPoint x: 1342, endPoint y: 48, distance: 97.2
click at [1342, 48] on div "All Active 2 panda rest View" at bounding box center [862, 52] width 1391 height 34
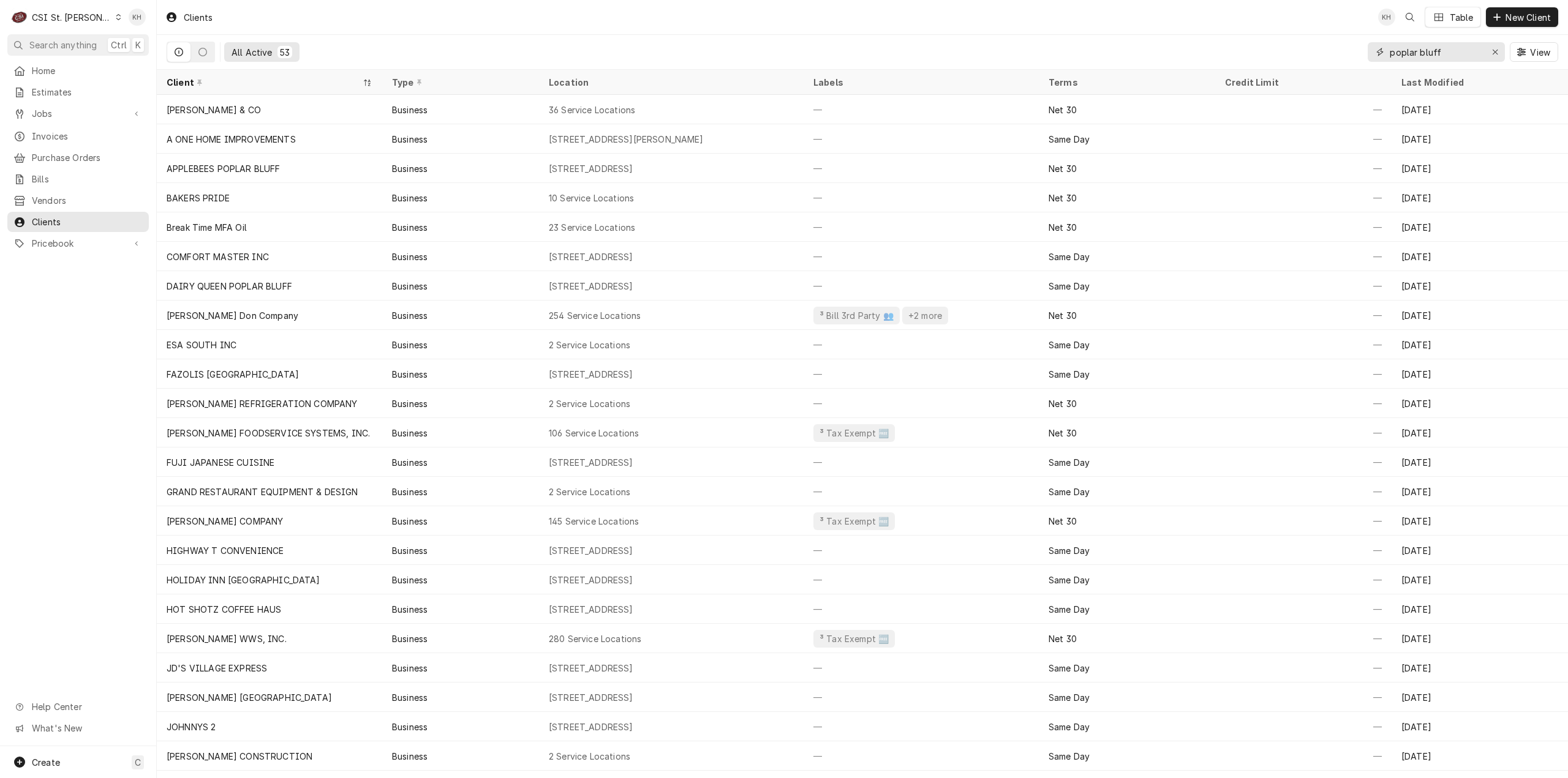
drag, startPoint x: 1457, startPoint y: 59, endPoint x: 1280, endPoint y: 50, distance: 177.2
click at [1280, 50] on div "All Active [STREET_ADDRESS]" at bounding box center [862, 52] width 1391 height 34
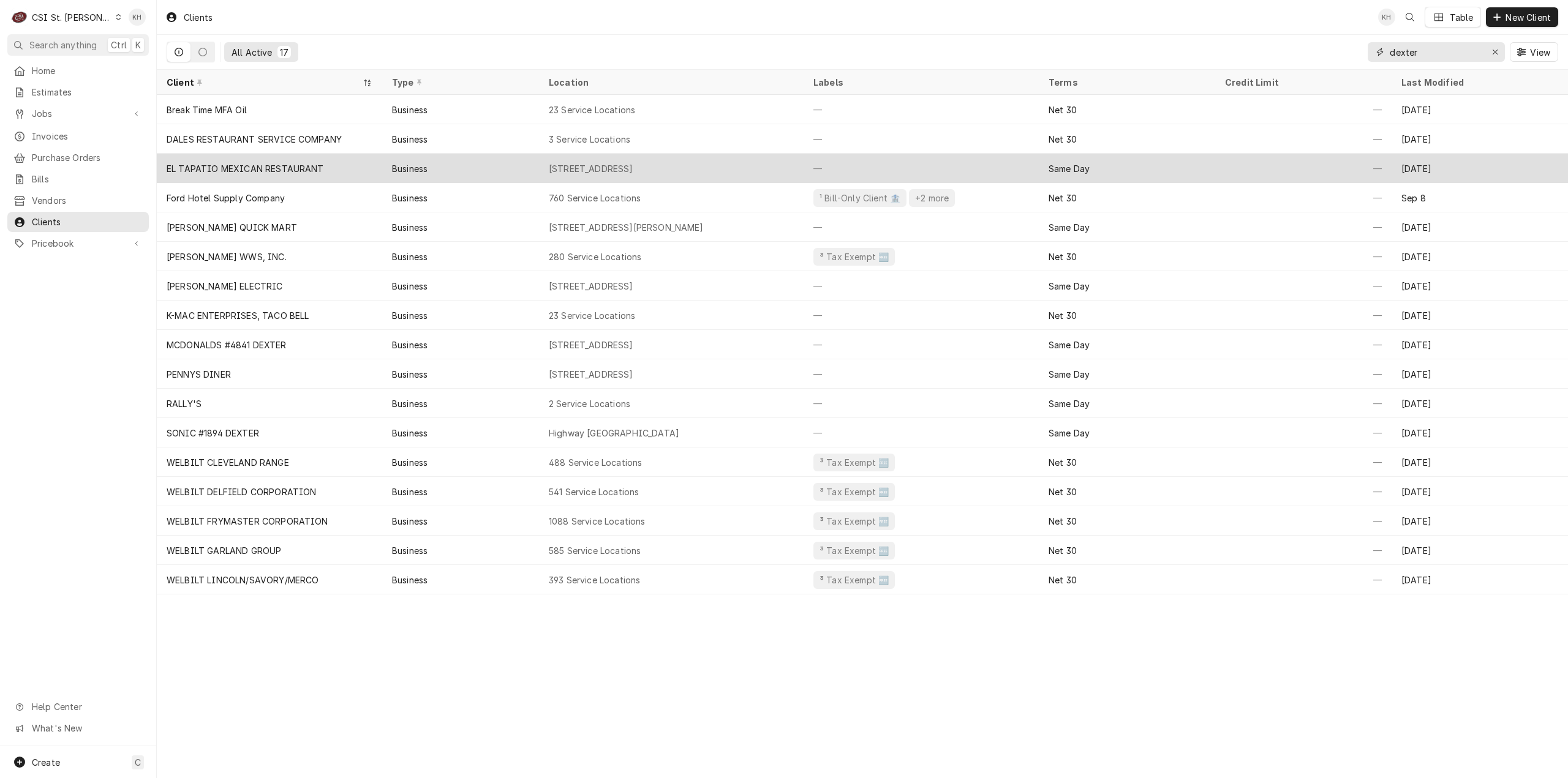
type input "dexter"
click at [633, 162] on div "[STREET_ADDRESS]" at bounding box center [591, 168] width 84 height 13
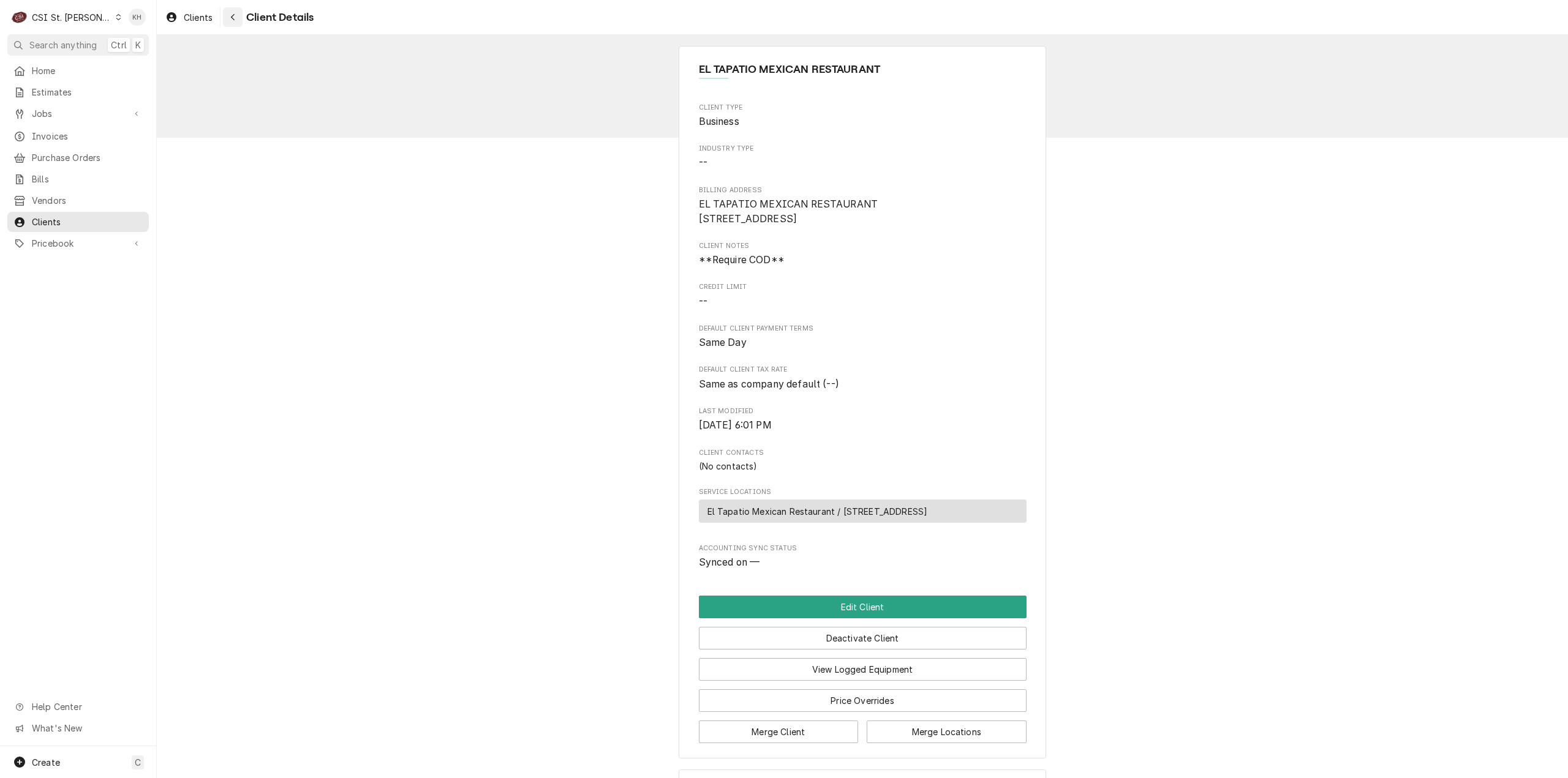
click at [236, 15] on div "Navigate back" at bounding box center [233, 17] width 12 height 12
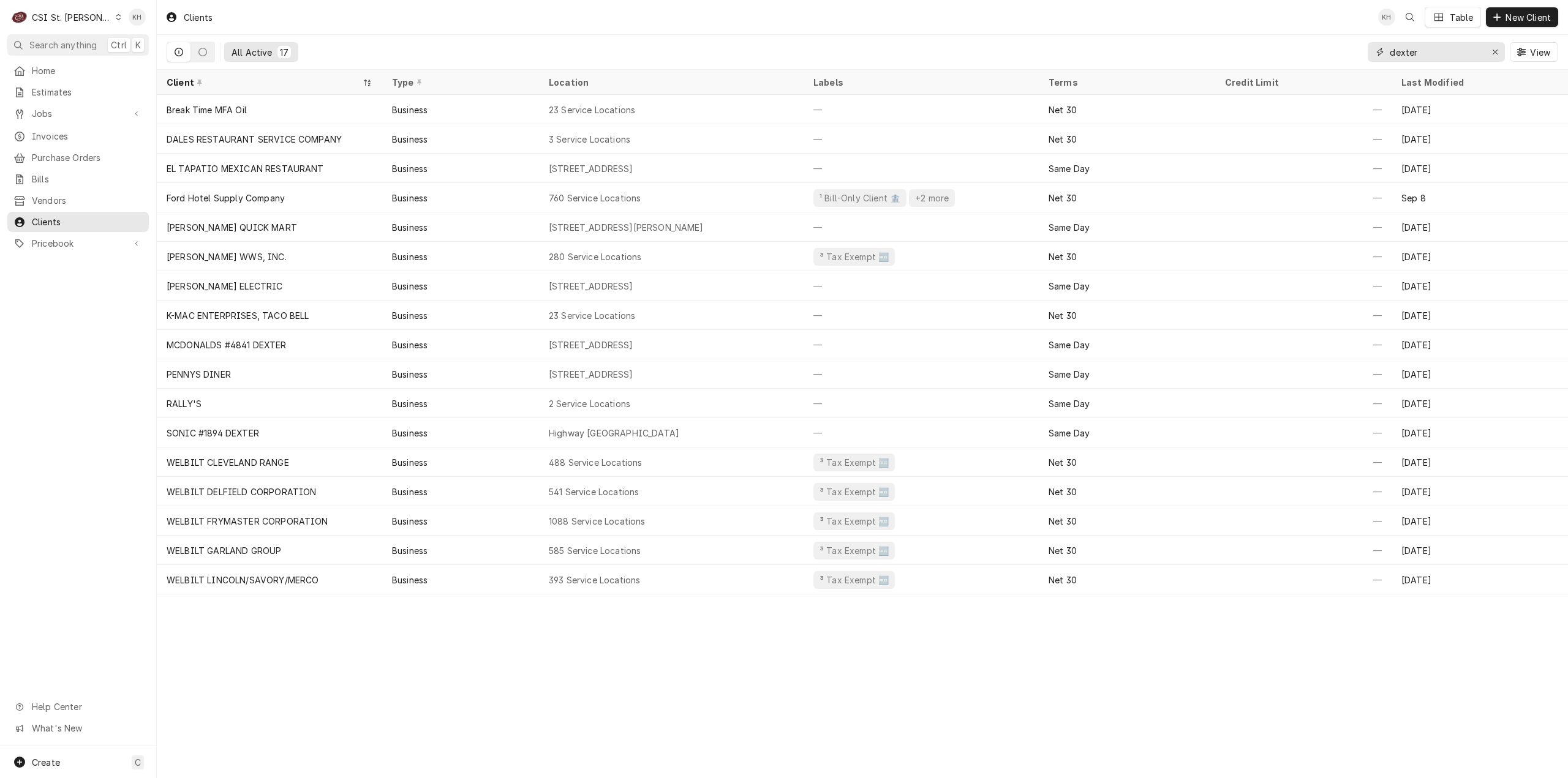
drag, startPoint x: 1436, startPoint y: 57, endPoint x: 1305, endPoint y: 53, distance: 131.1
click at [1305, 53] on div "All Active 17 dexter View" at bounding box center [862, 52] width 1391 height 34
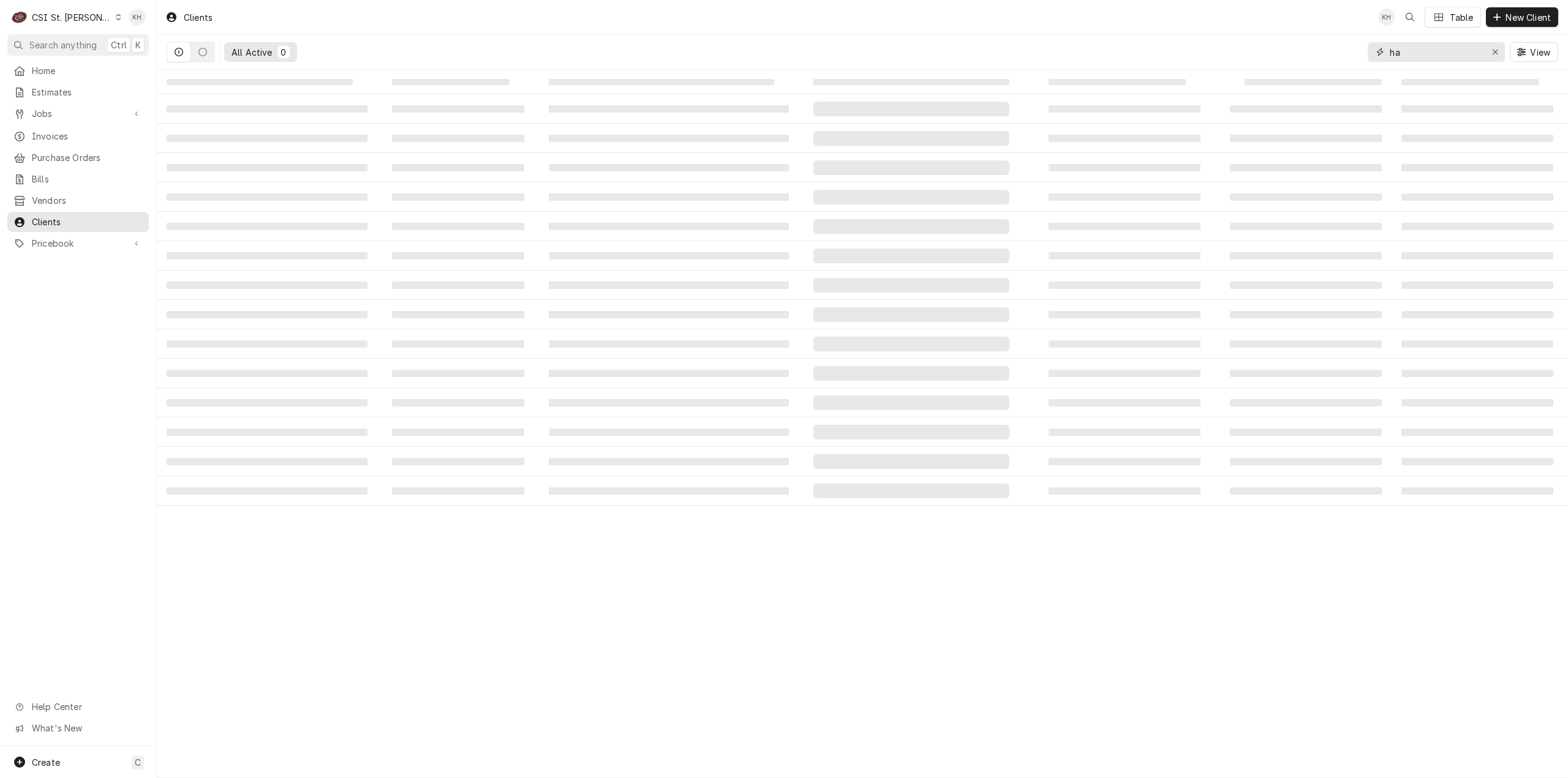
type input "h"
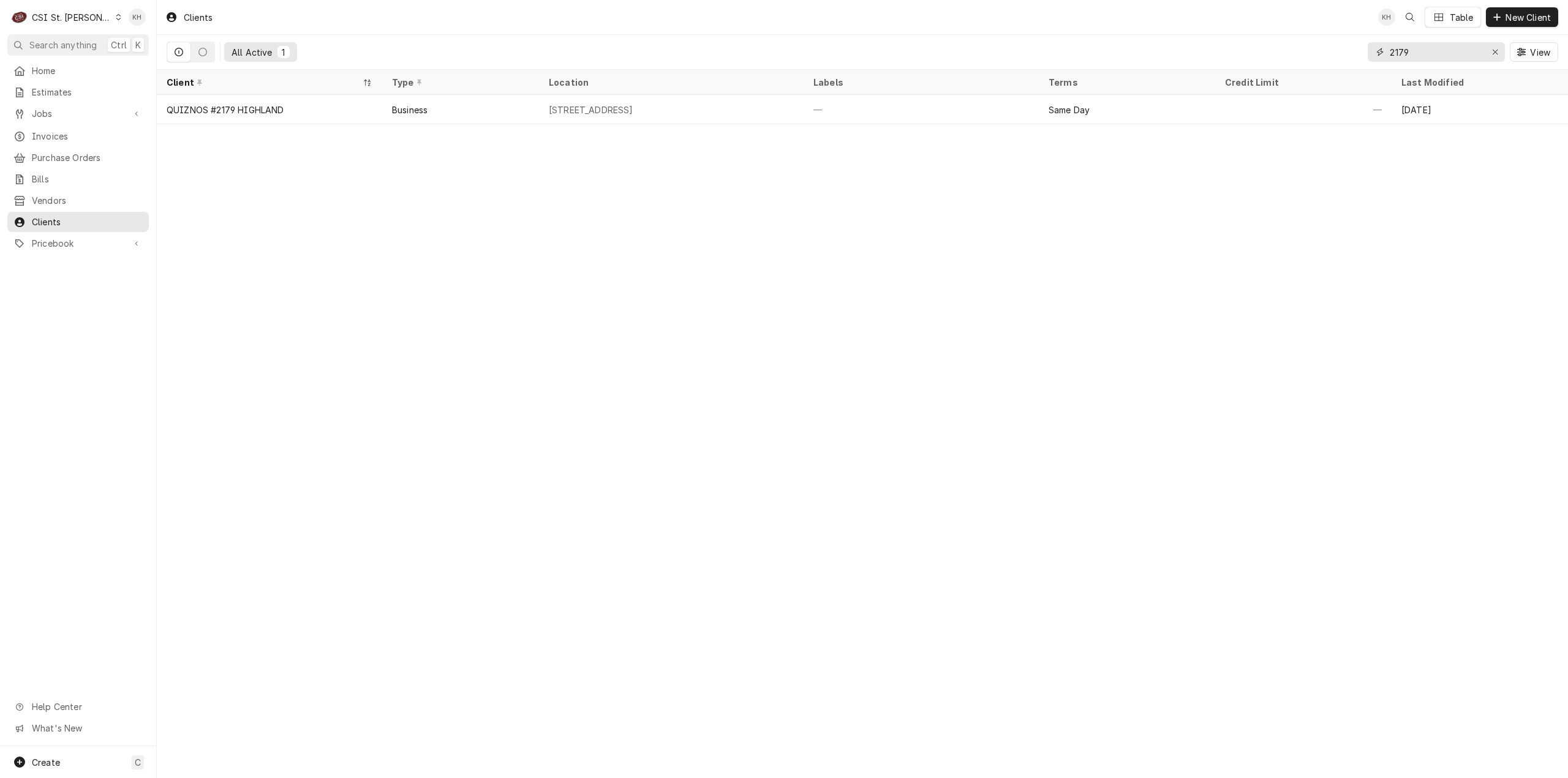
type input "2179"
drag, startPoint x: 1421, startPoint y: 49, endPoint x: 1347, endPoint y: 58, distance: 74.5
click at [1347, 58] on div "All Active 1 2179 View" at bounding box center [862, 52] width 1391 height 34
click at [81, 22] on div "CSI St. Louis" at bounding box center [71, 17] width 80 height 13
click at [151, 25] on div "CSI [US_STATE][GEOGRAPHIC_DATA]" at bounding box center [188, 24] width 162 height 13
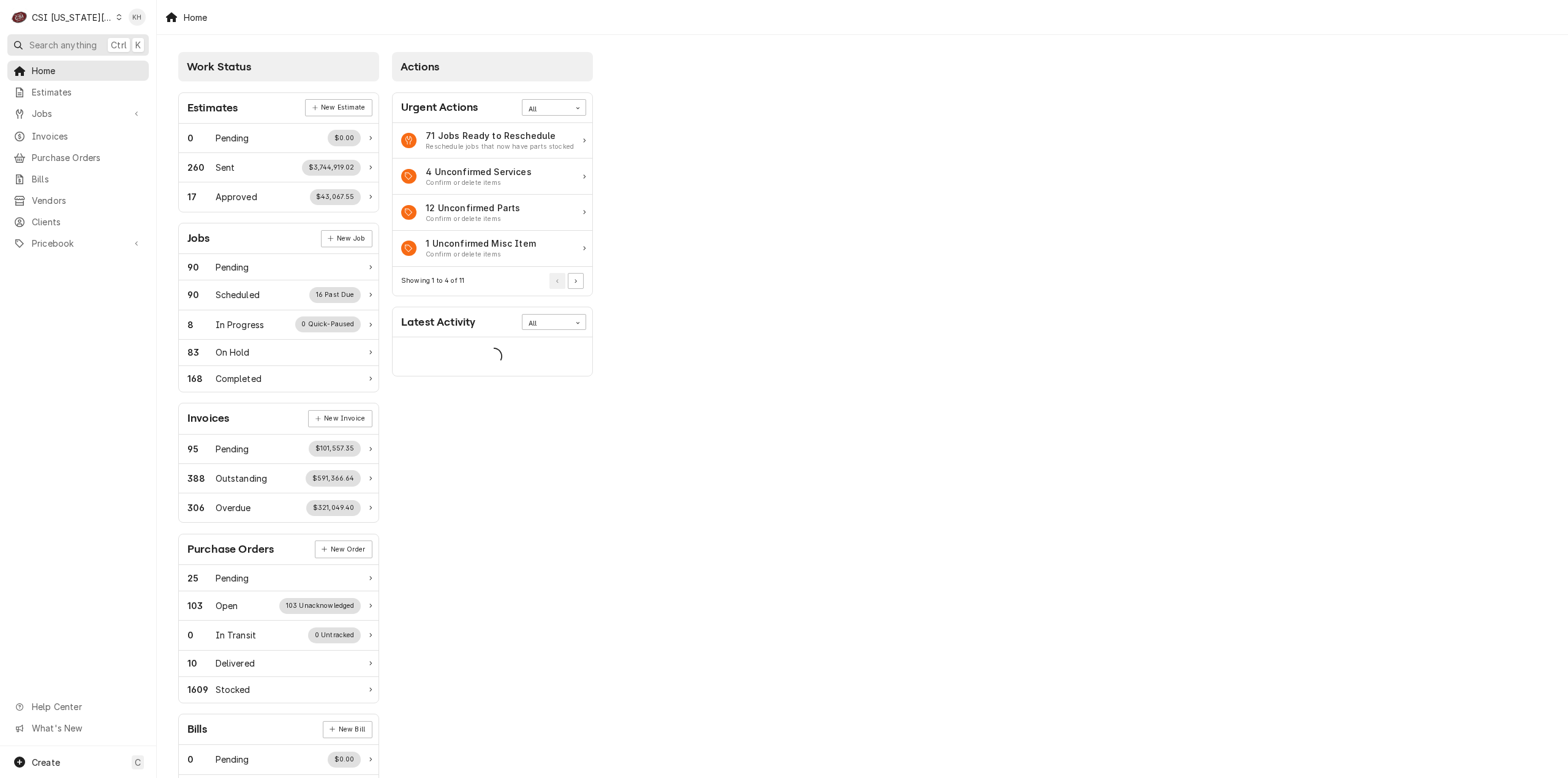
click at [64, 46] on span "Search anything" at bounding box center [63, 45] width 67 height 13
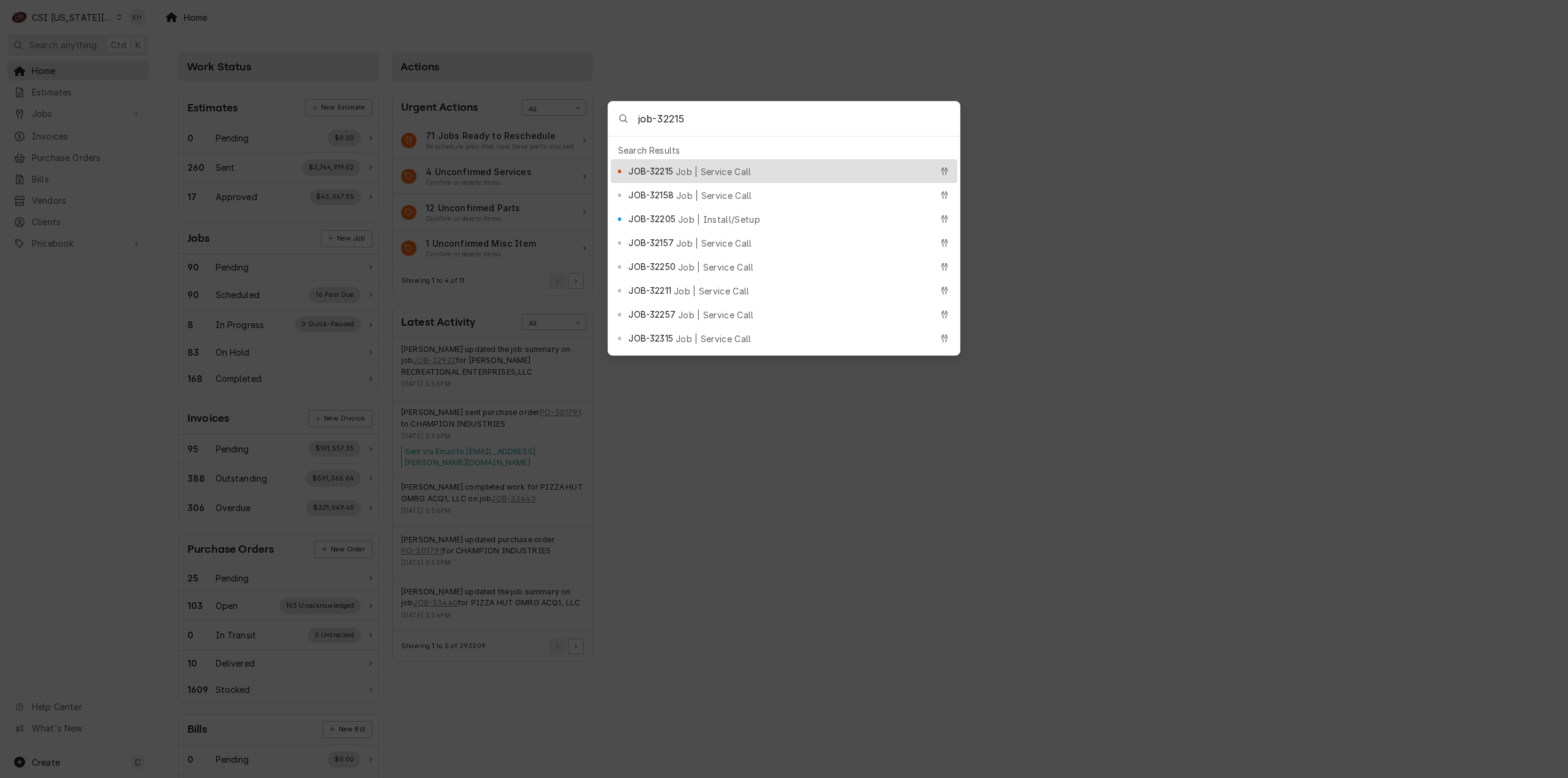
type input "job-32215"
click at [698, 167] on span "Job | Service Call" at bounding box center [713, 171] width 76 height 13
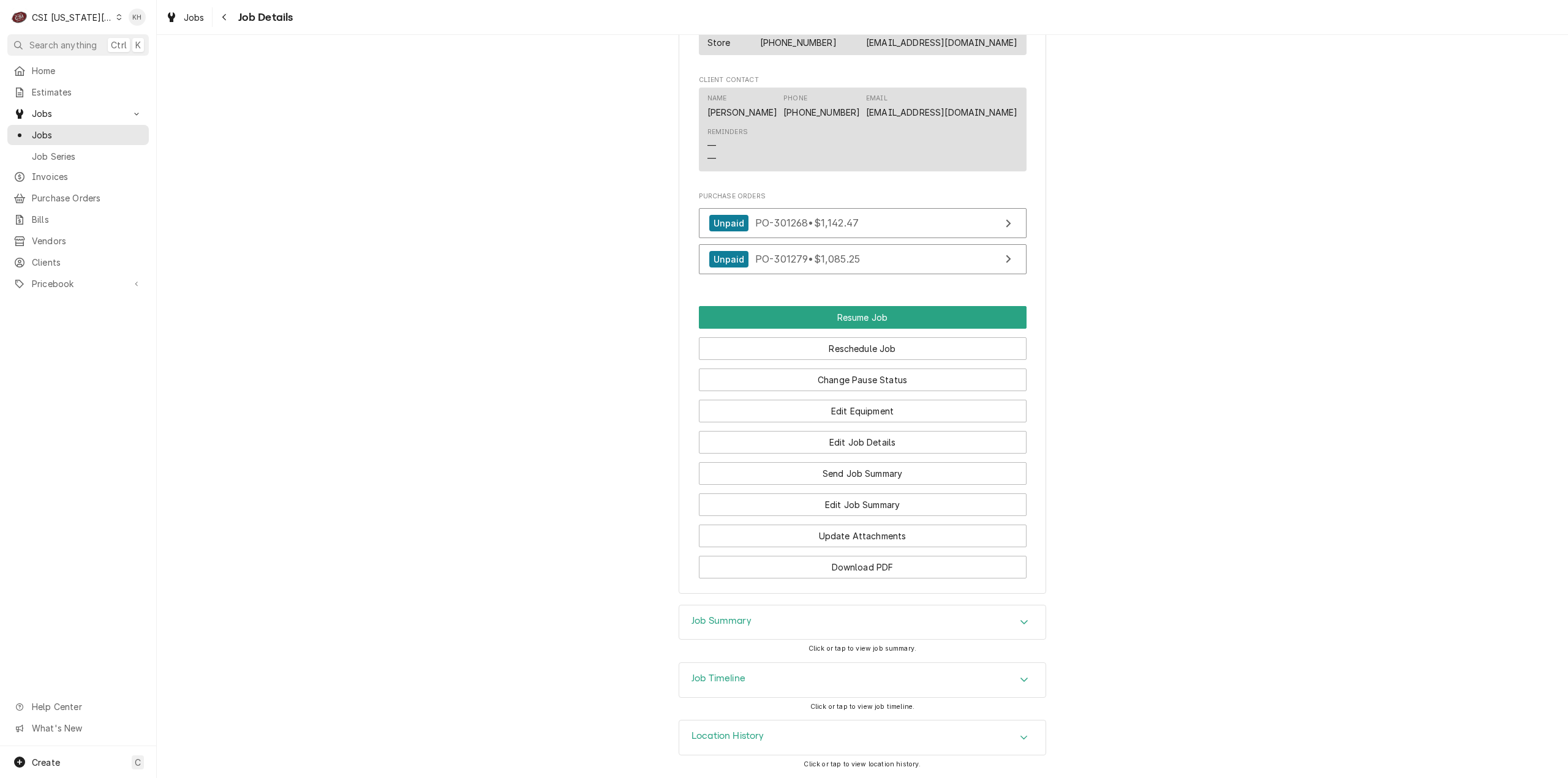
click at [739, 673] on div "Job Timeline" at bounding box center [862, 680] width 366 height 34
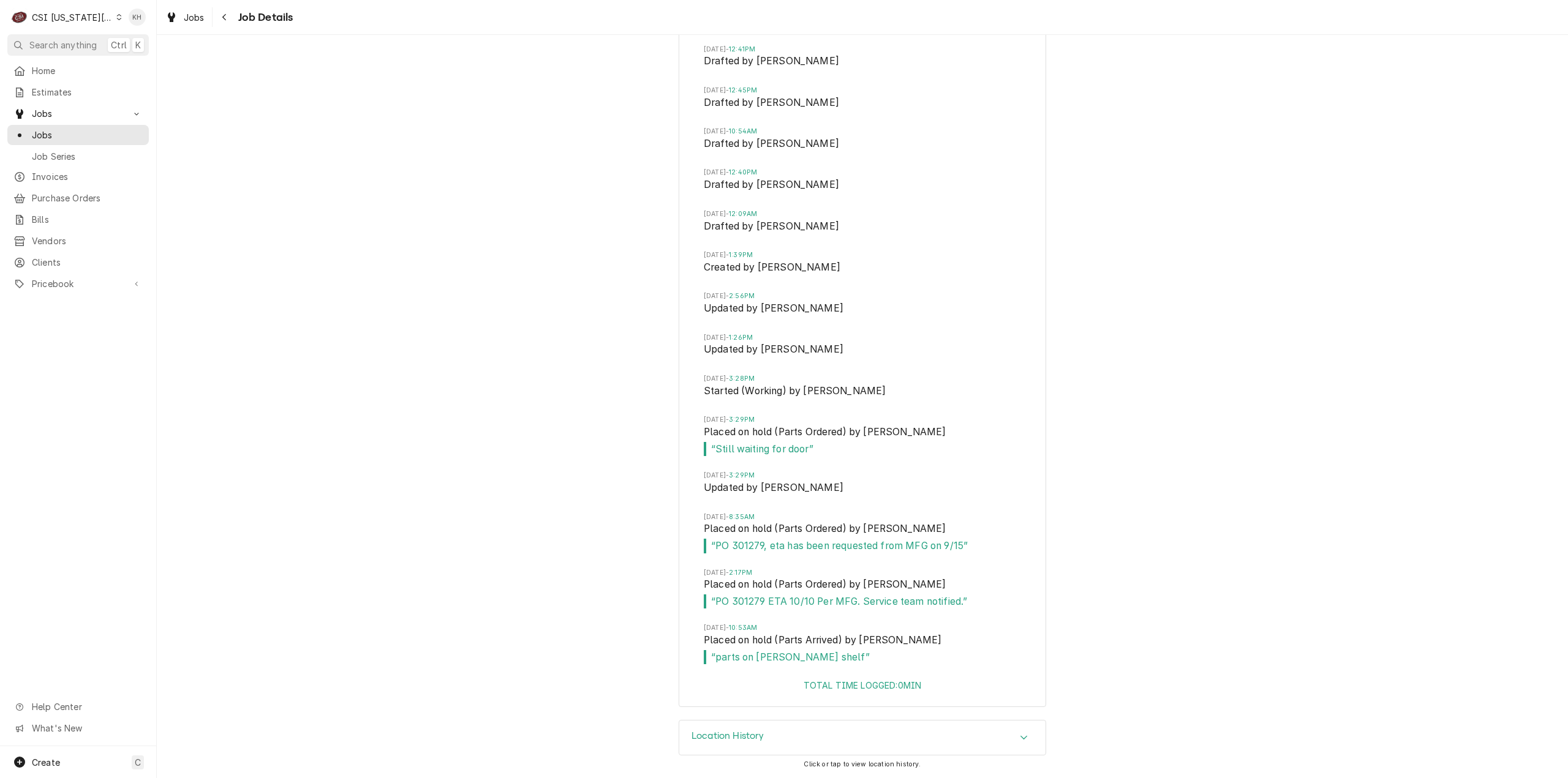
scroll to position [2810, 0]
